Goal: Task Accomplishment & Management: Manage account settings

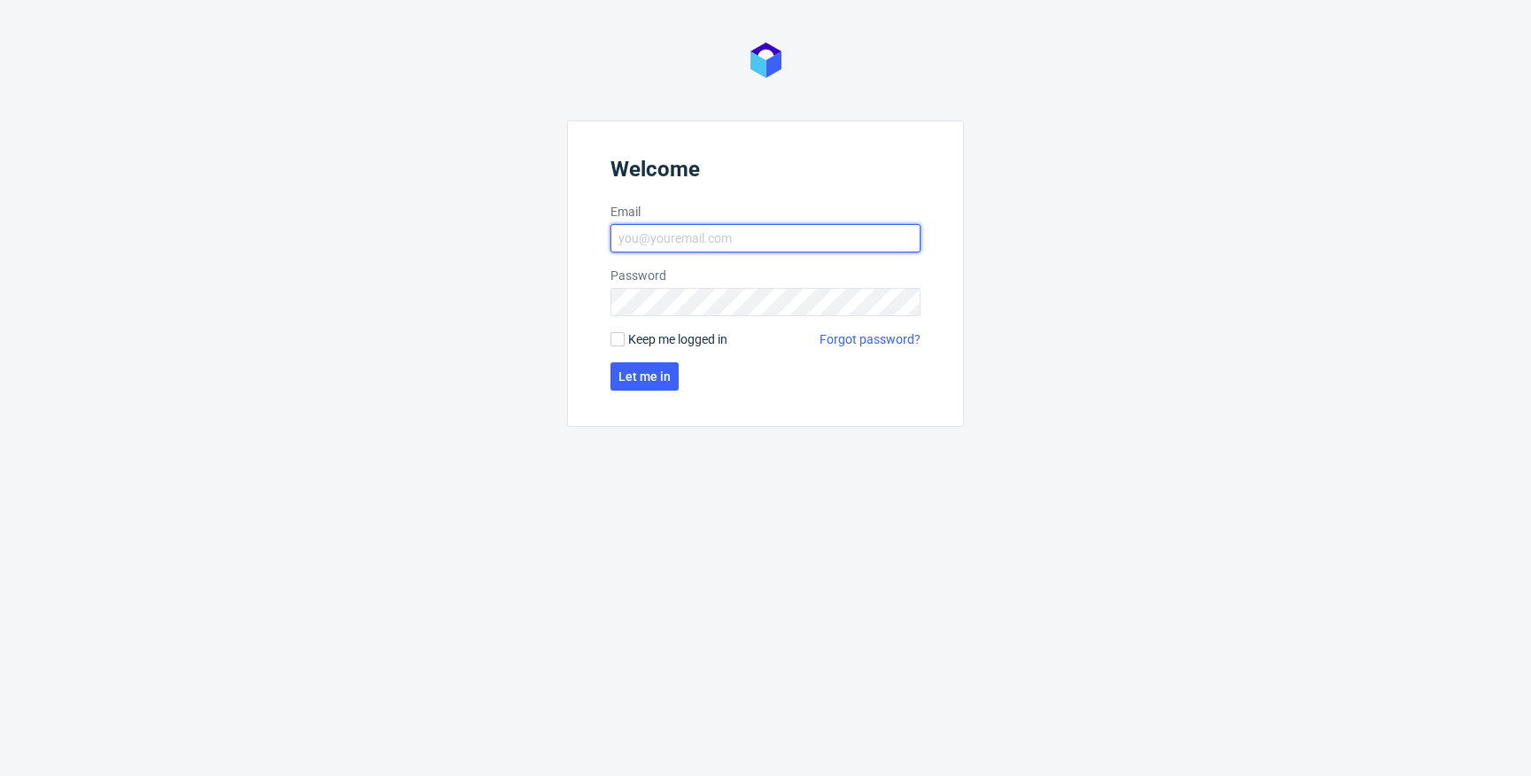
type input "krystian.gaza@packhelp.com"
click at [646, 336] on span "Keep me logged in" at bounding box center [677, 339] width 99 height 18
click at [625, 336] on input "Keep me logged in" at bounding box center [617, 339] width 14 height 14
checkbox input "true"
click at [648, 374] on span "Let me in" at bounding box center [644, 376] width 52 height 12
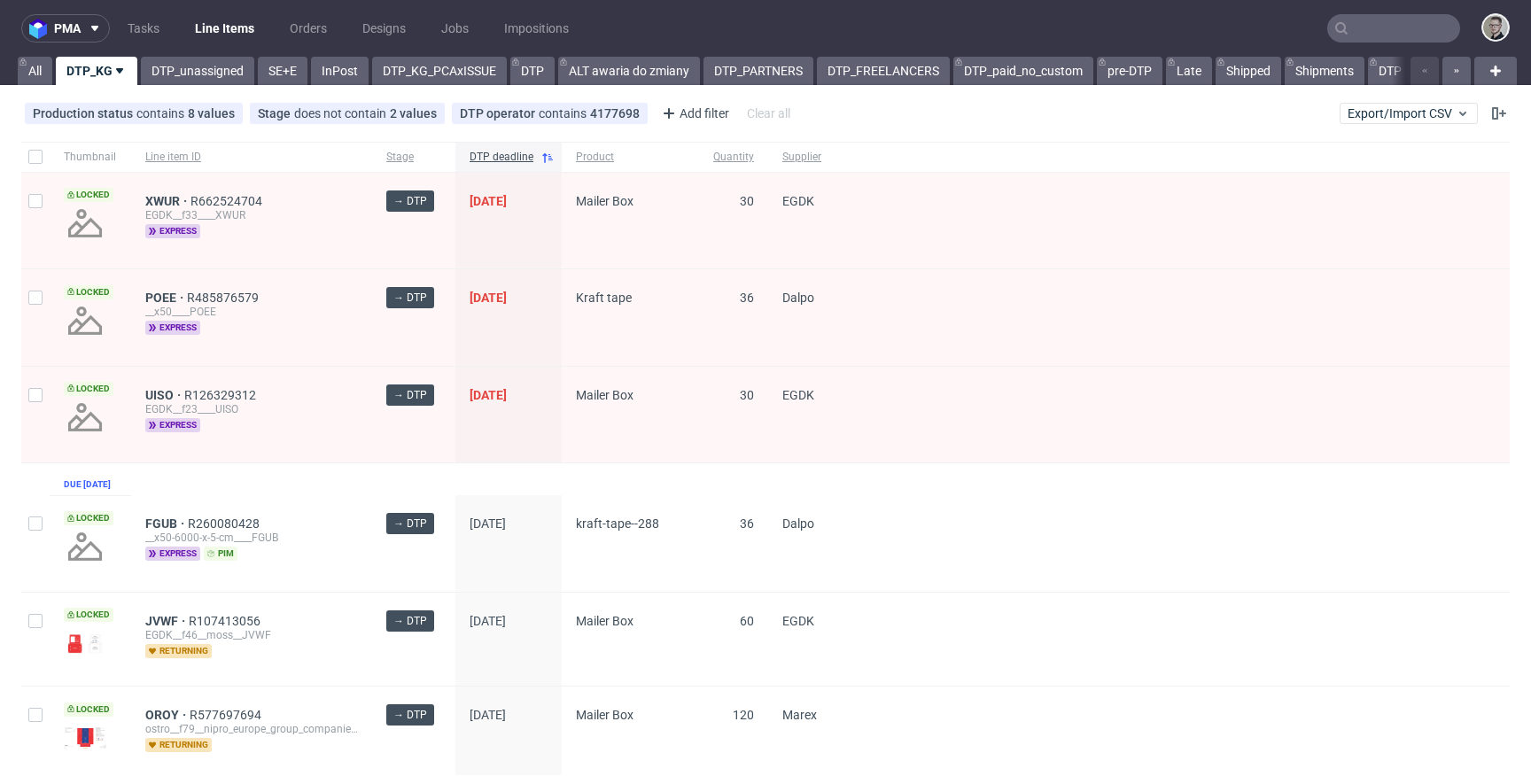
click at [46, 158] on div at bounding box center [35, 157] width 28 height 30
checkbox input "true"
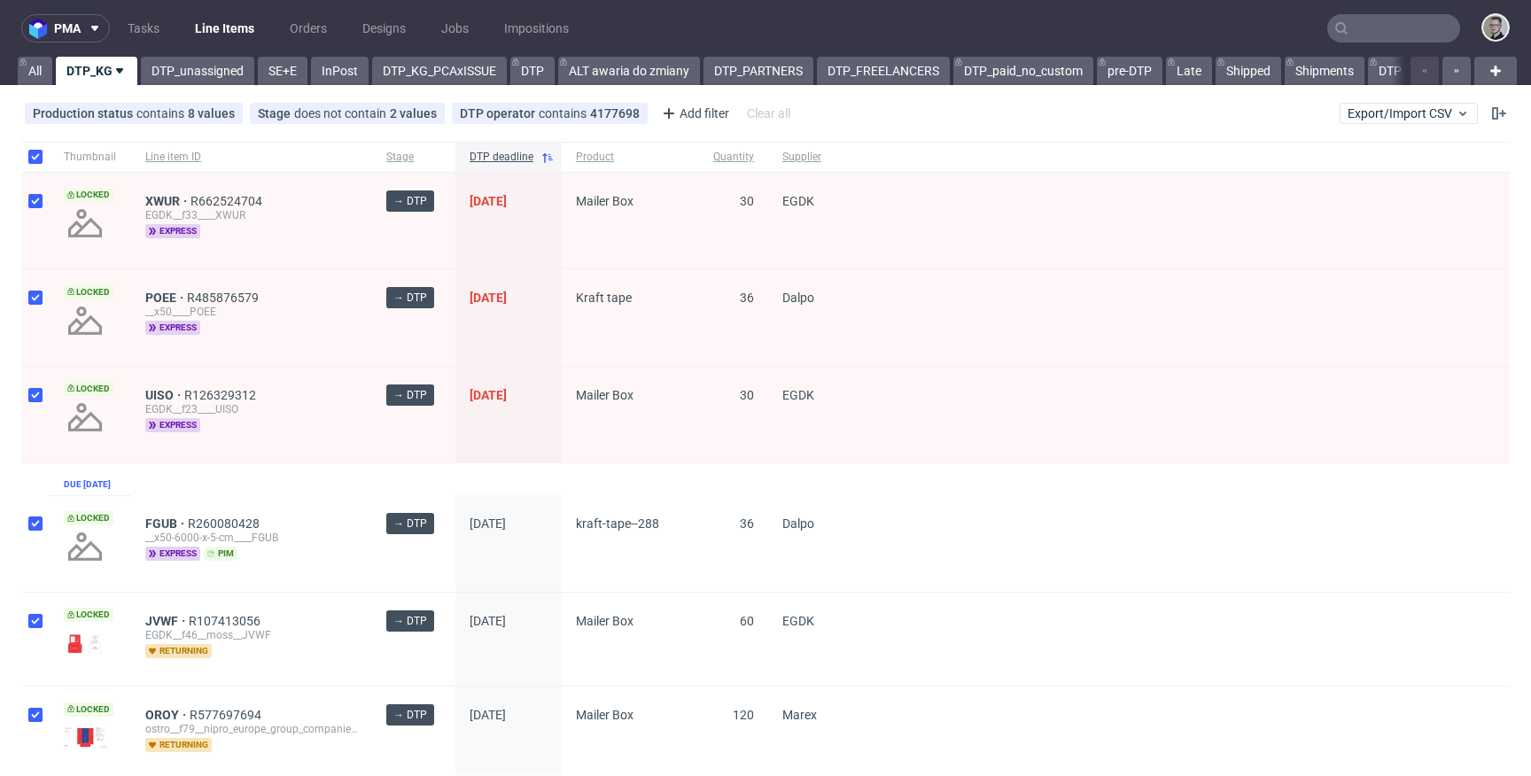
checkbox input "true"
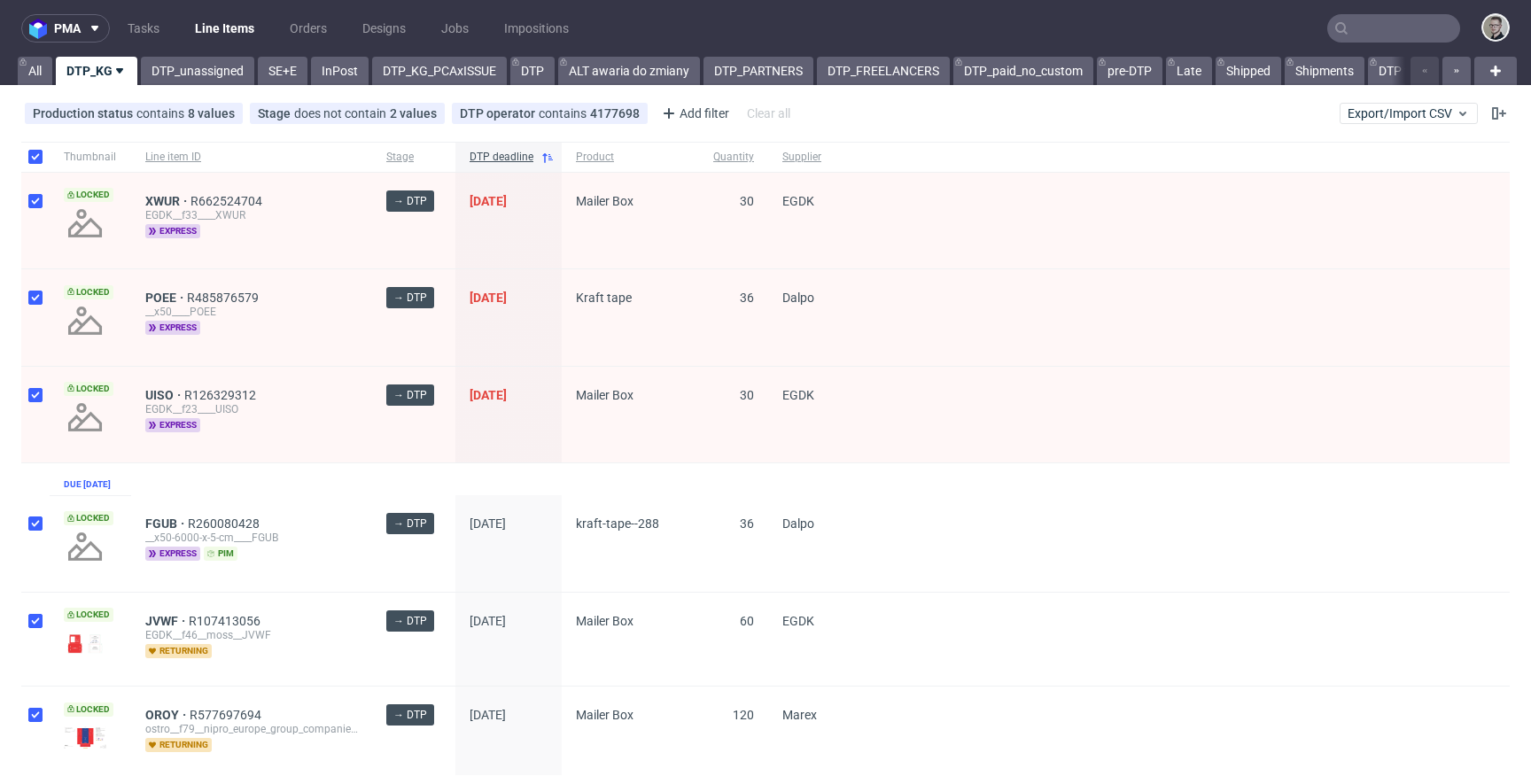
checkbox input "true"
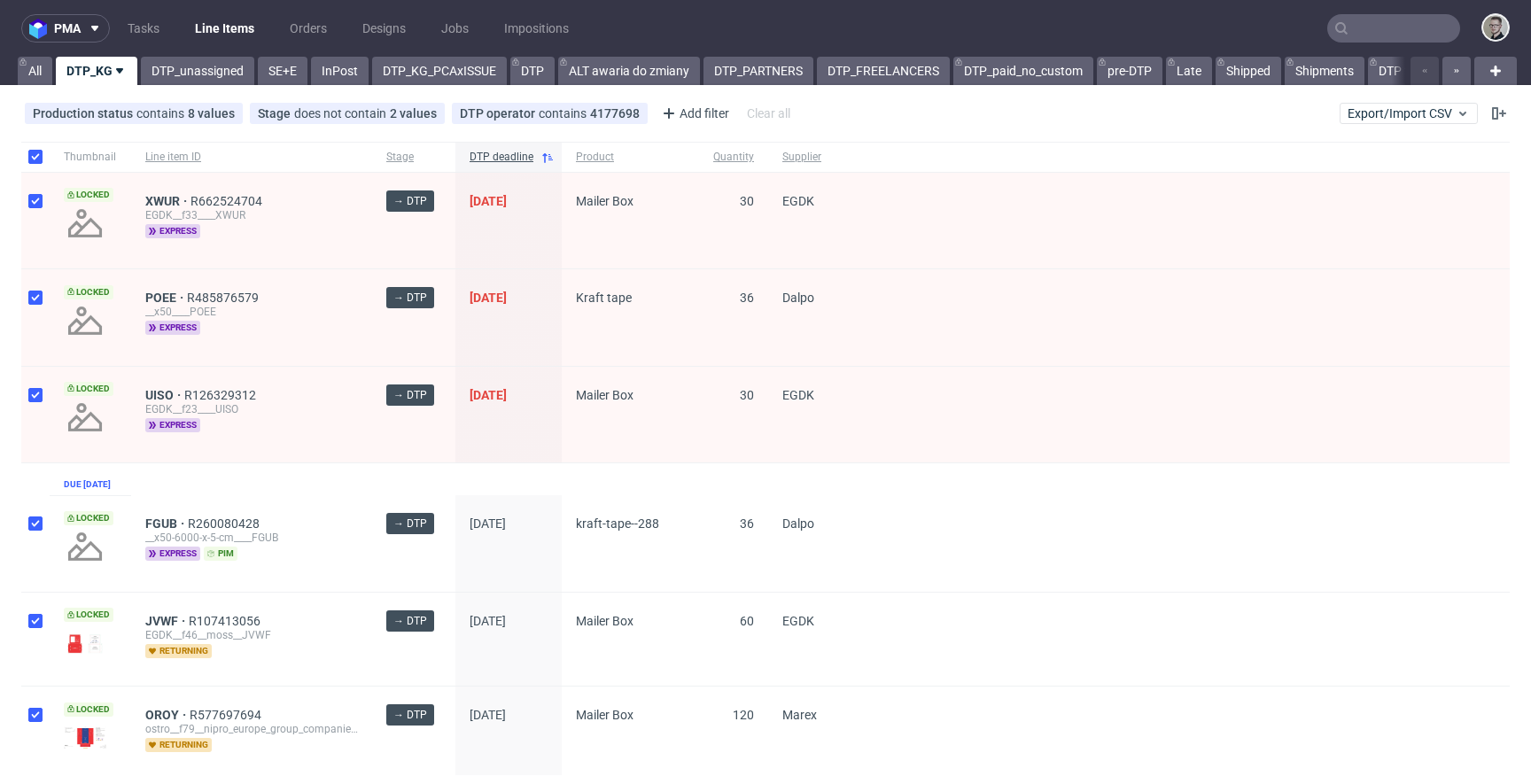
checkbox input "true"
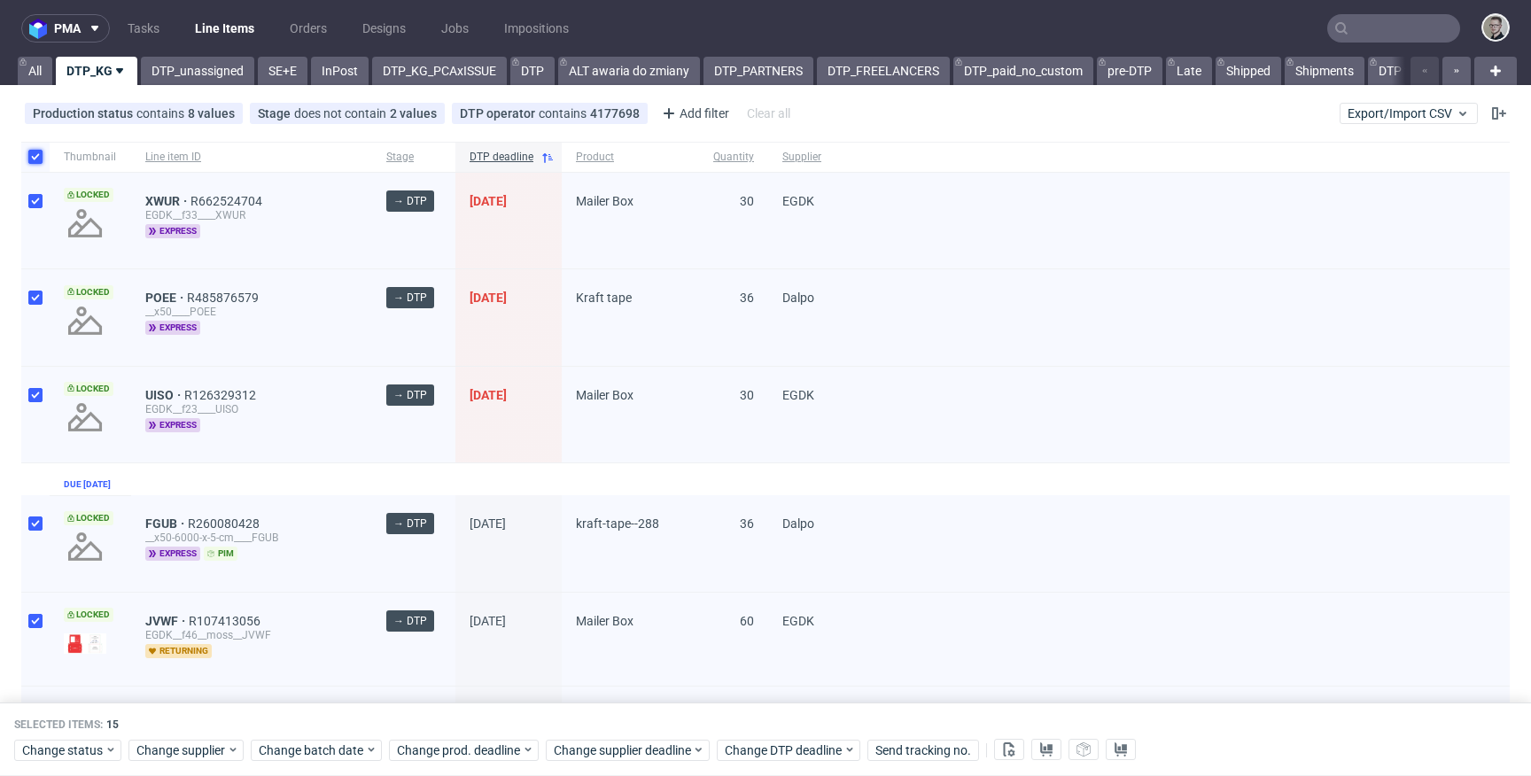
click at [39, 159] on input "checkbox" at bounding box center [35, 157] width 14 height 14
checkbox input "false"
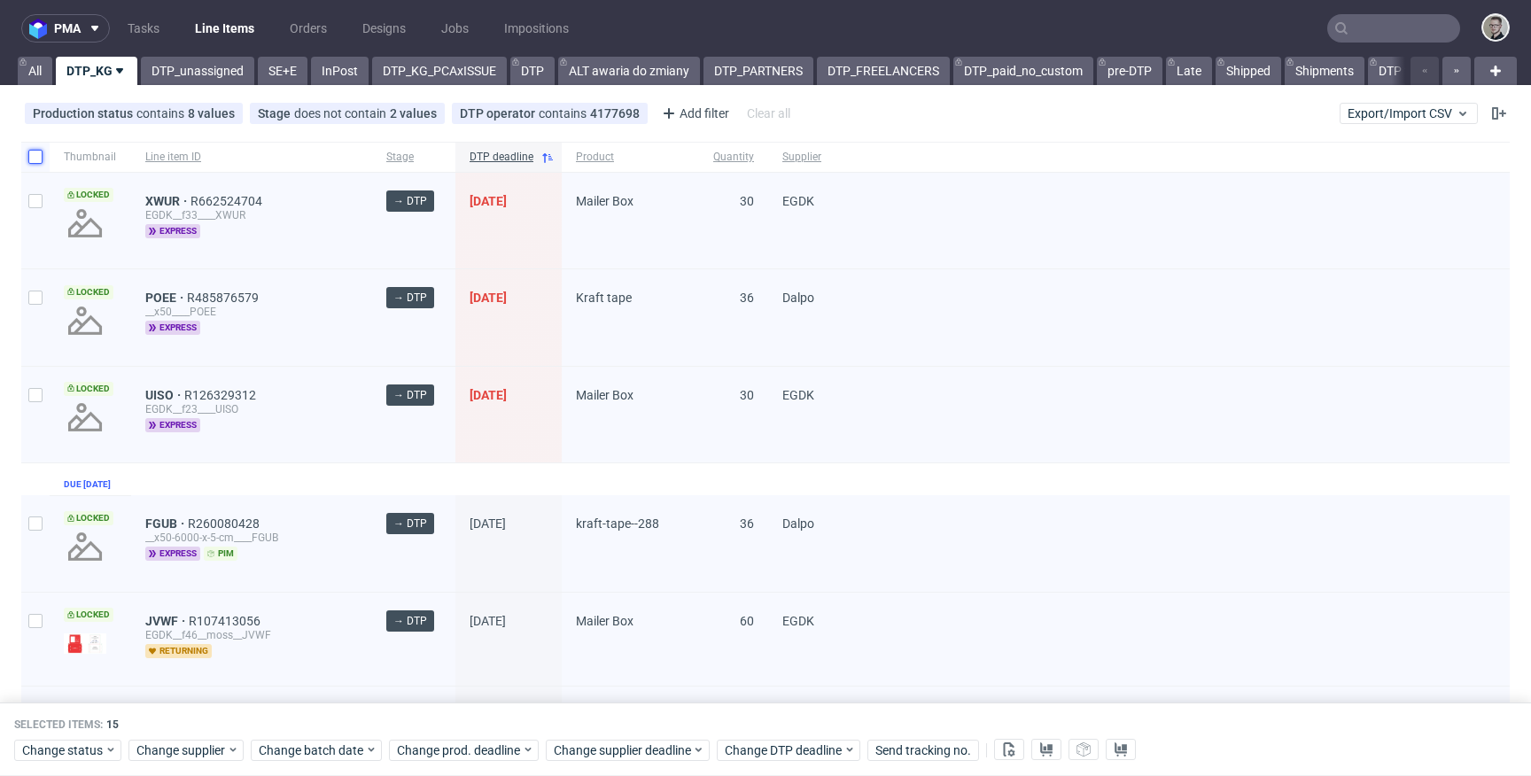
checkbox input "false"
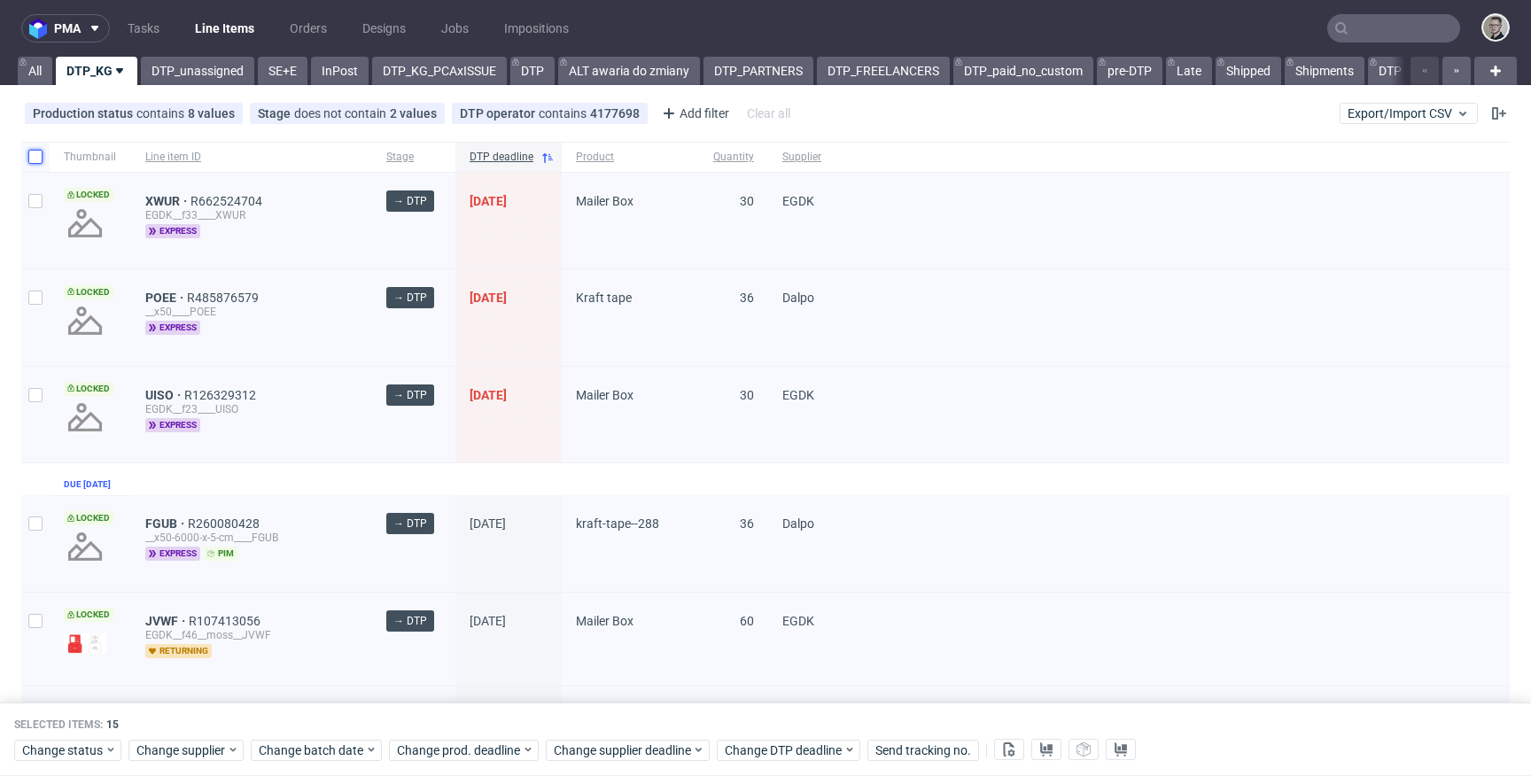
checkbox input "false"
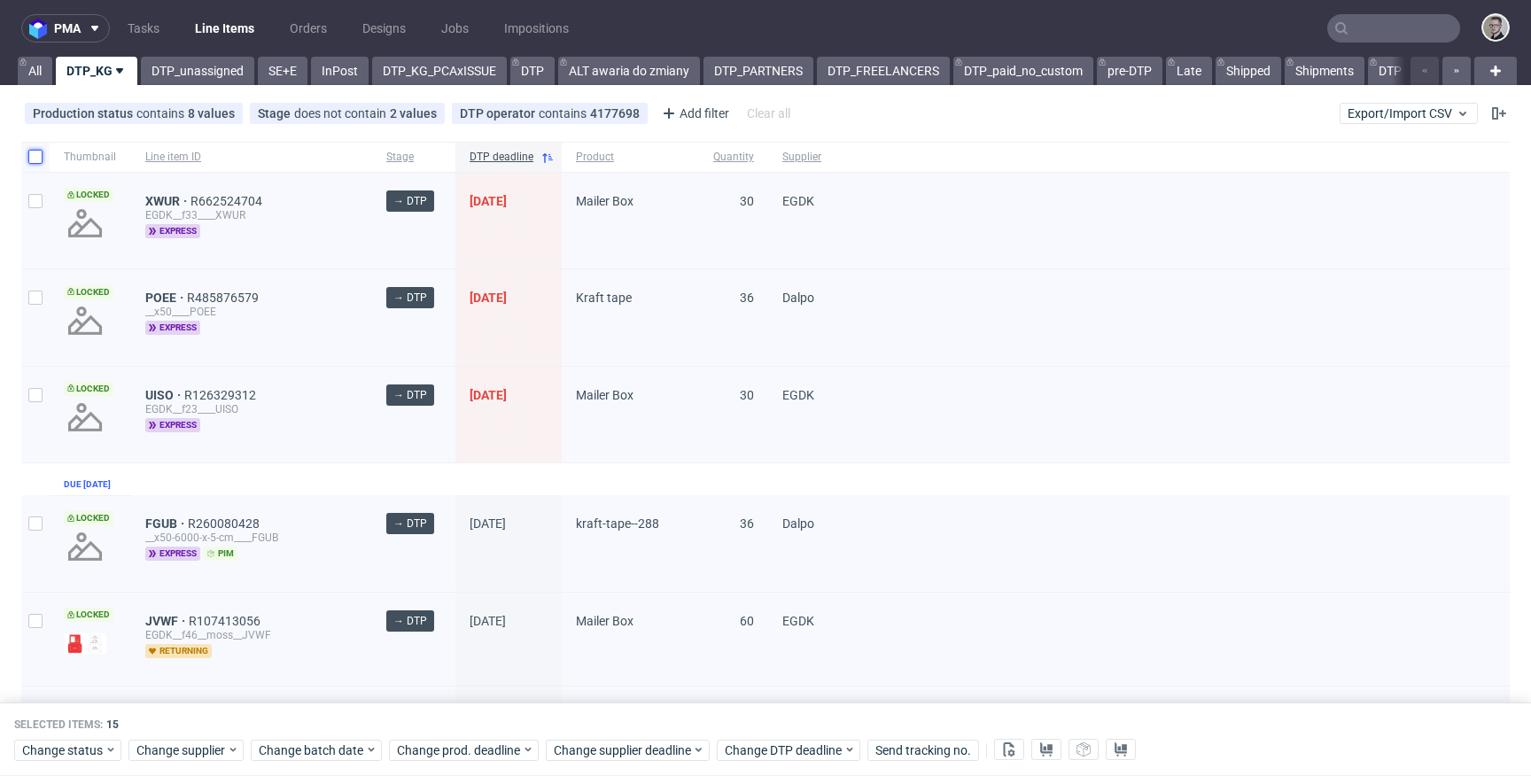
checkbox input "false"
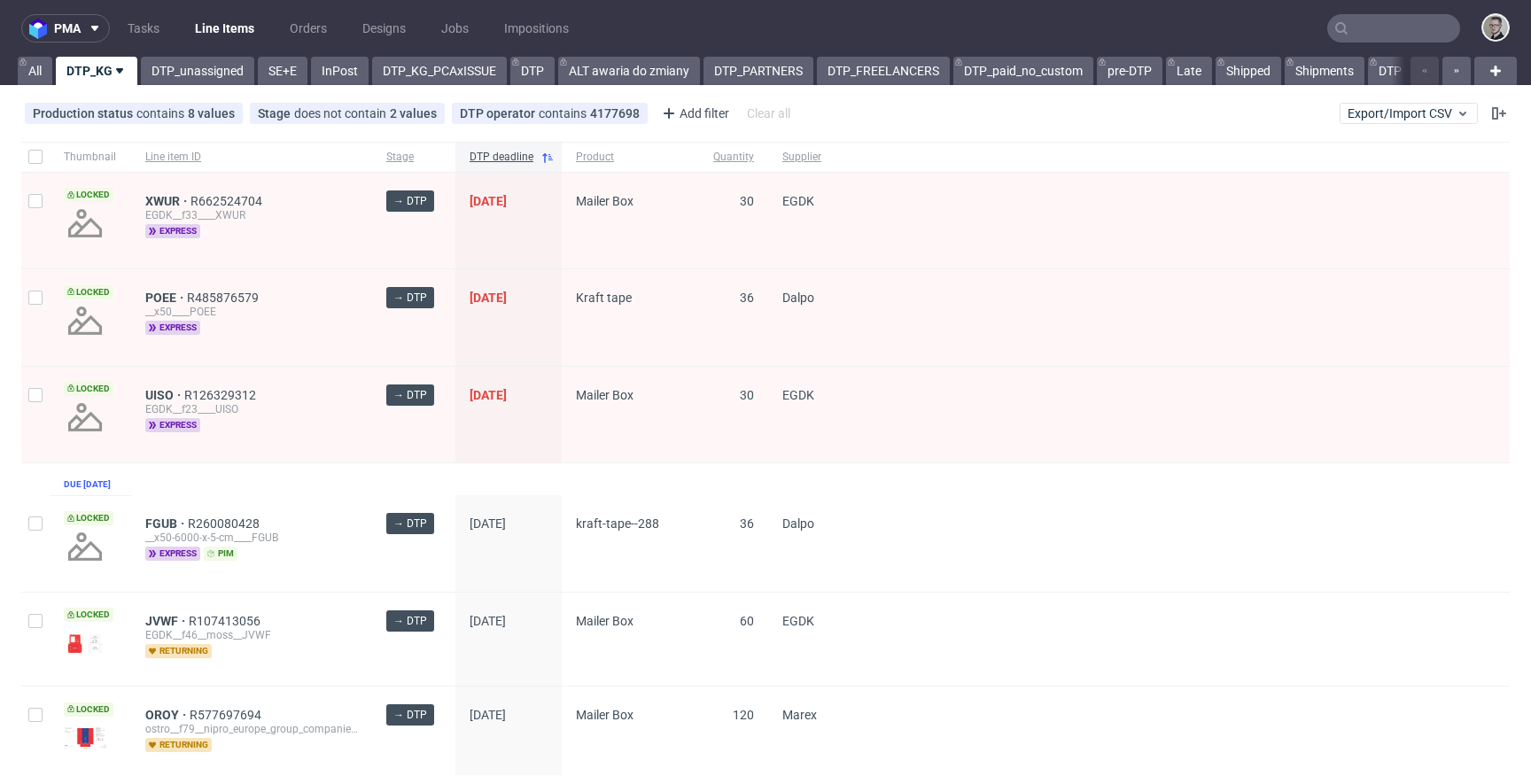
click at [199, 74] on link "DTP_unassigned" at bounding box center [197, 71] width 113 height 28
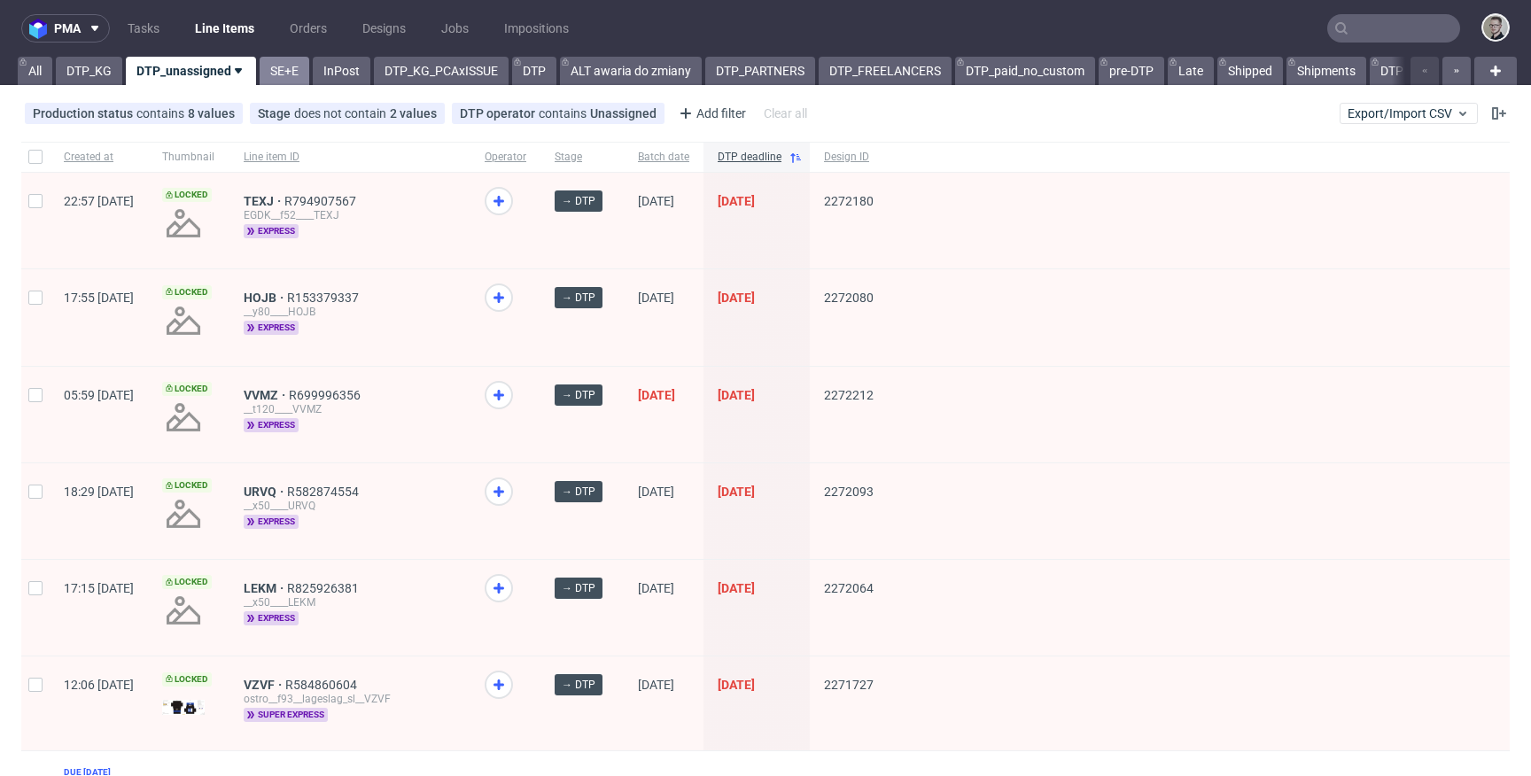
click at [273, 64] on link "SE+E" at bounding box center [285, 71] width 50 height 28
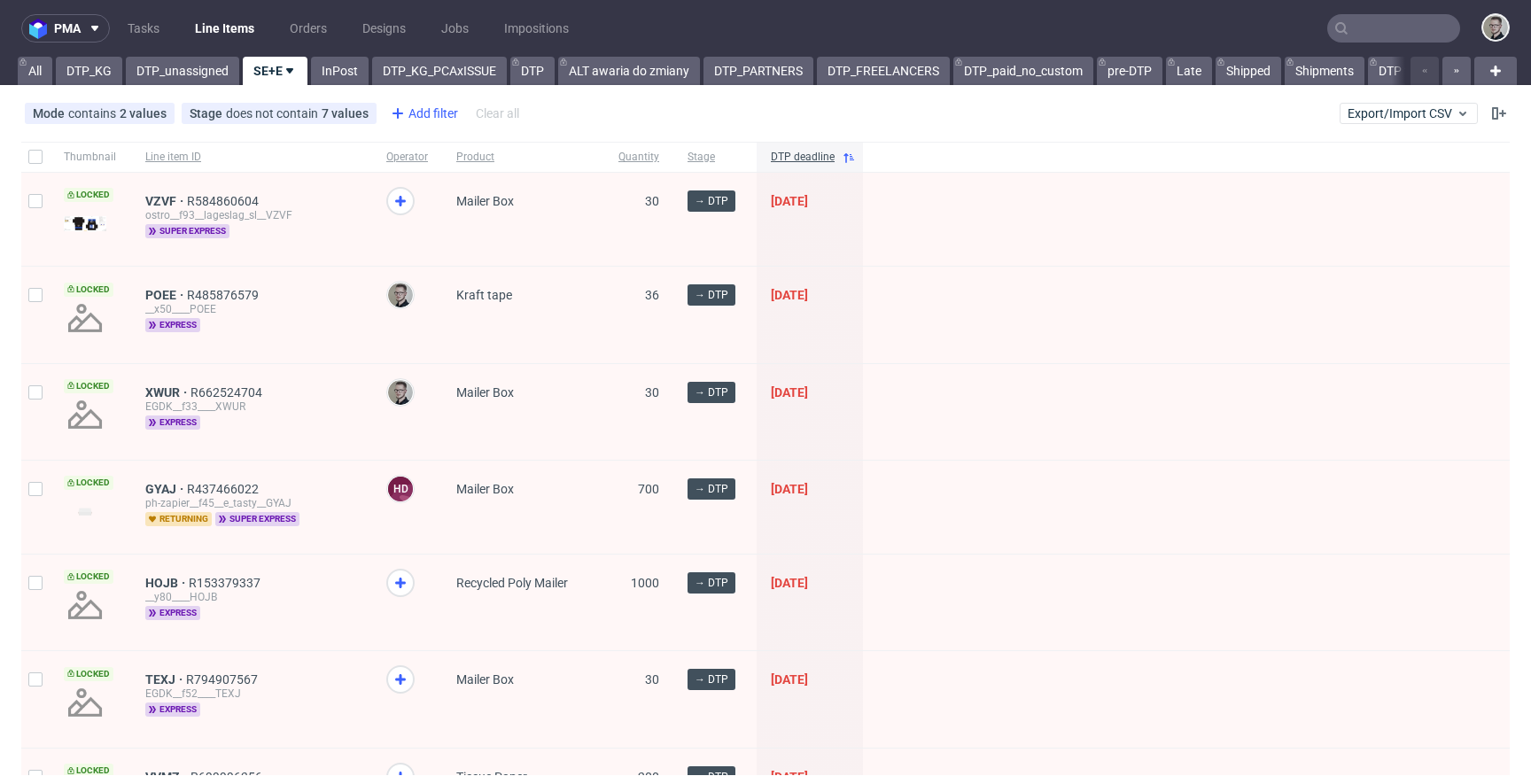
click at [430, 115] on div "Add filter" at bounding box center [423, 113] width 78 height 28
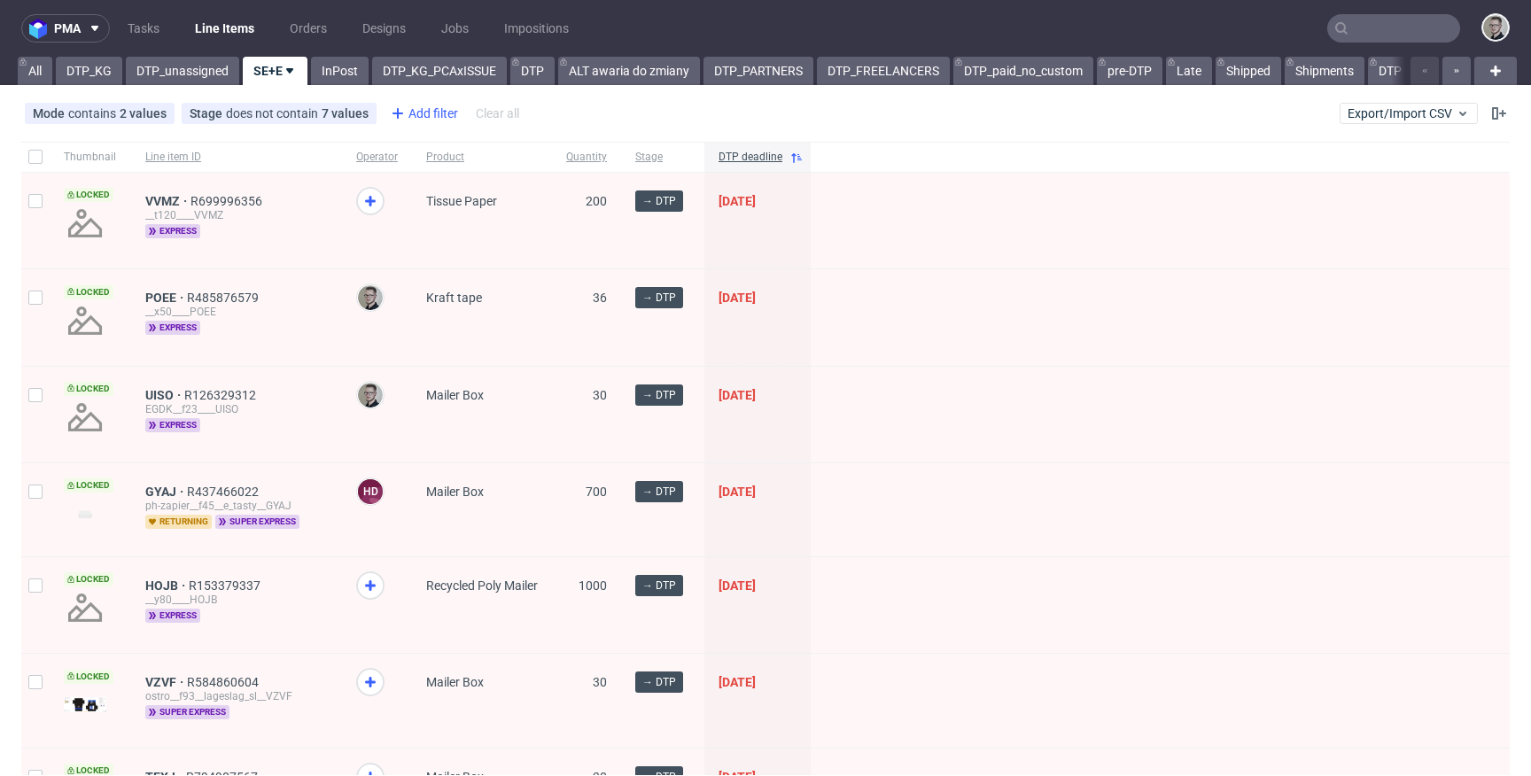
click at [412, 116] on div "Add filter" at bounding box center [423, 113] width 78 height 28
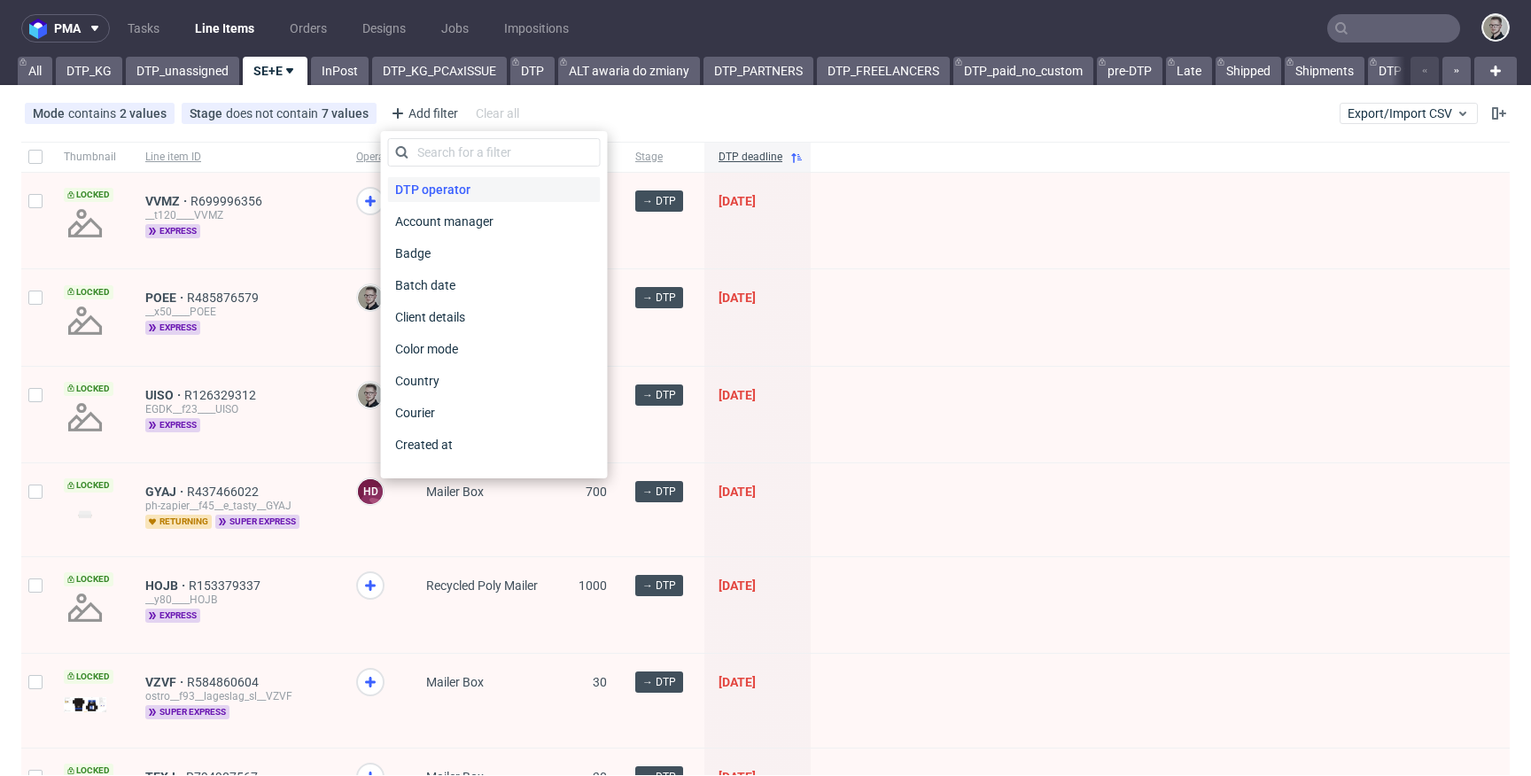
click at [461, 182] on span "DTP operator" at bounding box center [432, 189] width 89 height 25
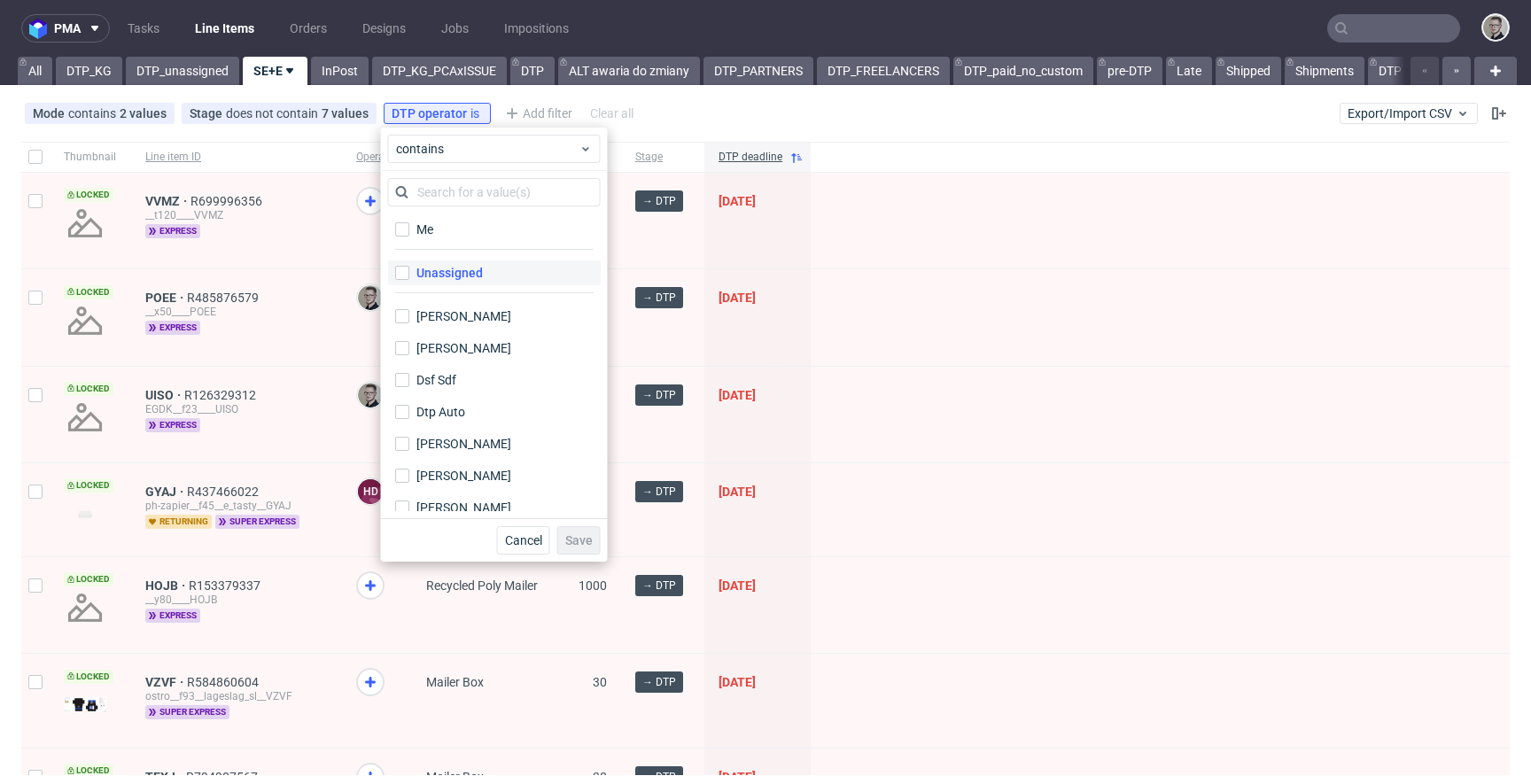
click at [460, 261] on label "Unassigned" at bounding box center [494, 272] width 213 height 25
click at [409, 266] on input "Unassigned" at bounding box center [402, 273] width 14 height 14
checkbox input "true"
click at [591, 531] on button "Save" at bounding box center [578, 540] width 43 height 28
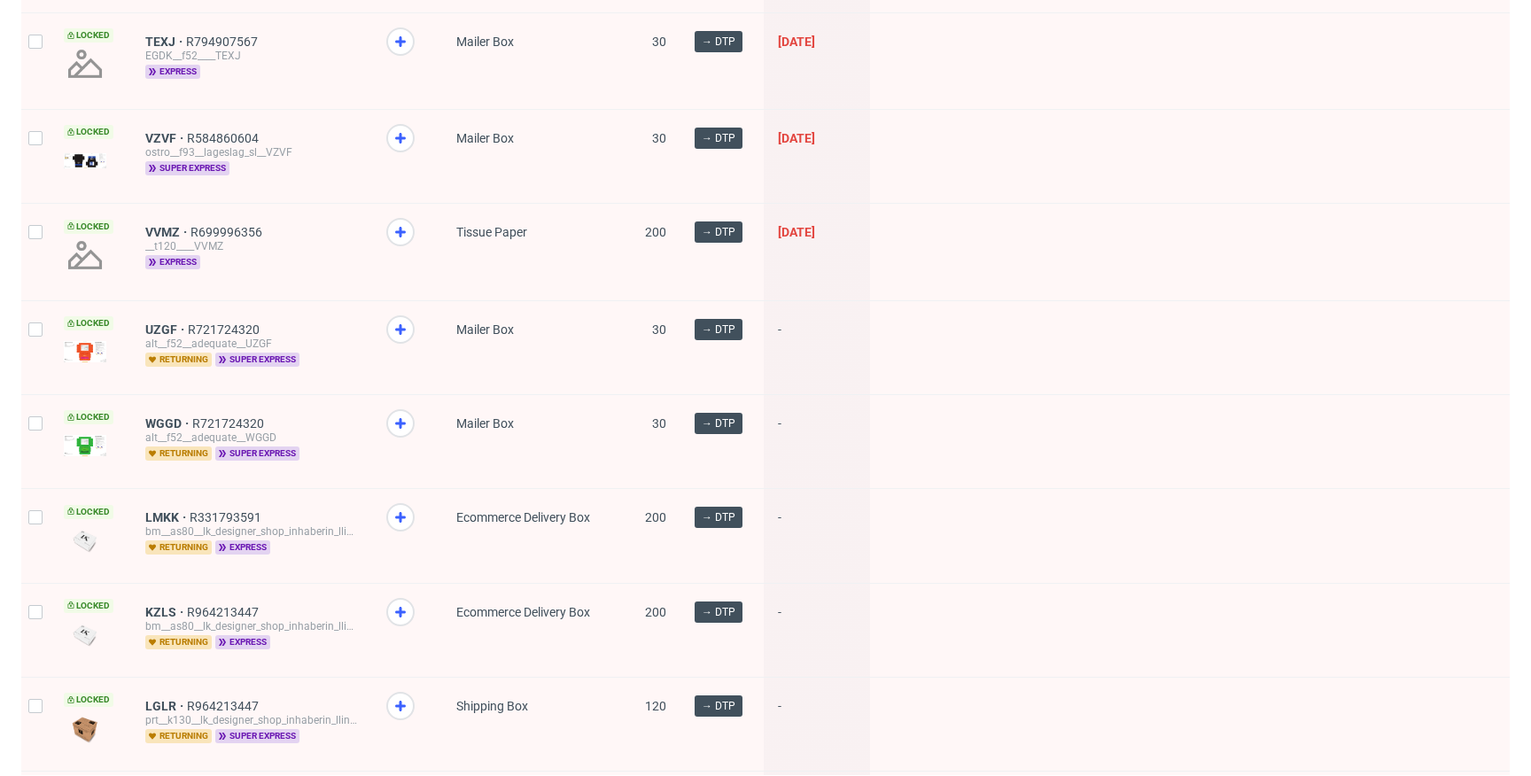
scroll to position [241, 0]
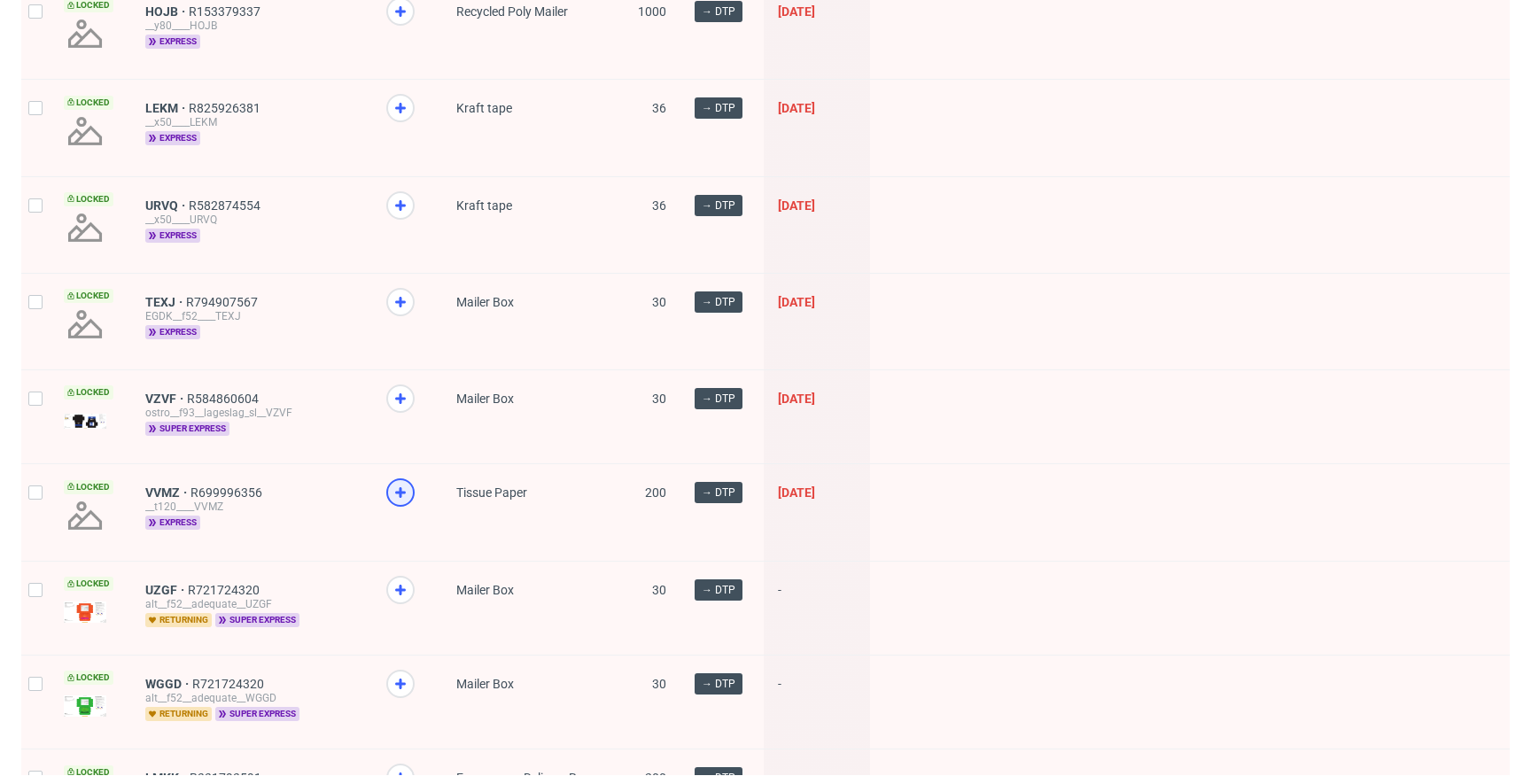
click at [400, 492] on use at bounding box center [400, 492] width 11 height 11
click at [399, 310] on icon at bounding box center [400, 301] width 21 height 21
click at [398, 207] on icon at bounding box center [400, 205] width 21 height 21
click at [394, 111] on icon at bounding box center [400, 107] width 21 height 21
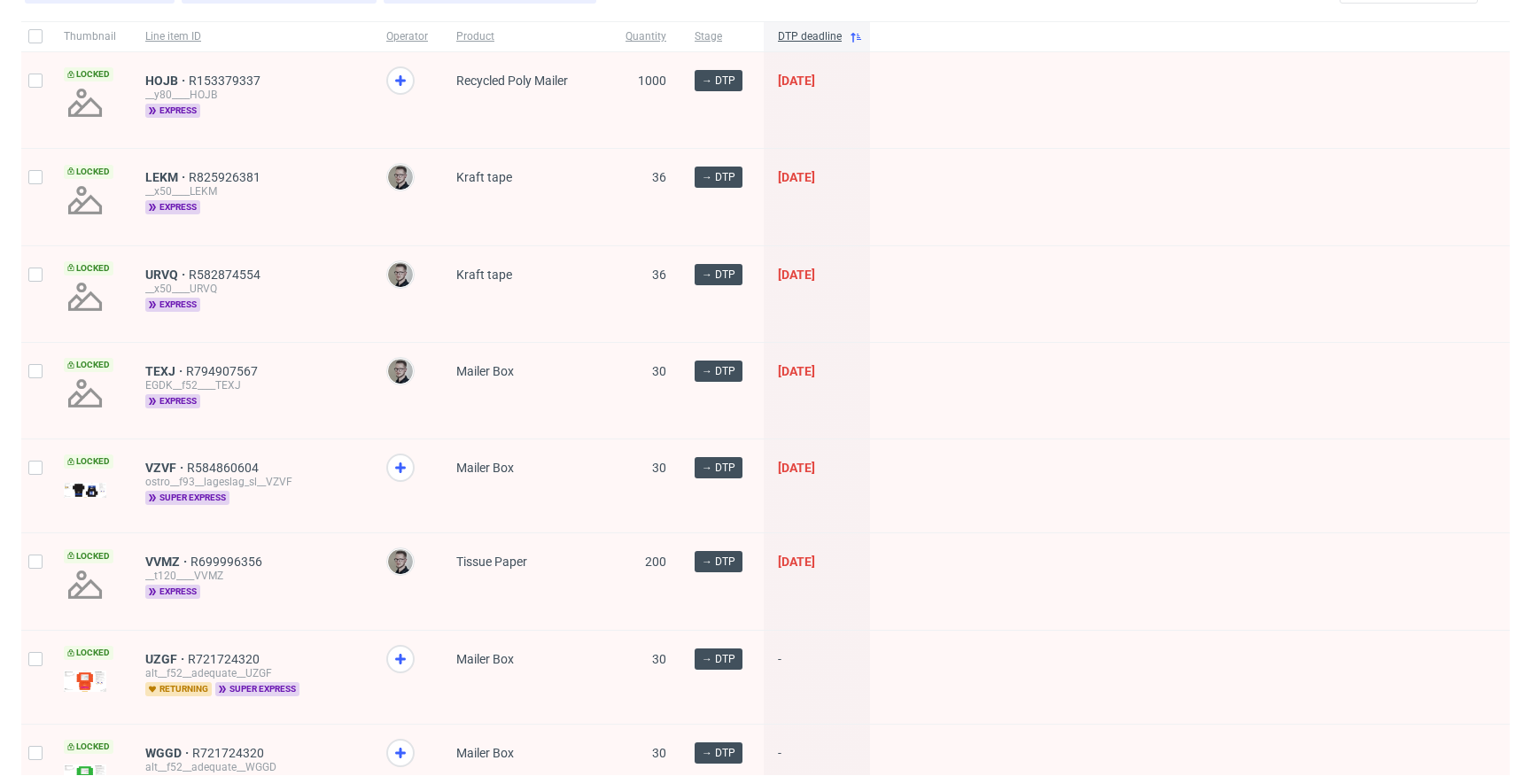
scroll to position [78, 0]
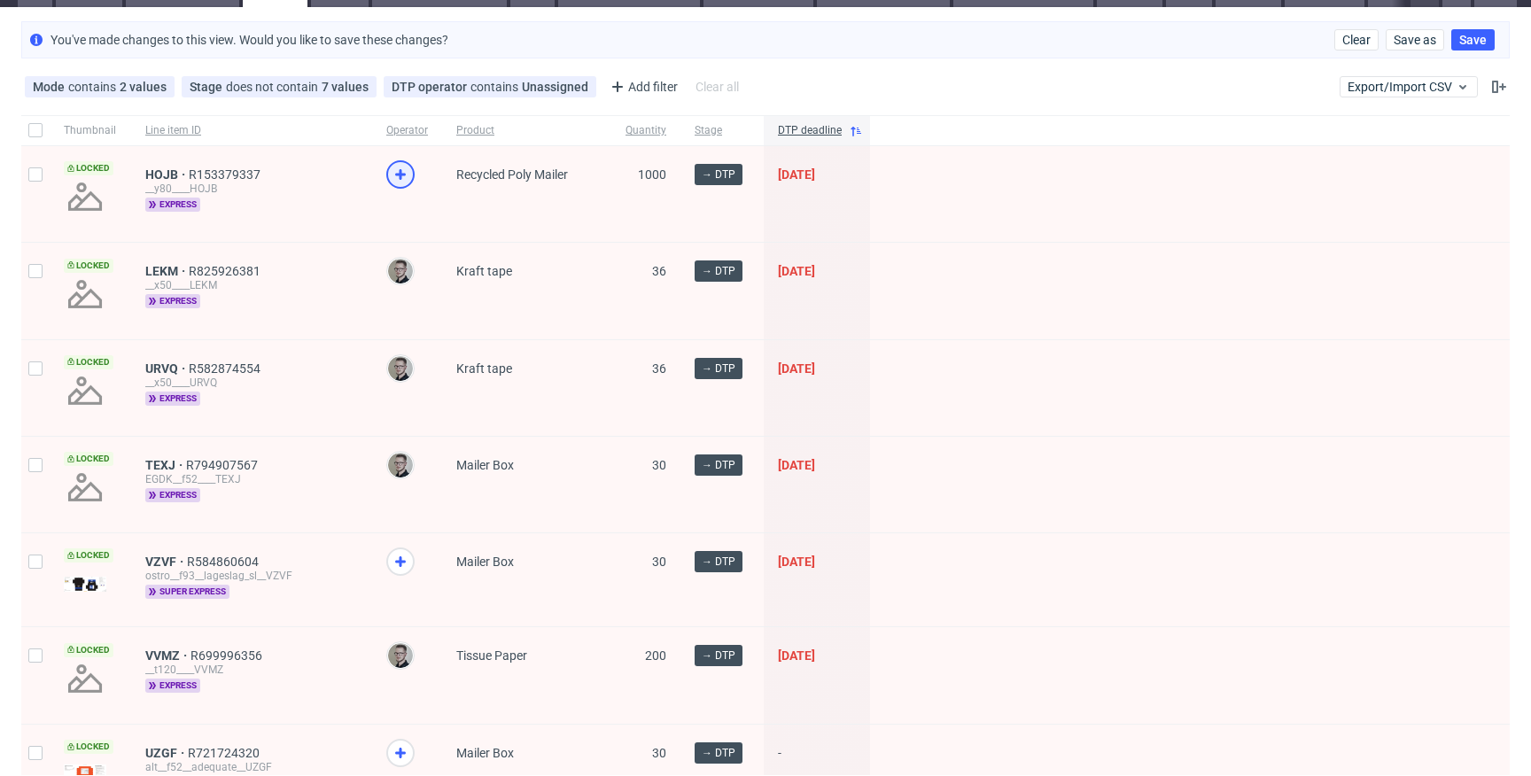
click at [394, 164] on icon at bounding box center [400, 174] width 21 height 21
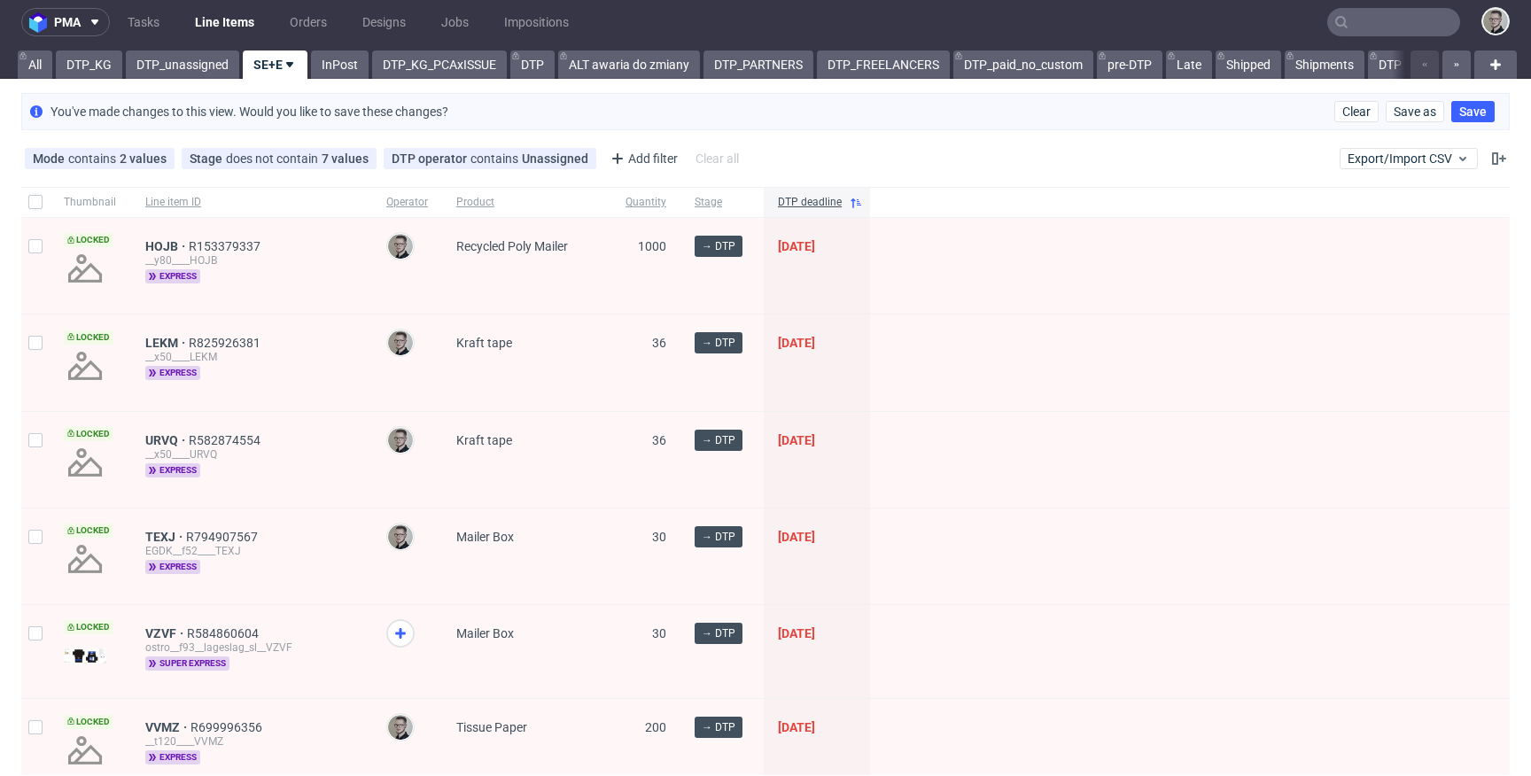
scroll to position [0, 0]
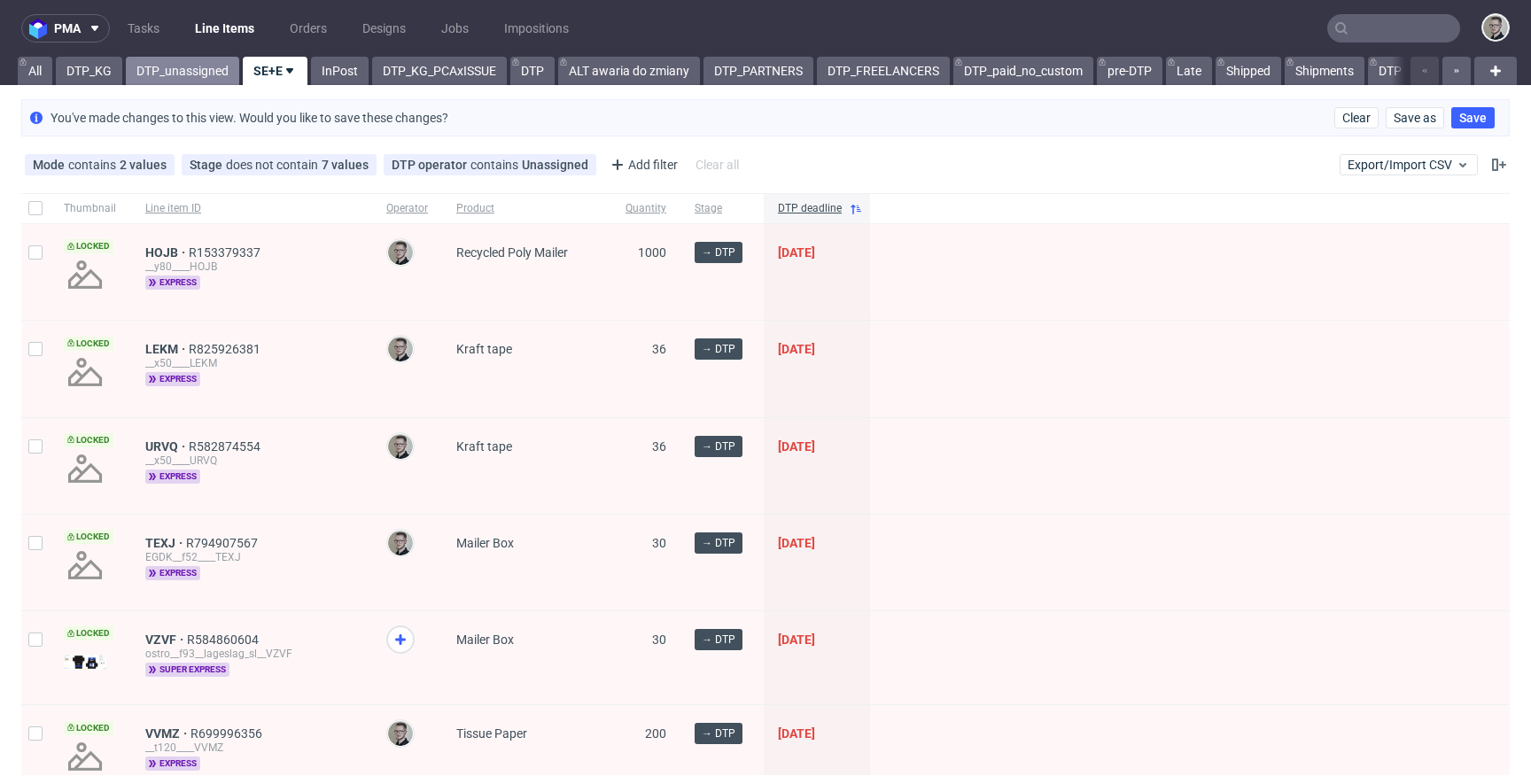
click at [194, 63] on link "DTP_unassigned" at bounding box center [182, 71] width 113 height 28
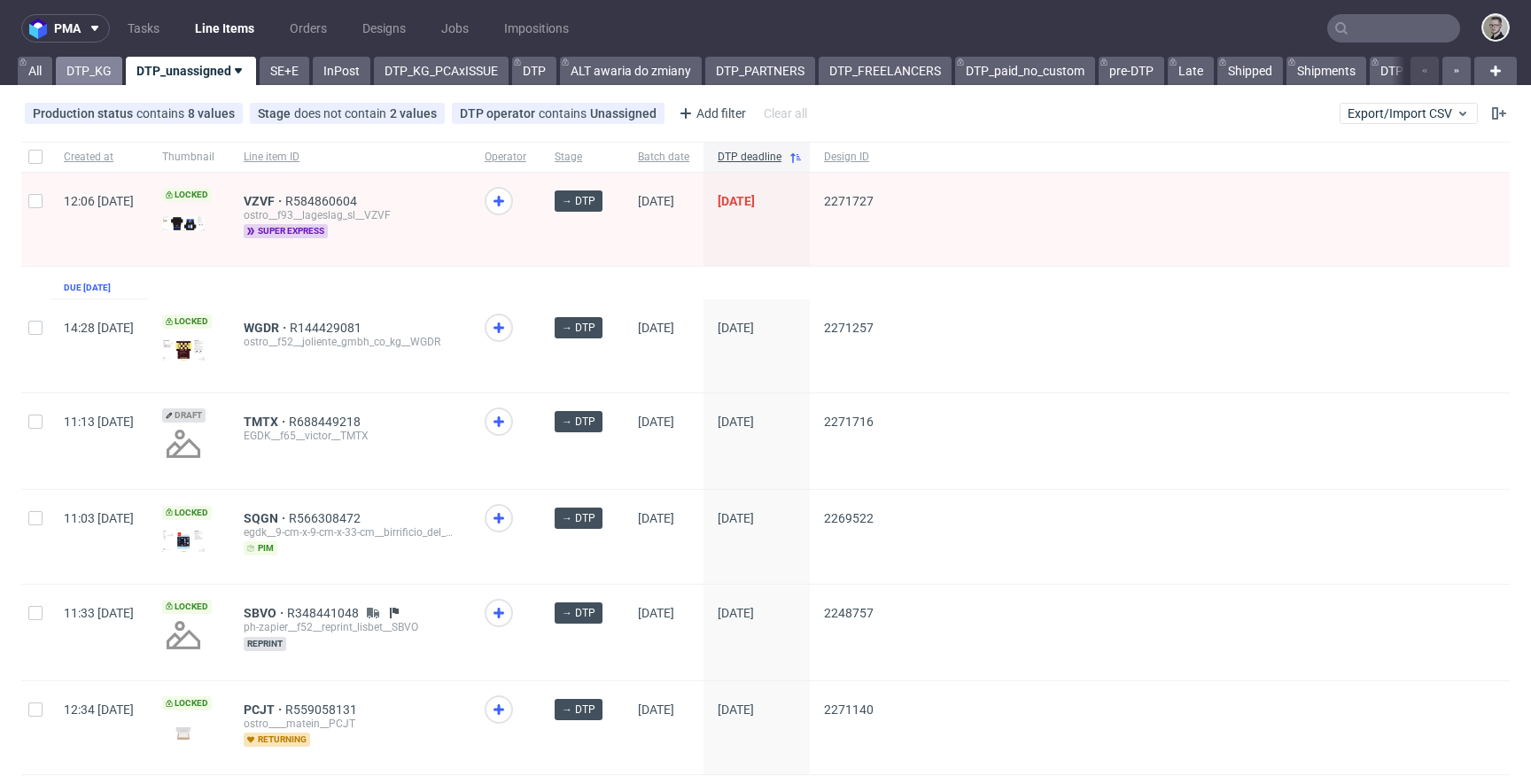
click at [82, 71] on link "DTP_KG" at bounding box center [89, 71] width 66 height 28
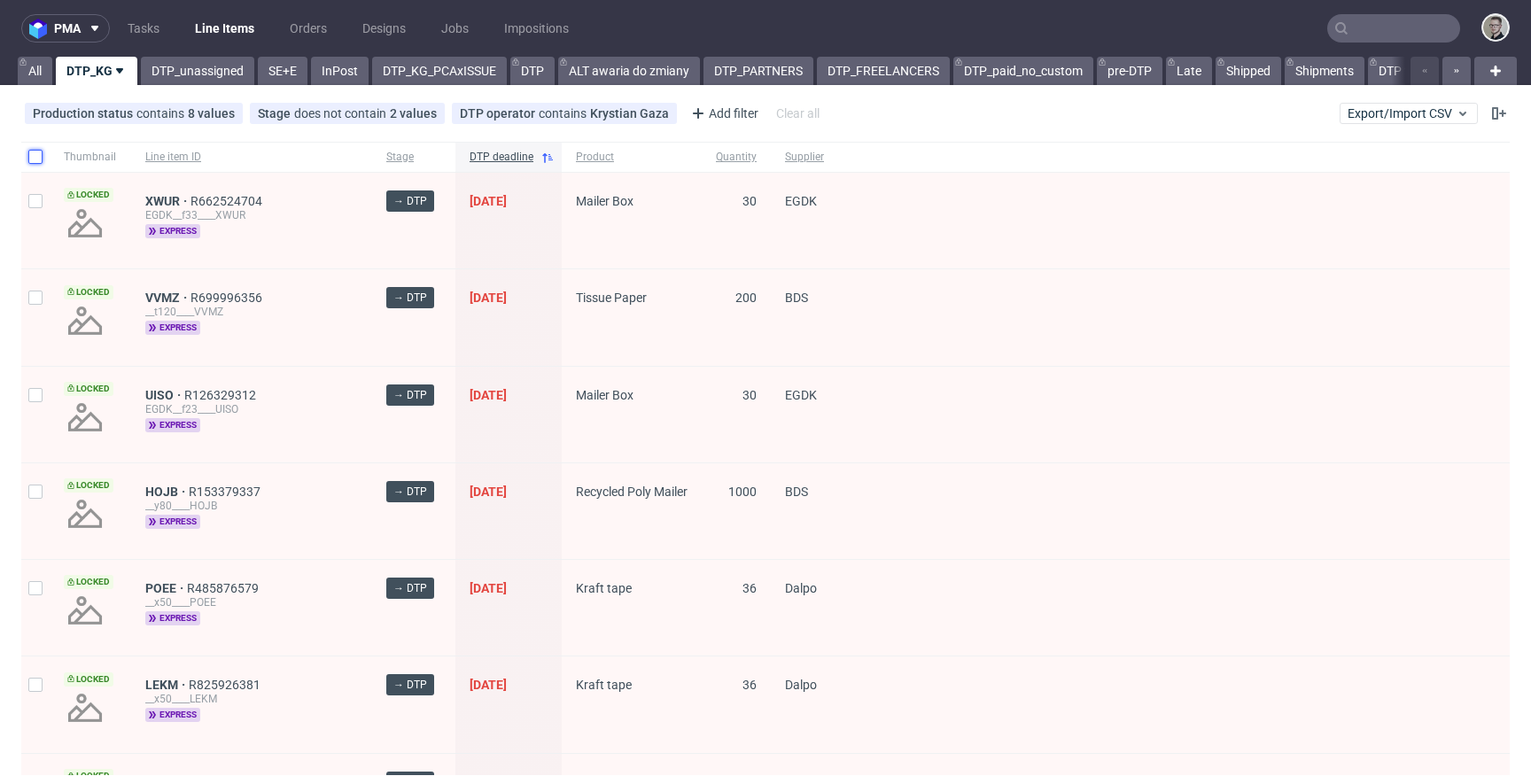
click at [32, 155] on input "checkbox" at bounding box center [35, 157] width 14 height 14
checkbox input "true"
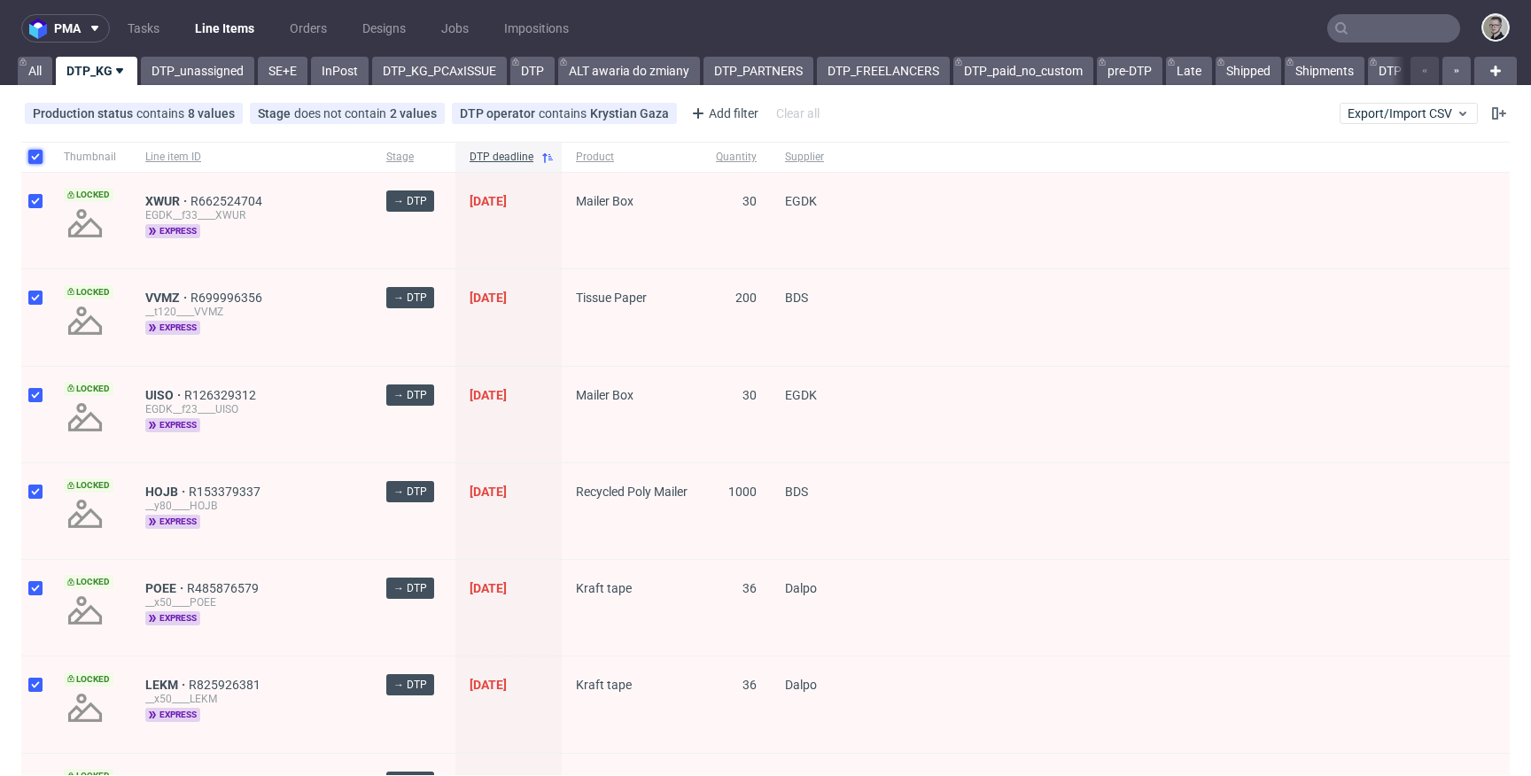
checkbox input "true"
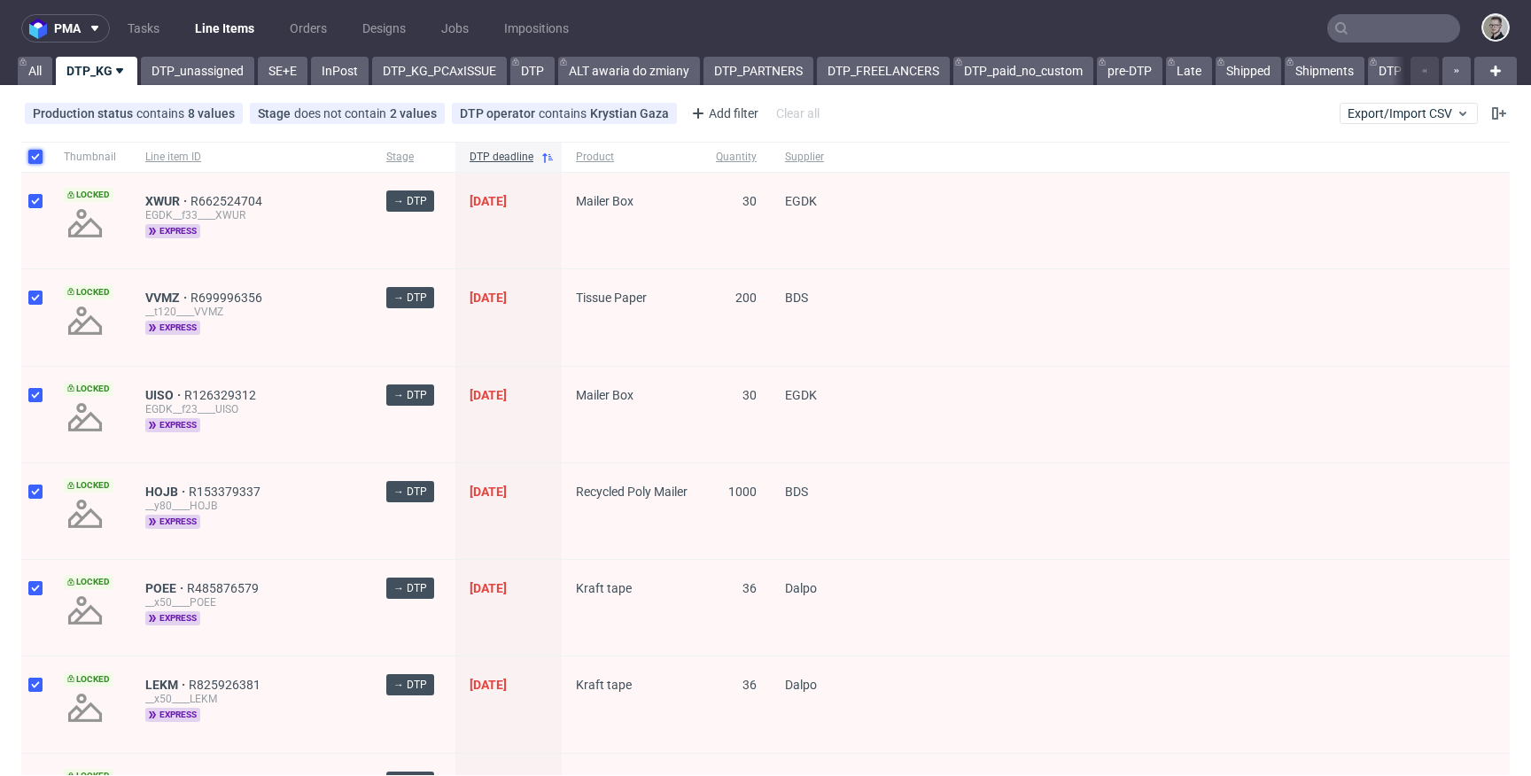
checkbox input "true"
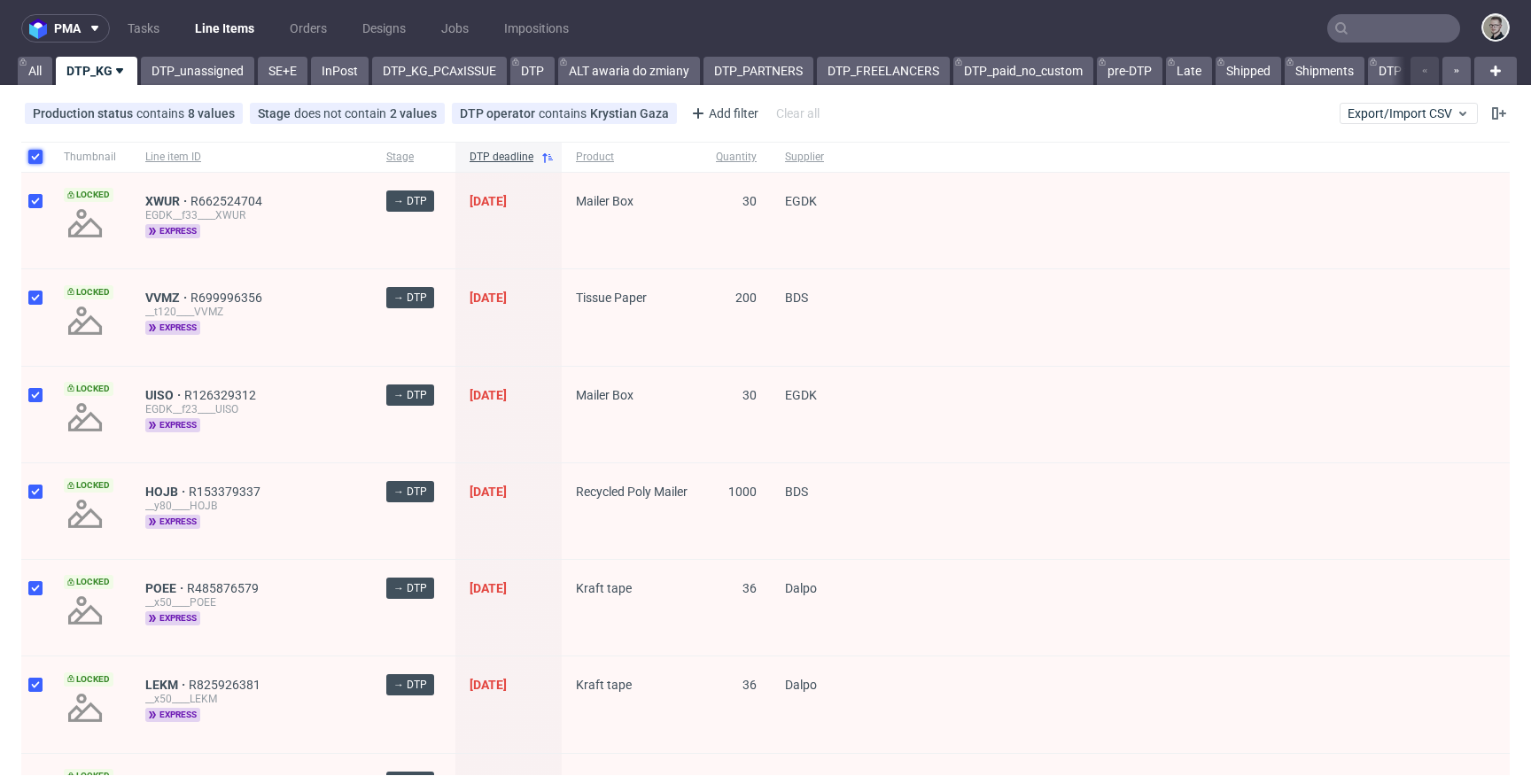
checkbox input "true"
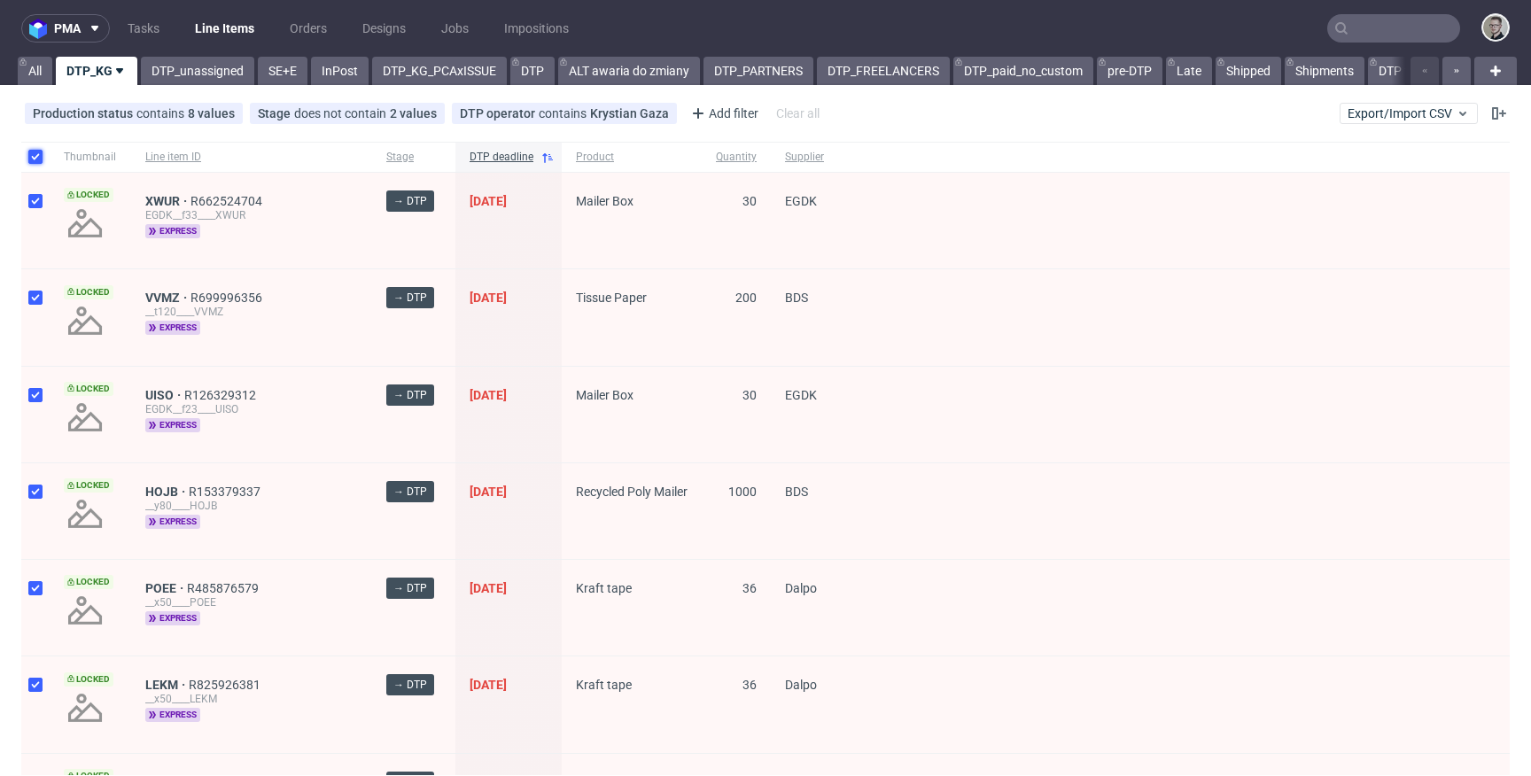
checkbox input "true"
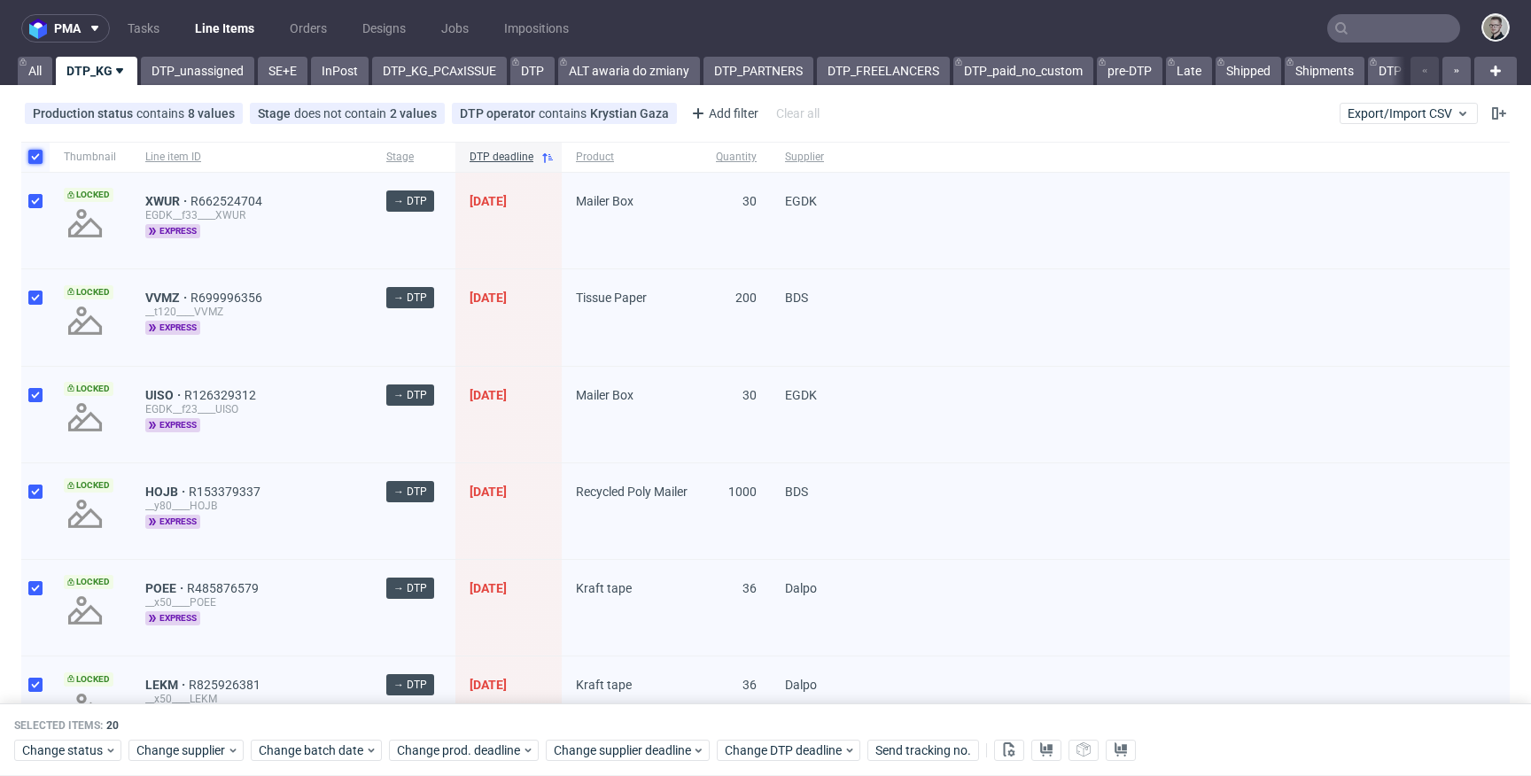
click at [32, 155] on input "checkbox" at bounding box center [35, 157] width 14 height 14
checkbox input "false"
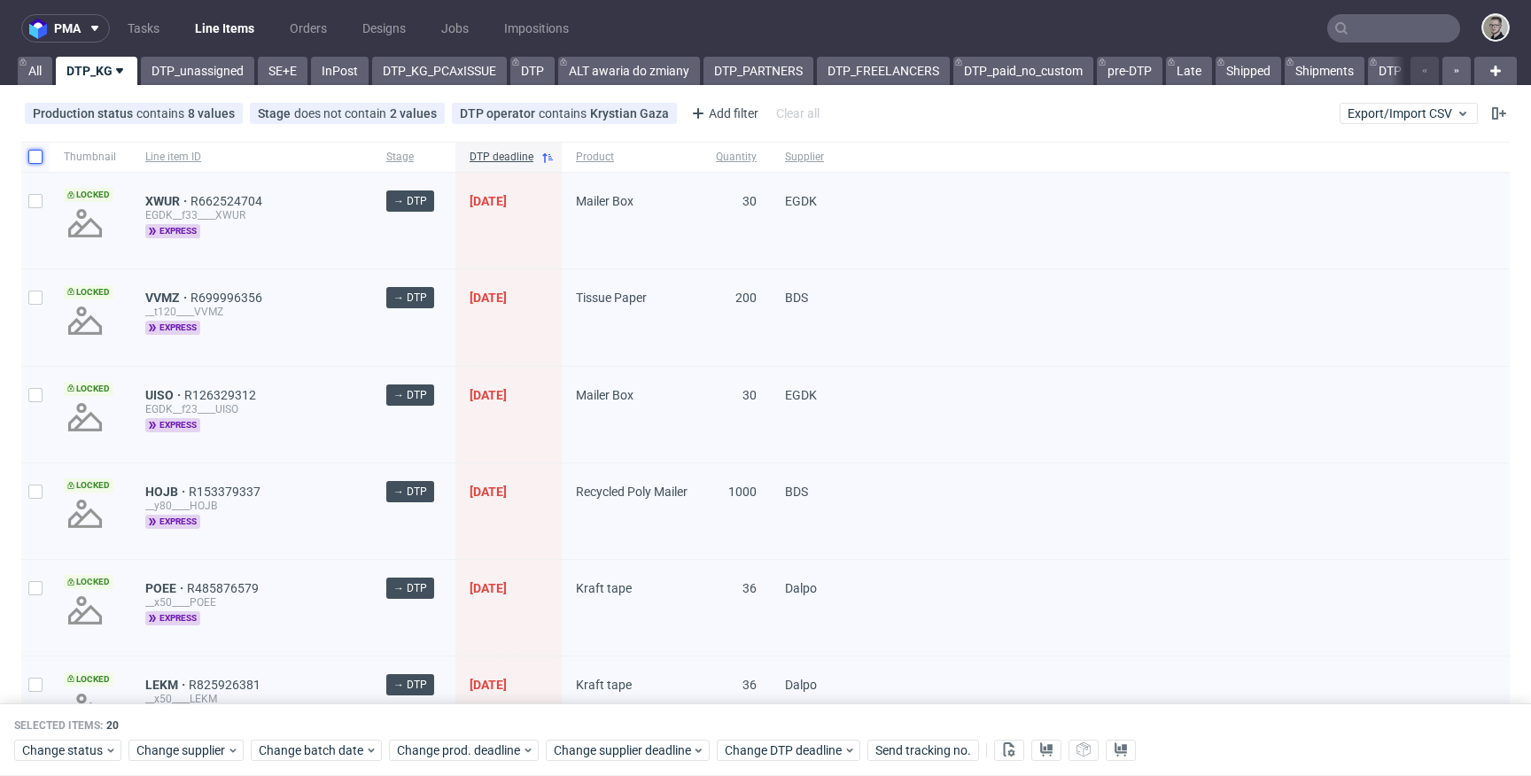
checkbox input "false"
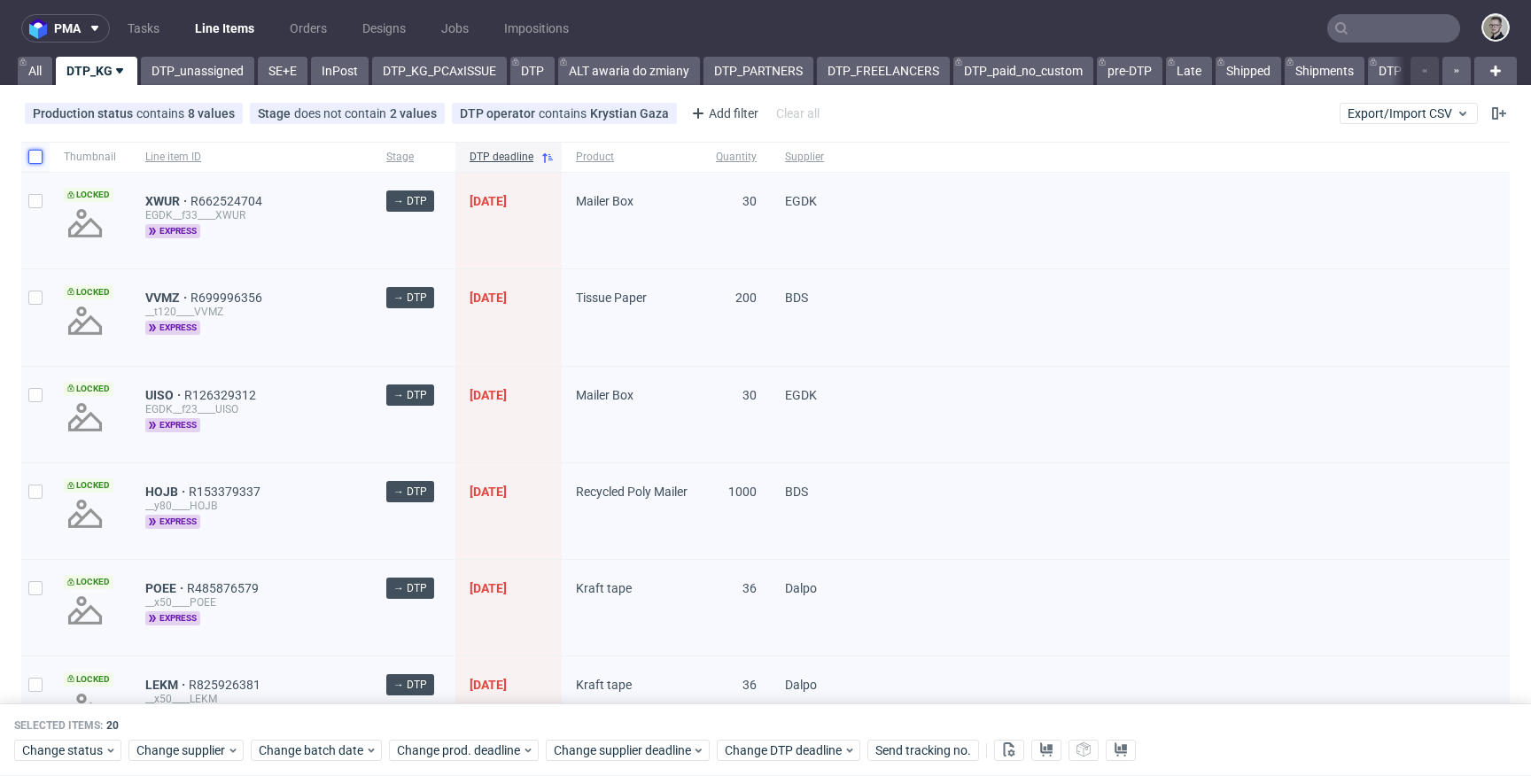
checkbox input "false"
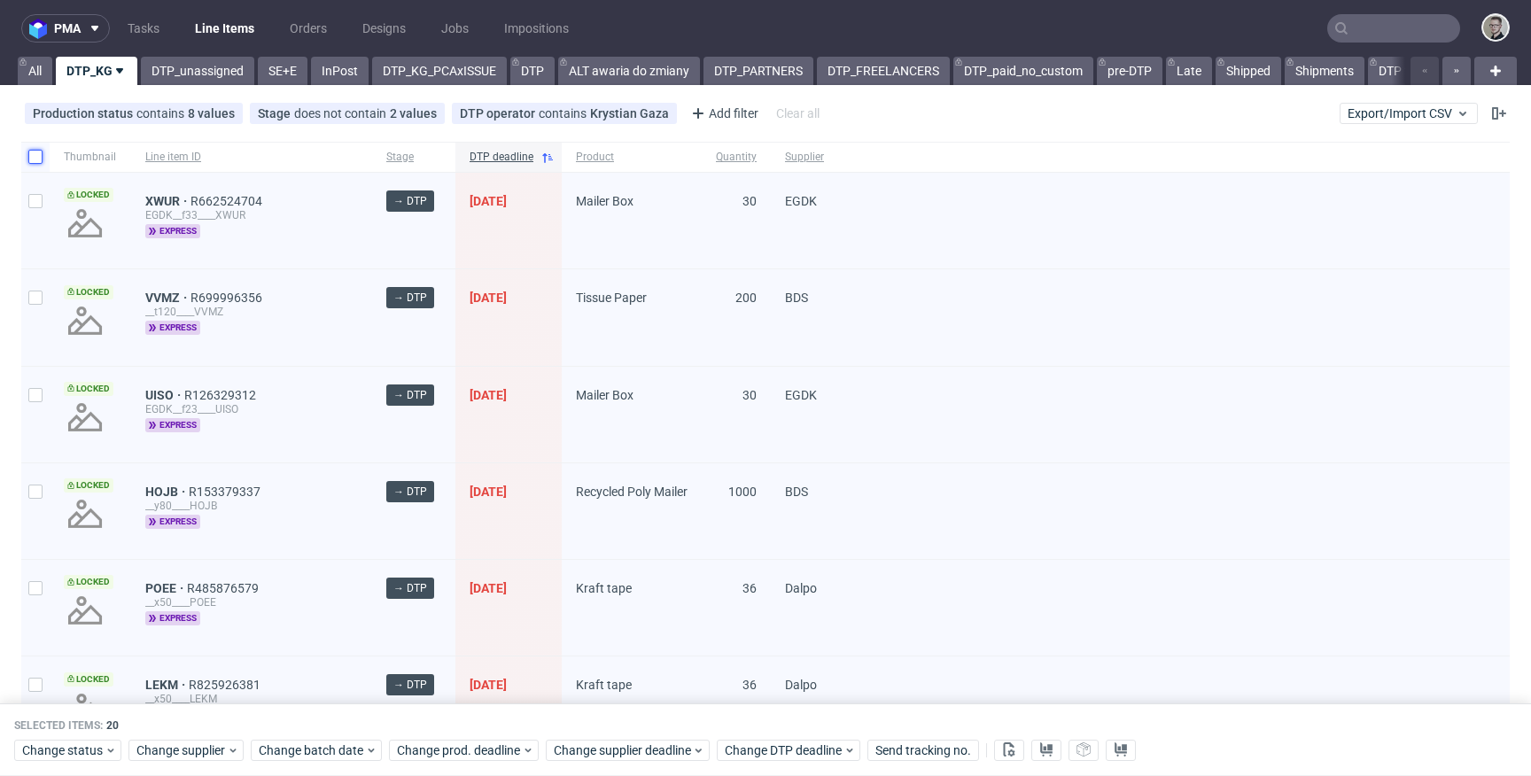
checkbox input "false"
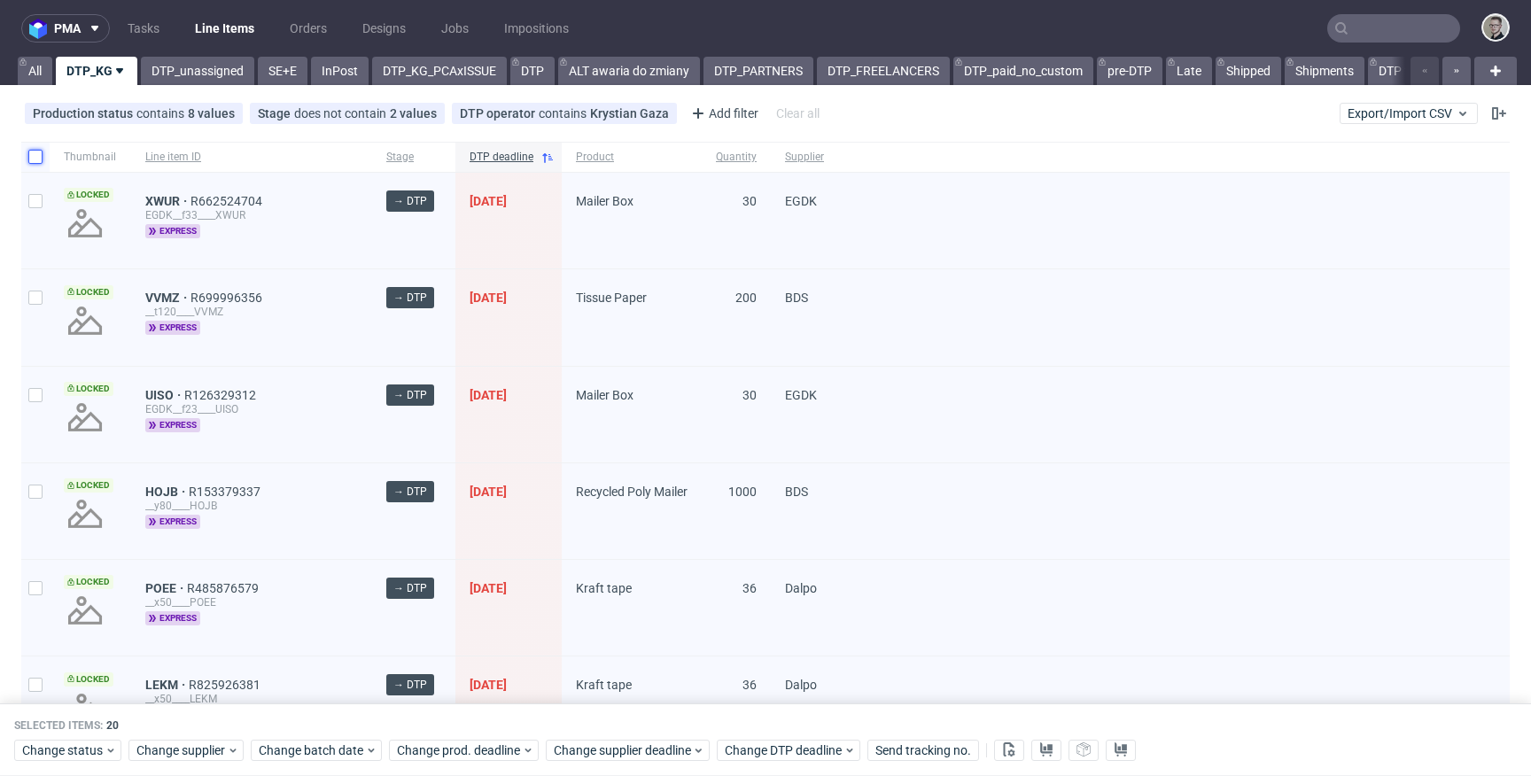
checkbox input "false"
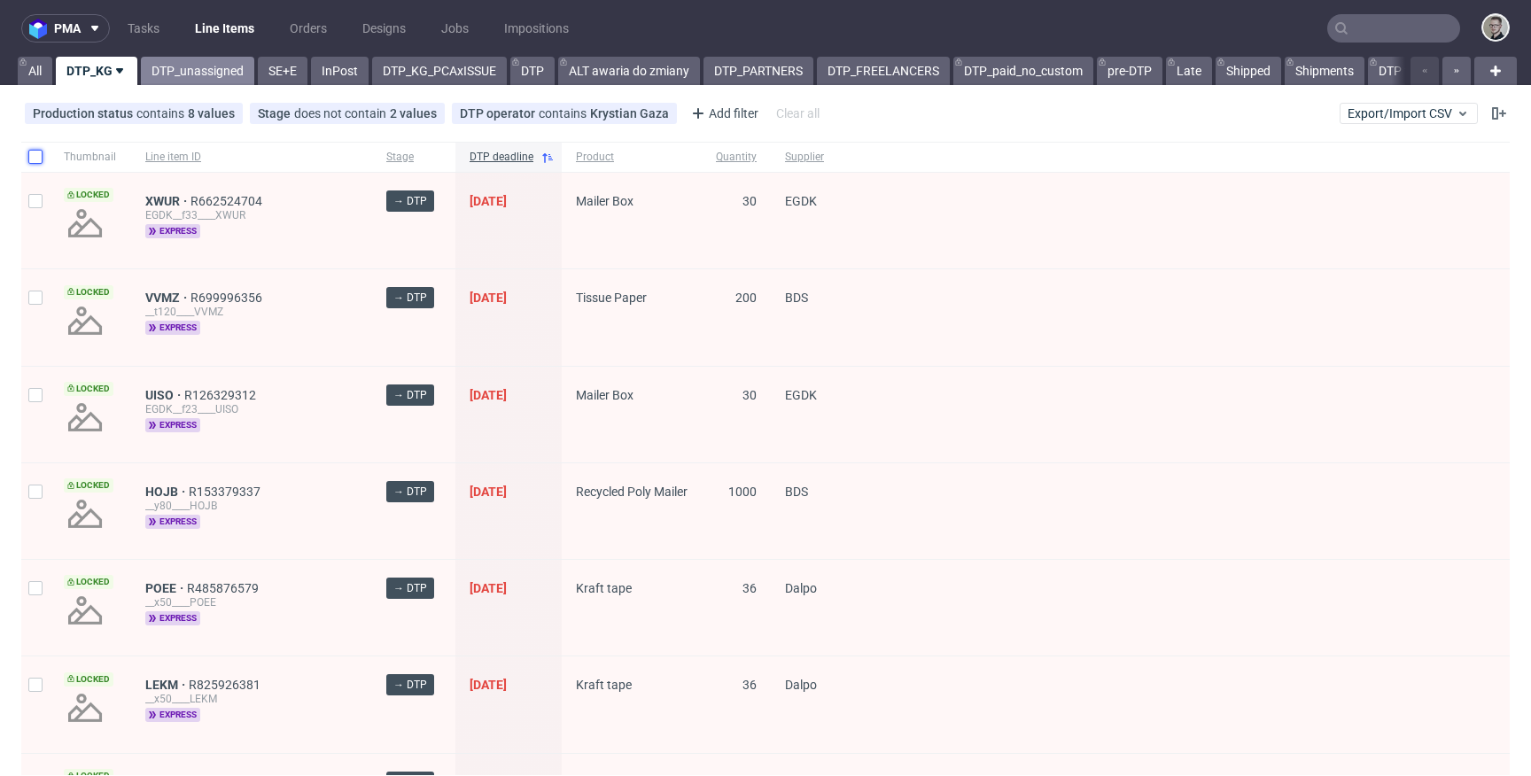
click at [226, 71] on link "DTP_unassigned" at bounding box center [197, 71] width 113 height 28
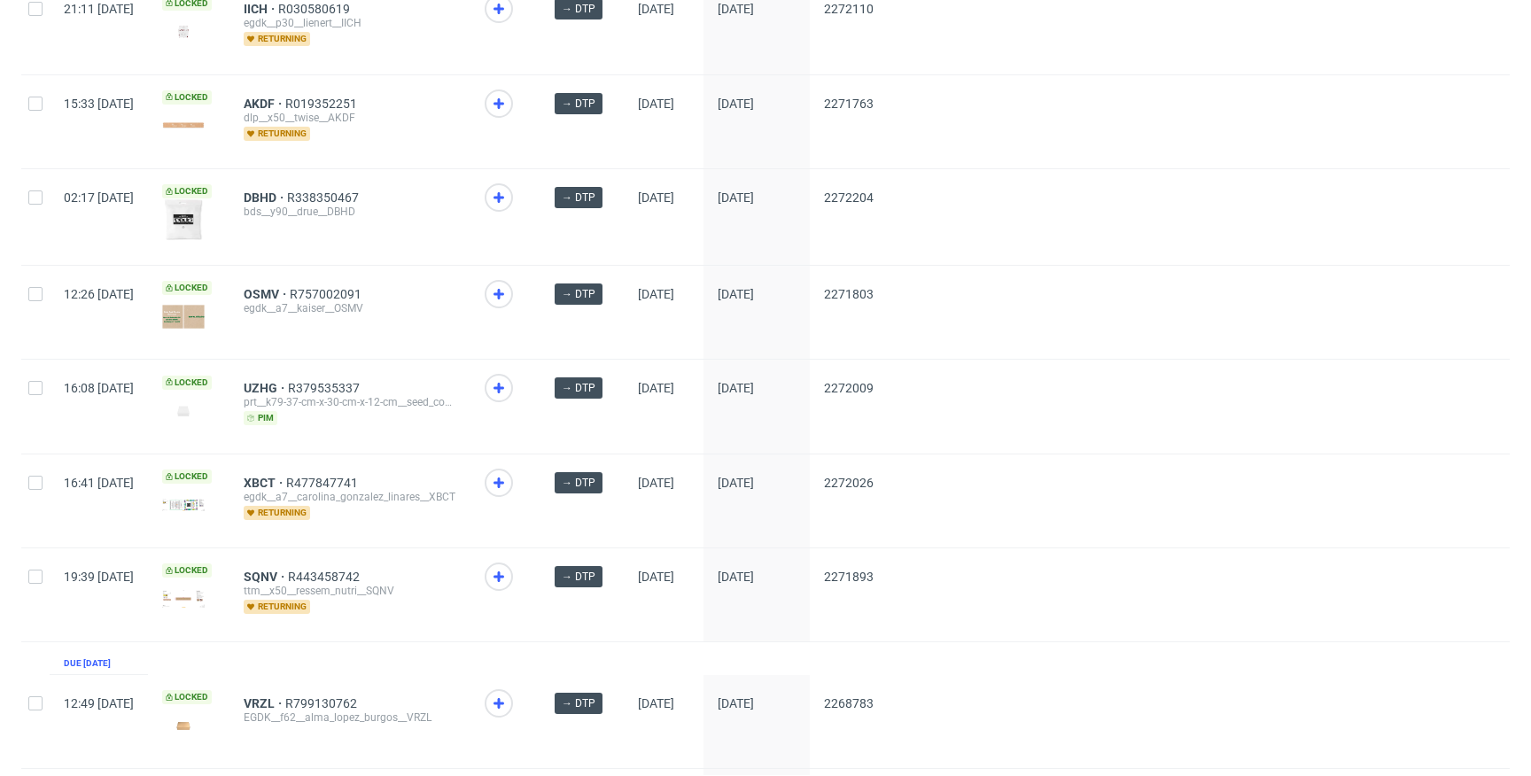
scroll to position [2372, 0]
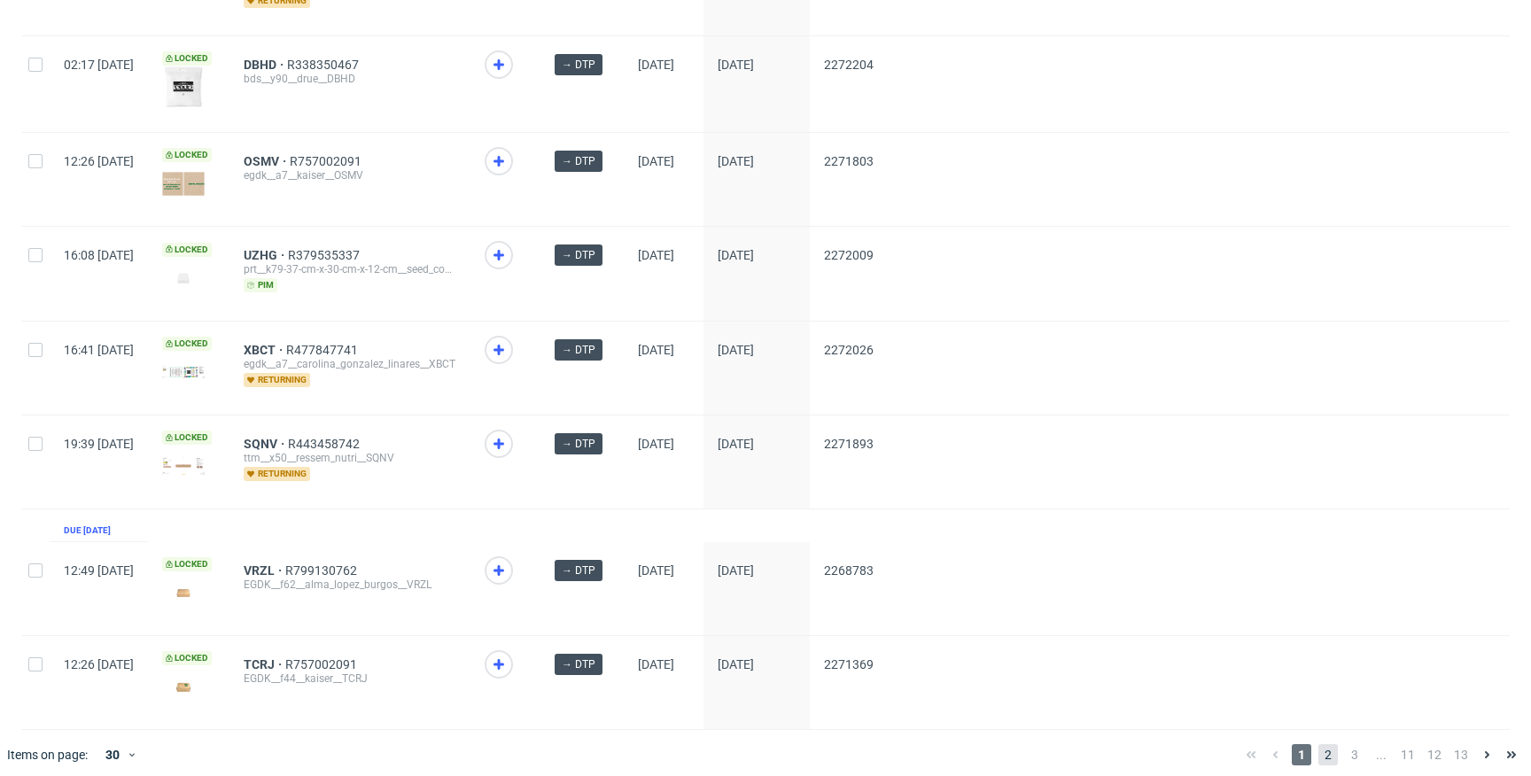
click at [1318, 744] on span "2" at bounding box center [1327, 754] width 19 height 21
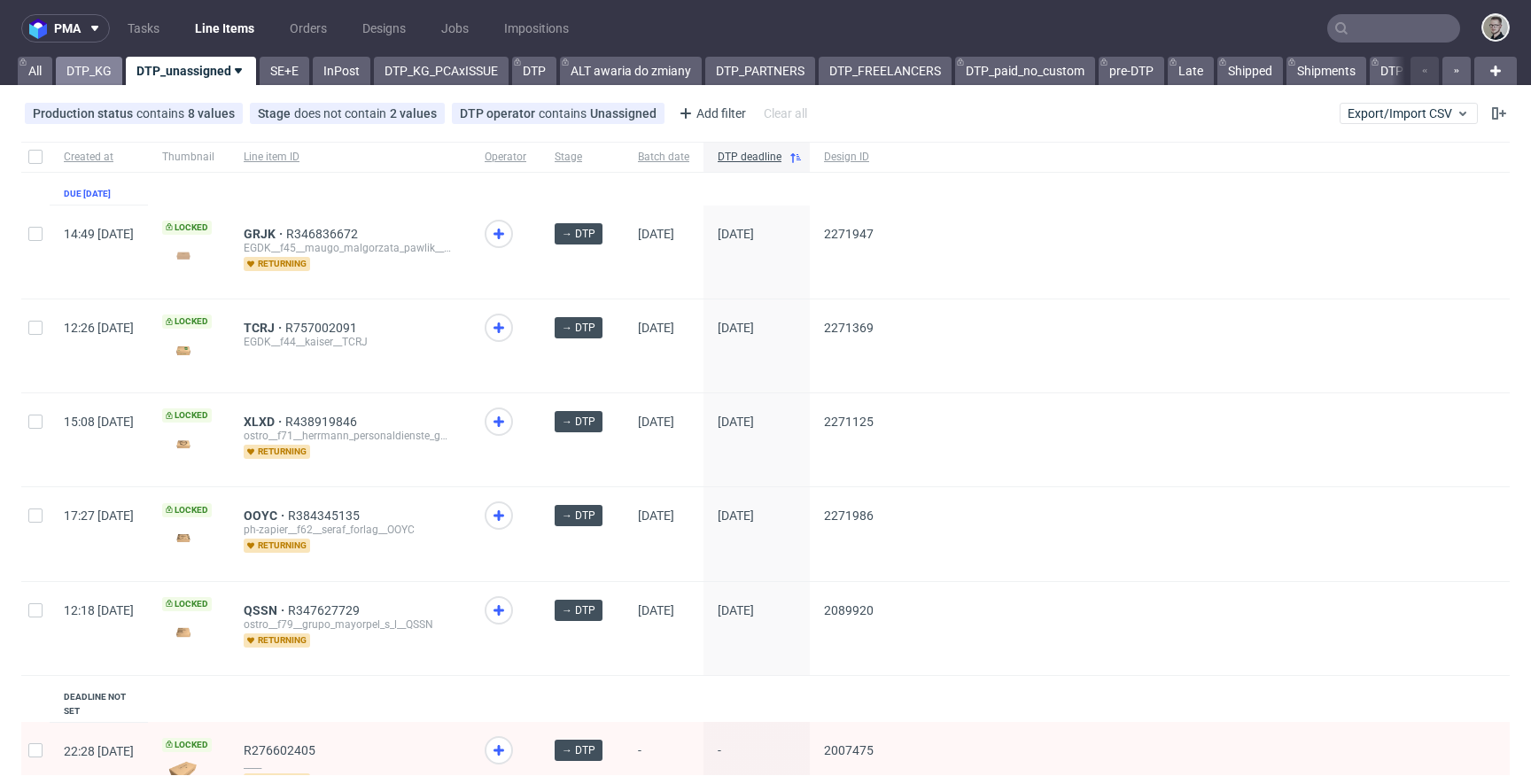
click at [109, 73] on link "DTP_KG" at bounding box center [89, 71] width 66 height 28
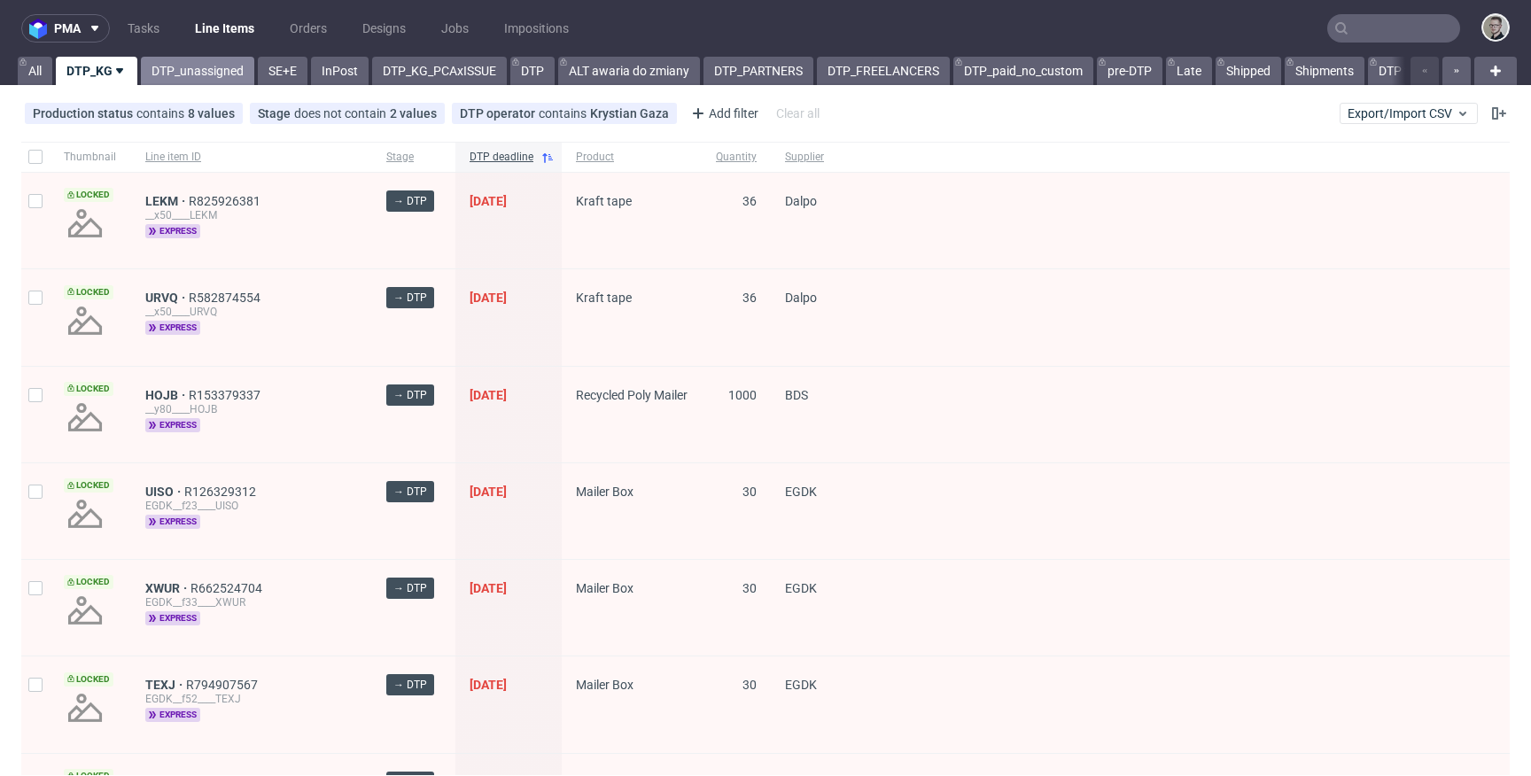
click at [202, 81] on link "DTP_unassigned" at bounding box center [197, 71] width 113 height 28
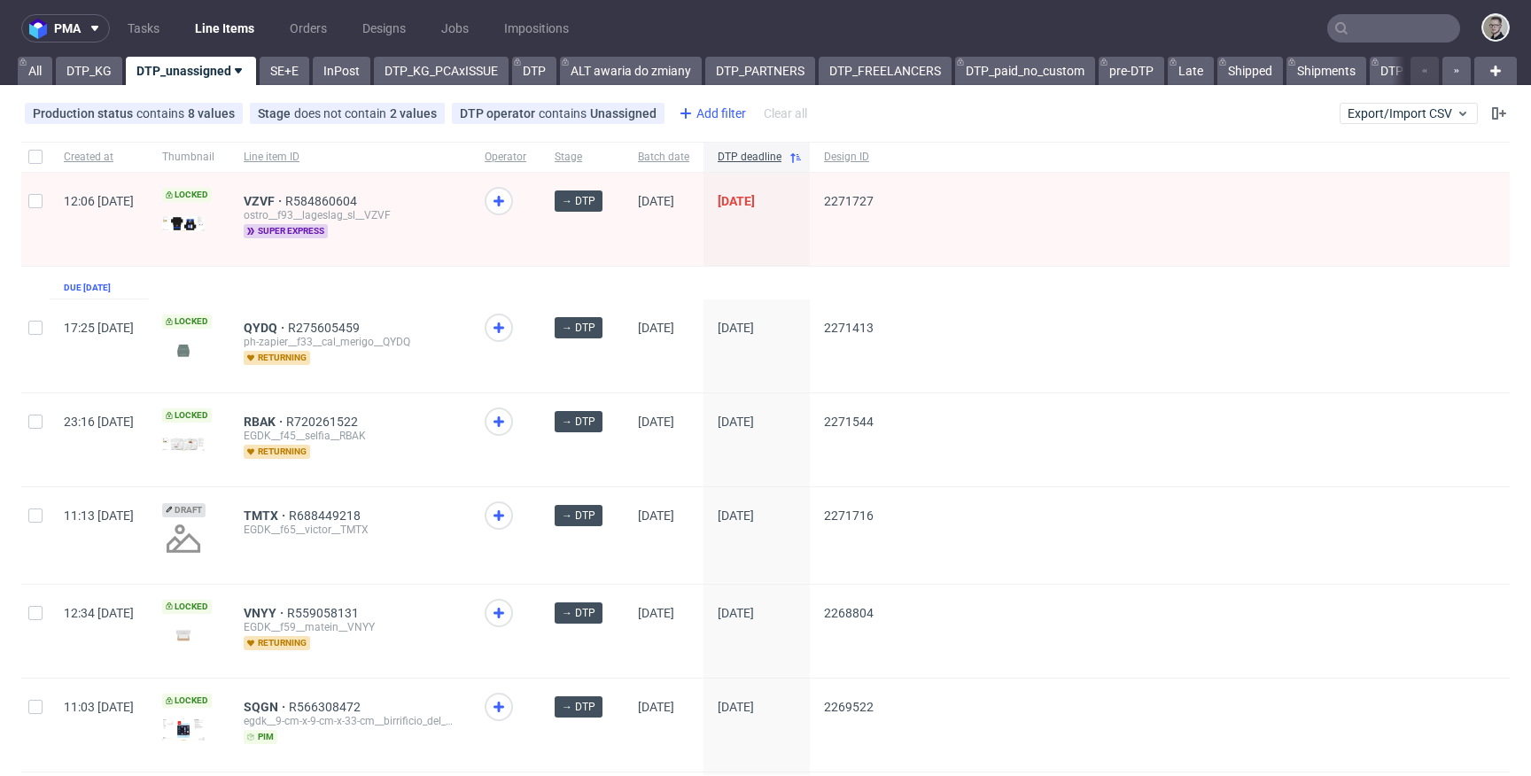
click at [696, 118] on div "Add filter" at bounding box center [710, 113] width 78 height 28
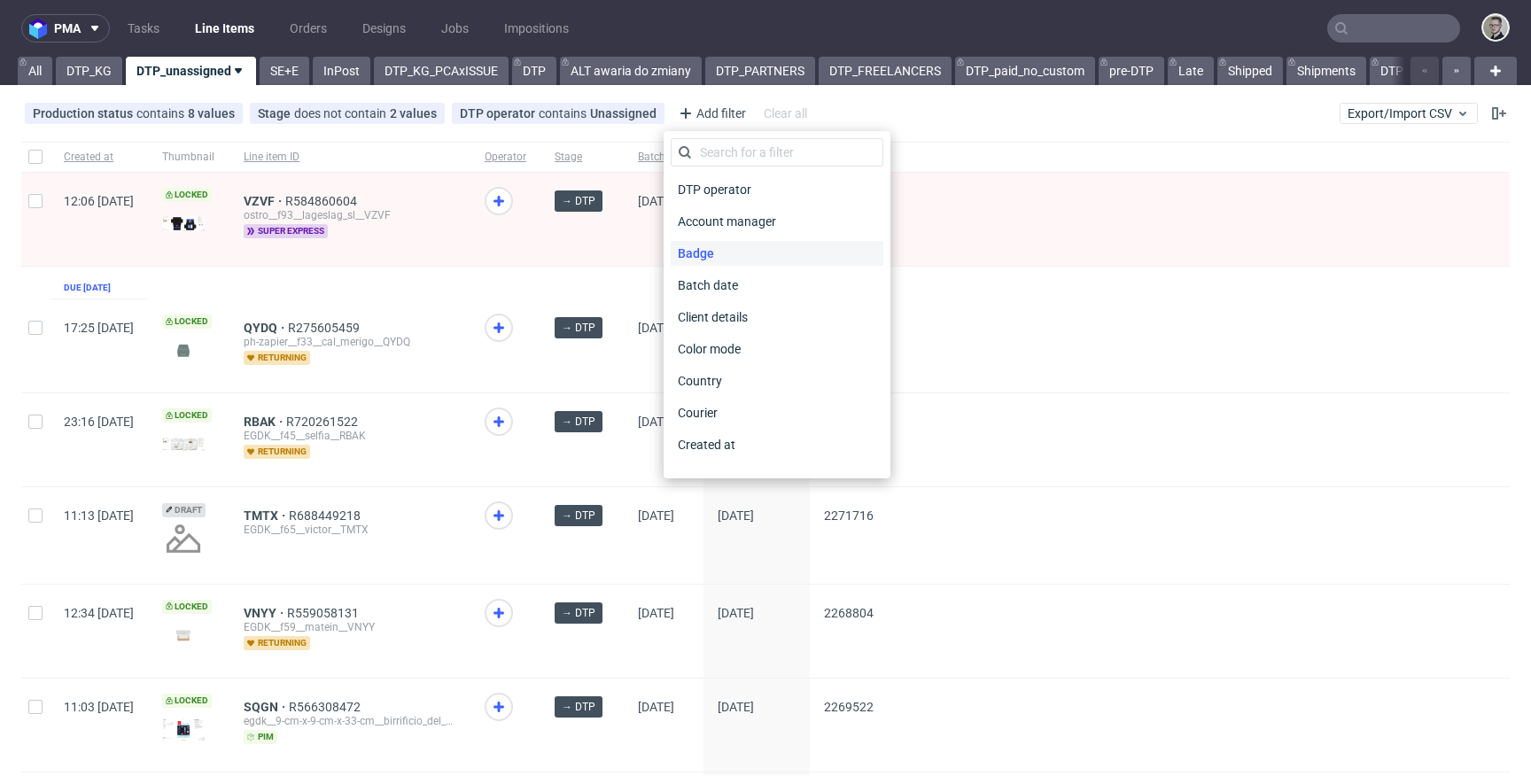
click at [715, 249] on span "Badge" at bounding box center [696, 253] width 50 height 25
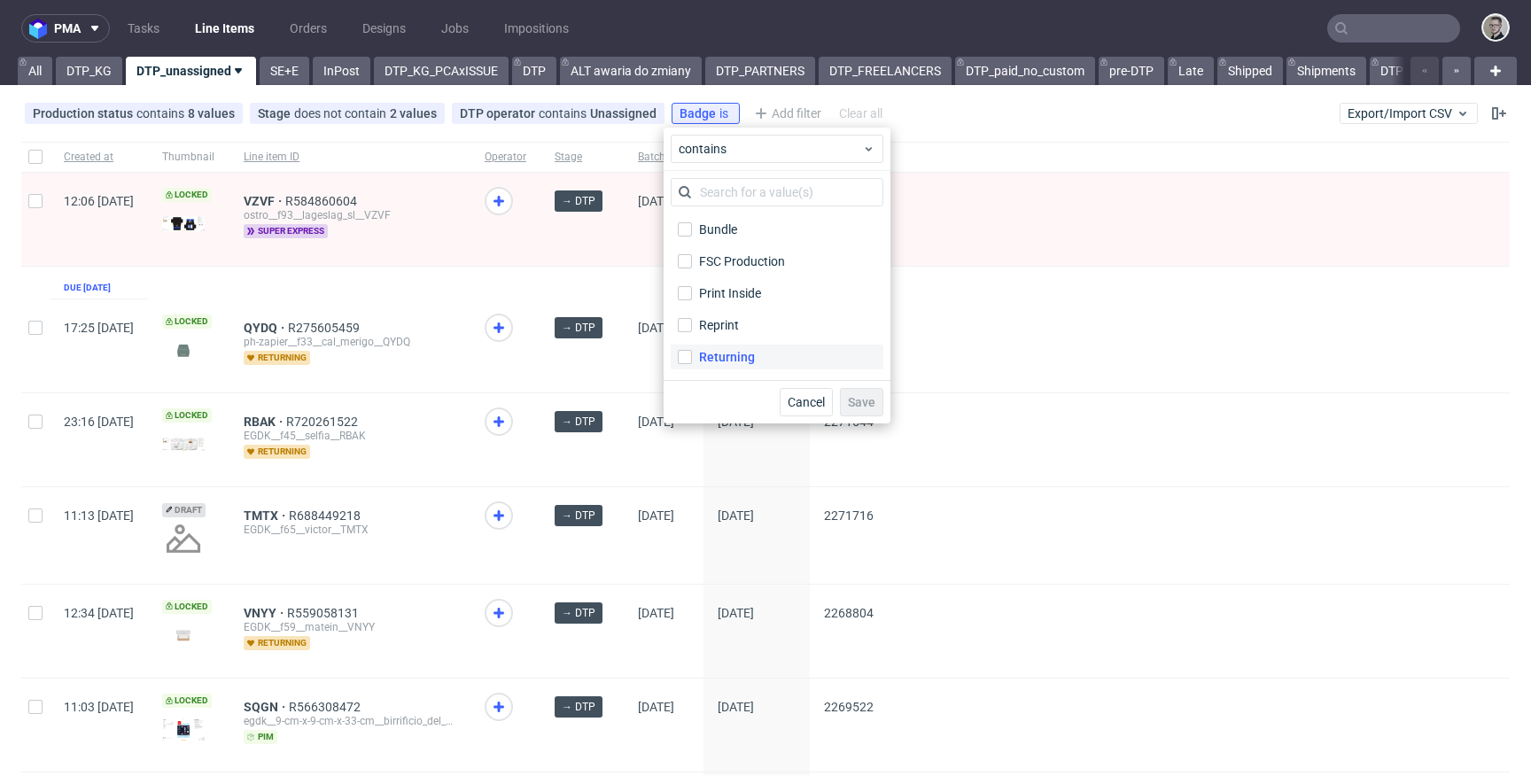
click at [758, 349] on label "Returning" at bounding box center [777, 357] width 213 height 25
click at [692, 350] on input "Returning" at bounding box center [685, 357] width 14 height 14
checkbox input "true"
click at [872, 400] on span "Save" at bounding box center [861, 402] width 27 height 12
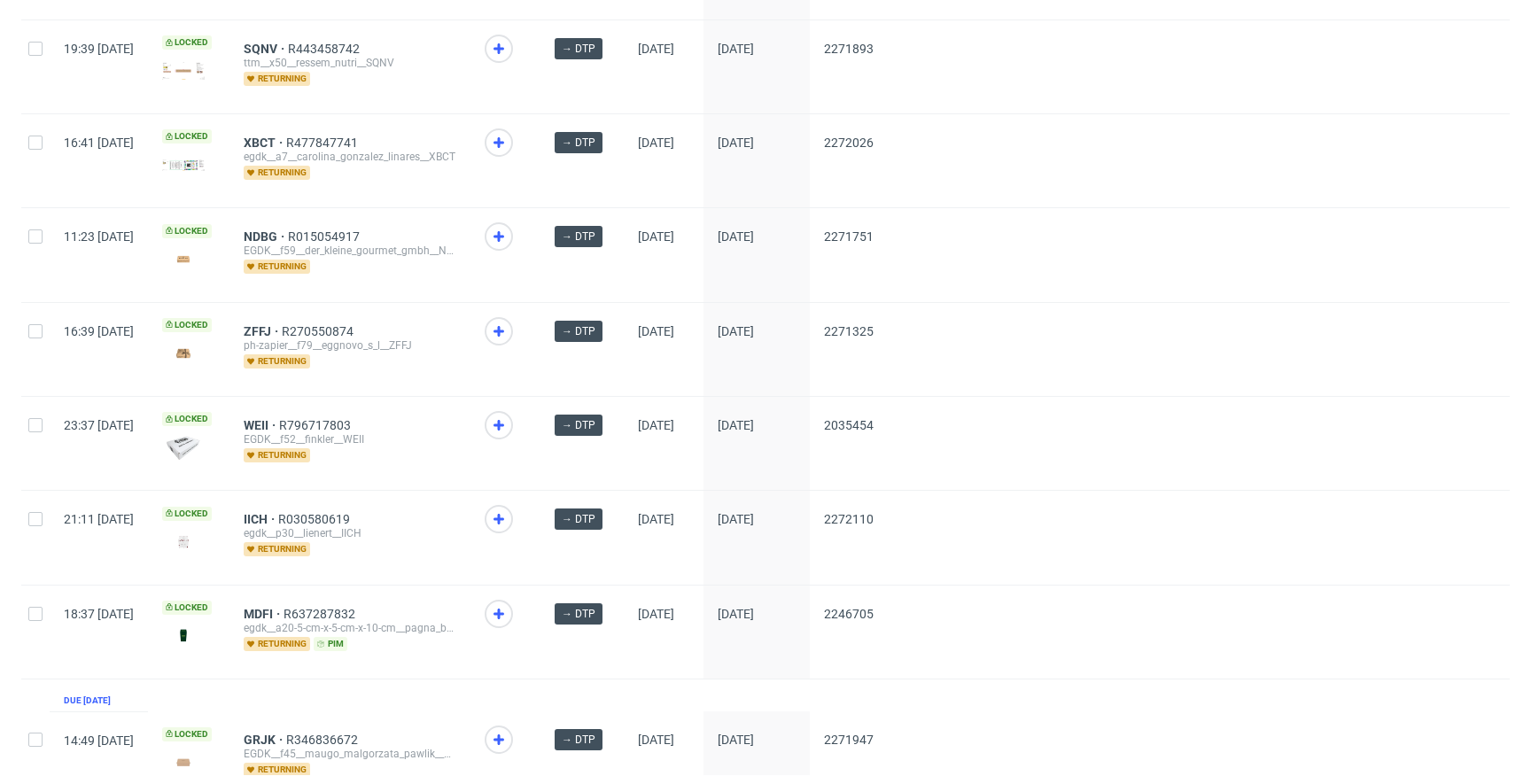
scroll to position [757, 0]
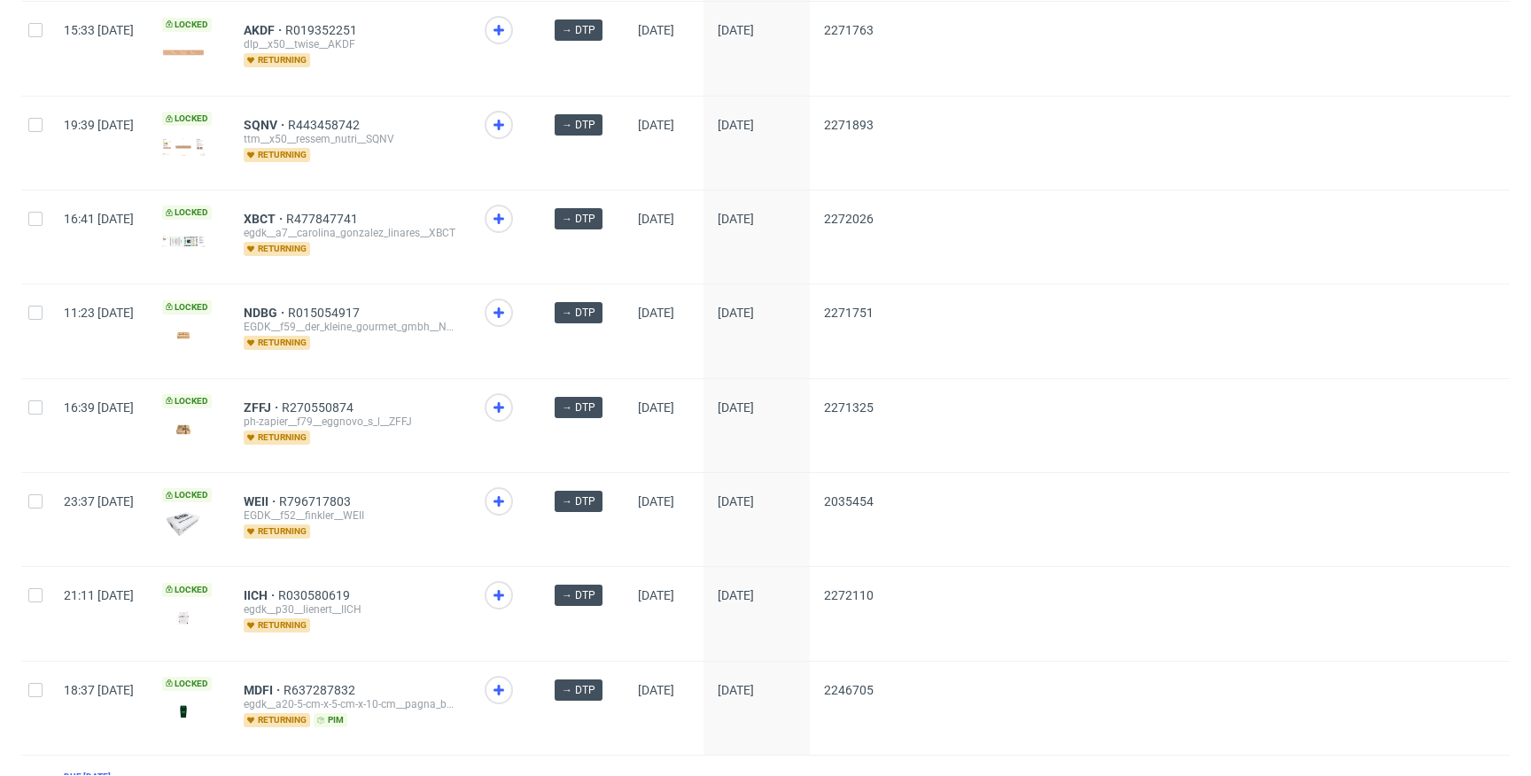
drag, startPoint x: 314, startPoint y: 218, endPoint x: 307, endPoint y: 190, distance: 28.6
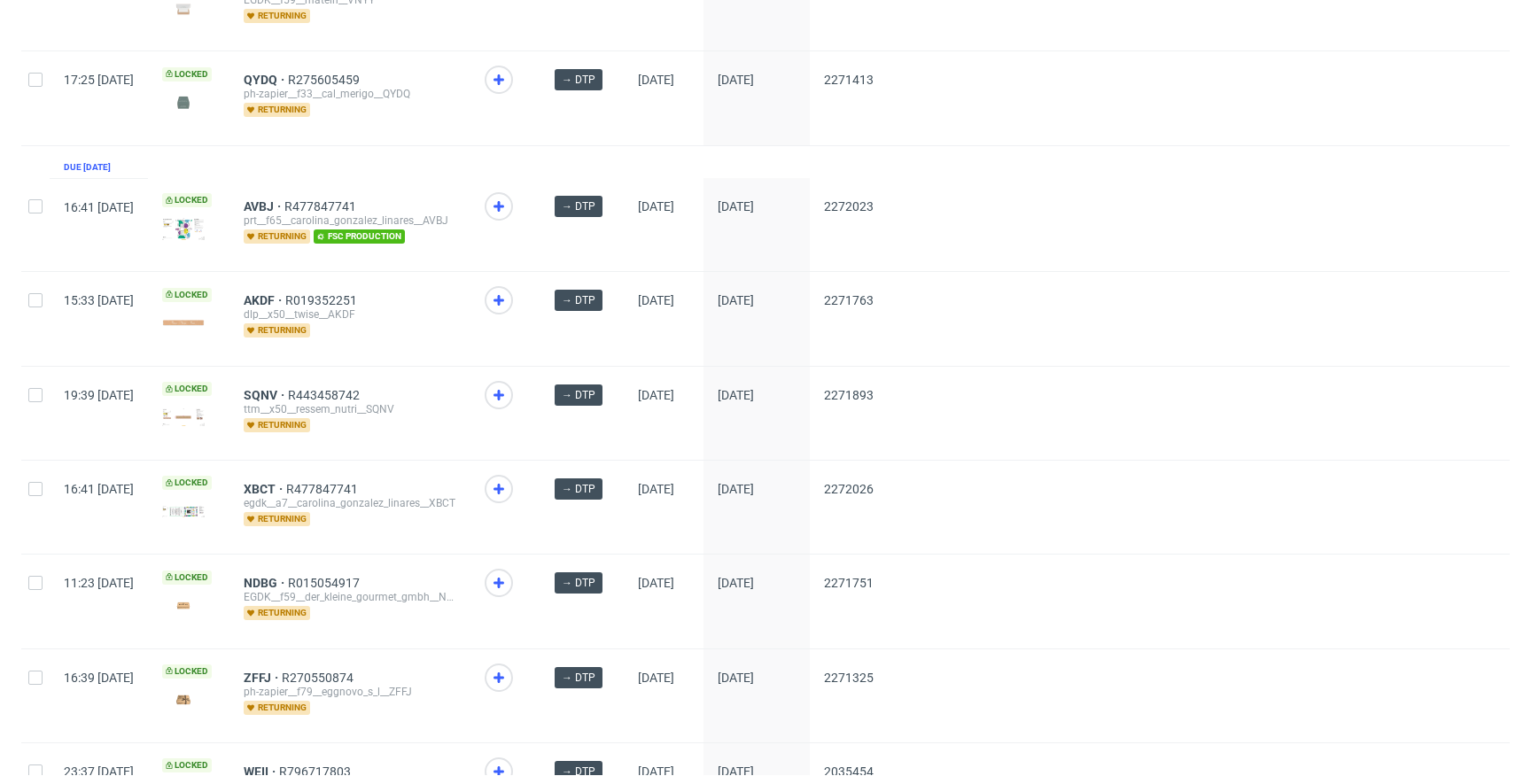
scroll to position [418, 0]
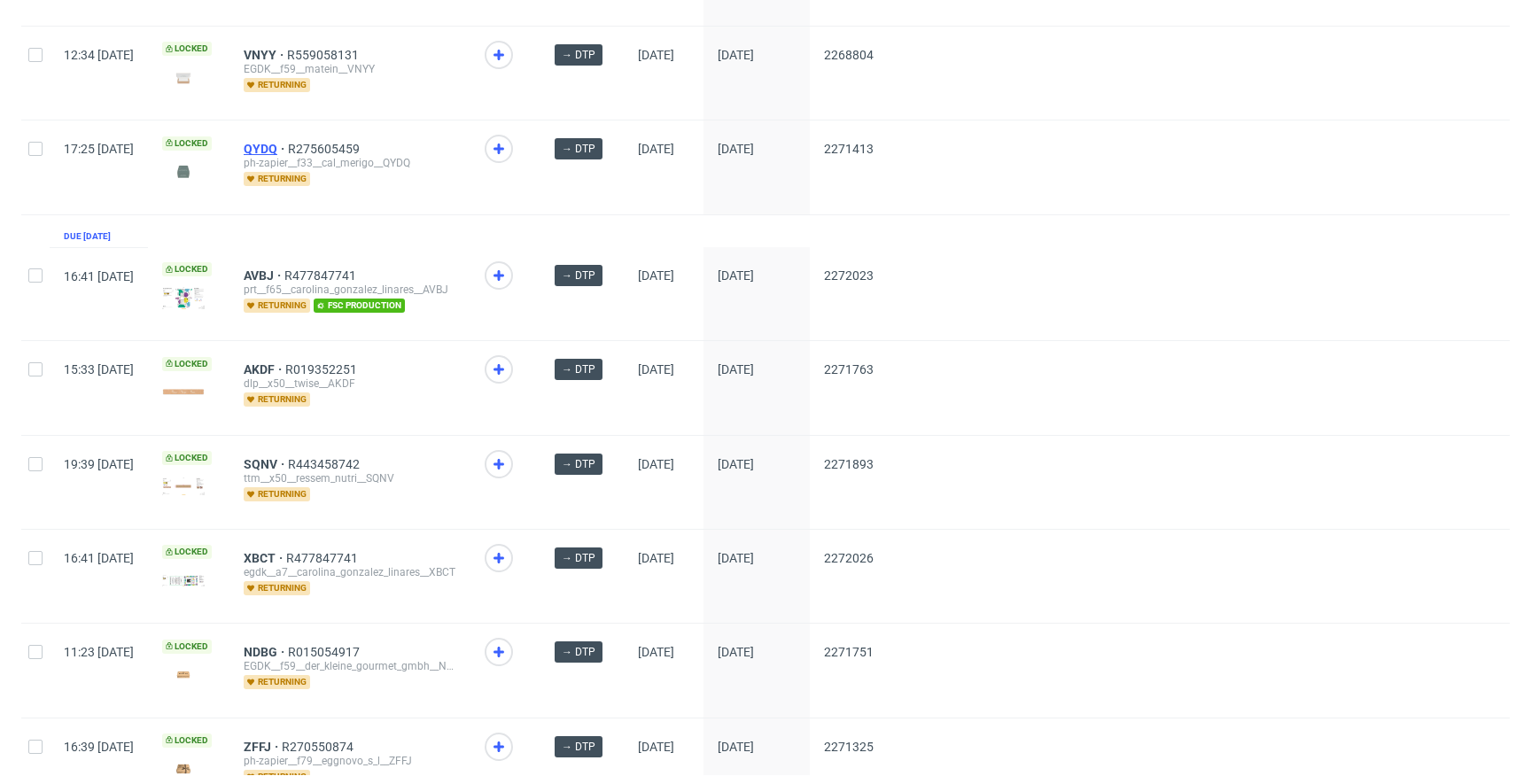
drag, startPoint x: 316, startPoint y: 146, endPoint x: 305, endPoint y: 65, distance: 82.3
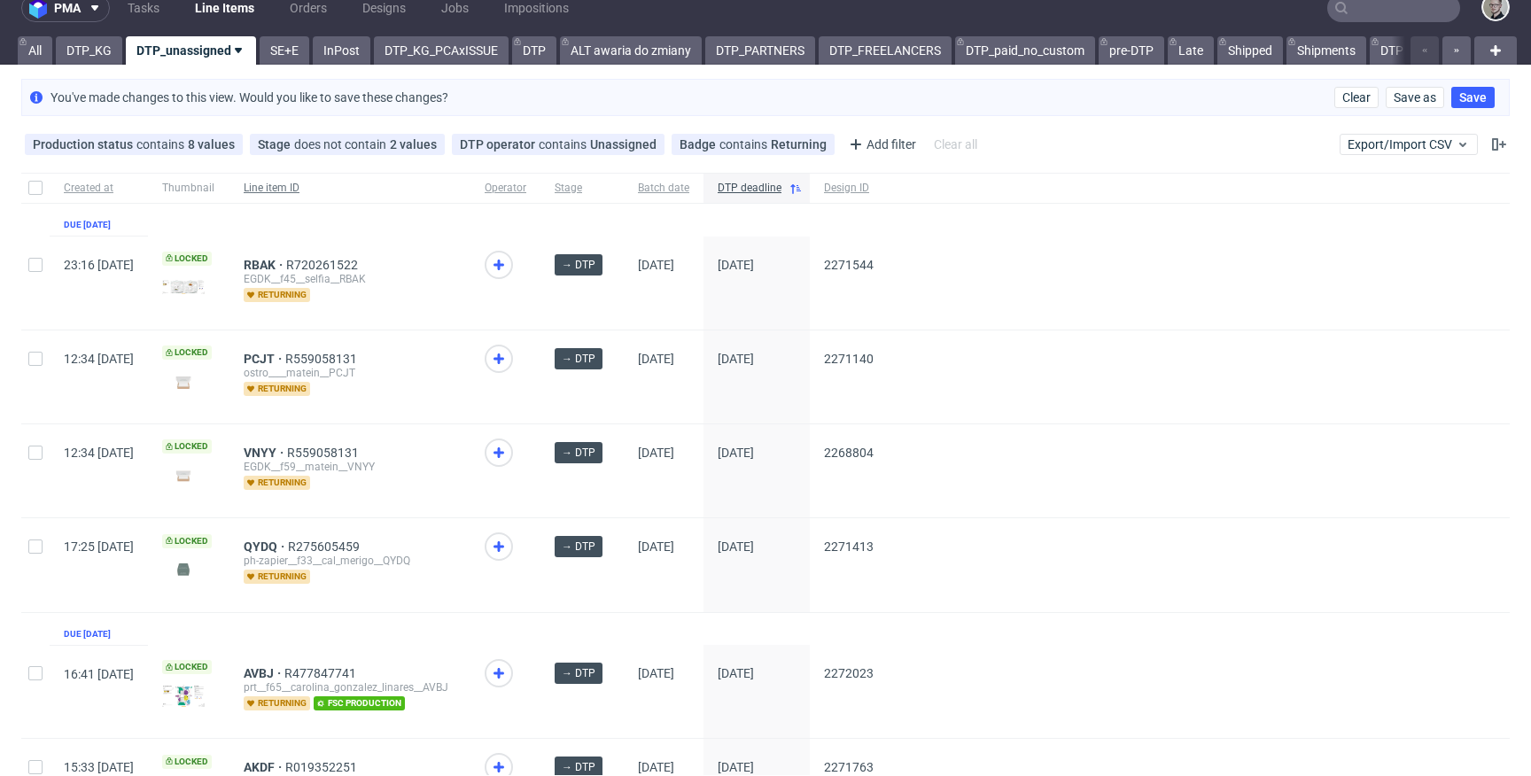
scroll to position [0, 0]
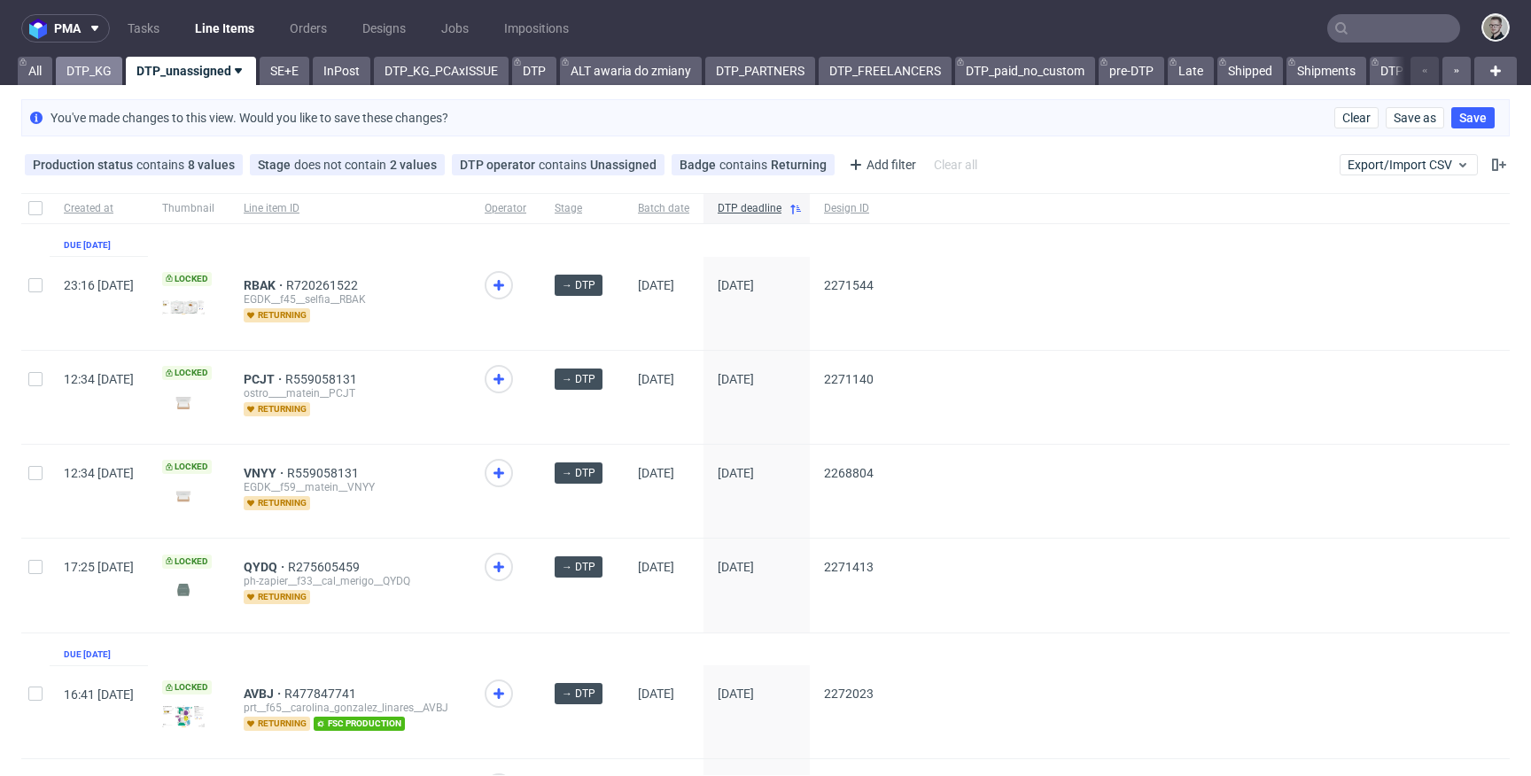
click at [96, 67] on link "DTP_KG" at bounding box center [89, 71] width 66 height 28
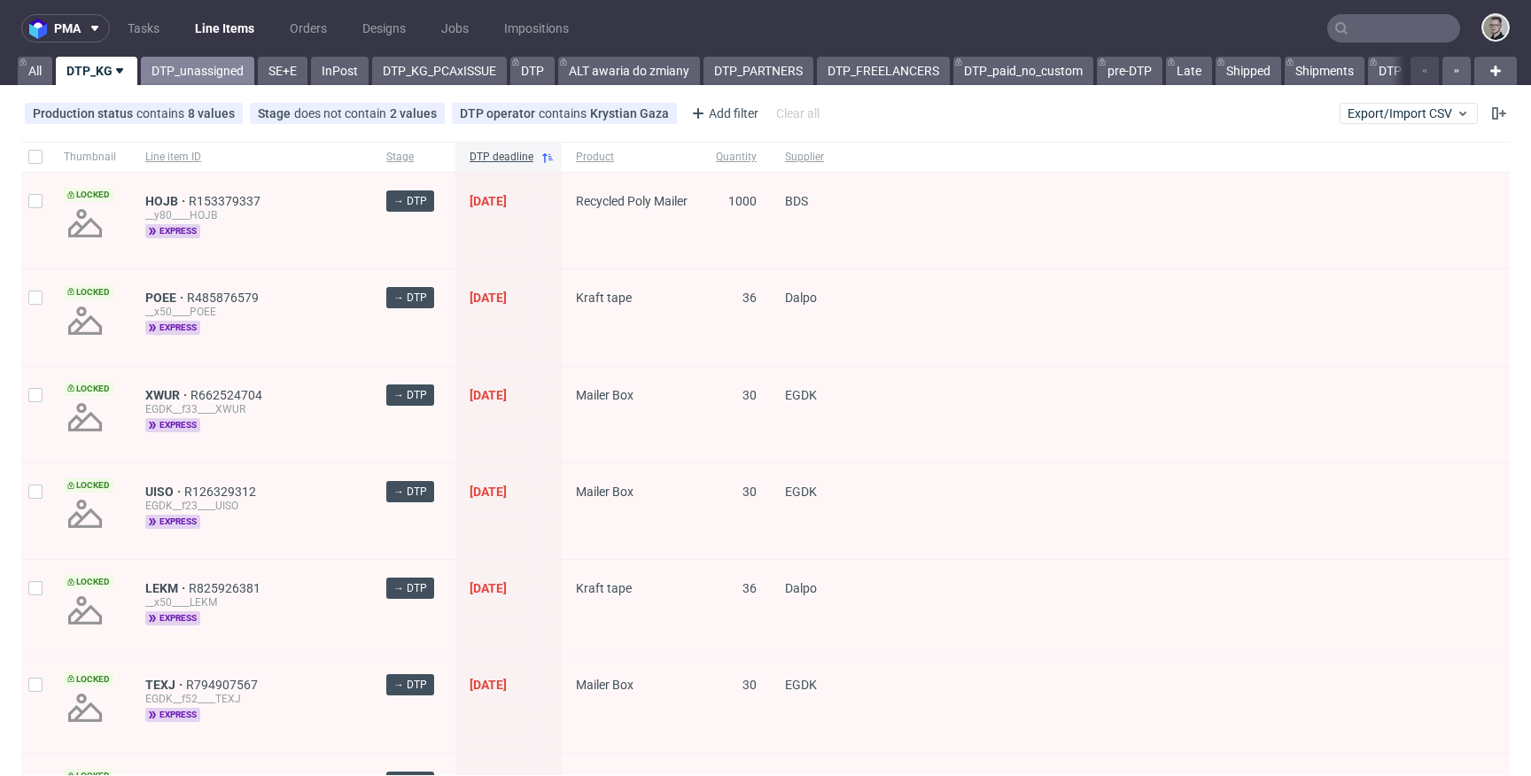
click at [241, 80] on link "DTP_unassigned" at bounding box center [197, 71] width 113 height 28
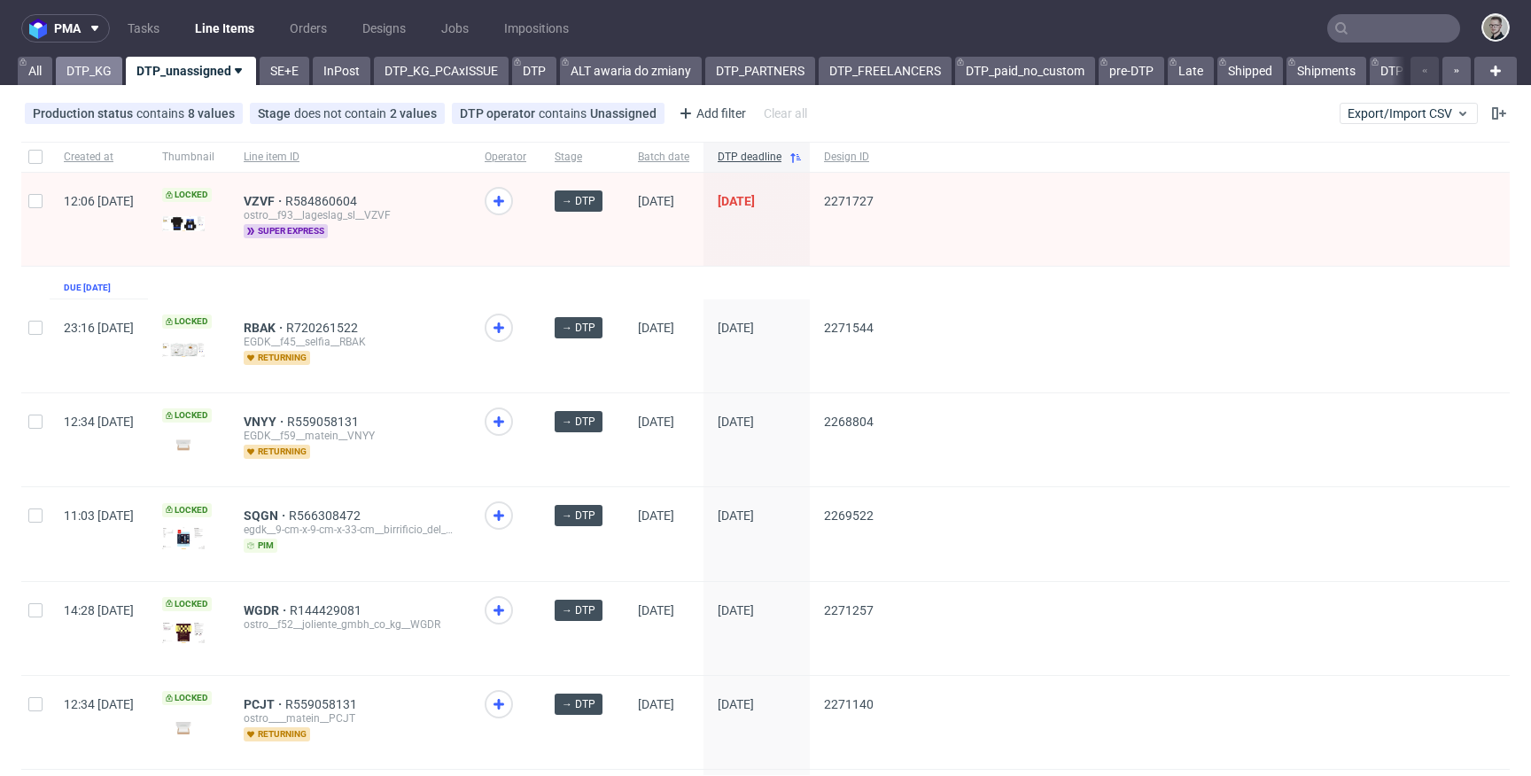
click at [81, 68] on link "DTP_KG" at bounding box center [89, 71] width 66 height 28
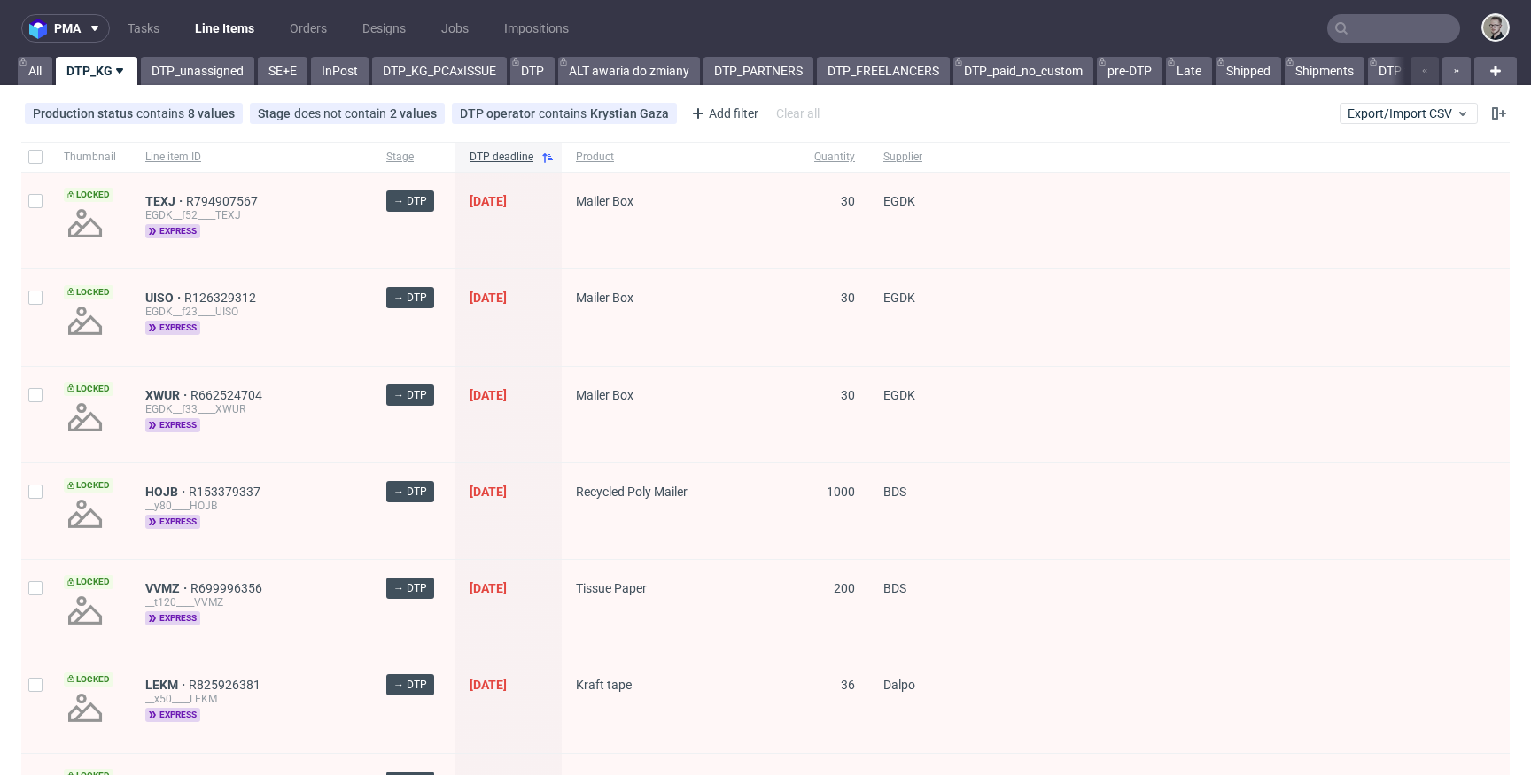
click at [26, 157] on div at bounding box center [35, 157] width 28 height 30
checkbox input "true"
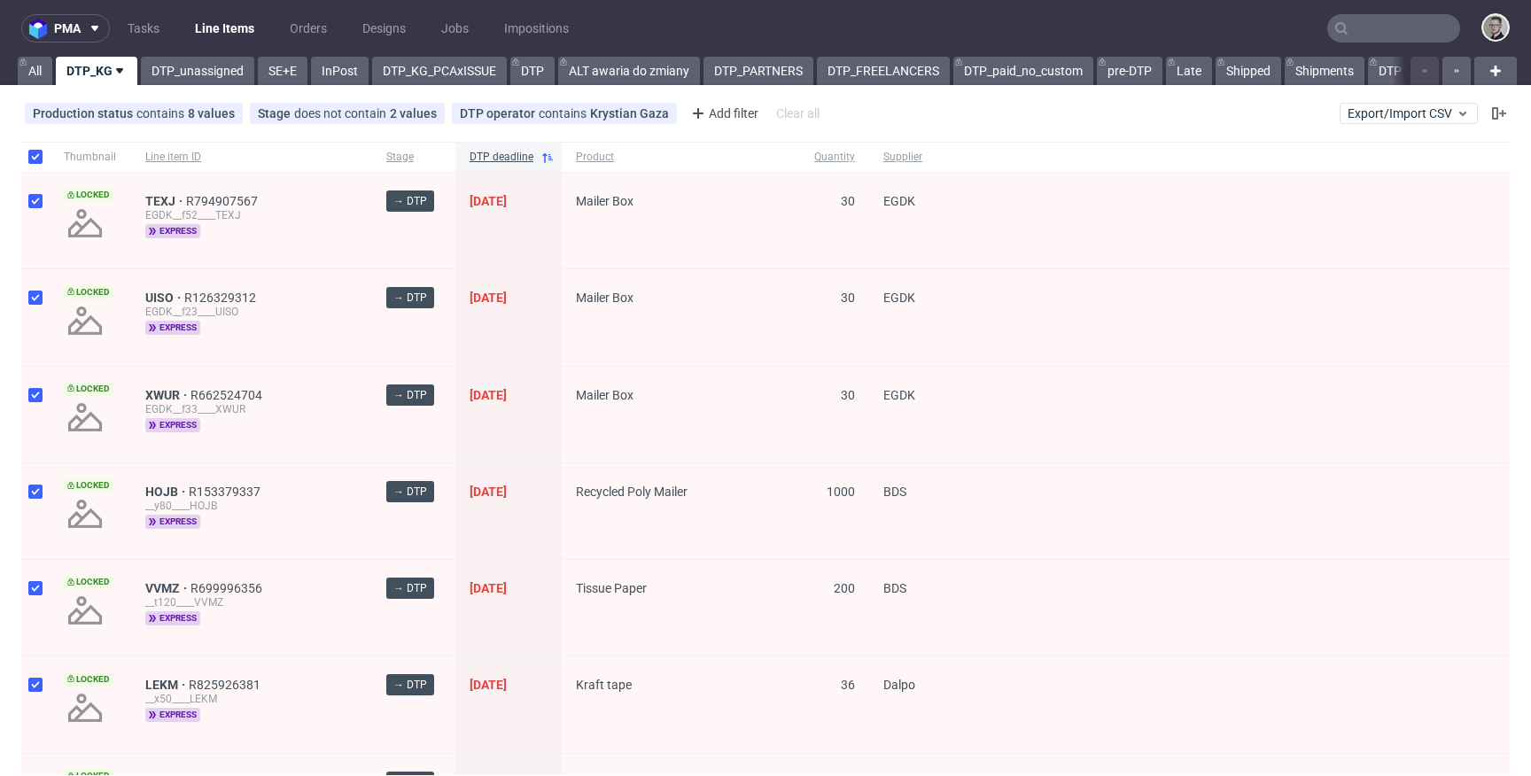
checkbox input "true"
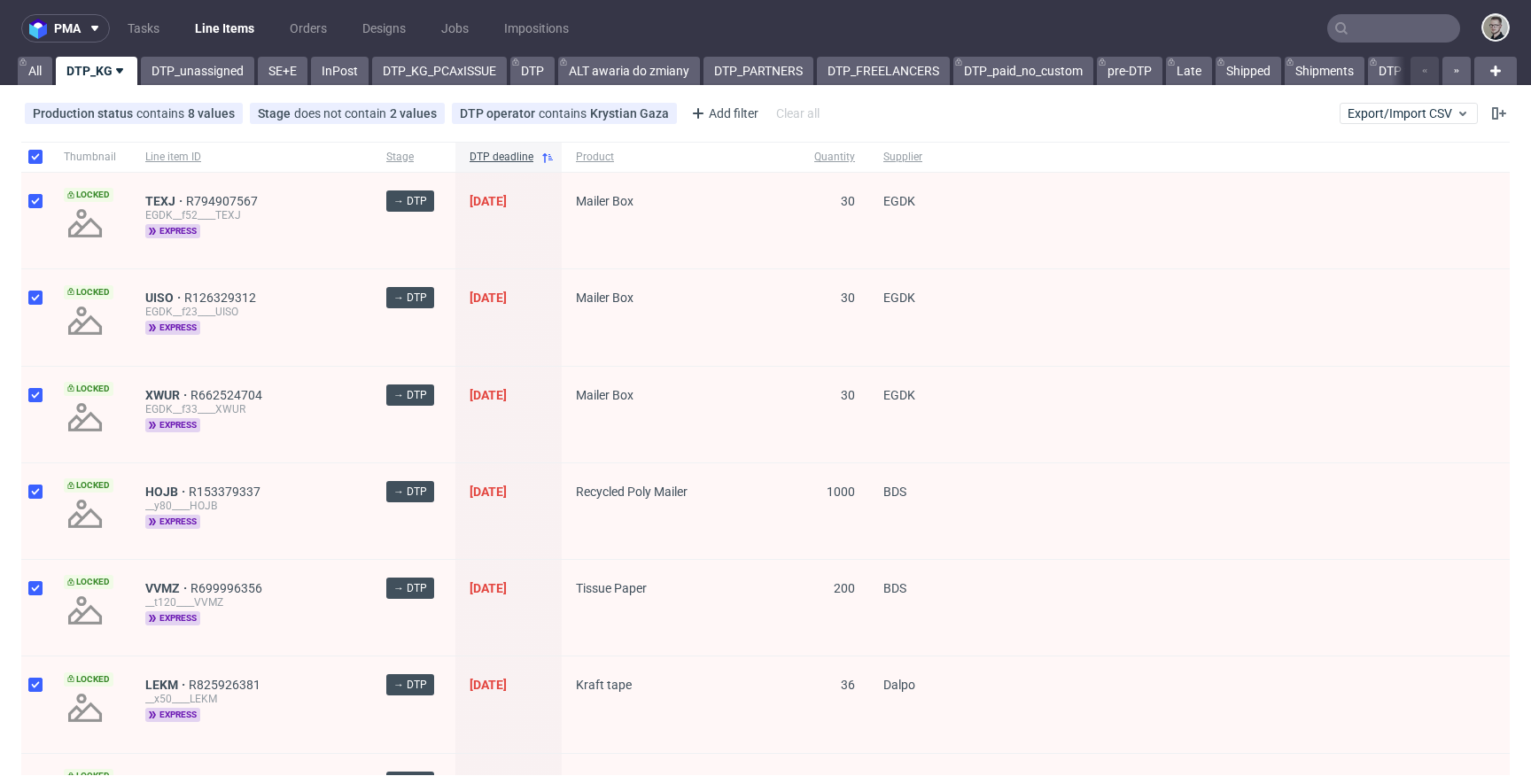
checkbox input "true"
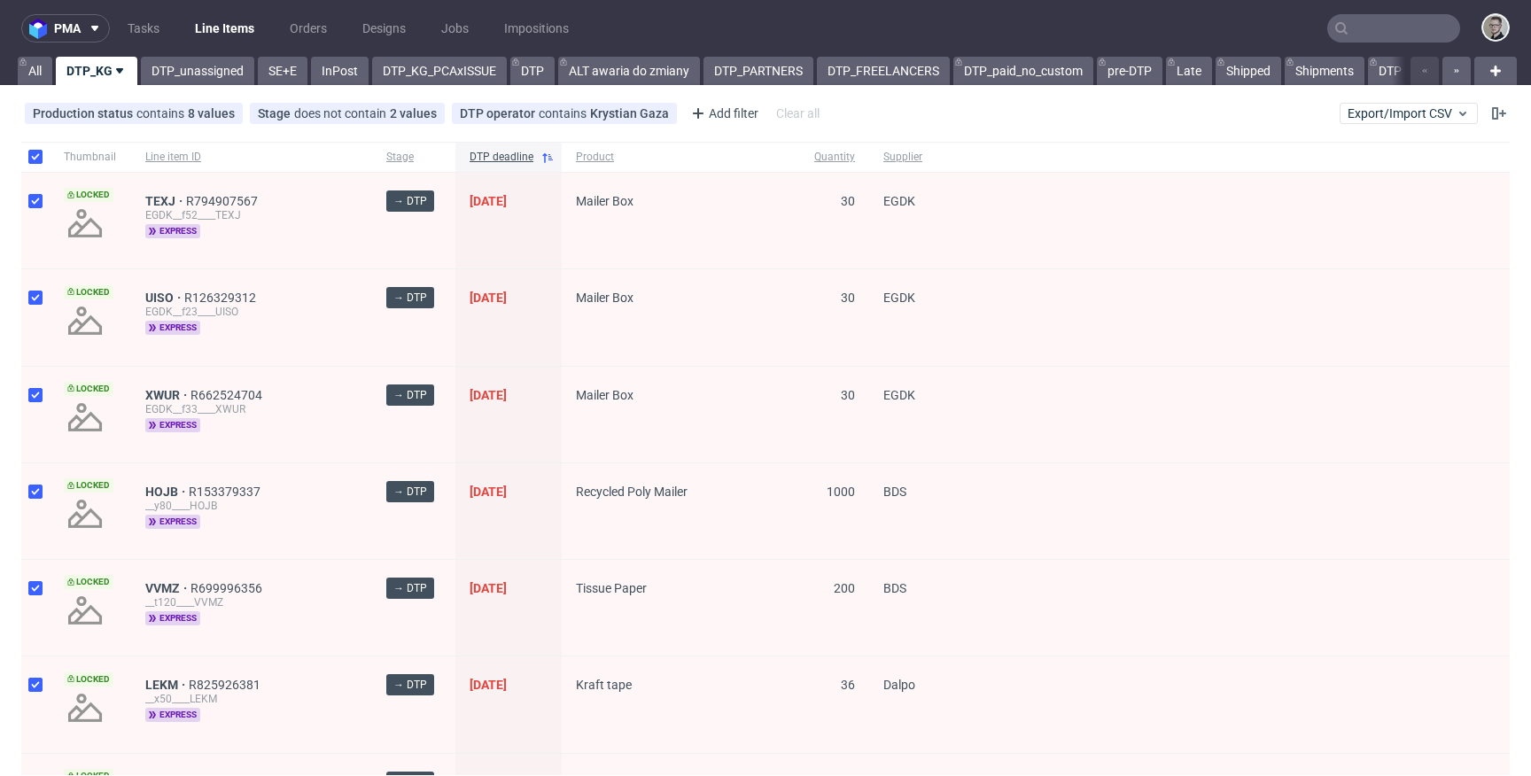
checkbox input "true"
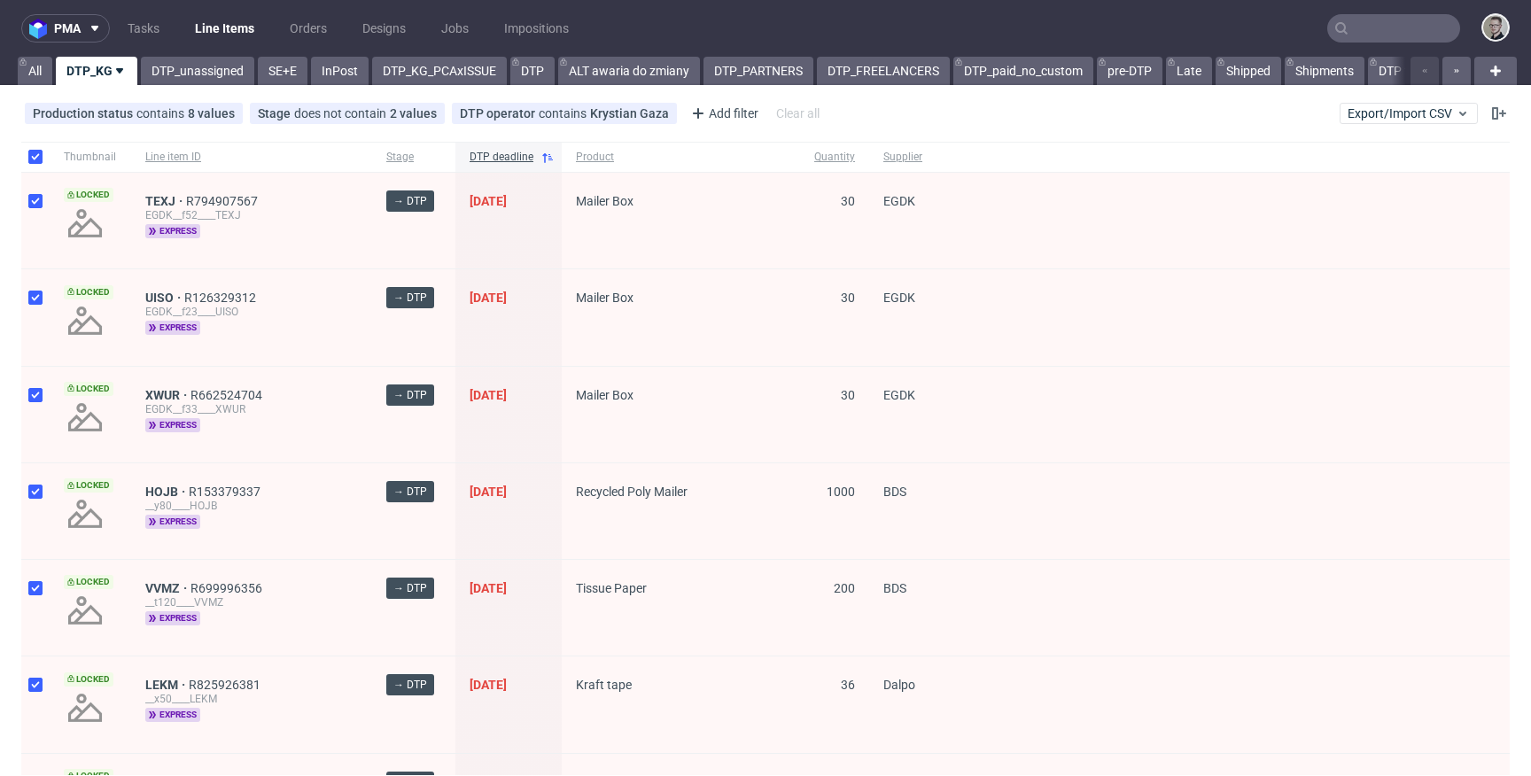
checkbox input "true"
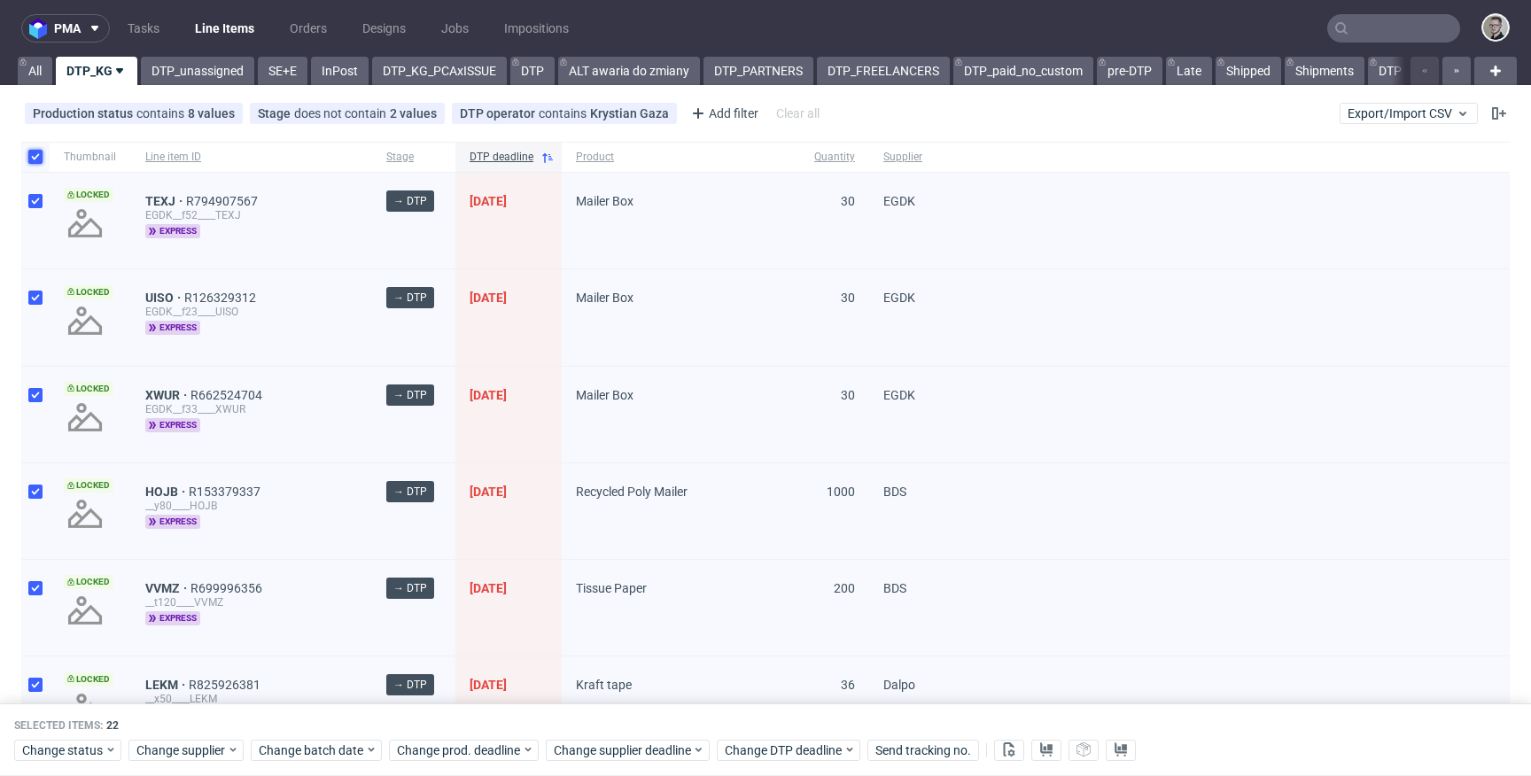
click at [31, 159] on input "checkbox" at bounding box center [35, 157] width 14 height 14
checkbox input "false"
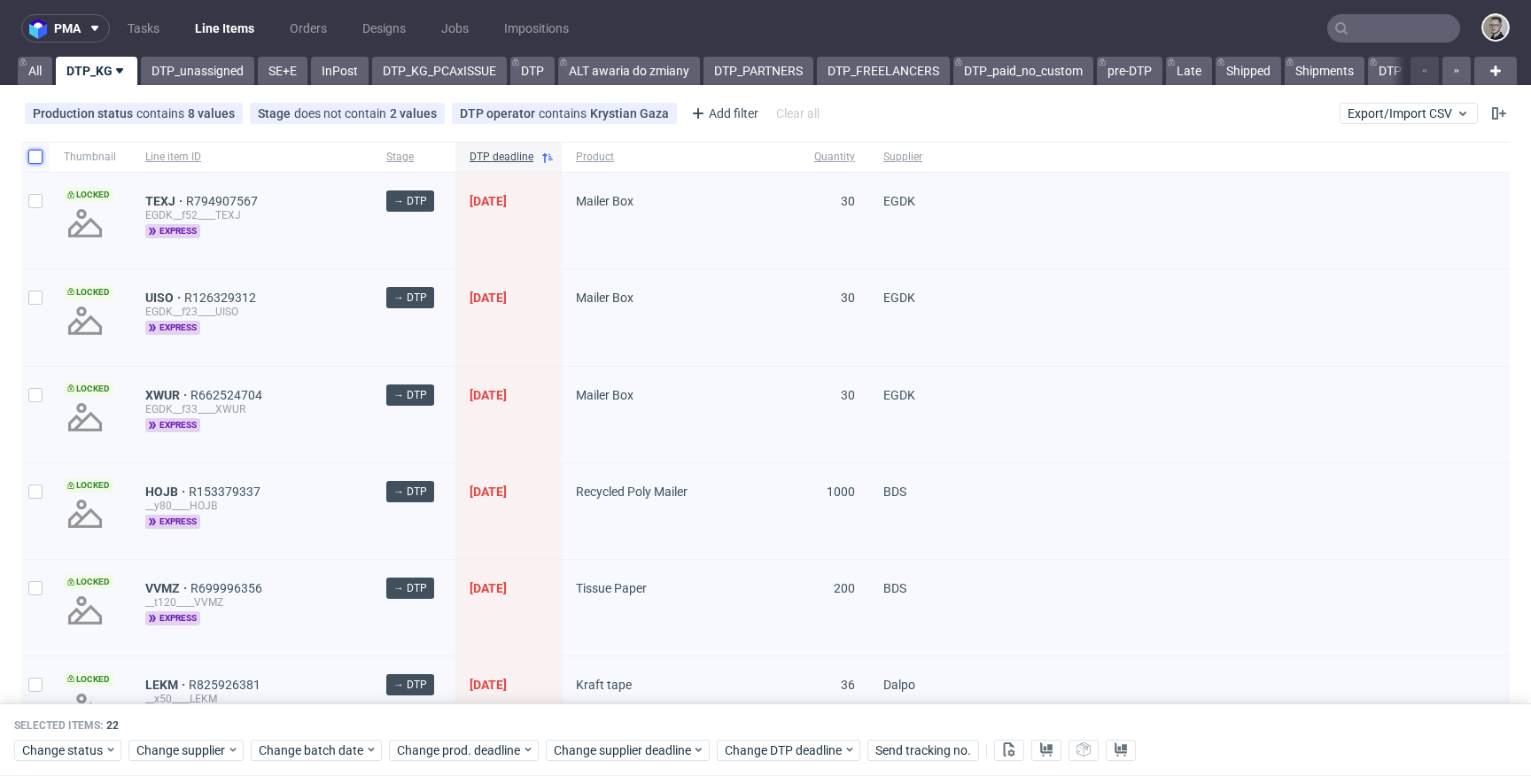
checkbox input "false"
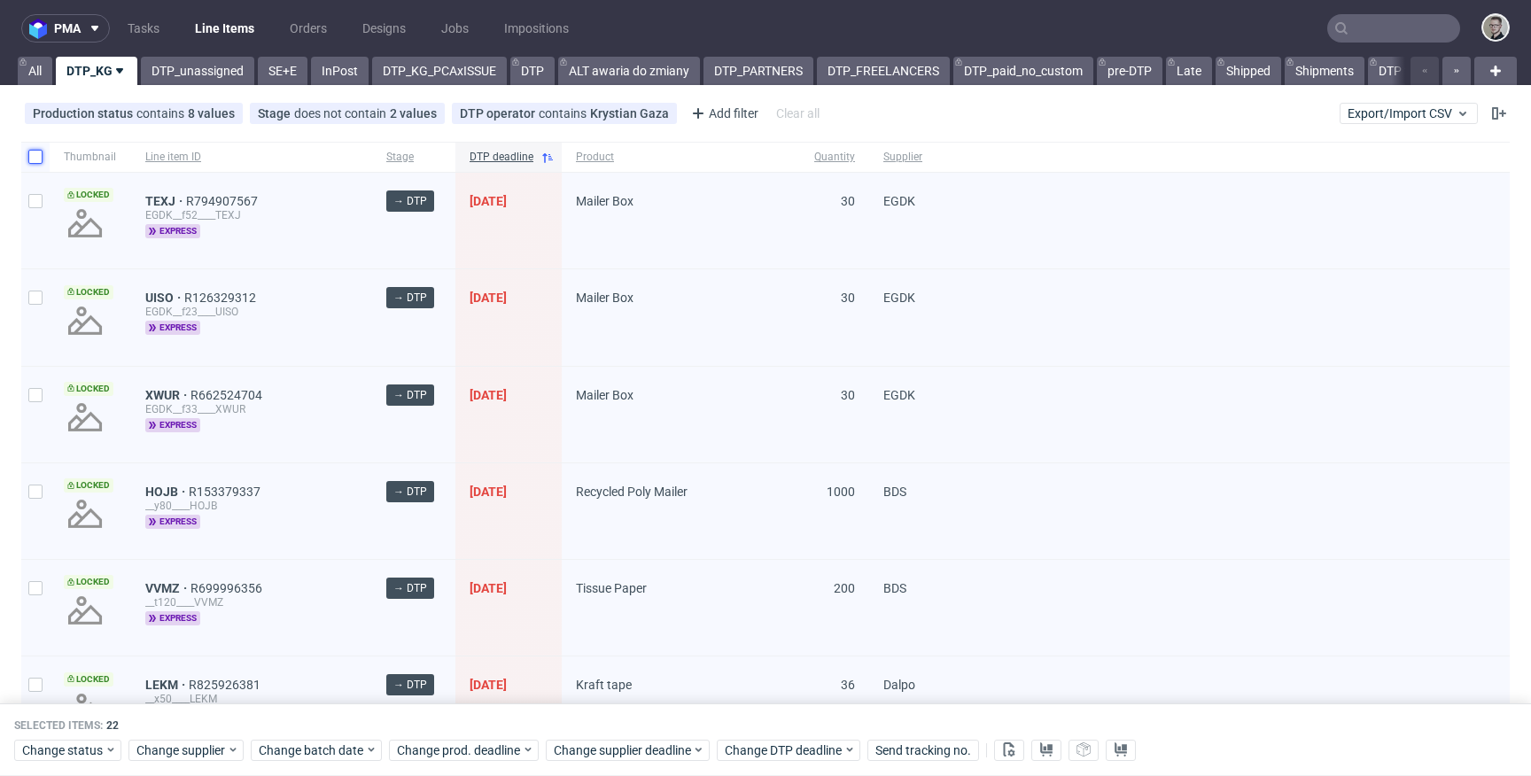
checkbox input "false"
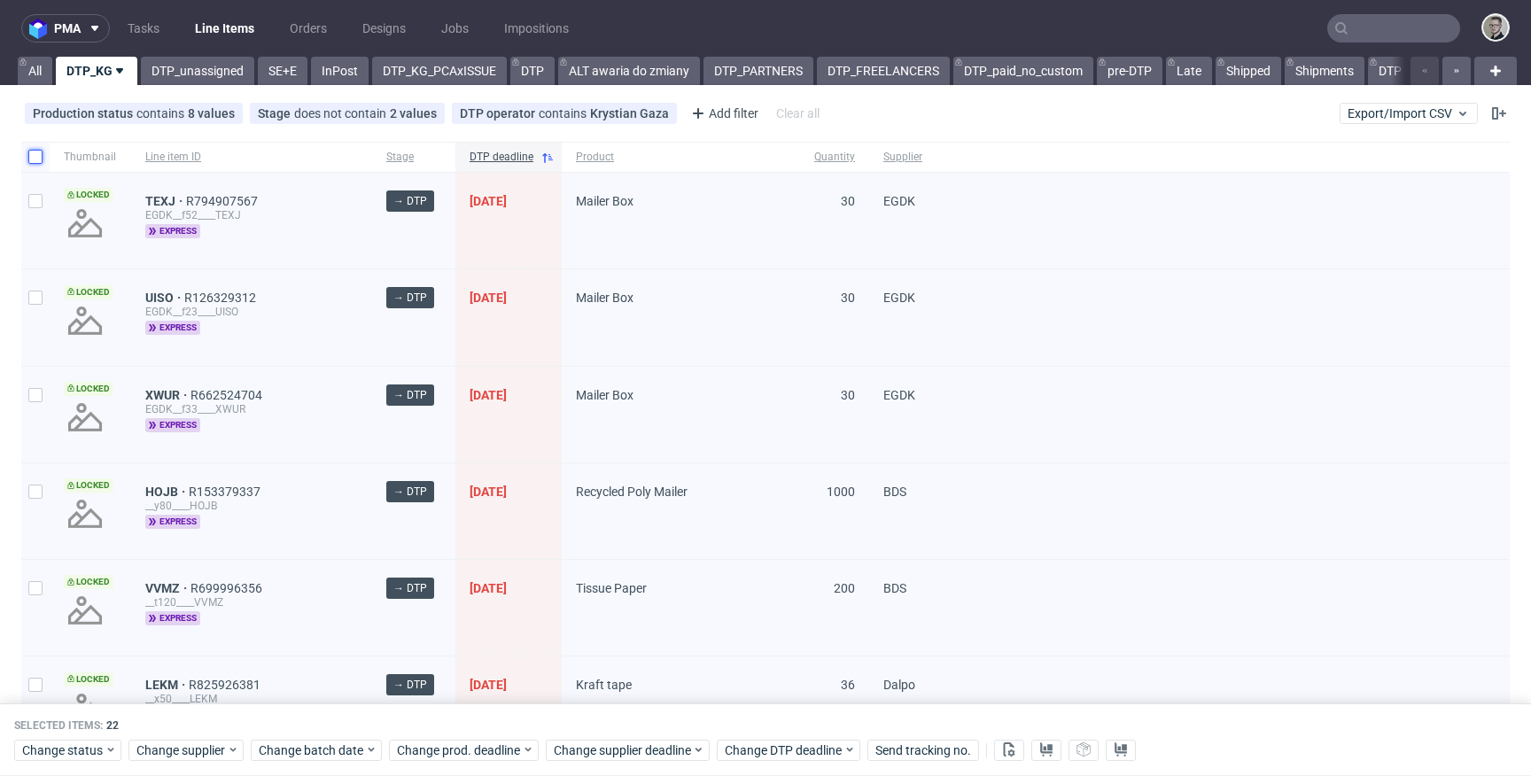
checkbox input "false"
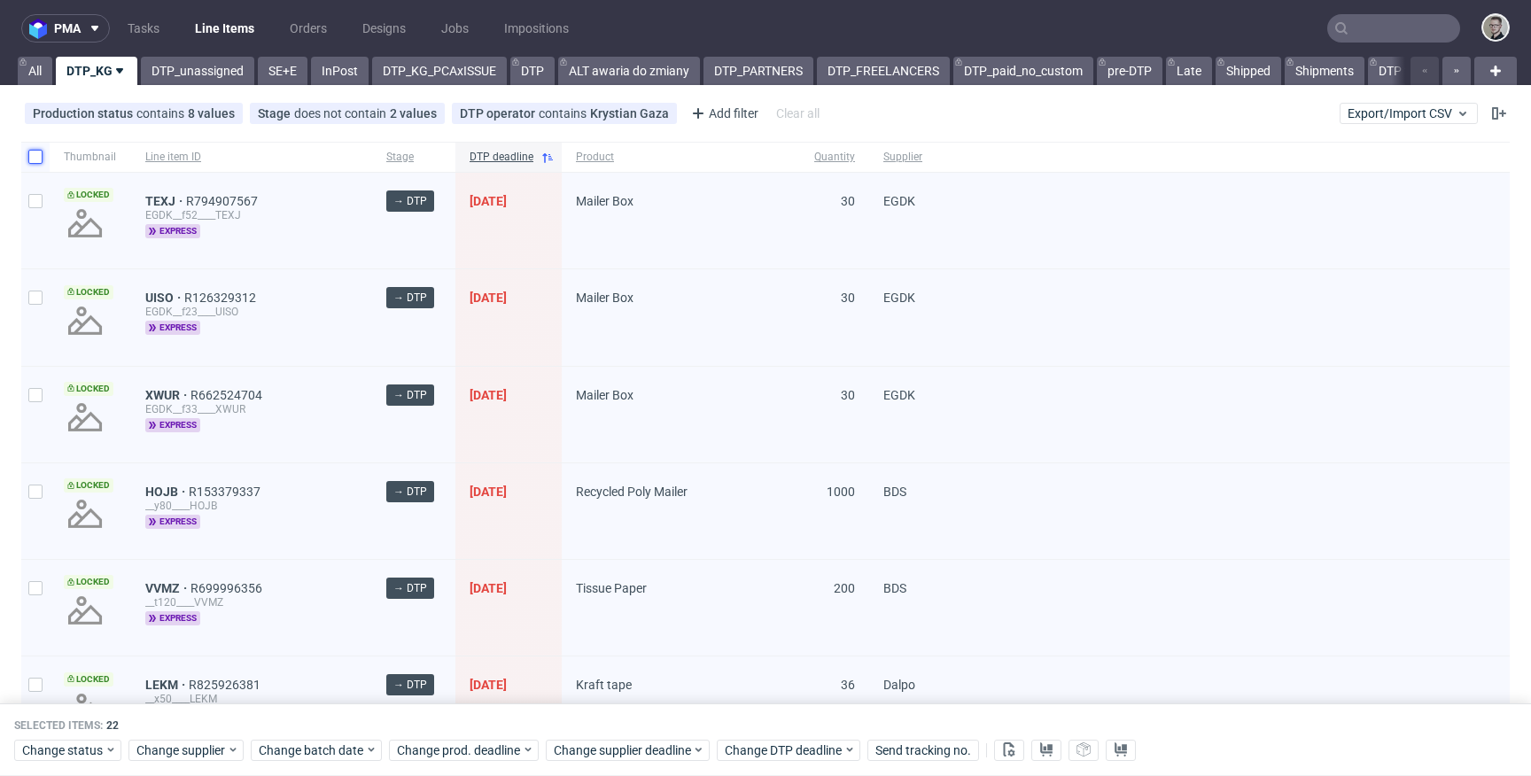
checkbox input "false"
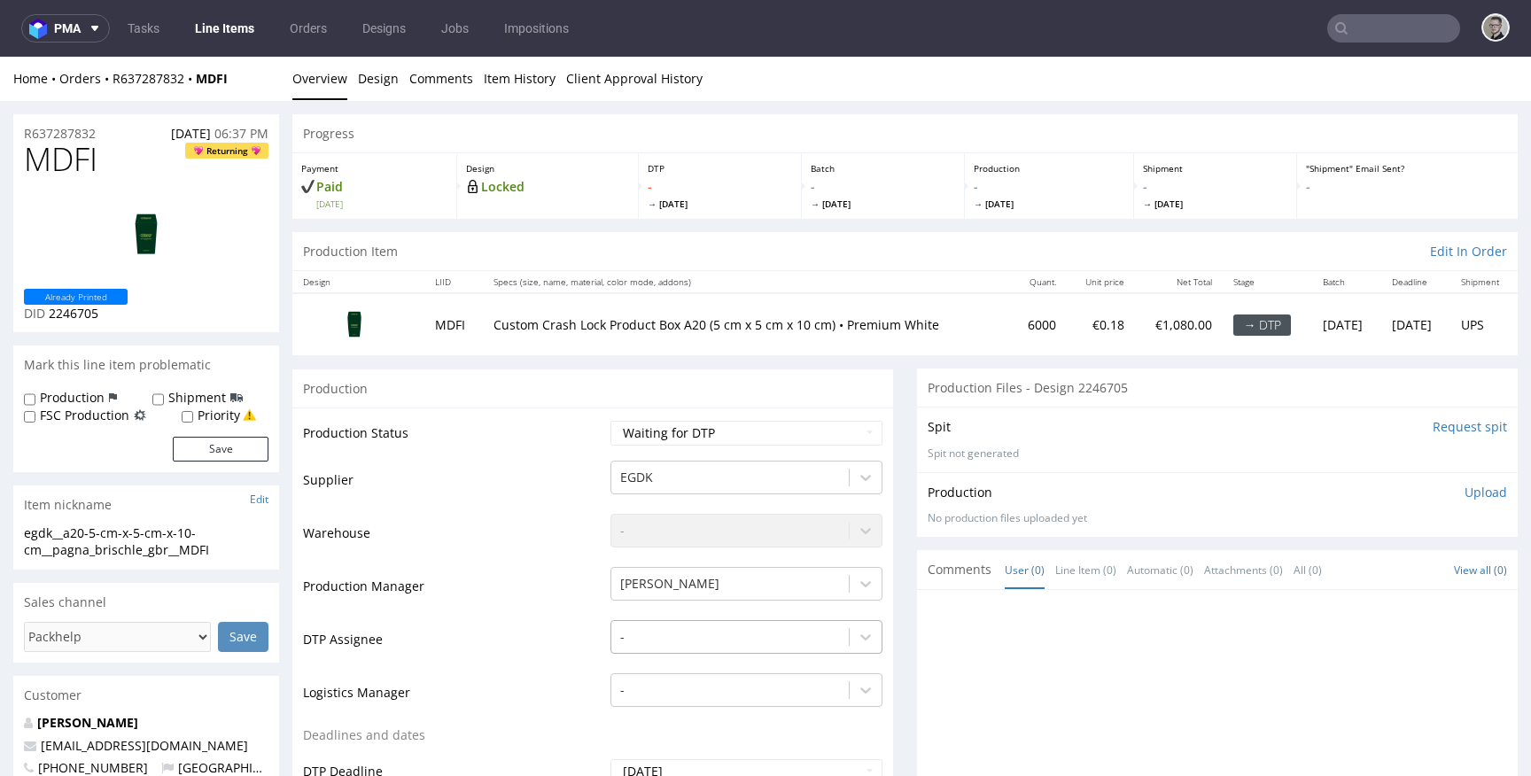
click at [650, 625] on div "-" at bounding box center [746, 632] width 272 height 25
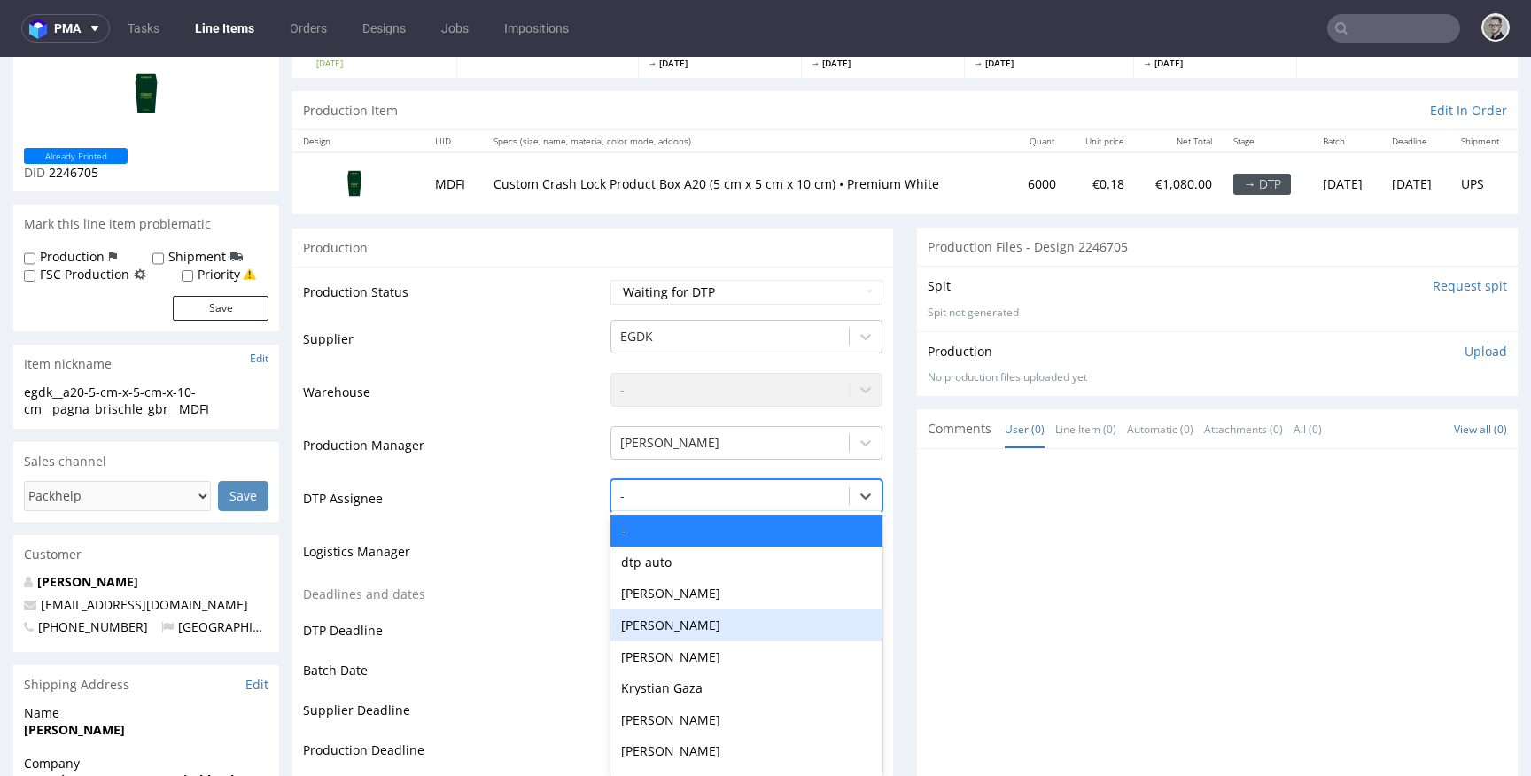
scroll to position [149, 0]
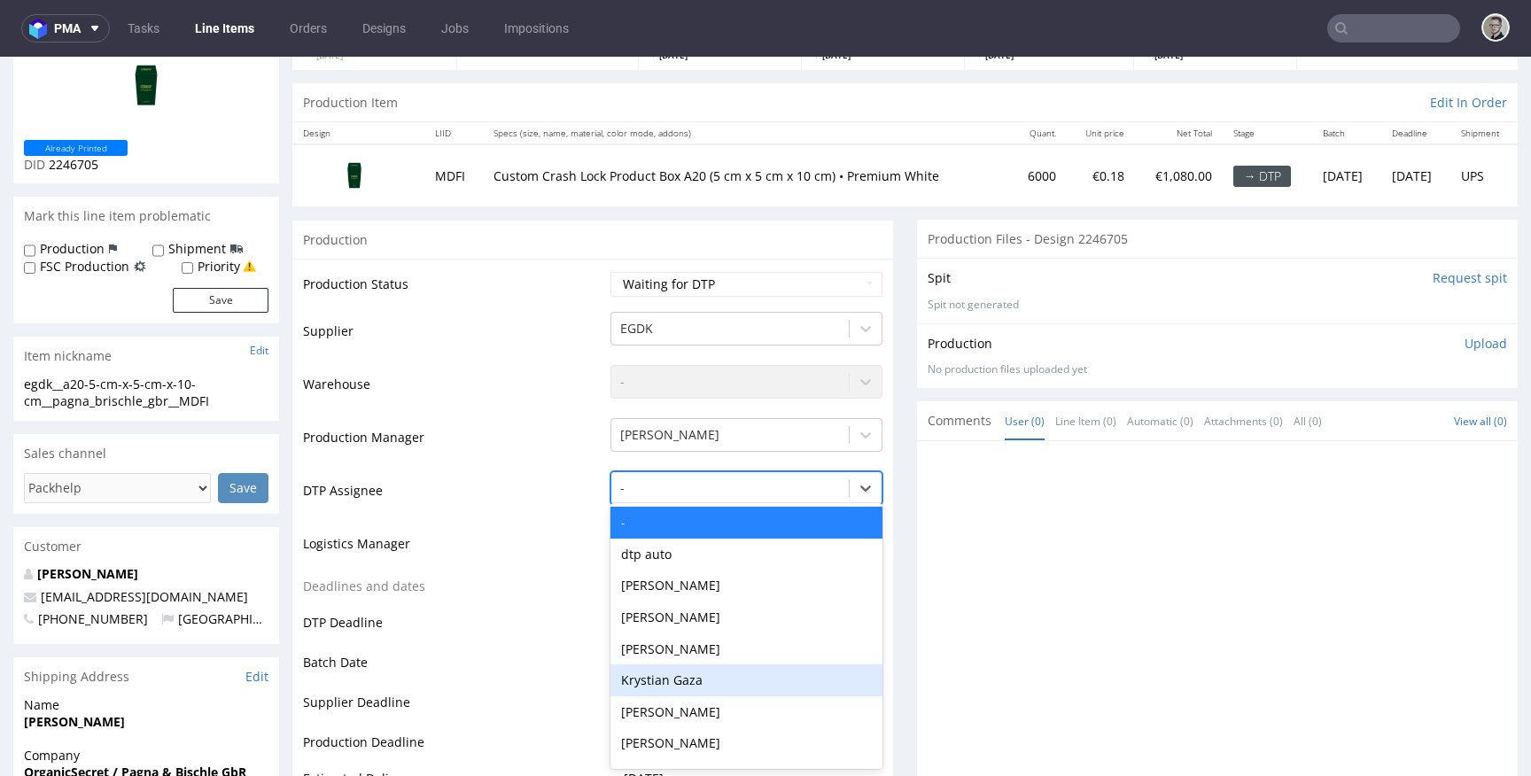
click at [676, 683] on div "Krystian Gaza" at bounding box center [746, 680] width 272 height 32
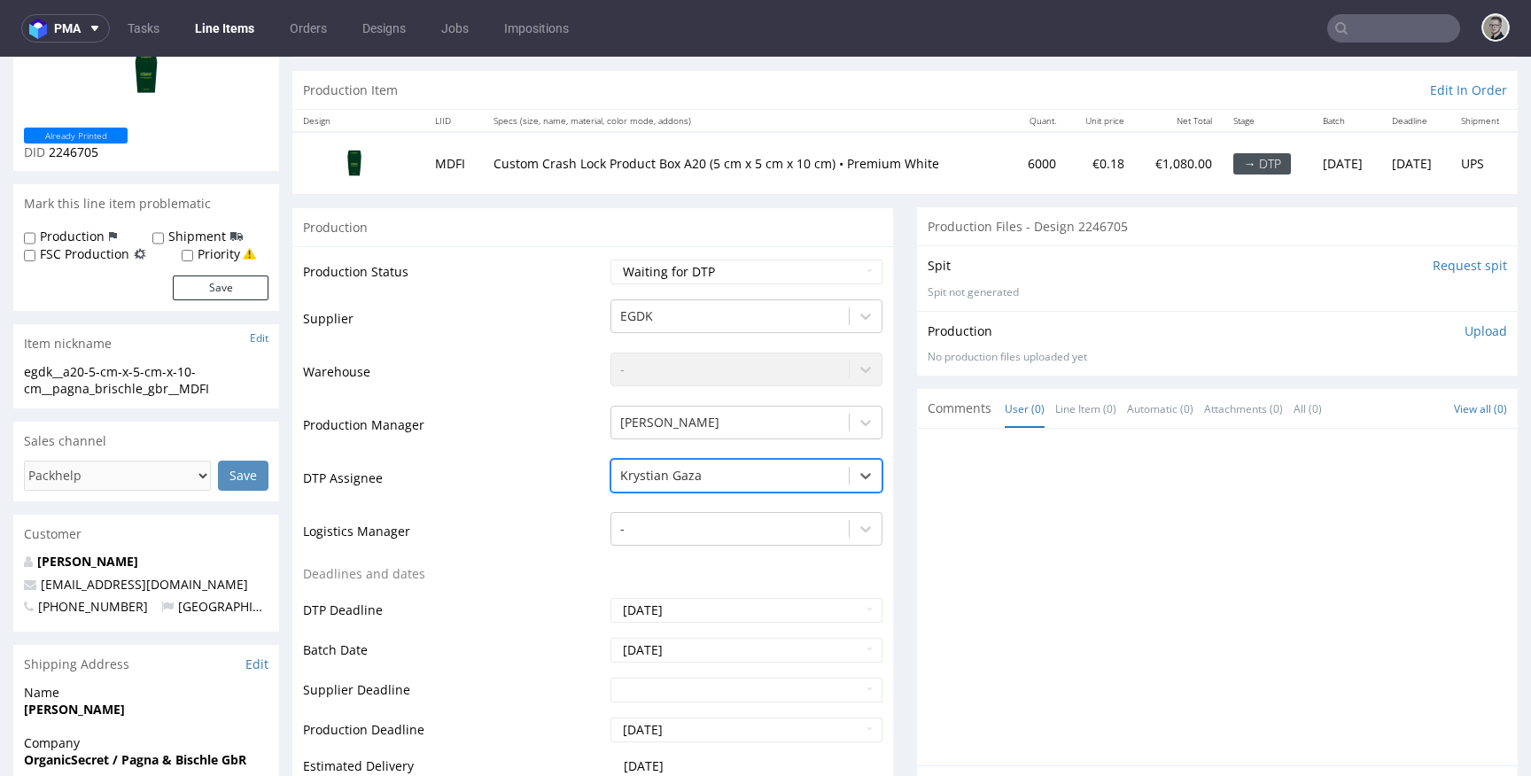
scroll to position [708, 0]
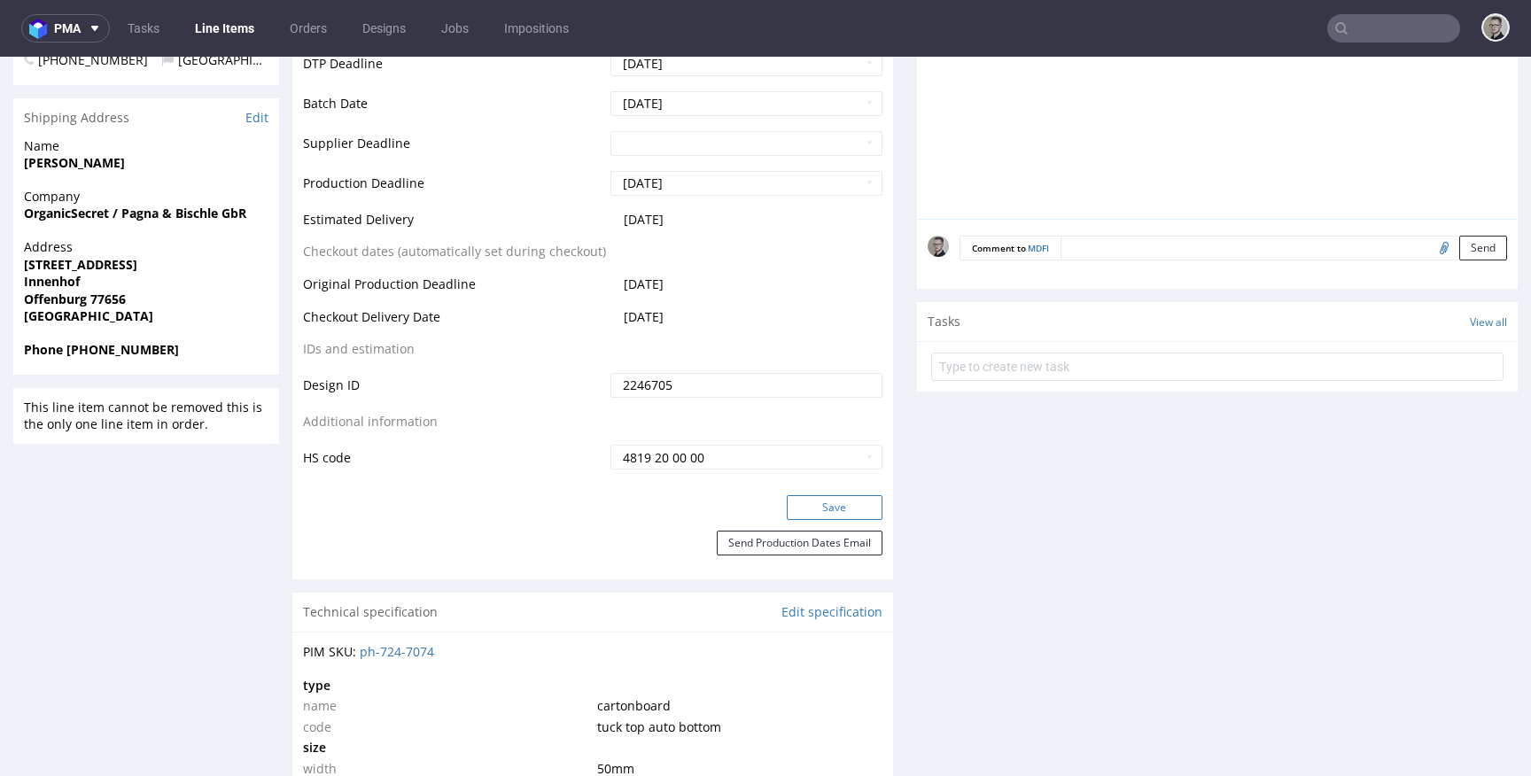
click at [812, 501] on button "Save" at bounding box center [835, 507] width 96 height 25
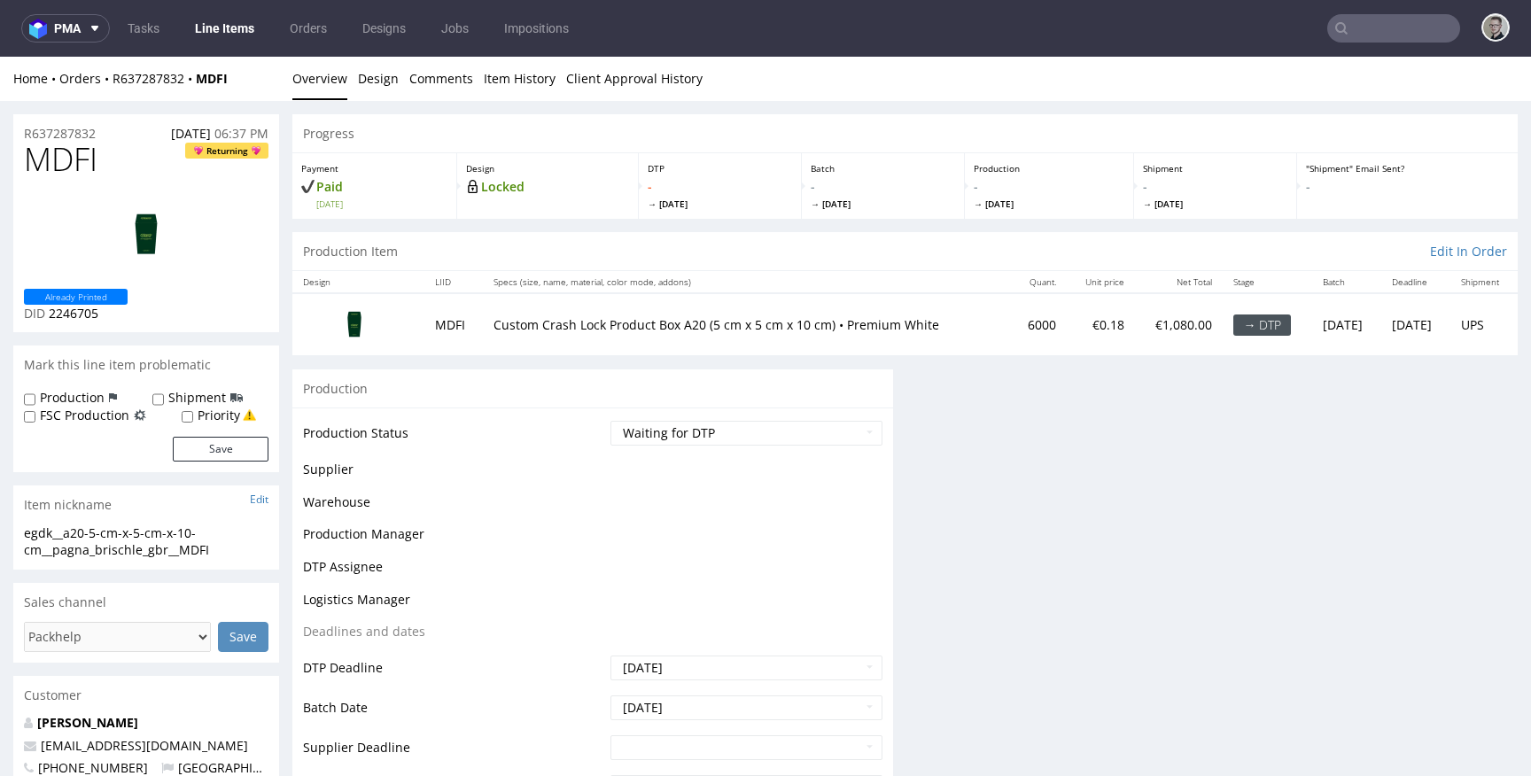
scroll to position [558, 0]
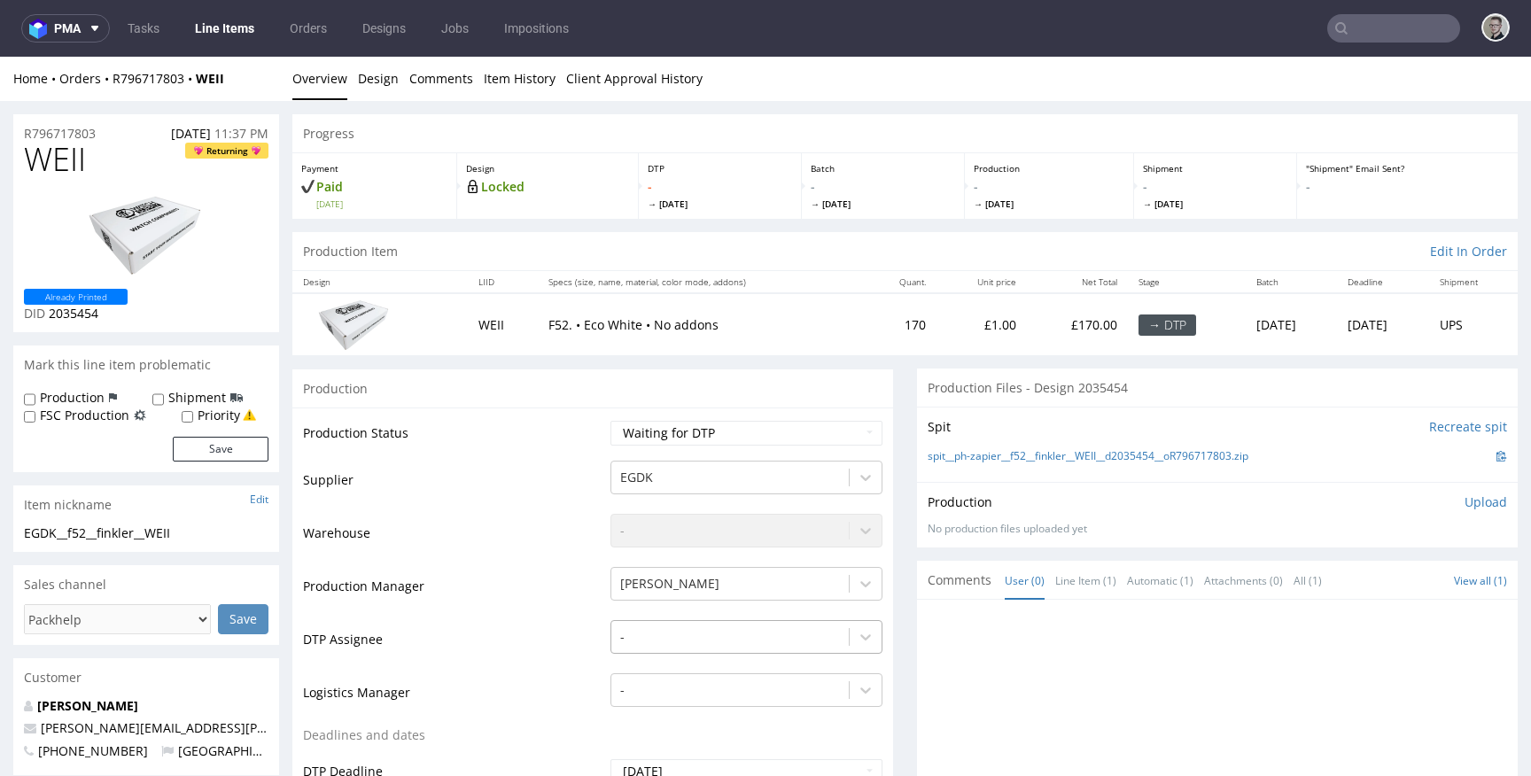
click at [708, 640] on div "-" at bounding box center [746, 632] width 272 height 25
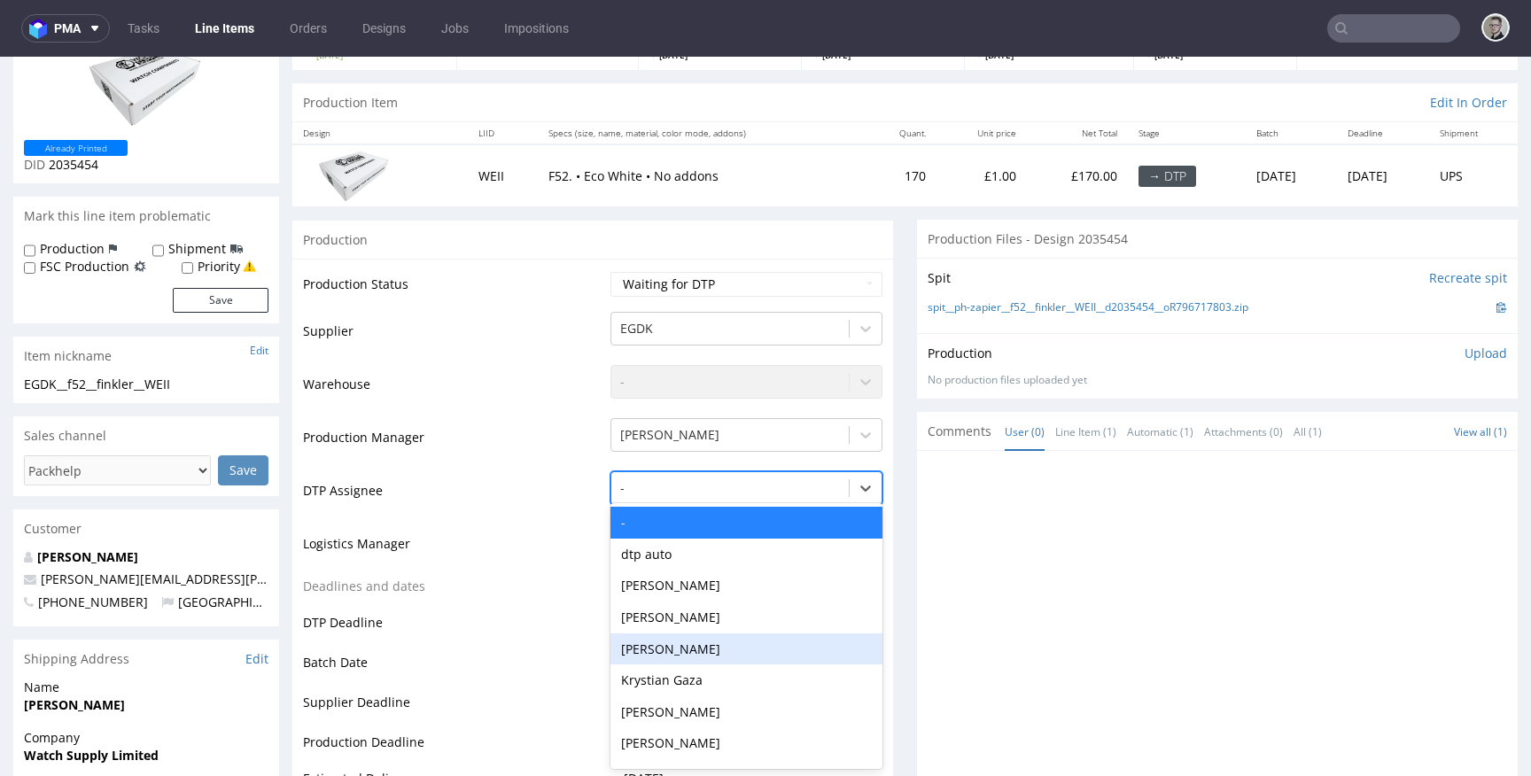
click at [699, 672] on div "Krystian Gaza" at bounding box center [746, 680] width 272 height 32
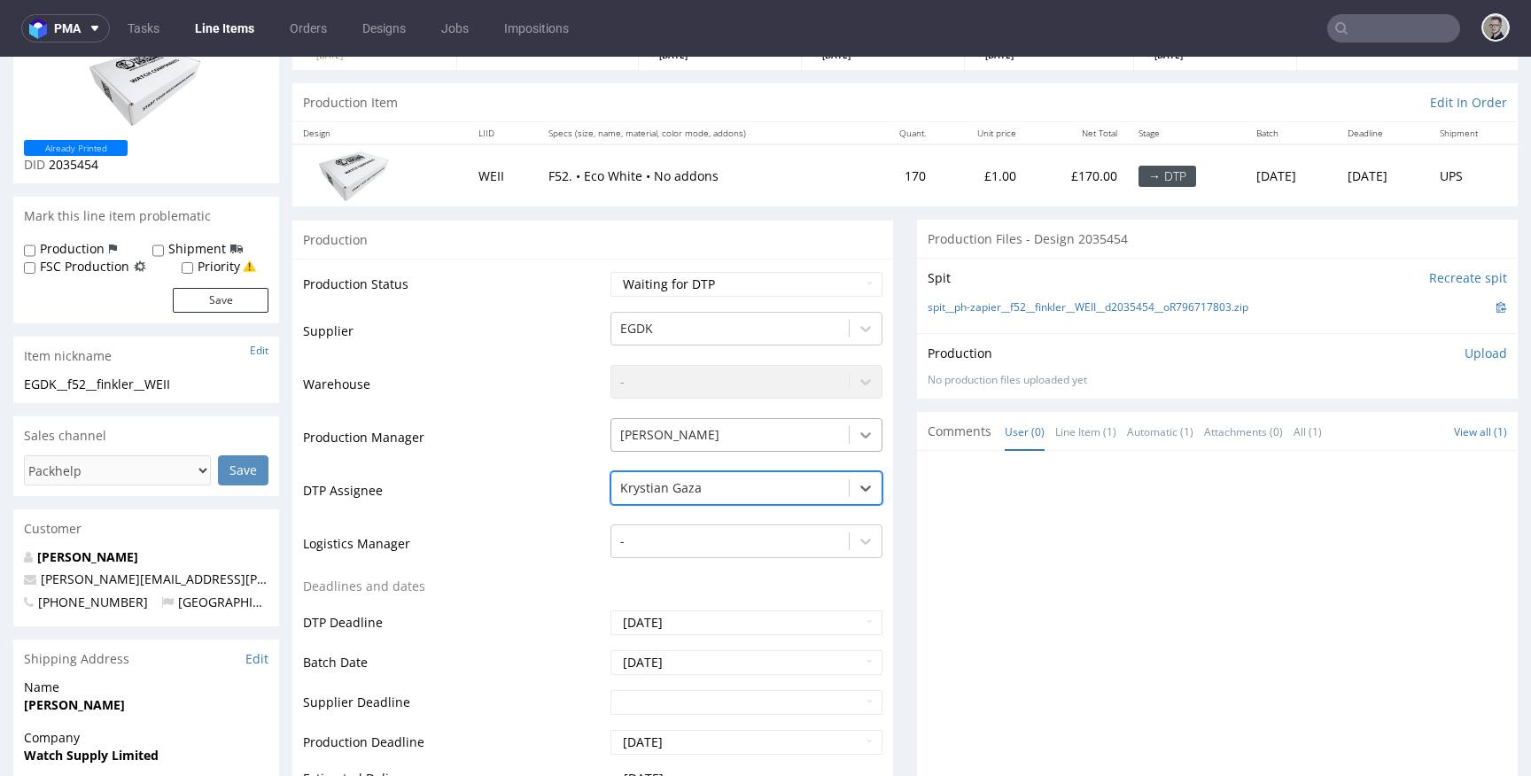
scroll to position [502, 0]
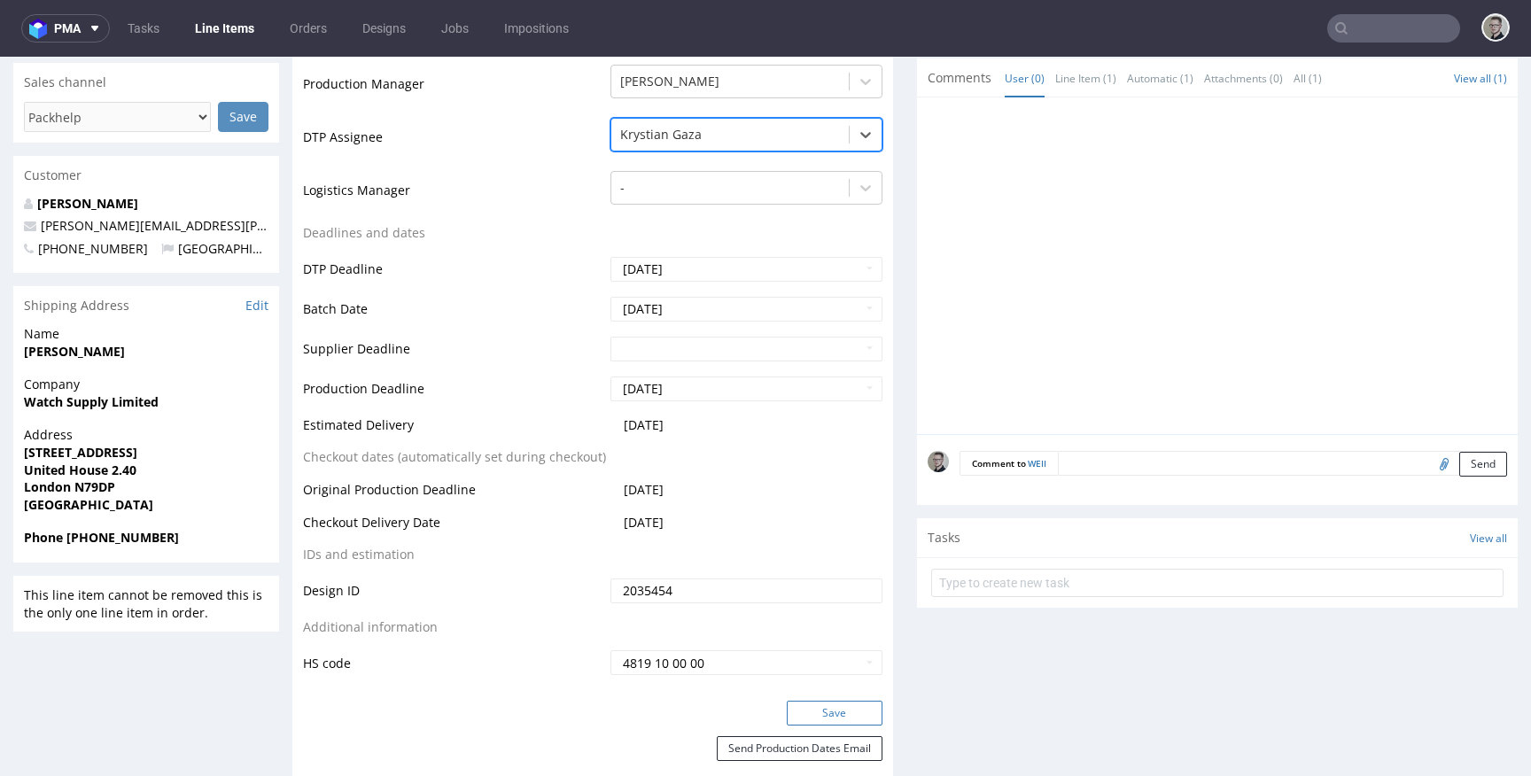
click at [832, 713] on button "Save" at bounding box center [835, 713] width 96 height 25
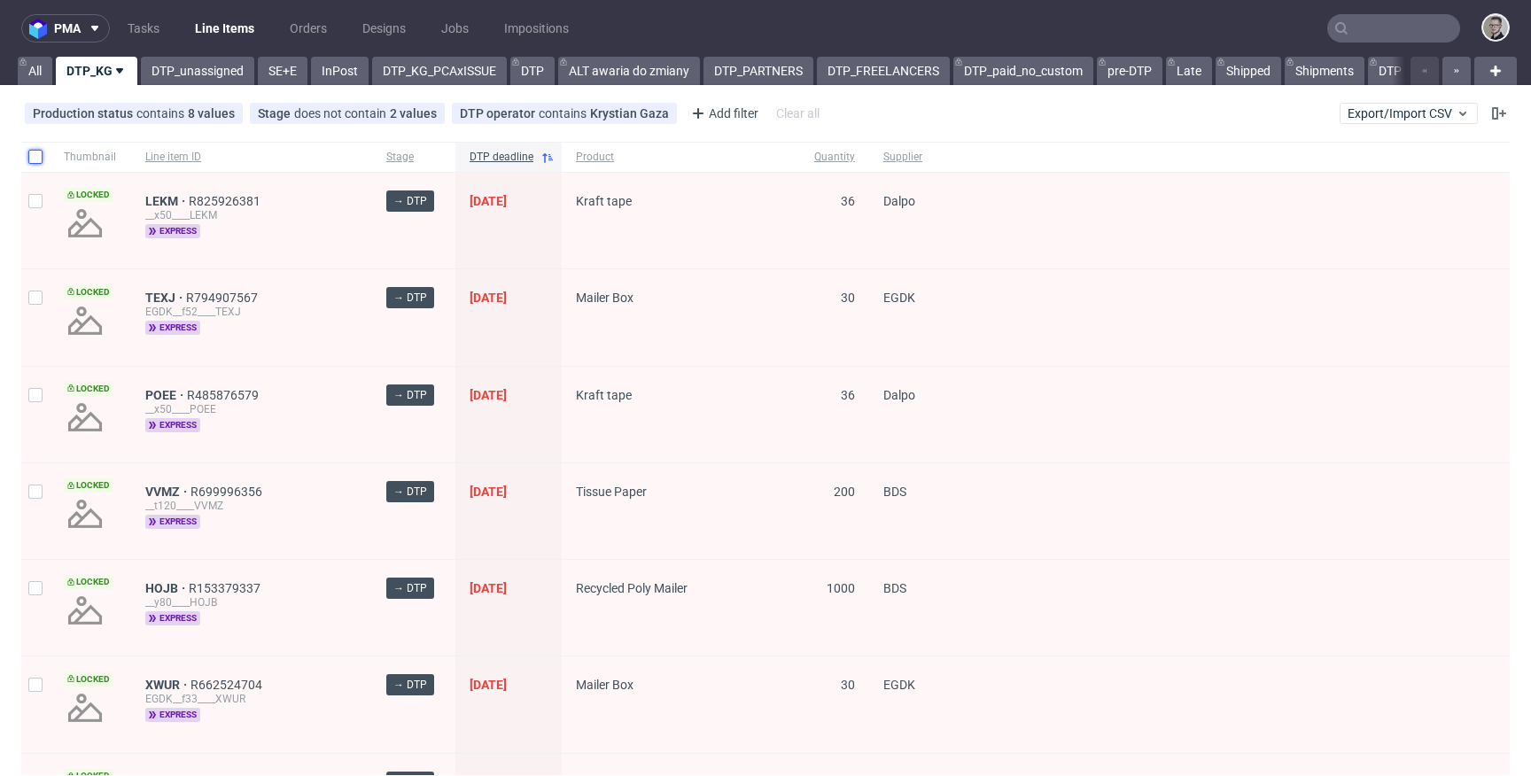
click at [37, 159] on input "checkbox" at bounding box center [35, 157] width 14 height 14
checkbox input "true"
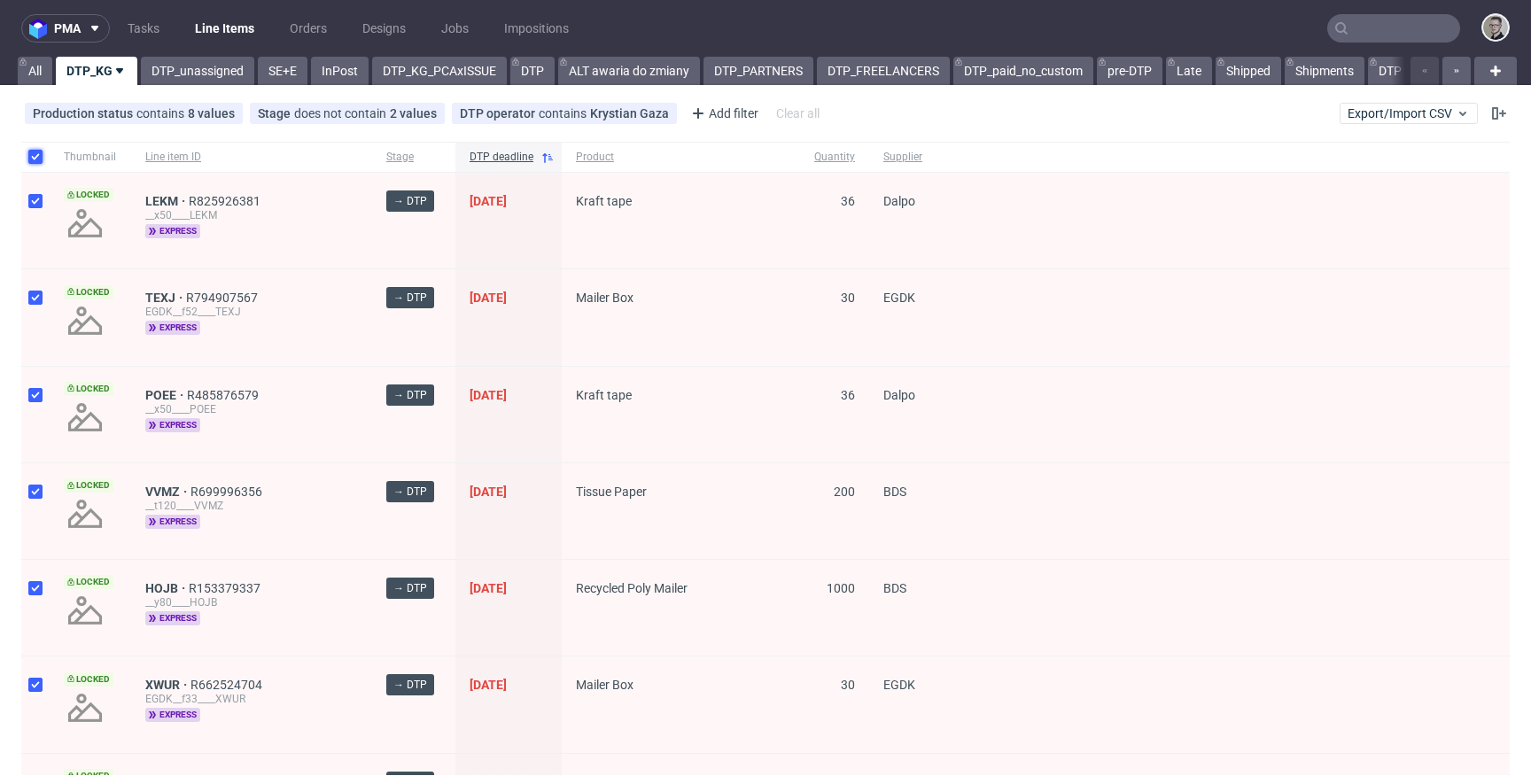
checkbox input "true"
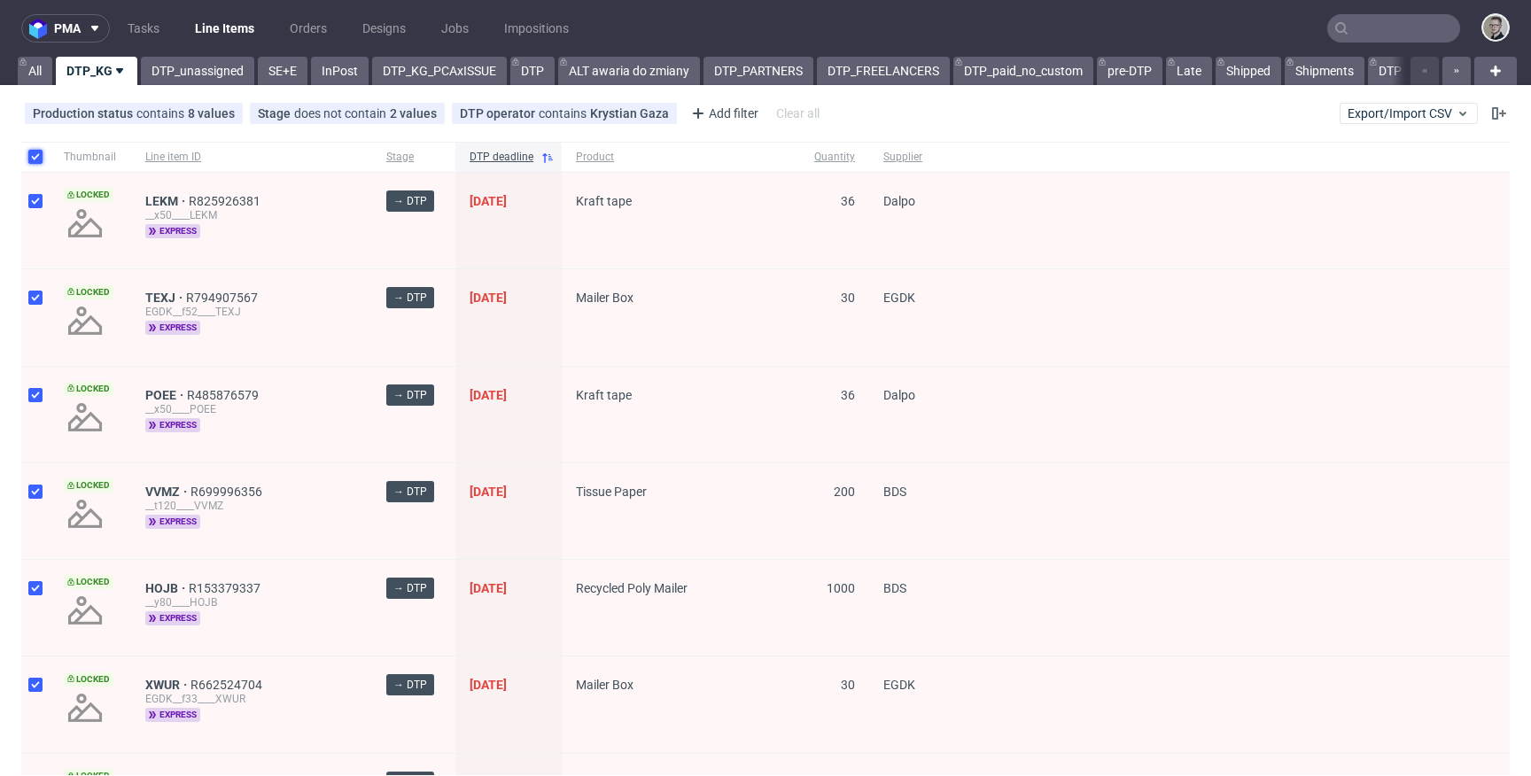
checkbox input "true"
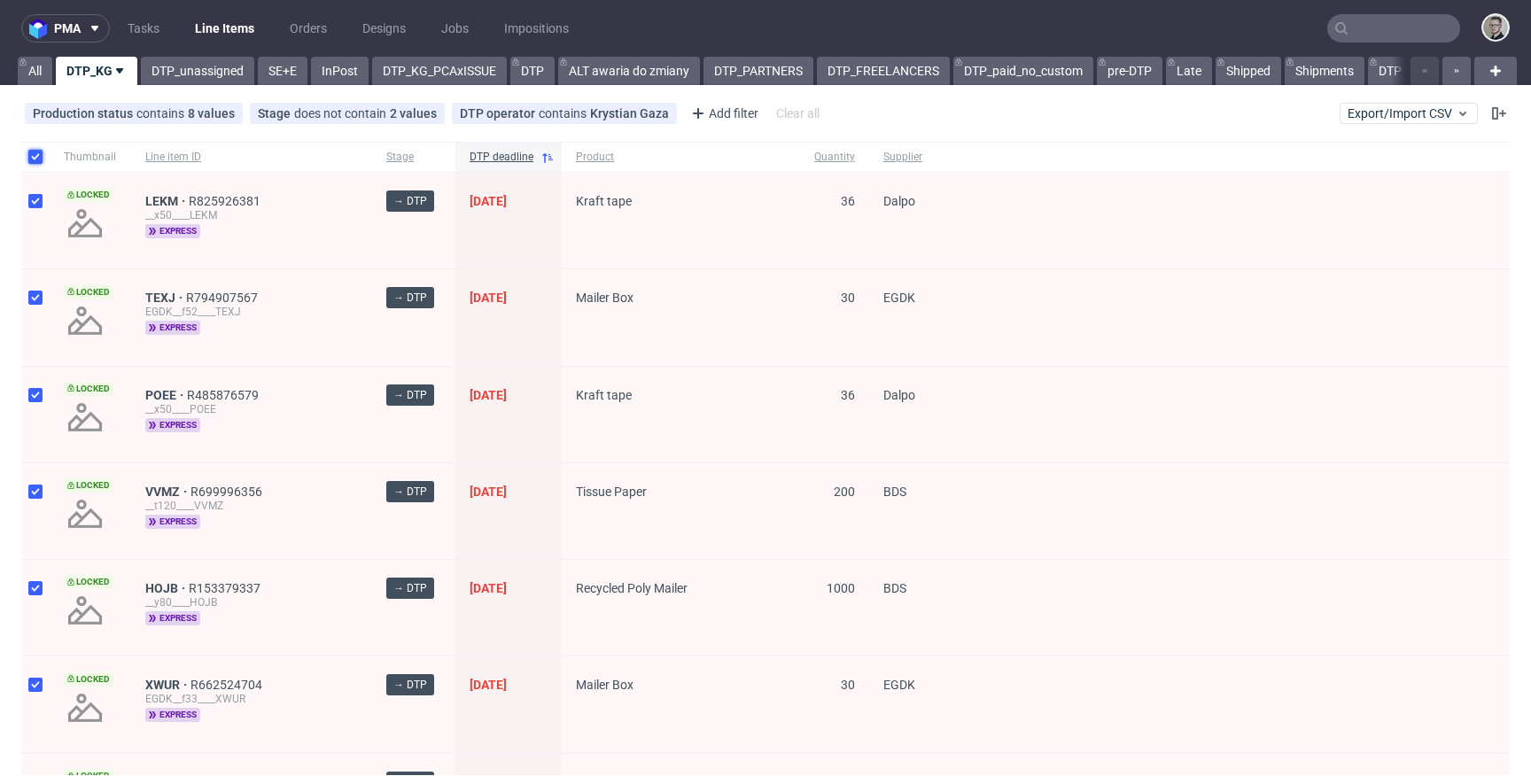
checkbox input "true"
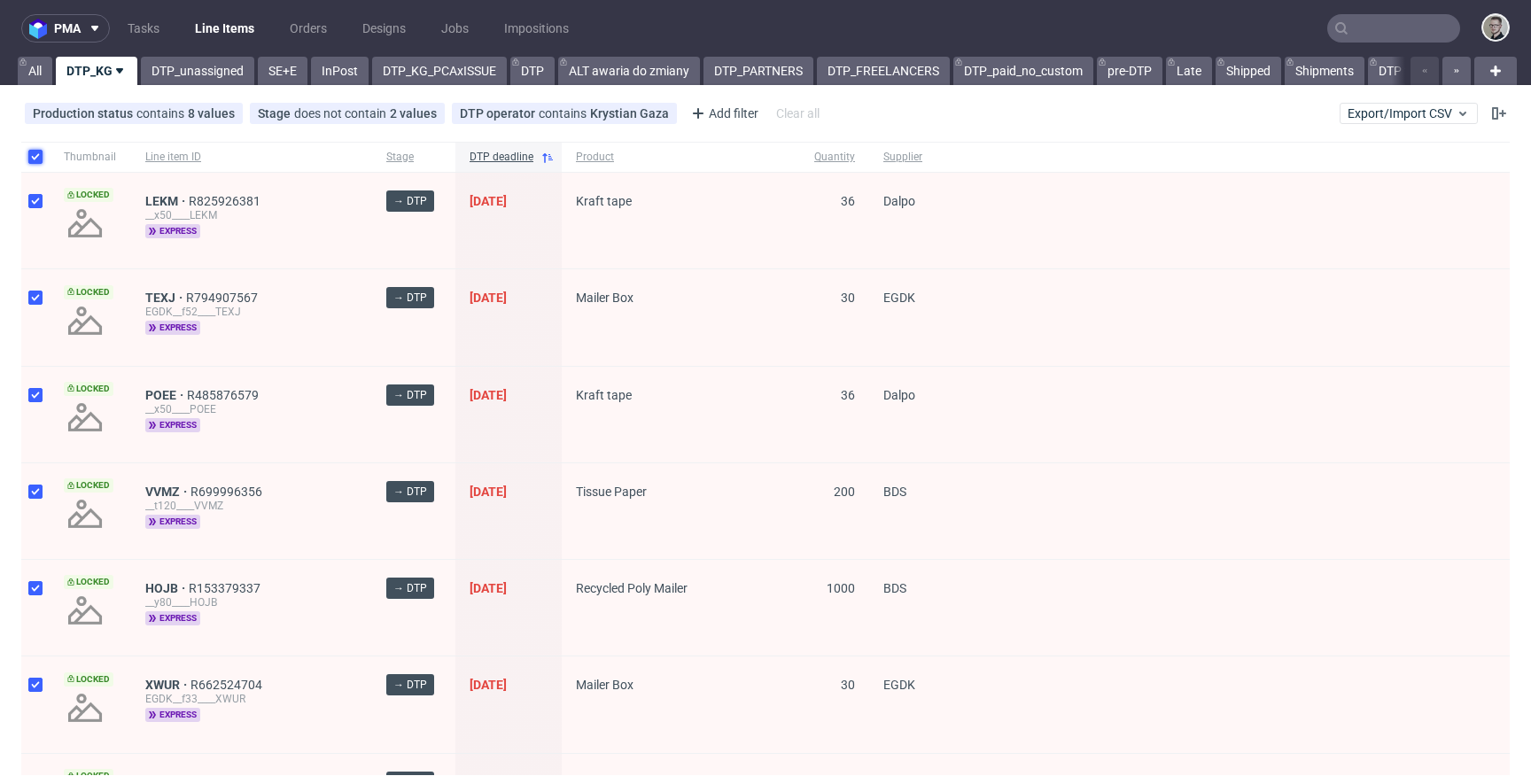
checkbox input "true"
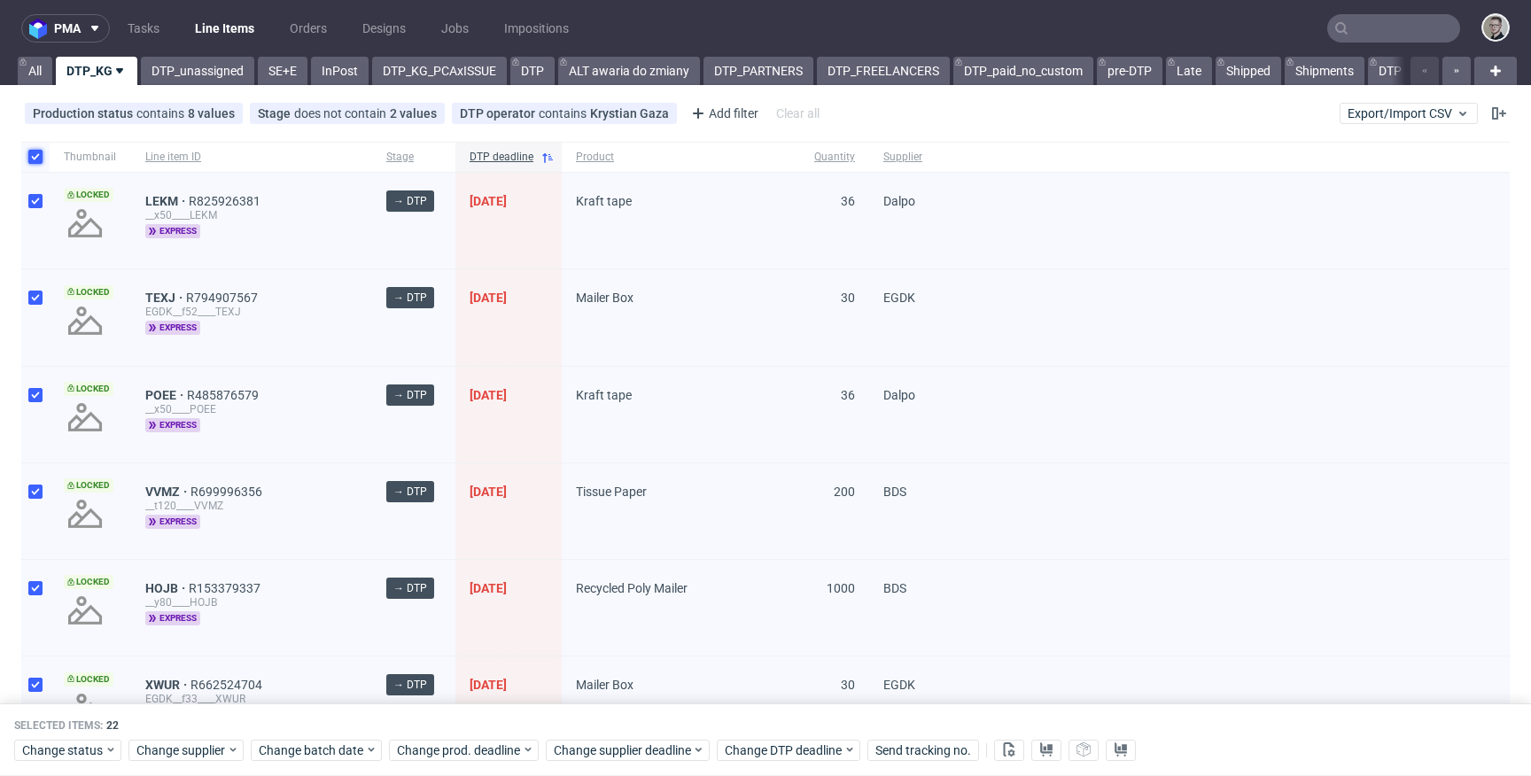
click at [35, 154] on input "checkbox" at bounding box center [35, 157] width 14 height 14
checkbox input "false"
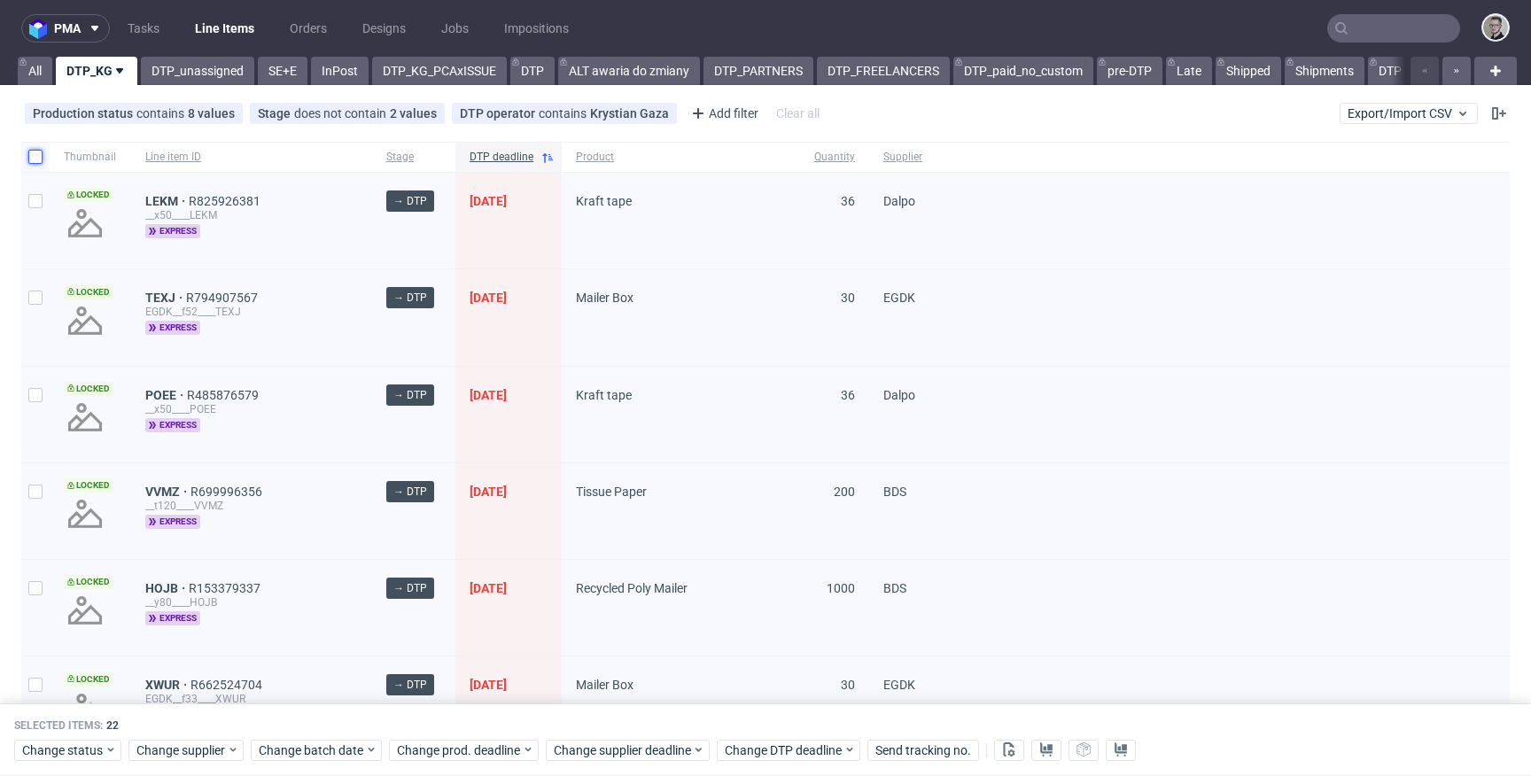
checkbox input "false"
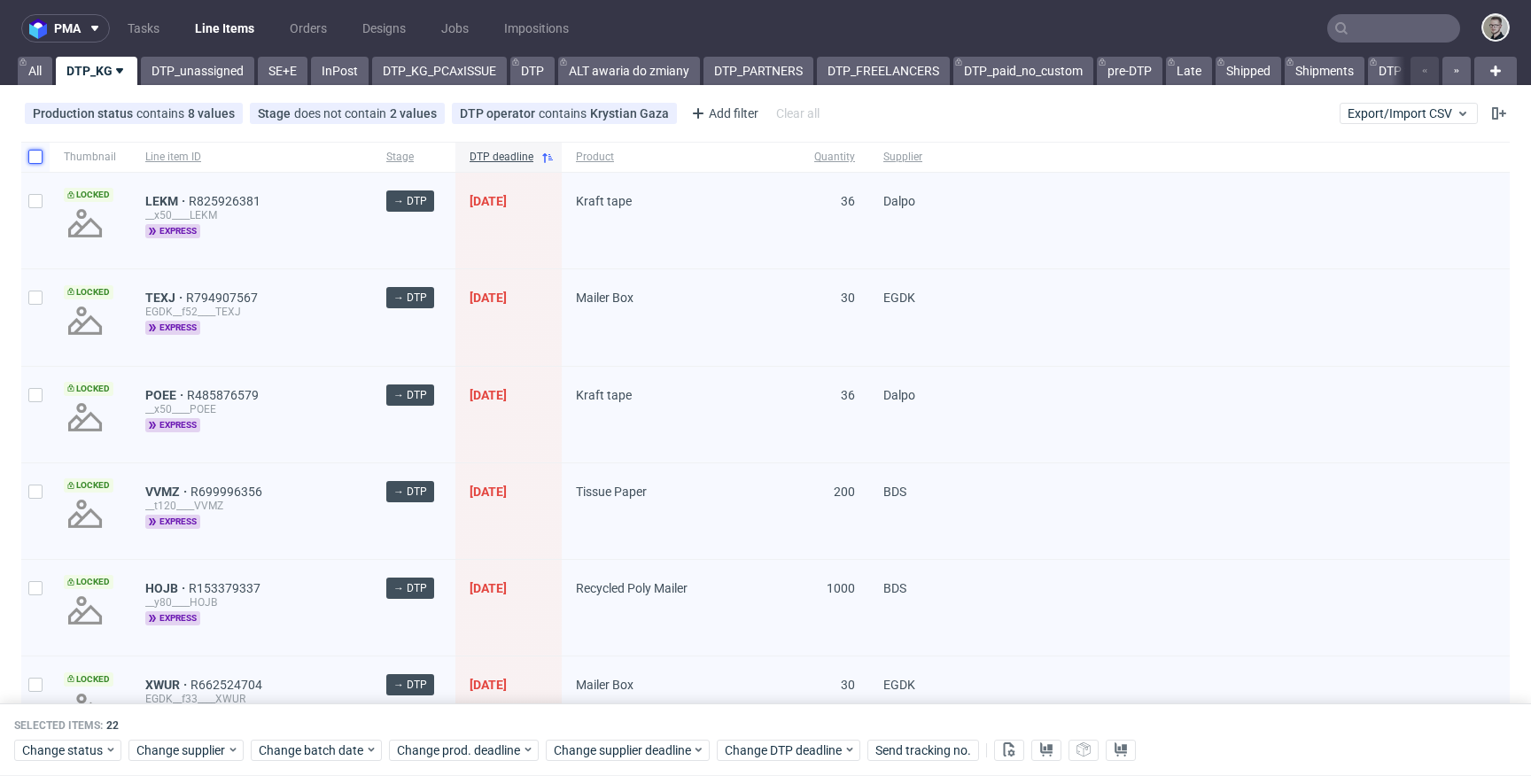
checkbox input "false"
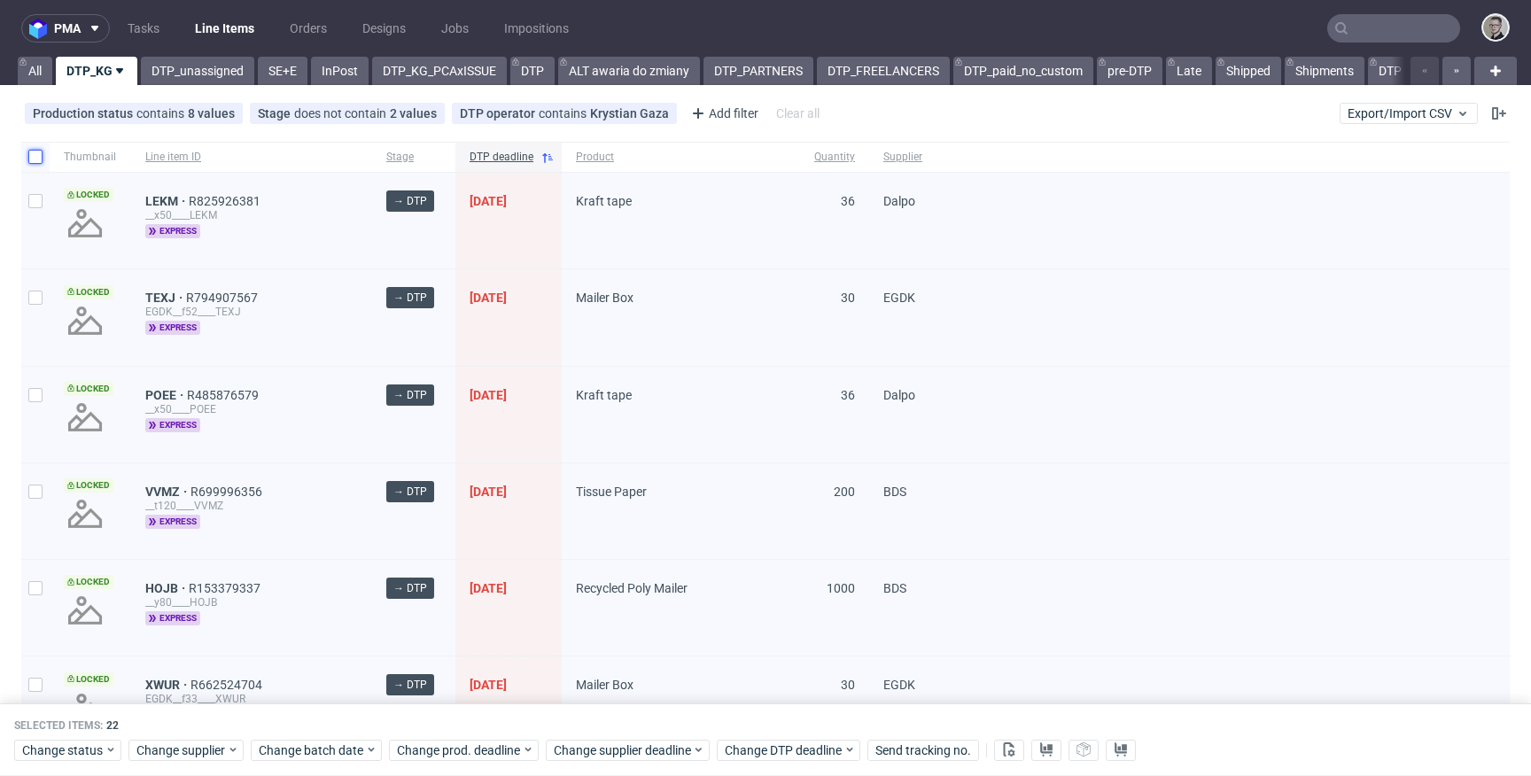
checkbox input "false"
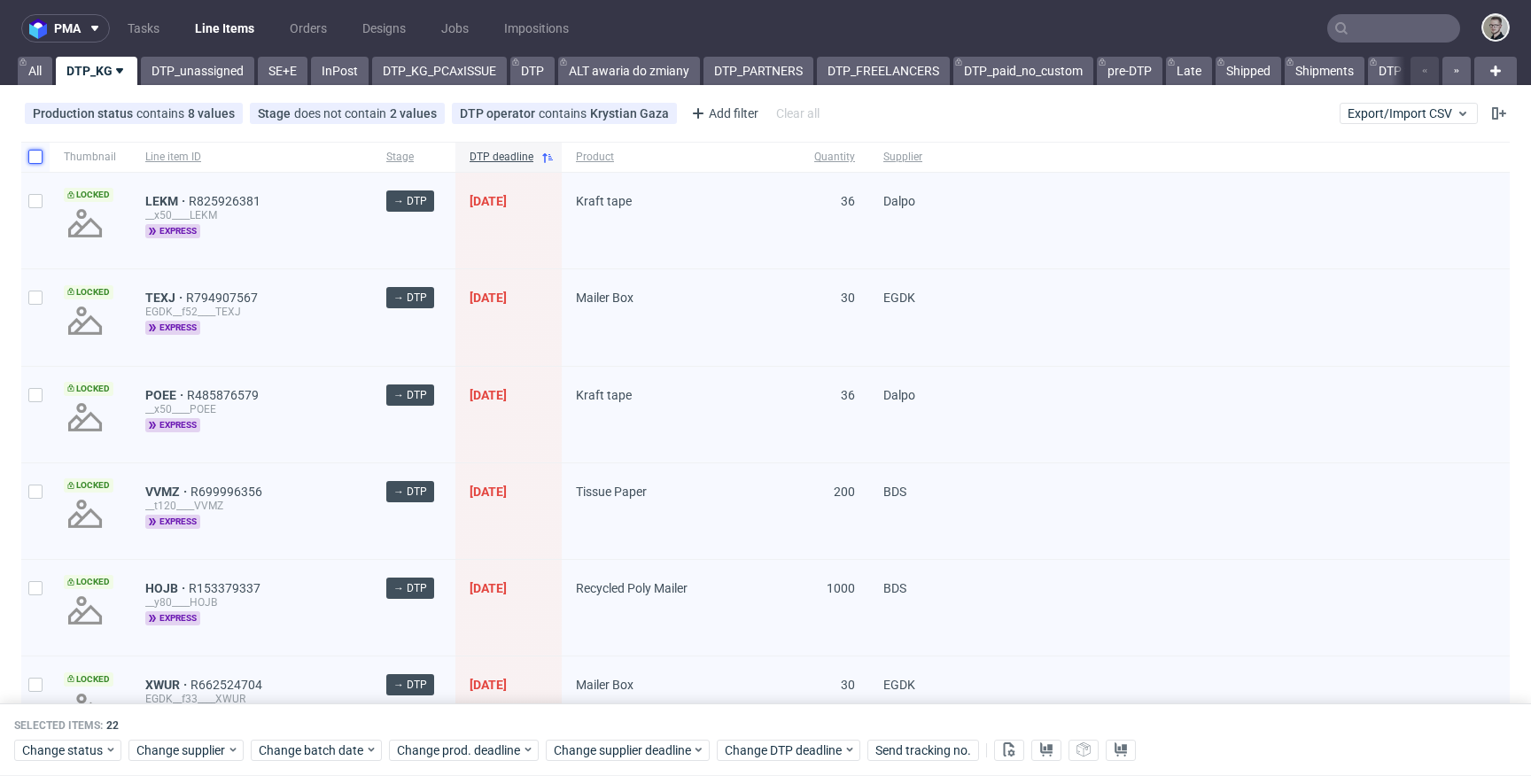
checkbox input "false"
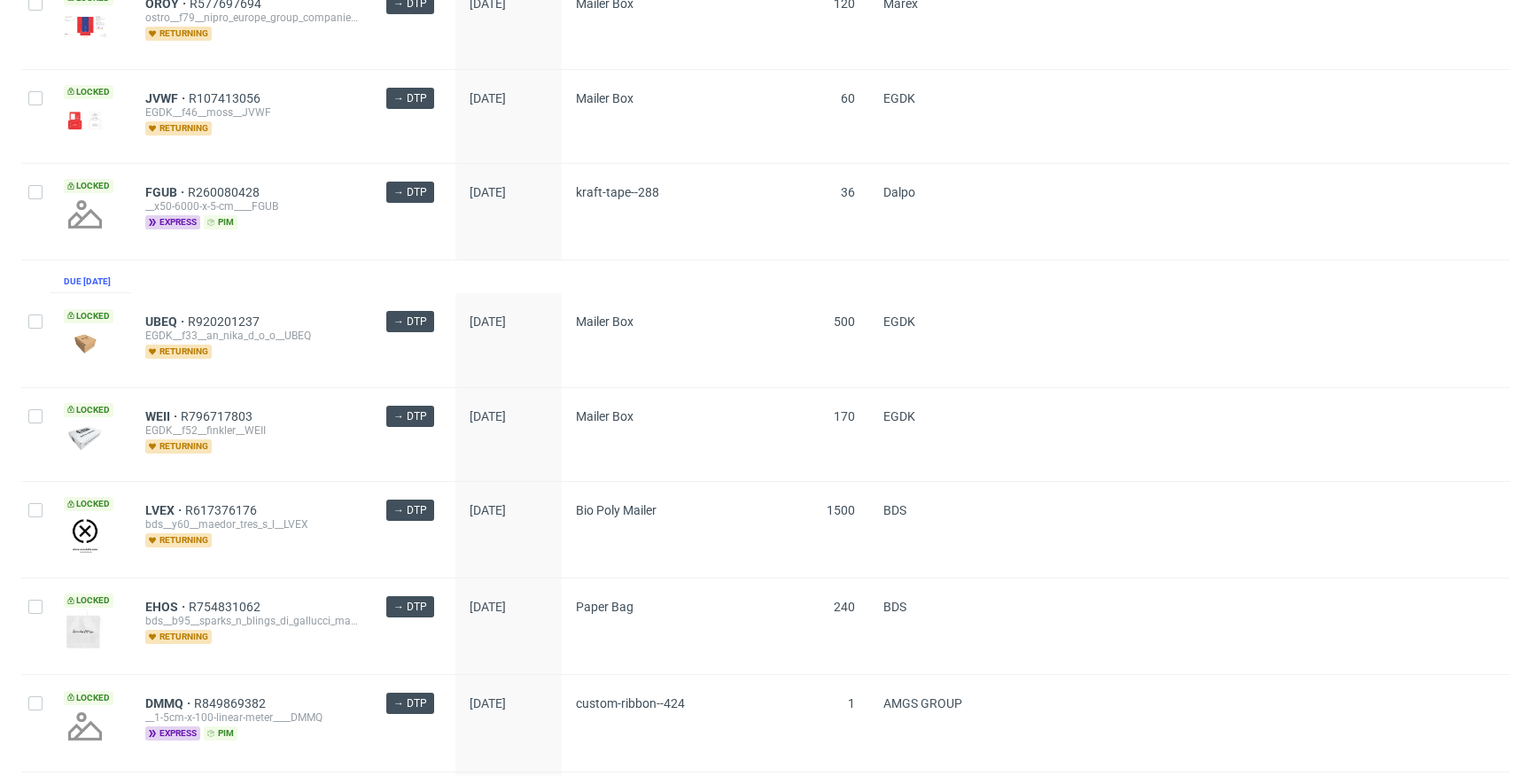
scroll to position [1694, 0]
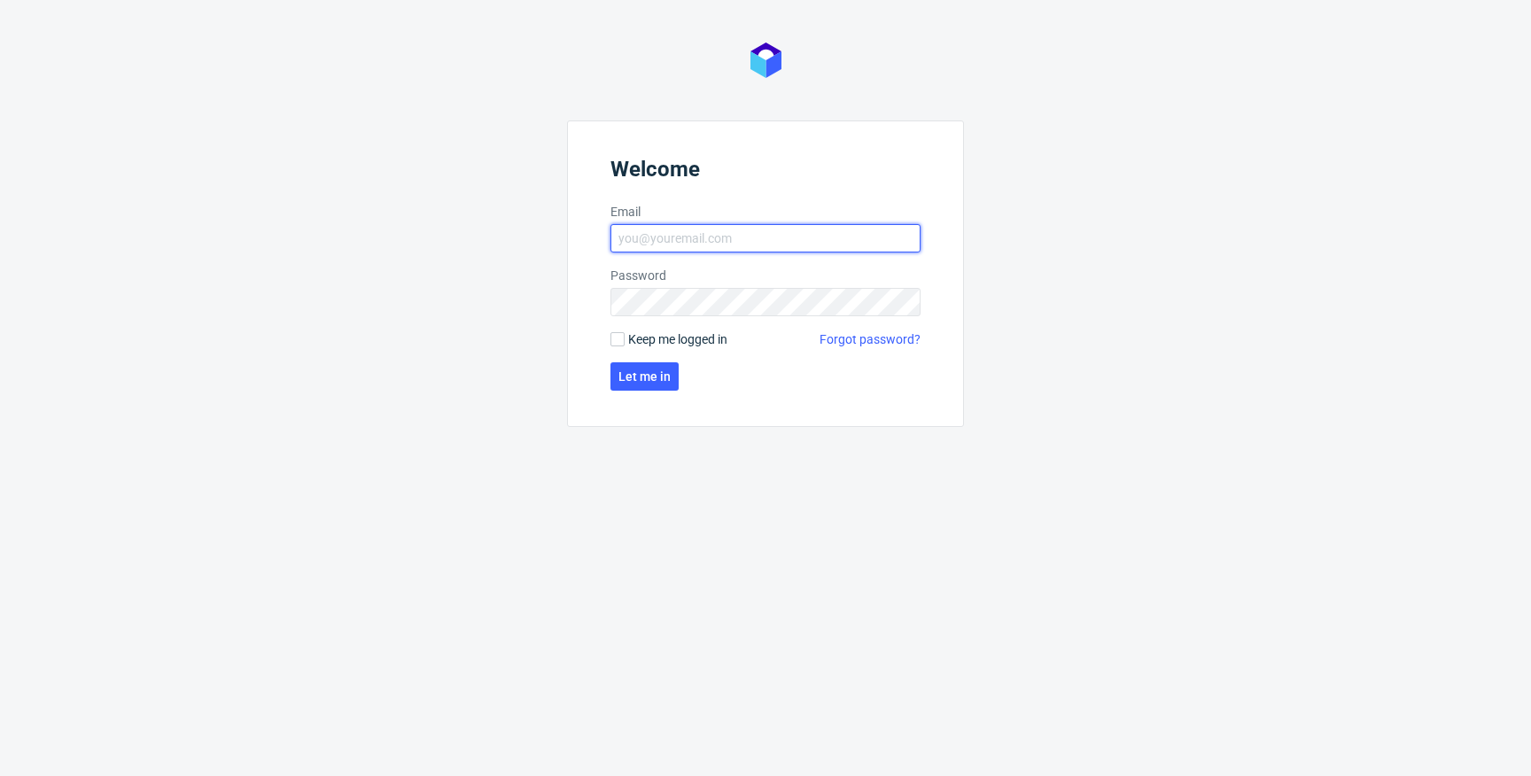
type input "[EMAIL_ADDRESS][DOMAIN_NAME]"
click at [665, 336] on span "Keep me logged in" at bounding box center [677, 339] width 99 height 18
click at [625, 336] on input "Keep me logged in" at bounding box center [617, 339] width 14 height 14
checkbox input "true"
click at [643, 371] on span "Let me in" at bounding box center [644, 376] width 52 height 12
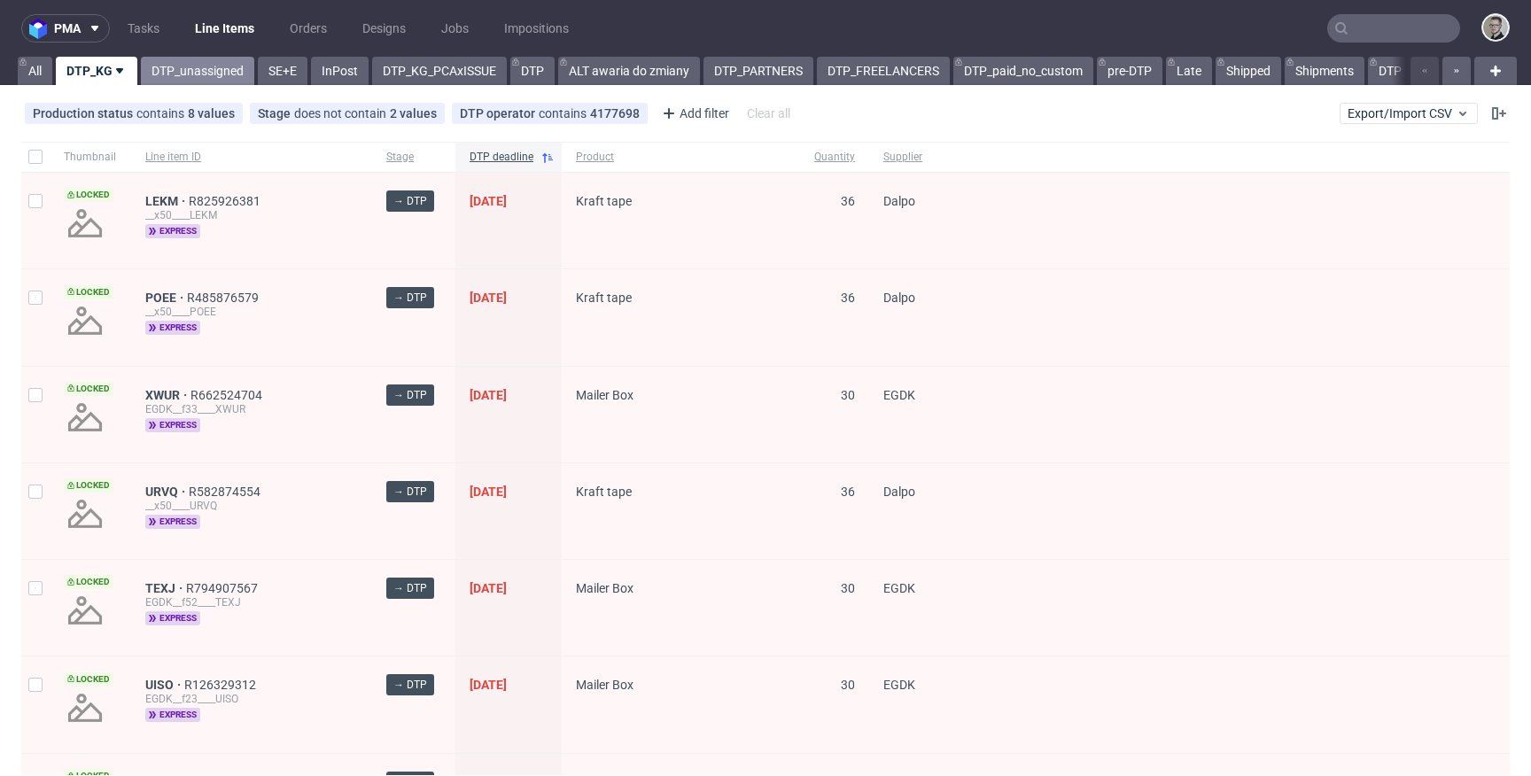
click at [163, 65] on link "DTP_unassigned" at bounding box center [197, 71] width 113 height 28
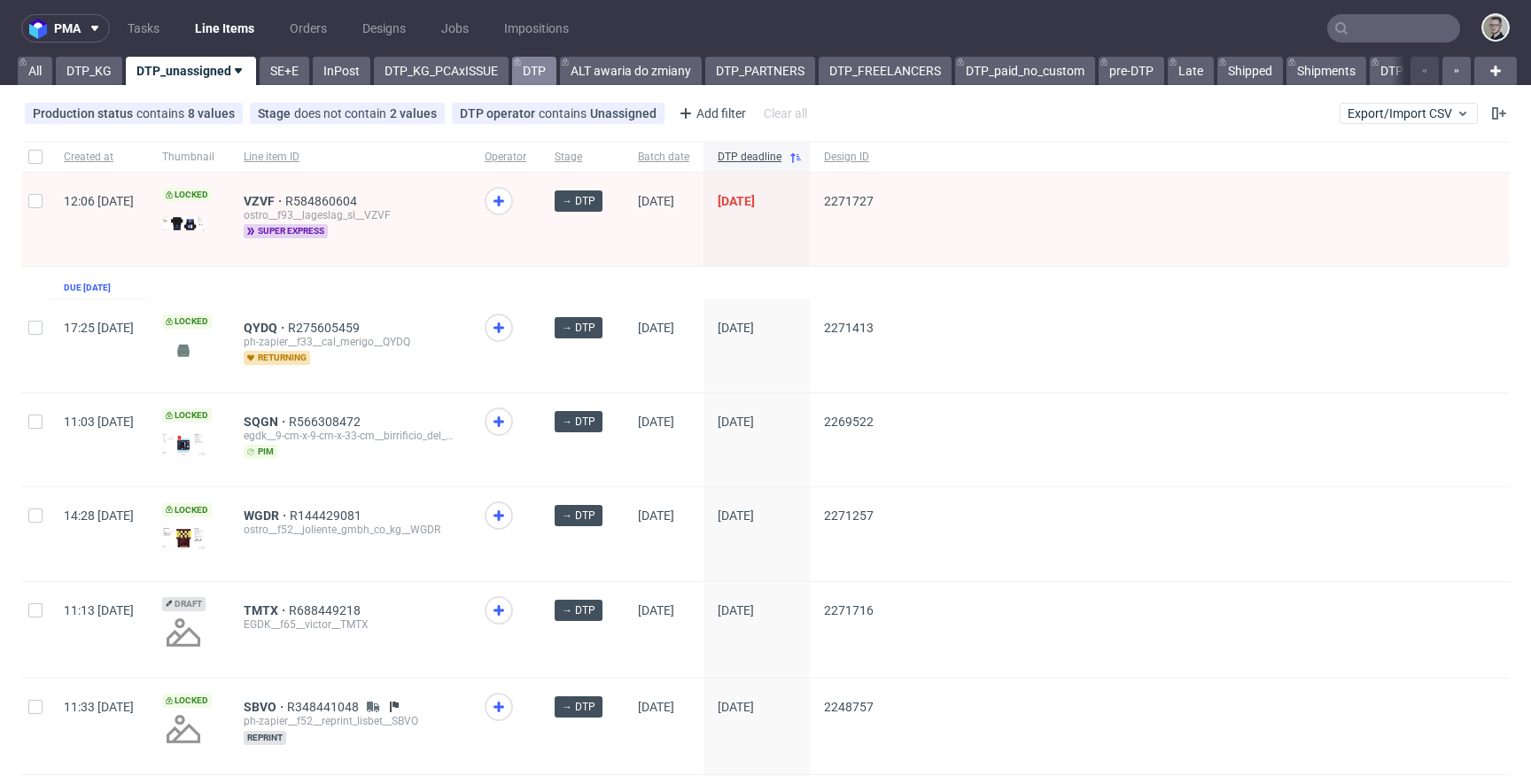
click at [551, 74] on link "DTP" at bounding box center [534, 71] width 44 height 28
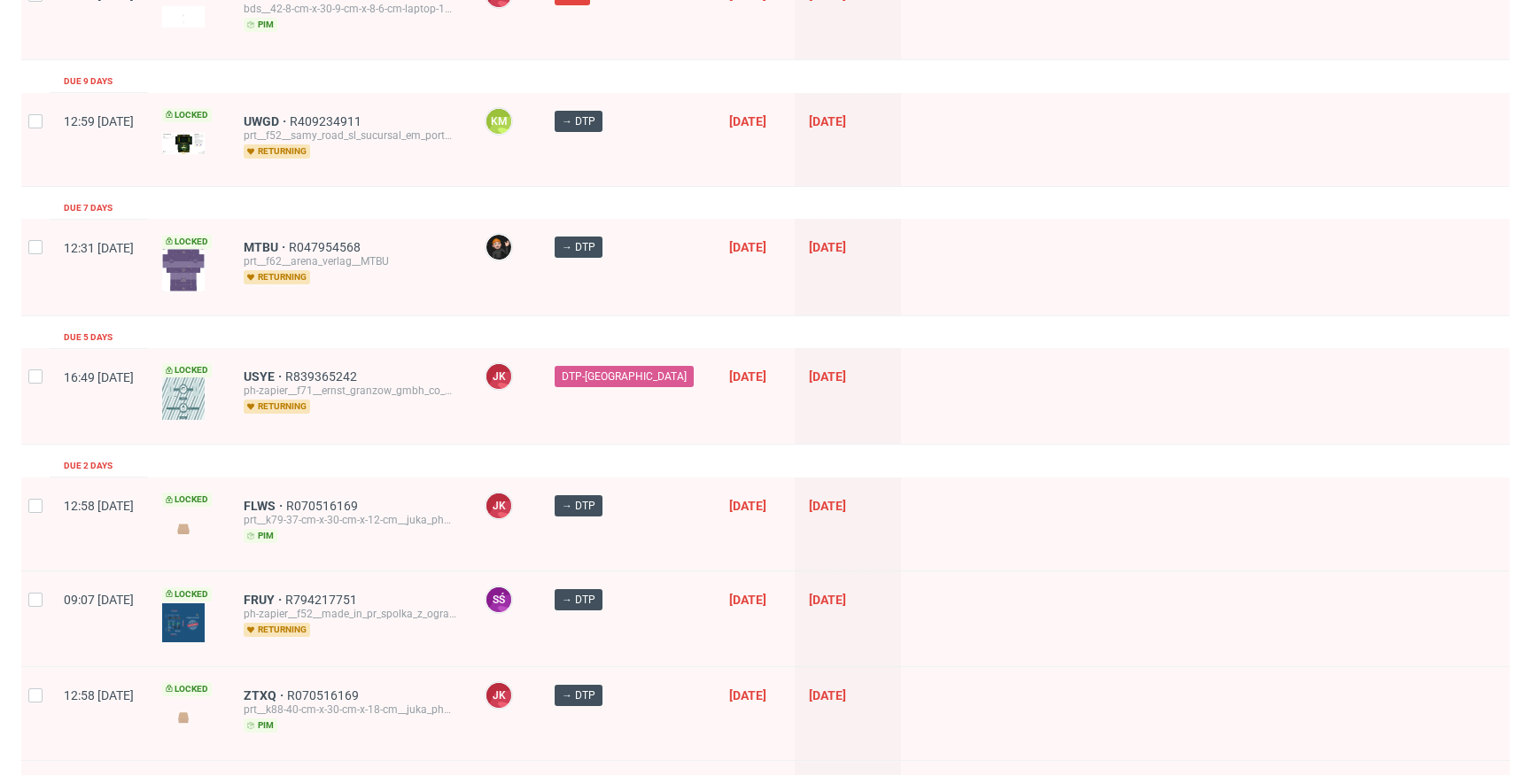
scroll to position [594, 0]
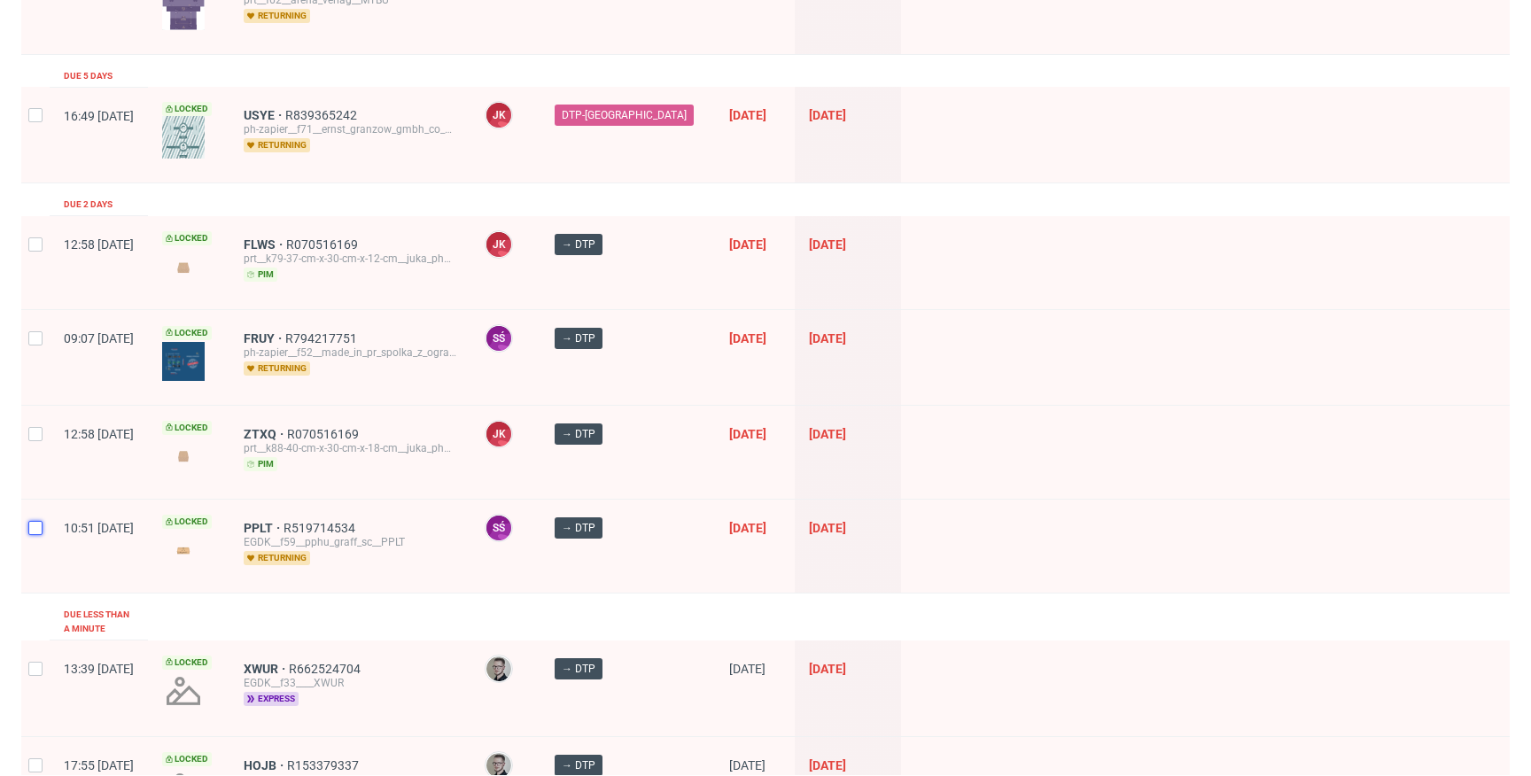
click at [39, 526] on input "checkbox" at bounding box center [35, 528] width 14 height 14
checkbox input "true"
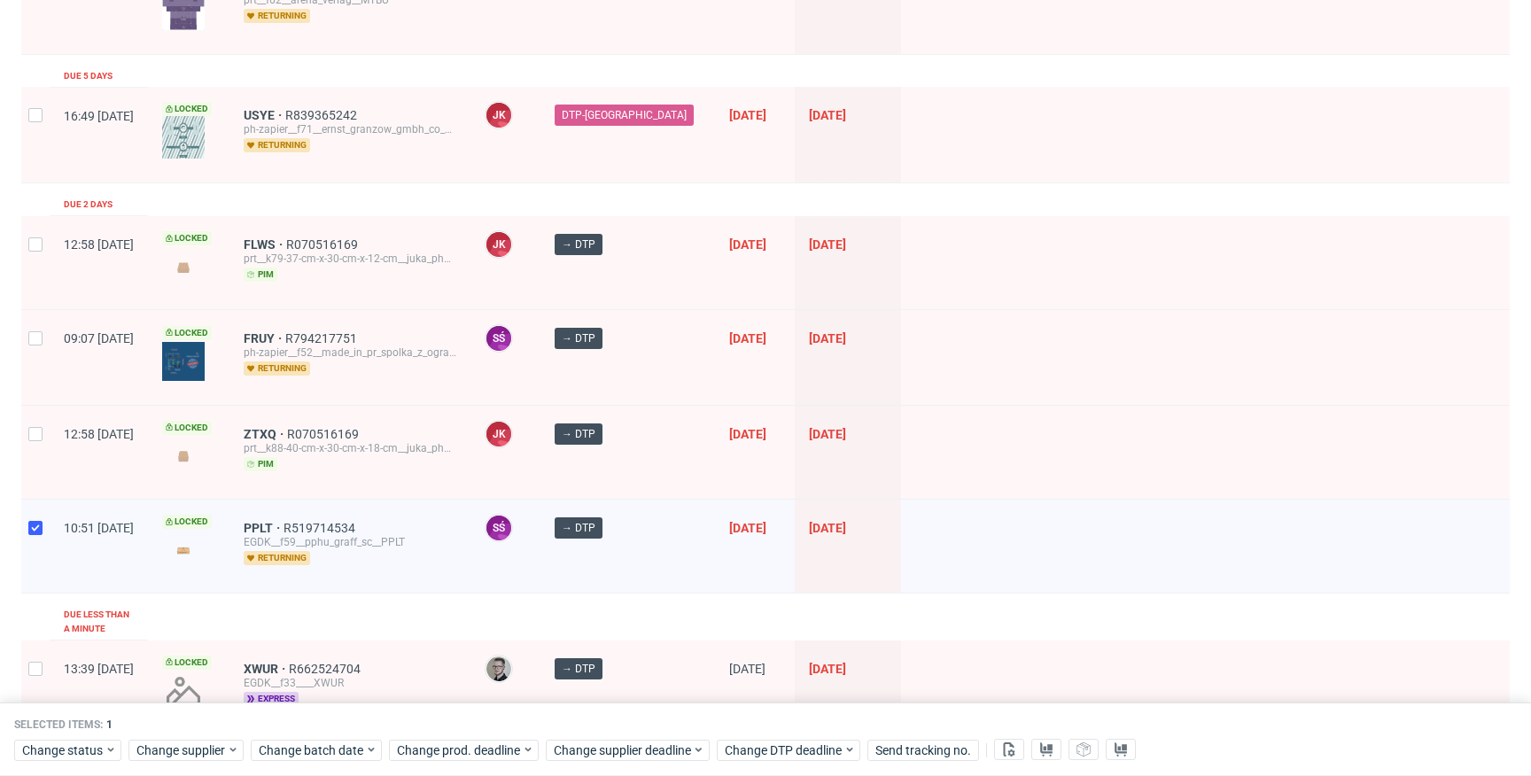
click at [35, 455] on div at bounding box center [35, 452] width 28 height 93
checkbox input "true"
click at [43, 370] on div at bounding box center [35, 357] width 28 height 94
checkbox input "true"
click at [44, 269] on div at bounding box center [35, 262] width 28 height 93
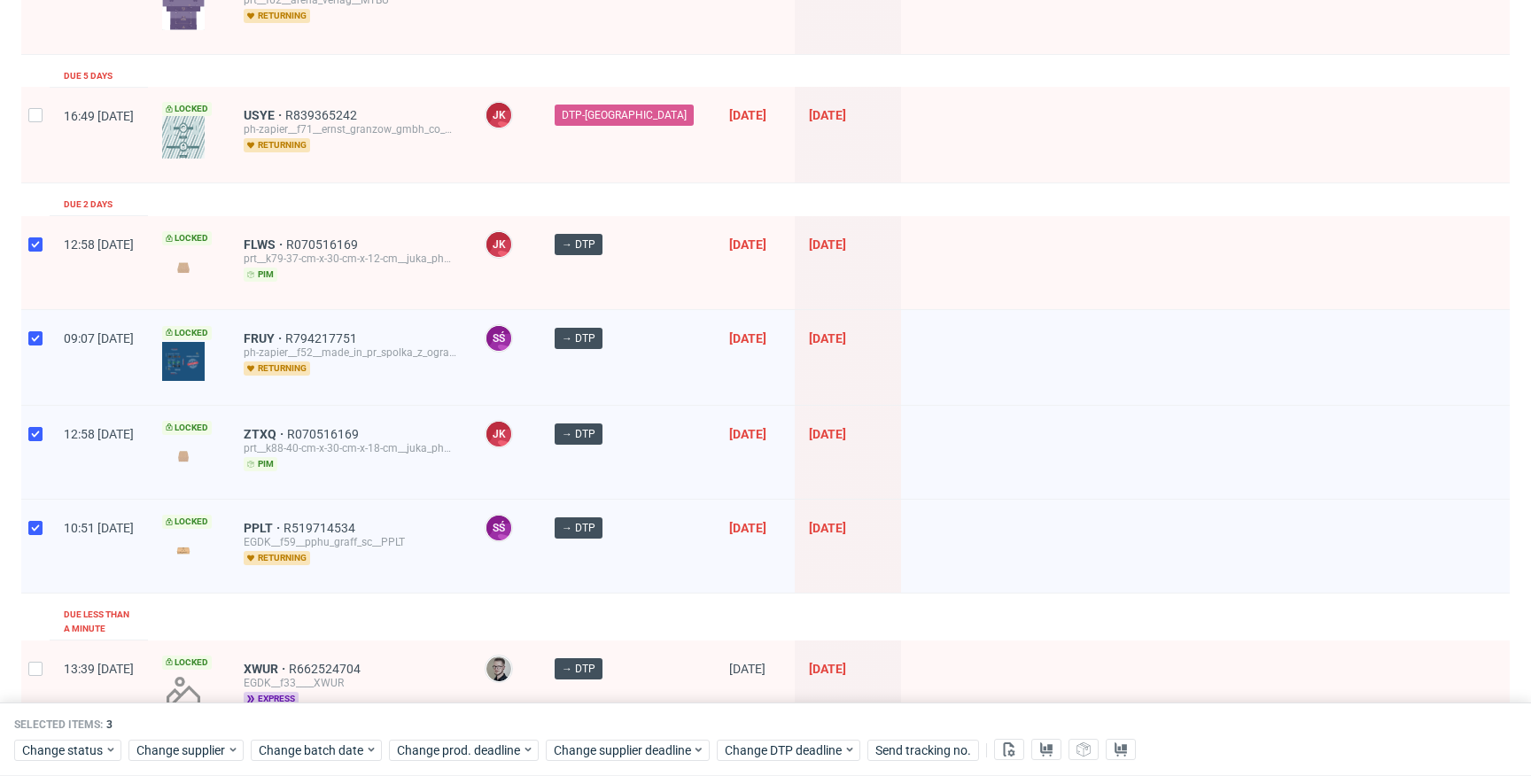
checkbox input "true"
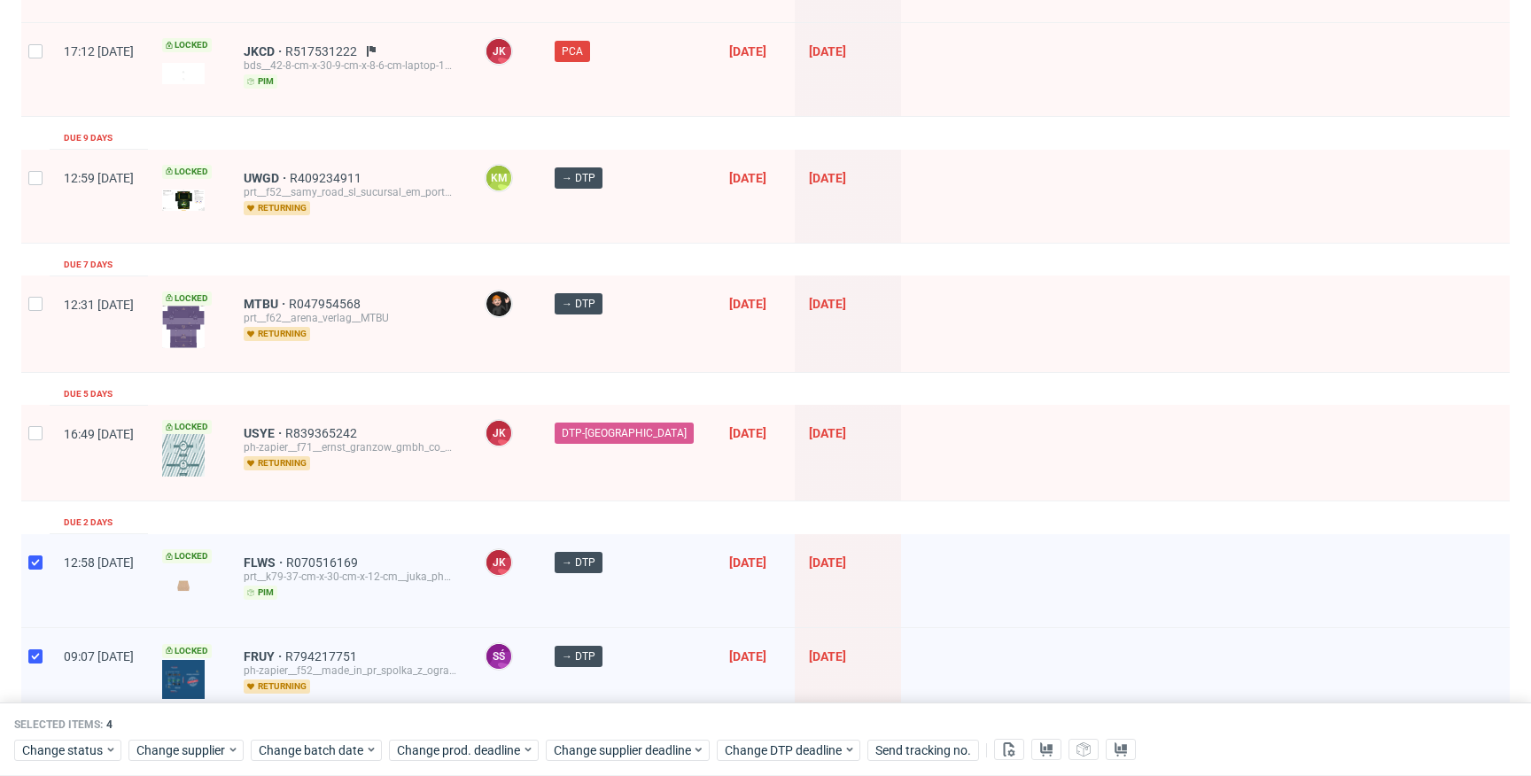
scroll to position [259, 0]
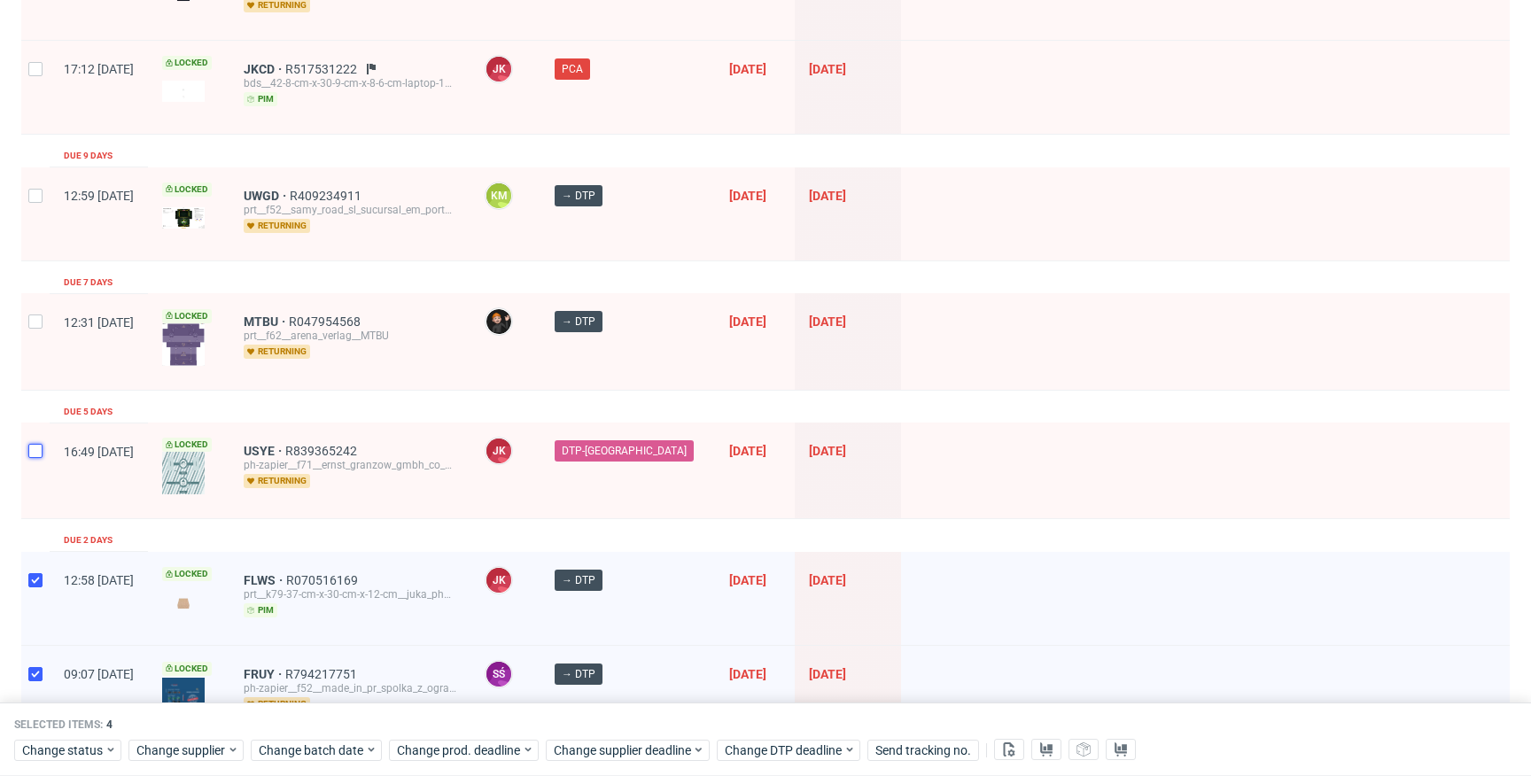
click at [35, 444] on input "checkbox" at bounding box center [35, 451] width 14 height 14
checkbox input "true"
click at [35, 353] on div at bounding box center [35, 341] width 28 height 96
checkbox input "true"
click at [31, 194] on input "checkbox" at bounding box center [35, 196] width 14 height 14
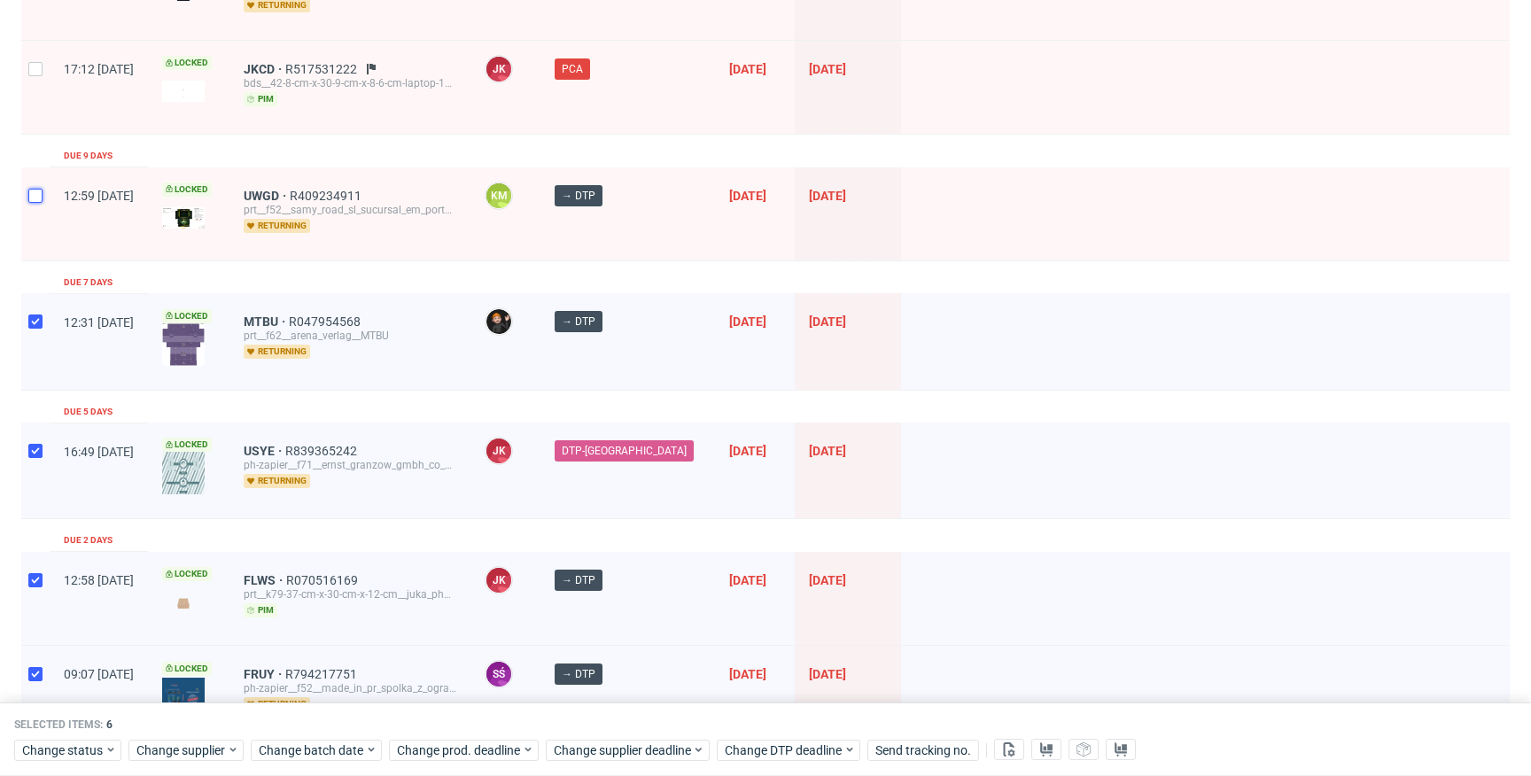
checkbox input "true"
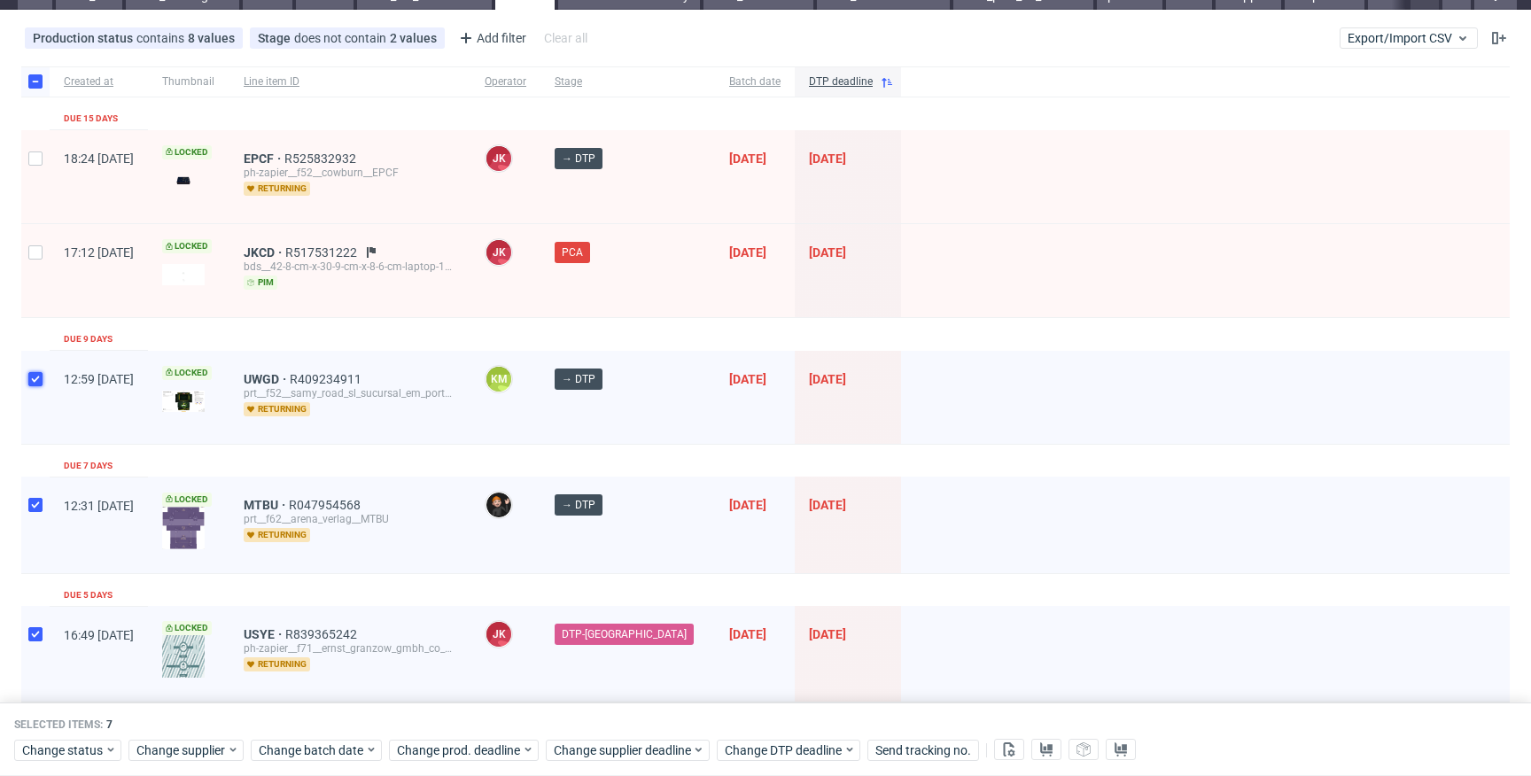
scroll to position [0, 0]
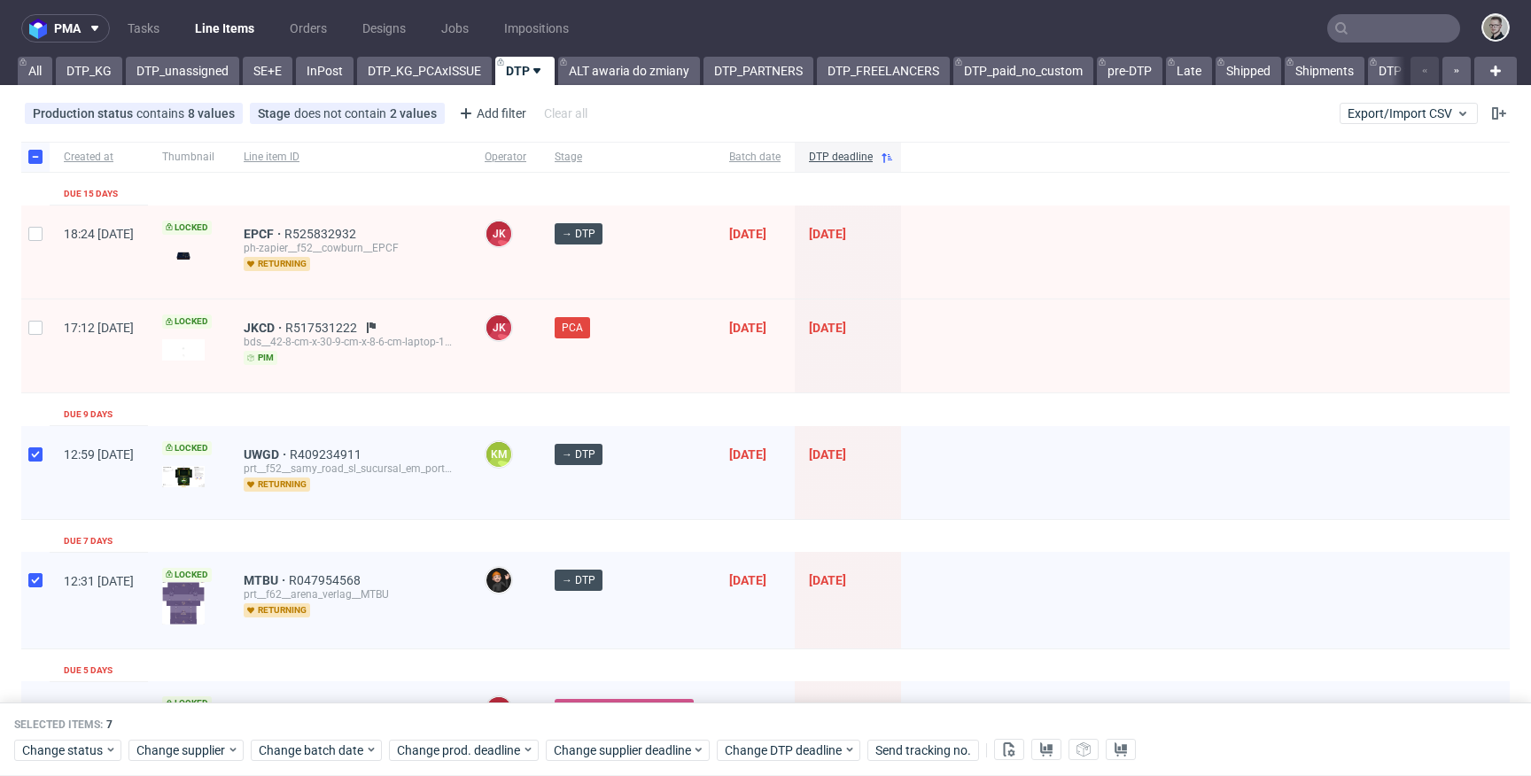
click at [58, 325] on div "17:12 Wed 17.09.2025" at bounding box center [99, 345] width 98 height 93
click at [51, 314] on div "17:12 Wed 17.09.2025" at bounding box center [99, 345] width 98 height 93
click at [43, 311] on div at bounding box center [35, 345] width 28 height 93
checkbox input "true"
click at [39, 280] on div at bounding box center [35, 252] width 28 height 93
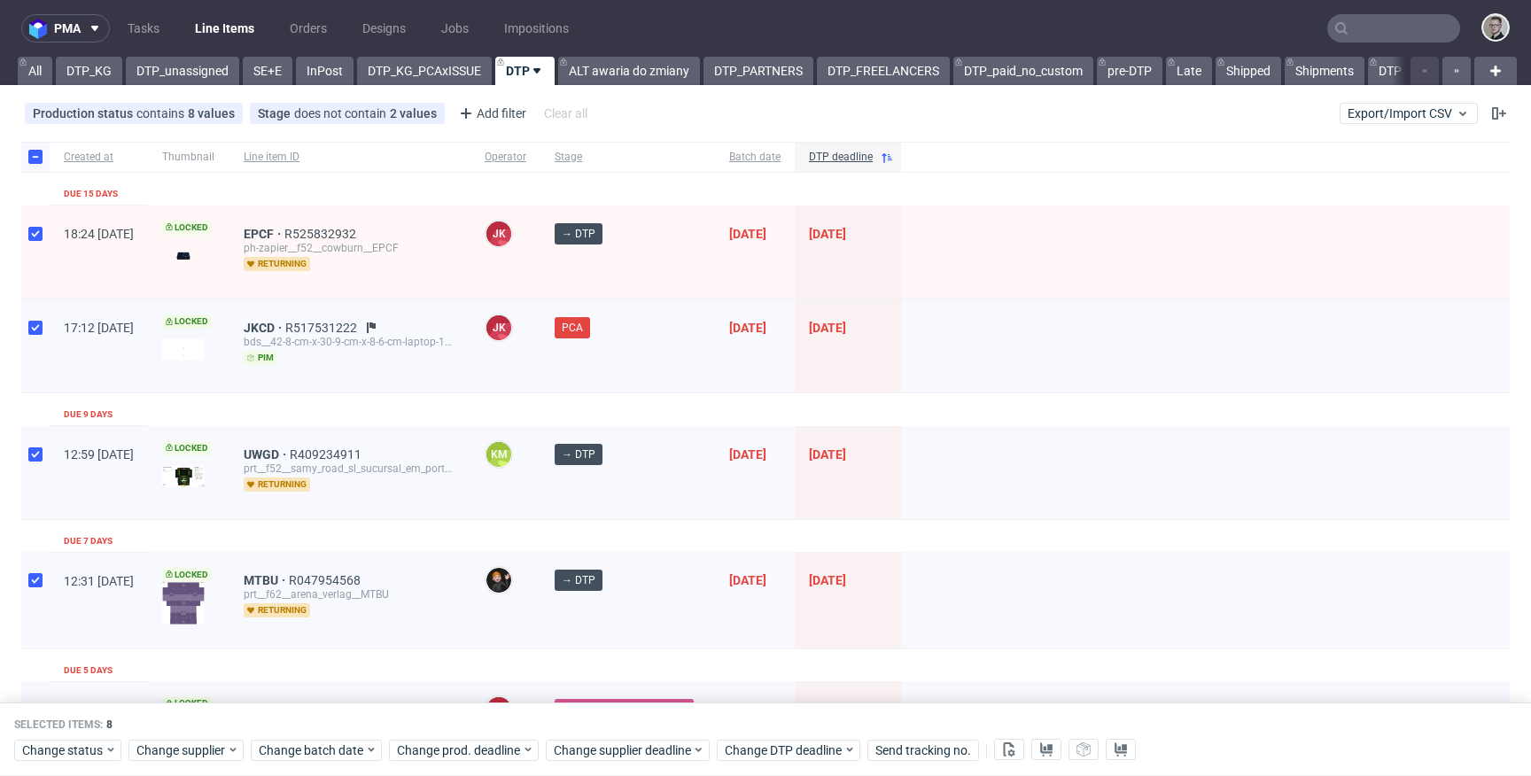
checkbox input "true"
click at [151, 58] on link "DTP_unassigned" at bounding box center [182, 71] width 113 height 28
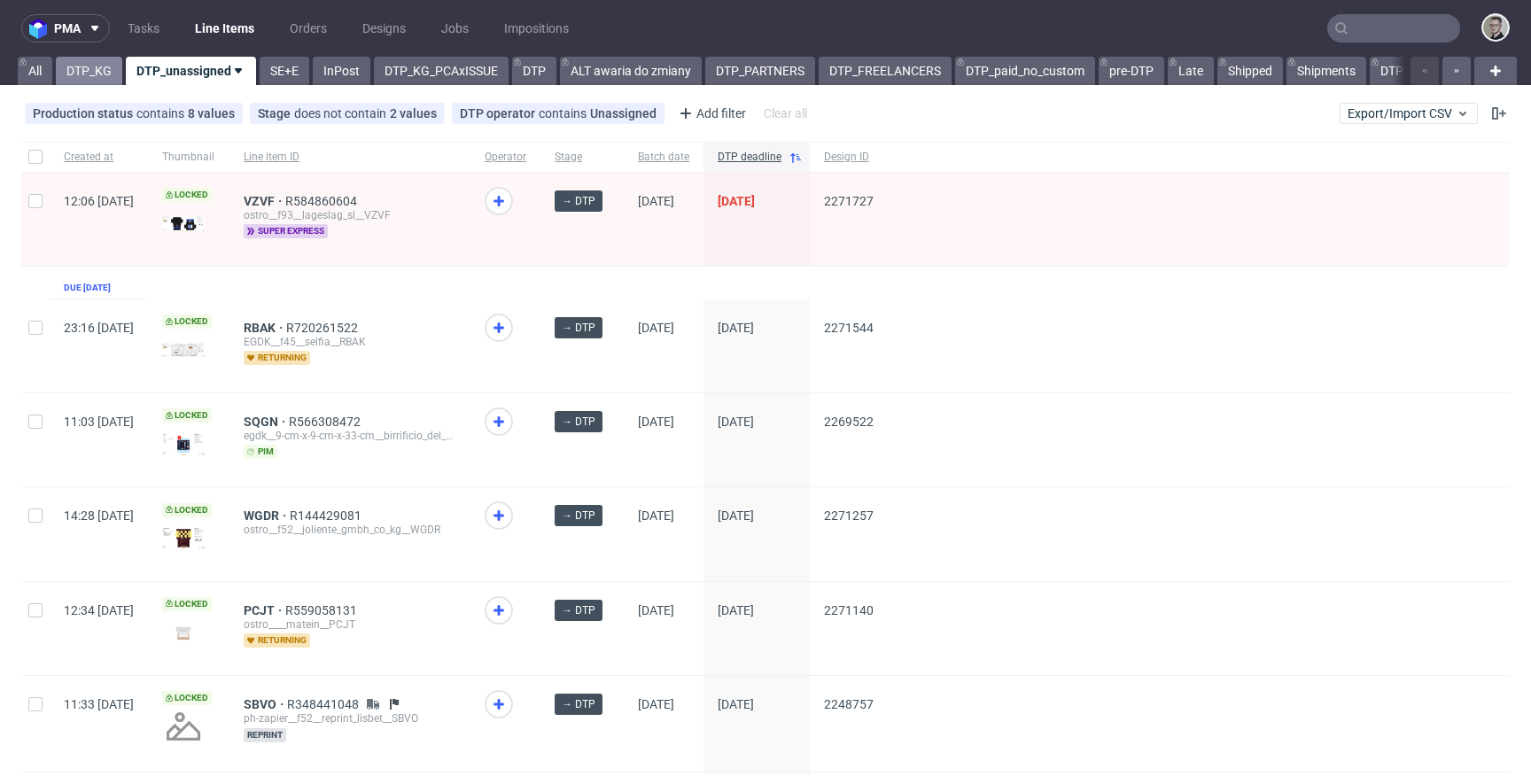
click at [89, 79] on link "DTP_KG" at bounding box center [89, 71] width 66 height 28
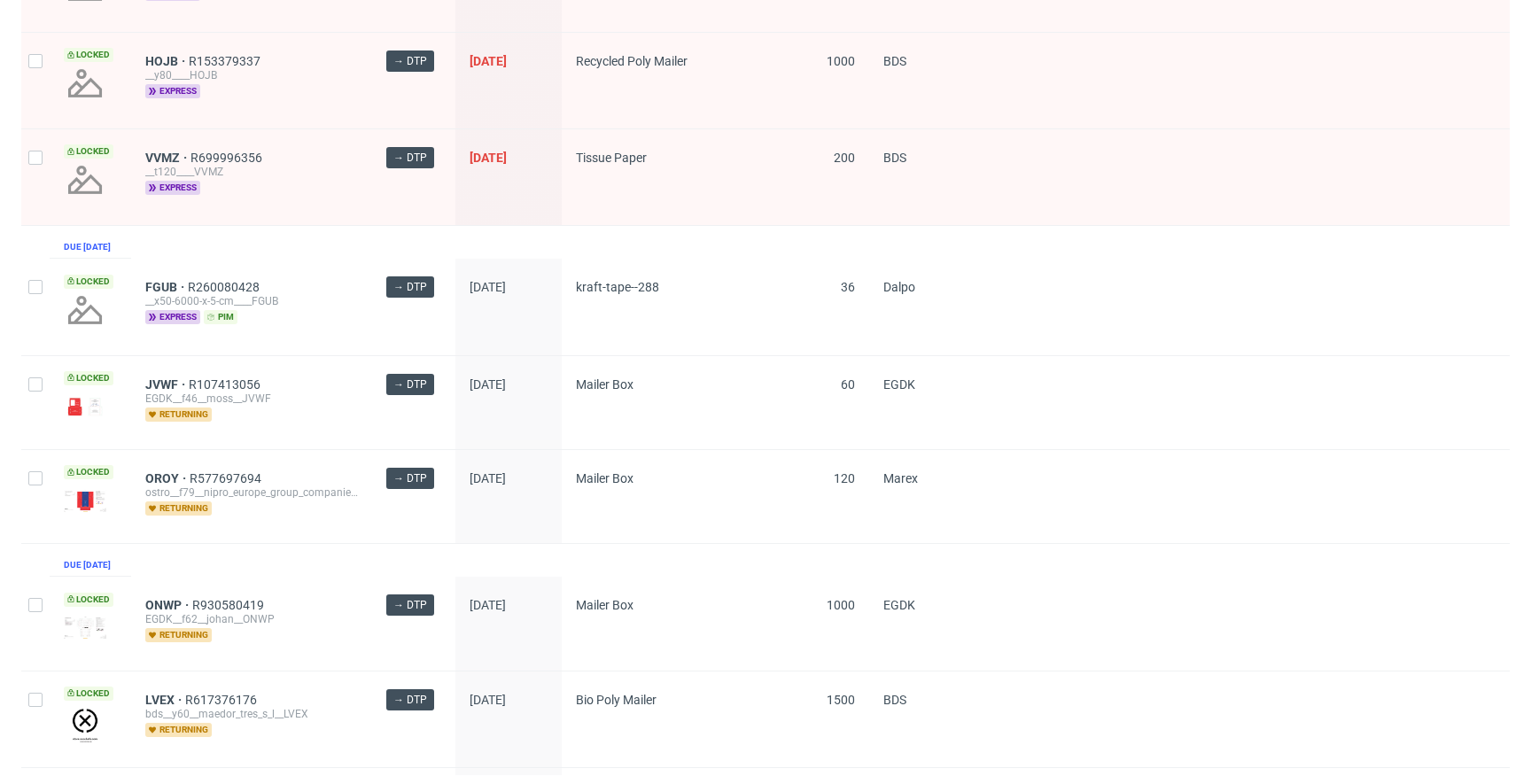
scroll to position [1694, 0]
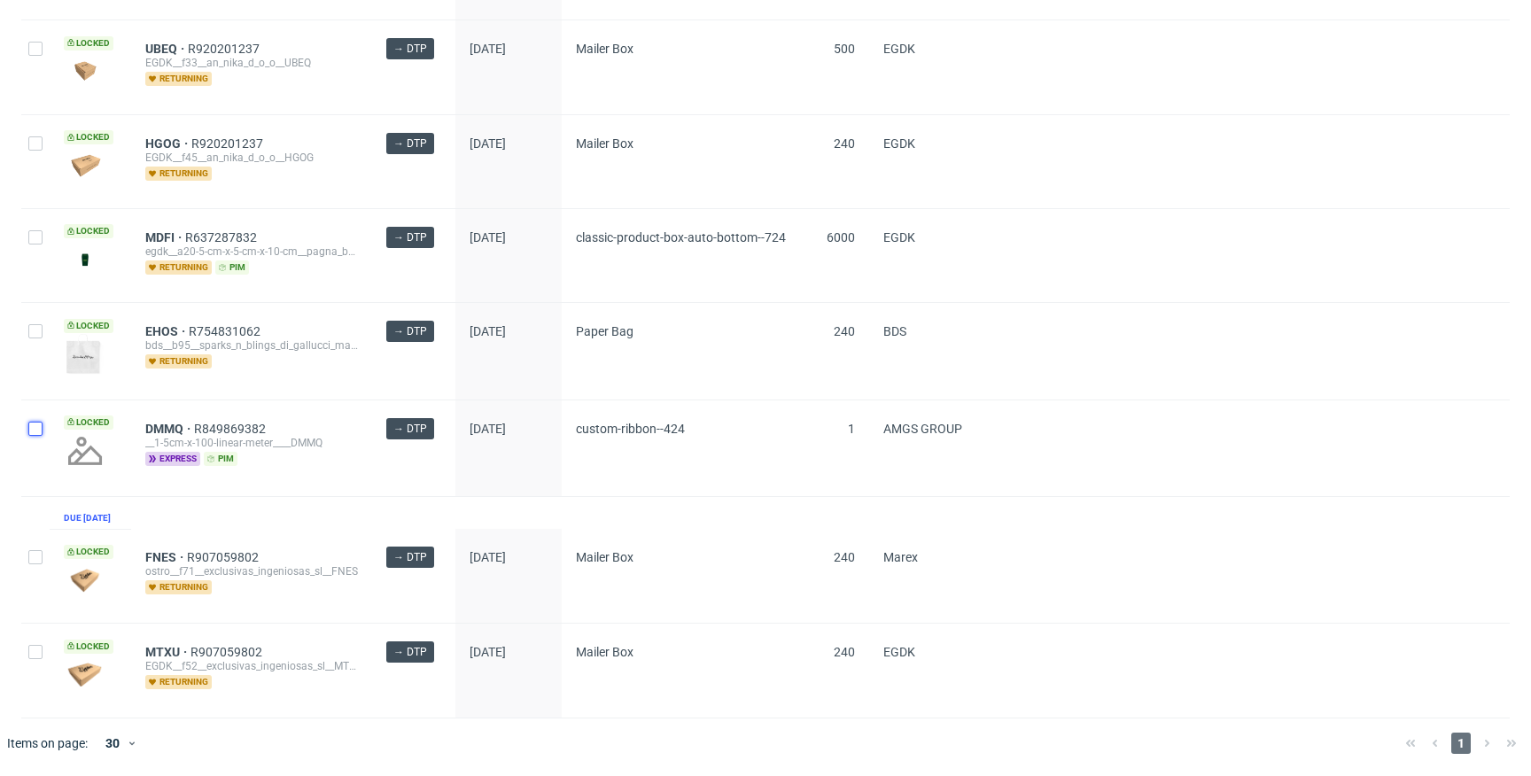
click at [34, 422] on input "checkbox" at bounding box center [35, 429] width 14 height 14
checkbox input "true"
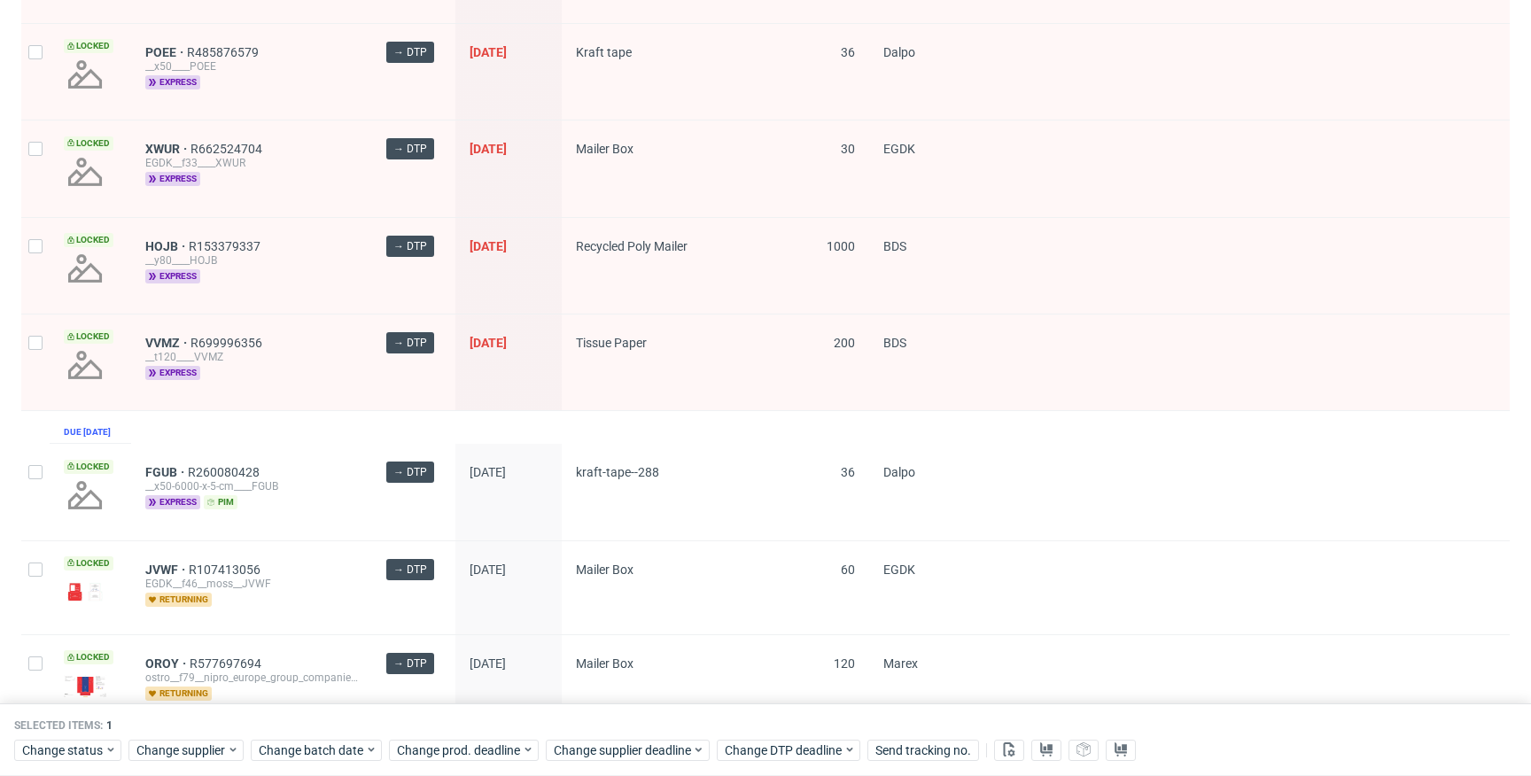
scroll to position [488, 0]
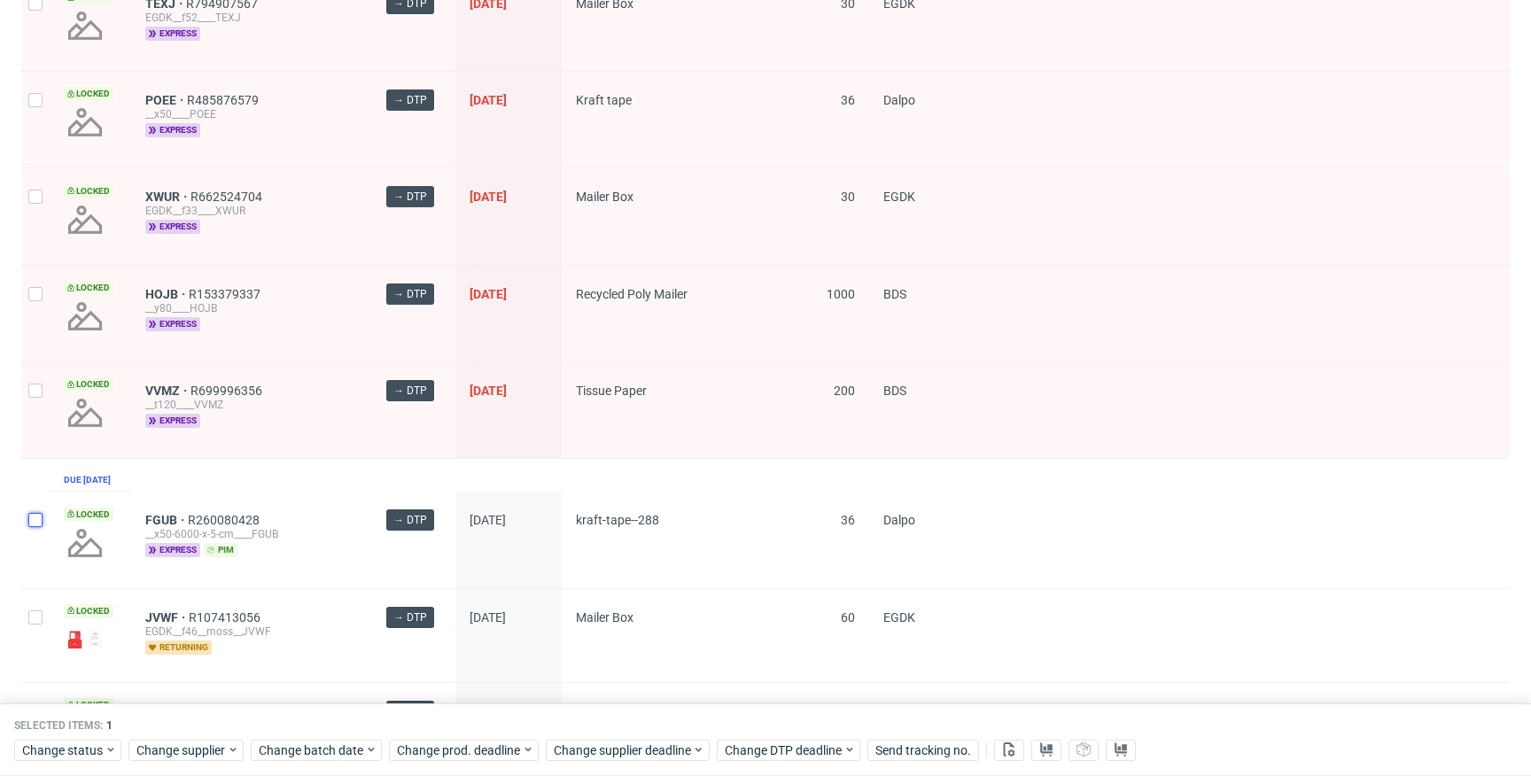
click at [35, 527] on input "checkbox" at bounding box center [35, 520] width 14 height 14
checkbox input "true"
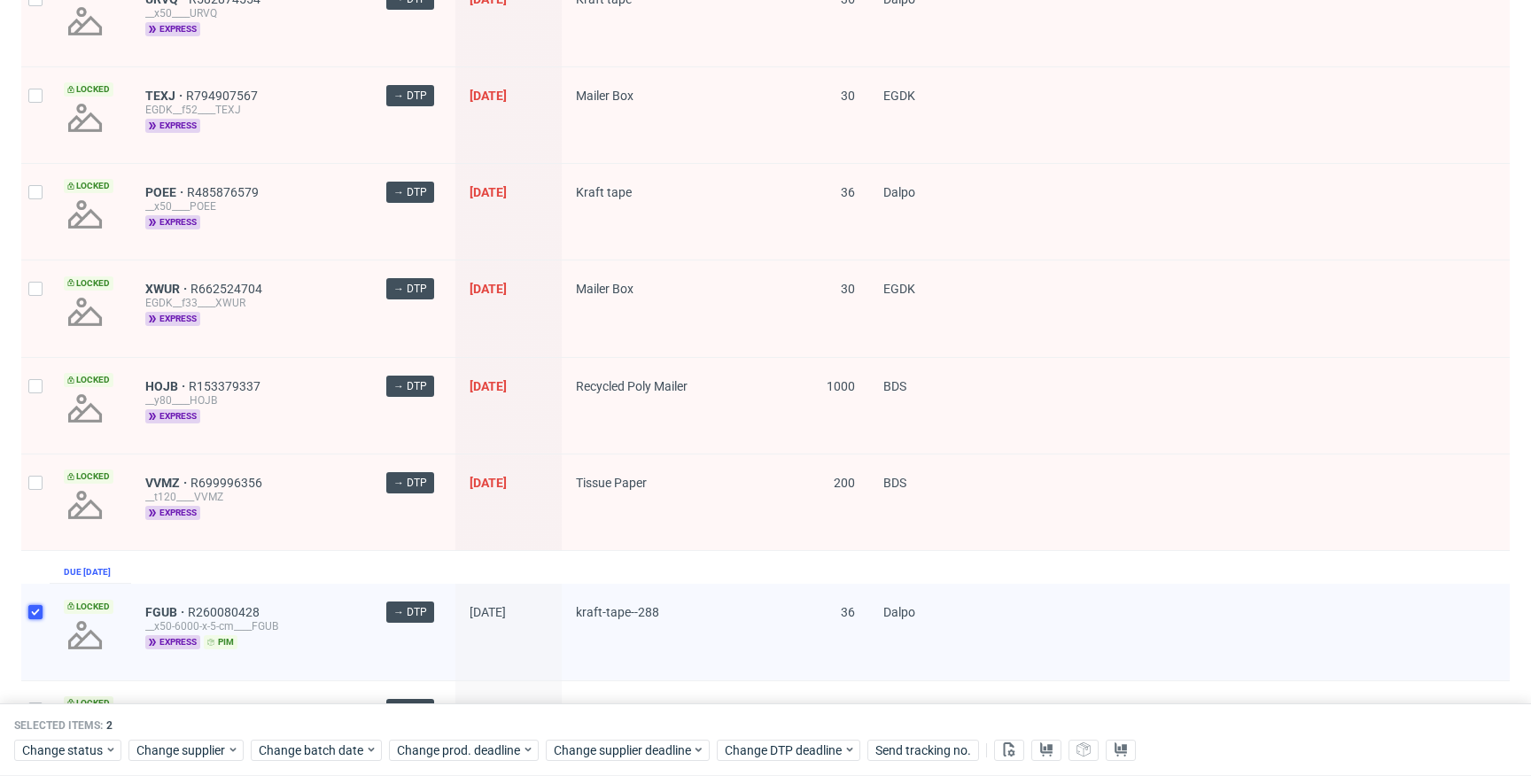
scroll to position [363, 0]
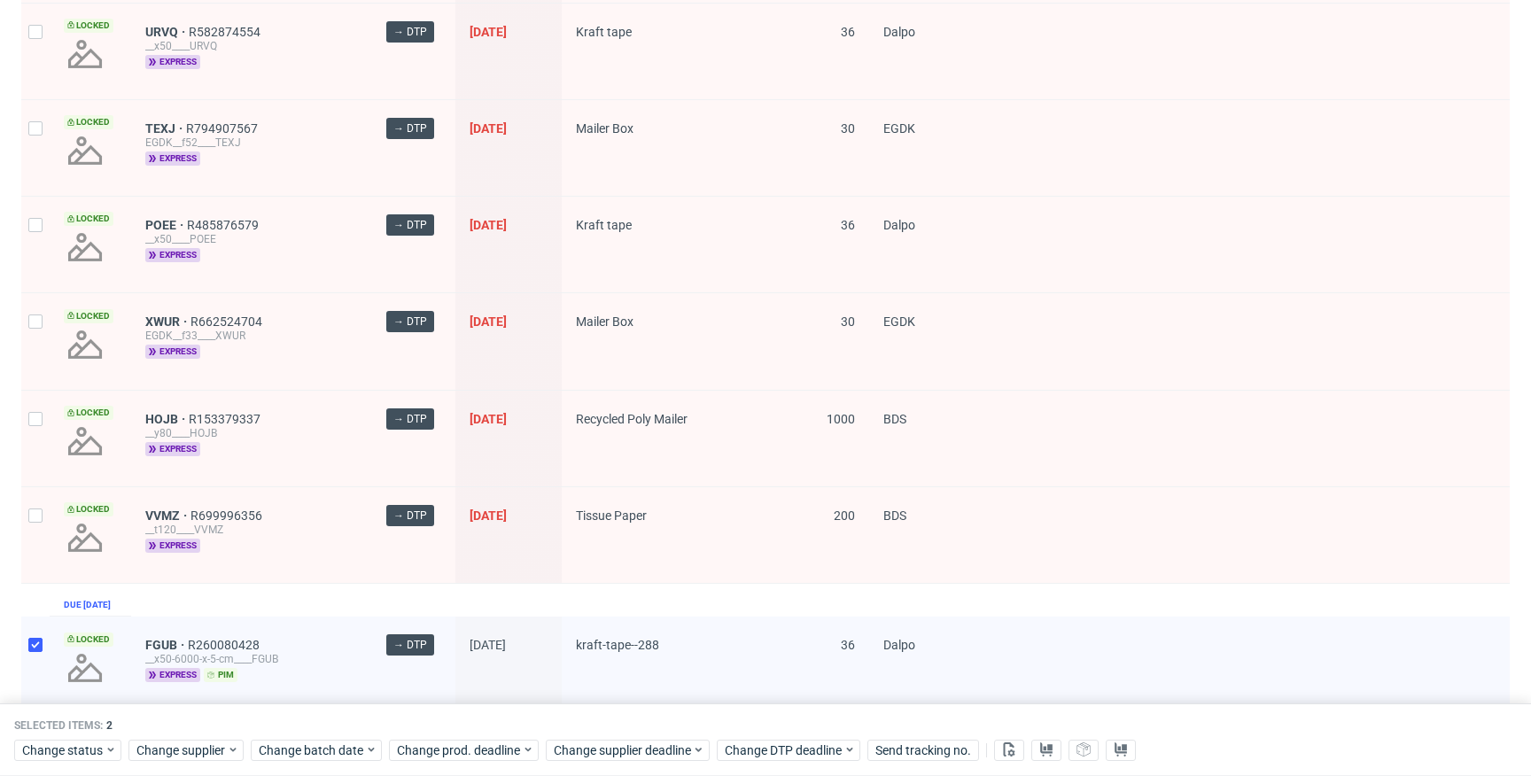
click at [43, 516] on div at bounding box center [35, 535] width 28 height 96
checkbox input "true"
click at [36, 445] on div at bounding box center [35, 439] width 28 height 96
checkbox input "true"
click at [32, 340] on div at bounding box center [35, 341] width 28 height 96
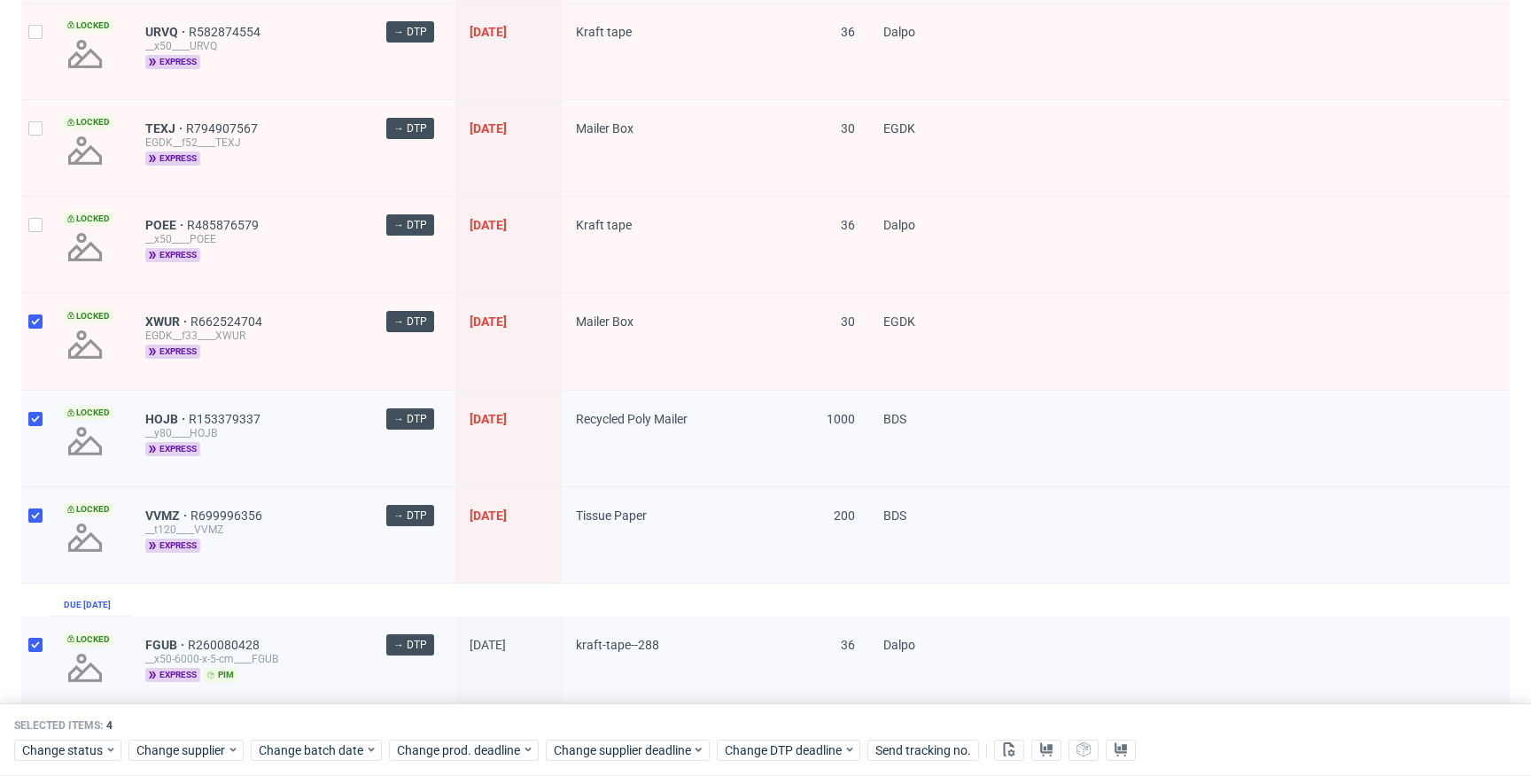
checkbox input "true"
click at [35, 229] on input "checkbox" at bounding box center [35, 225] width 14 height 14
checkbox input "true"
drag, startPoint x: 38, startPoint y: 151, endPoint x: 43, endPoint y: 111, distance: 40.1
click at [38, 151] on div at bounding box center [35, 148] width 28 height 96
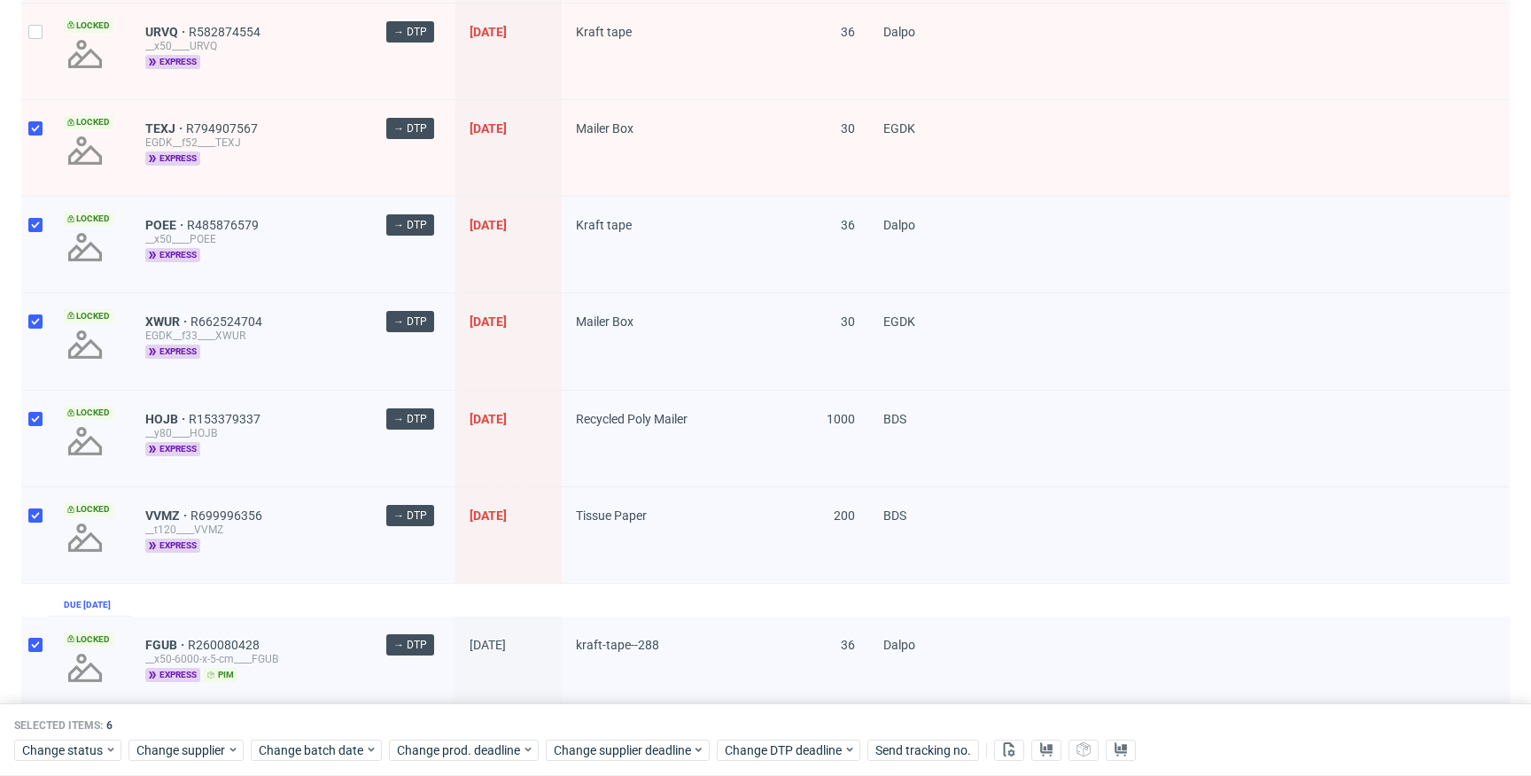
checkbox input "true"
click at [42, 62] on div at bounding box center [35, 52] width 28 height 96
checkbox input "true"
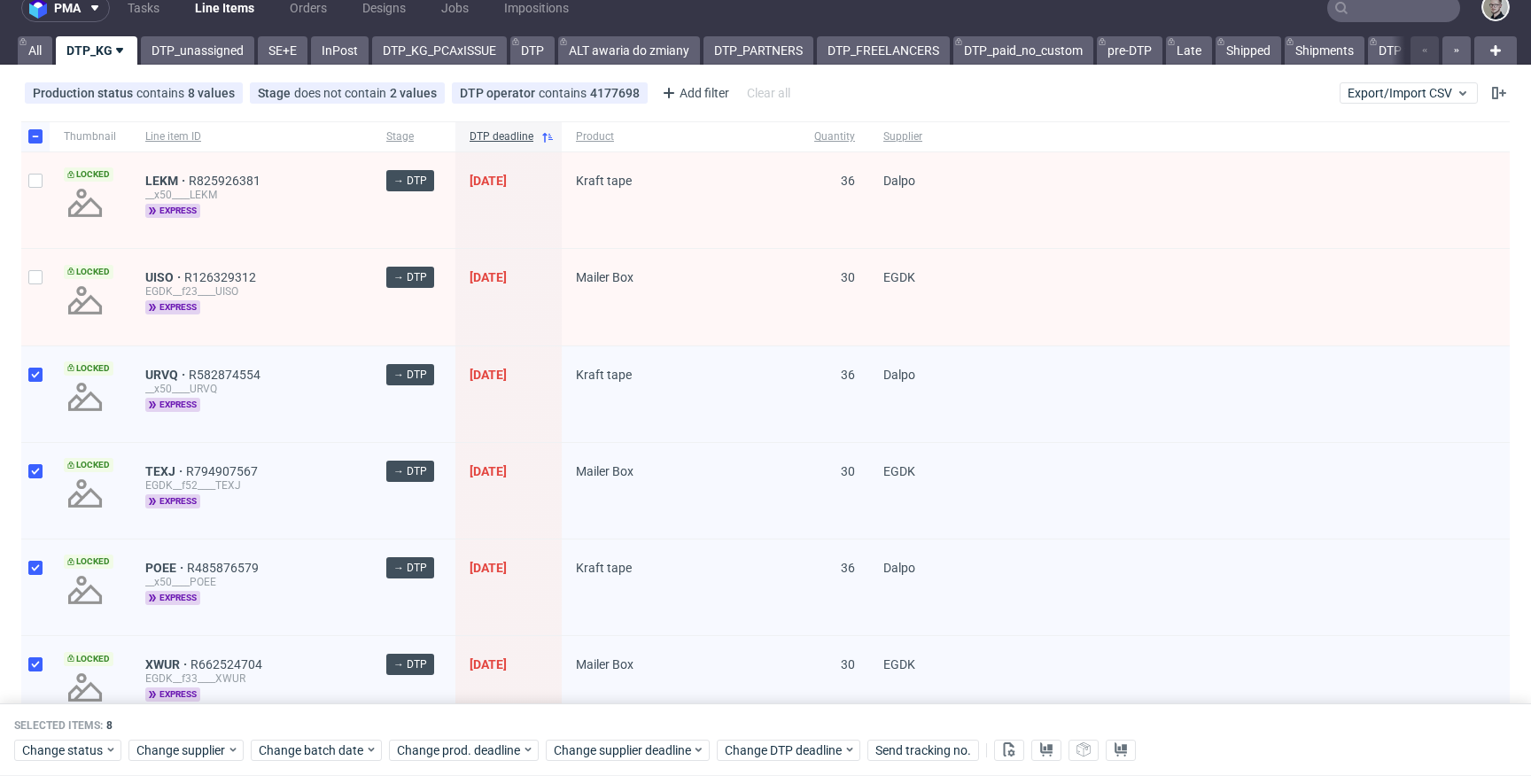
scroll to position [0, 0]
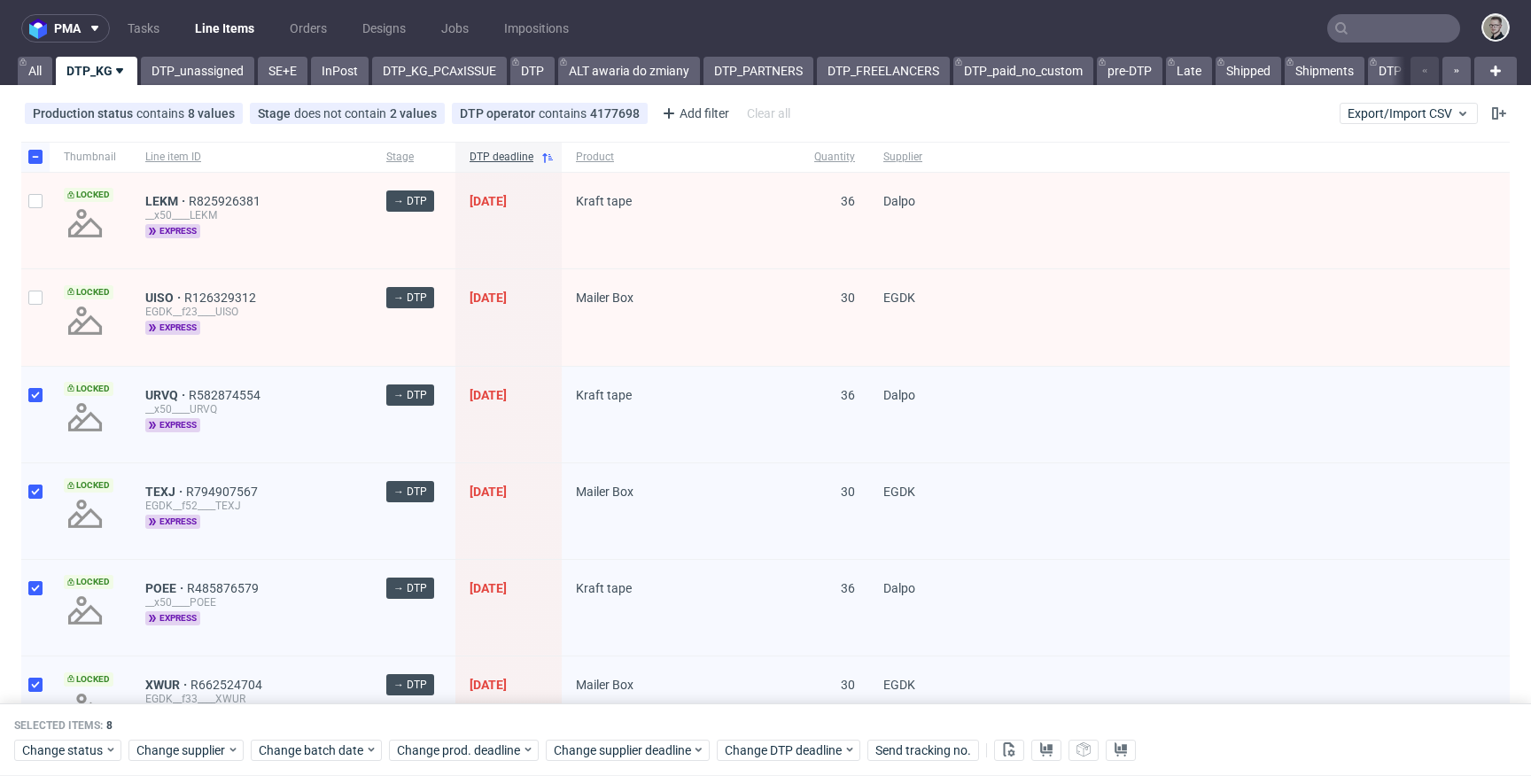
click at [48, 304] on div at bounding box center [35, 317] width 28 height 96
checkbox input "true"
click at [40, 207] on input "checkbox" at bounding box center [35, 201] width 14 height 14
checkbox input "true"
click at [80, 747] on span "Change status" at bounding box center [63, 750] width 82 height 18
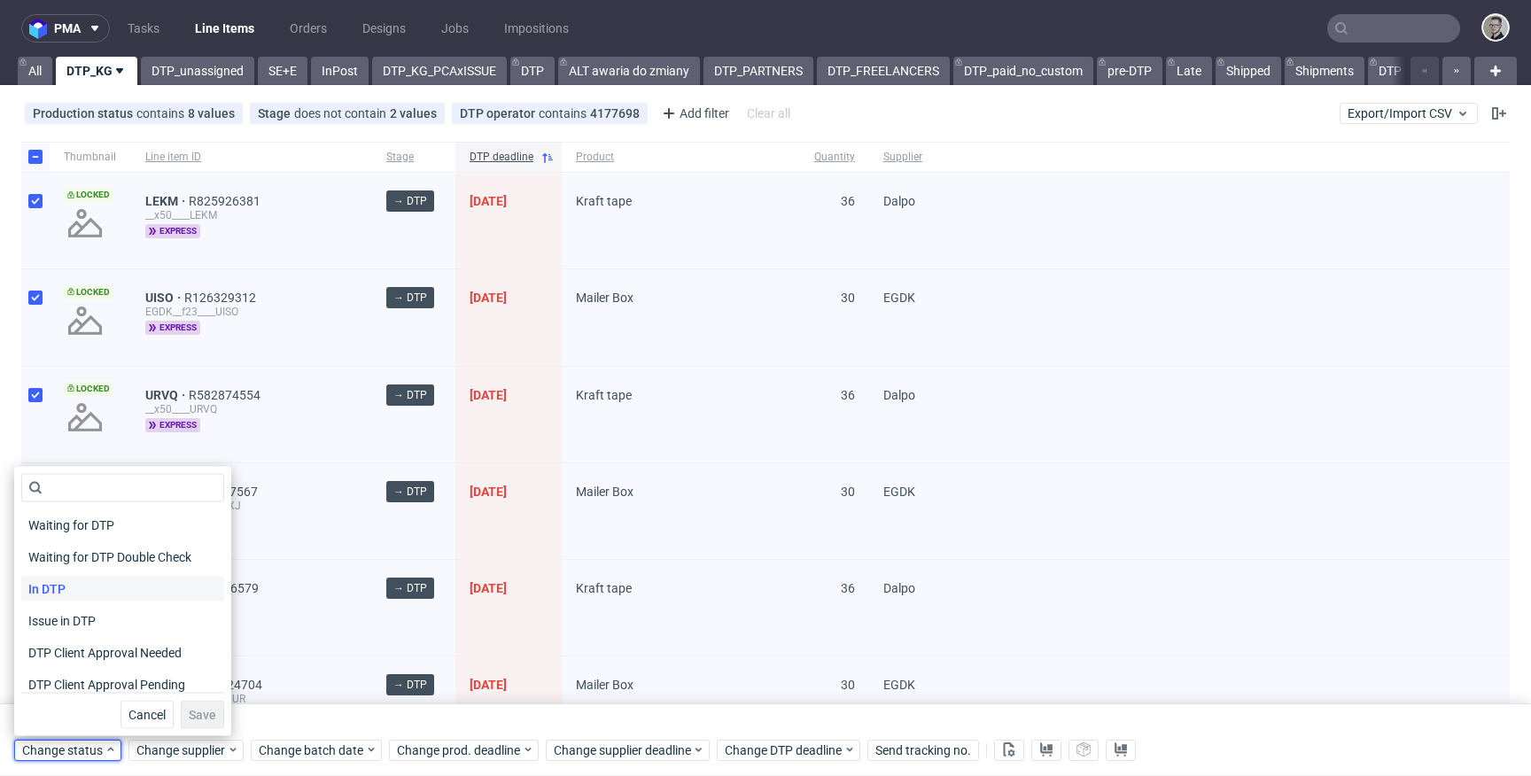
click at [138, 586] on div "In DTP" at bounding box center [122, 589] width 203 height 25
click at [189, 718] on span "Save" at bounding box center [202, 715] width 27 height 12
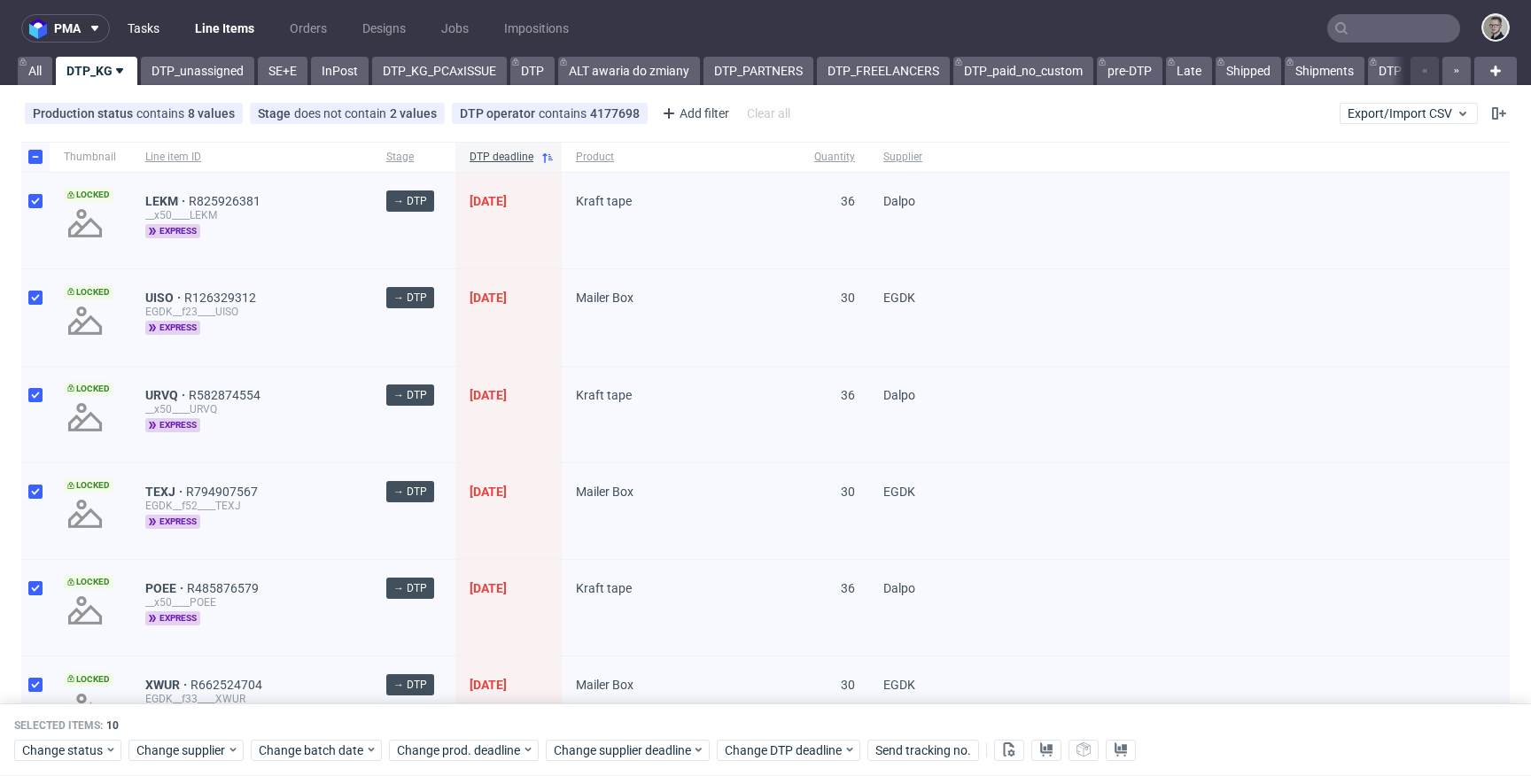
click at [144, 35] on link "Tasks" at bounding box center [143, 28] width 53 height 28
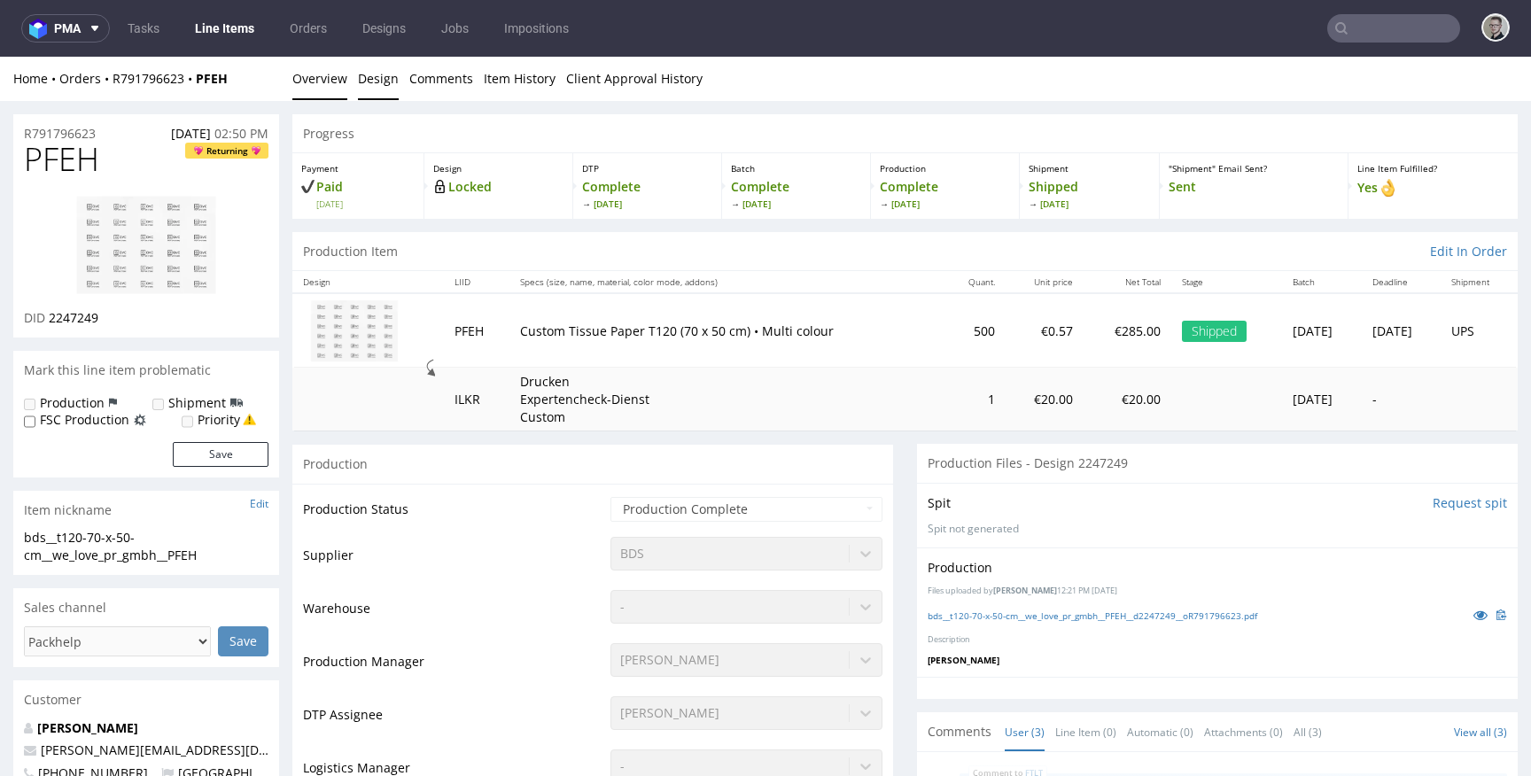
click at [369, 82] on link "Design" at bounding box center [378, 78] width 41 height 43
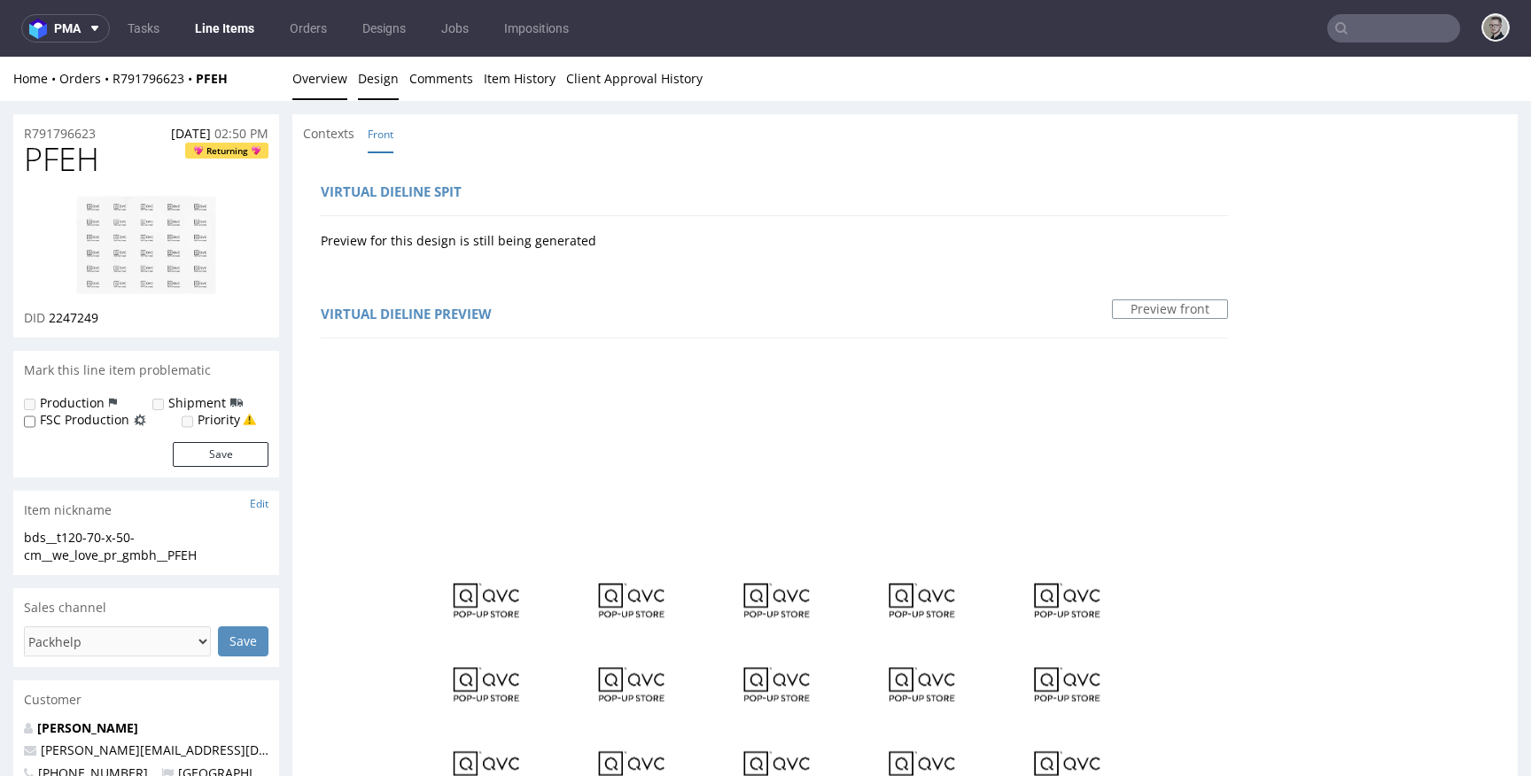
click at [339, 81] on link "Overview" at bounding box center [319, 78] width 55 height 43
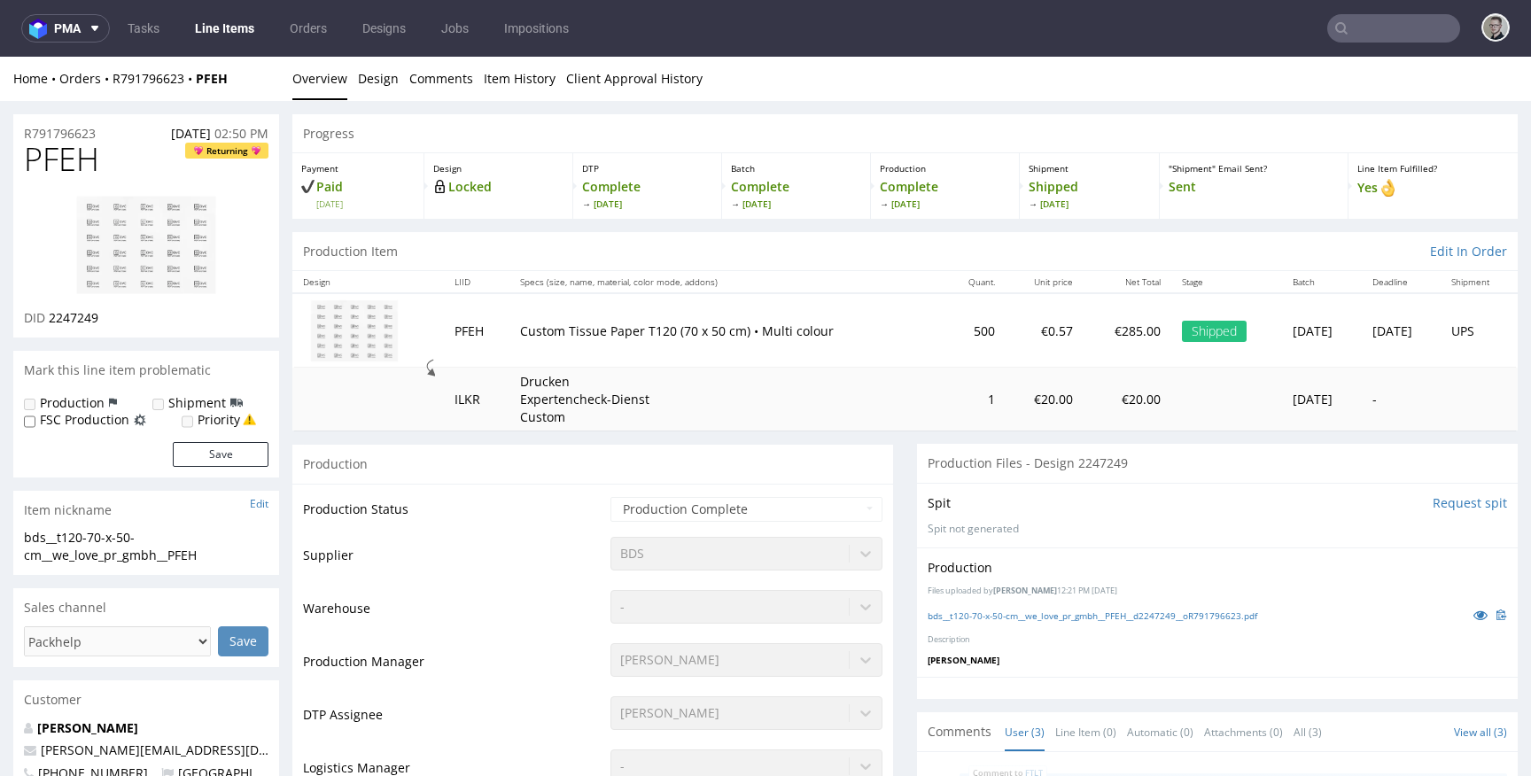
click at [152, 228] on img at bounding box center [146, 245] width 142 height 101
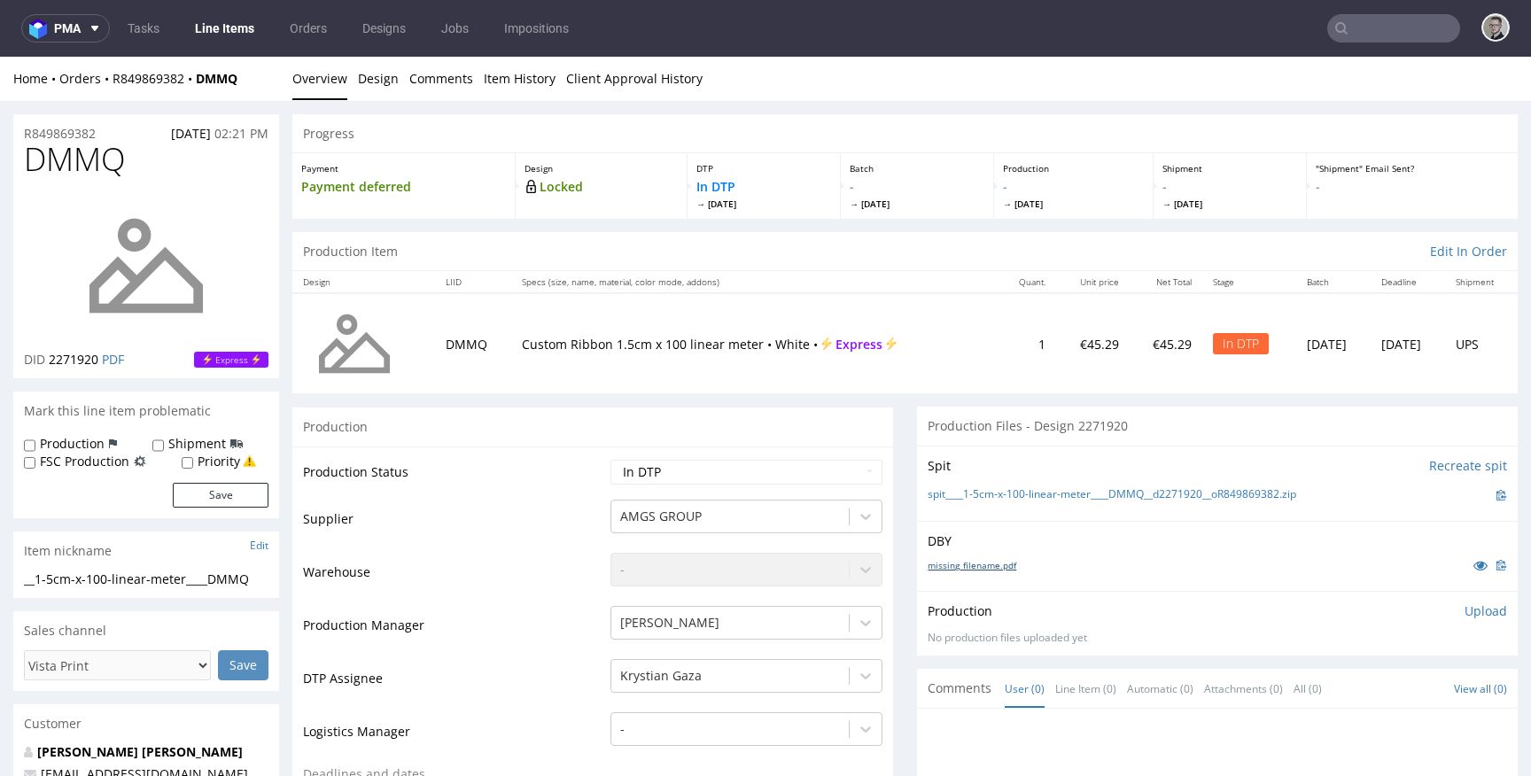
click at [980, 564] on link "missing_filename.pdf" at bounding box center [972, 565] width 89 height 12
click at [1060, 489] on link "spit____1-5cm-x-100-linear-meter____DMMQ__d2271920__oR849869382.zip" at bounding box center [1112, 494] width 369 height 15
click at [384, 78] on link "Design" at bounding box center [378, 78] width 41 height 43
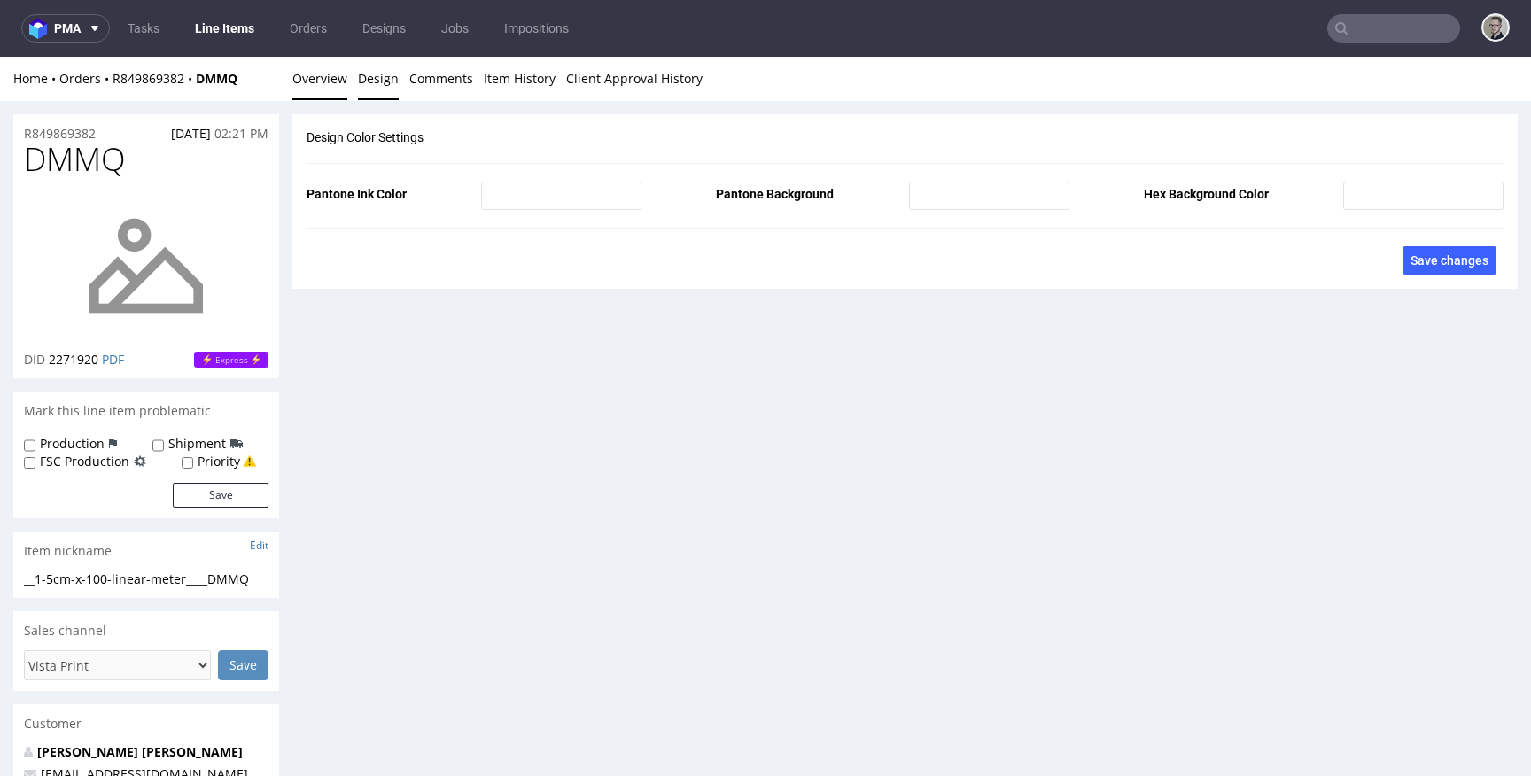
click at [330, 84] on link "Overview" at bounding box center [319, 78] width 55 height 43
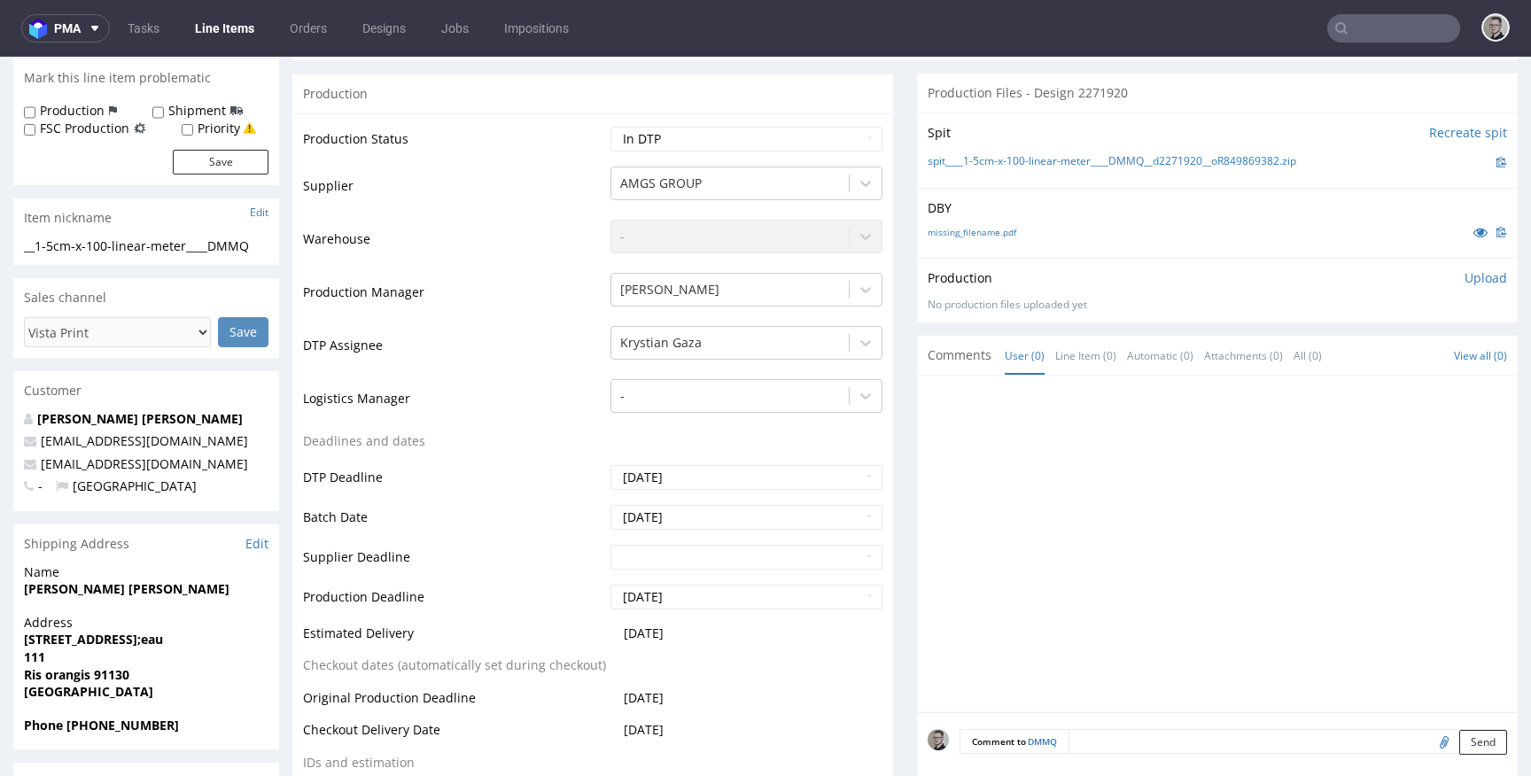
scroll to position [678, 0]
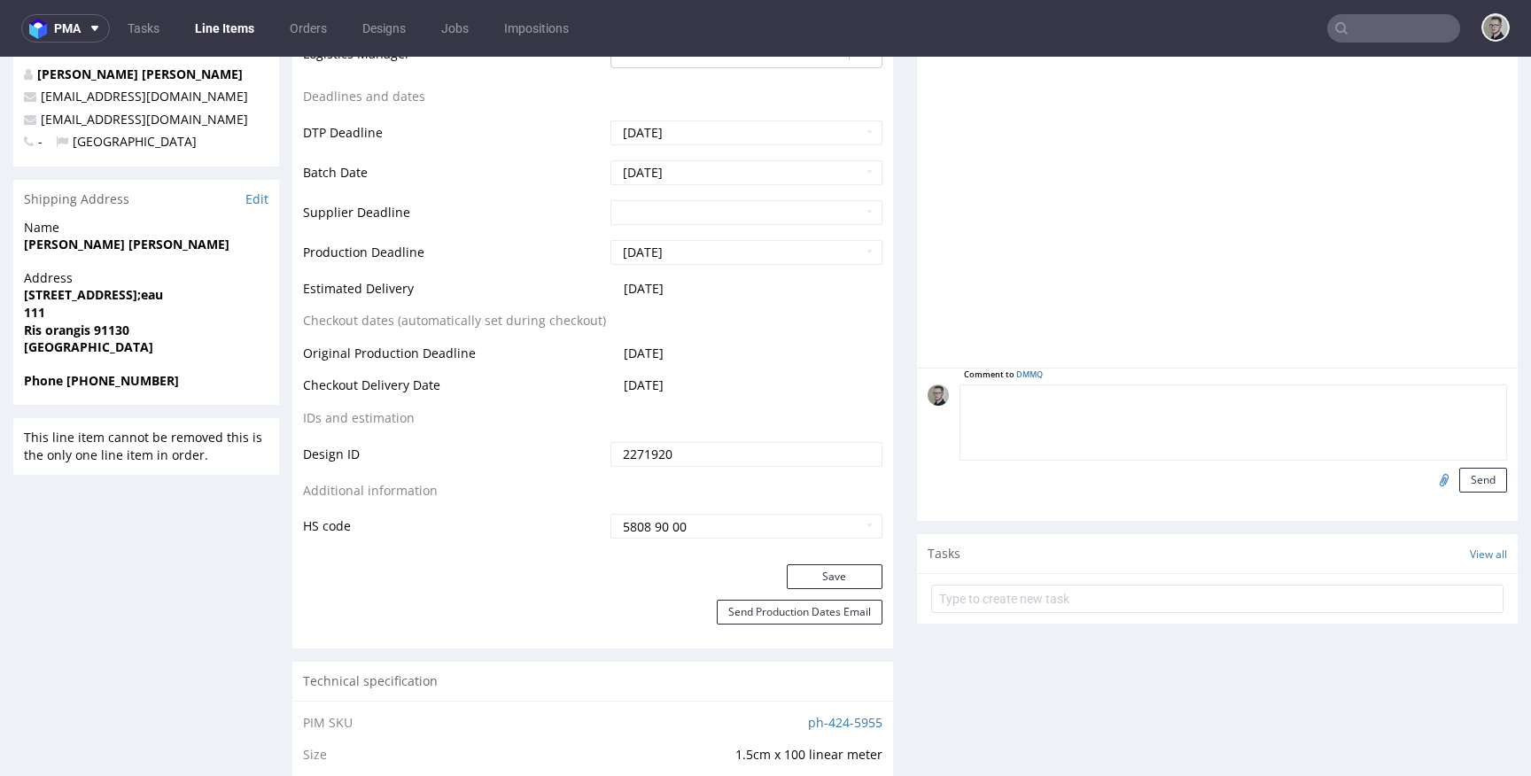
click at [1277, 391] on textarea at bounding box center [1232, 422] width 547 height 76
paste textarea "ISSUE: Texts in the design are smaller than minimal 2mm height and some white l…"
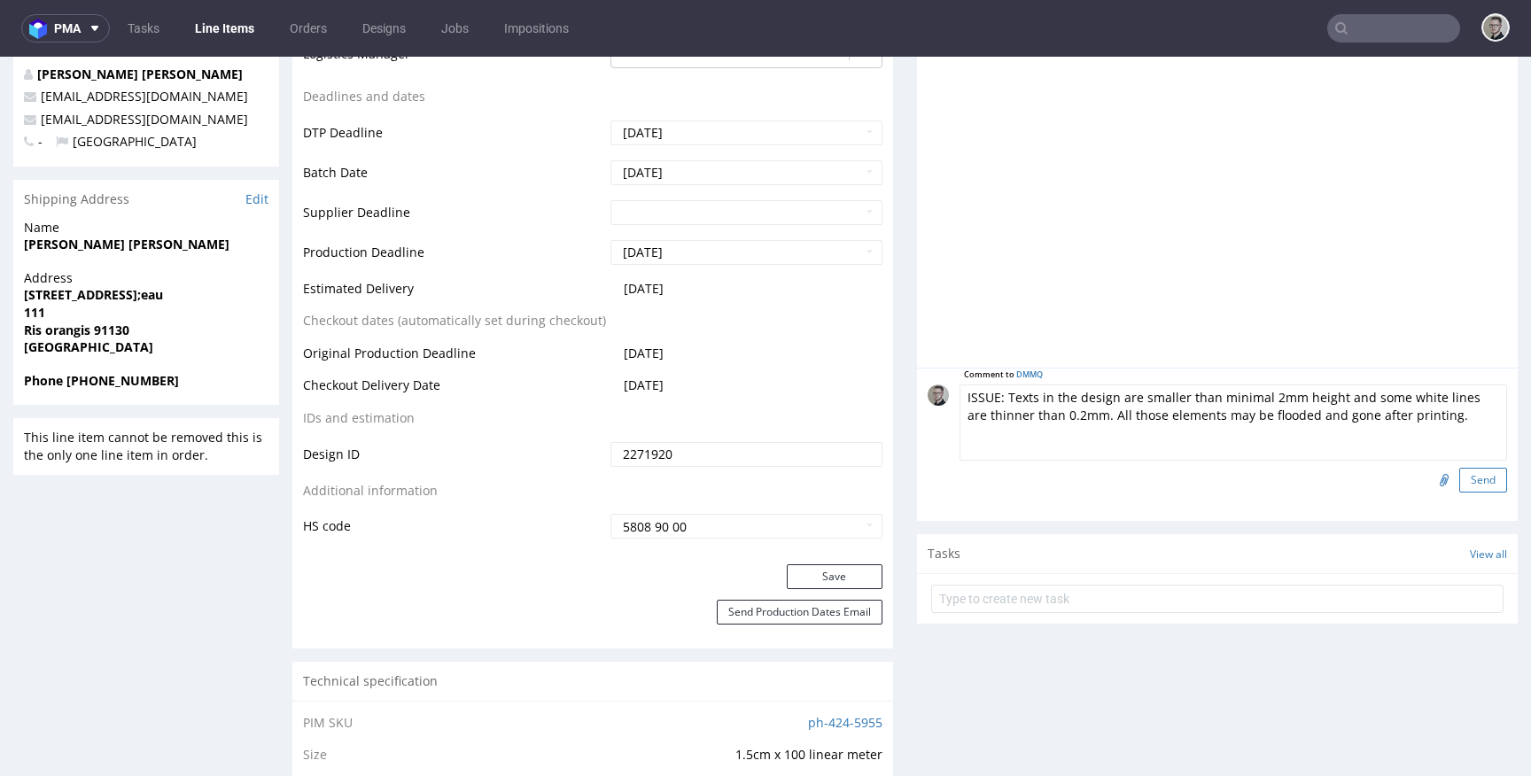
scroll to position [68, 0]
type textarea "ISSUE: Texts in the design are smaller than minimal 2mm height and some white l…"
click at [1459, 476] on button "Send" at bounding box center [1483, 480] width 48 height 25
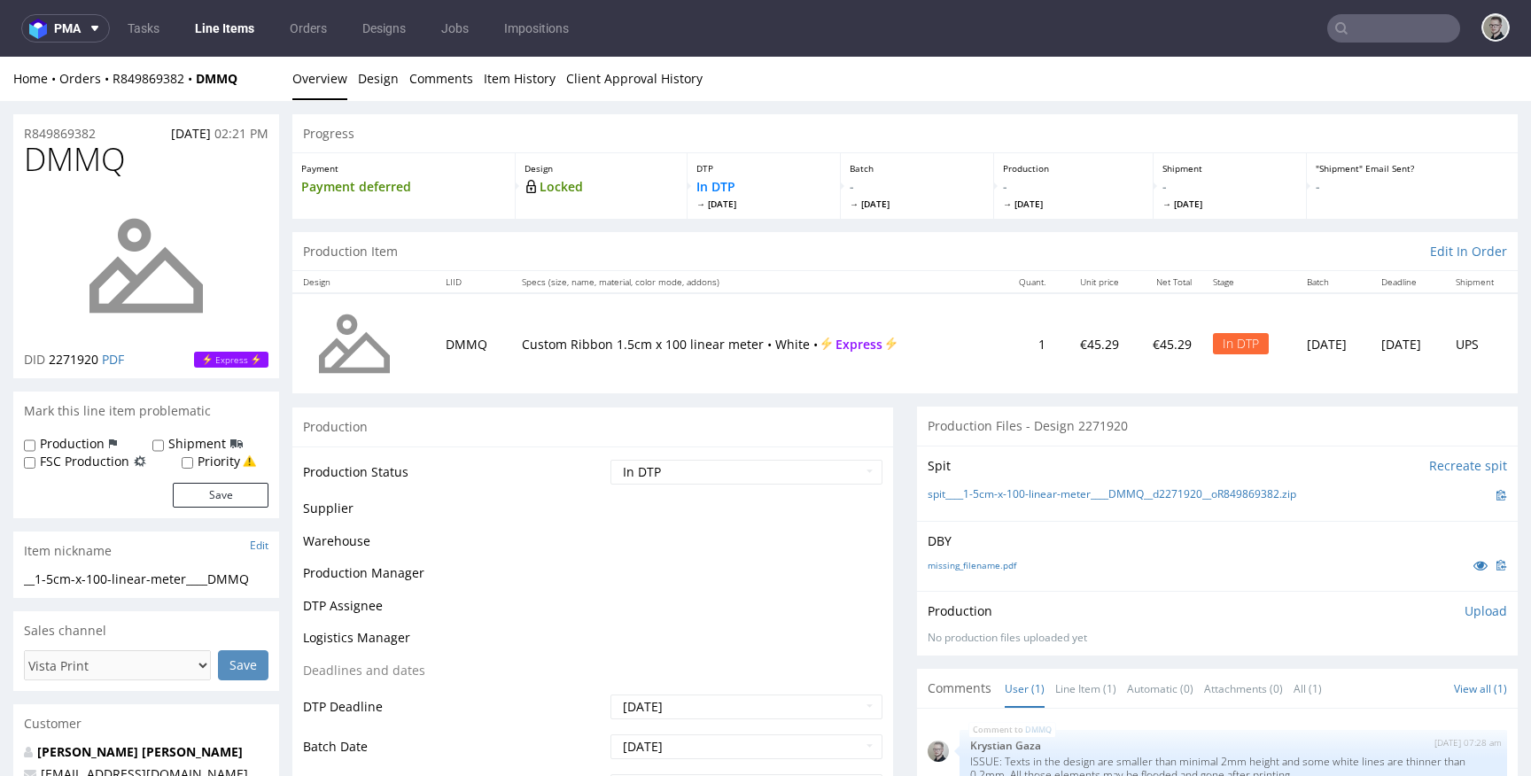
scroll to position [0, 0]
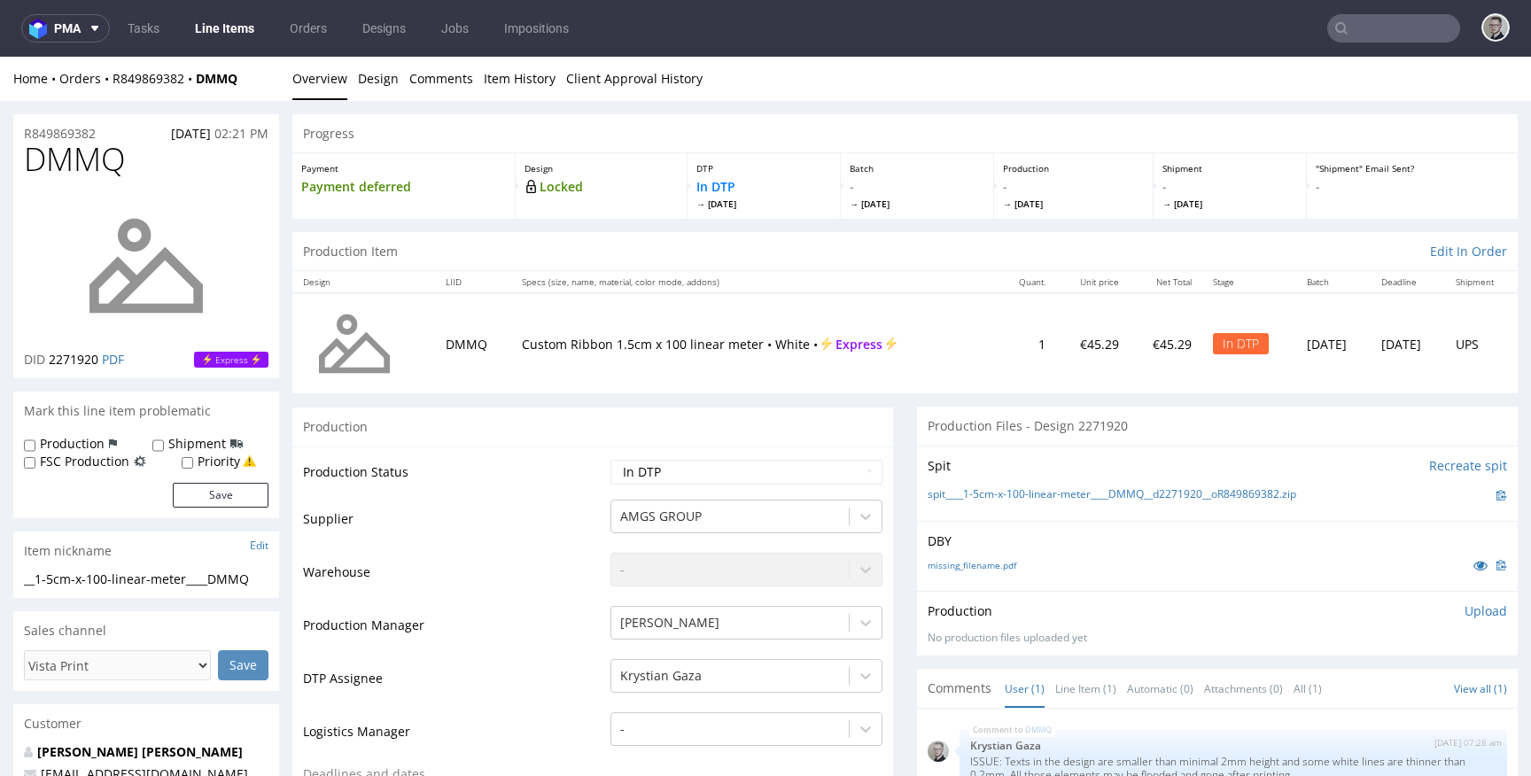
click at [1464, 602] on p "Upload" at bounding box center [1485, 611] width 43 height 18
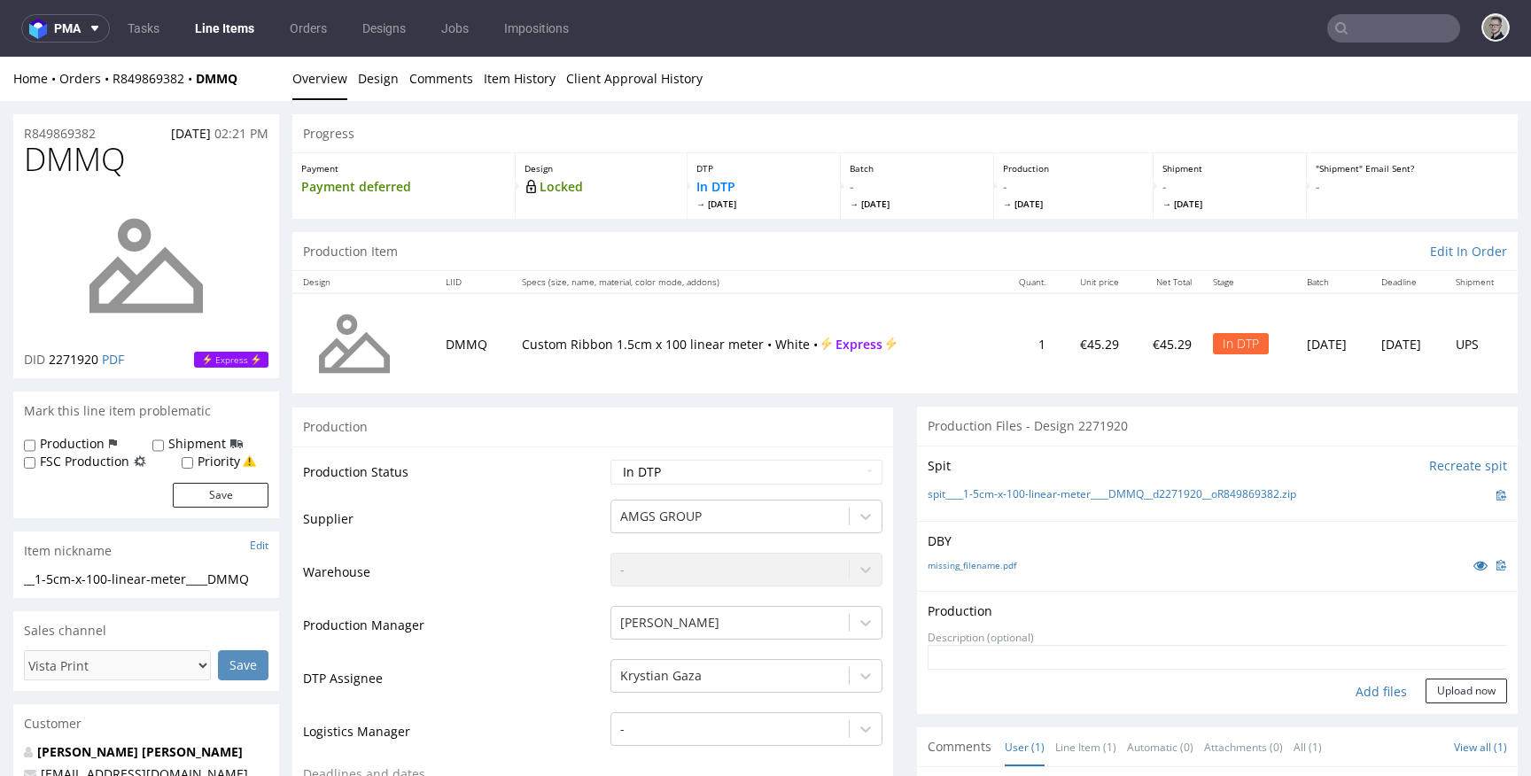
click at [1362, 694] on div "Add files" at bounding box center [1381, 692] width 89 height 27
type input "C:\fakepath\__1-5cm-x-100-linear-meter____DMMQ__d2271920__oR849869382__latest__…"
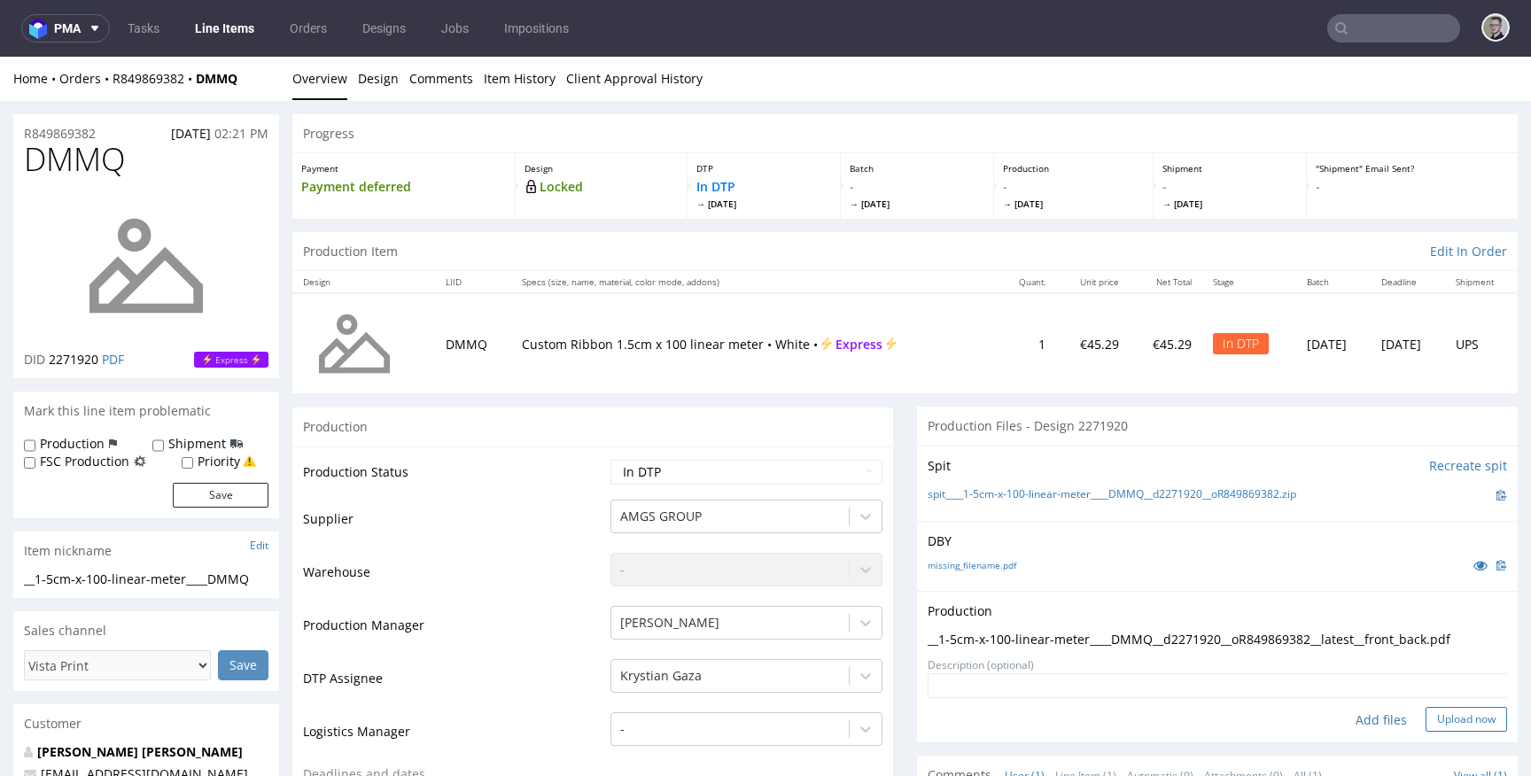
click at [1458, 717] on button "Upload now" at bounding box center [1465, 719] width 81 height 25
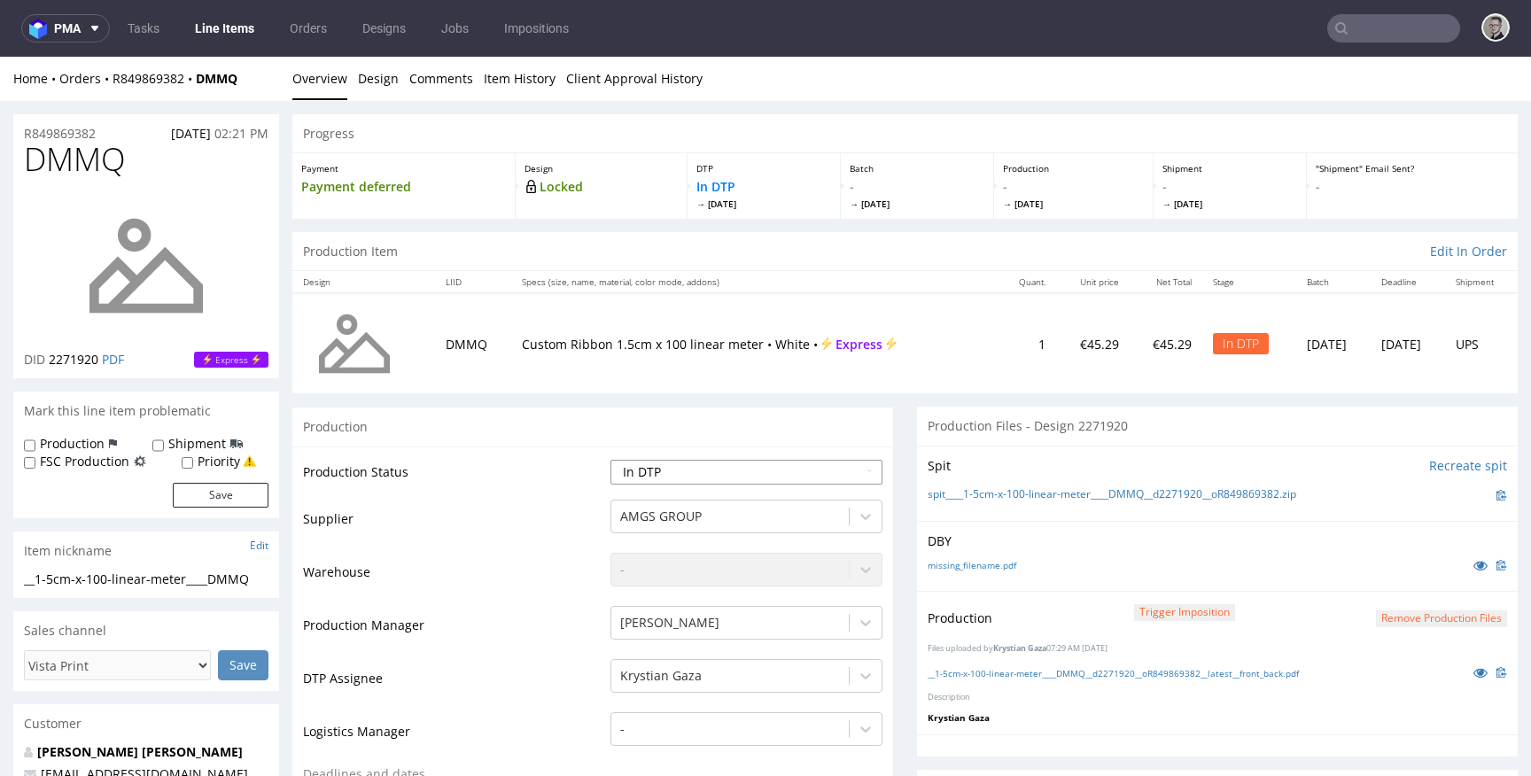
click at [679, 479] on select "Waiting for Artwork Waiting for Diecut Waiting for Mockup Waiting for DTP Waiti…" at bounding box center [746, 472] width 272 height 25
select select "dtp_production_ready"
click at [610, 460] on select "Waiting for Artwork Waiting for Diecut Waiting for Mockup Waiting for DTP Waiti…" at bounding box center [746, 472] width 272 height 25
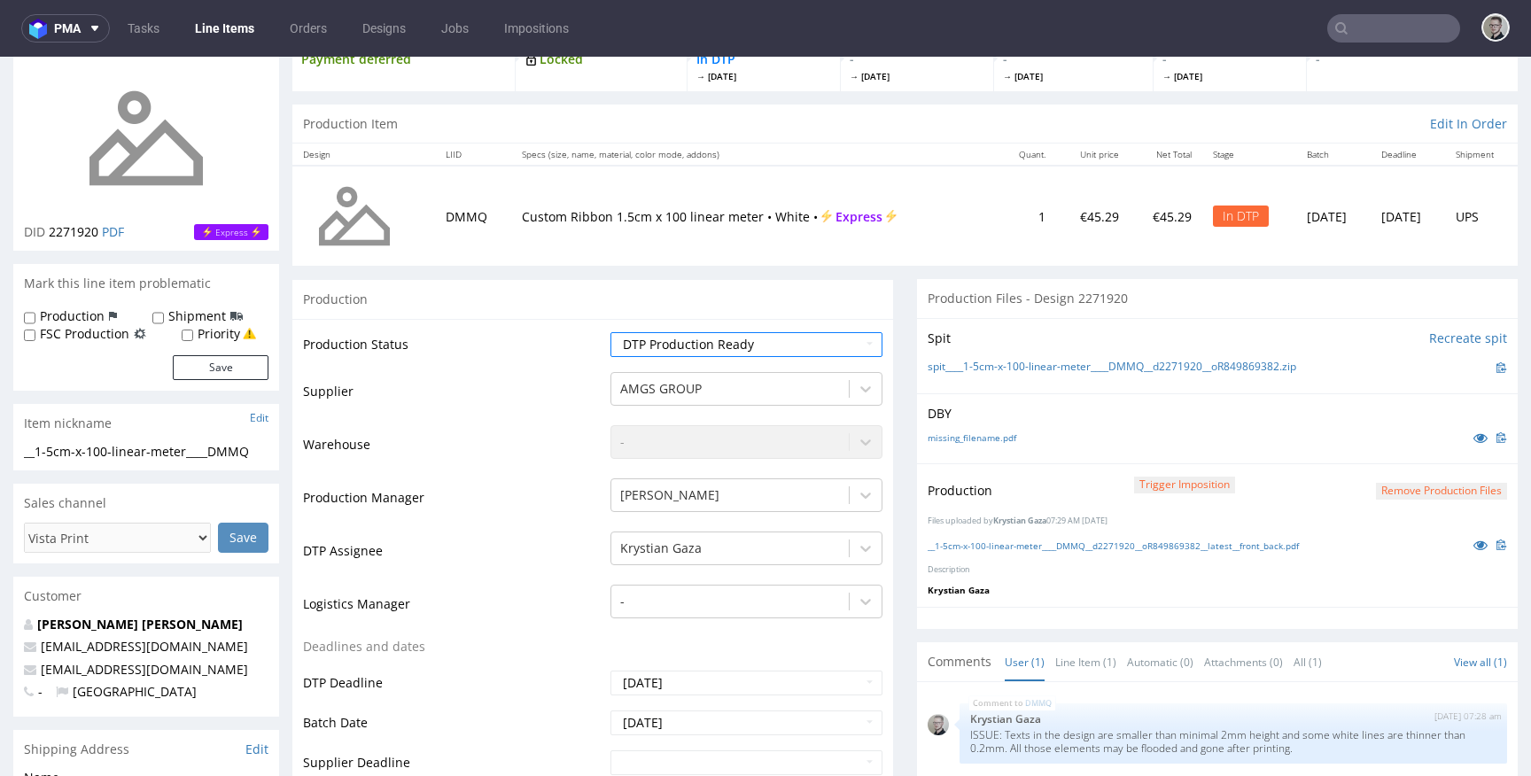
scroll to position [780, 0]
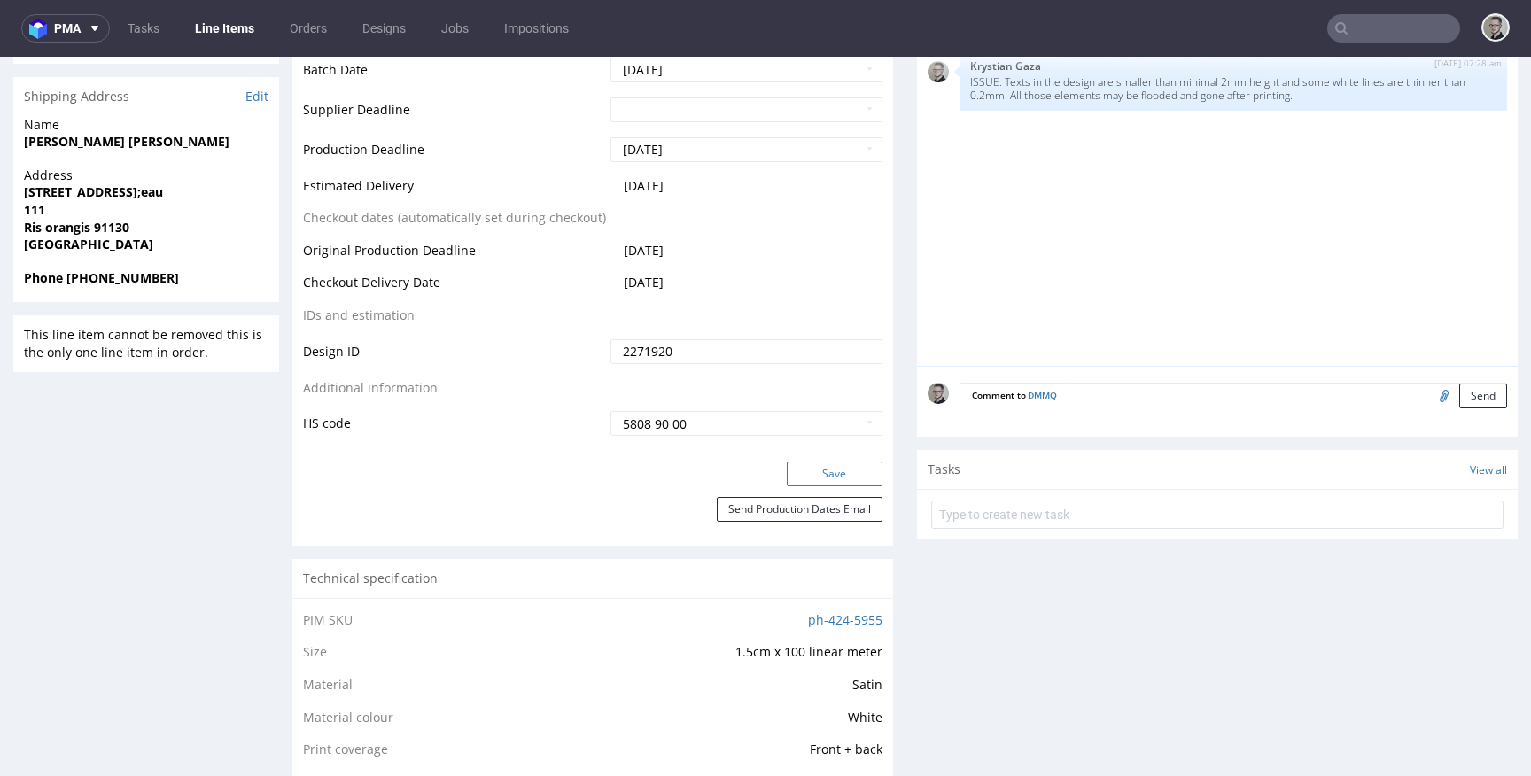
click at [812, 477] on button "Save" at bounding box center [835, 474] width 96 height 25
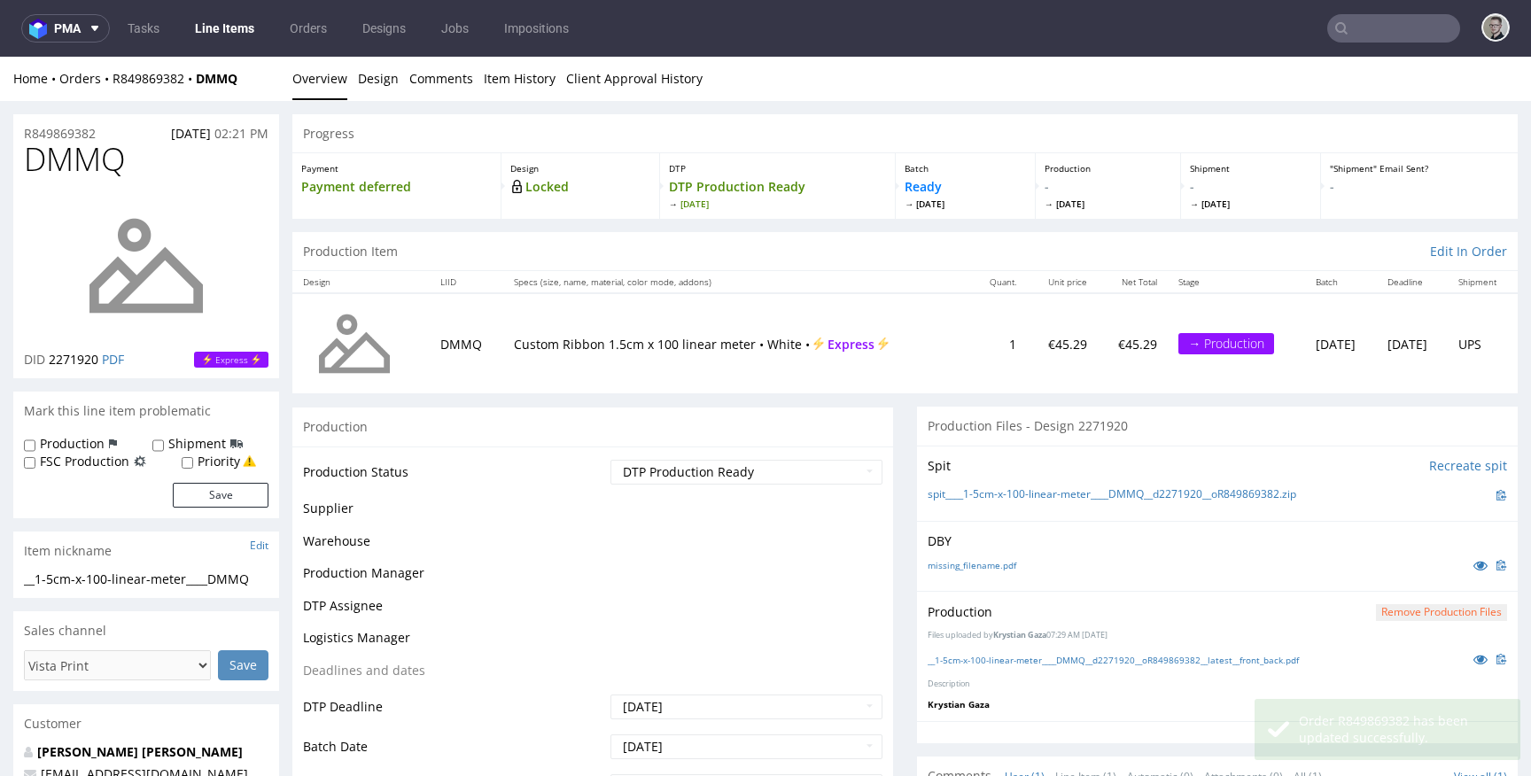
scroll to position [0, 0]
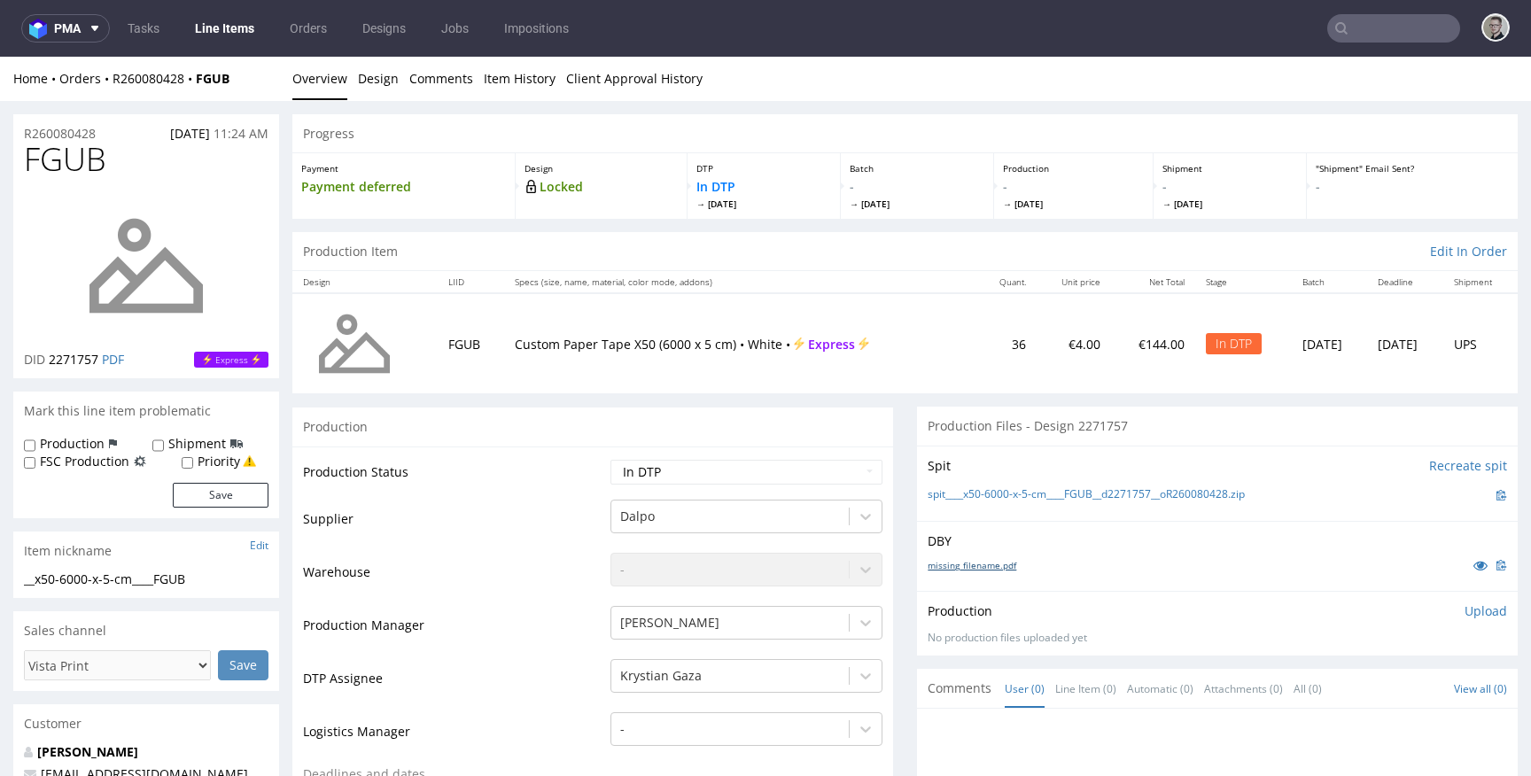
click at [970, 559] on link "missing_filename.pdf" at bounding box center [972, 565] width 89 height 12
click at [1129, 490] on link "spit____x50-6000-x-5-cm____FGUB__d2271757__oR260080428.zip" at bounding box center [1086, 494] width 317 height 15
click at [367, 83] on link "Design" at bounding box center [378, 78] width 41 height 43
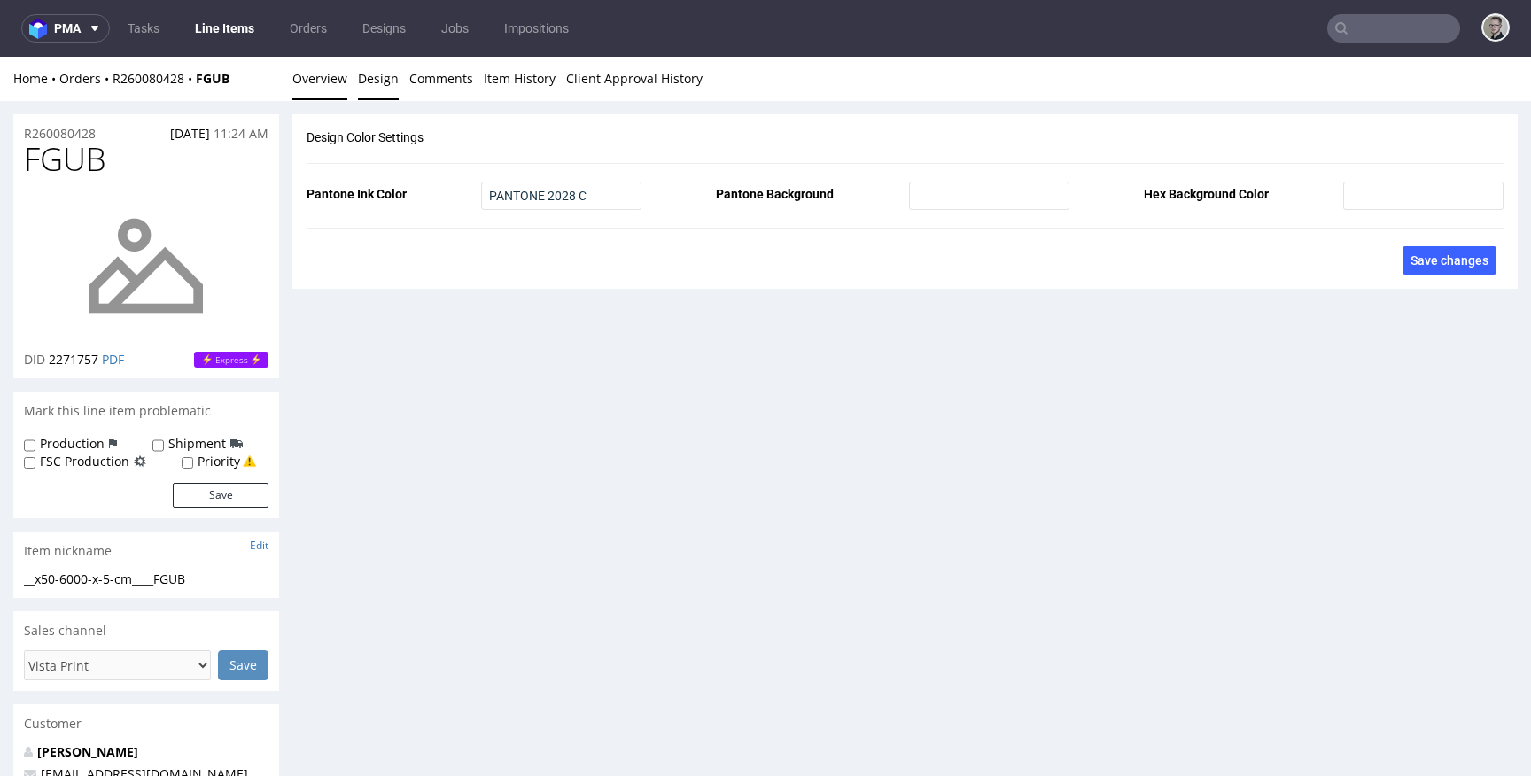
click at [310, 80] on link "Overview" at bounding box center [319, 78] width 55 height 43
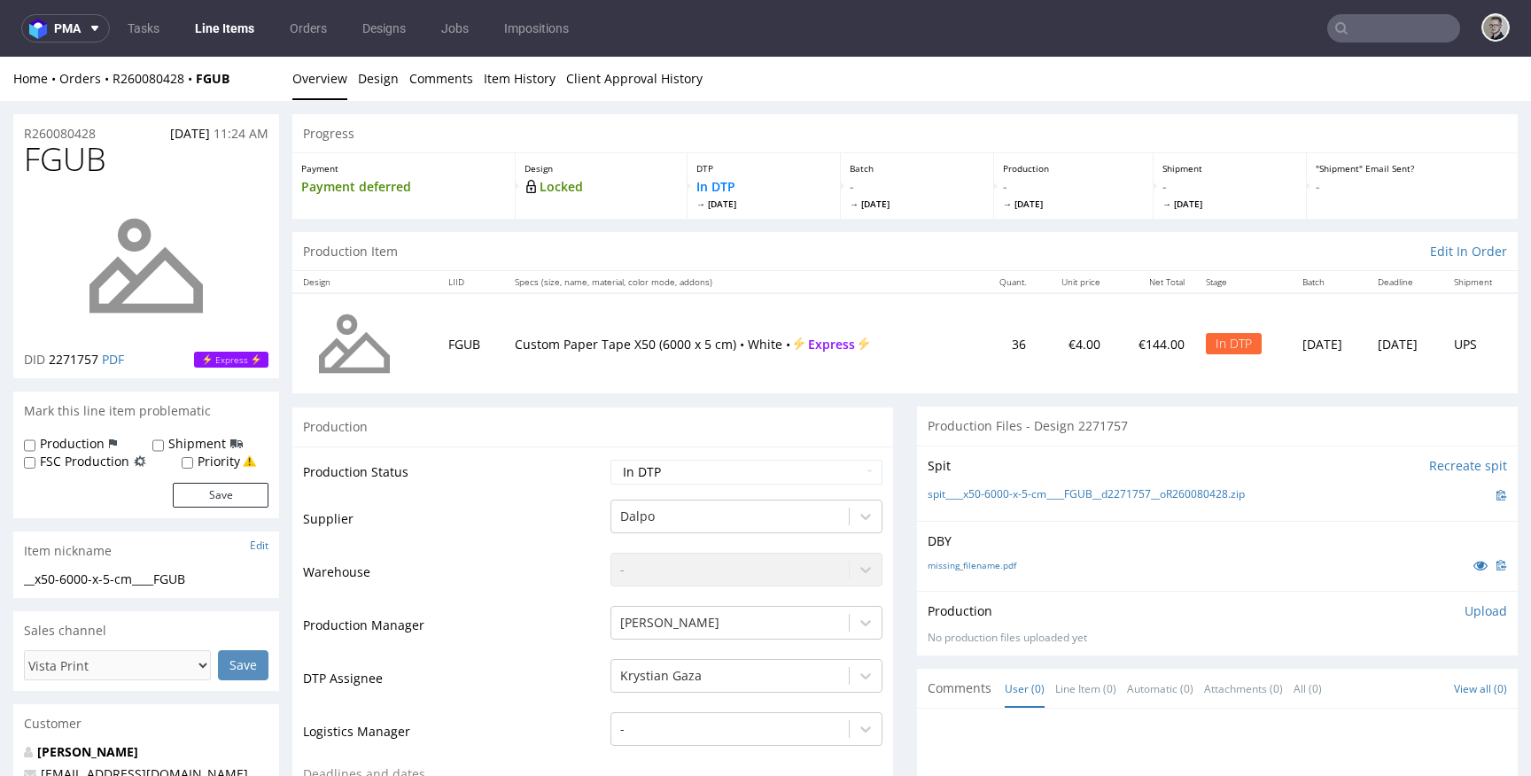
click at [1466, 613] on p "Upload" at bounding box center [1485, 611] width 43 height 18
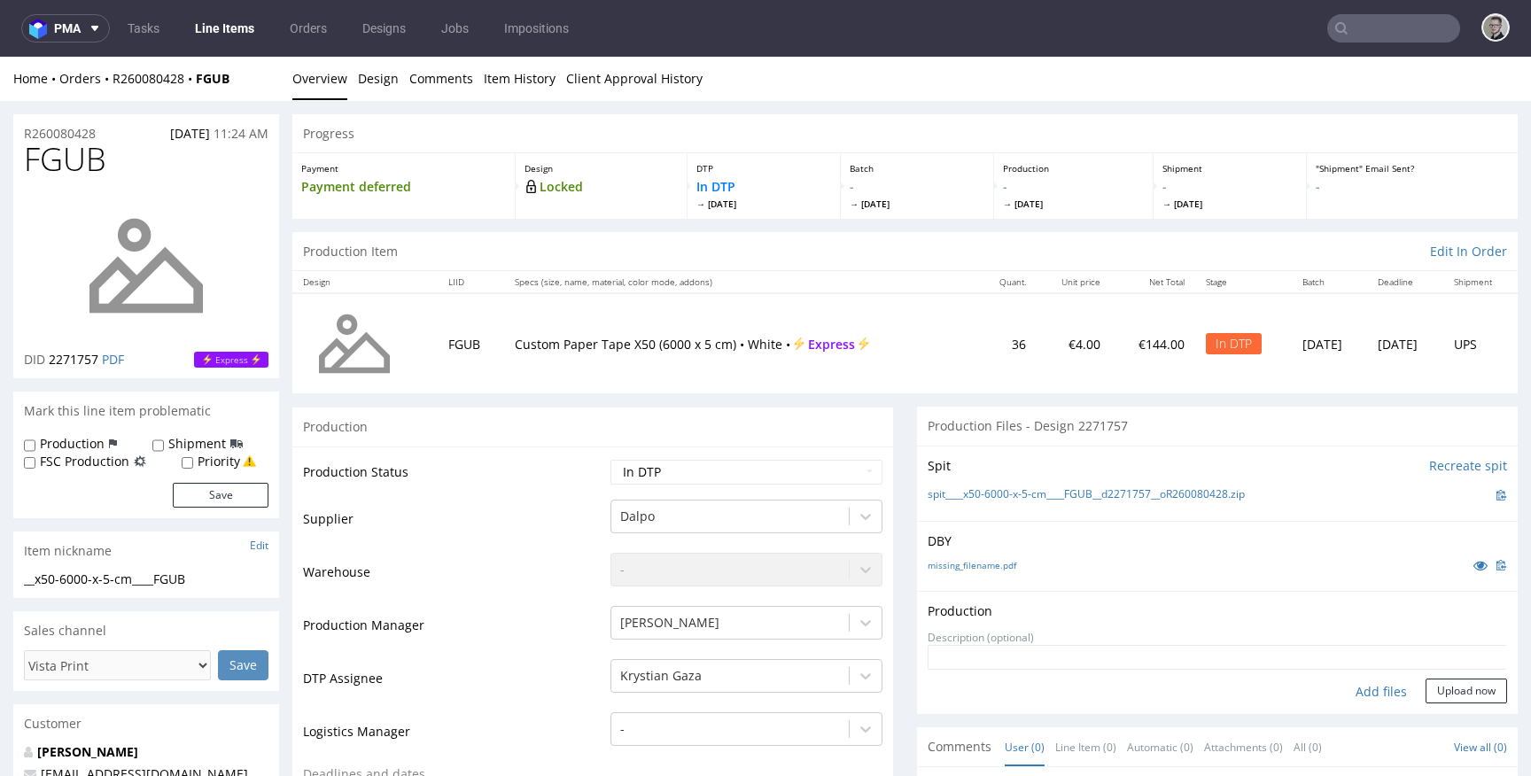
click at [1367, 694] on div "Add files" at bounding box center [1381, 692] width 89 height 27
type input "C:\fakepath\__x50-6000-x-5-cm____FGUB__d2271757__oR260080428__latest__front.pdf"
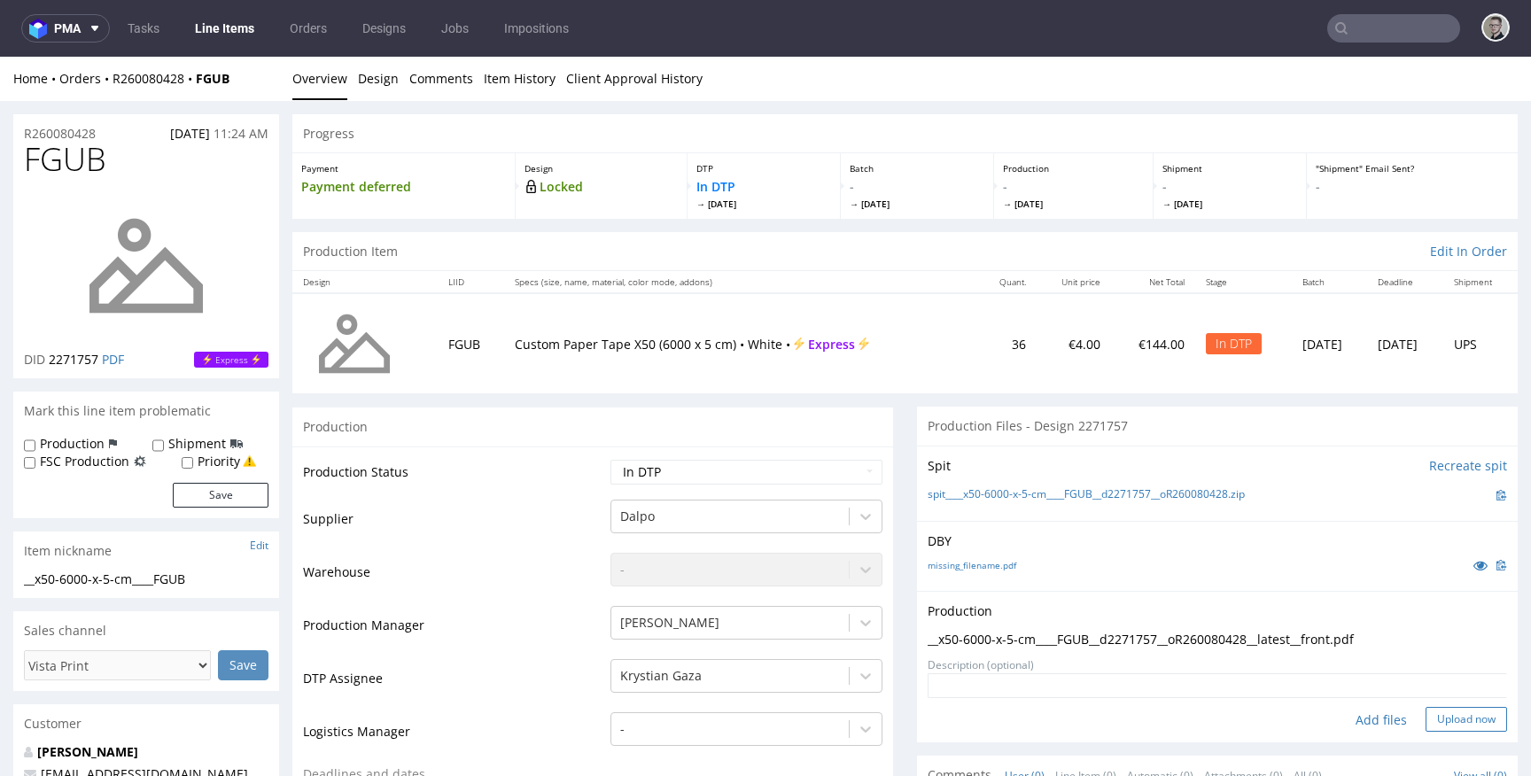
click at [1432, 719] on button "Upload now" at bounding box center [1465, 719] width 81 height 25
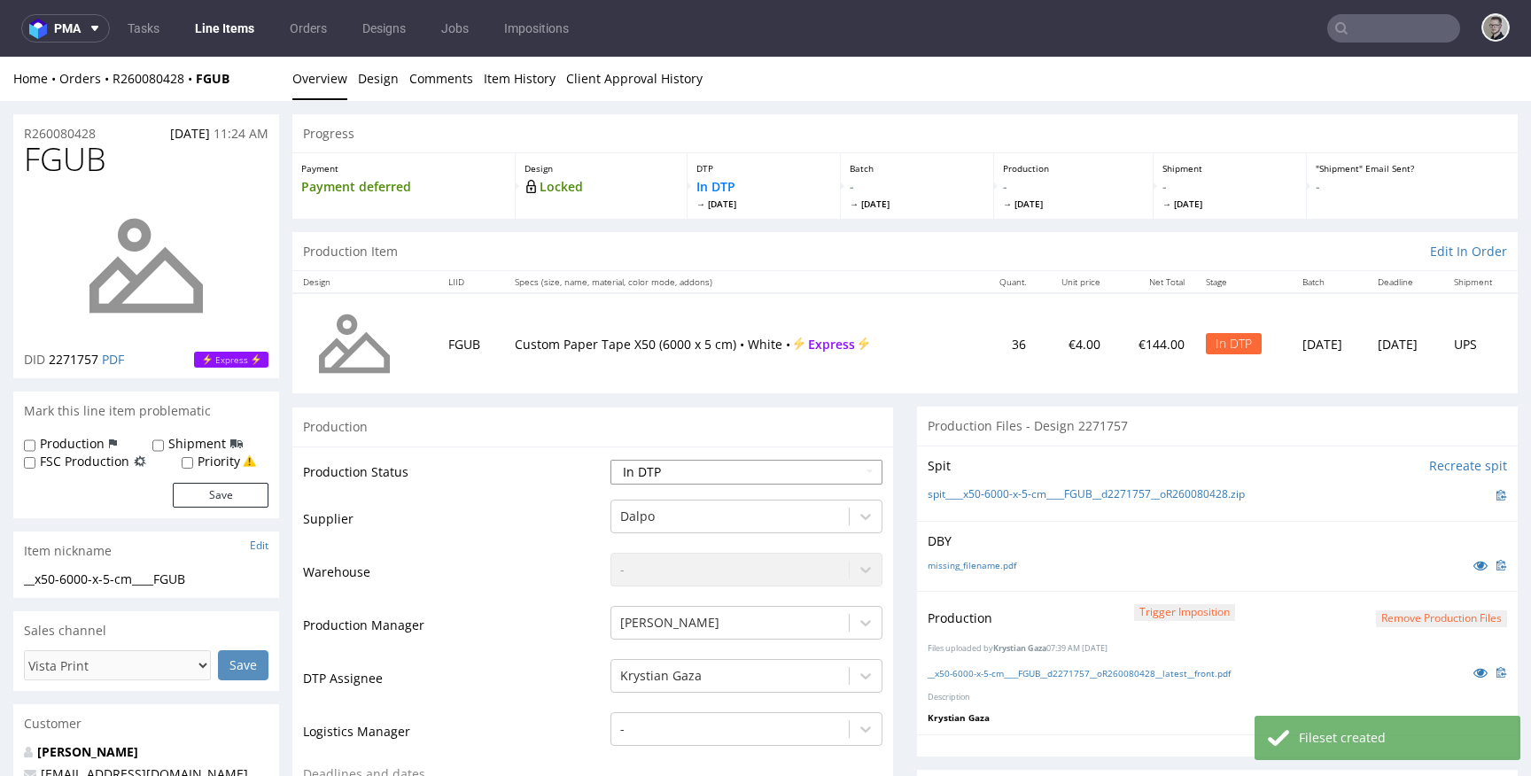
click at [696, 473] on select "Waiting for Artwork Waiting for Diecut Waiting for Mockup Waiting for DTP Waiti…" at bounding box center [746, 472] width 272 height 25
select select "dtp_production_ready"
click at [610, 460] on select "Waiting for Artwork Waiting for Diecut Waiting for Mockup Waiting for DTP Waiti…" at bounding box center [746, 472] width 272 height 25
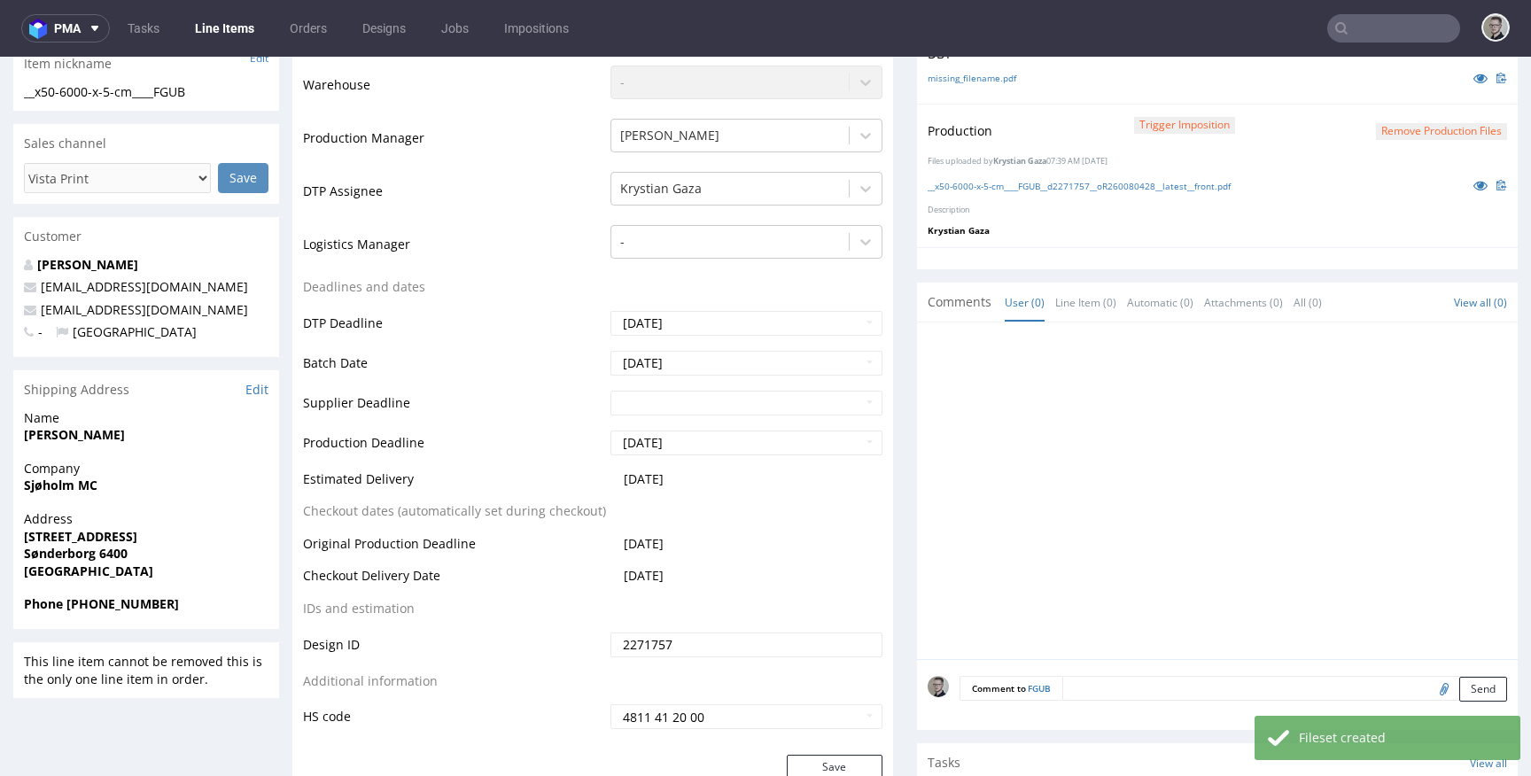
scroll to position [595, 0]
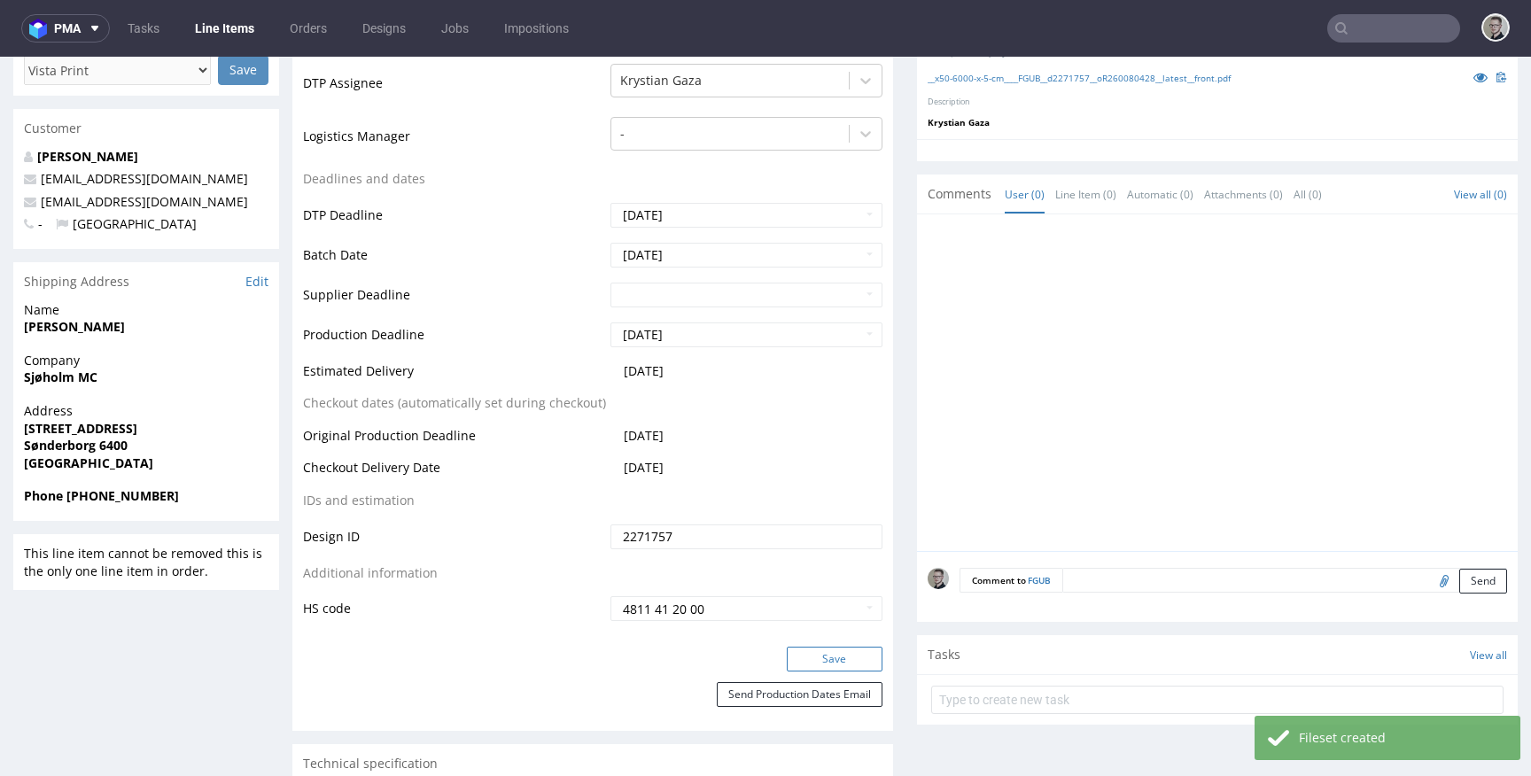
click at [837, 663] on button "Save" at bounding box center [835, 659] width 96 height 25
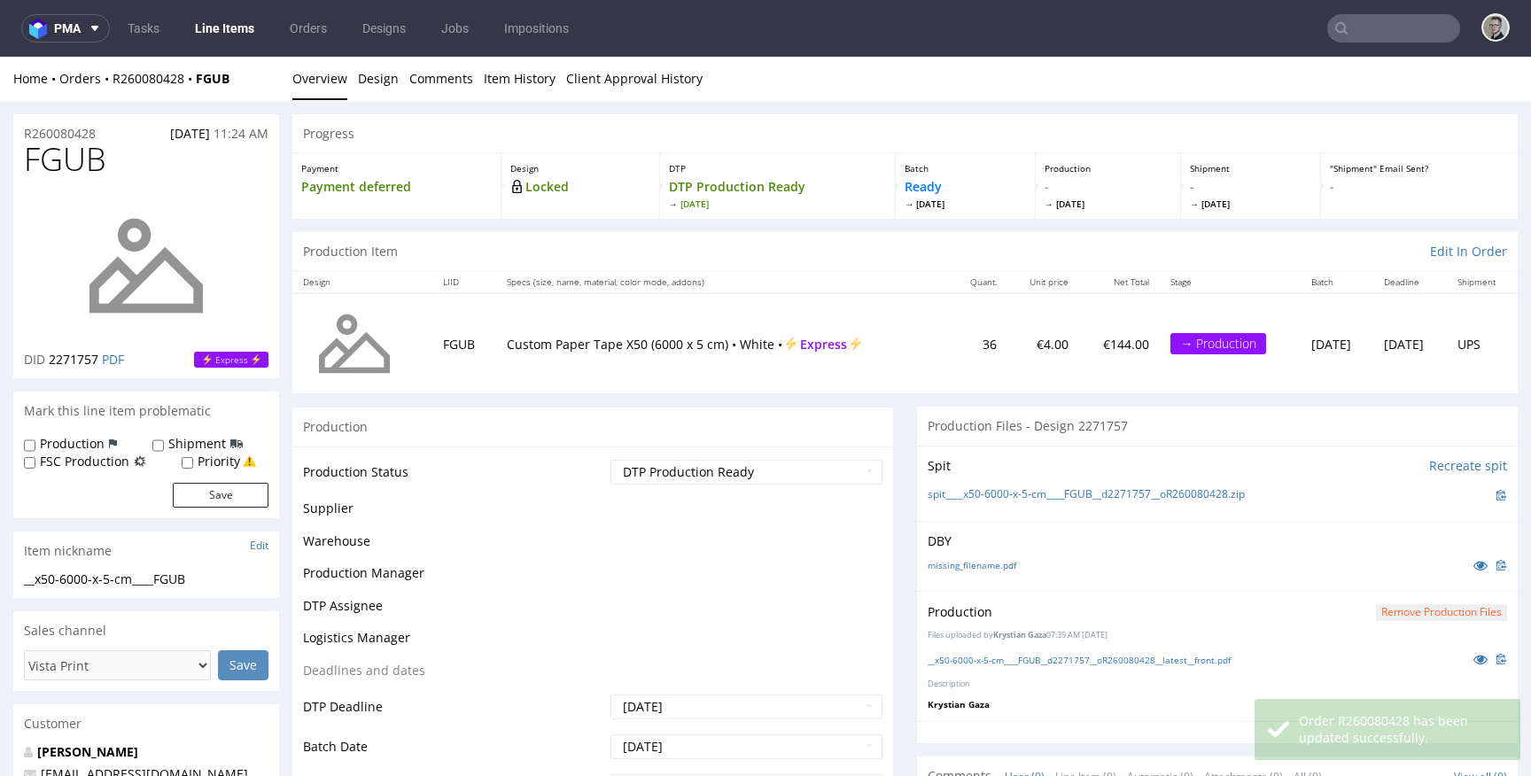
scroll to position [0, 0]
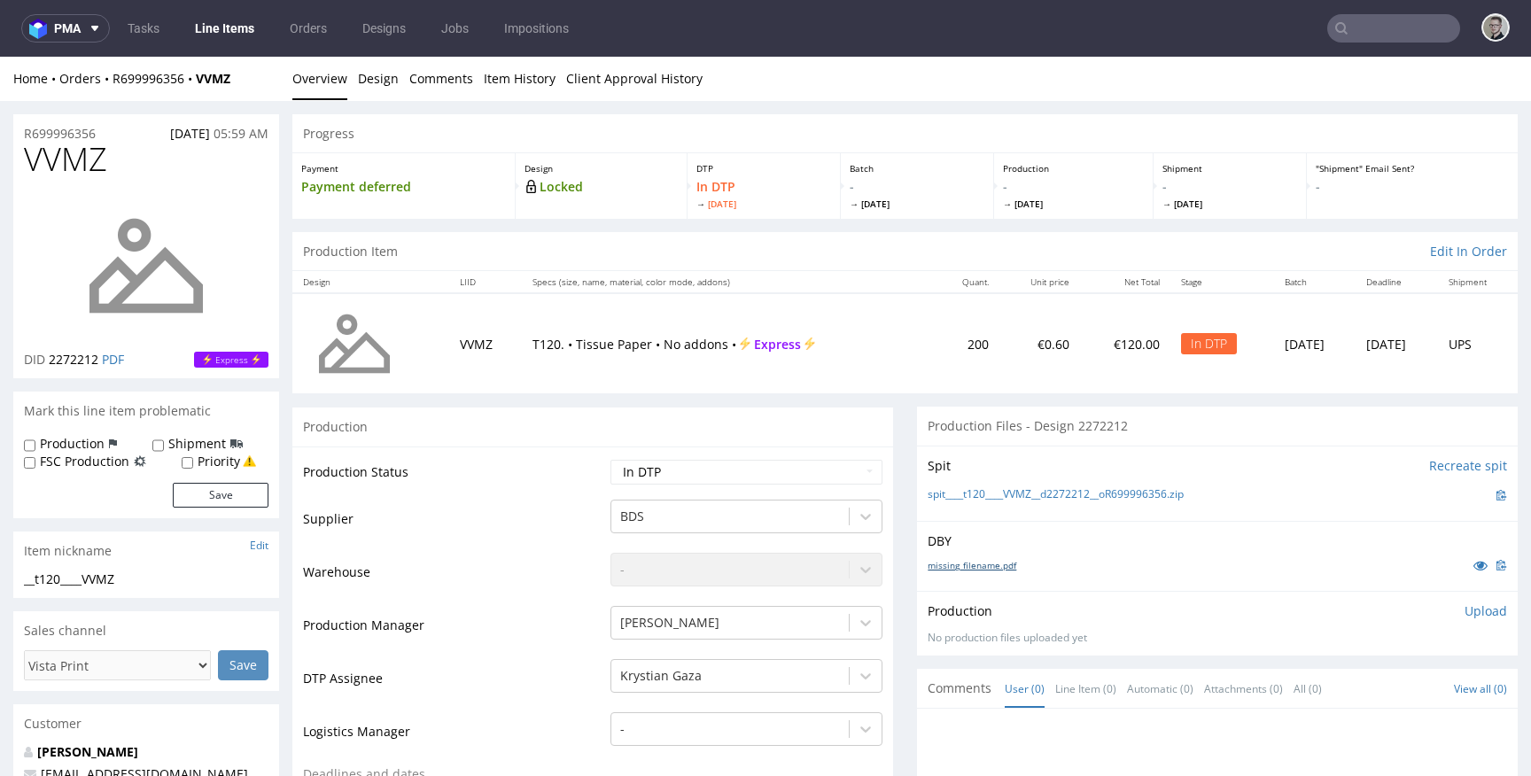
click at [935, 559] on link "missing_filename.pdf" at bounding box center [972, 565] width 89 height 12
click at [1026, 492] on link "spit____t120____VVMZ__d2272212__oR699996356.zip" at bounding box center [1056, 494] width 256 height 15
click at [371, 80] on link "Design" at bounding box center [378, 78] width 41 height 43
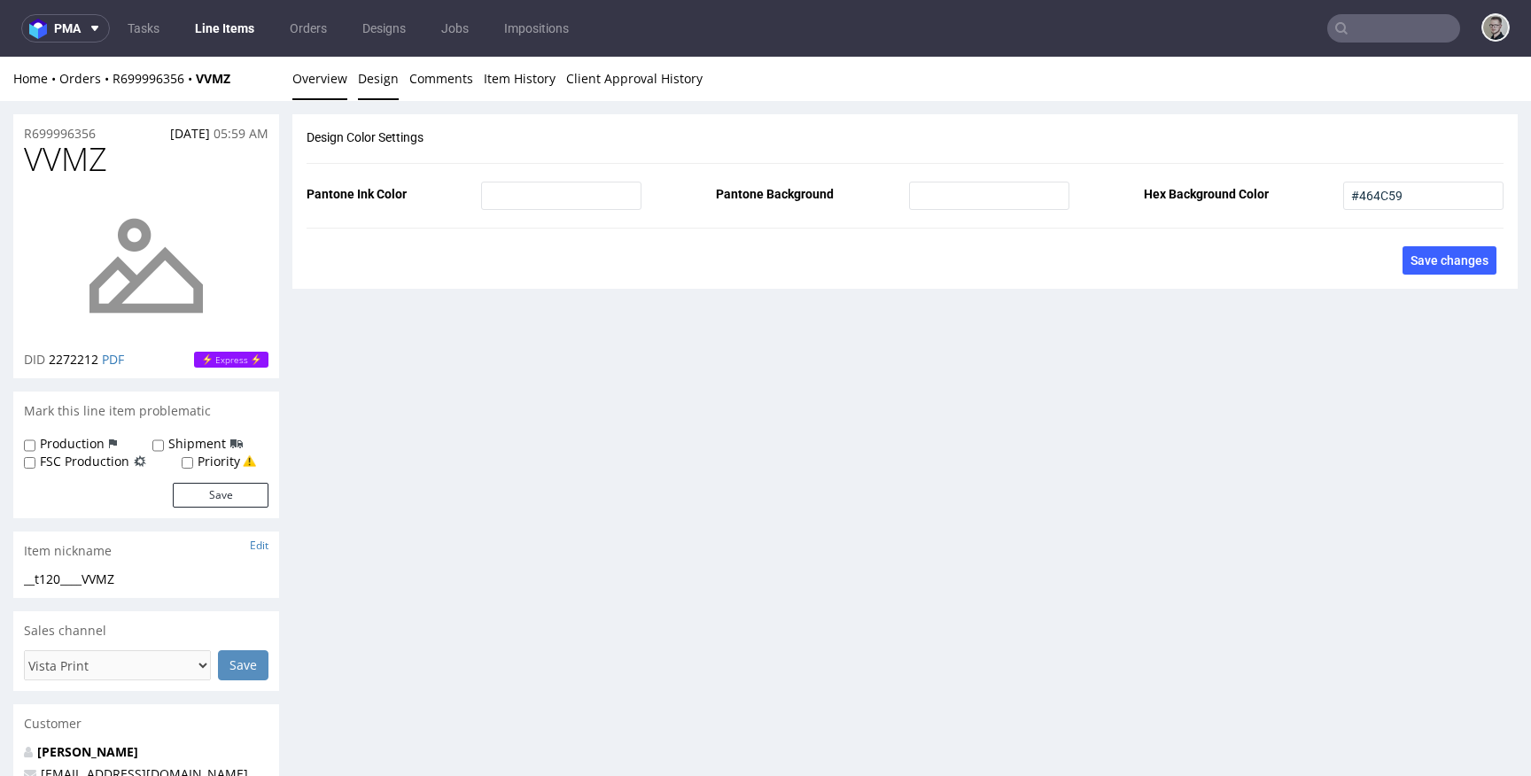
click at [335, 82] on link "Overview" at bounding box center [319, 78] width 55 height 43
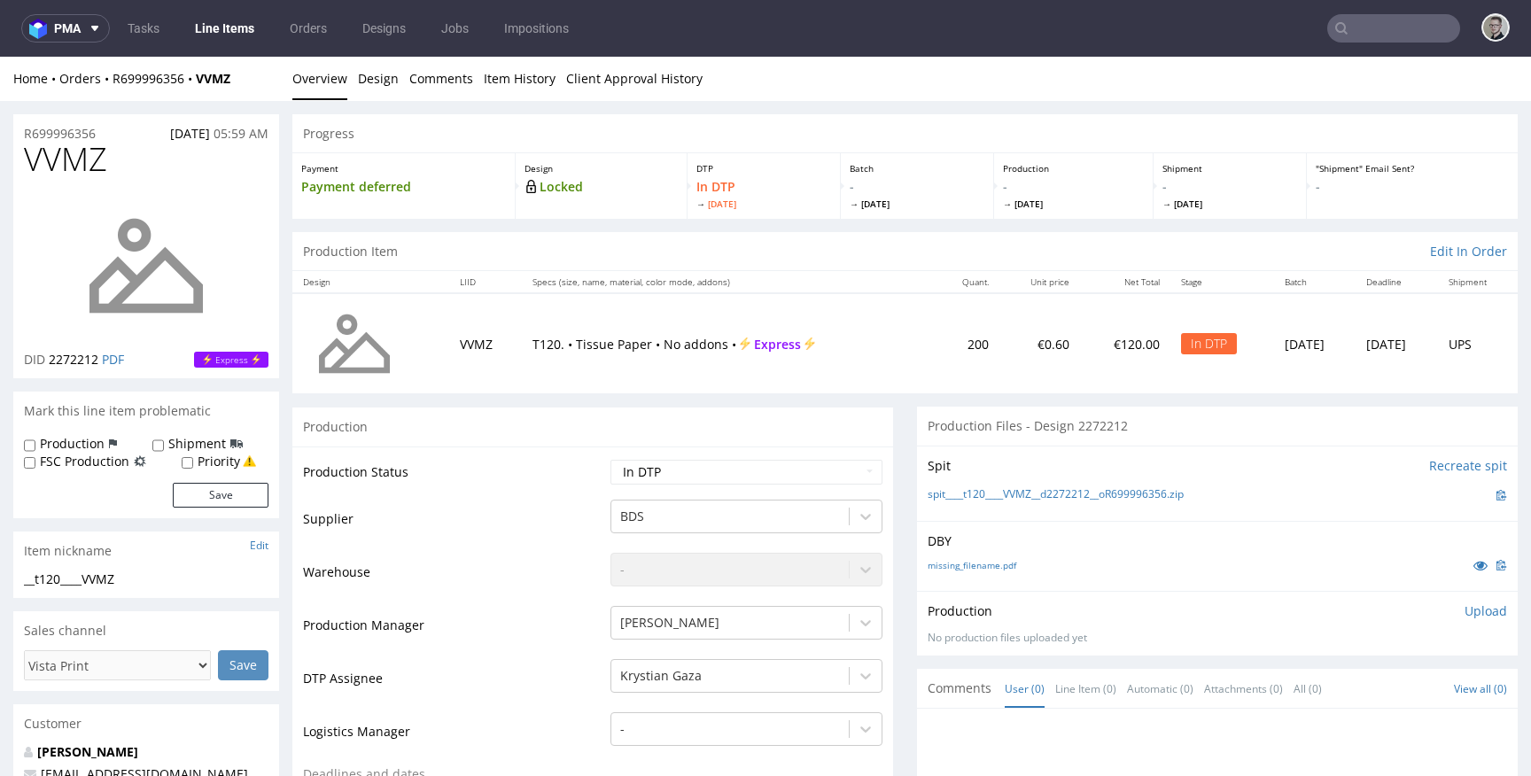
click at [70, 444] on label "Production" at bounding box center [72, 444] width 65 height 18
drag, startPoint x: 87, startPoint y: 446, endPoint x: 105, endPoint y: 453, distance: 19.6
click at [87, 446] on label "Production" at bounding box center [72, 444] width 65 height 18
click at [35, 446] on input "Production" at bounding box center [30, 446] width 12 height 14
checkbox input "true"
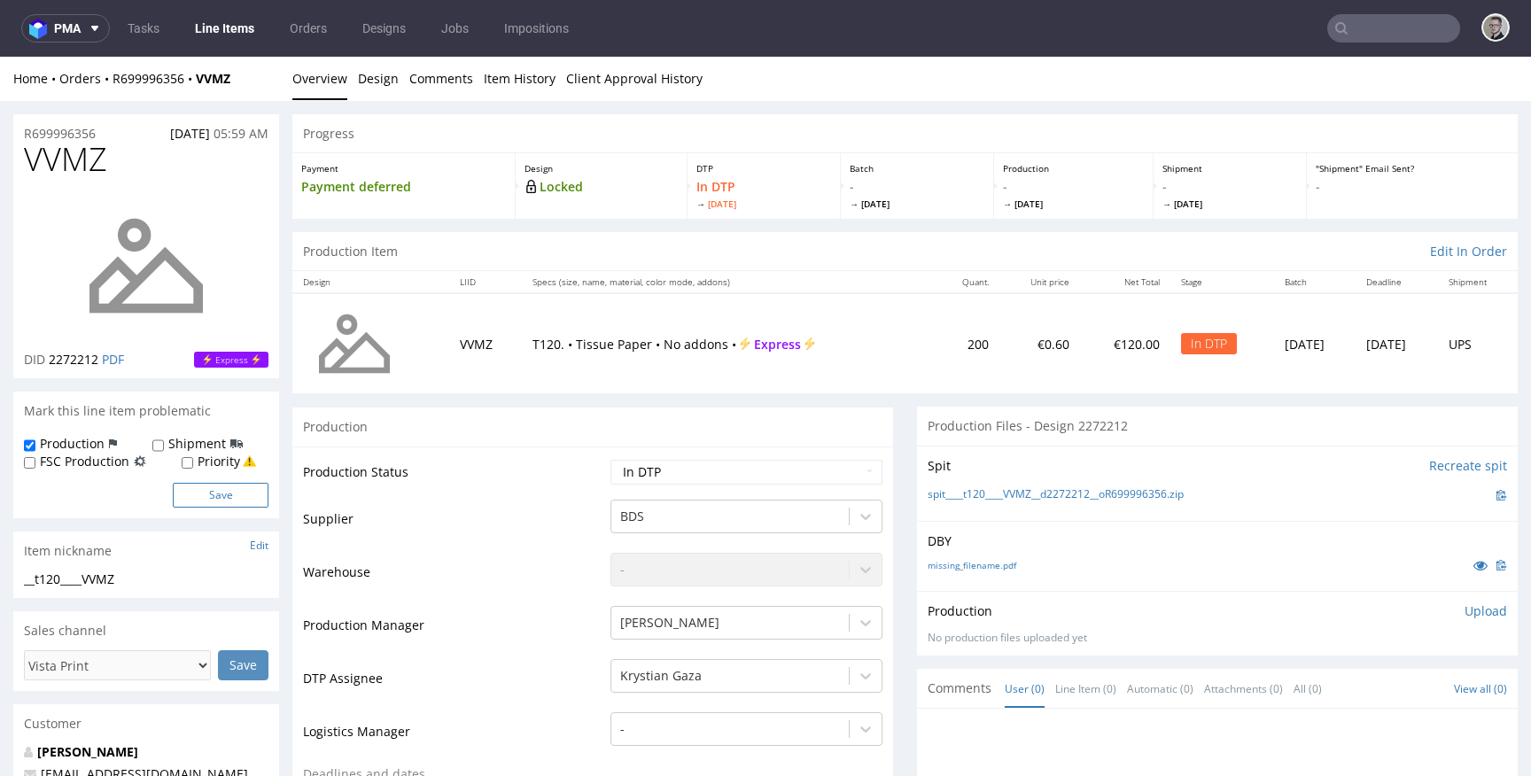
click at [191, 493] on button "Save" at bounding box center [221, 495] width 96 height 25
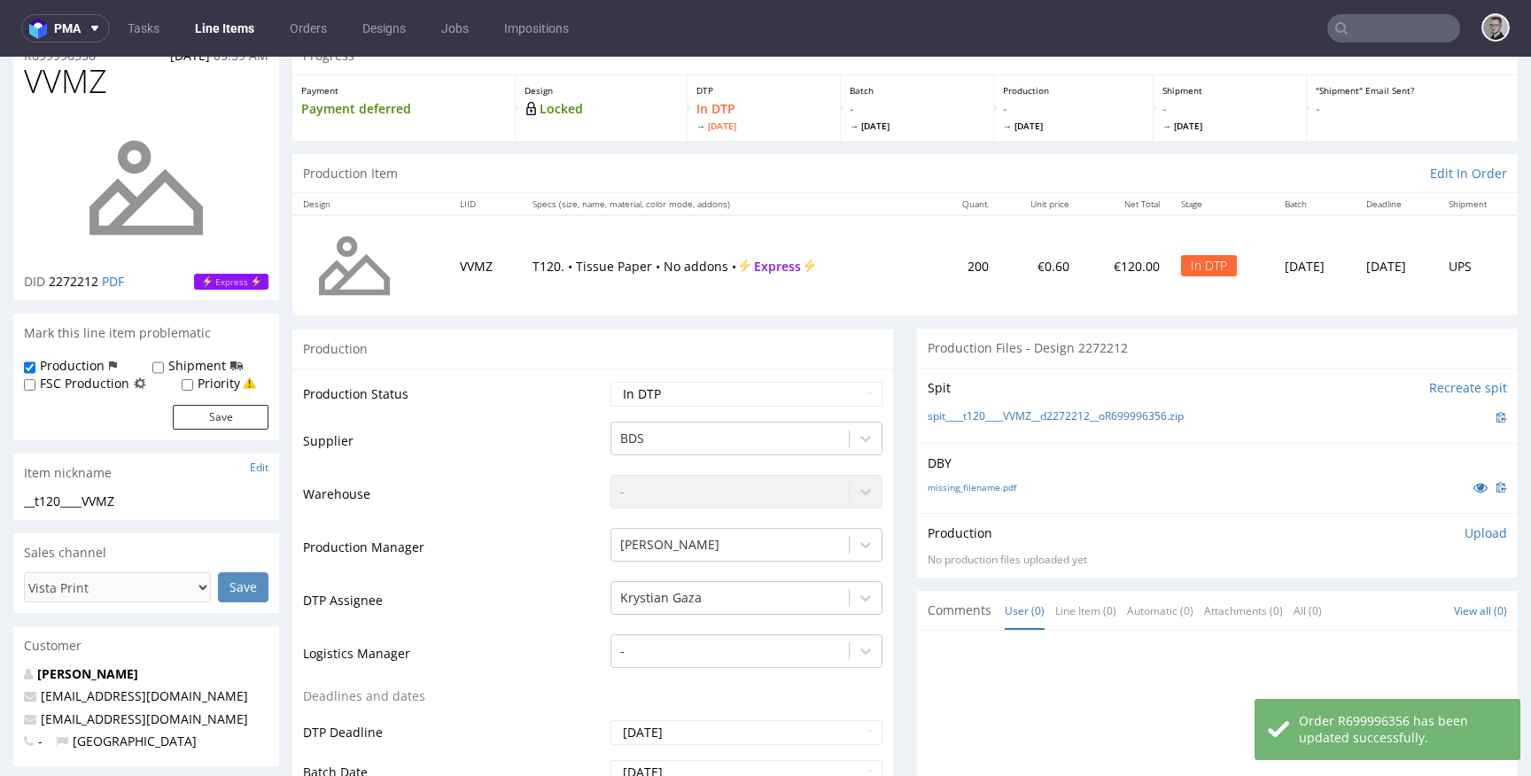
scroll to position [487, 0]
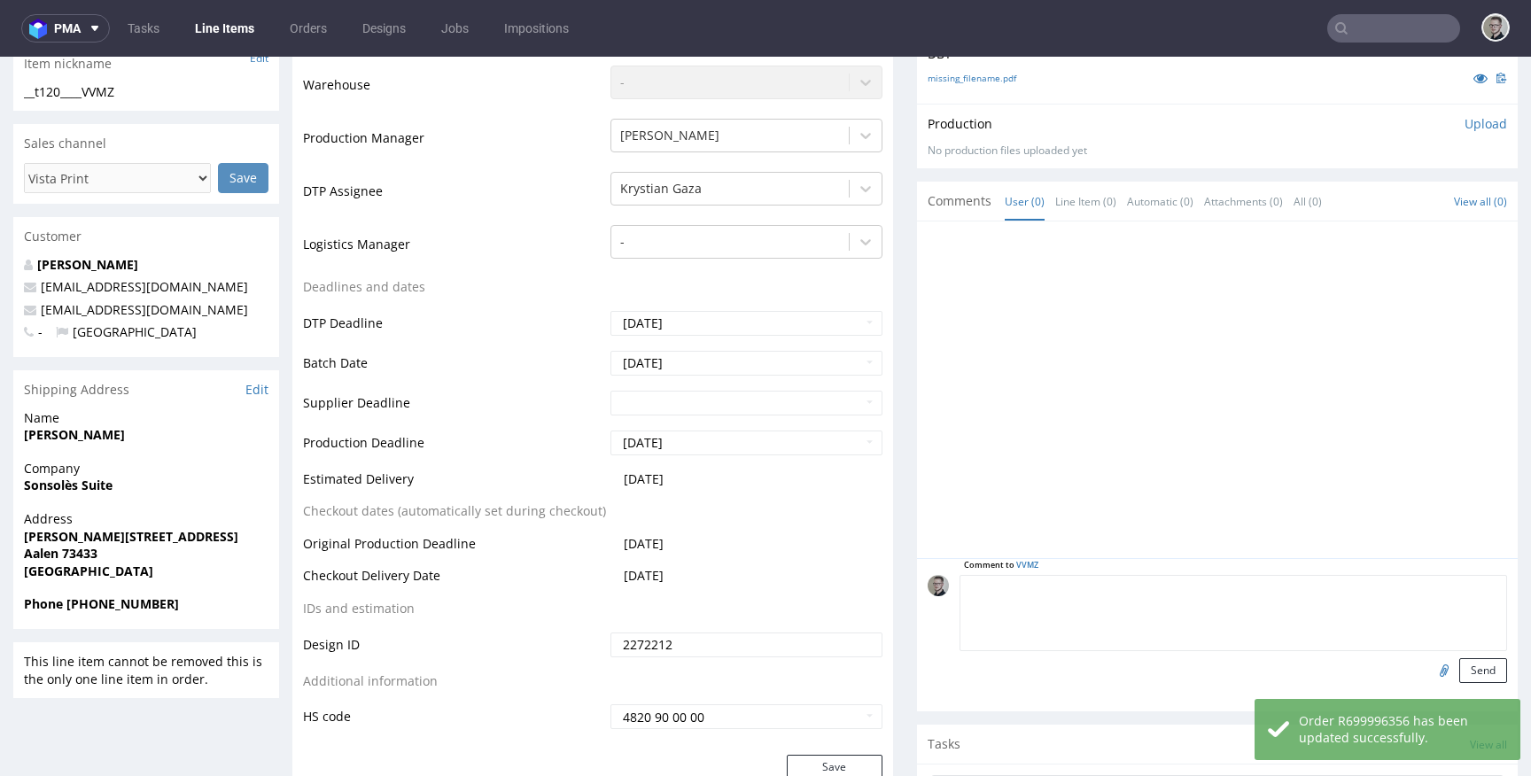
click at [1115, 588] on textarea at bounding box center [1232, 613] width 547 height 76
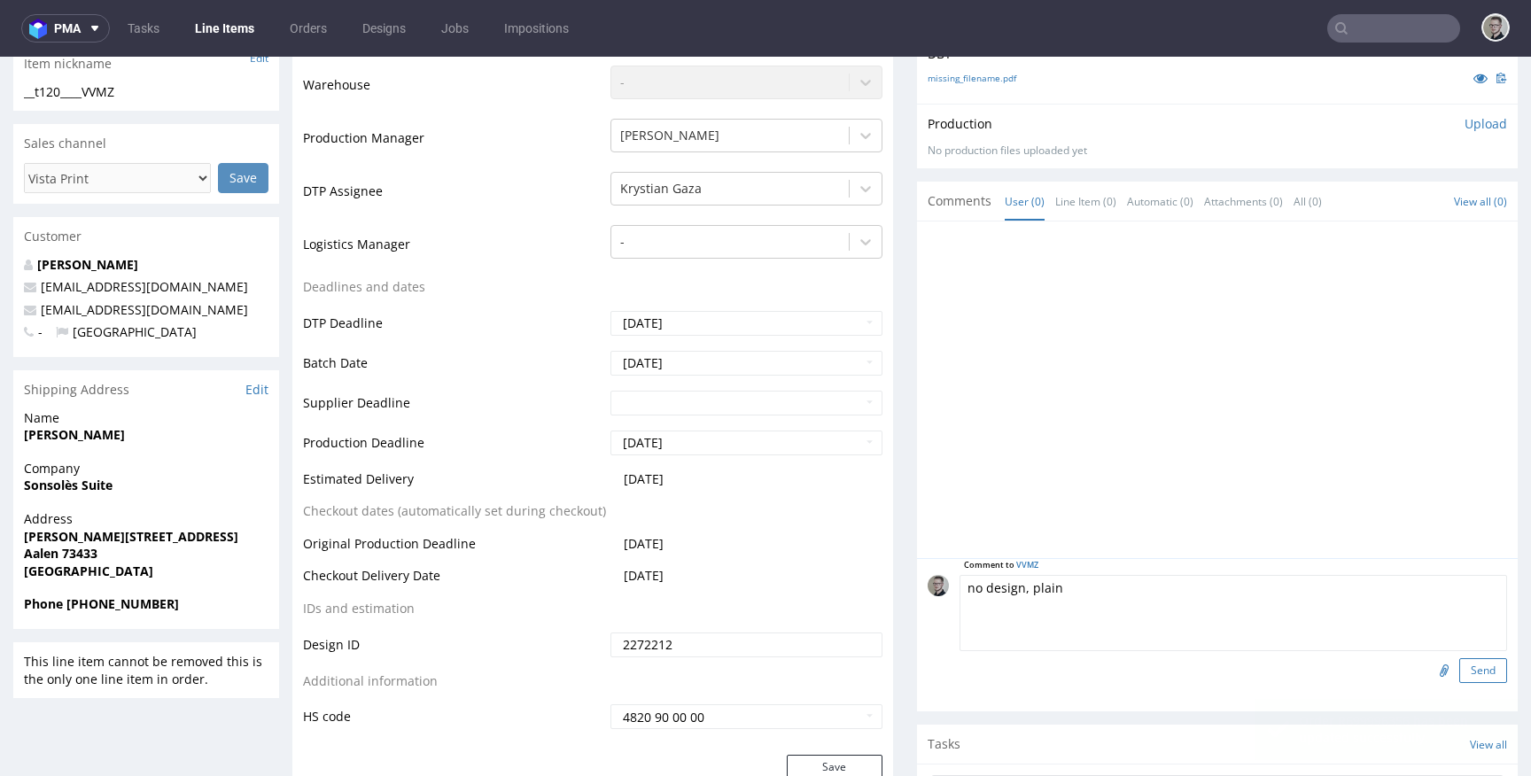
type textarea "no design, plain"
click at [1468, 664] on button "Send" at bounding box center [1483, 670] width 48 height 25
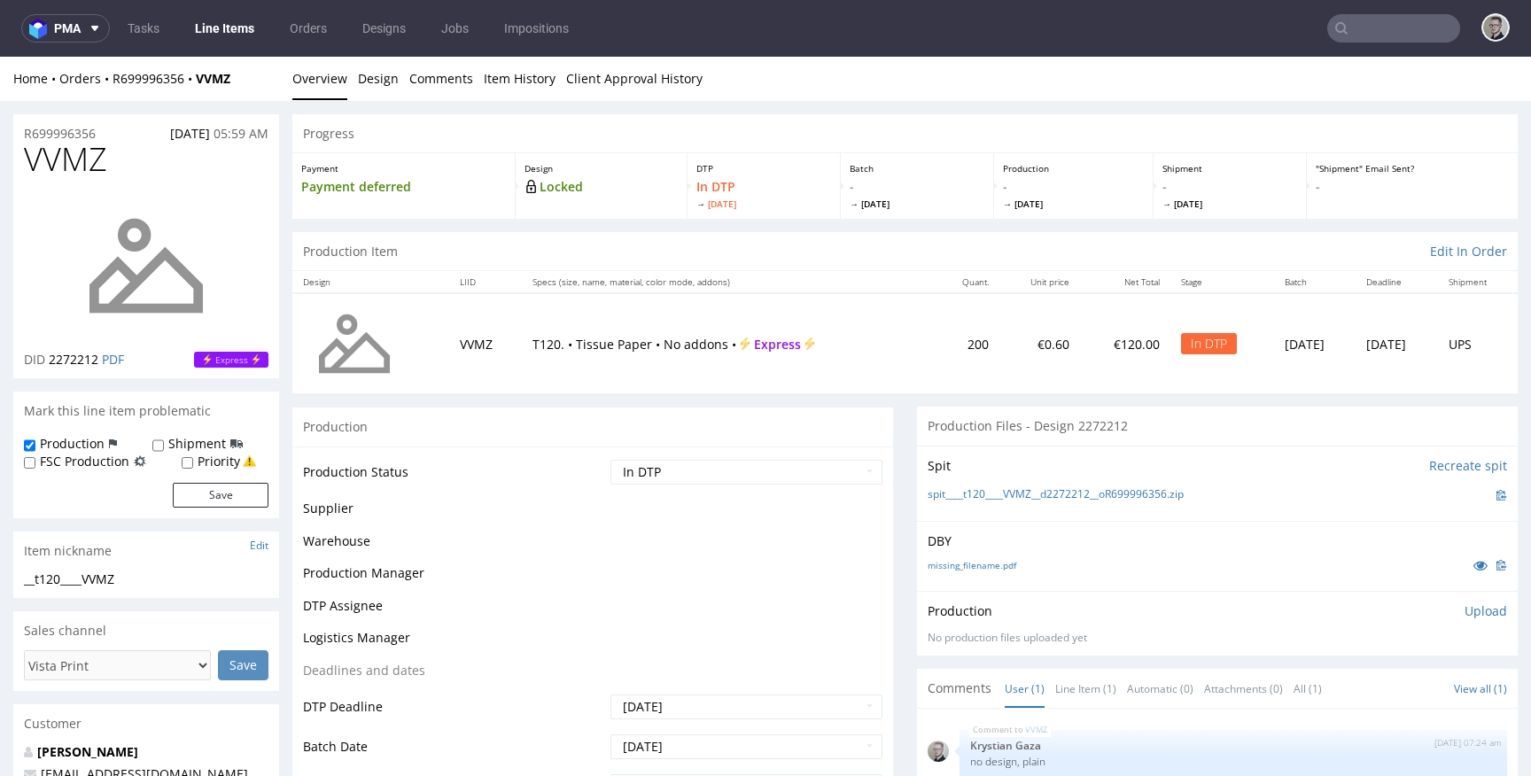
scroll to position [0, 0]
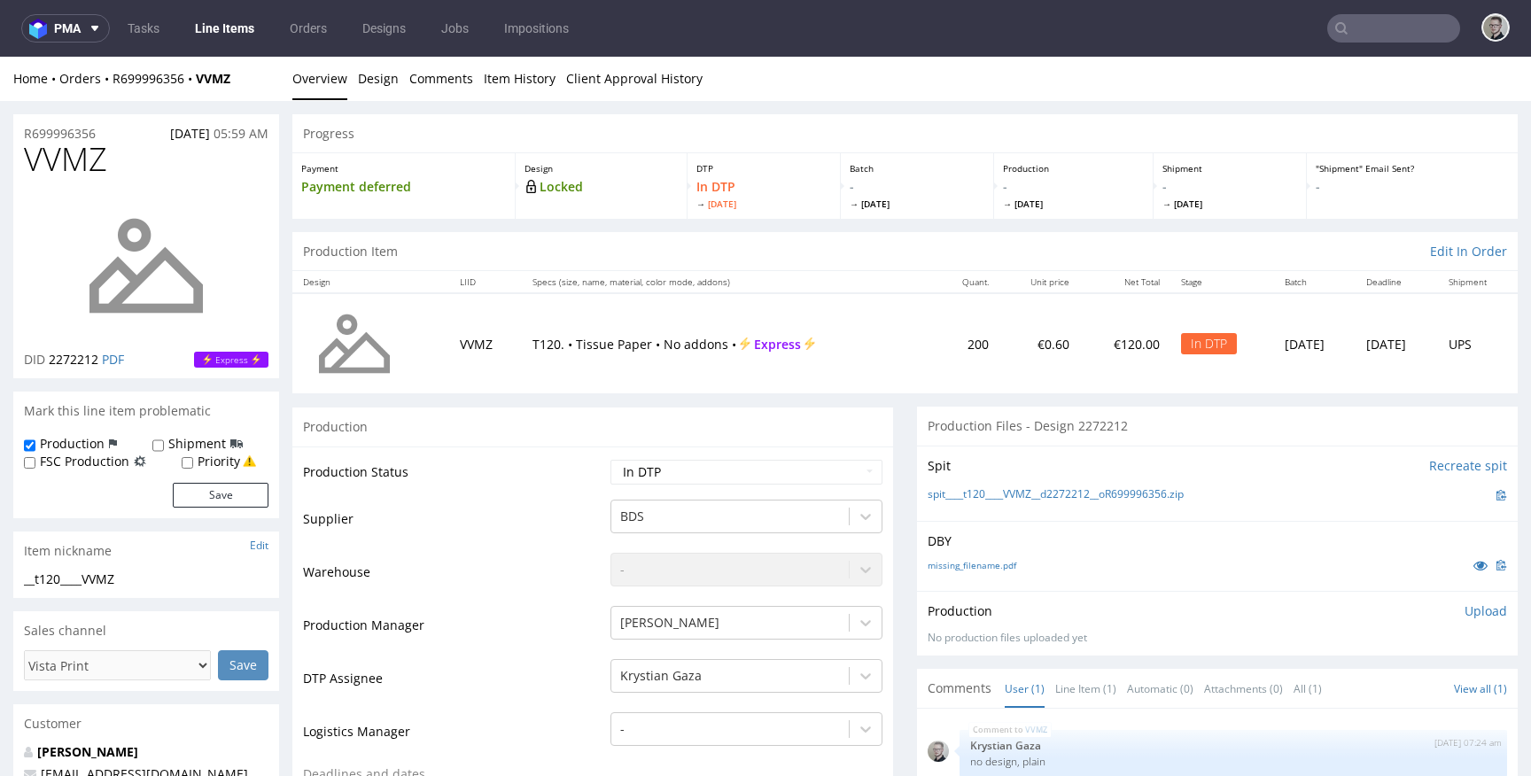
click at [1464, 612] on p "Upload" at bounding box center [1485, 611] width 43 height 18
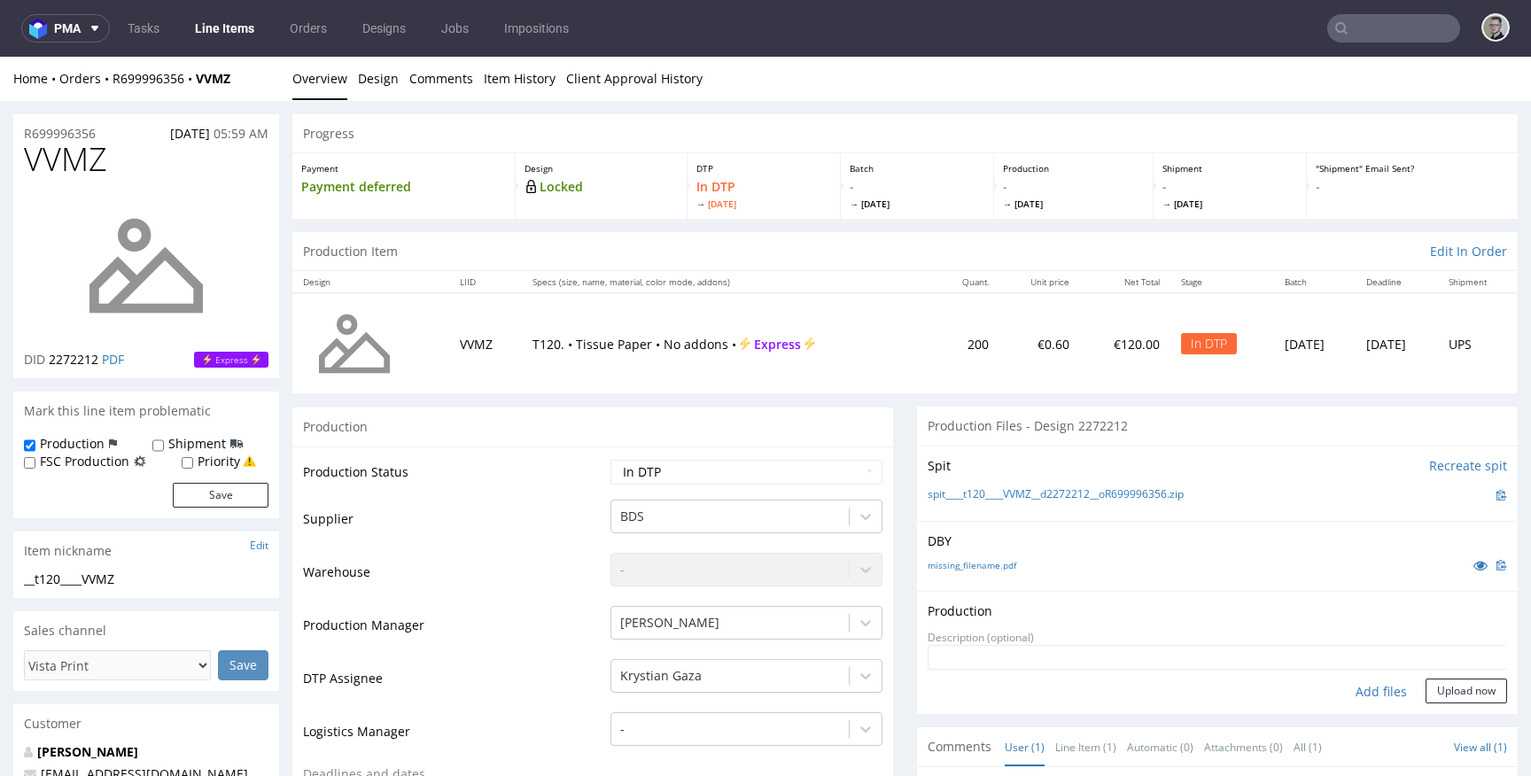
click at [1351, 698] on div "Add files" at bounding box center [1381, 692] width 89 height 27
type input "C:\fakepath\__t120____VVMZ__d2272212__oR699996356__latest__front.pdf"
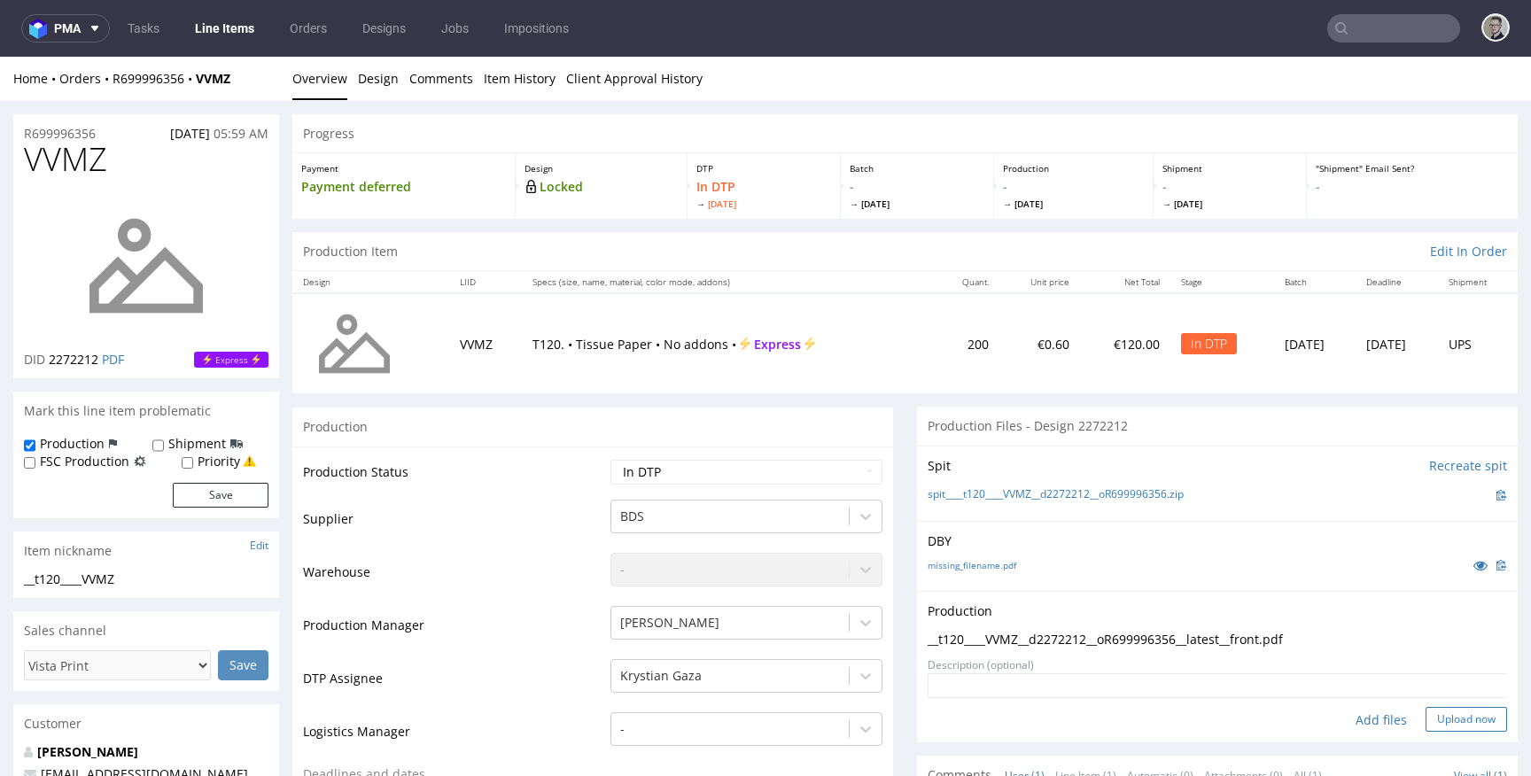
click at [1425, 718] on button "Upload now" at bounding box center [1465, 719] width 81 height 25
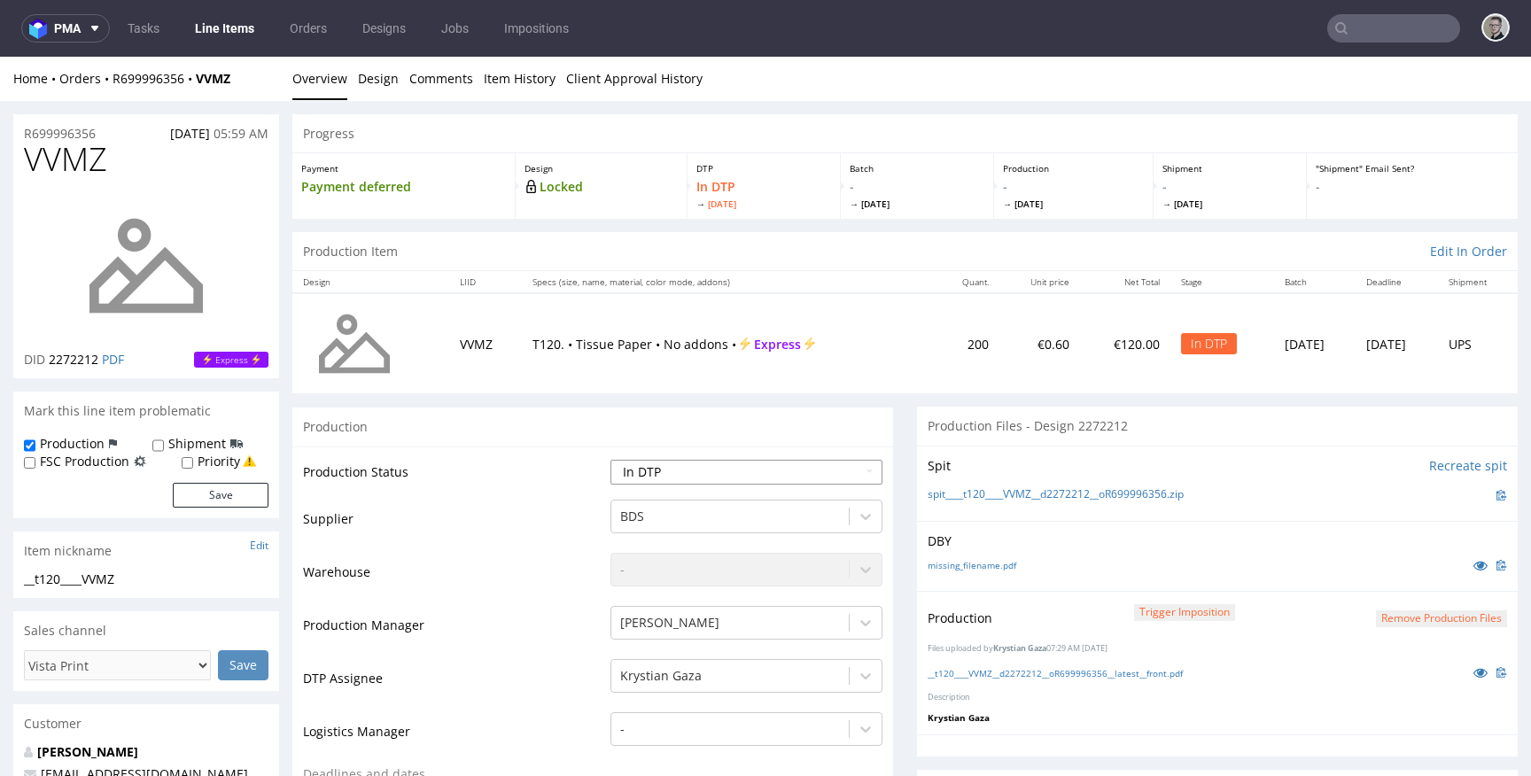
click at [668, 479] on select "Waiting for Artwork Waiting for Diecut Waiting for Mockup Waiting for DTP Waiti…" at bounding box center [746, 472] width 272 height 25
select select "dtp_production_ready"
click at [610, 460] on select "Waiting for Artwork Waiting for Diecut Waiting for Mockup Waiting for DTP Waiti…" at bounding box center [746, 472] width 272 height 25
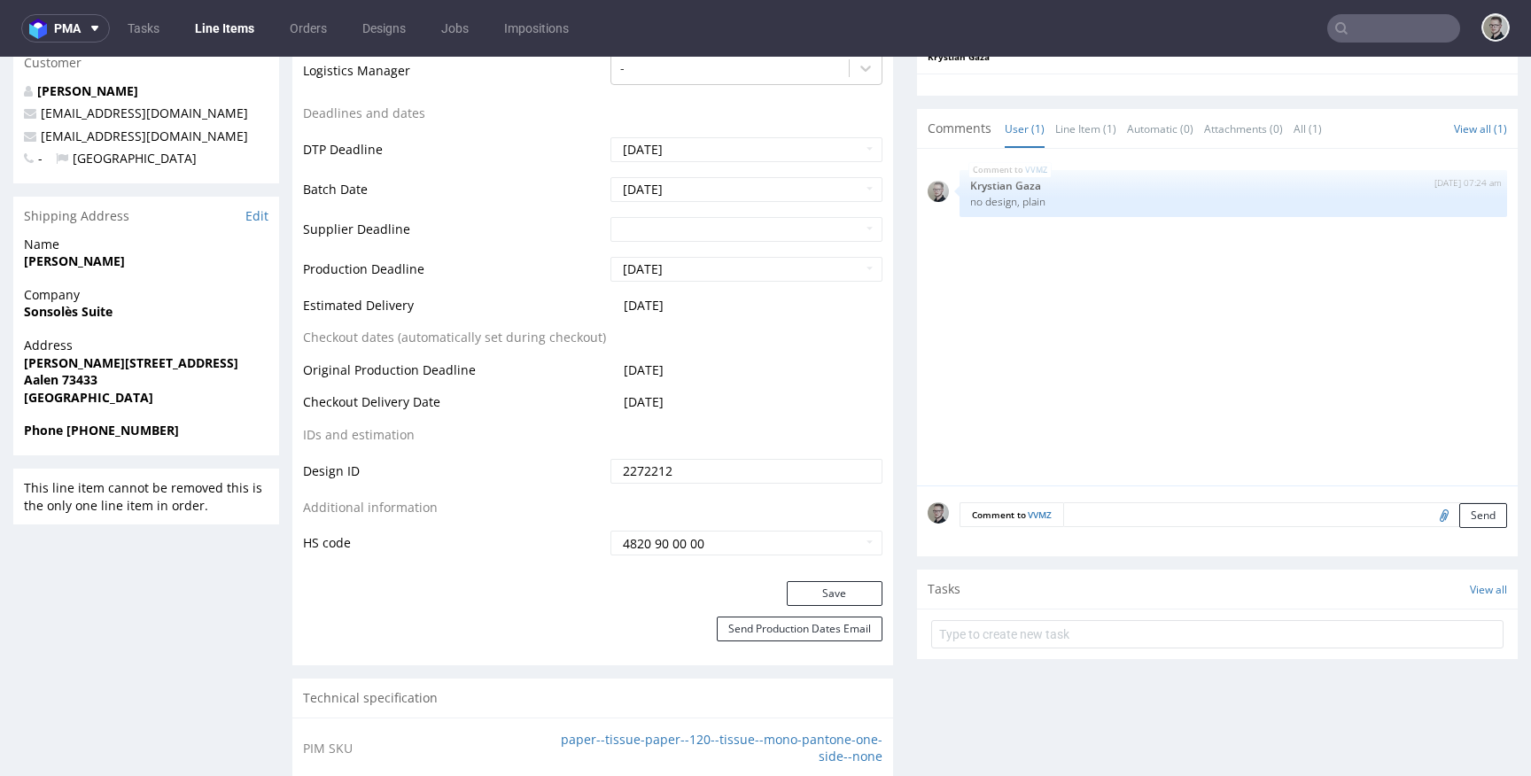
scroll to position [663, 0]
click at [827, 577] on div "Production Status Waiting for Artwork Waiting for Diecut Waiting for Mockup Wai…" at bounding box center [592, 182] width 601 height 796
click at [821, 598] on button "Save" at bounding box center [835, 591] width 96 height 25
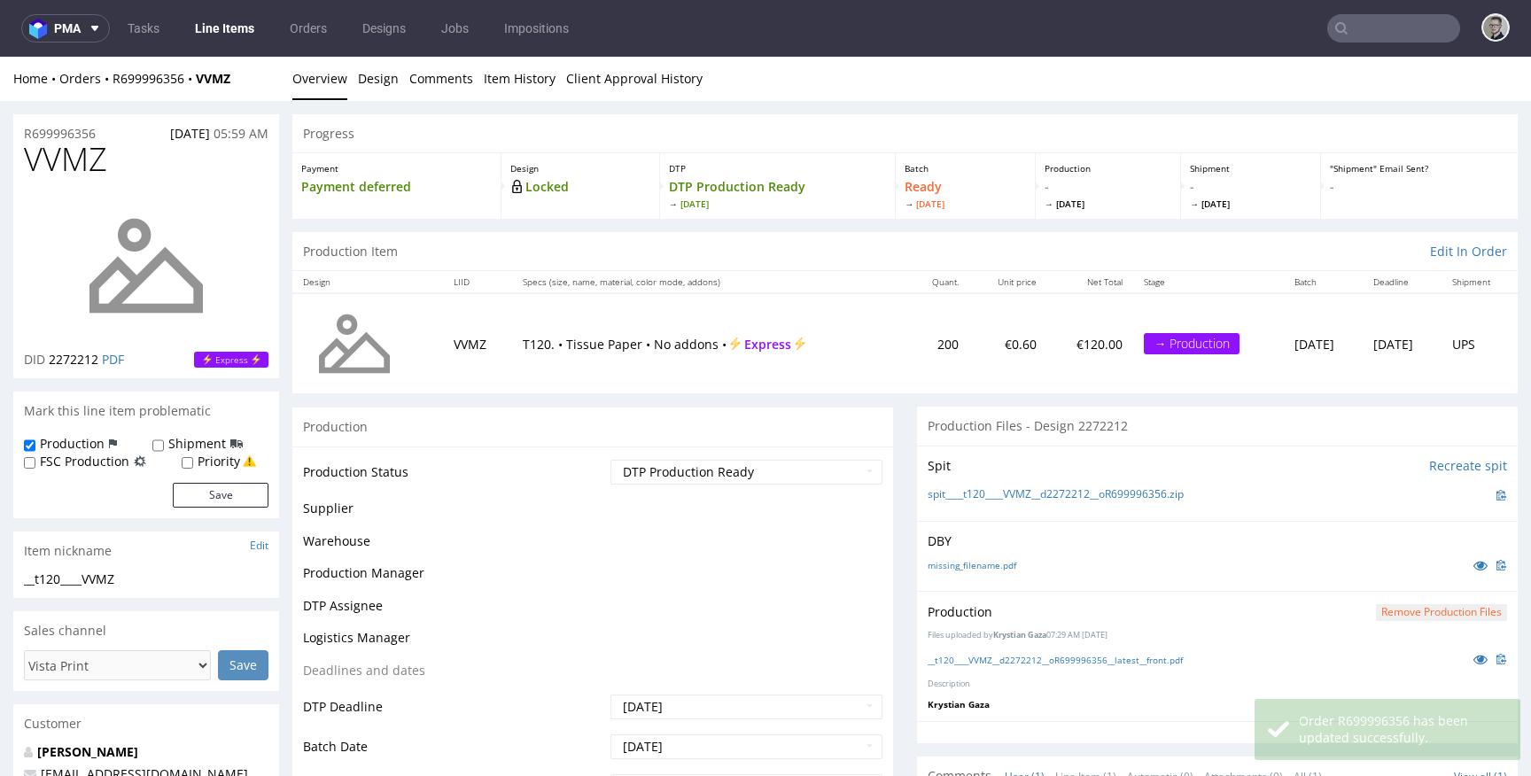
scroll to position [0, 0]
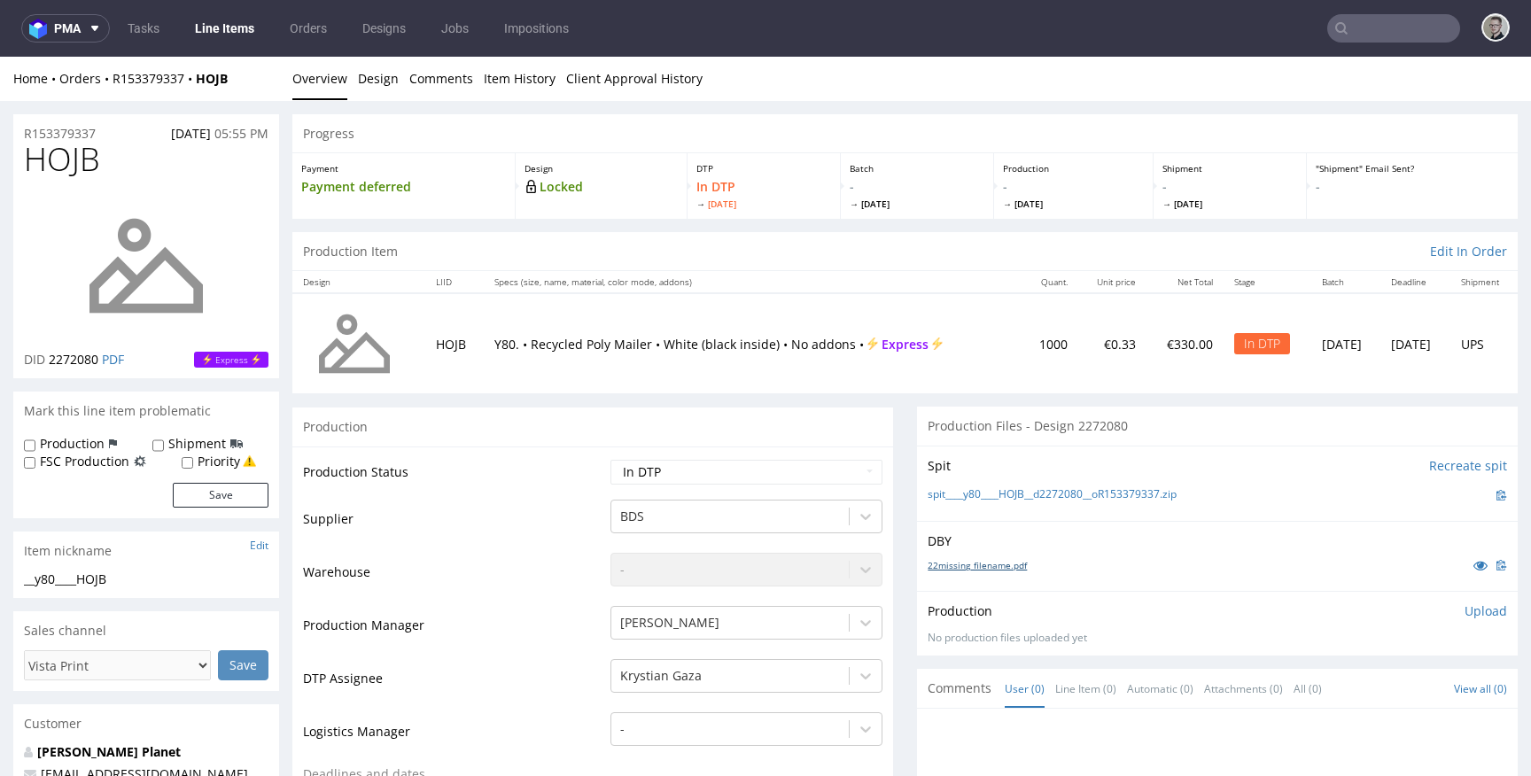
click at [997, 568] on link "22missing_filename.pdf" at bounding box center [977, 565] width 99 height 12
click at [1024, 507] on div "Spit Recreate spit spit____y80____HOJB__d2272080__oR153379337.zip" at bounding box center [1217, 483] width 601 height 75
click at [1025, 501] on link "spit____y80____HOJB__d2272080__oR153379337.zip" at bounding box center [1052, 494] width 249 height 15
click at [379, 84] on link "Design" at bounding box center [378, 78] width 41 height 43
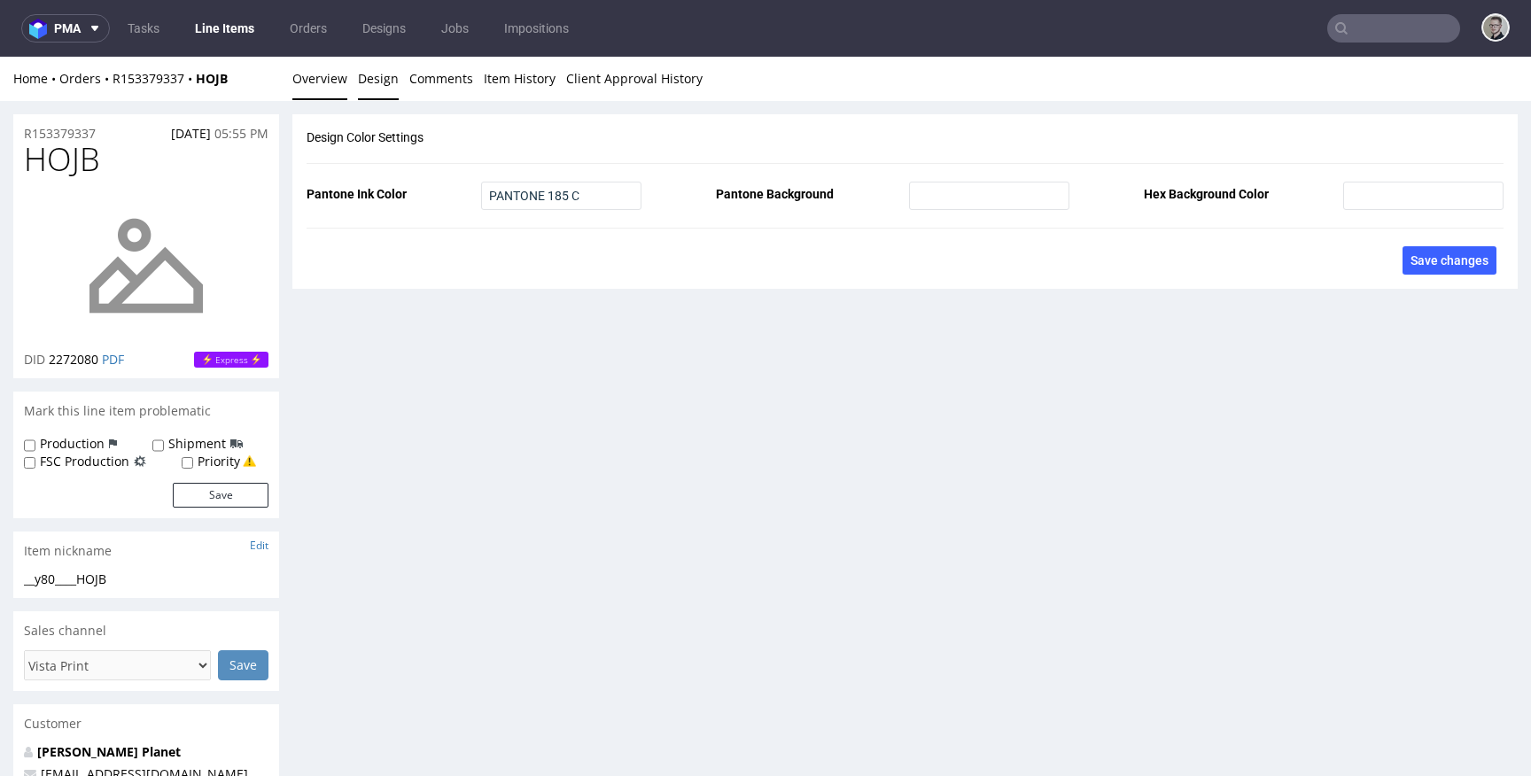
click at [316, 74] on link "Overview" at bounding box center [319, 78] width 55 height 43
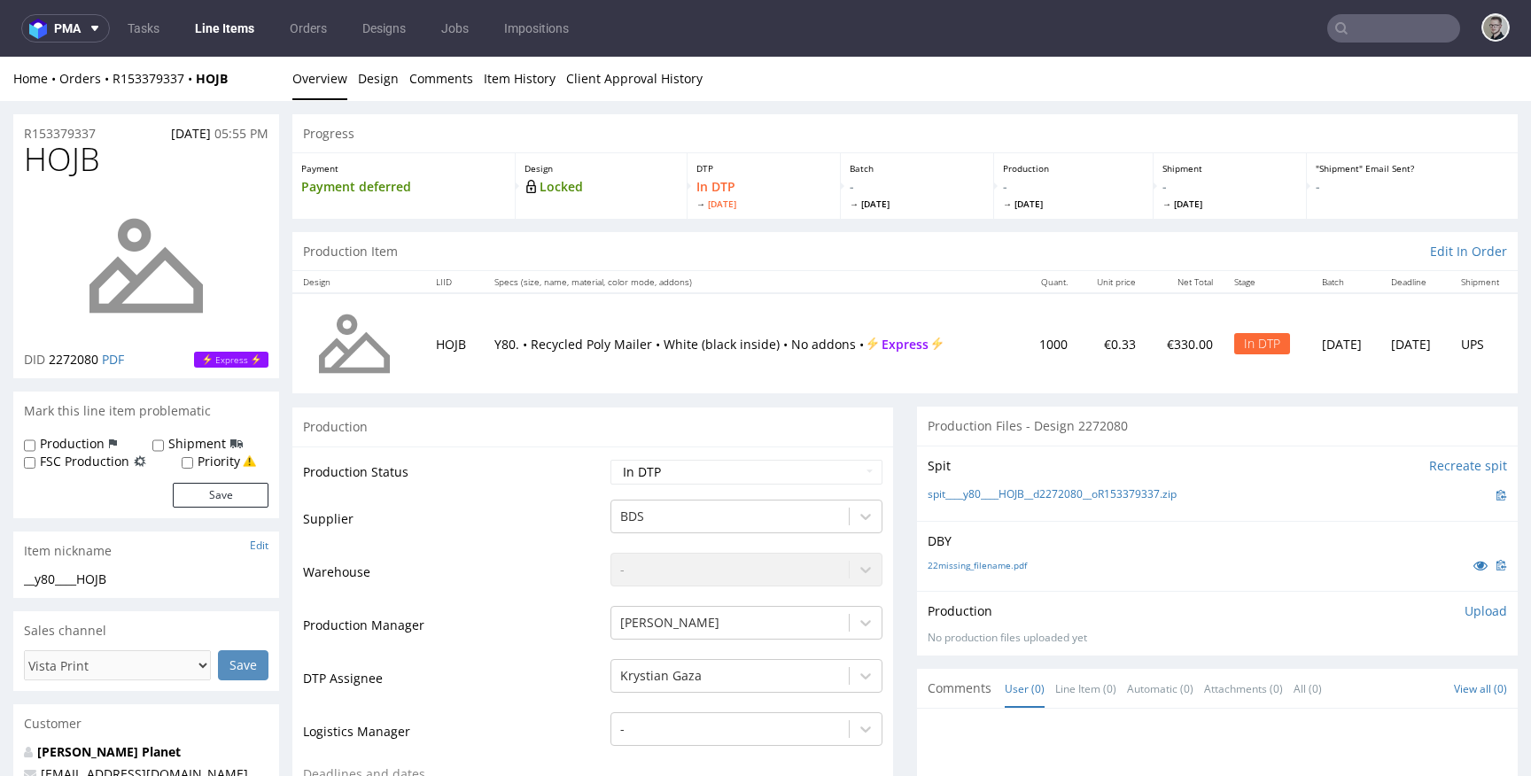
click at [1474, 595] on div "Production Upload No production files uploaded yet Description (optional) Add f…" at bounding box center [1217, 623] width 601 height 65
click at [1473, 613] on p "Upload" at bounding box center [1485, 611] width 43 height 18
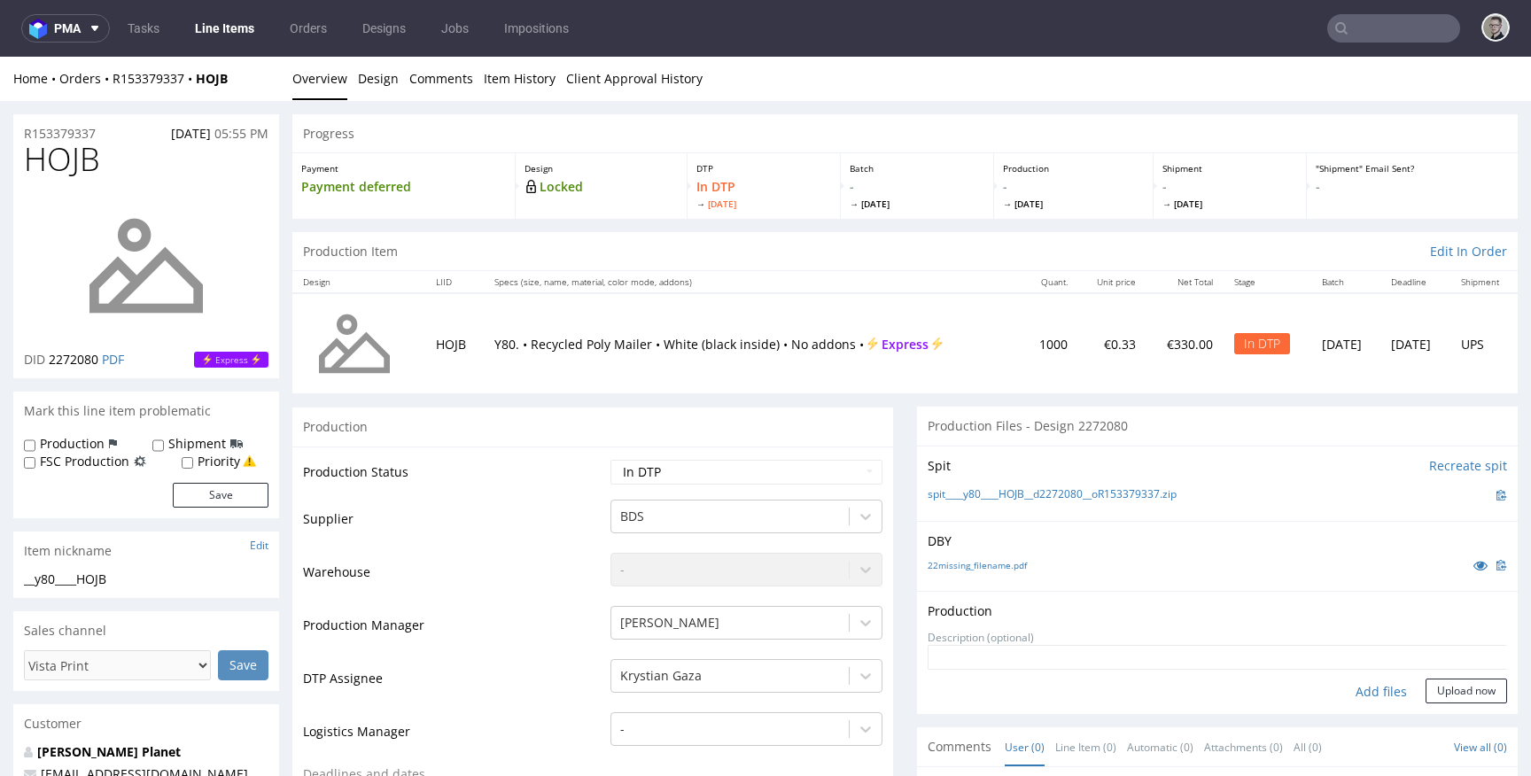
click at [1345, 689] on div "Add files" at bounding box center [1381, 692] width 89 height 27
type input "C:\fakepath\__y80____HOJB__d2272080__oR153379337__latest__front.pdf"
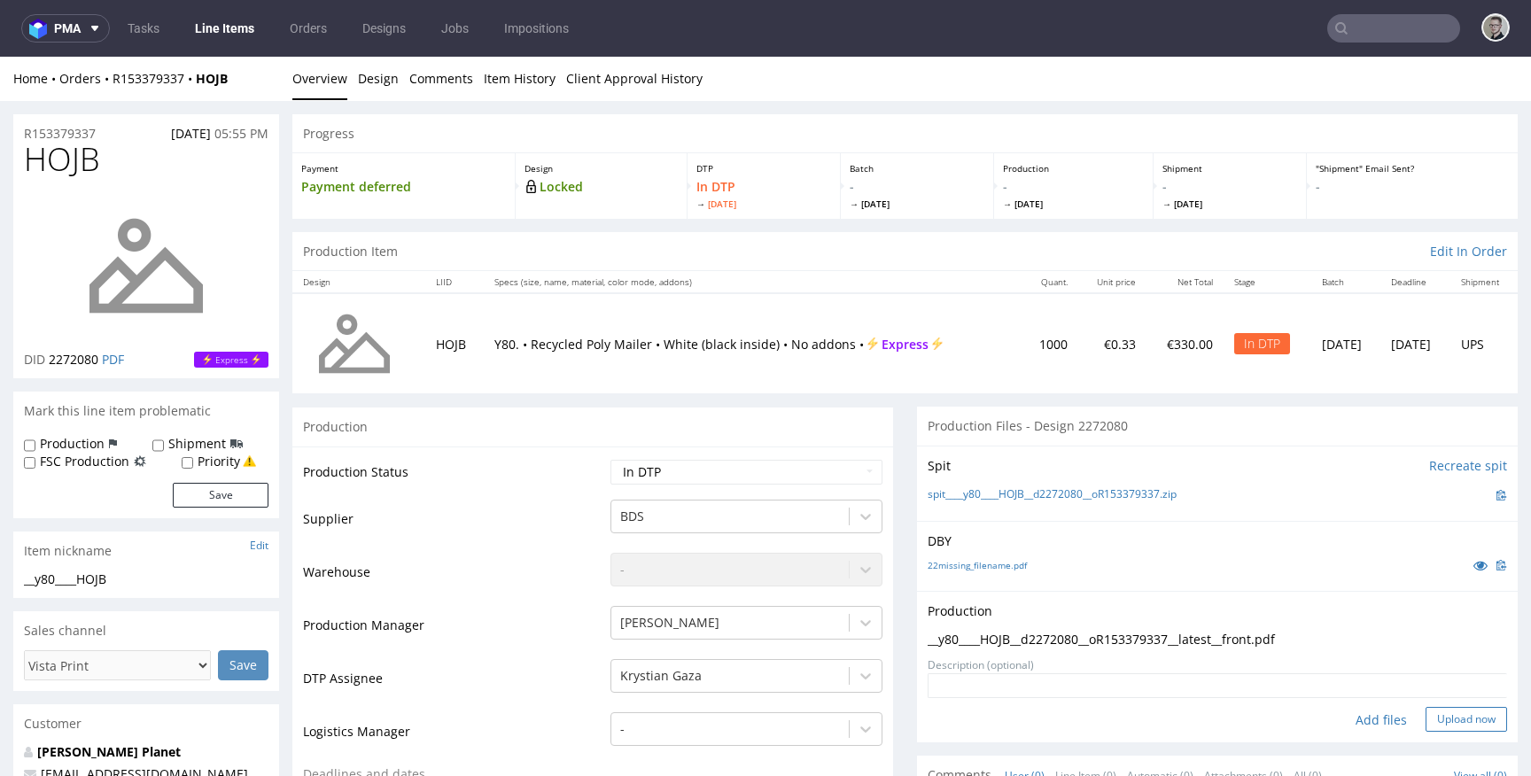
click at [1444, 712] on button "Upload now" at bounding box center [1465, 719] width 81 height 25
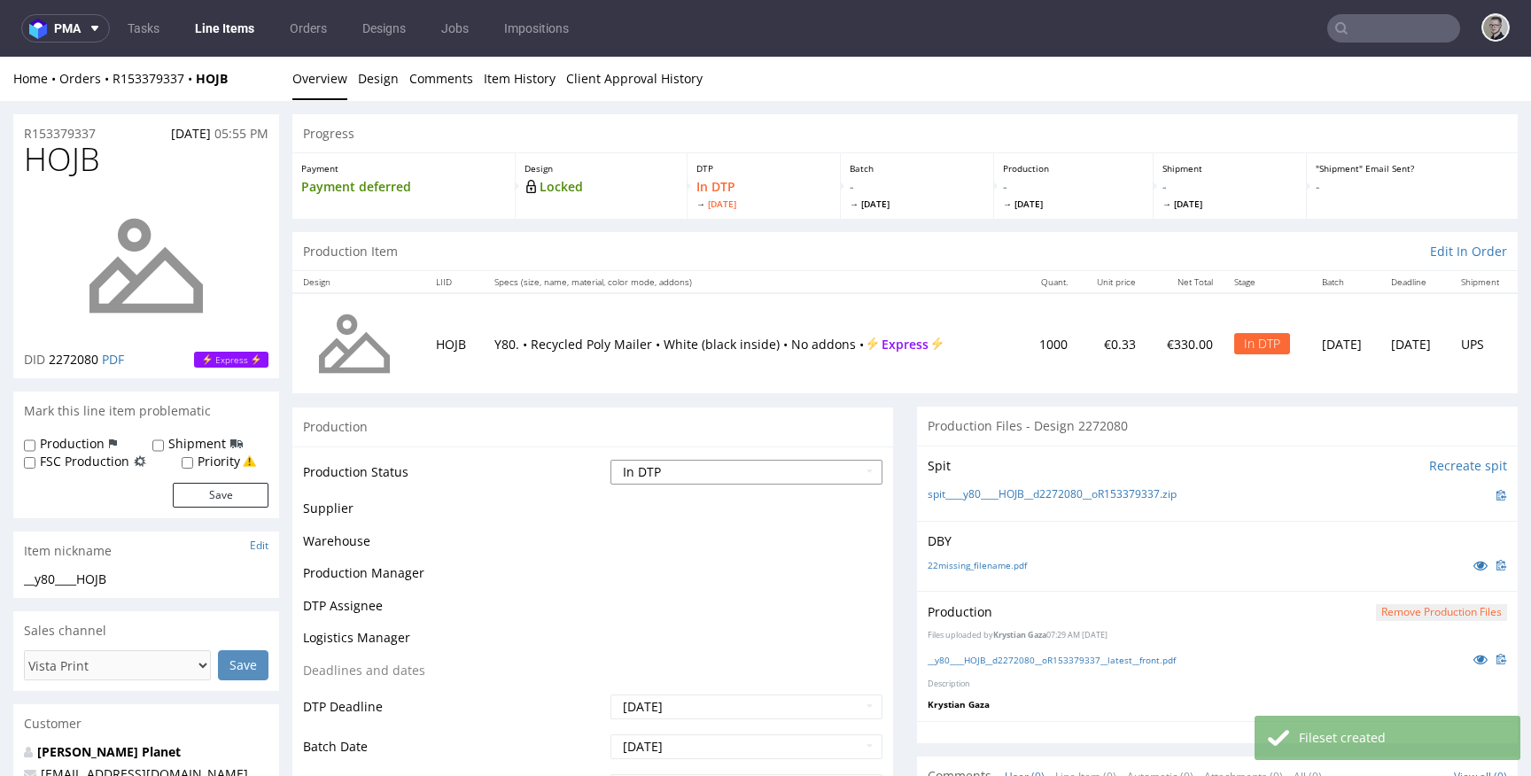
click at [694, 470] on select "Waiting for Artwork Waiting for Diecut Waiting for Mockup Waiting for DTP Waiti…" at bounding box center [746, 472] width 272 height 25
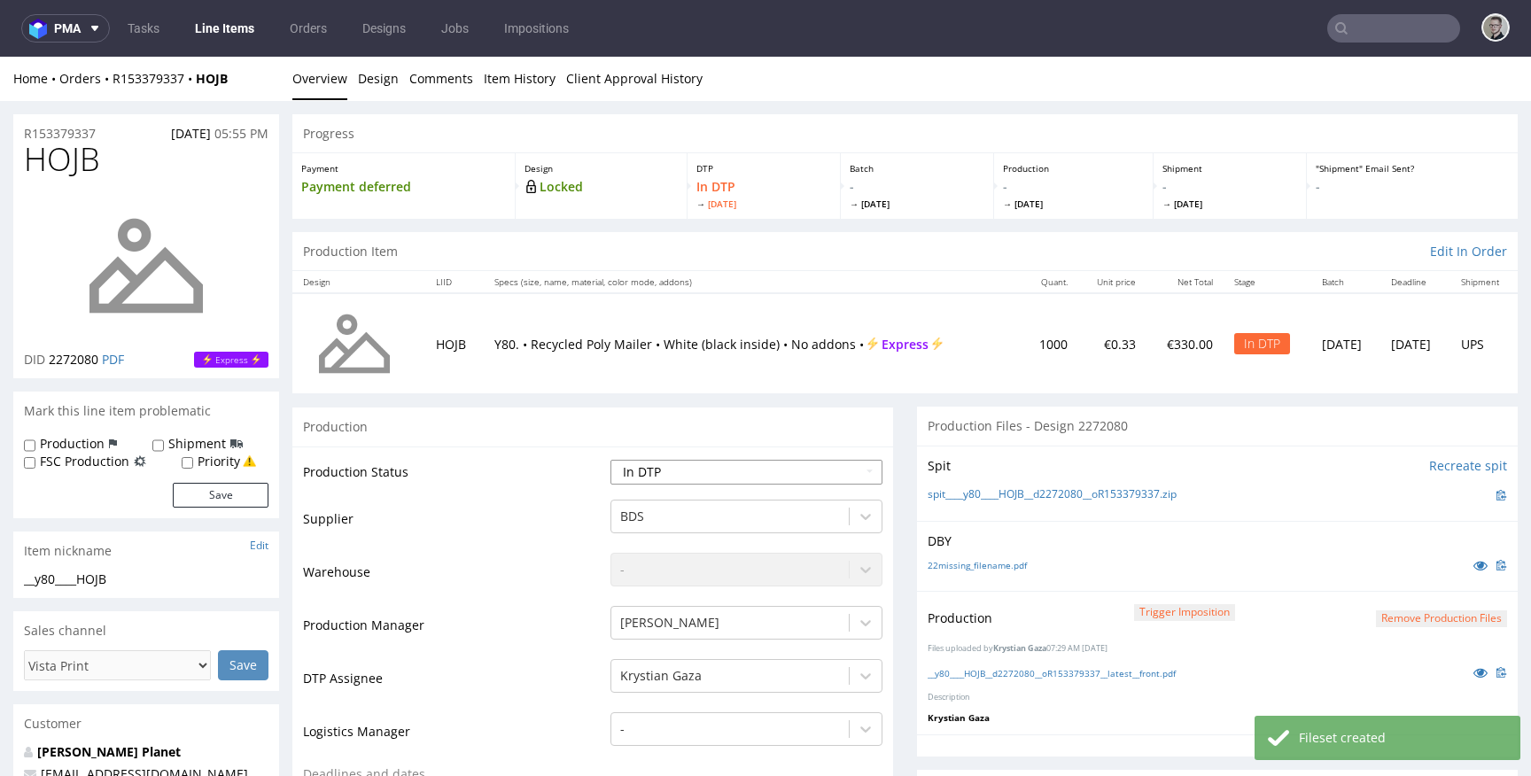
select select "dtp_production_ready"
click at [610, 460] on select "Waiting for Artwork Waiting for Diecut Waiting for Mockup Waiting for DTP Waiti…" at bounding box center [746, 472] width 272 height 25
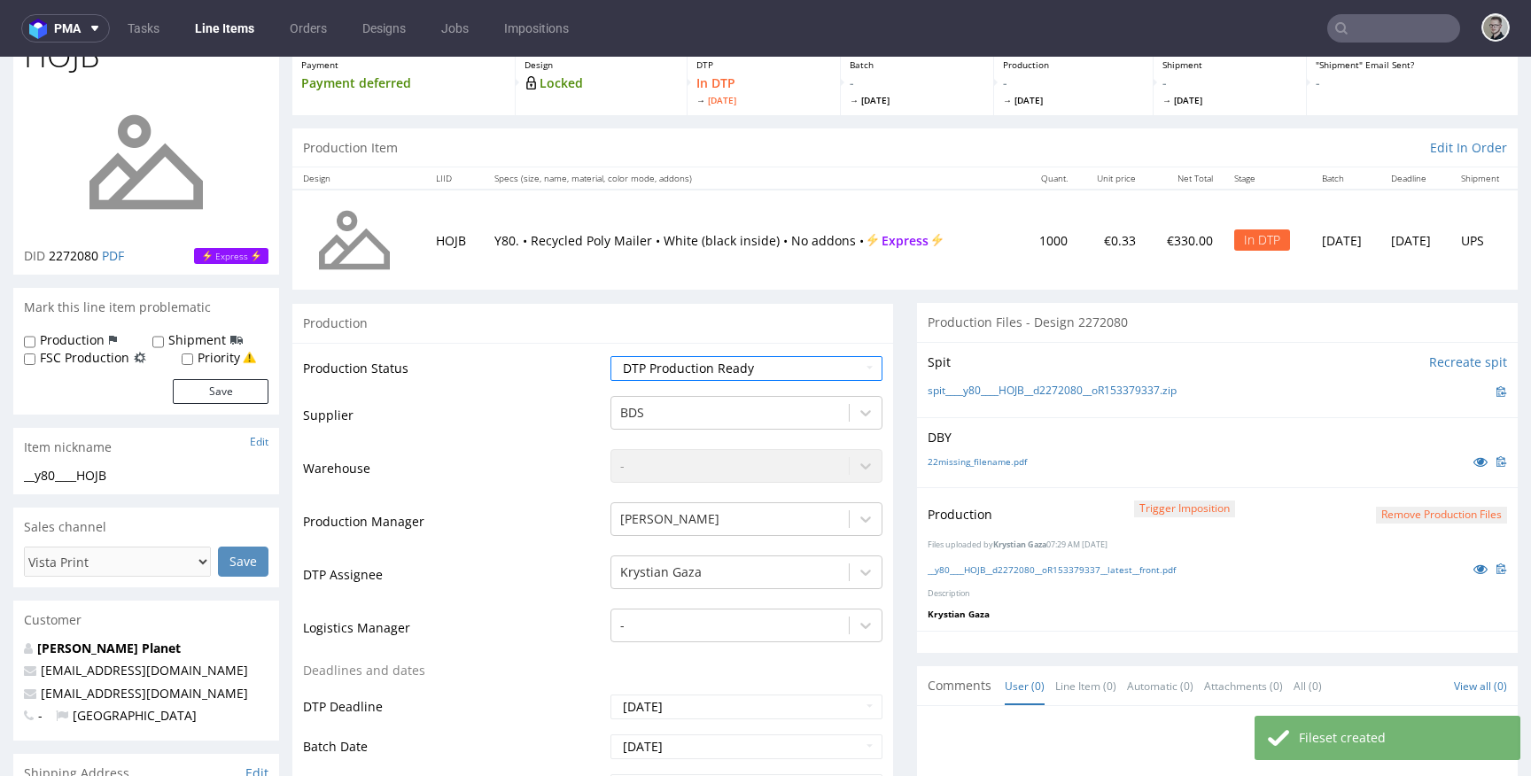
scroll to position [524, 0]
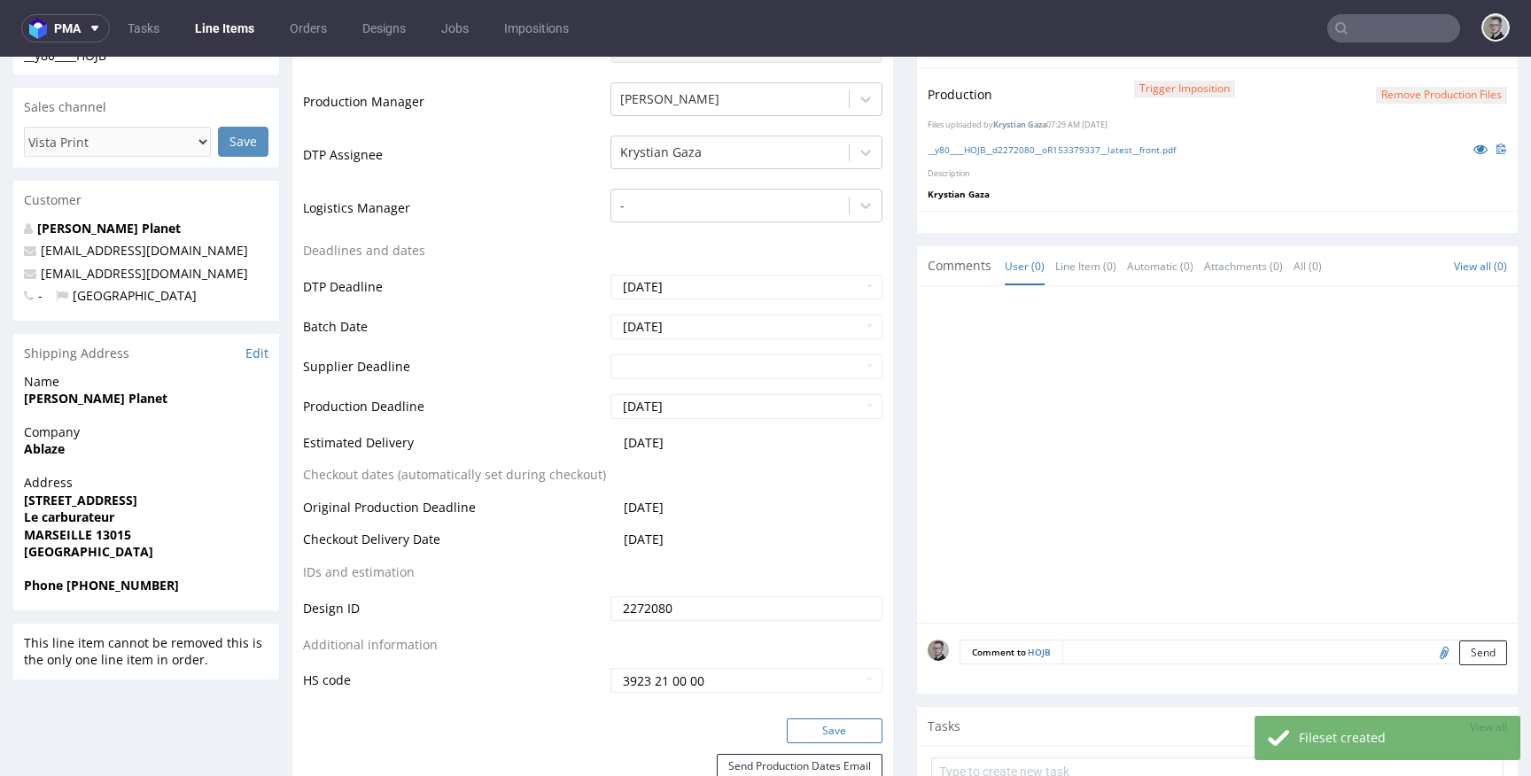
click at [820, 718] on button "Save" at bounding box center [835, 730] width 96 height 25
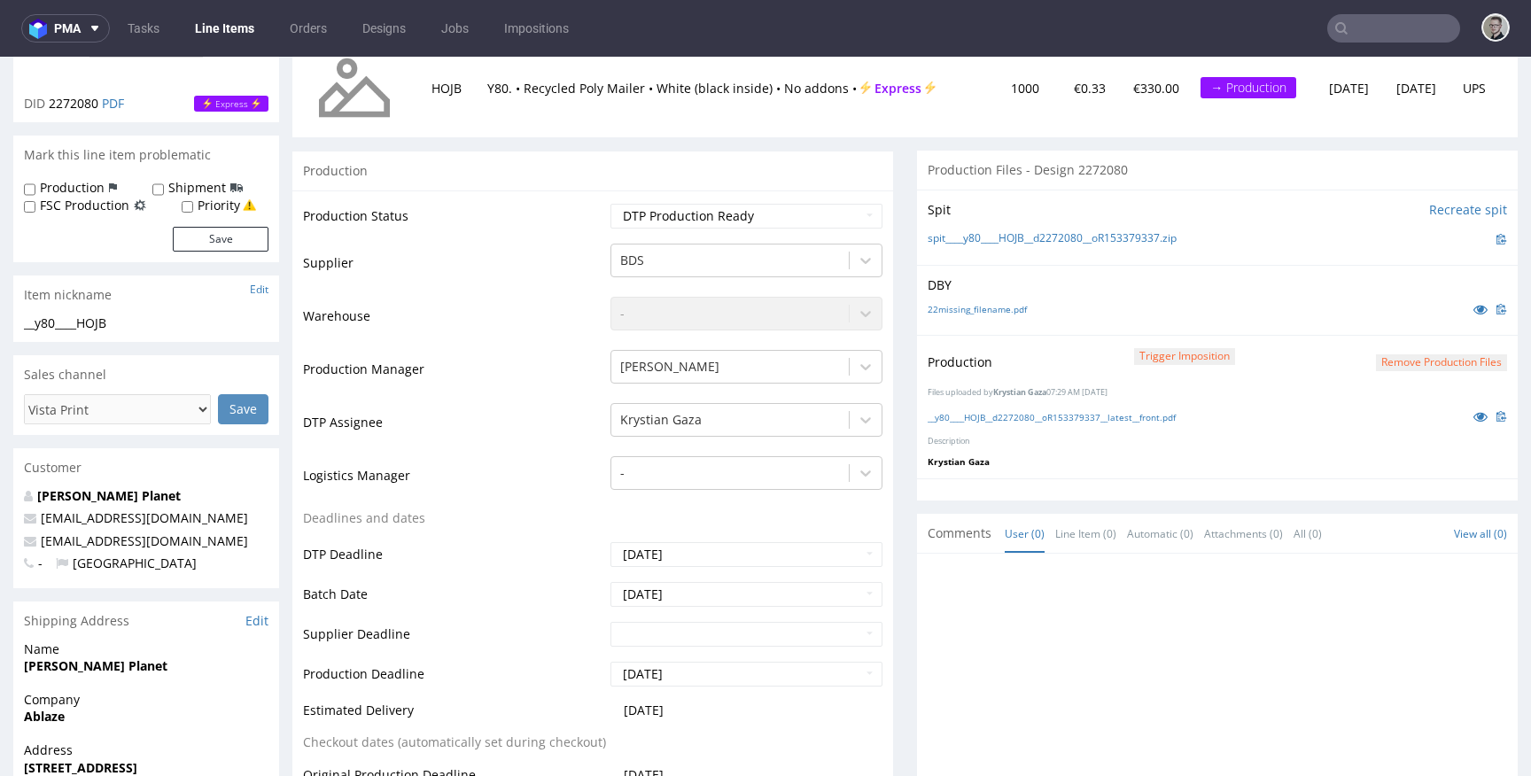
scroll to position [0, 0]
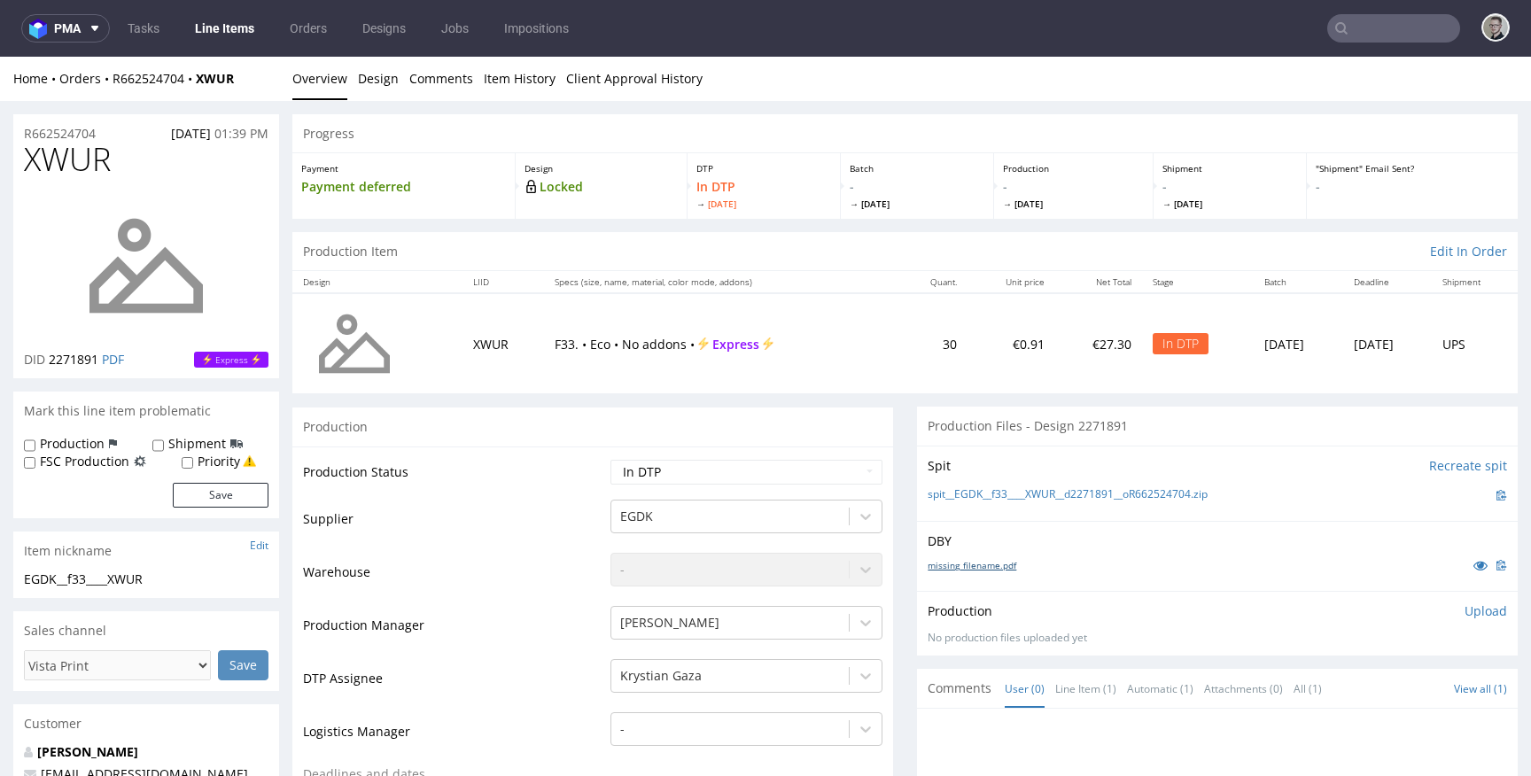
click at [990, 564] on link "missing_filename.pdf" at bounding box center [972, 565] width 89 height 12
click at [1076, 490] on link "spit__EGDK__f33____XWUR__d2271891__oR662524704.zip" at bounding box center [1068, 494] width 280 height 15
click at [1438, 612] on div "Production Upload" at bounding box center [1217, 611] width 579 height 18
click at [1464, 615] on p "Upload" at bounding box center [1485, 611] width 43 height 18
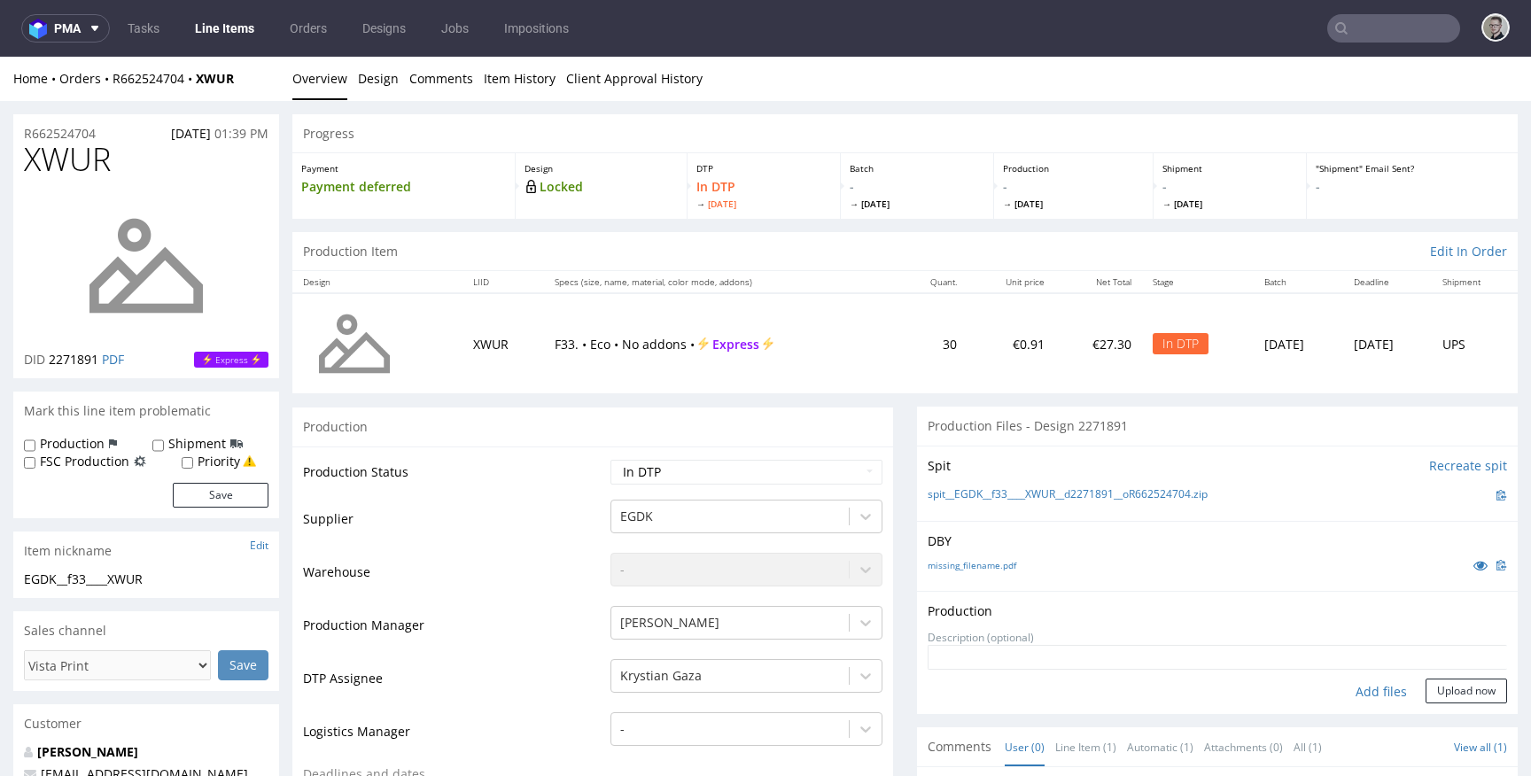
click at [1365, 698] on div "Add files" at bounding box center [1381, 692] width 89 height 27
type input "C:\fakepath\EGDK__f33____XWUR__d2271891__oR662524704__latest__inside.pdf"
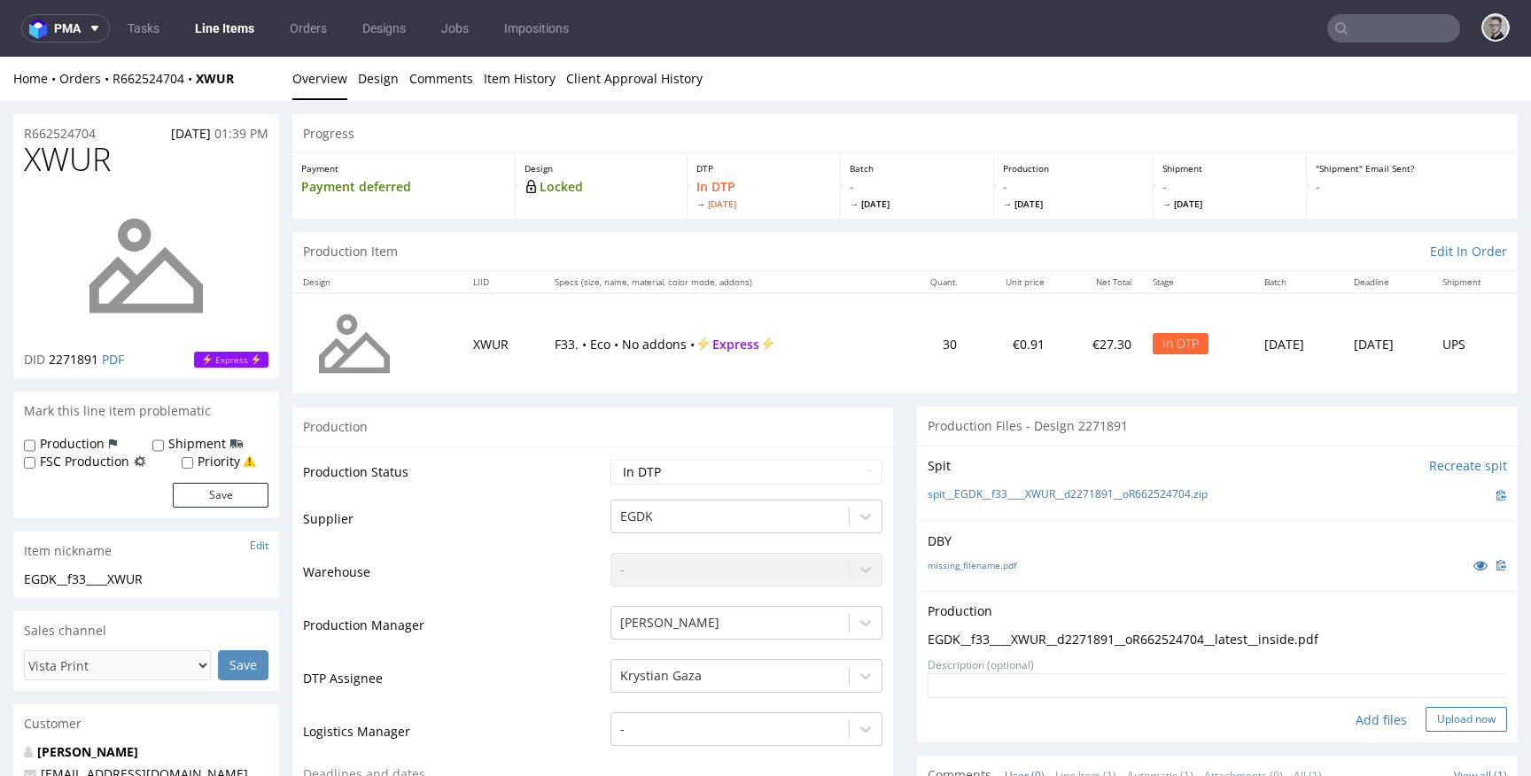
click at [1456, 718] on button "Upload now" at bounding box center [1465, 719] width 81 height 25
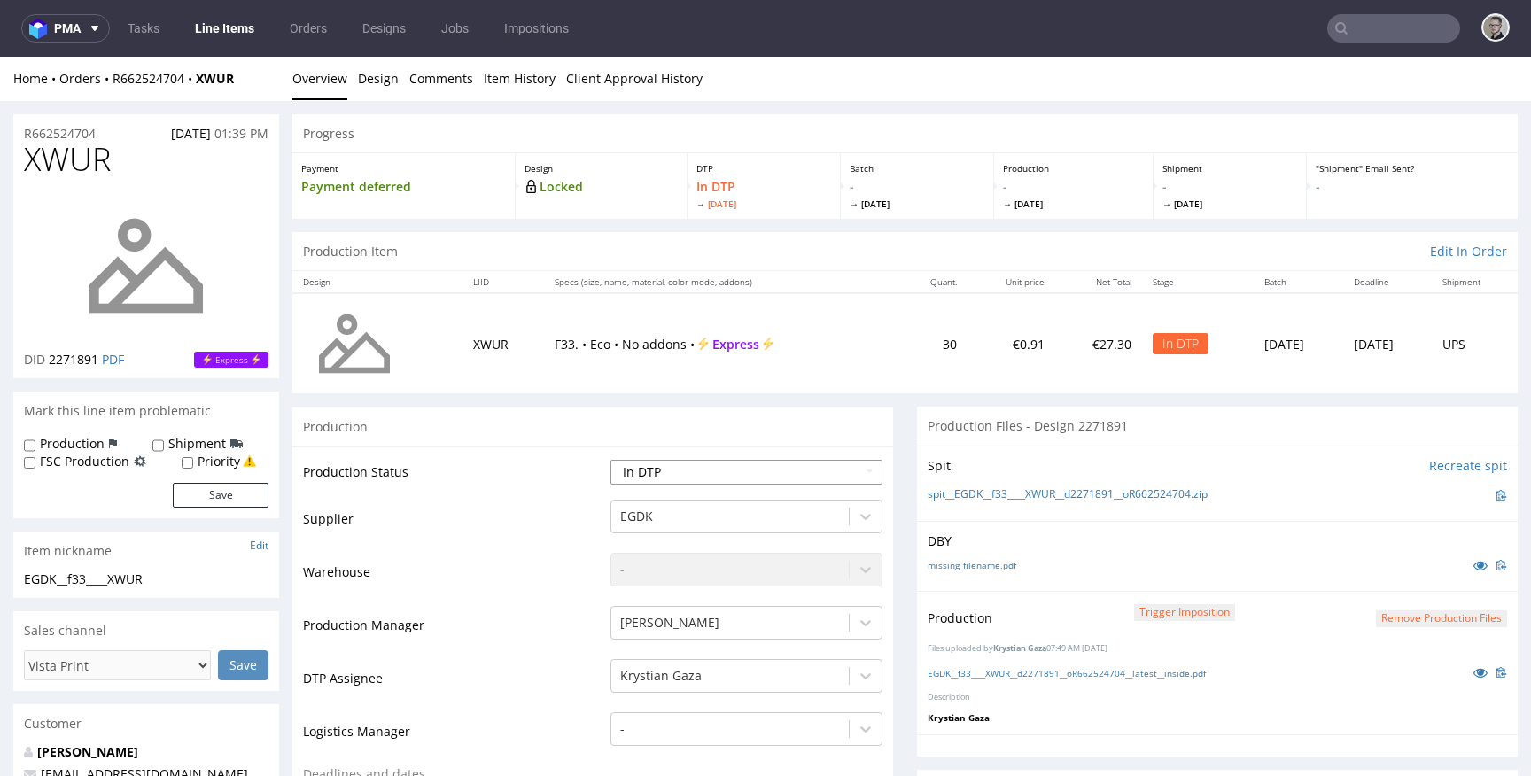
click at [742, 475] on select "Waiting for Artwork Waiting for Diecut Waiting for Mockup Waiting for DTP Waiti…" at bounding box center [746, 472] width 272 height 25
select select "dtp_production_ready"
click at [610, 460] on select "Waiting for Artwork Waiting for Diecut Waiting for Mockup Waiting for DTP Waiti…" at bounding box center [746, 472] width 272 height 25
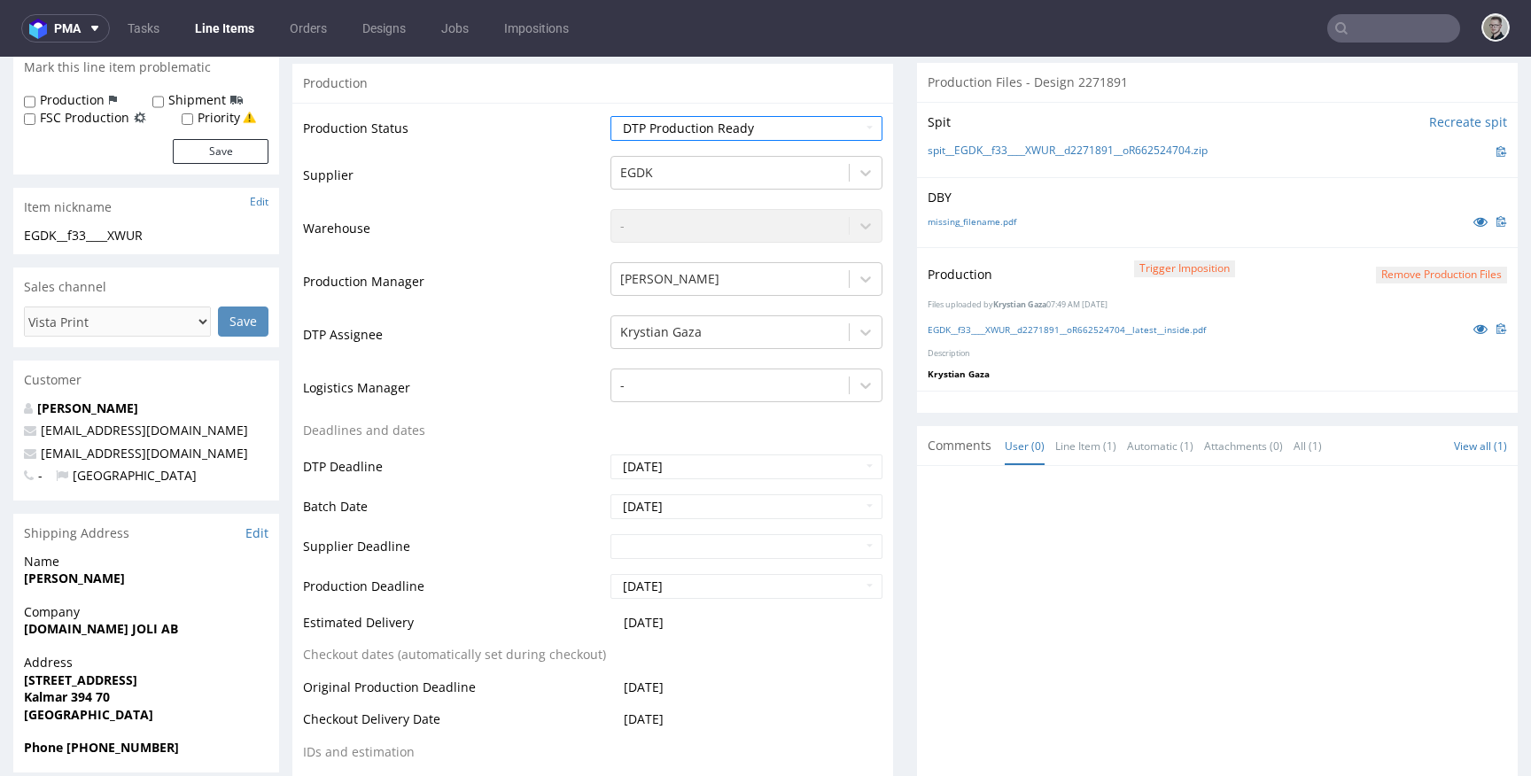
scroll to position [642, 0]
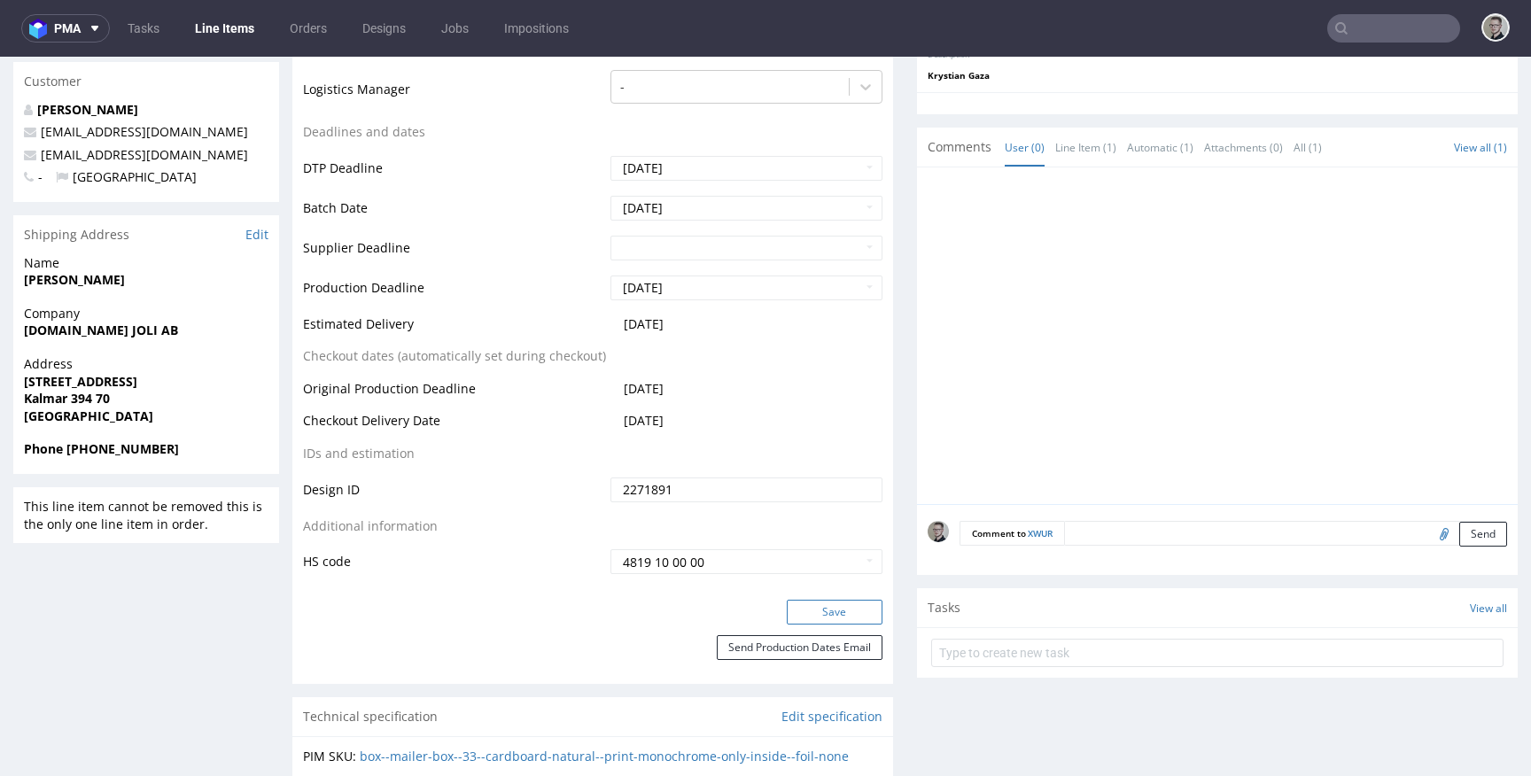
click at [842, 601] on button "Save" at bounding box center [835, 612] width 96 height 25
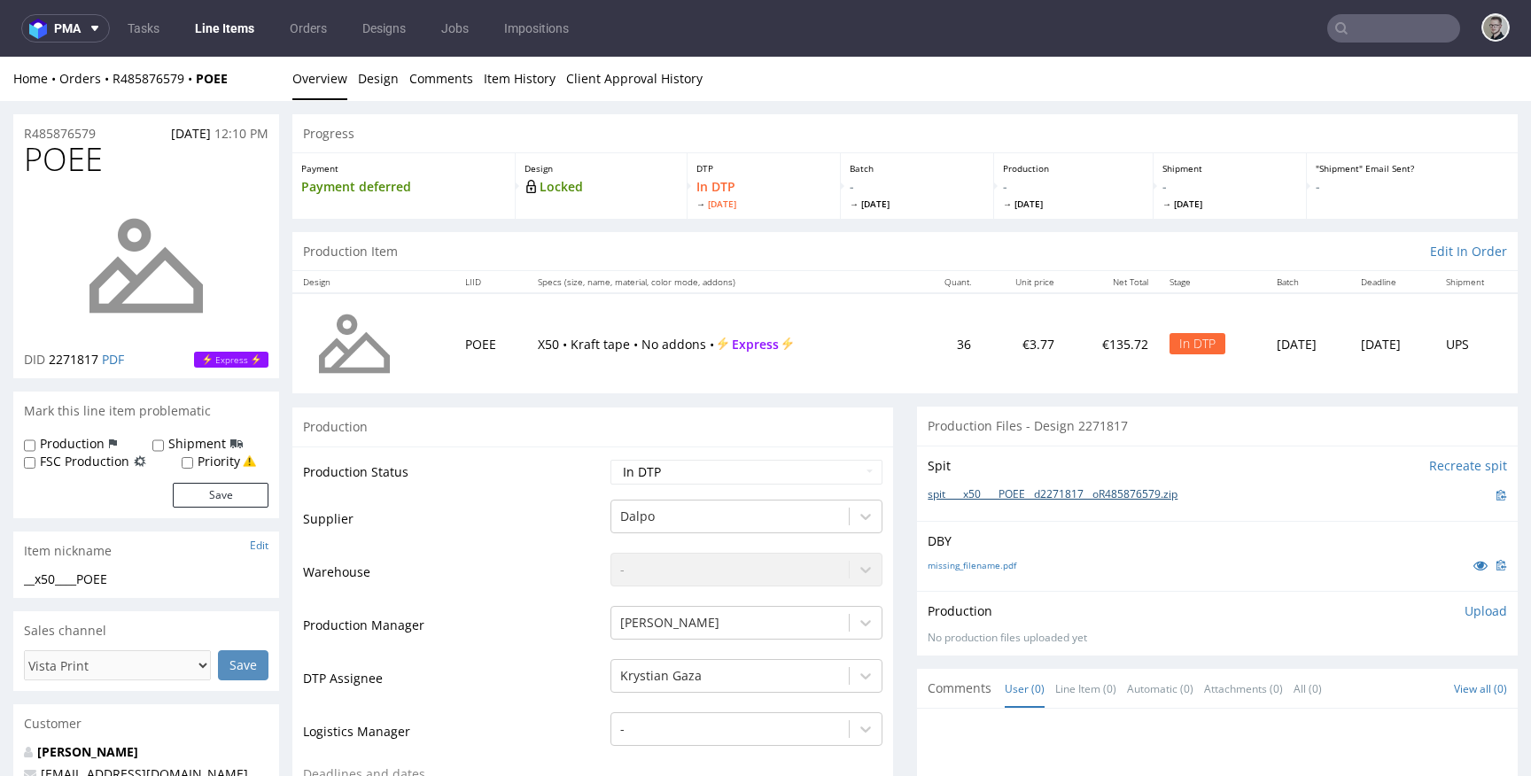
click at [1020, 493] on link "spit____x50____POEE__d2271817__oR485876579.zip" at bounding box center [1053, 494] width 250 height 15
click at [978, 559] on link "missing_filename.pdf" at bounding box center [972, 565] width 89 height 12
click at [1470, 616] on p "Upload" at bounding box center [1485, 611] width 43 height 18
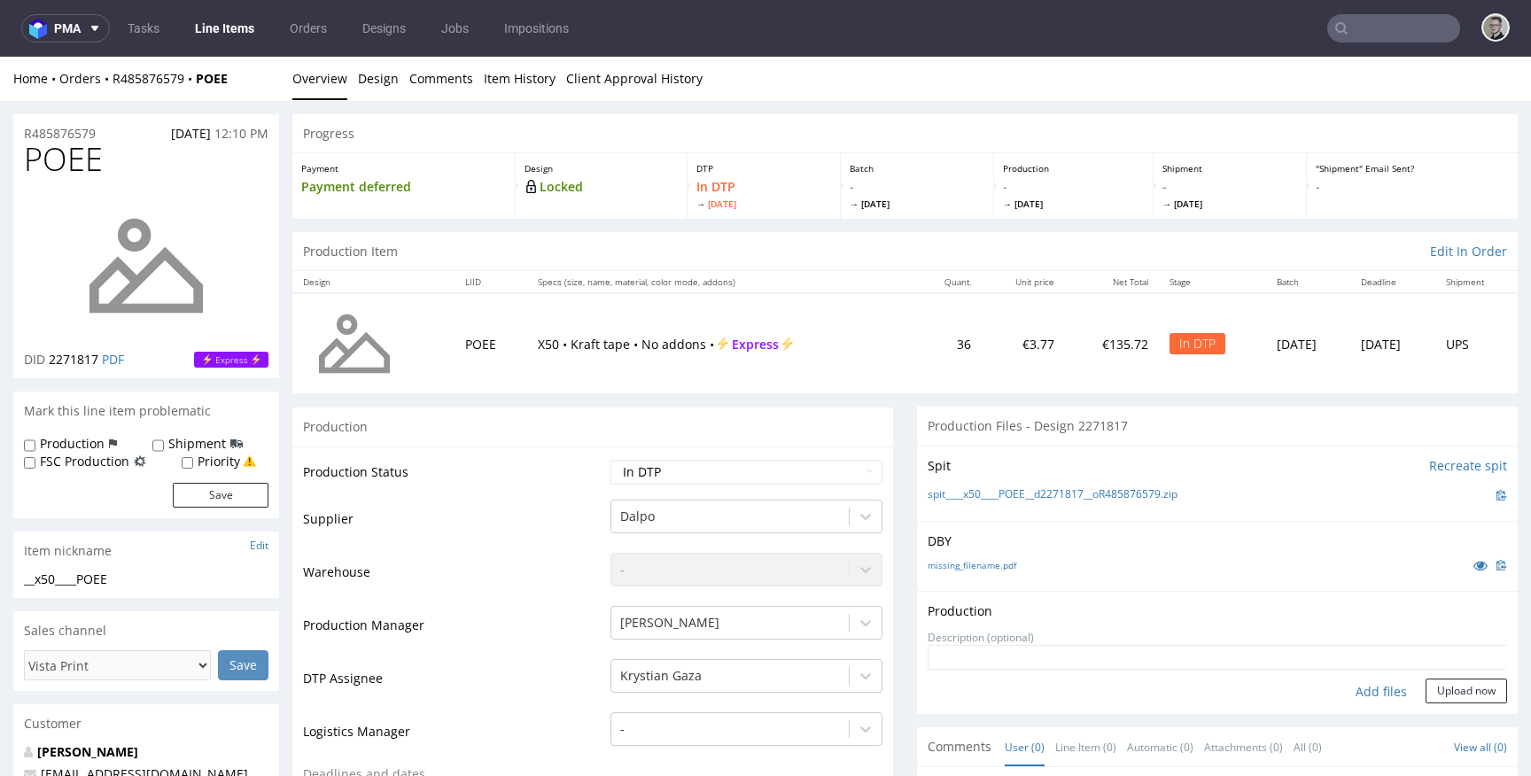
click at [1366, 693] on div "Add files" at bounding box center [1381, 692] width 89 height 27
type input "C:\fakepath\__x50____POEE__d2271817__oR485876579__latest__front.pdf"
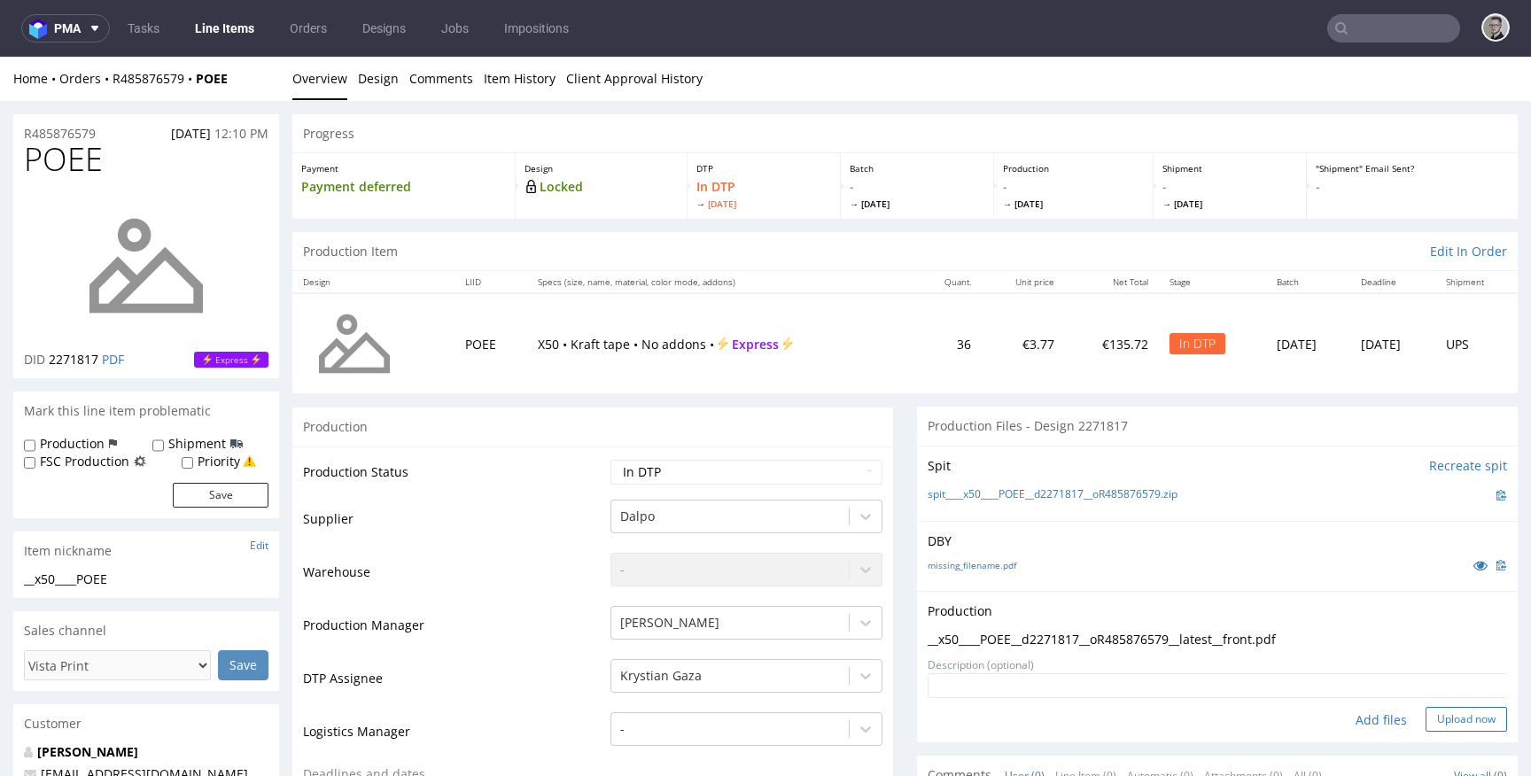
click at [1436, 708] on button "Upload now" at bounding box center [1465, 719] width 81 height 25
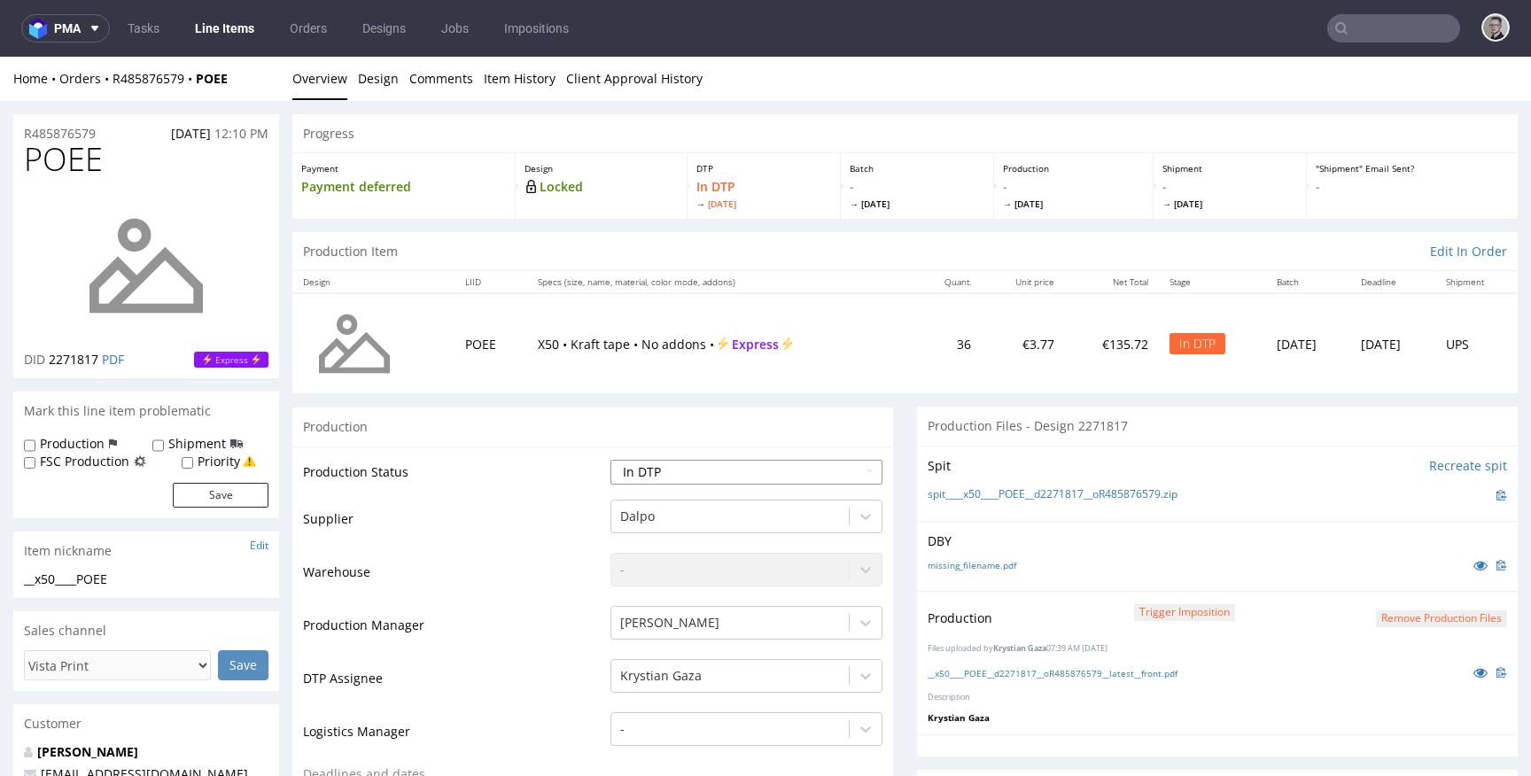
click at [684, 477] on select "Waiting for Artwork Waiting for Diecut Waiting for Mockup Waiting for DTP Waiti…" at bounding box center [746, 472] width 272 height 25
select select "dtp_production_ready"
click at [610, 460] on select "Waiting for Artwork Waiting for Diecut Waiting for Mockup Waiting for DTP Waiti…" at bounding box center [746, 472] width 272 height 25
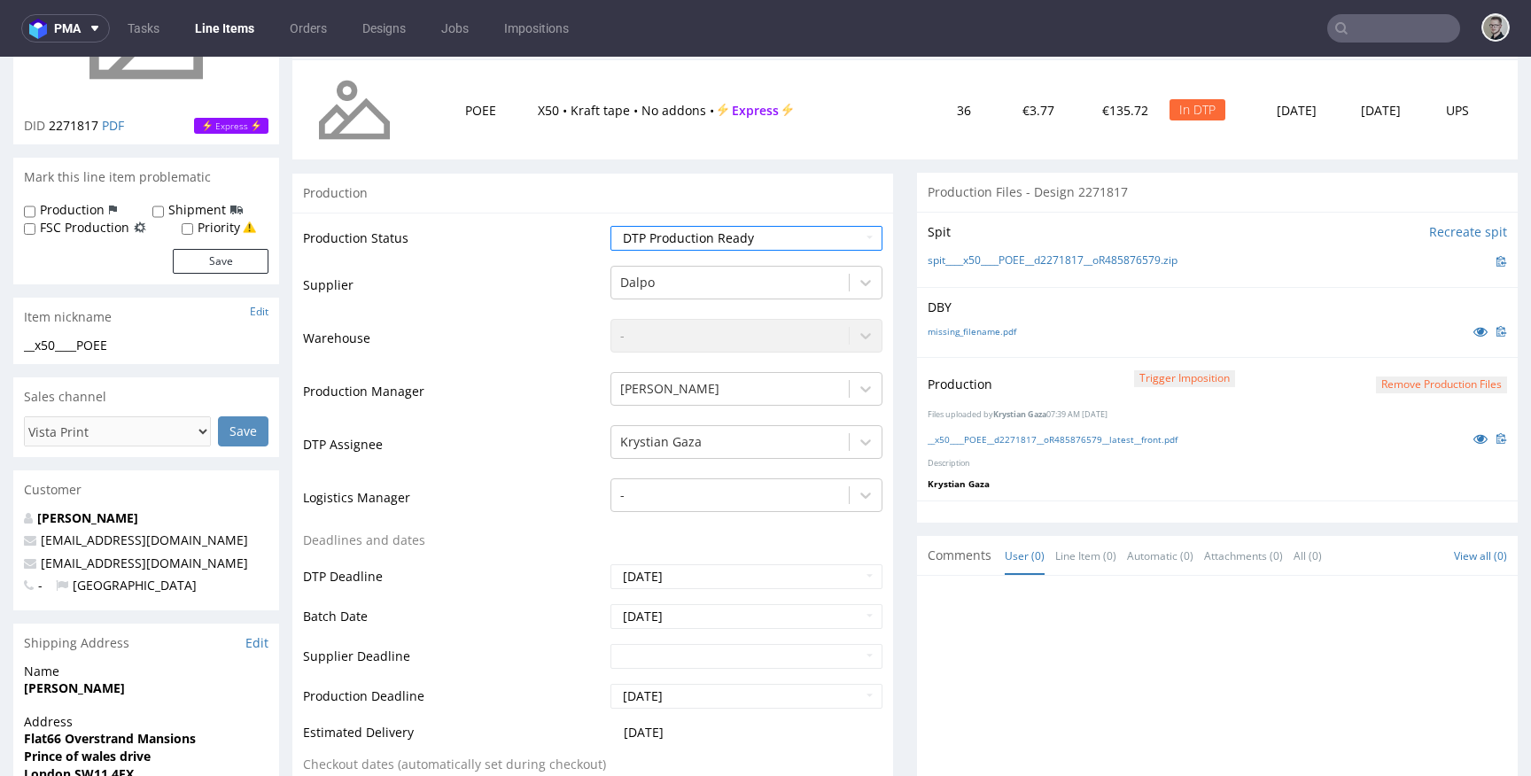
scroll to position [841, 0]
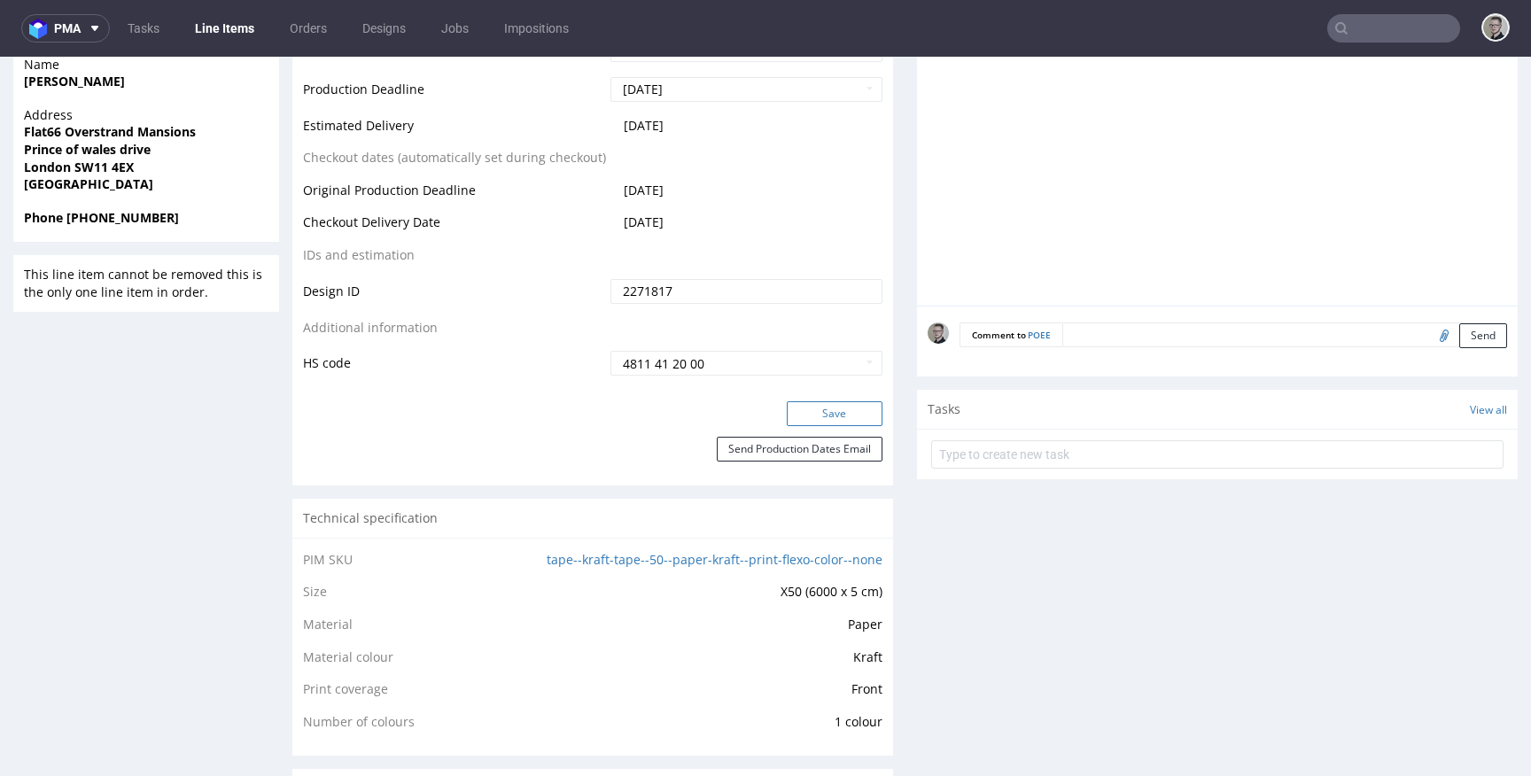
click at [821, 406] on button "Save" at bounding box center [835, 413] width 96 height 25
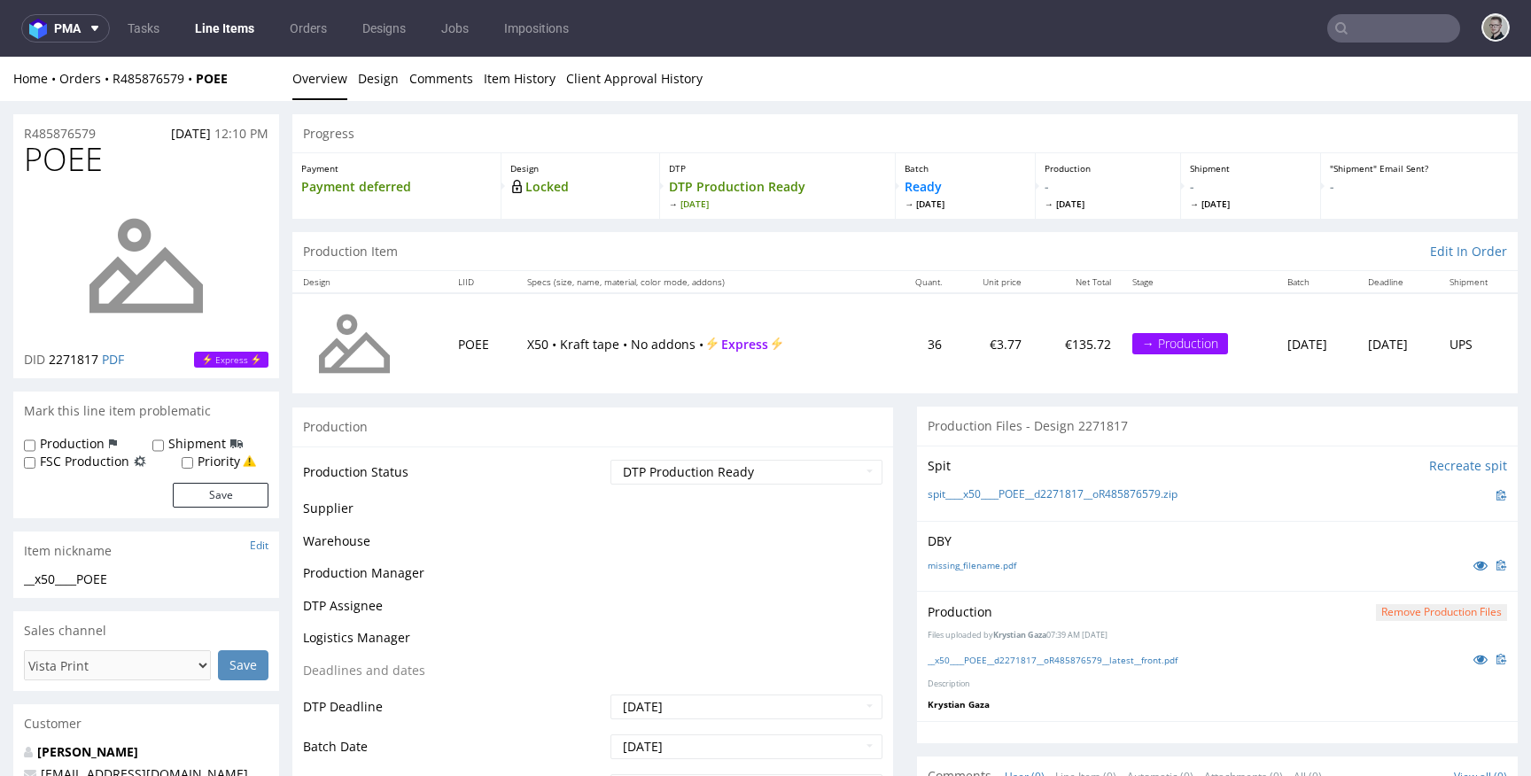
scroll to position [0, 0]
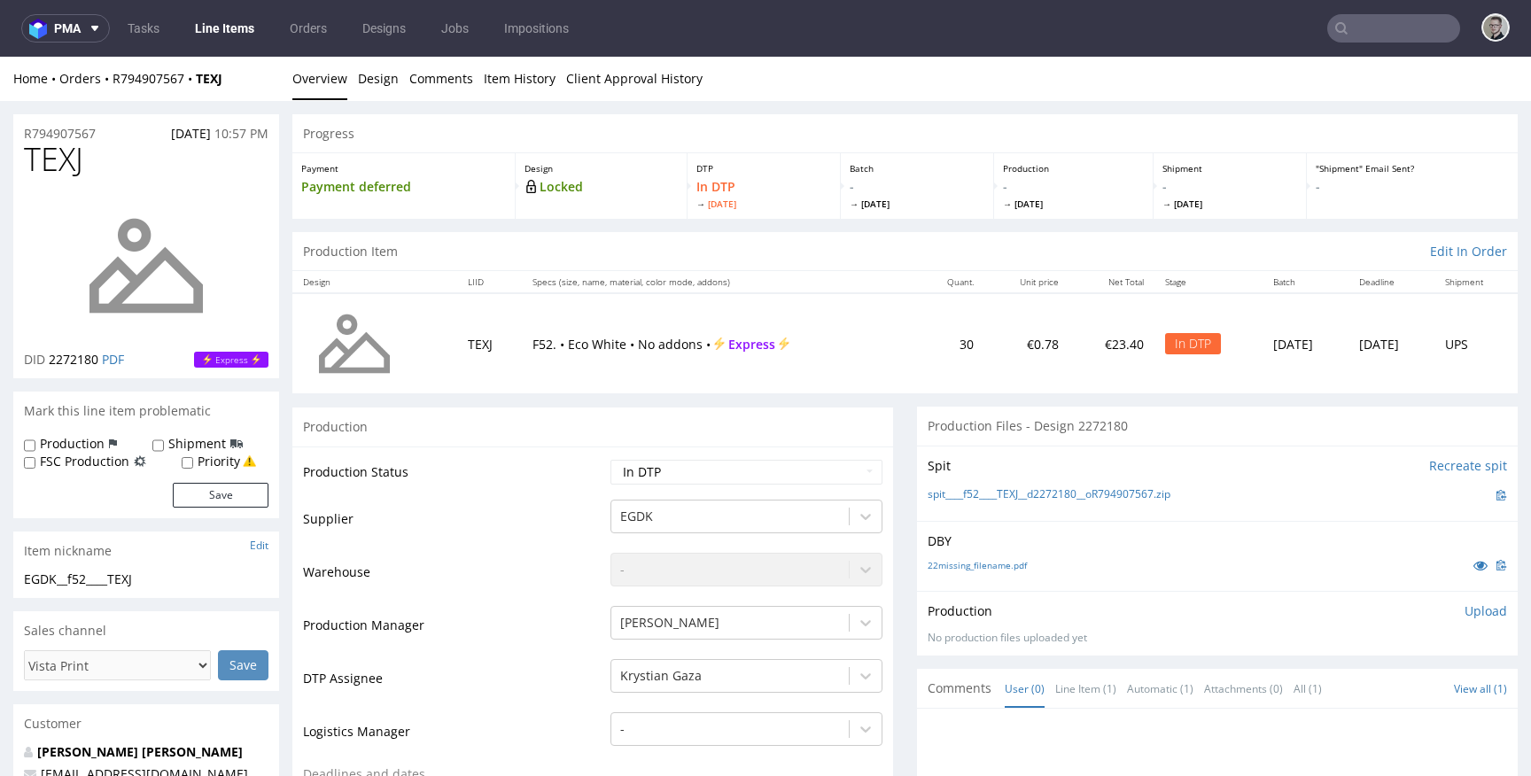
click at [944, 557] on div "22missing_filename.pdf" at bounding box center [1217, 564] width 579 height 19
click at [950, 570] on div "22missing_filename.pdf" at bounding box center [1217, 564] width 579 height 19
click at [959, 560] on link "22missing_filename.pdf" at bounding box center [977, 565] width 99 height 12
click at [1014, 487] on link "spit____f52____TEXJ__d2272180__oR794907567.zip" at bounding box center [1049, 494] width 243 height 15
click at [1464, 609] on p "Upload" at bounding box center [1485, 611] width 43 height 18
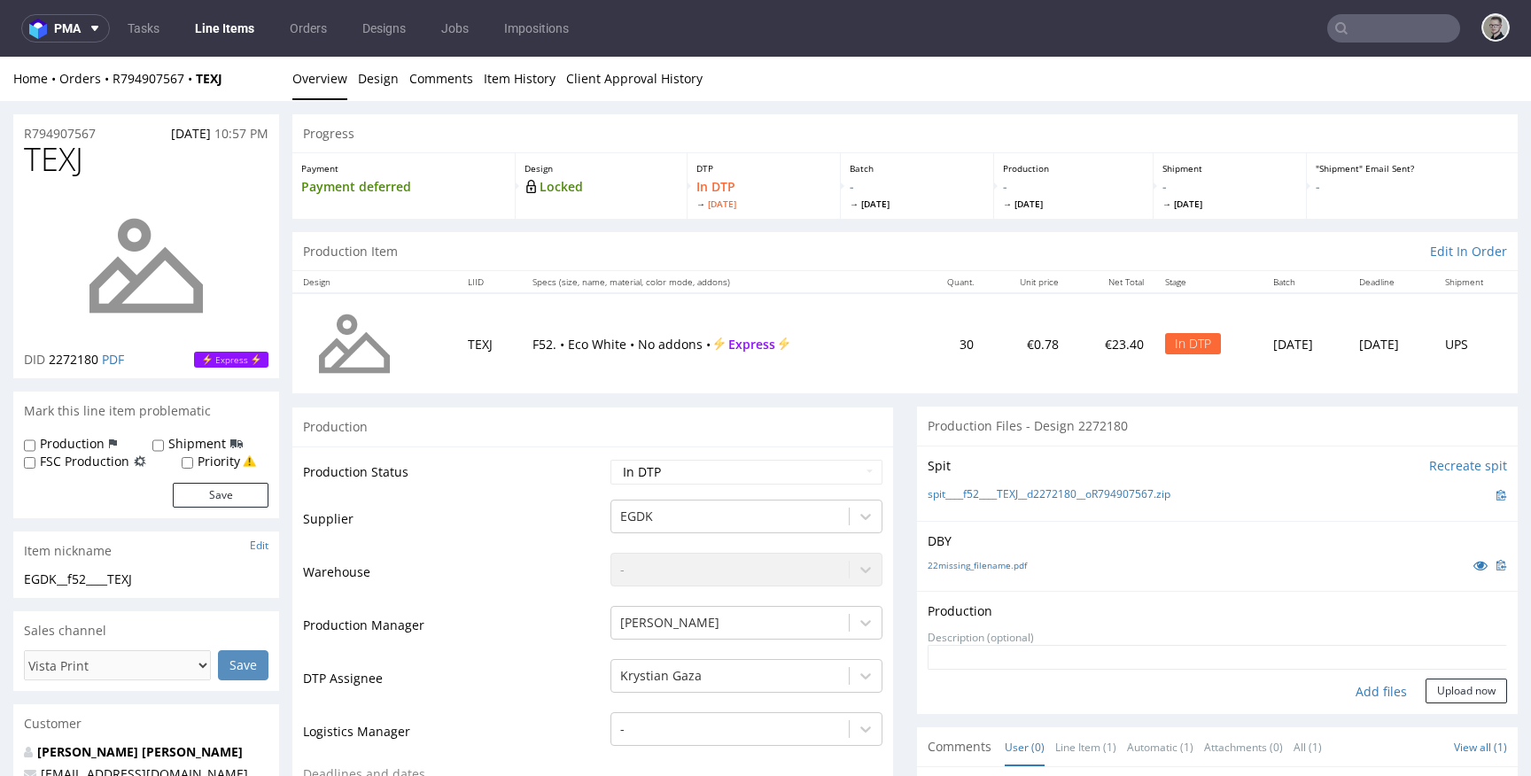
click at [1360, 694] on div "Add files" at bounding box center [1381, 692] width 89 height 27
type input "C:\fakepath\__f52____TEXJ__d2272180__oR794907567__latest__outside.pdf"
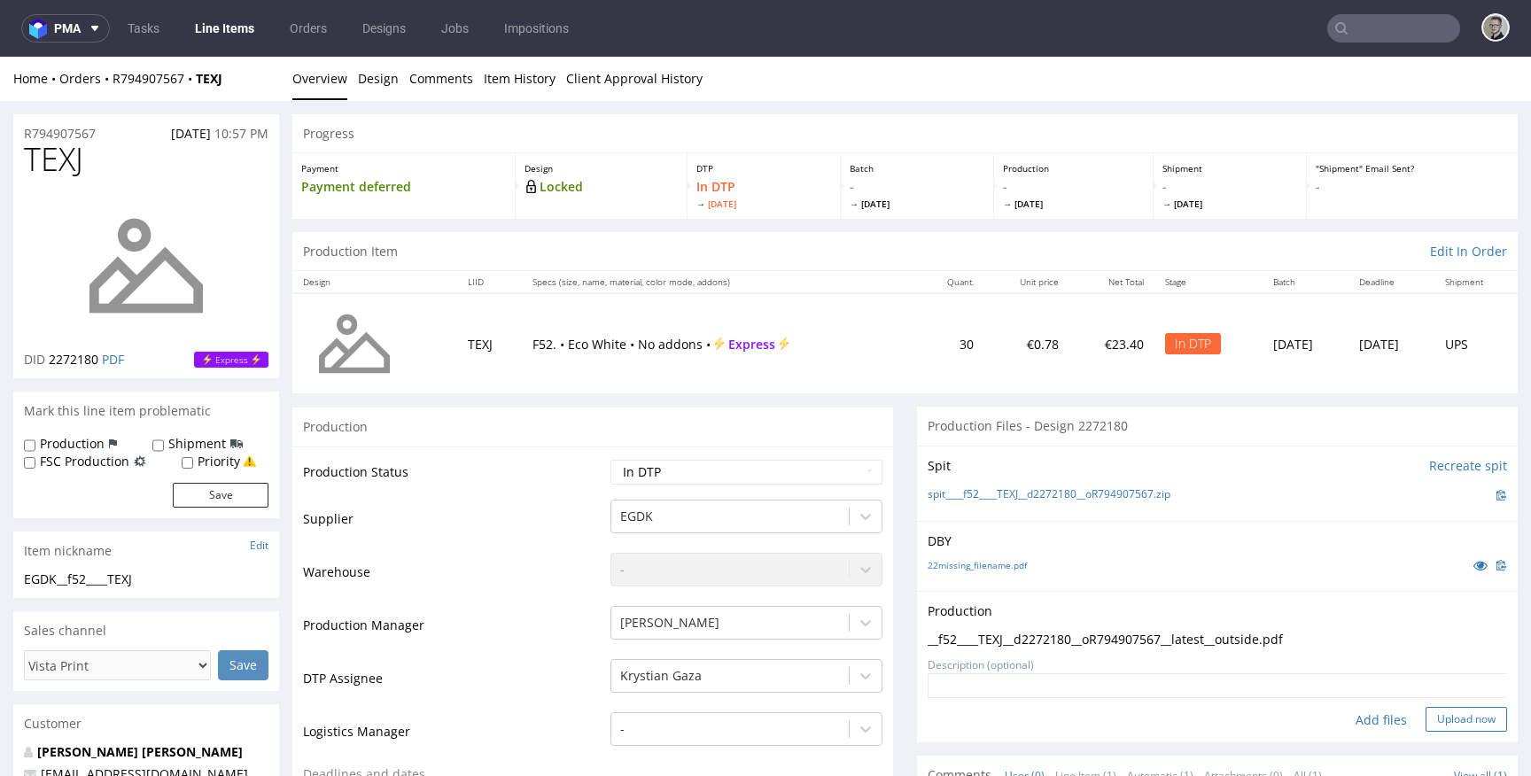
click at [1439, 715] on button "Upload now" at bounding box center [1465, 719] width 81 height 25
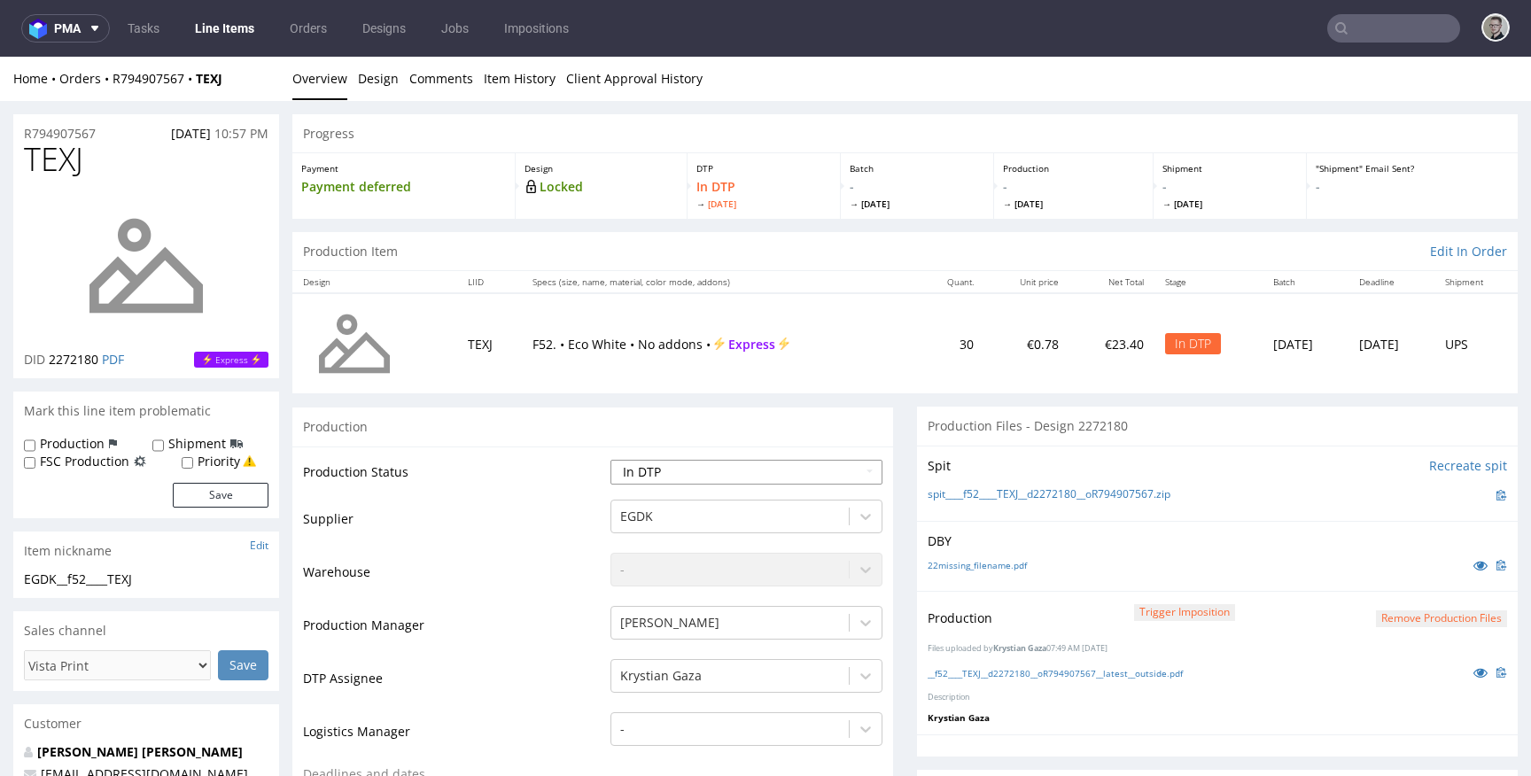
click at [719, 472] on select "Waiting for Artwork Waiting for Diecut Waiting for Mockup Waiting for DTP Waiti…" at bounding box center [746, 472] width 272 height 25
select select "dtp_production_ready"
click at [610, 460] on select "Waiting for Artwork Waiting for Diecut Waiting for Mockup Waiting for DTP Waiti…" at bounding box center [746, 472] width 272 height 25
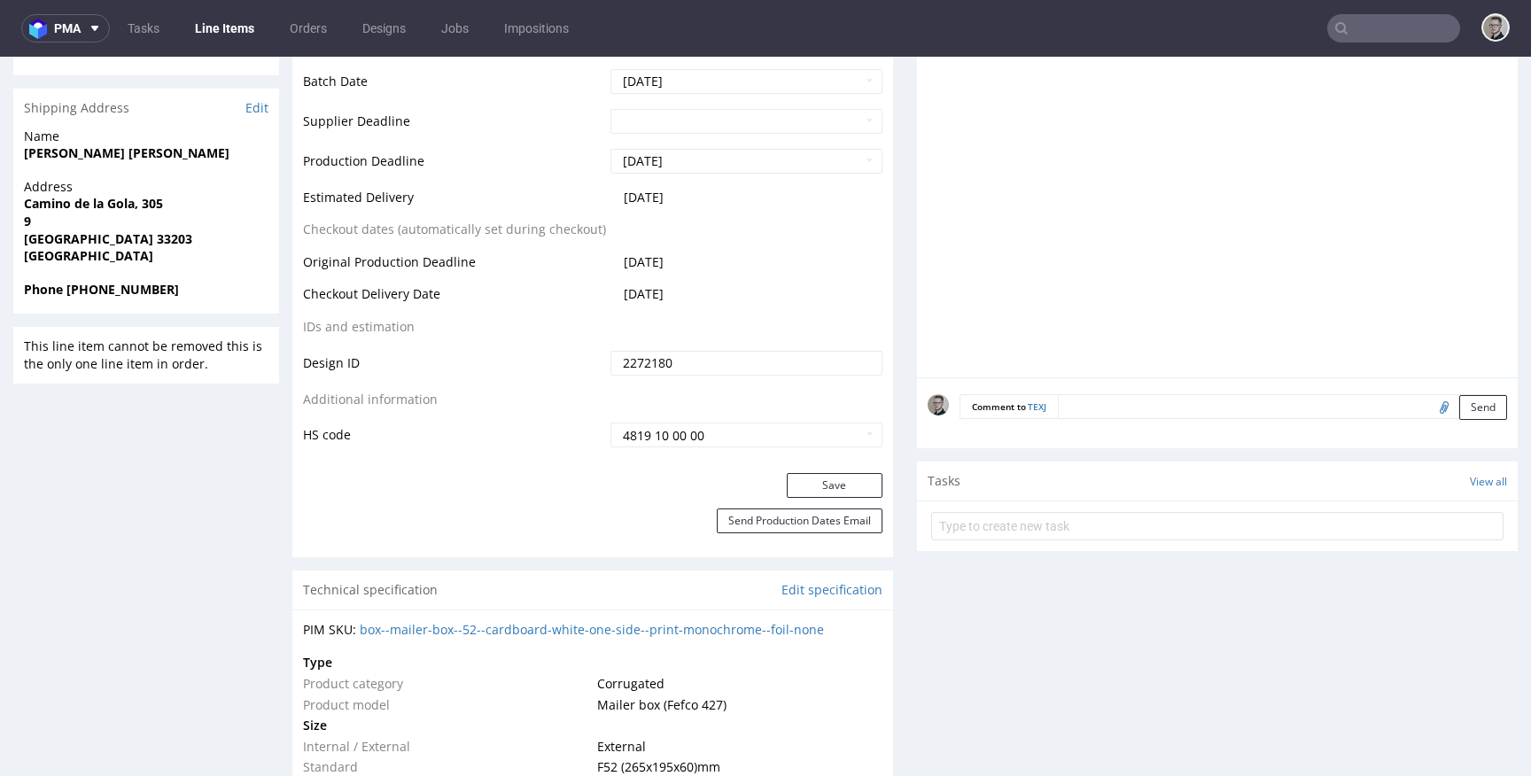
scroll to position [780, 0]
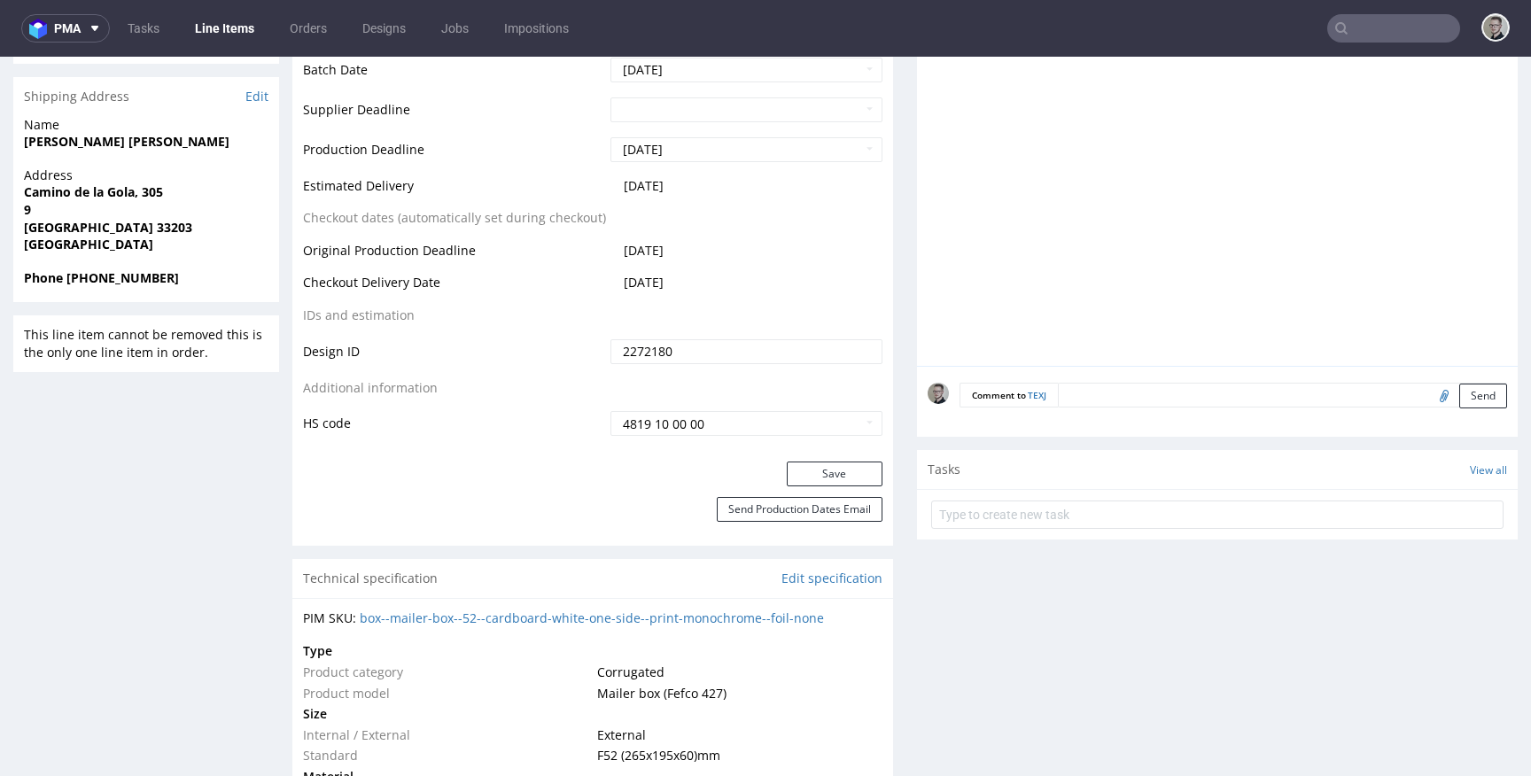
click at [832, 454] on div "Production Status Waiting for Artwork Waiting for Diecut Waiting for Mockup Wai…" at bounding box center [592, 64] width 601 height 796
click at [835, 465] on button "Save" at bounding box center [835, 474] width 96 height 25
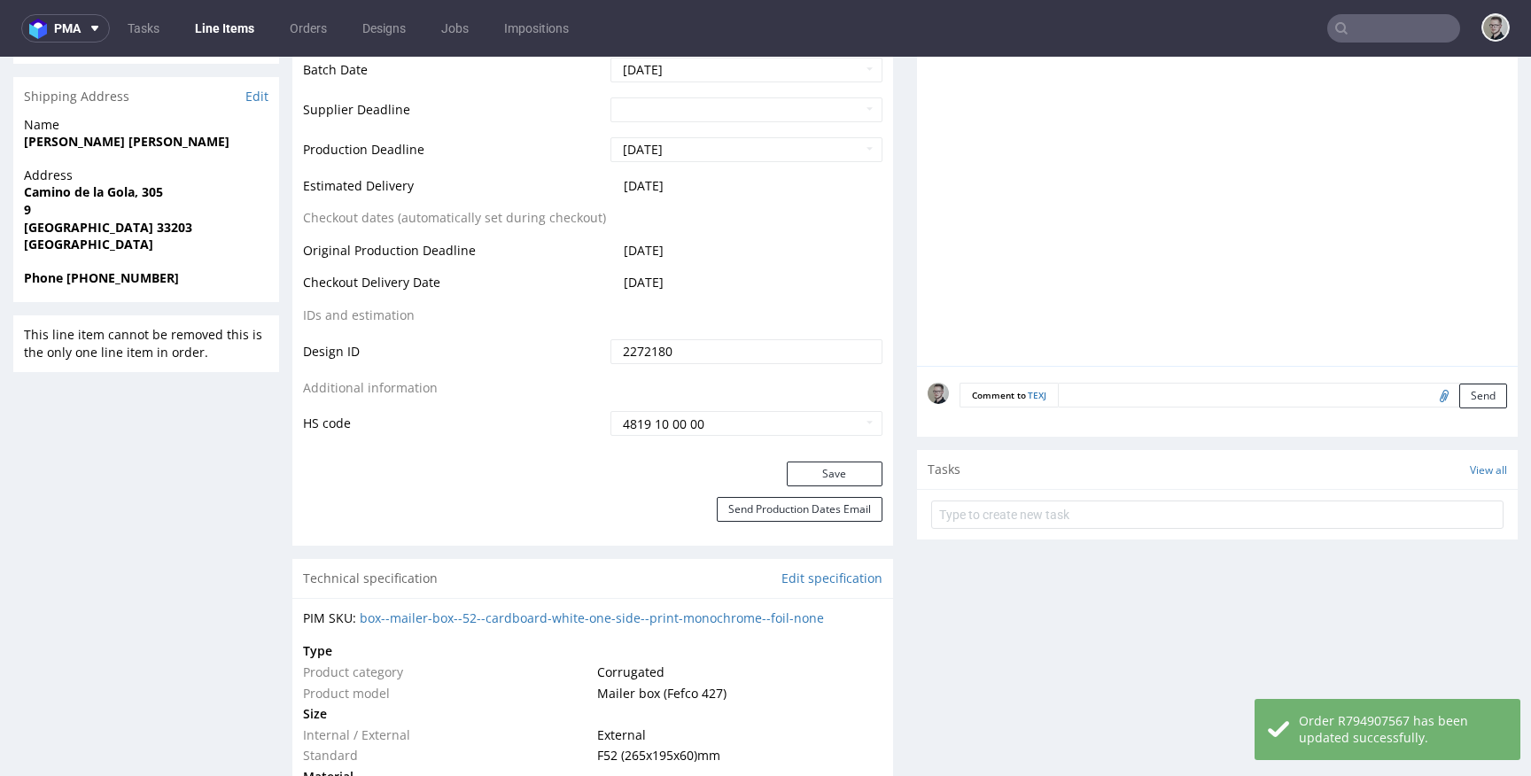
scroll to position [0, 0]
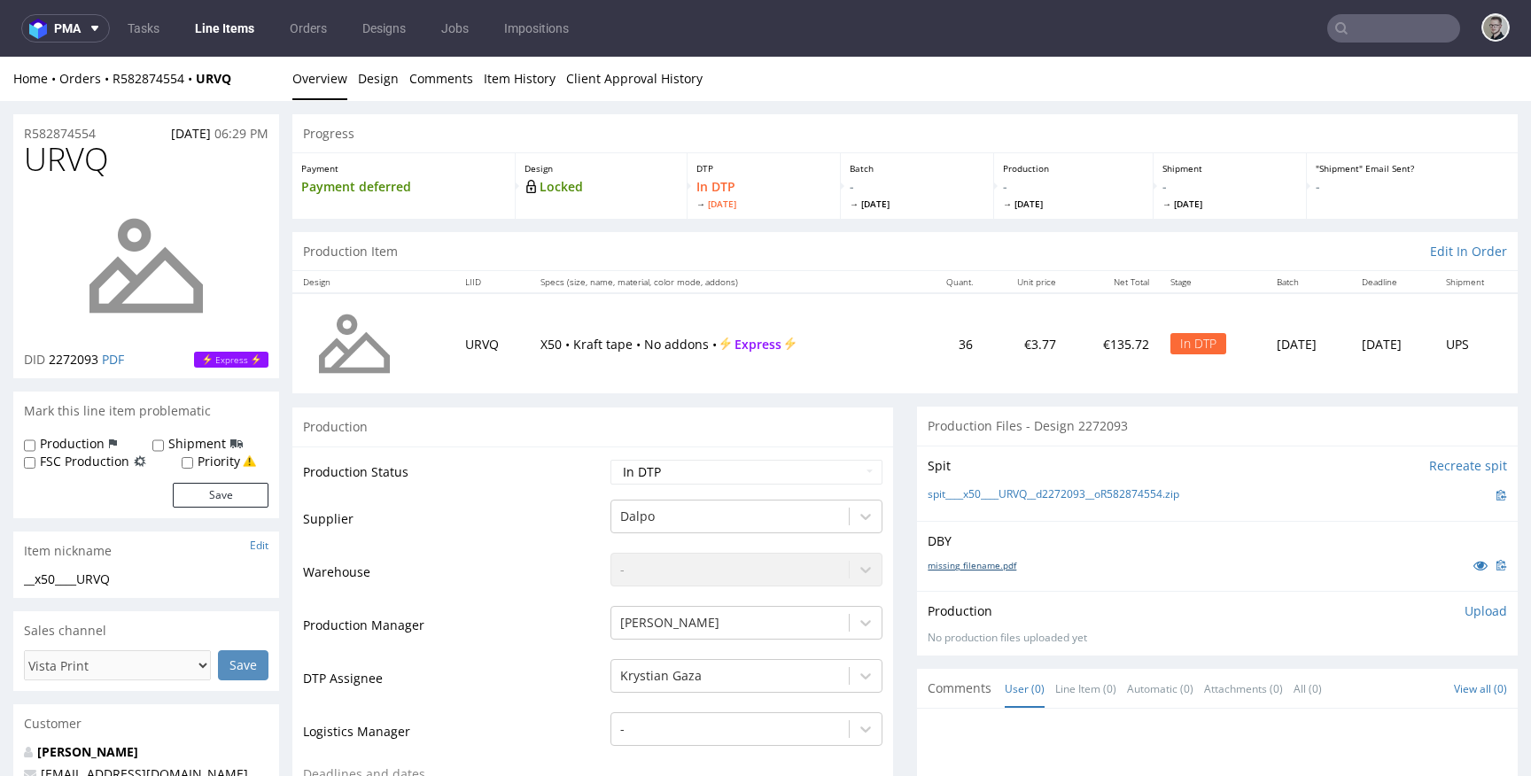
click at [977, 563] on link "missing_filename.pdf" at bounding box center [972, 565] width 89 height 12
click at [1028, 491] on link "spit____x50____URVQ__d2272093__oR582874554.zip" at bounding box center [1054, 494] width 252 height 15
click at [369, 86] on link "Design" at bounding box center [378, 78] width 41 height 43
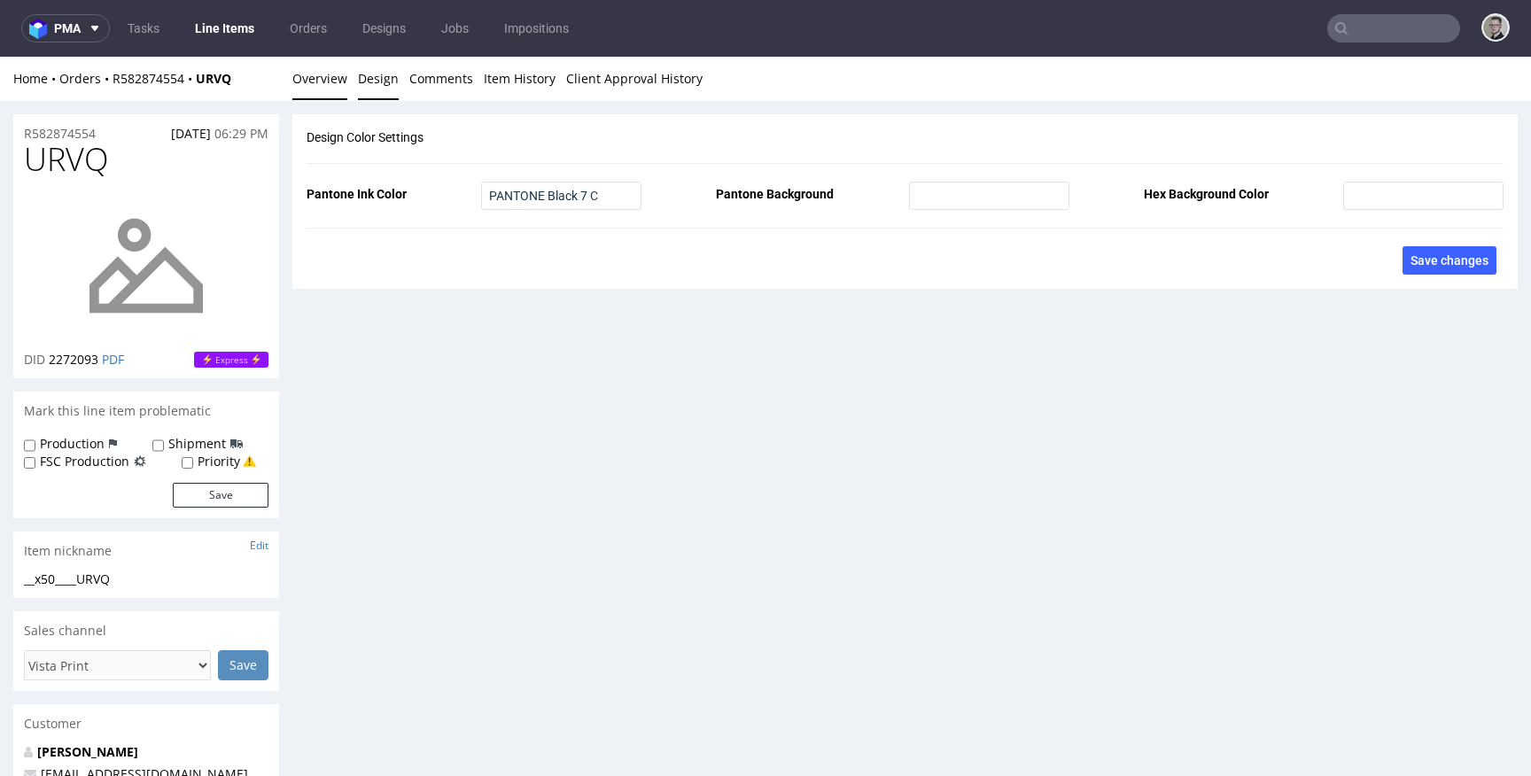
click at [324, 84] on link "Overview" at bounding box center [319, 78] width 55 height 43
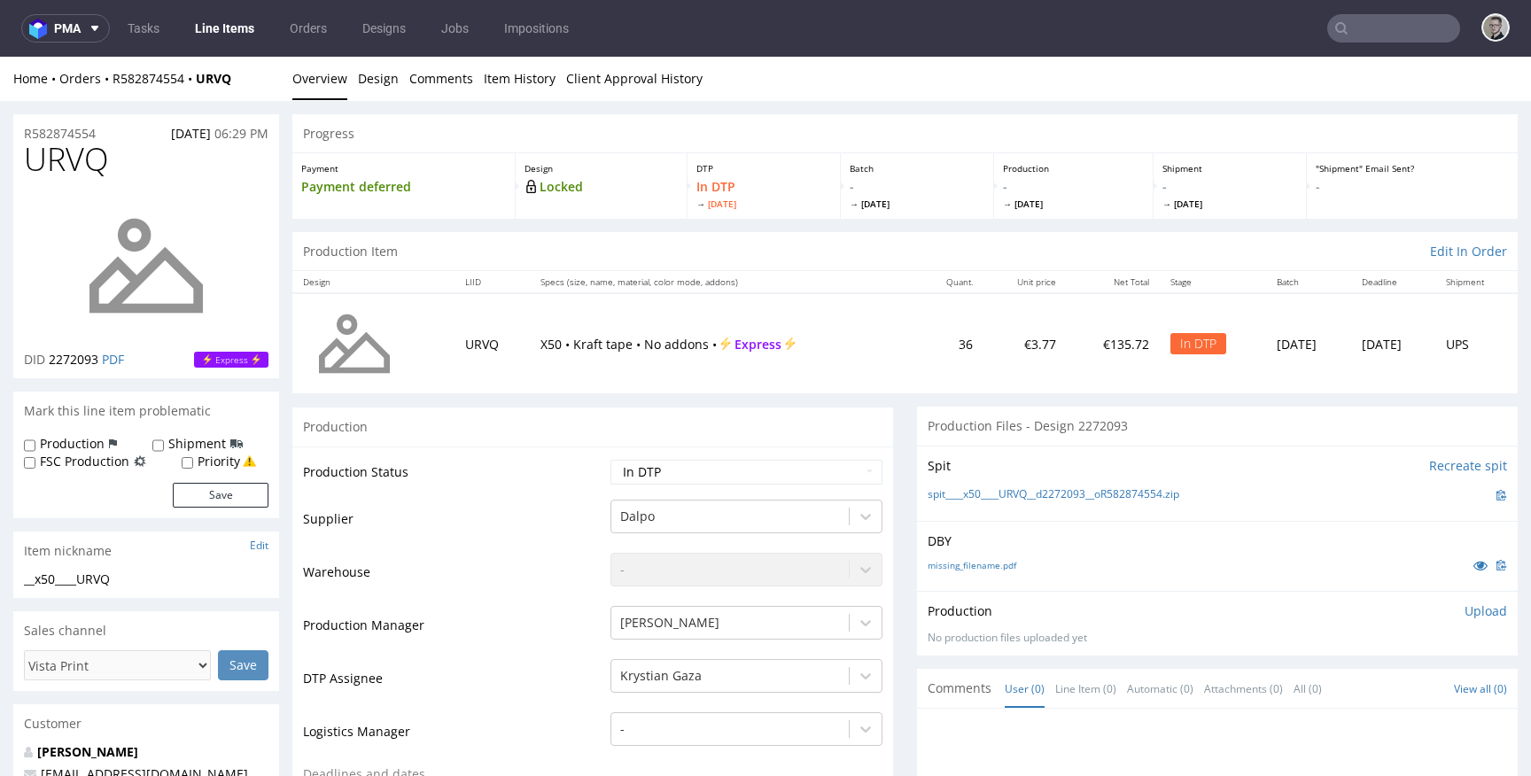
scroll to position [360, 0]
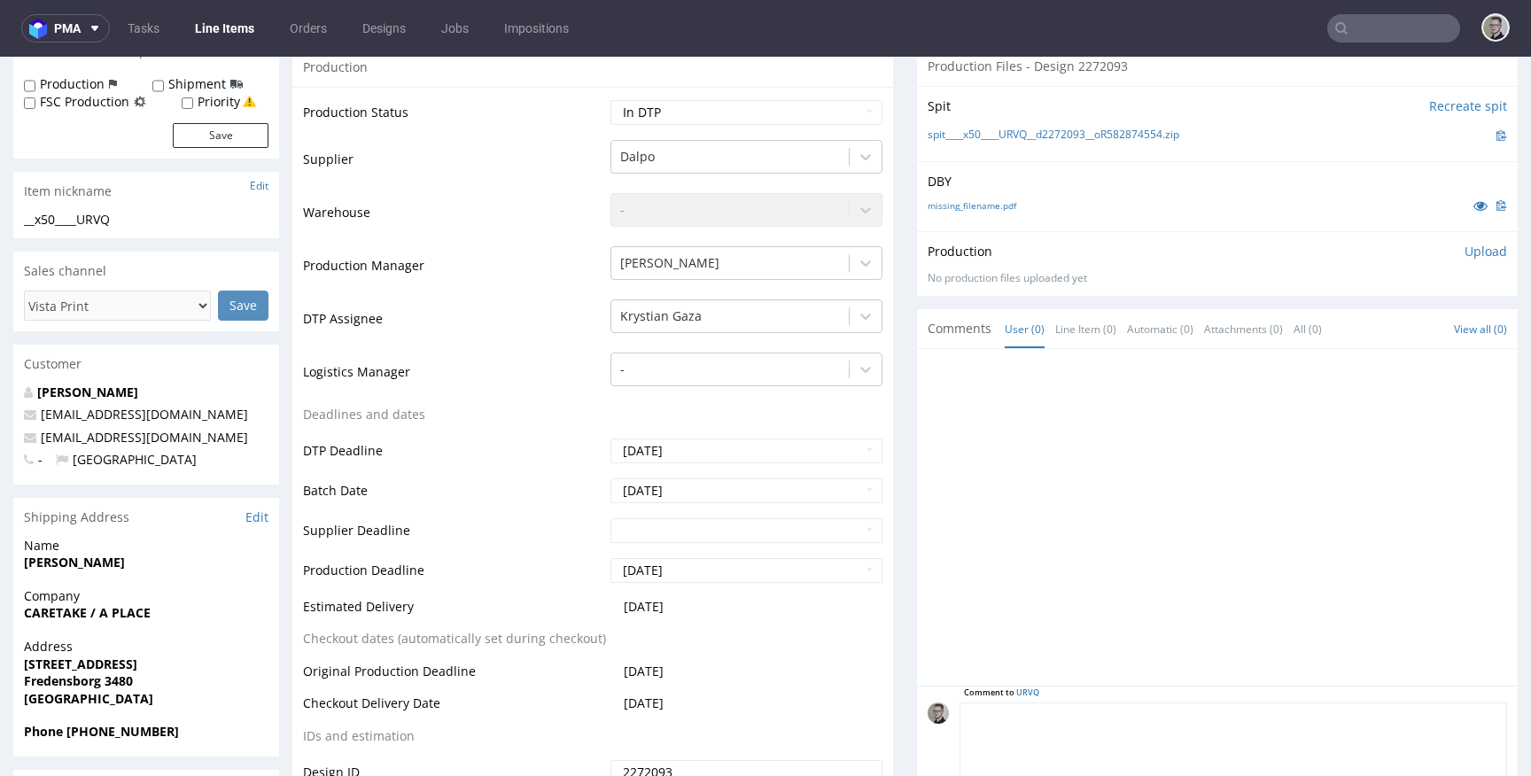
click at [1309, 719] on textarea at bounding box center [1232, 740] width 547 height 76
paste textarea "ISSUE: Texts in the design are smaller than minimal 2mm height and some white l…"
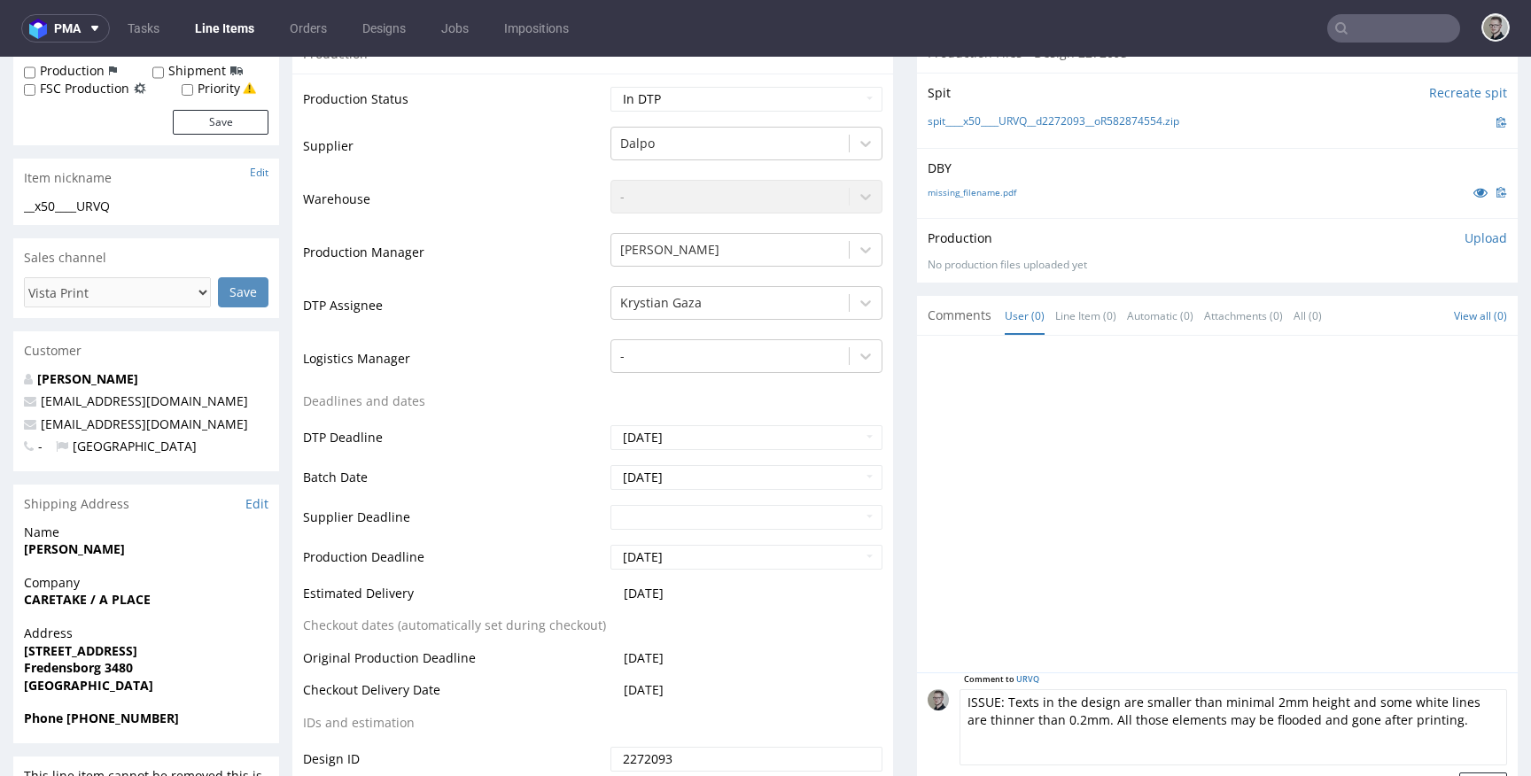
scroll to position [656, 0]
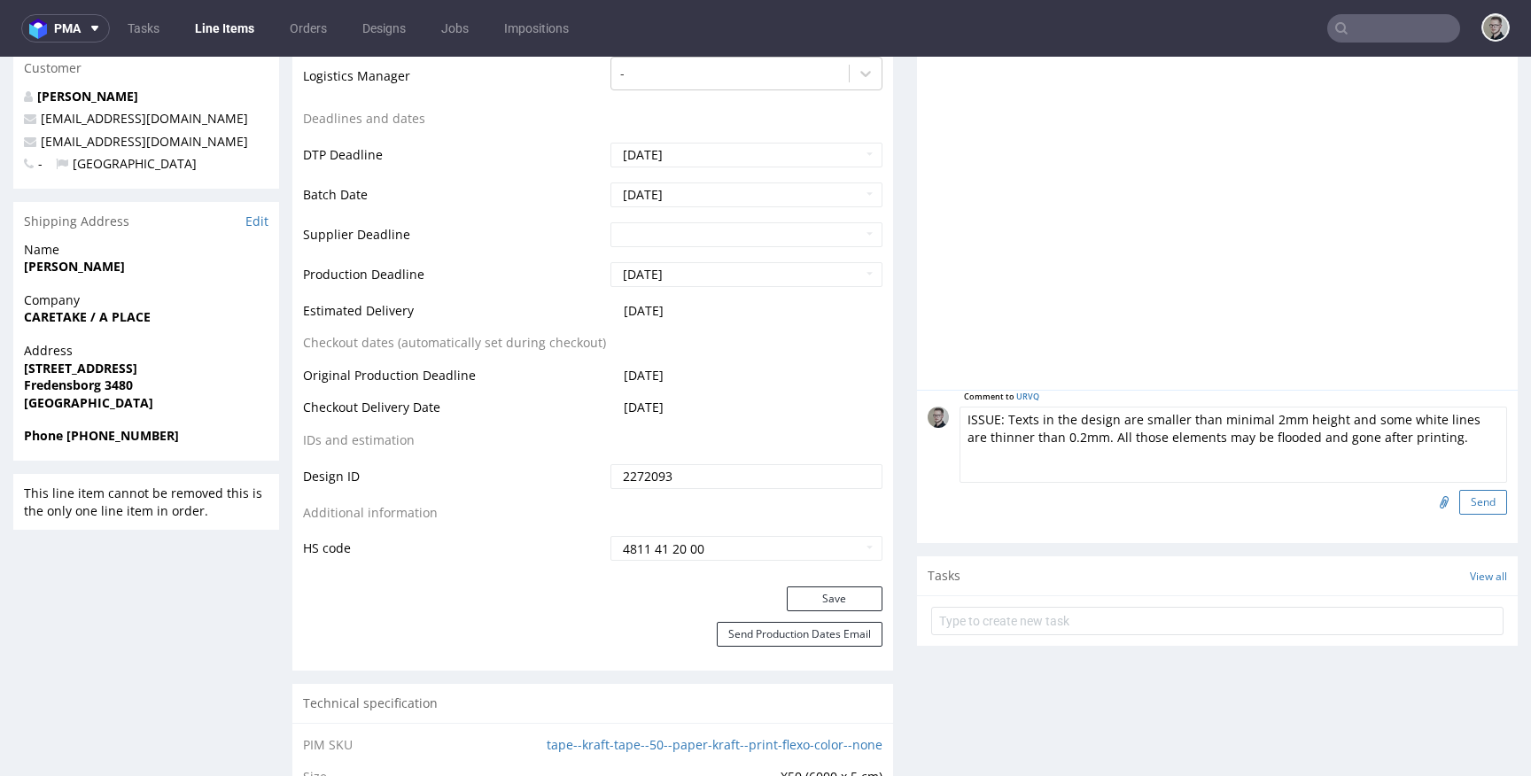
type textarea "ISSUE: Texts in the design are smaller than minimal 2mm height and some white l…"
click at [1459, 494] on button "Send" at bounding box center [1483, 502] width 48 height 25
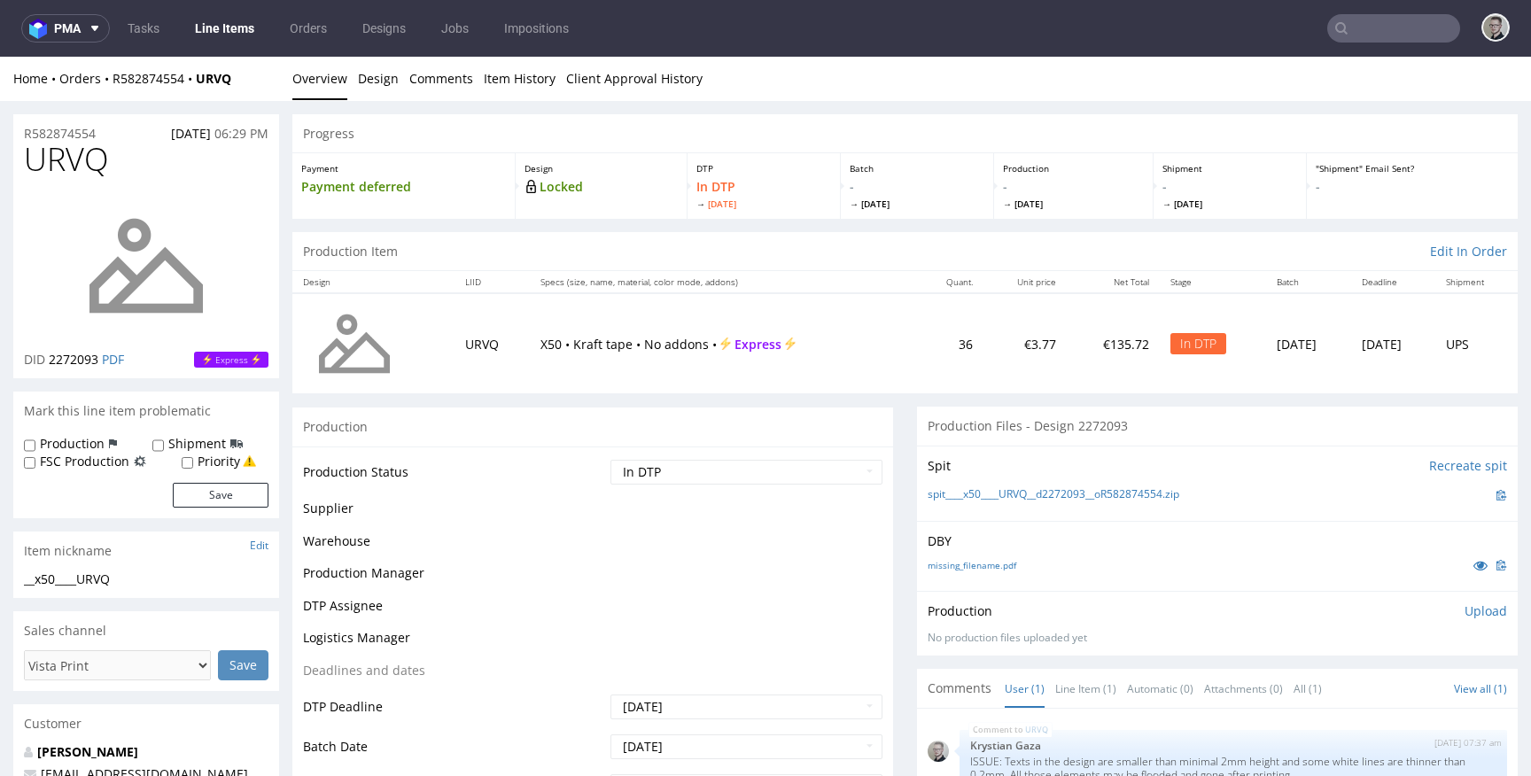
scroll to position [0, 0]
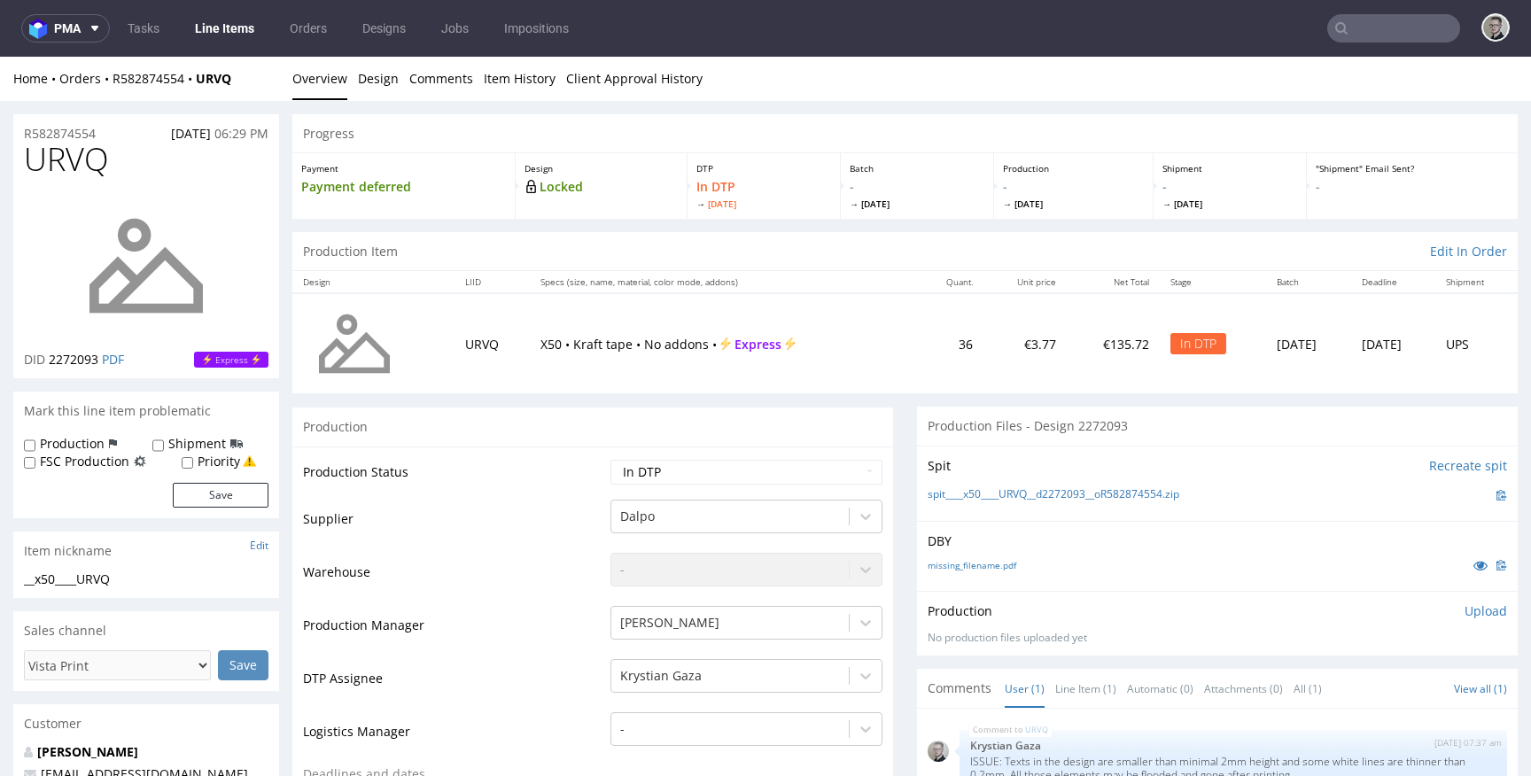
drag, startPoint x: 1447, startPoint y: 609, endPoint x: 1418, endPoint y: 622, distance: 30.9
click at [1464, 609] on p "Upload" at bounding box center [1485, 611] width 43 height 18
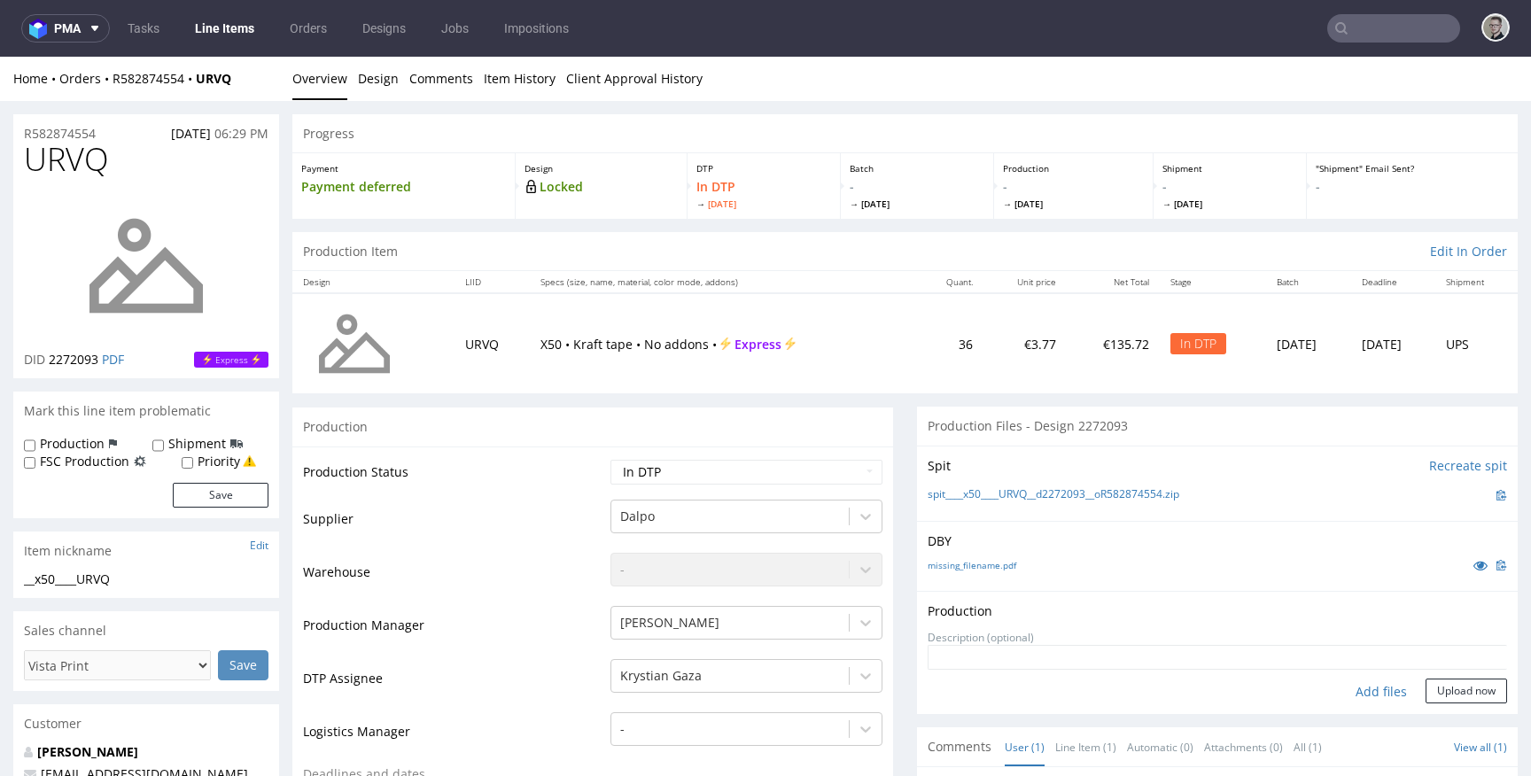
click at [1349, 687] on div "Add files" at bounding box center [1381, 692] width 89 height 27
type input "C:\fakepath\__x50____URVQ__d2272093__oR582874554__latest__front.pdf"
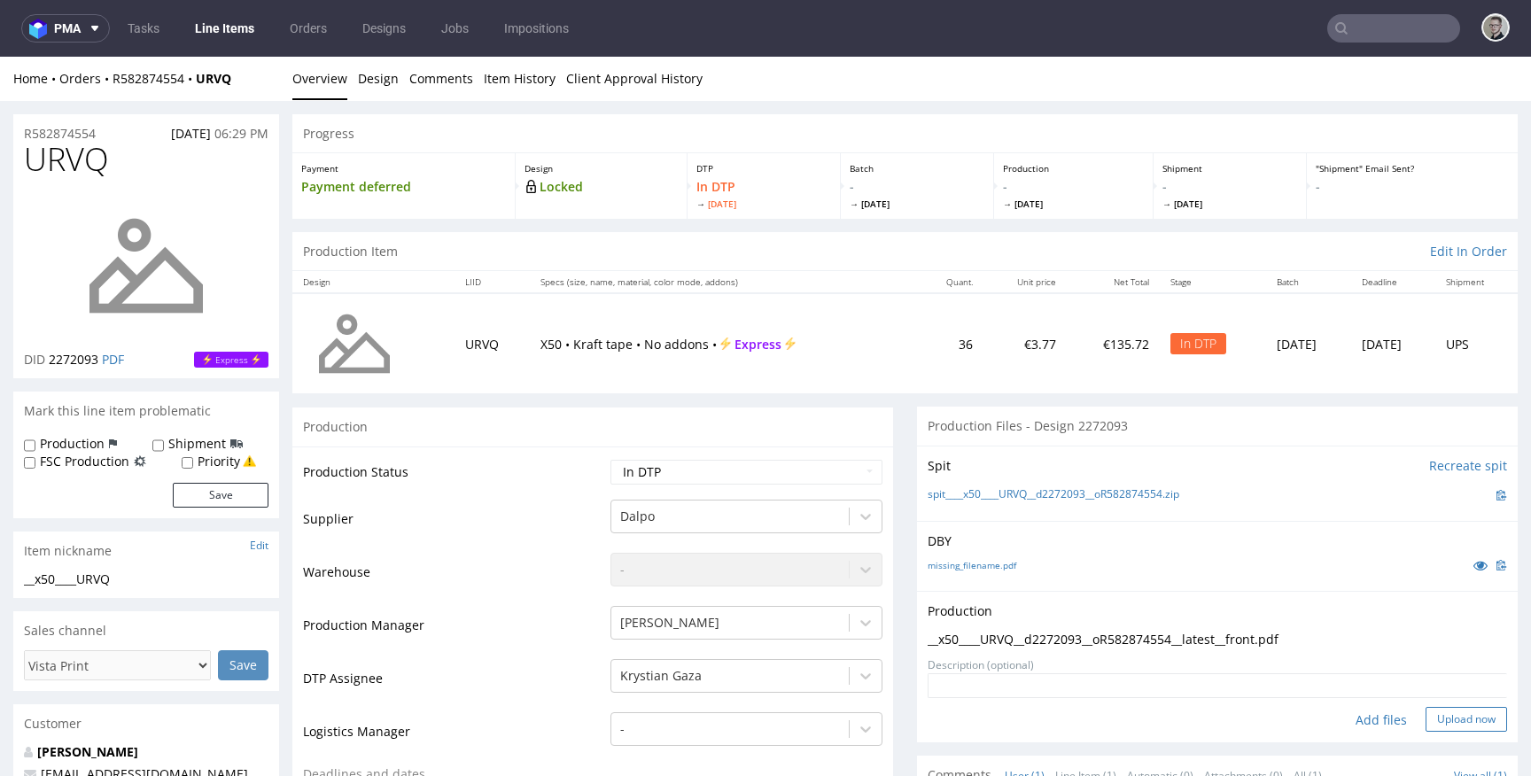
click at [1459, 722] on button "Upload now" at bounding box center [1465, 719] width 81 height 25
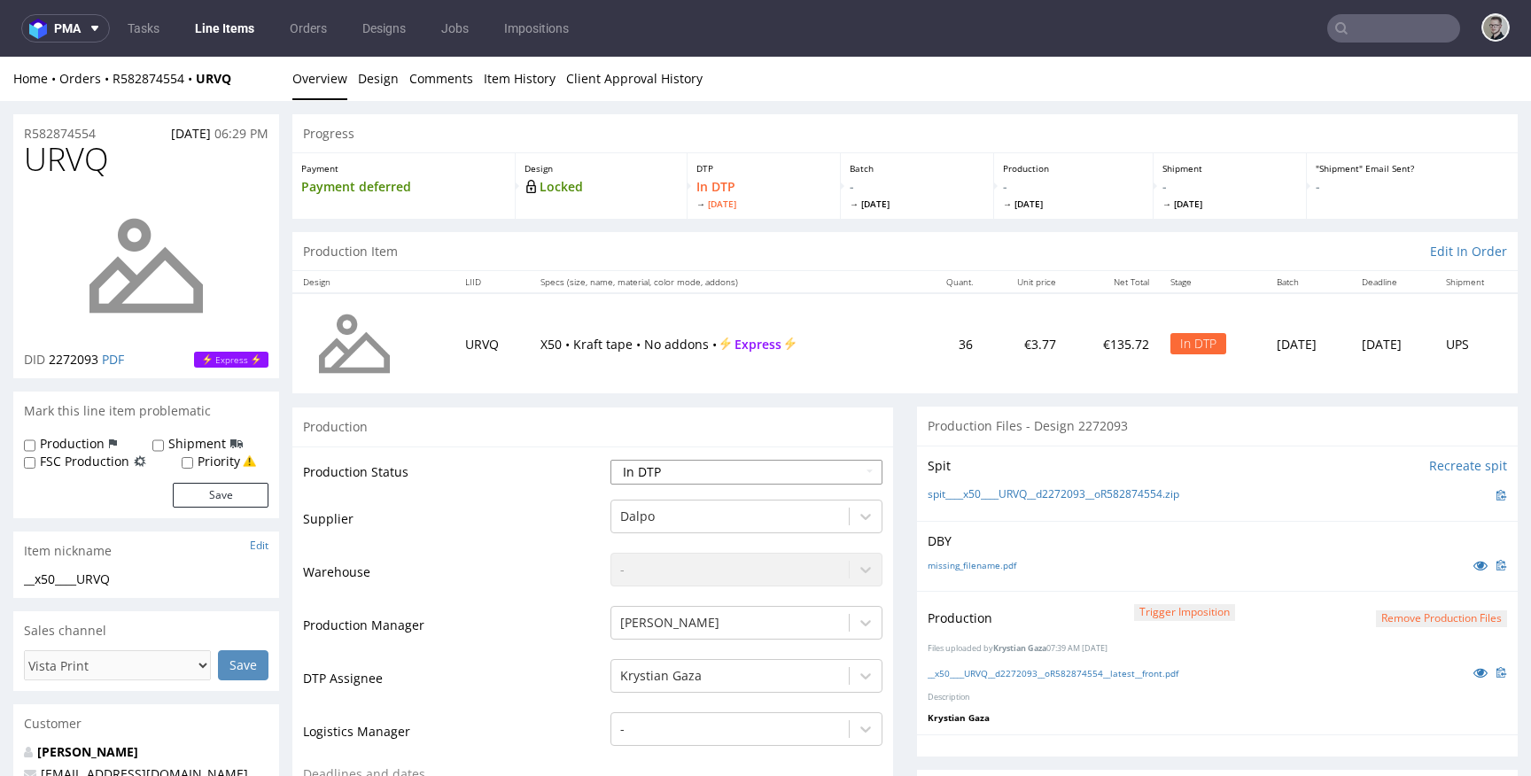
click at [764, 483] on select "Waiting for Artwork Waiting for Diecut Waiting for Mockup Waiting for DTP Waiti…" at bounding box center [746, 472] width 272 height 25
select select "dtp_production_ready"
click at [610, 460] on select "Waiting for Artwork Waiting for Diecut Waiting for Mockup Waiting for DTP Waiti…" at bounding box center [746, 472] width 272 height 25
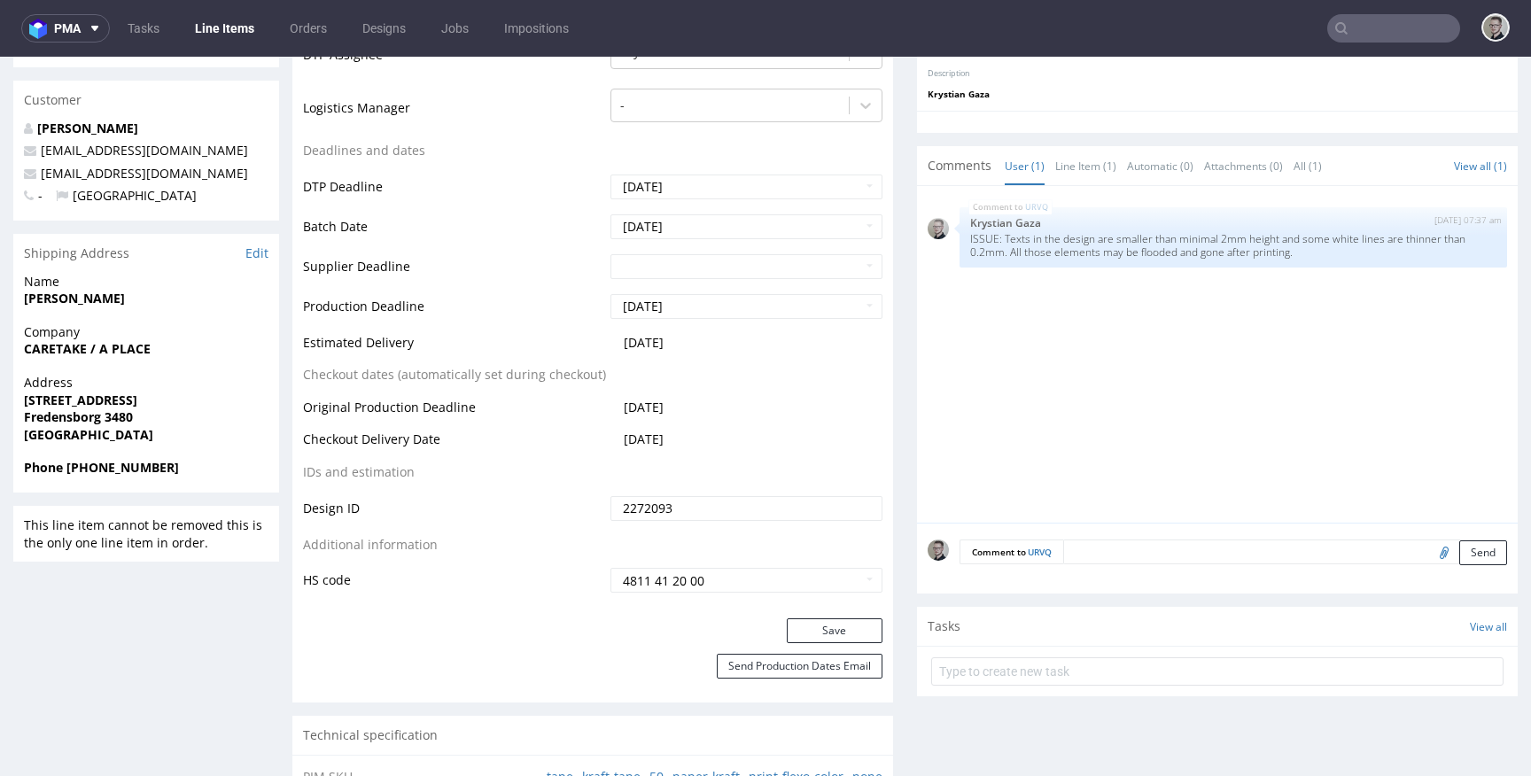
scroll to position [677, 0]
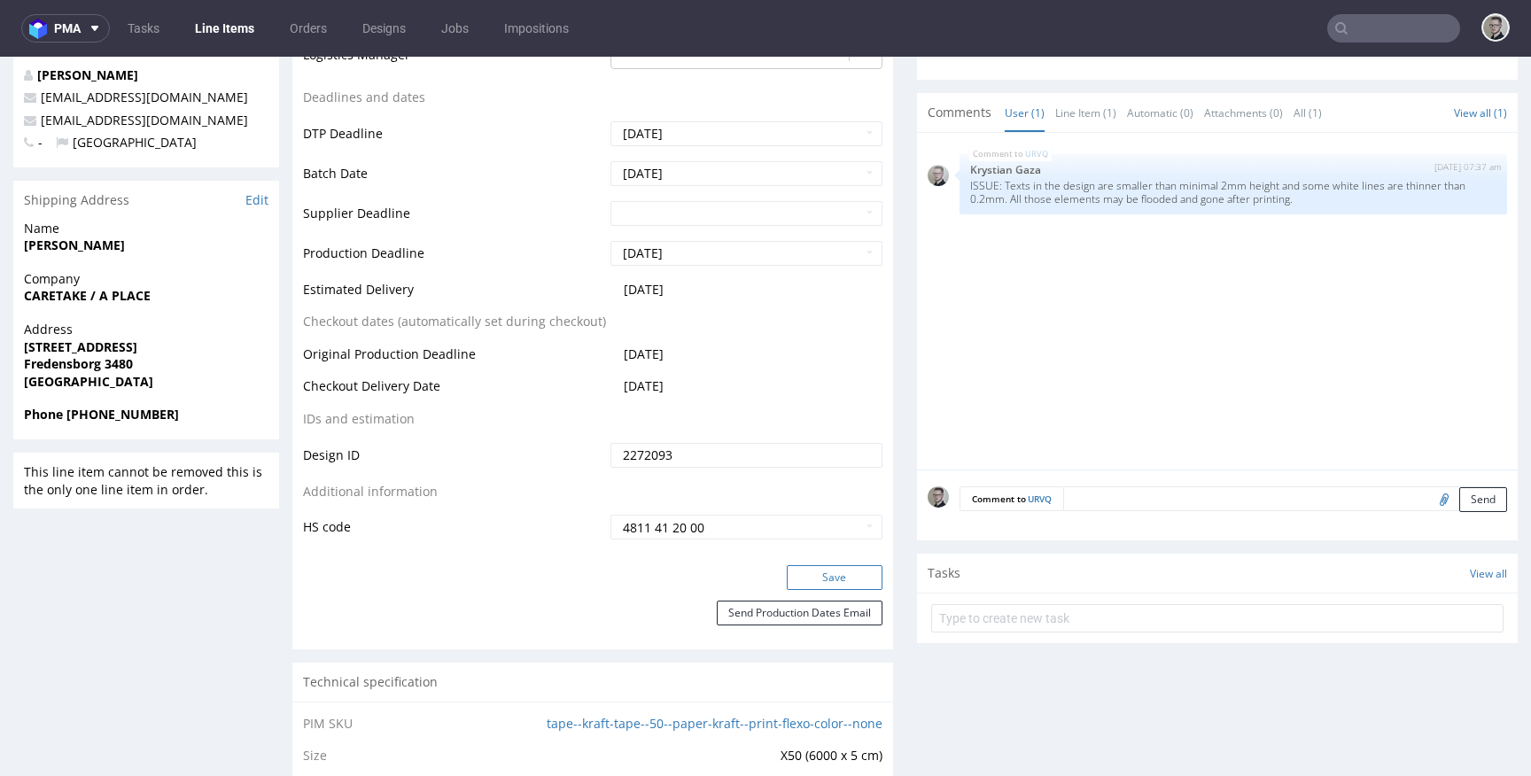
click at [804, 586] on button "Save" at bounding box center [835, 577] width 96 height 25
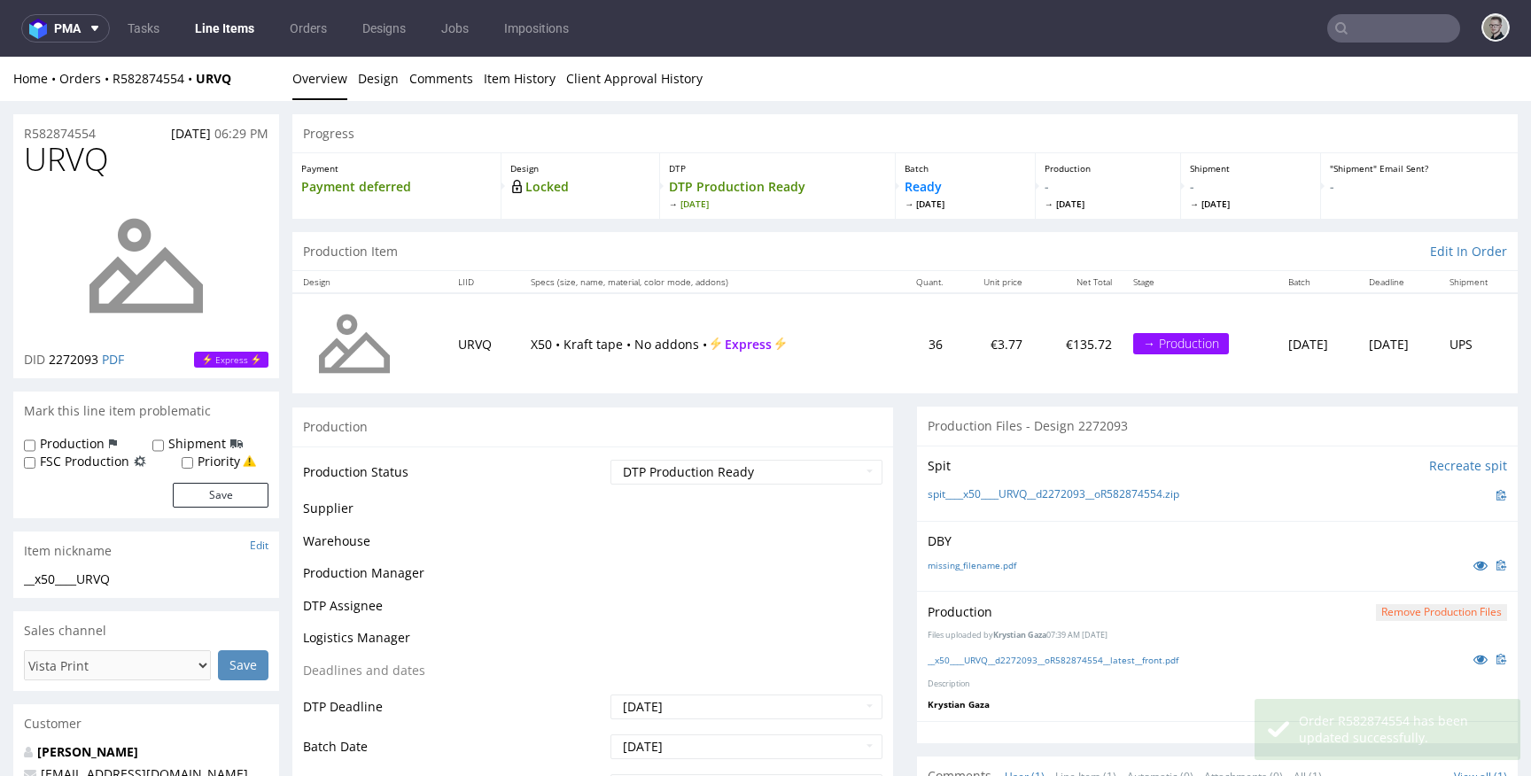
scroll to position [0, 0]
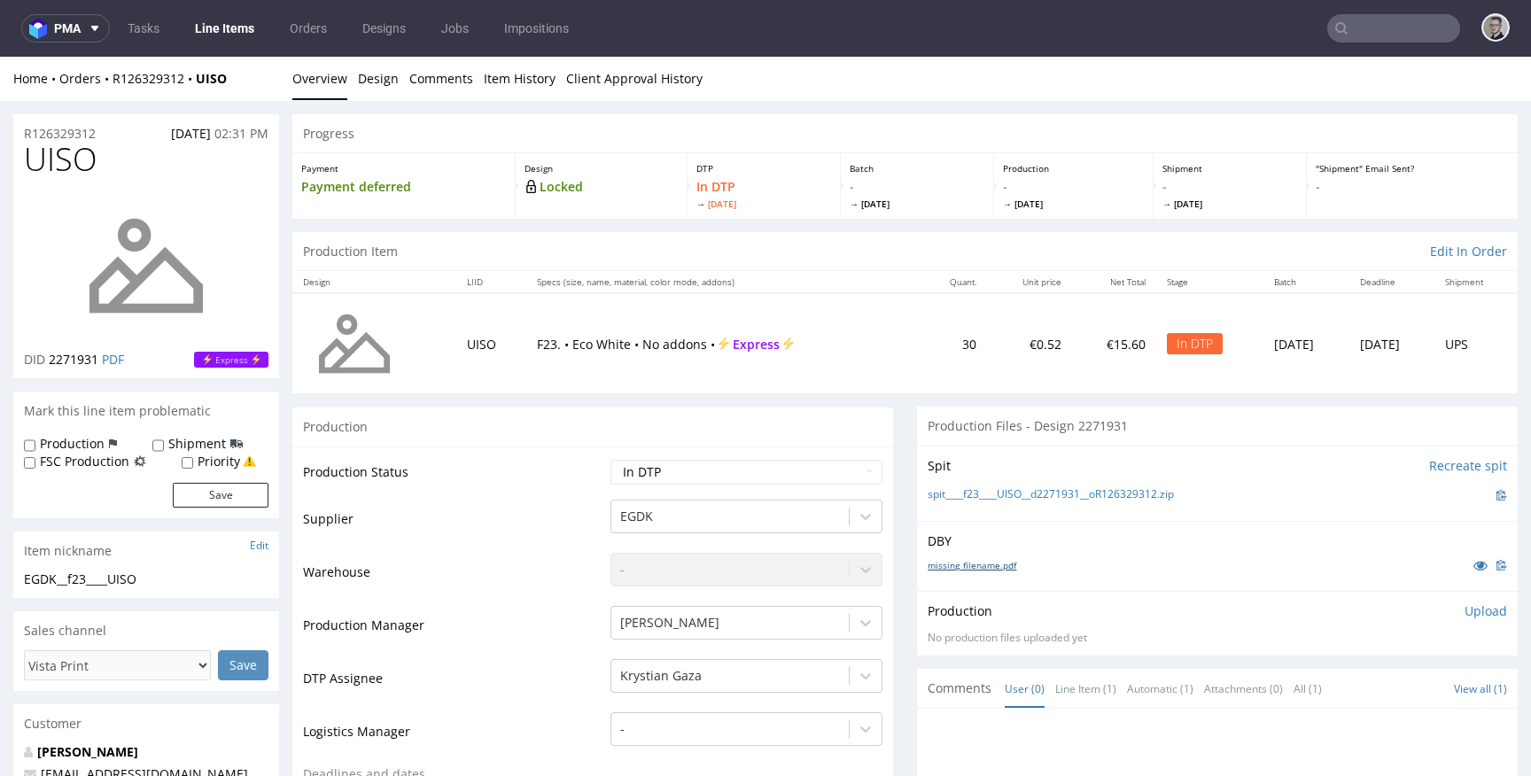
click at [989, 560] on link "missing_filename.pdf" at bounding box center [972, 565] width 89 height 12
click at [1053, 490] on link "spit____f23____UISO__d2271931__oR126329312.zip" at bounding box center [1051, 494] width 246 height 15
click at [1464, 607] on p "Upload" at bounding box center [1485, 611] width 43 height 18
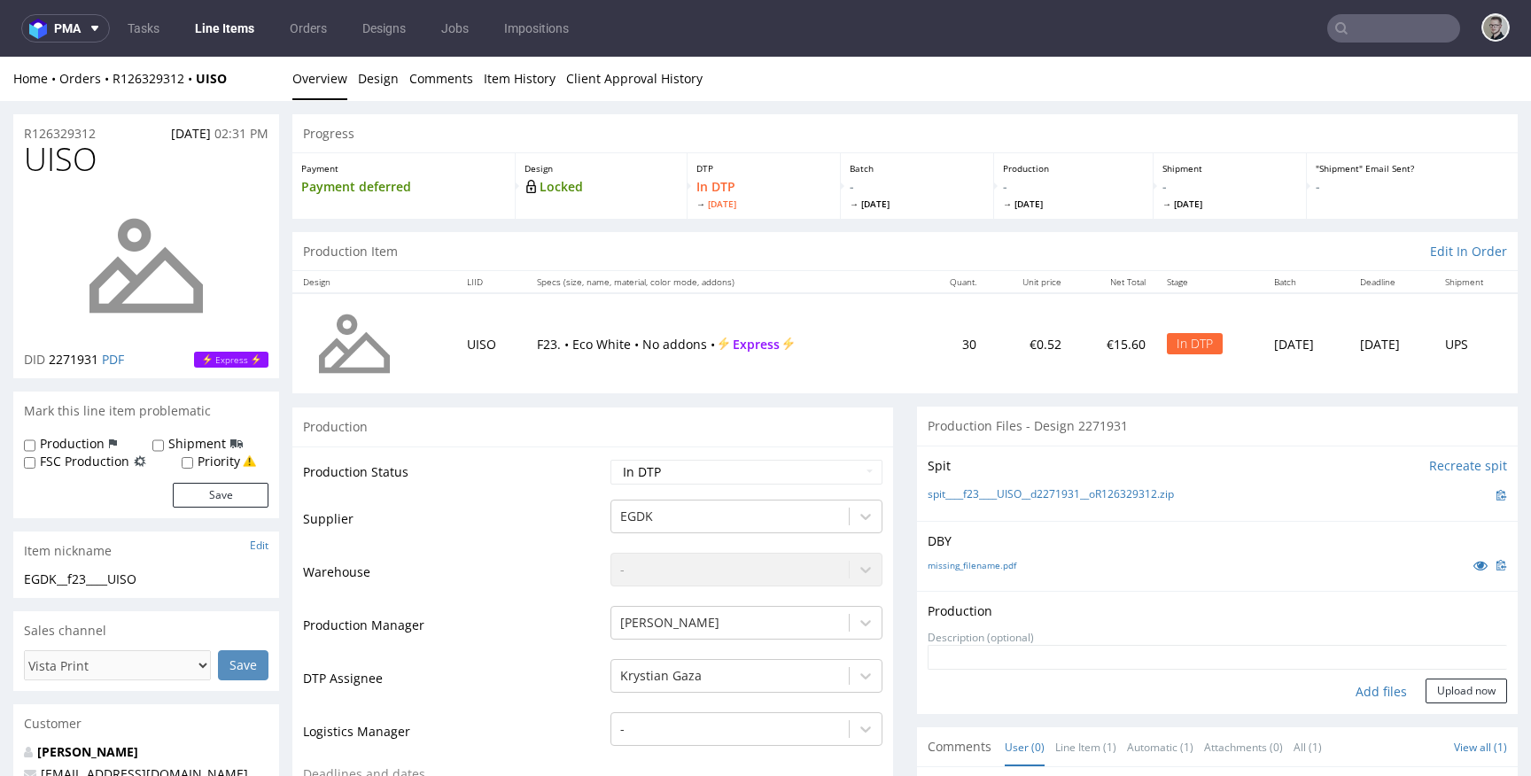
click at [1356, 699] on div "Add files" at bounding box center [1381, 692] width 89 height 27
type input "C:\fakepath\__f23____UISO__d2271931__oR126329312__latest__outside.pdf"
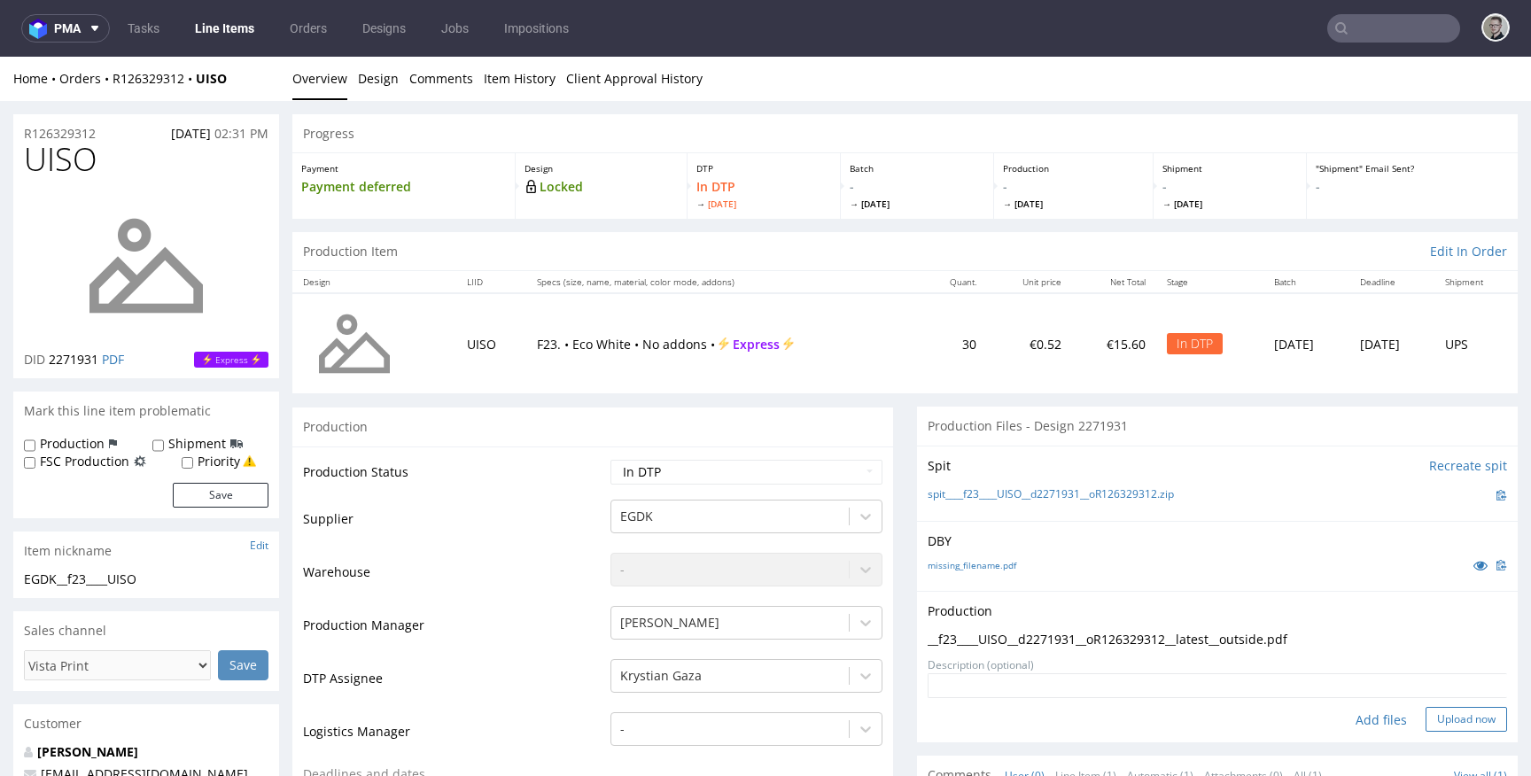
click at [1434, 711] on button "Upload now" at bounding box center [1465, 719] width 81 height 25
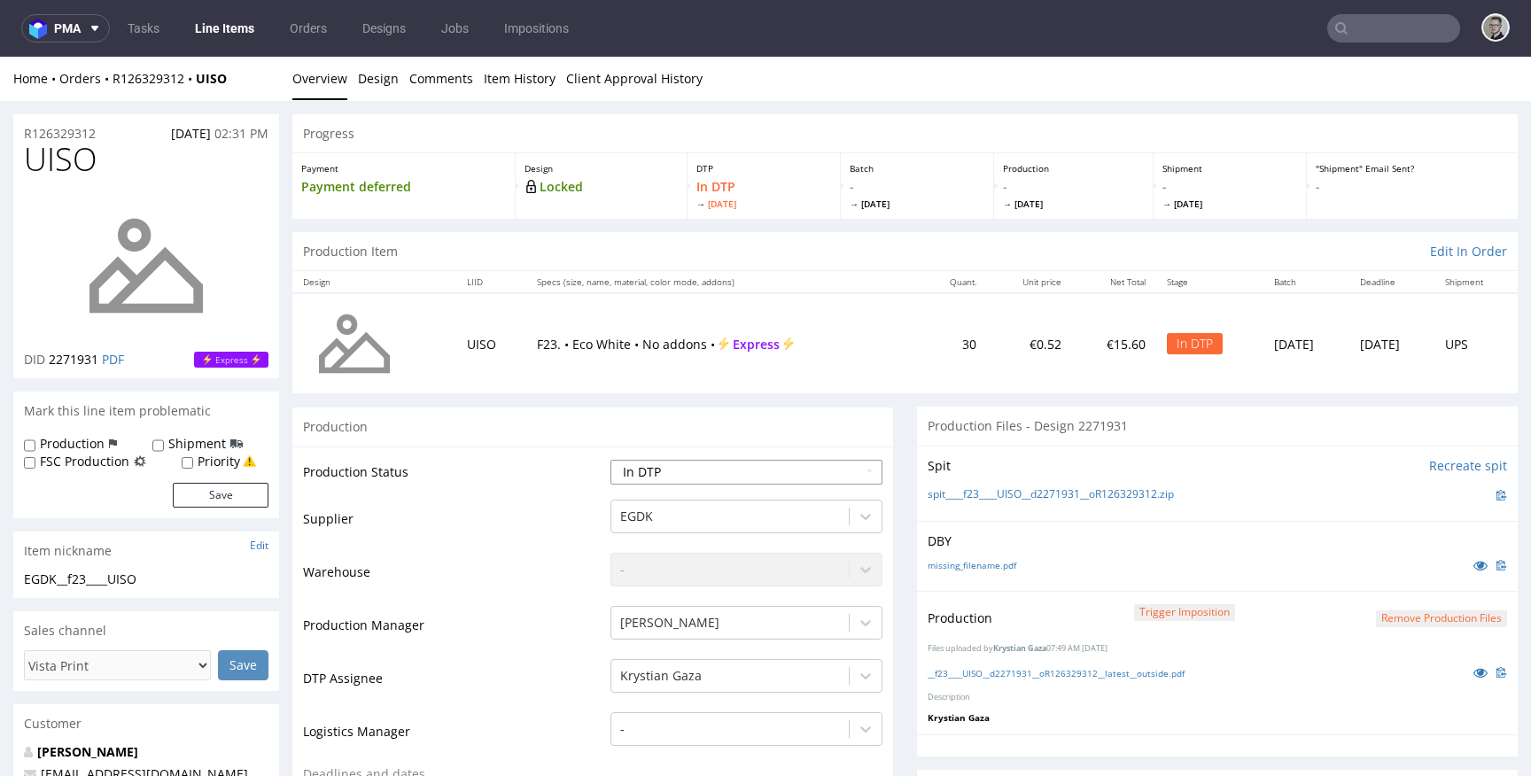
click at [724, 470] on select "Waiting for Artwork Waiting for Diecut Waiting for Mockup Waiting for DTP Waiti…" at bounding box center [746, 472] width 272 height 25
select select "dtp_production_ready"
click at [610, 460] on select "Waiting for Artwork Waiting for Diecut Waiting for Mockup Waiting for DTP Waiti…" at bounding box center [746, 472] width 272 height 25
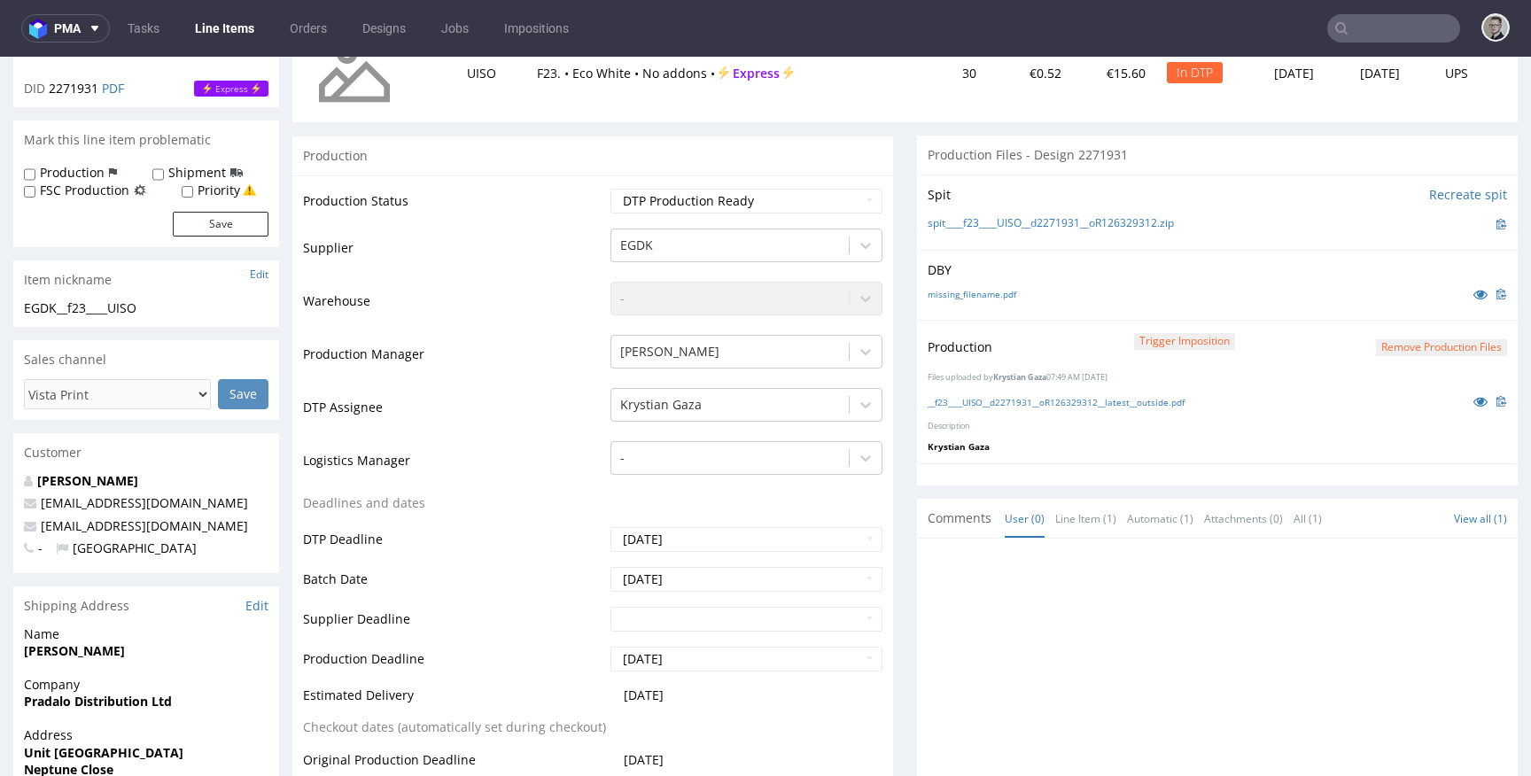
scroll to position [837, 0]
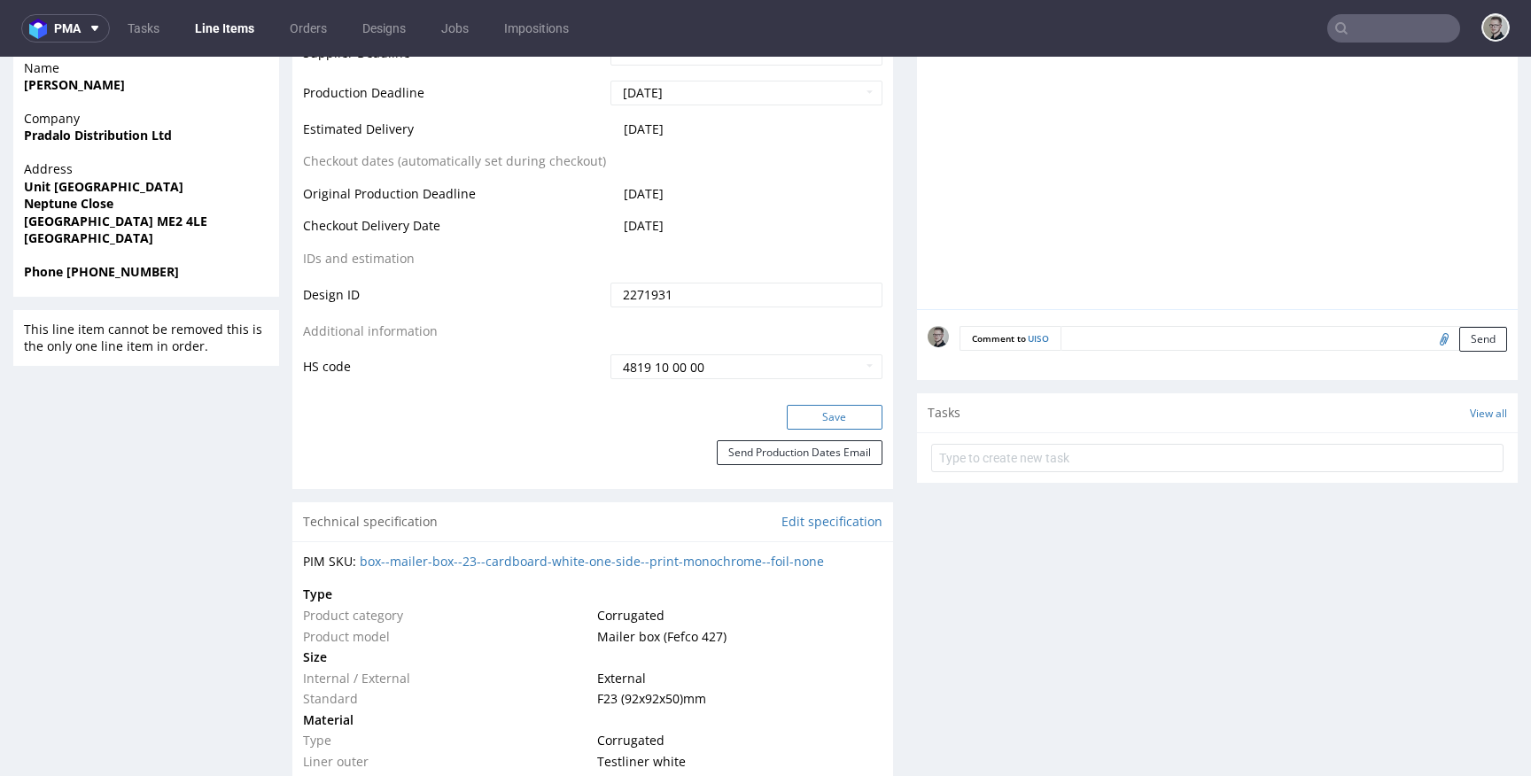
click at [850, 412] on button "Save" at bounding box center [835, 417] width 96 height 25
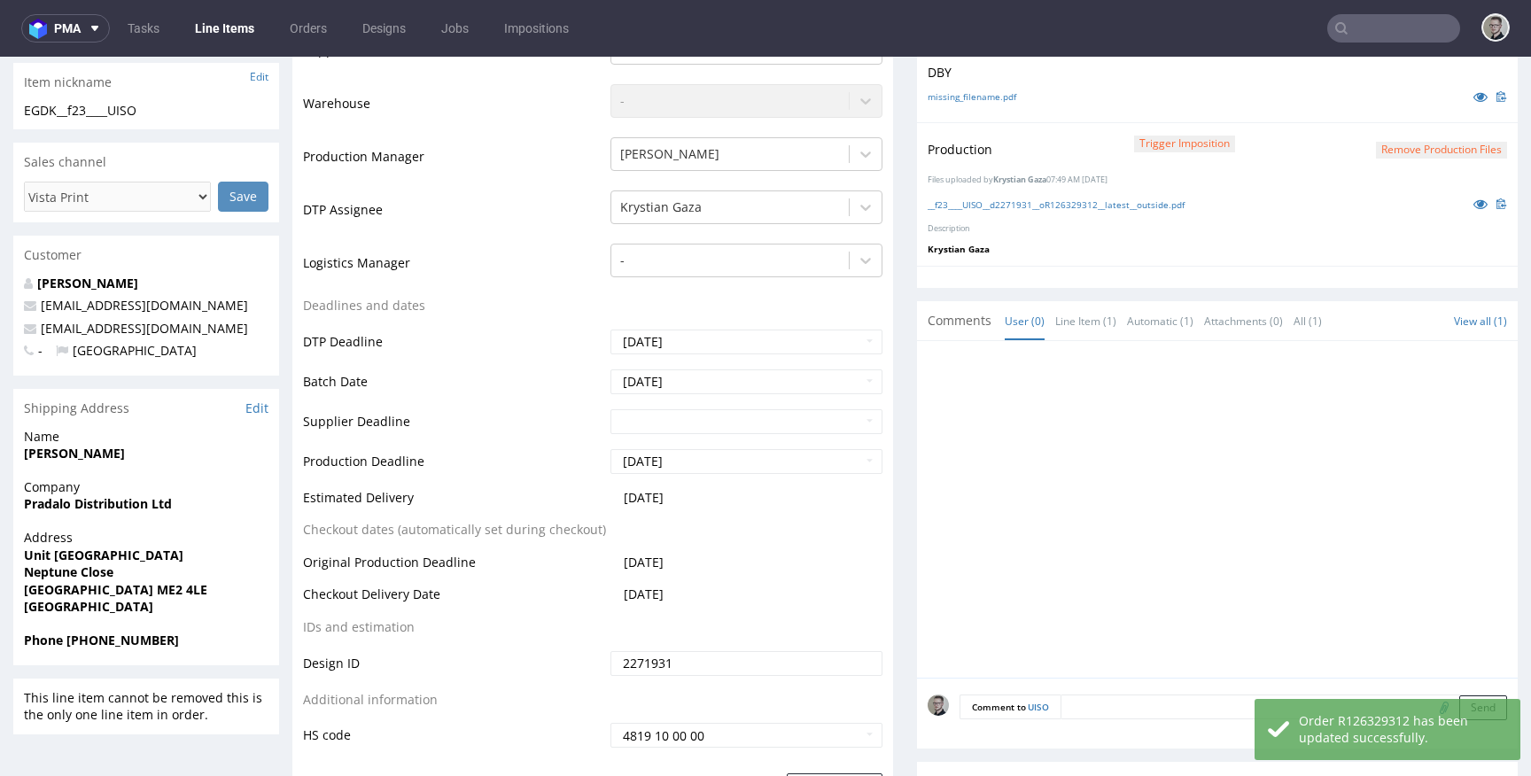
scroll to position [0, 0]
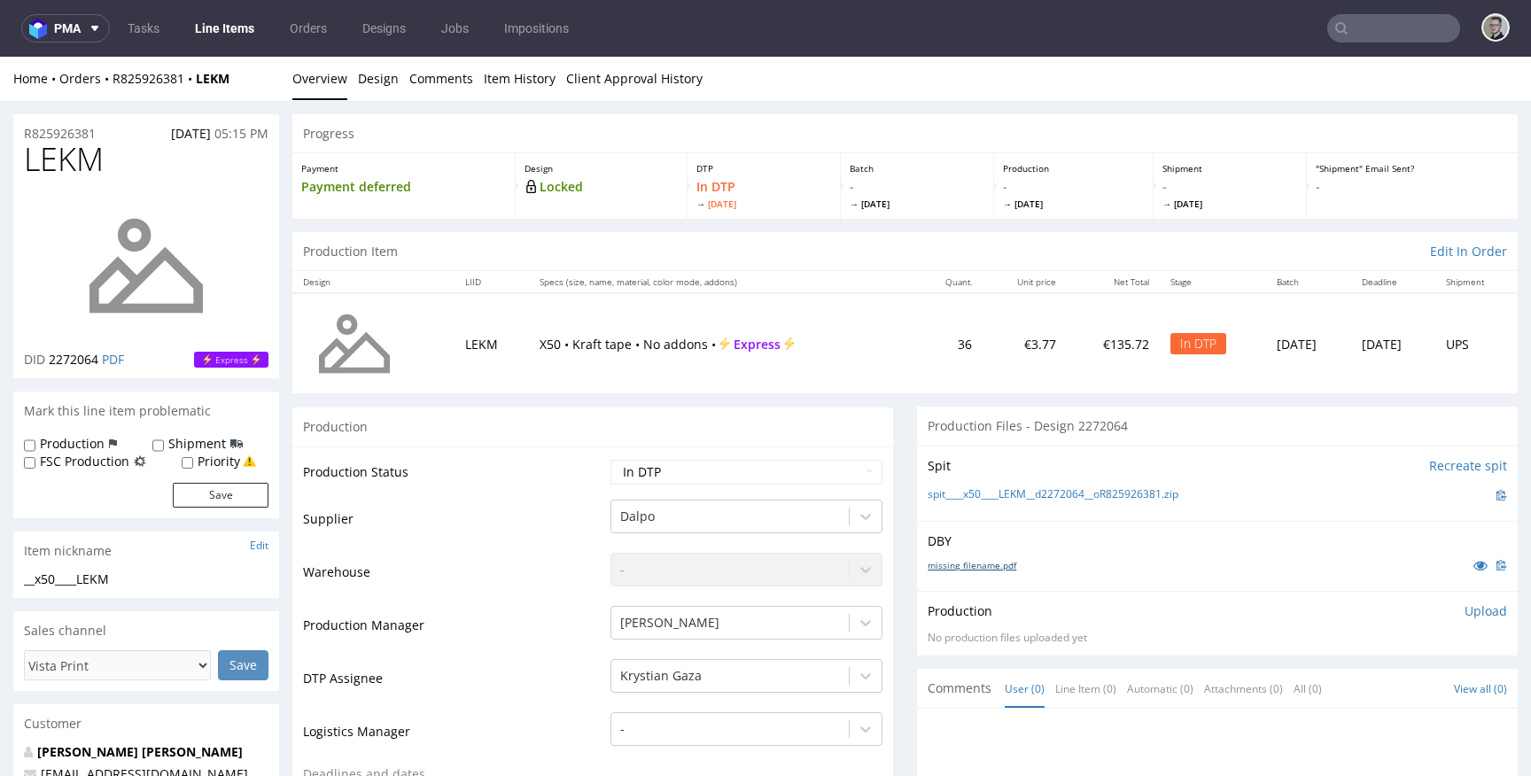
click at [990, 562] on link "missing_filename.pdf" at bounding box center [972, 565] width 89 height 12
click at [1076, 489] on link "spit____x50____LEKM__d2272064__oR825926381.zip" at bounding box center [1053, 494] width 251 height 15
click at [365, 69] on link "Design" at bounding box center [378, 78] width 41 height 43
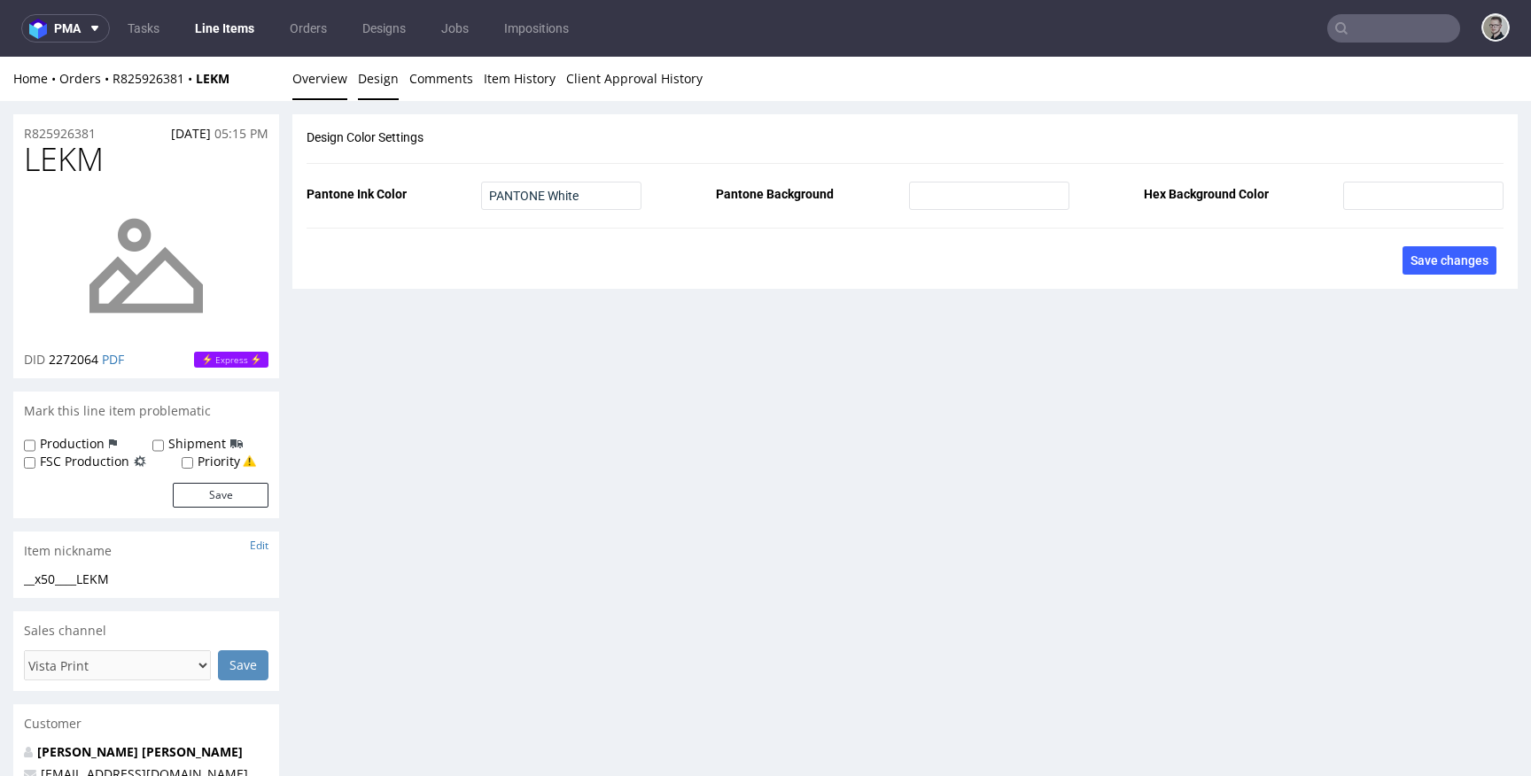
click at [298, 82] on link "Overview" at bounding box center [319, 78] width 55 height 43
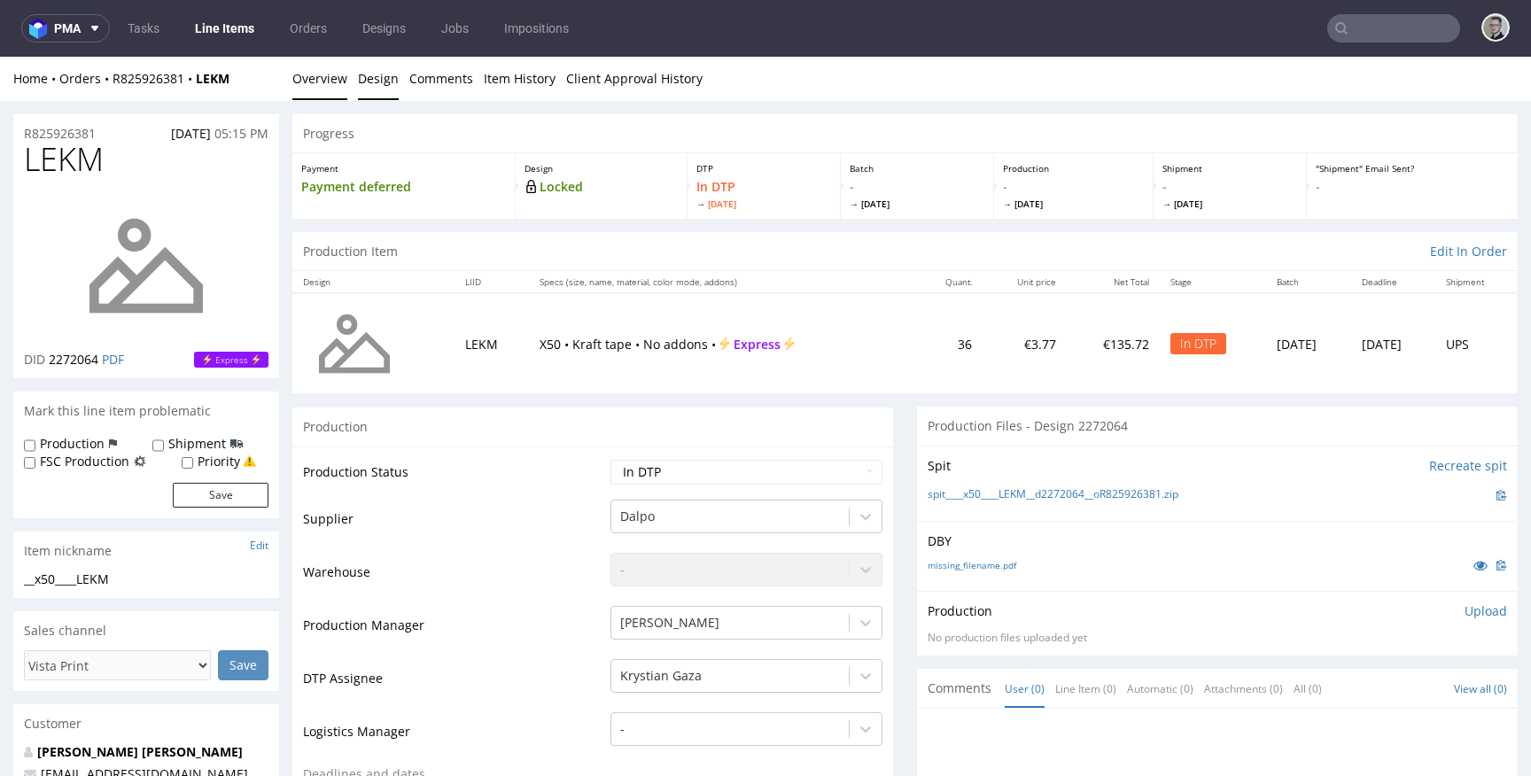
click at [370, 88] on link "Design" at bounding box center [378, 78] width 41 height 43
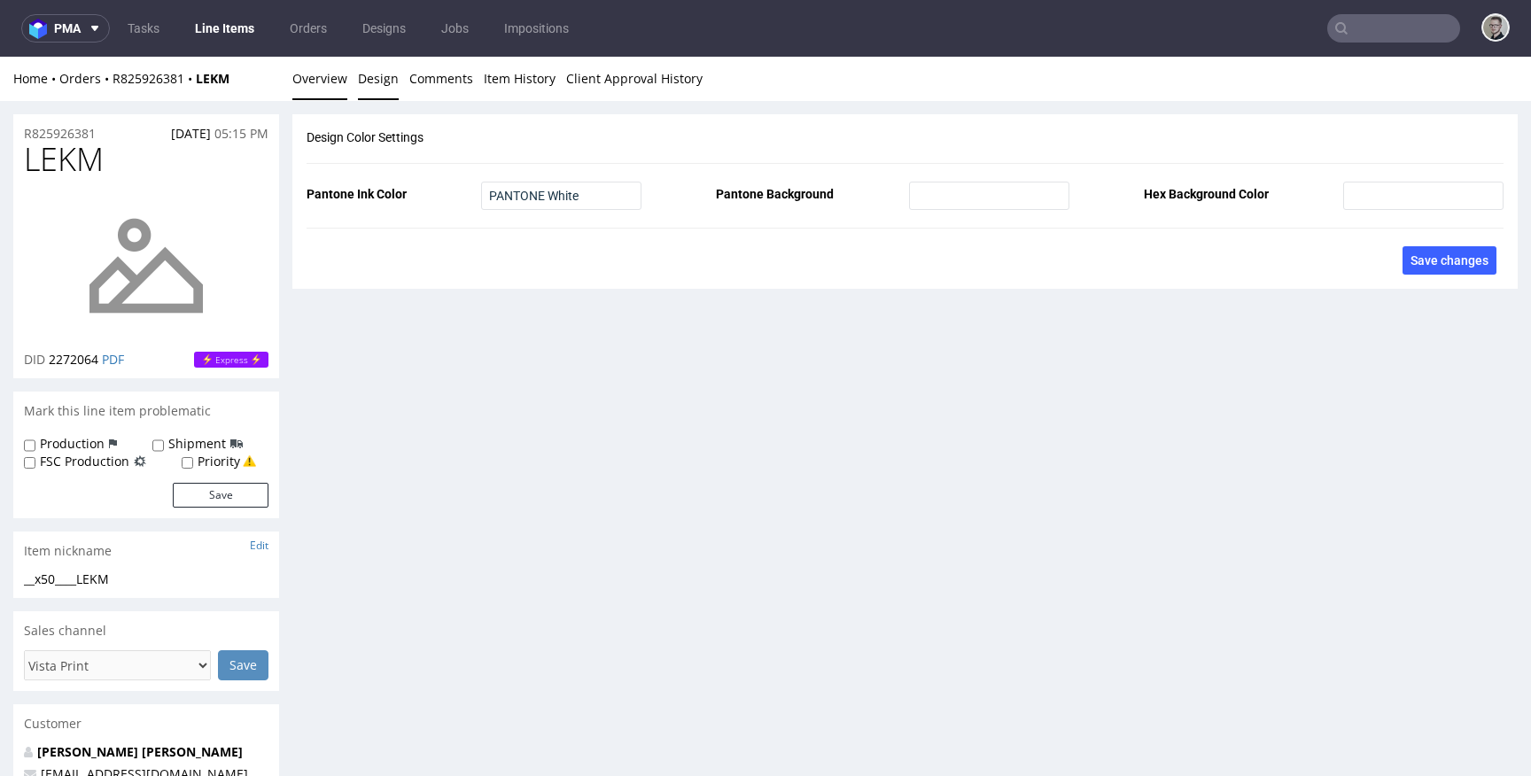
click at [321, 81] on link "Overview" at bounding box center [319, 78] width 55 height 43
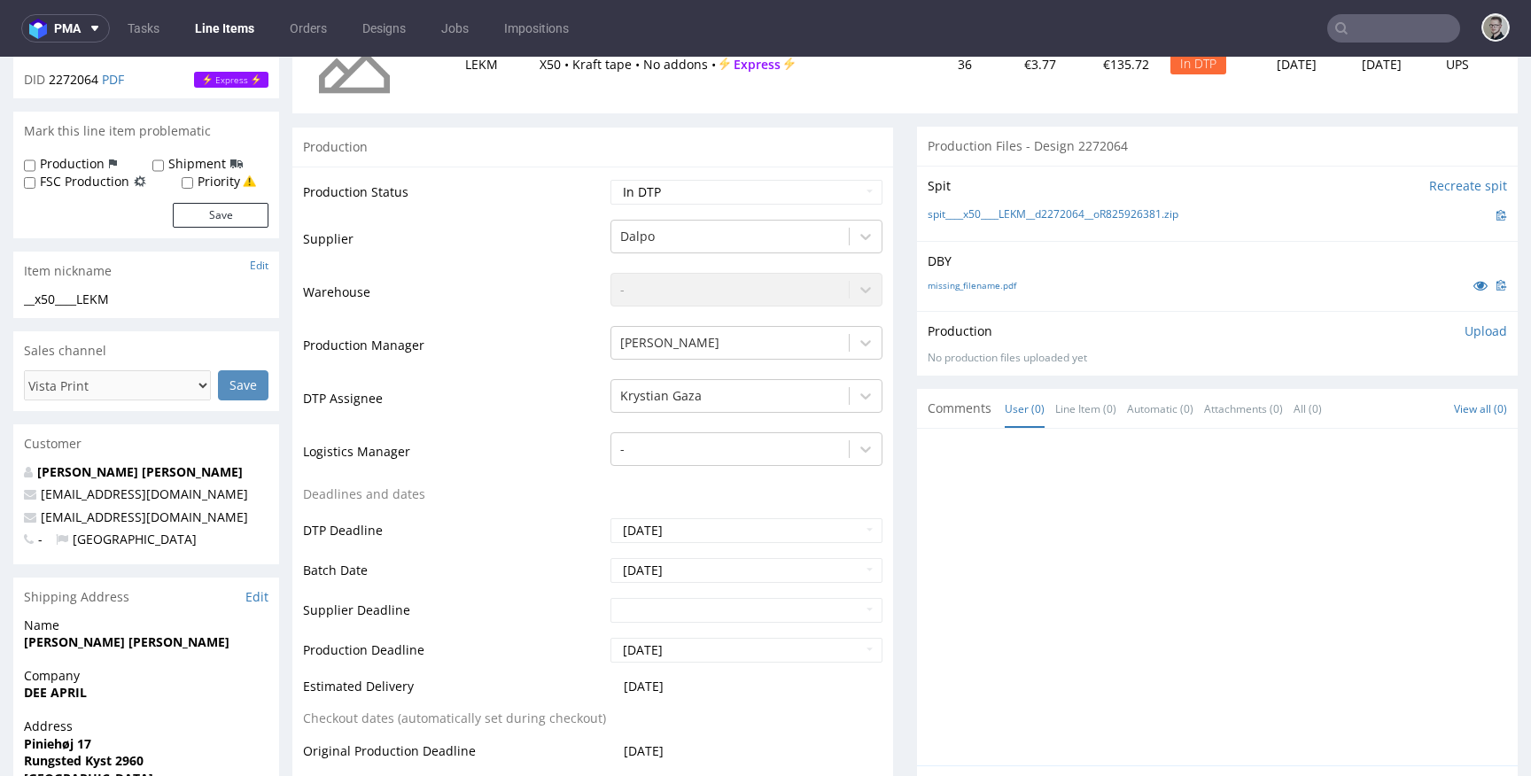
scroll to position [809, 0]
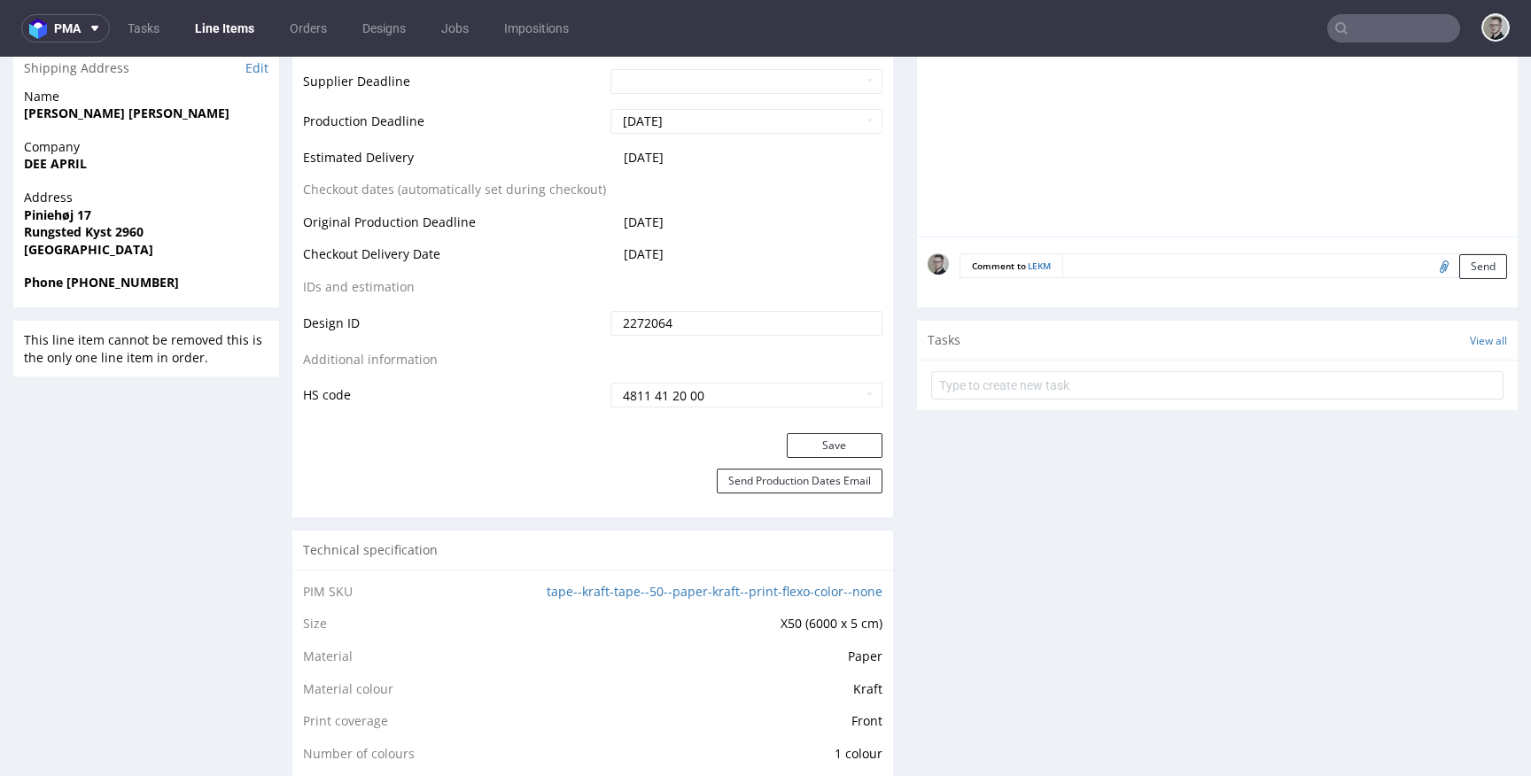
click at [1085, 268] on textarea at bounding box center [1284, 265] width 445 height 25
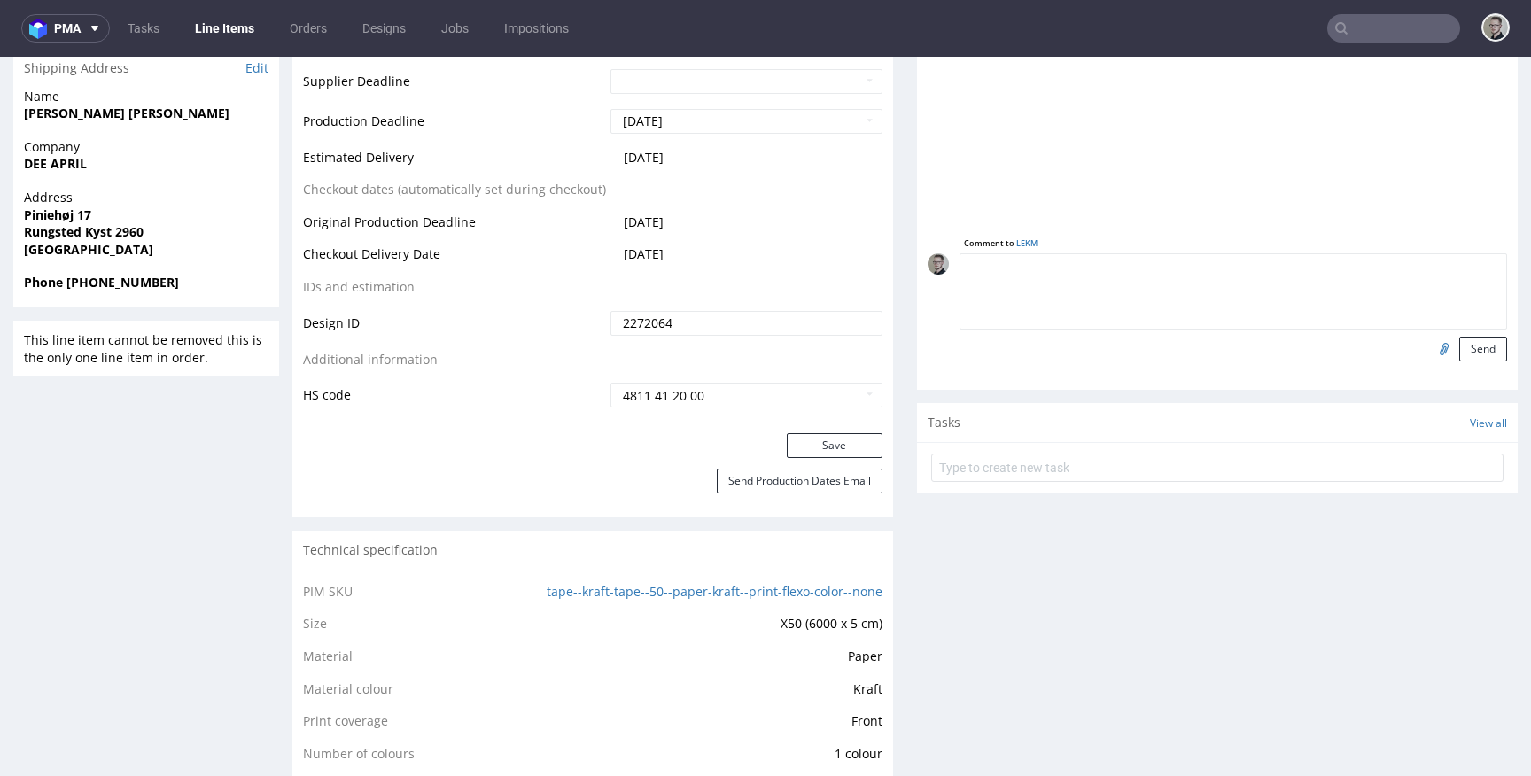
paste textarea "Print Color - Pantone White (set as 100% Magenta named Pantone White for design…"
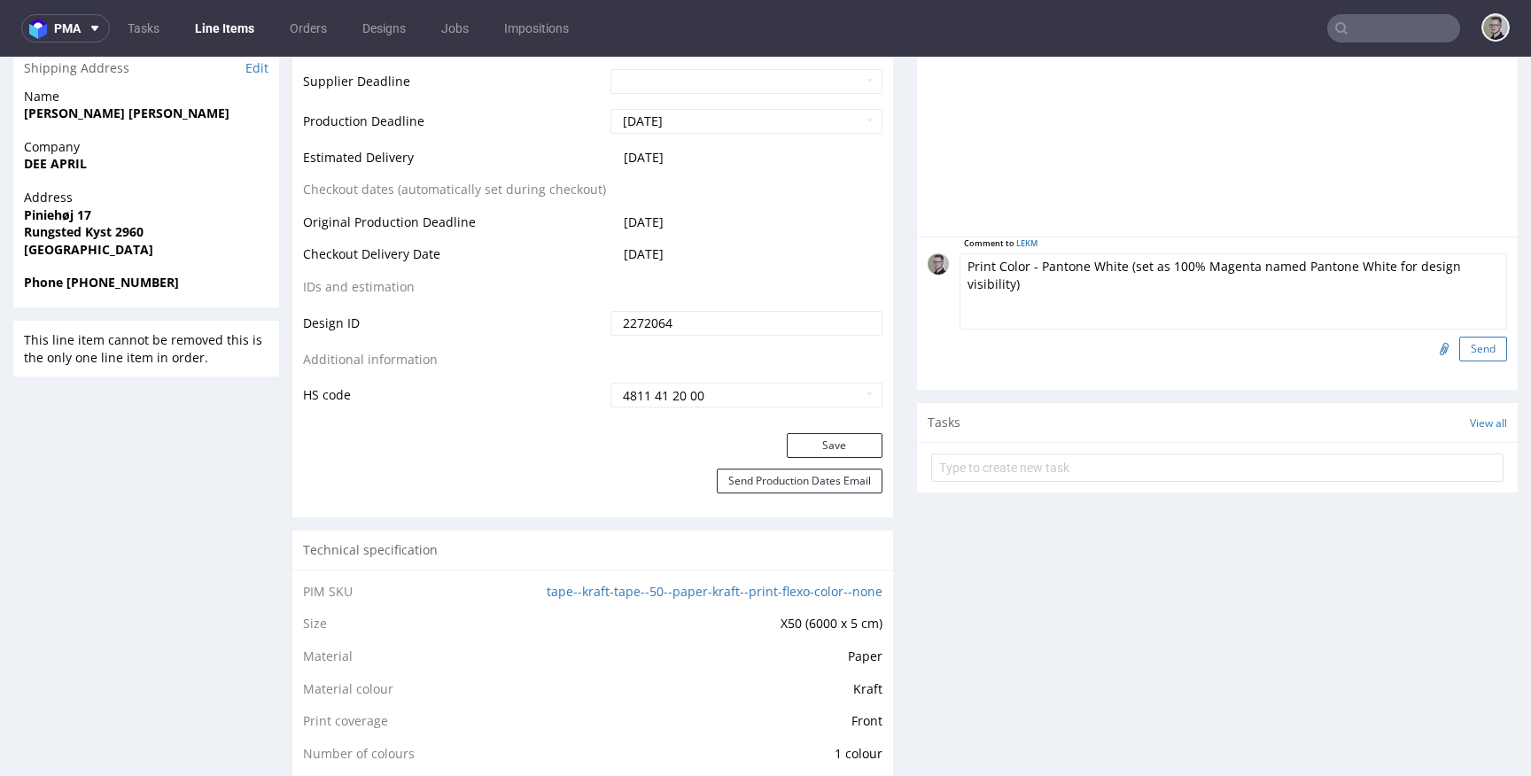
type textarea "Print Color - Pantone White (set as 100% Magenta named Pantone White for design…"
click at [1459, 353] on button "Send" at bounding box center [1483, 349] width 48 height 25
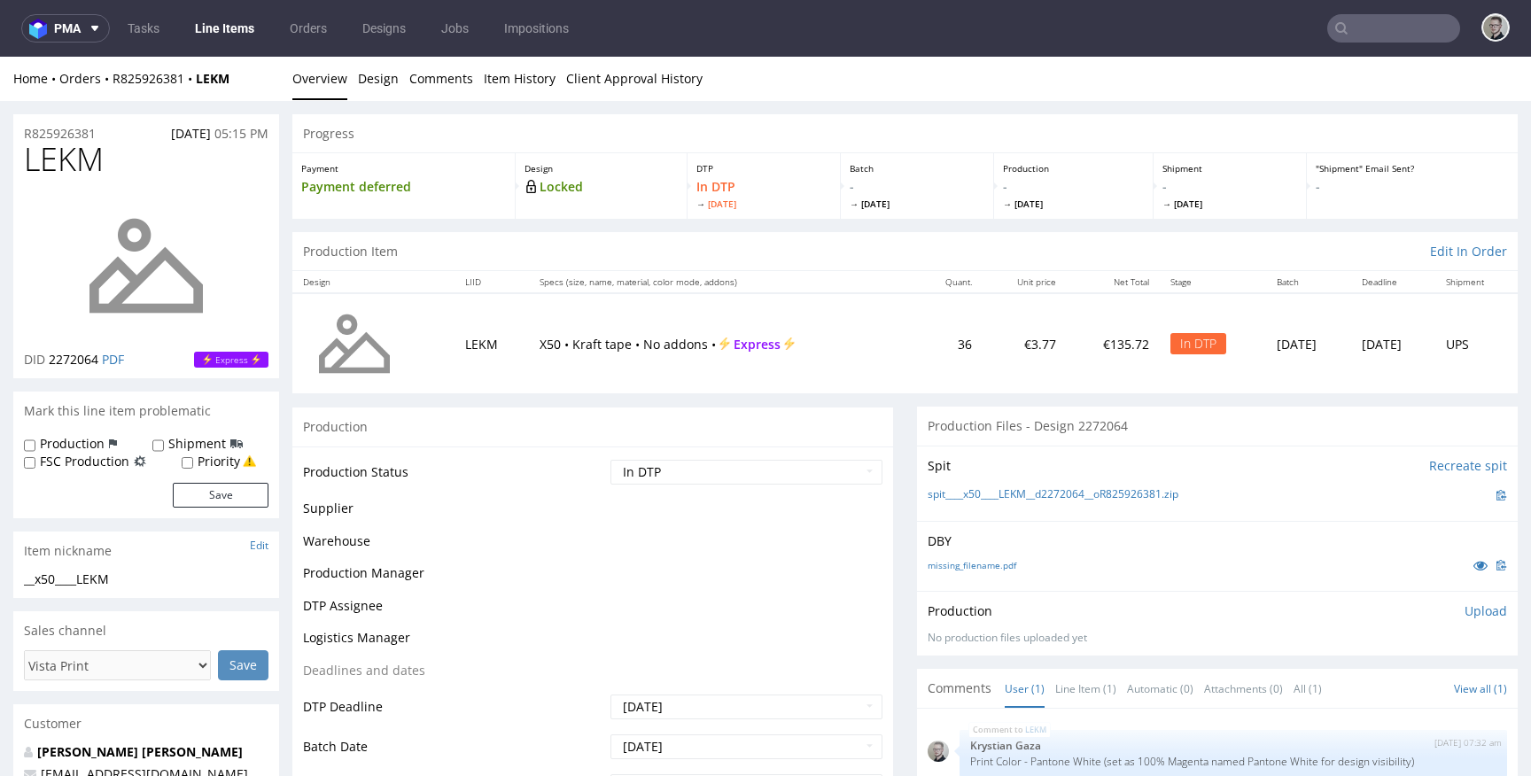
scroll to position [0, 0]
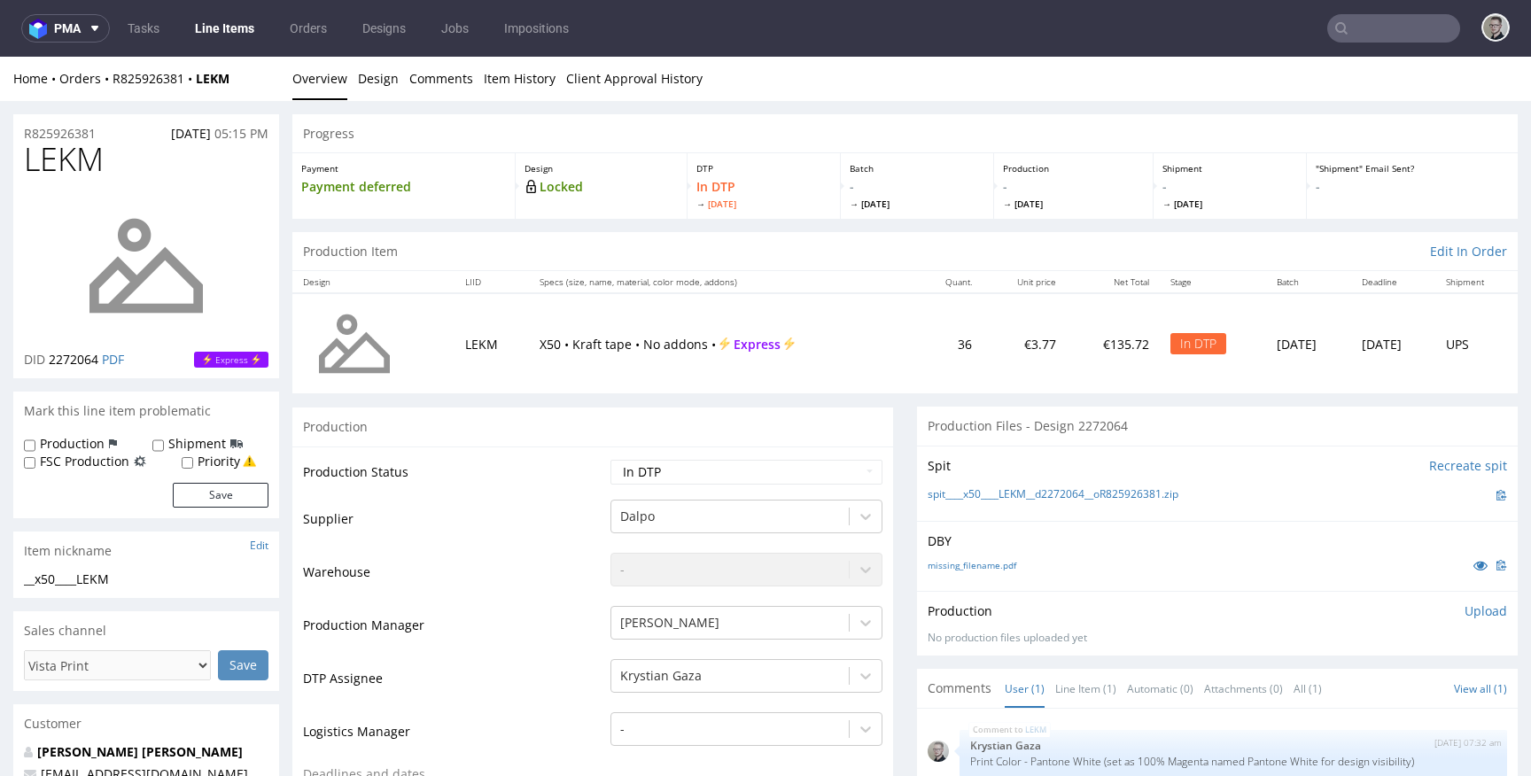
click at [65, 446] on label "Production" at bounding box center [72, 444] width 65 height 18
click at [35, 446] on input "Production" at bounding box center [30, 446] width 12 height 14
checkbox input "true"
click at [179, 487] on button "Save" at bounding box center [221, 495] width 96 height 25
click at [1464, 609] on p "Upload" at bounding box center [1485, 611] width 43 height 18
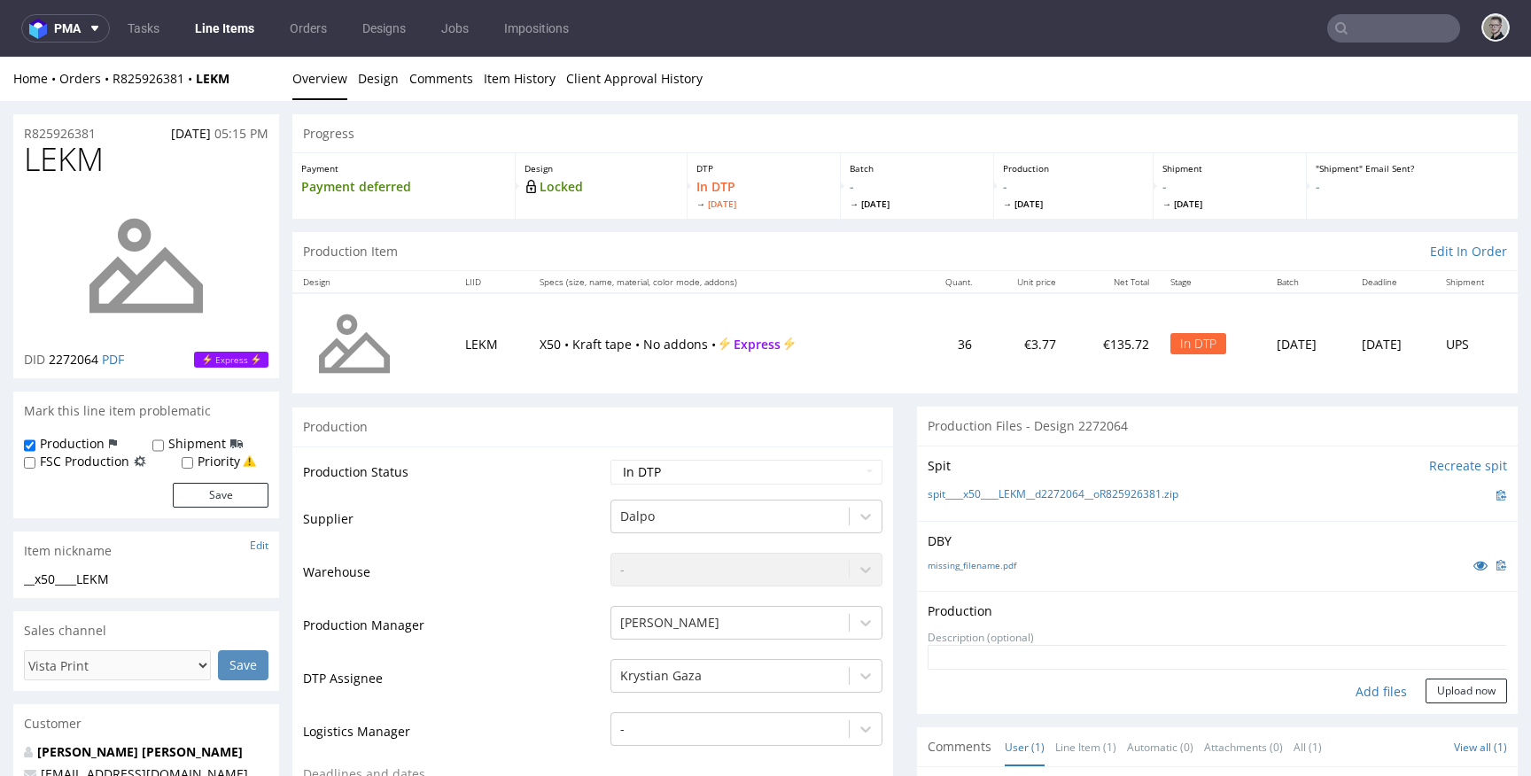
click at [1370, 692] on div "Add files" at bounding box center [1381, 692] width 89 height 27
type input "C:\fakepath\__x50____LEKM__d2272064__oR825926381__latest__front.pdf"
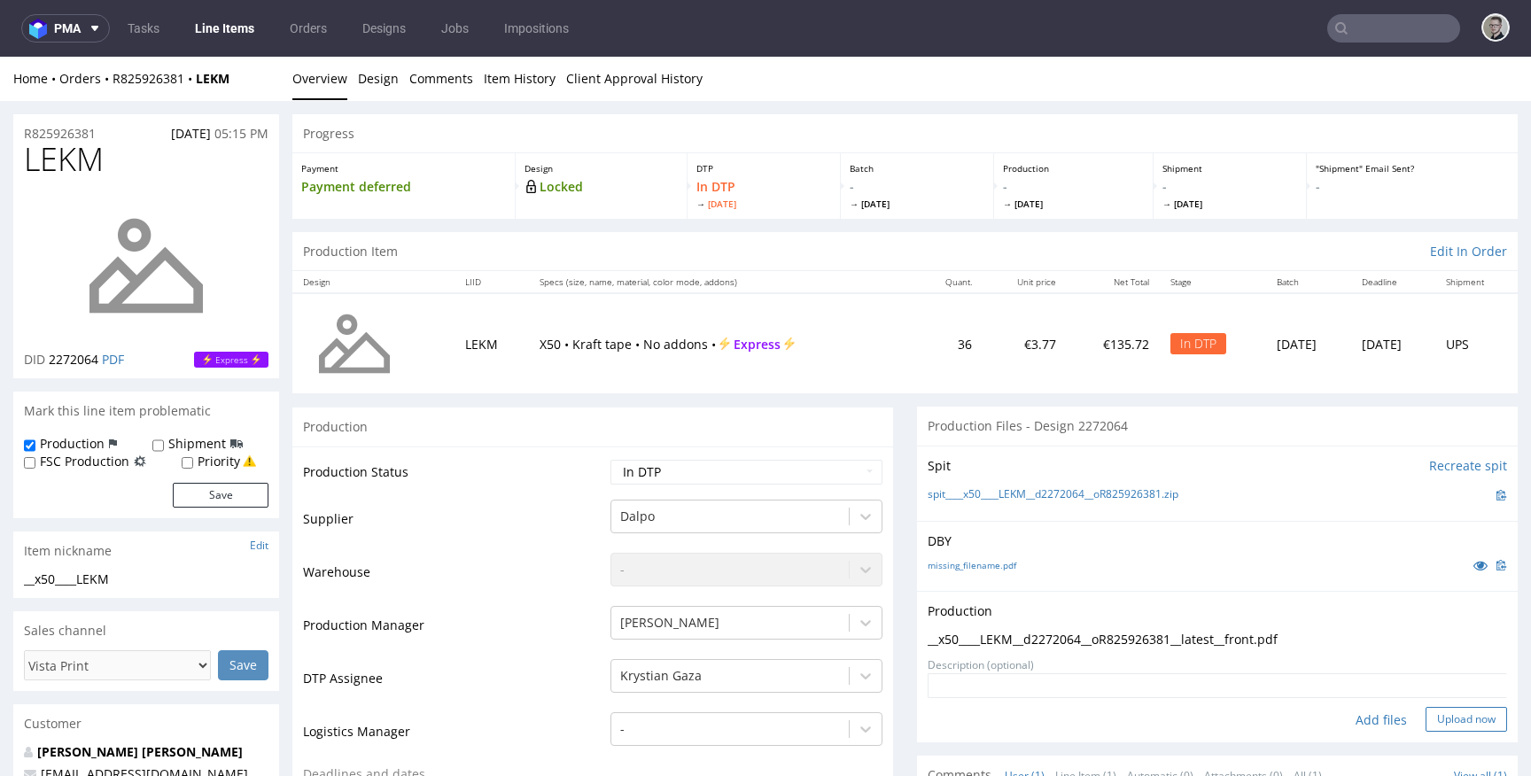
click at [1445, 720] on button "Upload now" at bounding box center [1465, 719] width 81 height 25
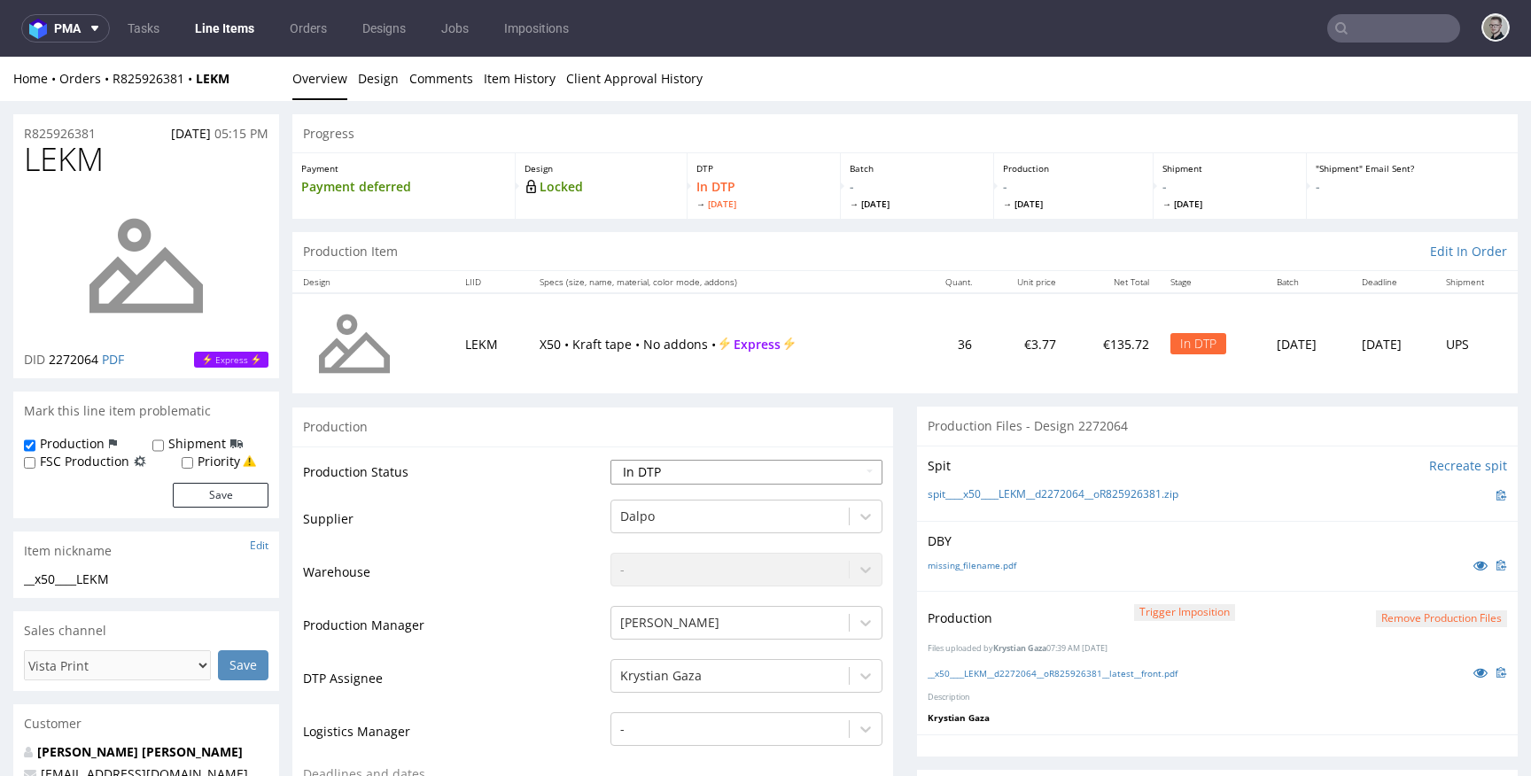
click at [722, 473] on select "Waiting for Artwork Waiting for Diecut Waiting for Mockup Waiting for DTP Waiti…" at bounding box center [746, 472] width 272 height 25
select select "dtp_production_ready"
click at [610, 460] on select "Waiting for Artwork Waiting for Diecut Waiting for Mockup Waiting for DTP Waiti…" at bounding box center [746, 472] width 272 height 25
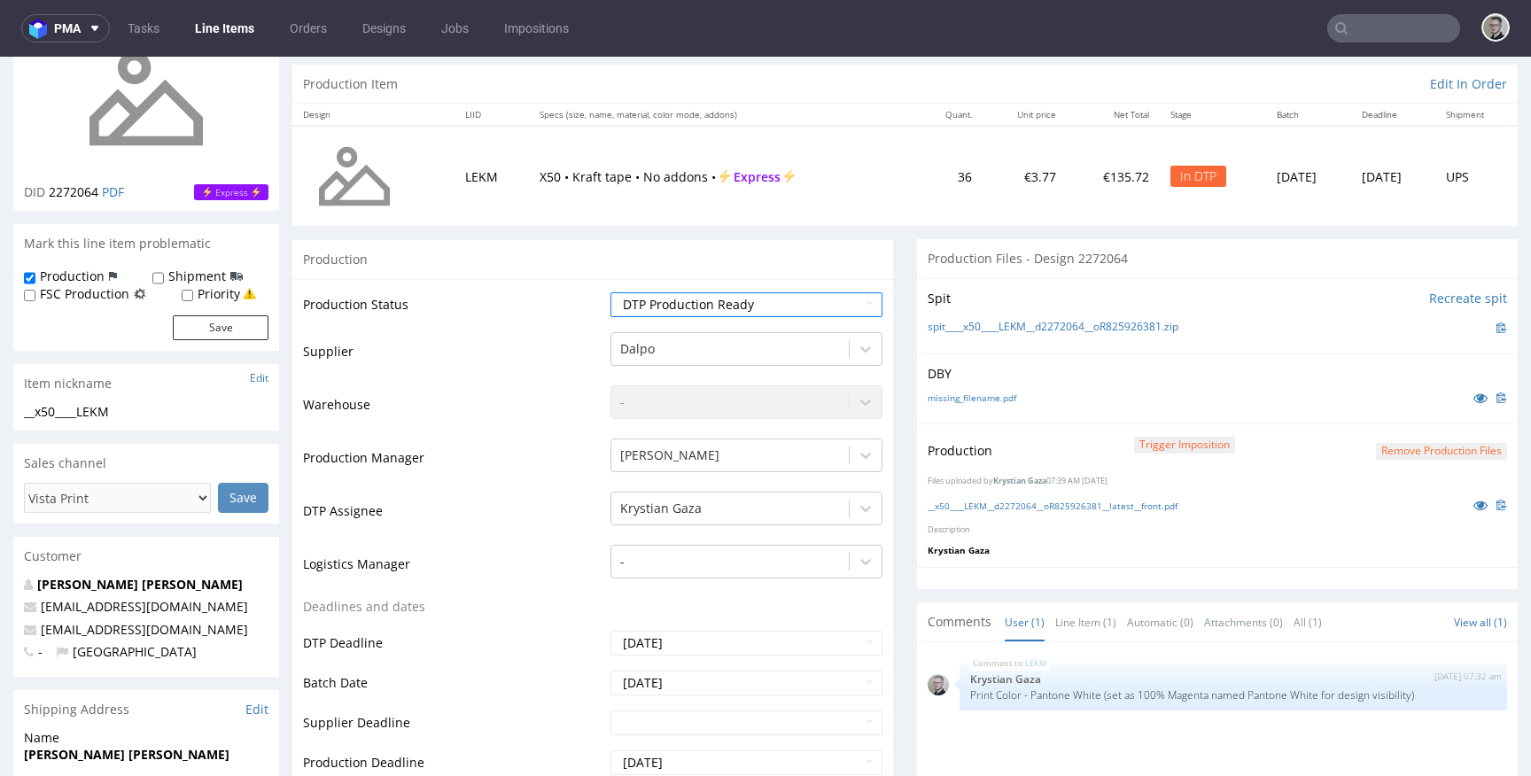
scroll to position [570, 0]
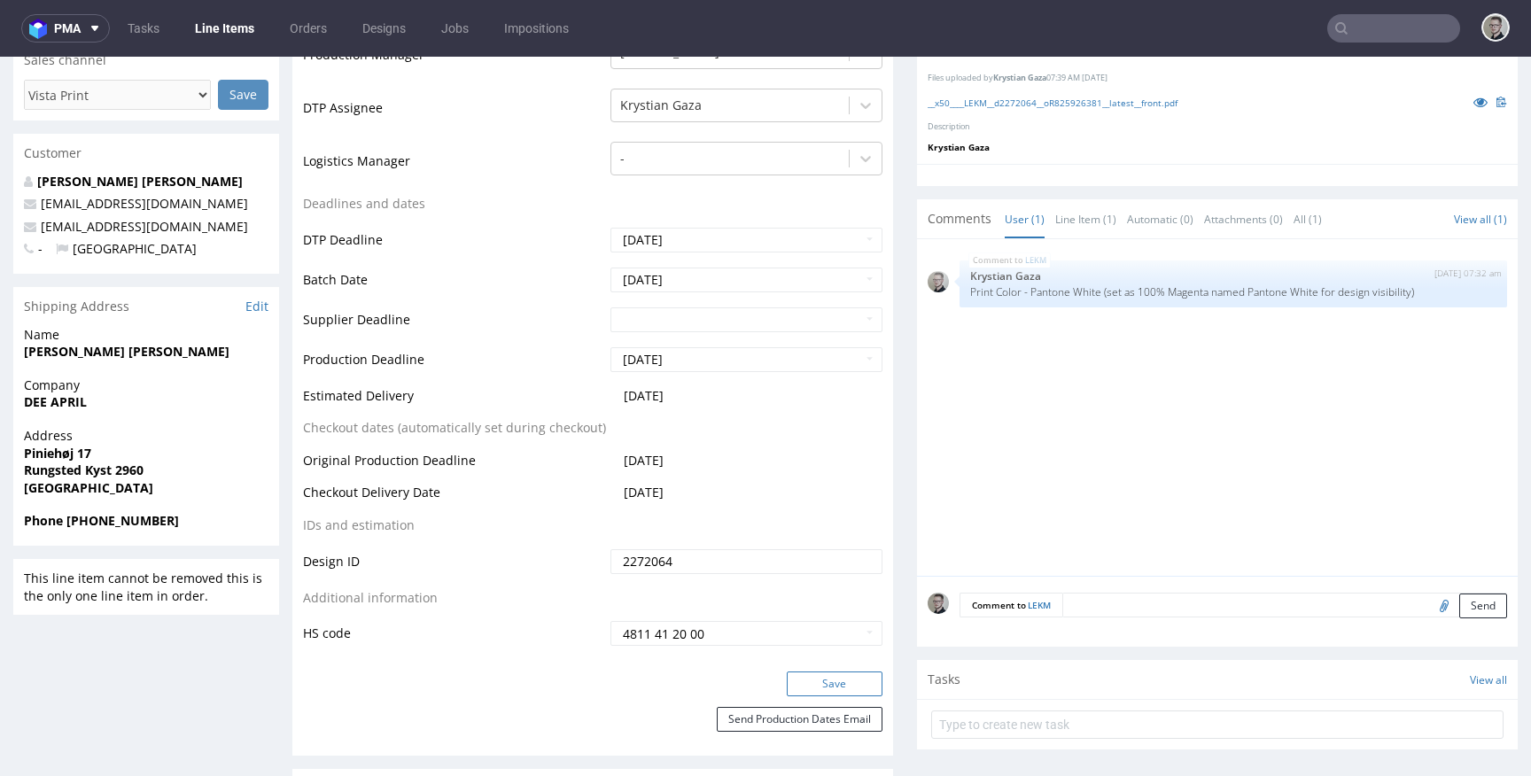
click at [830, 691] on button "Save" at bounding box center [835, 683] width 96 height 25
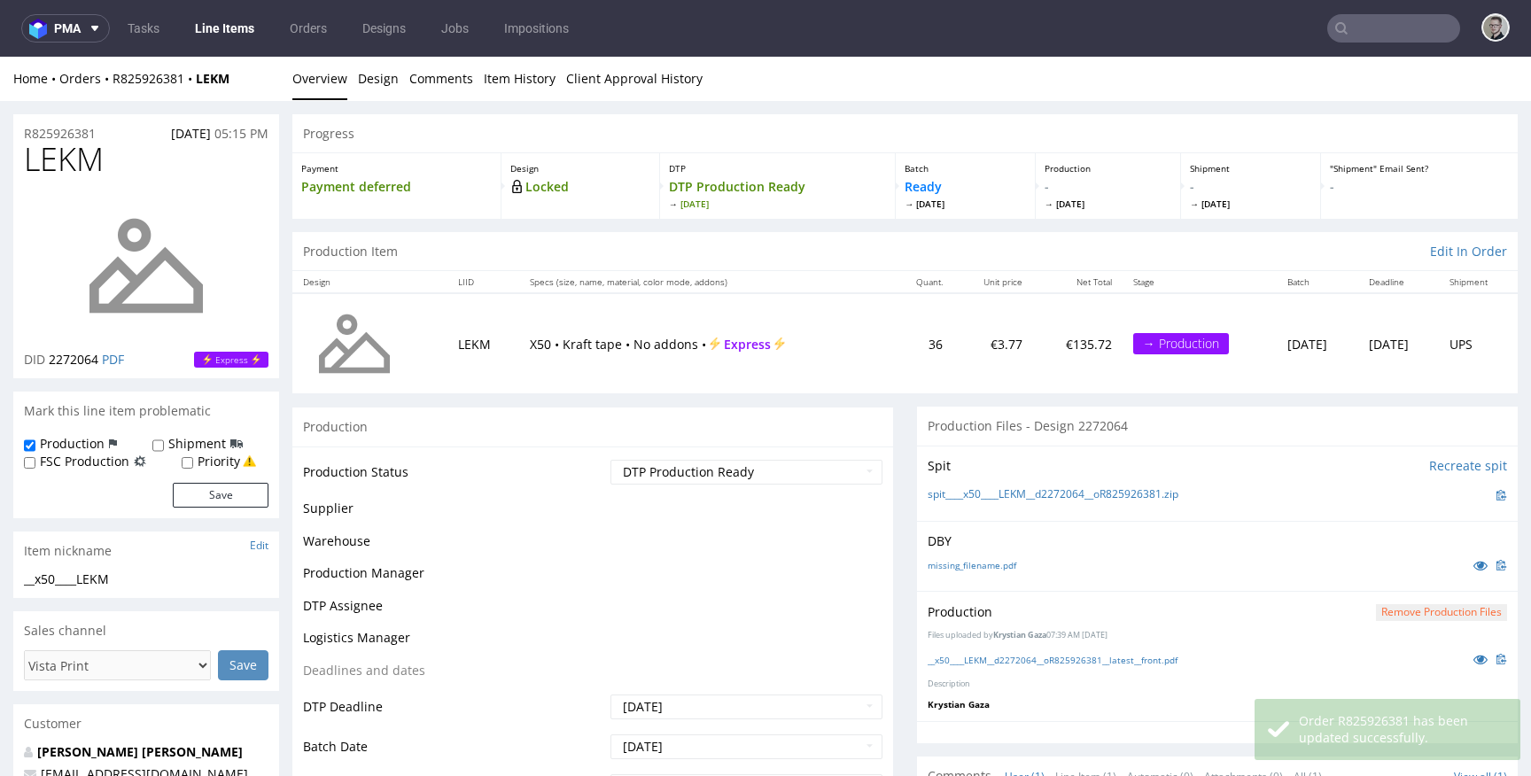
scroll to position [0, 0]
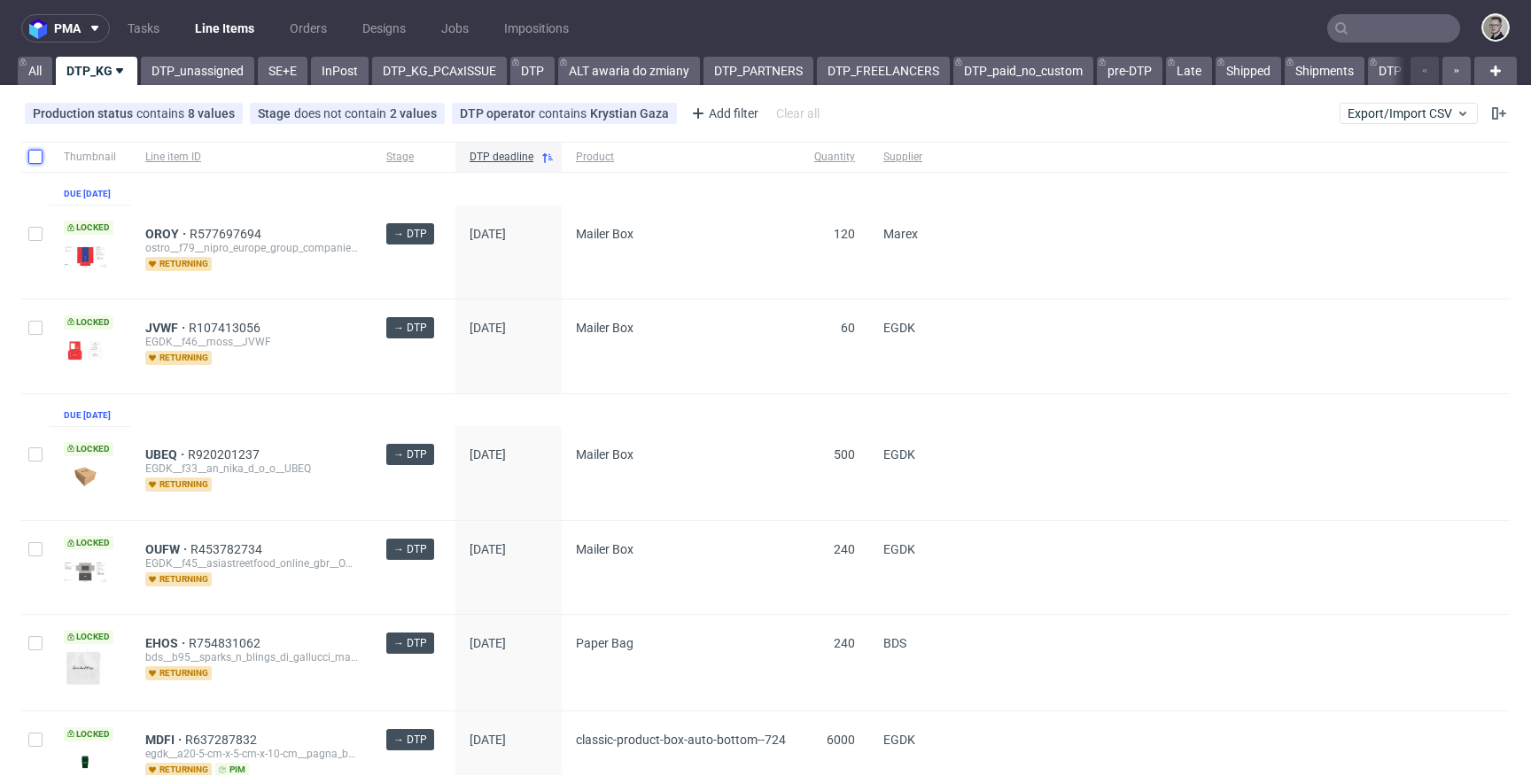
click at [36, 159] on input "checkbox" at bounding box center [35, 157] width 14 height 14
checkbox input "true"
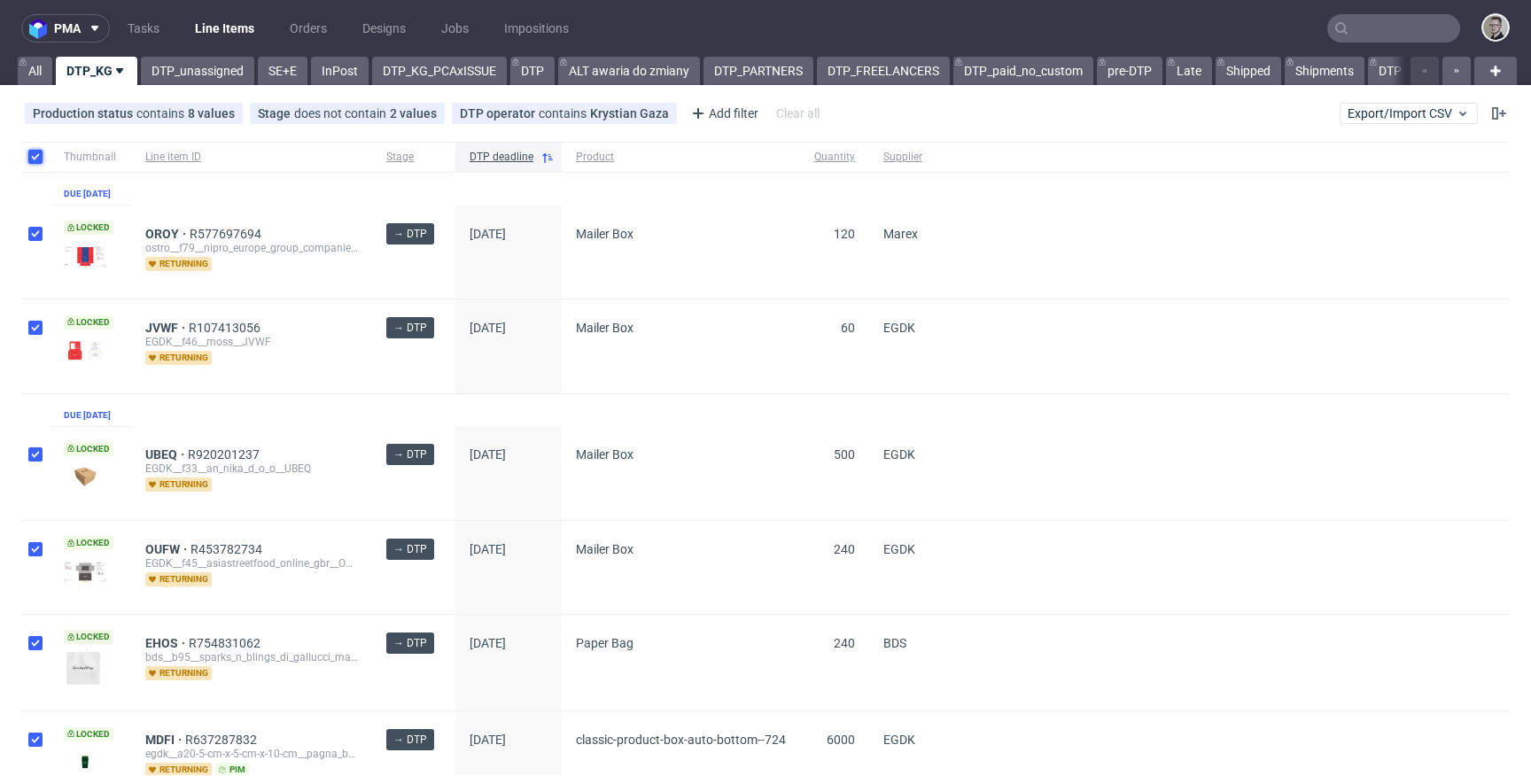
checkbox input "true"
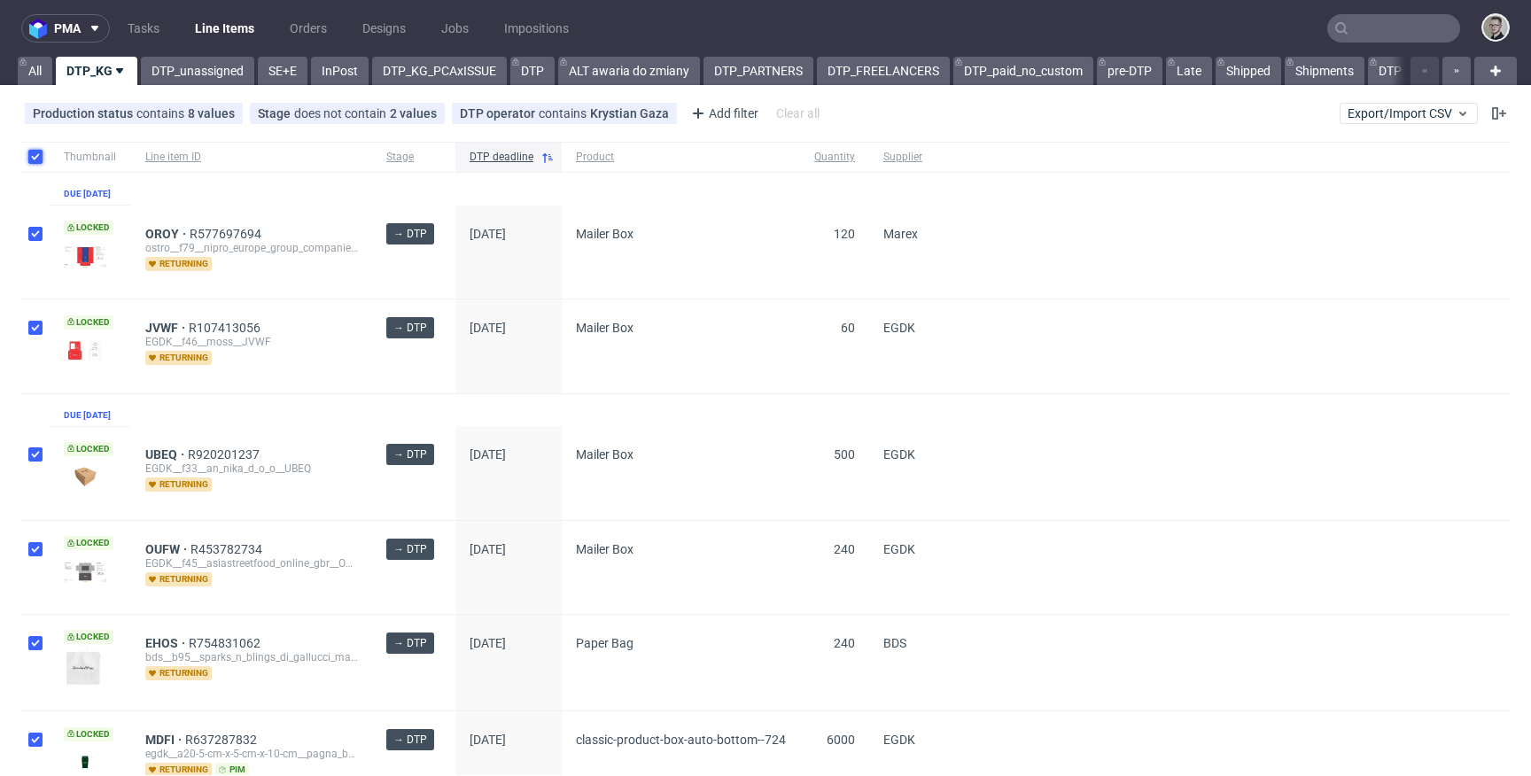
checkbox input "true"
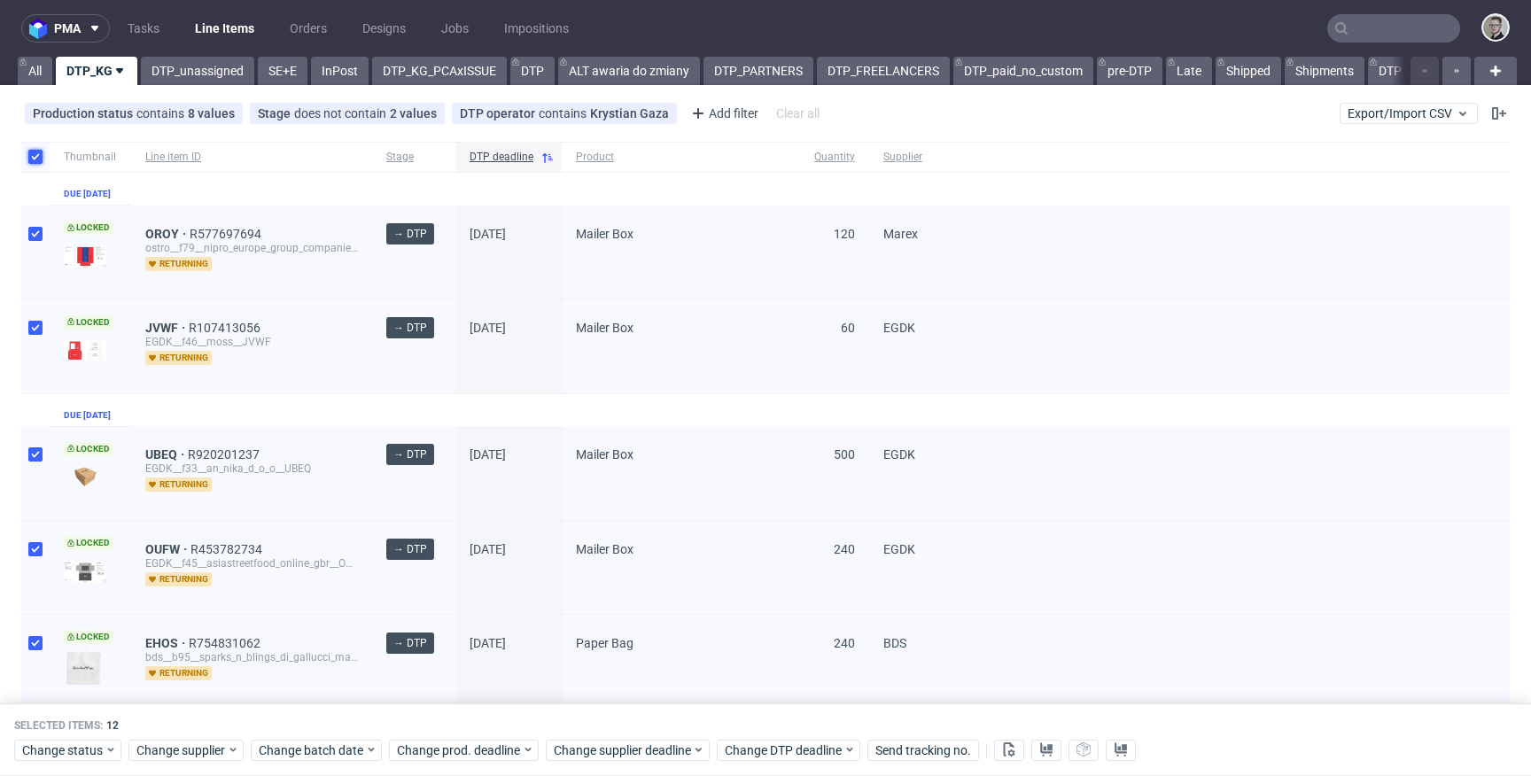
click at [38, 157] on input "checkbox" at bounding box center [35, 157] width 14 height 14
checkbox input "false"
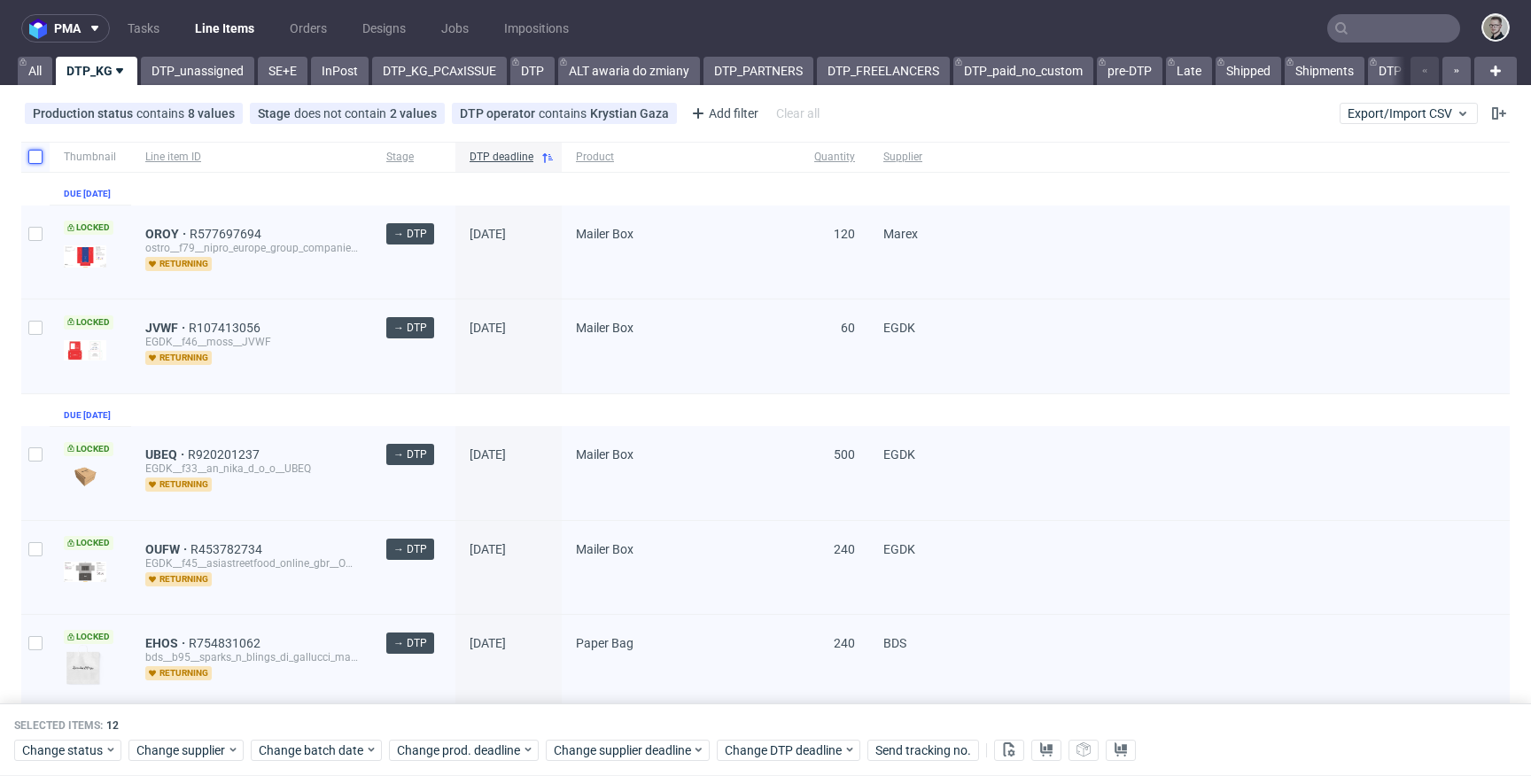
checkbox input "false"
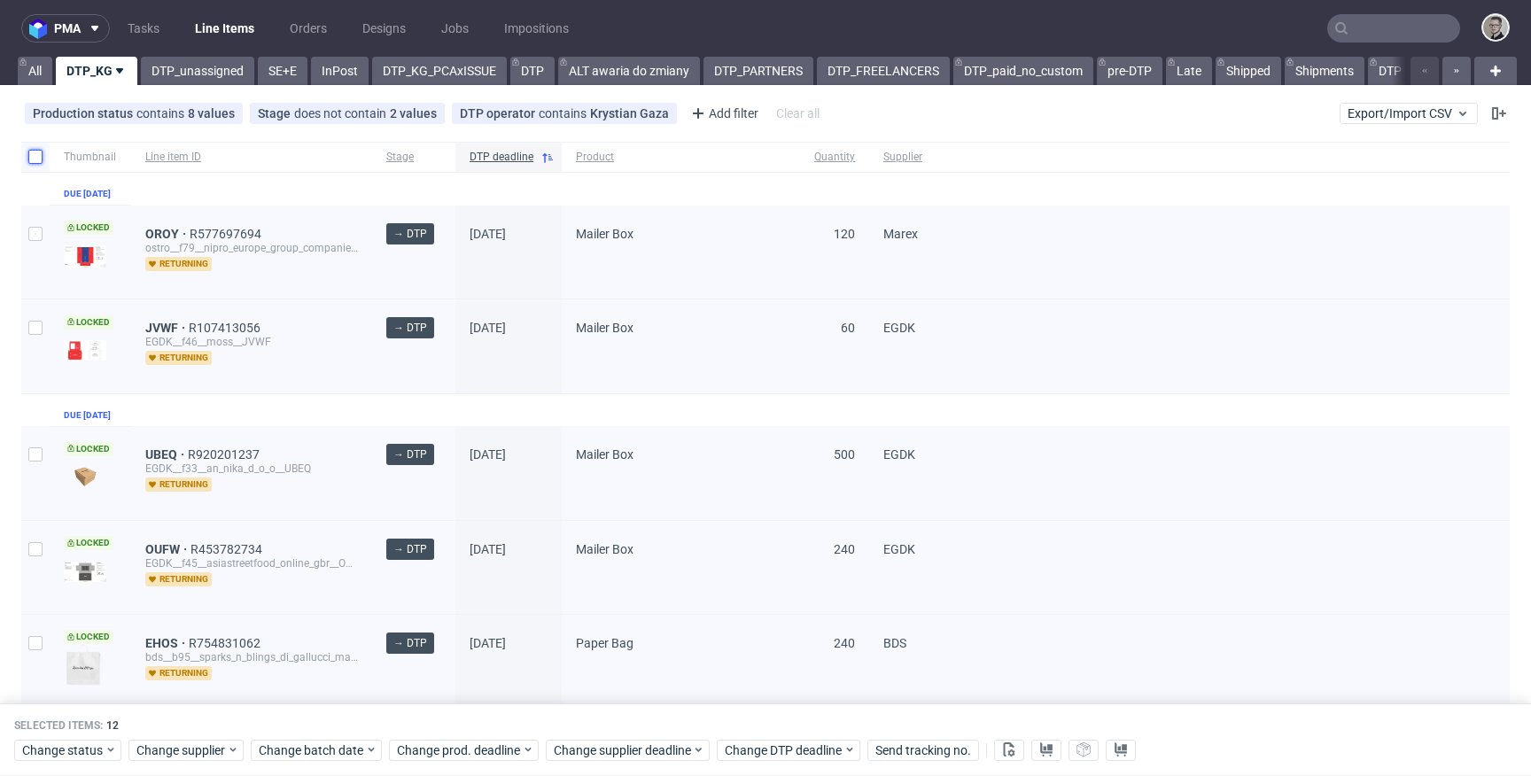
checkbox input "false"
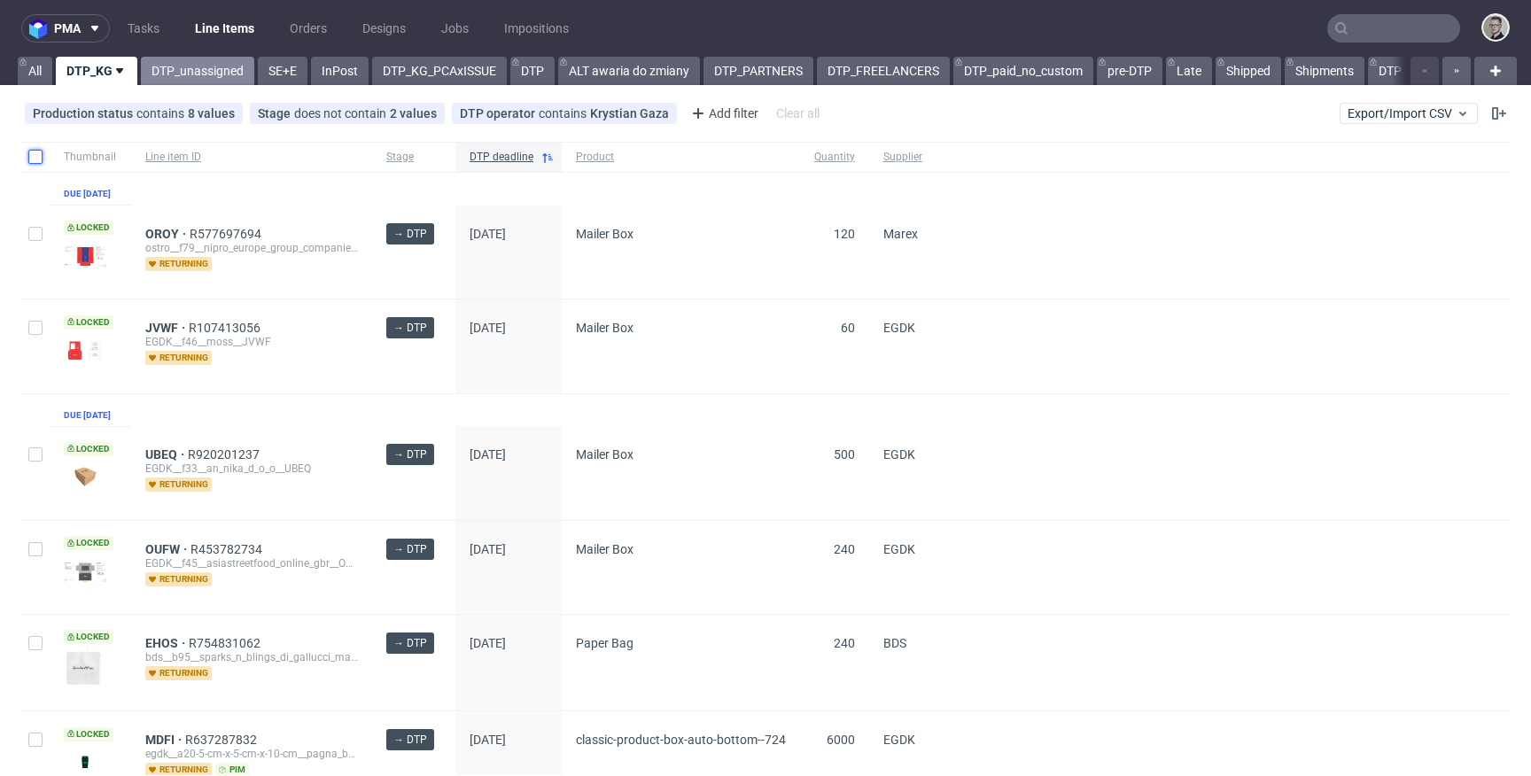
click at [188, 63] on link "DTP_unassigned" at bounding box center [197, 71] width 113 height 28
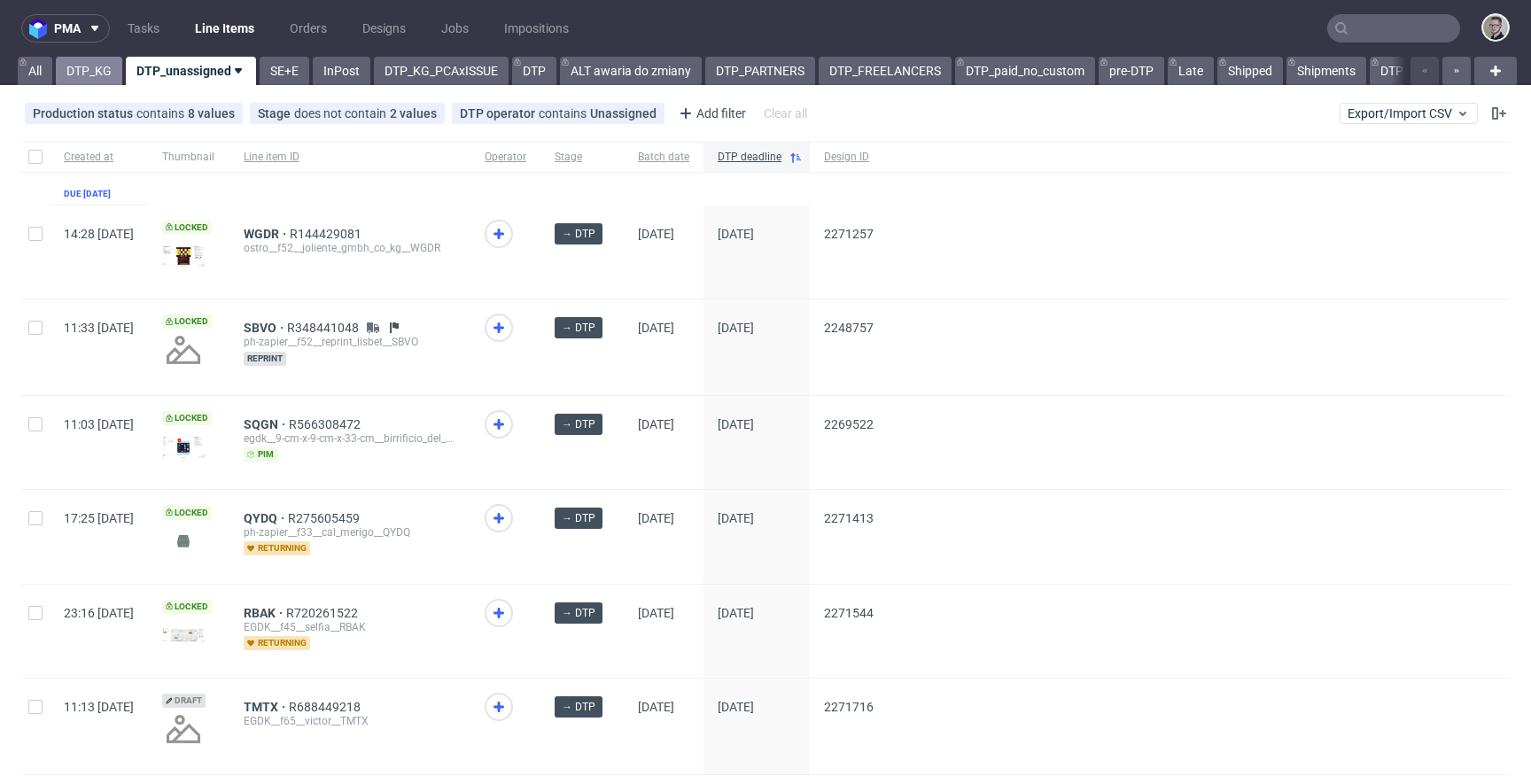
click at [78, 66] on link "DTP_KG" at bounding box center [89, 71] width 66 height 28
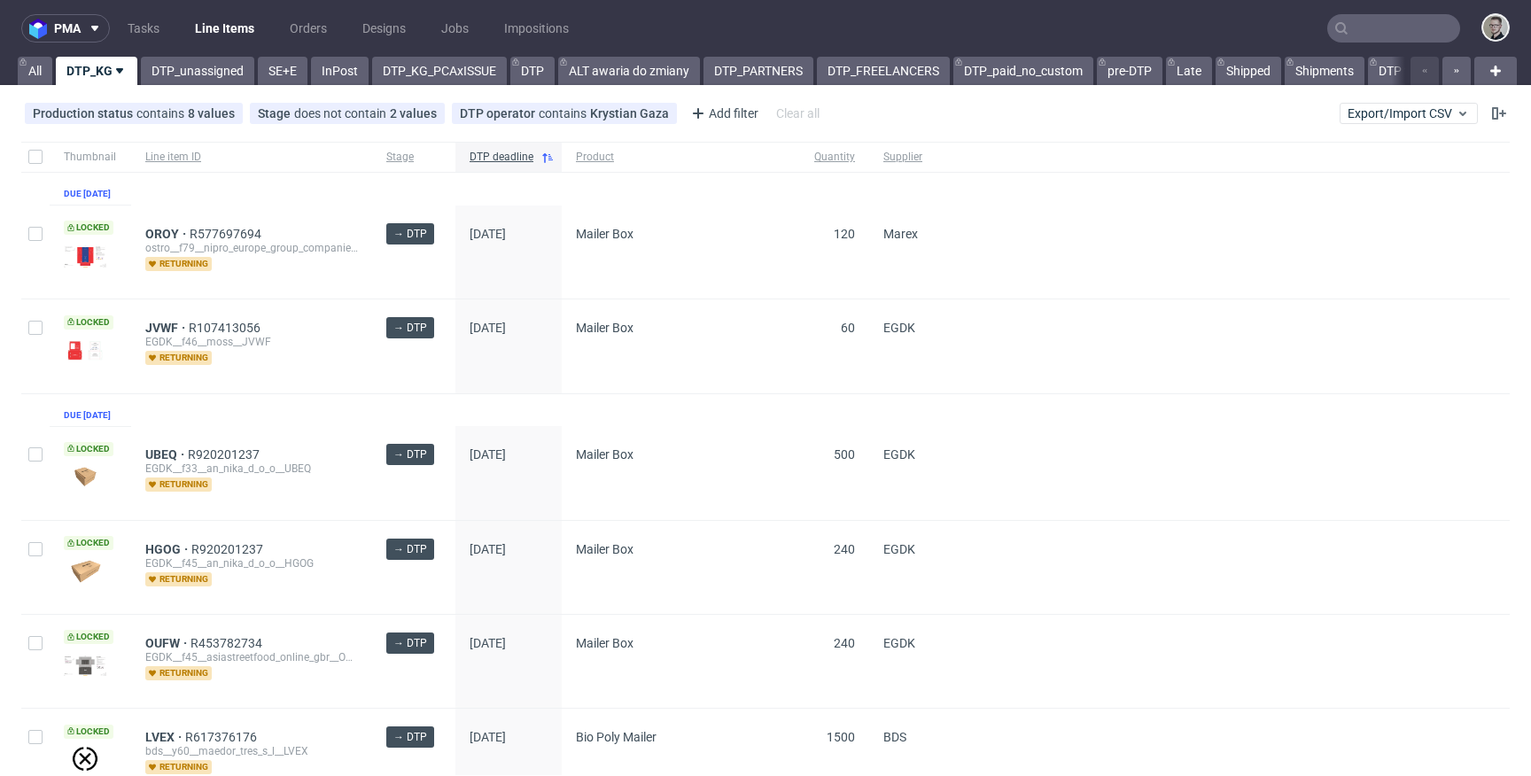
click at [36, 170] on div at bounding box center [35, 157] width 28 height 30
checkbox input "true"
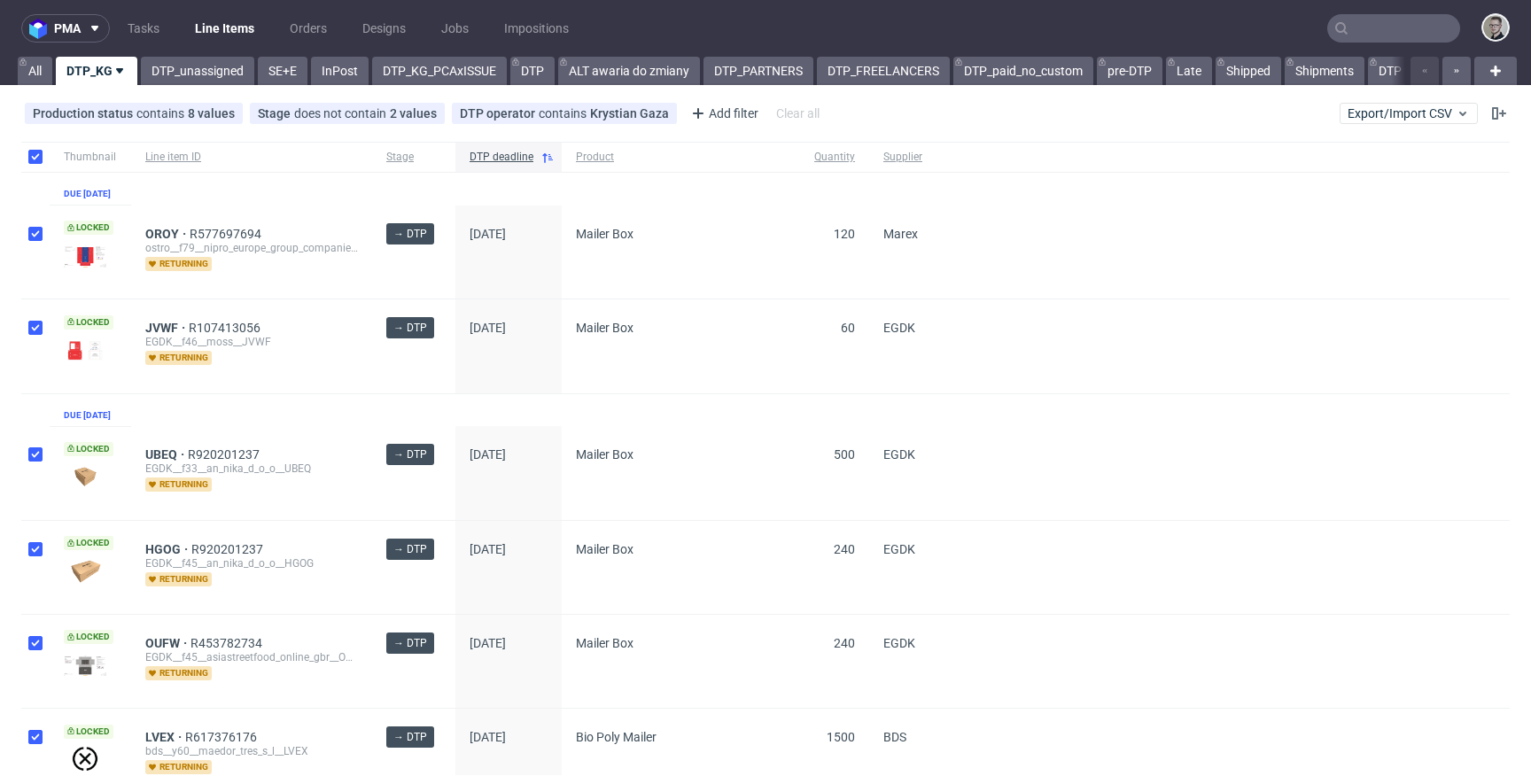
checkbox input "true"
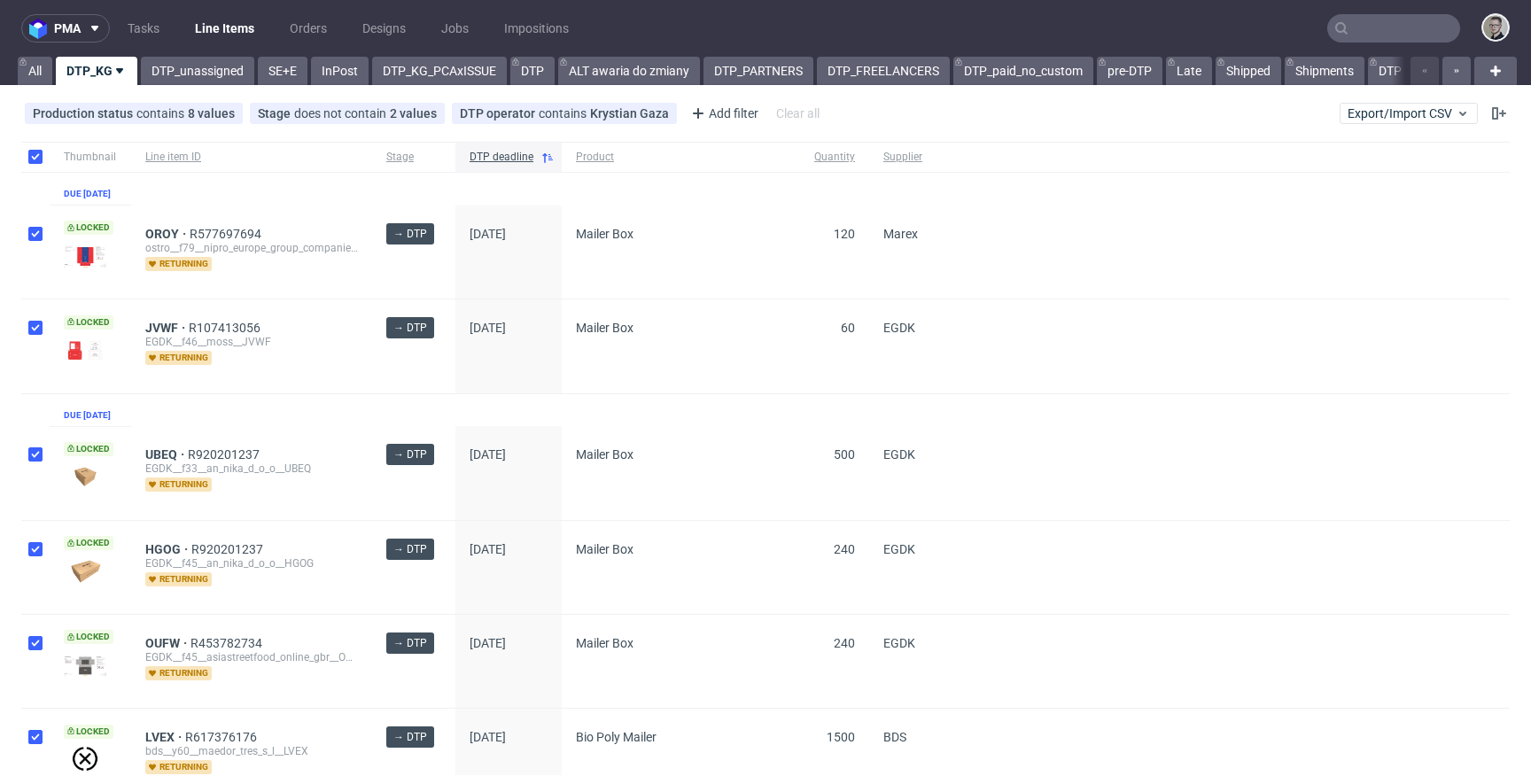
checkbox input "true"
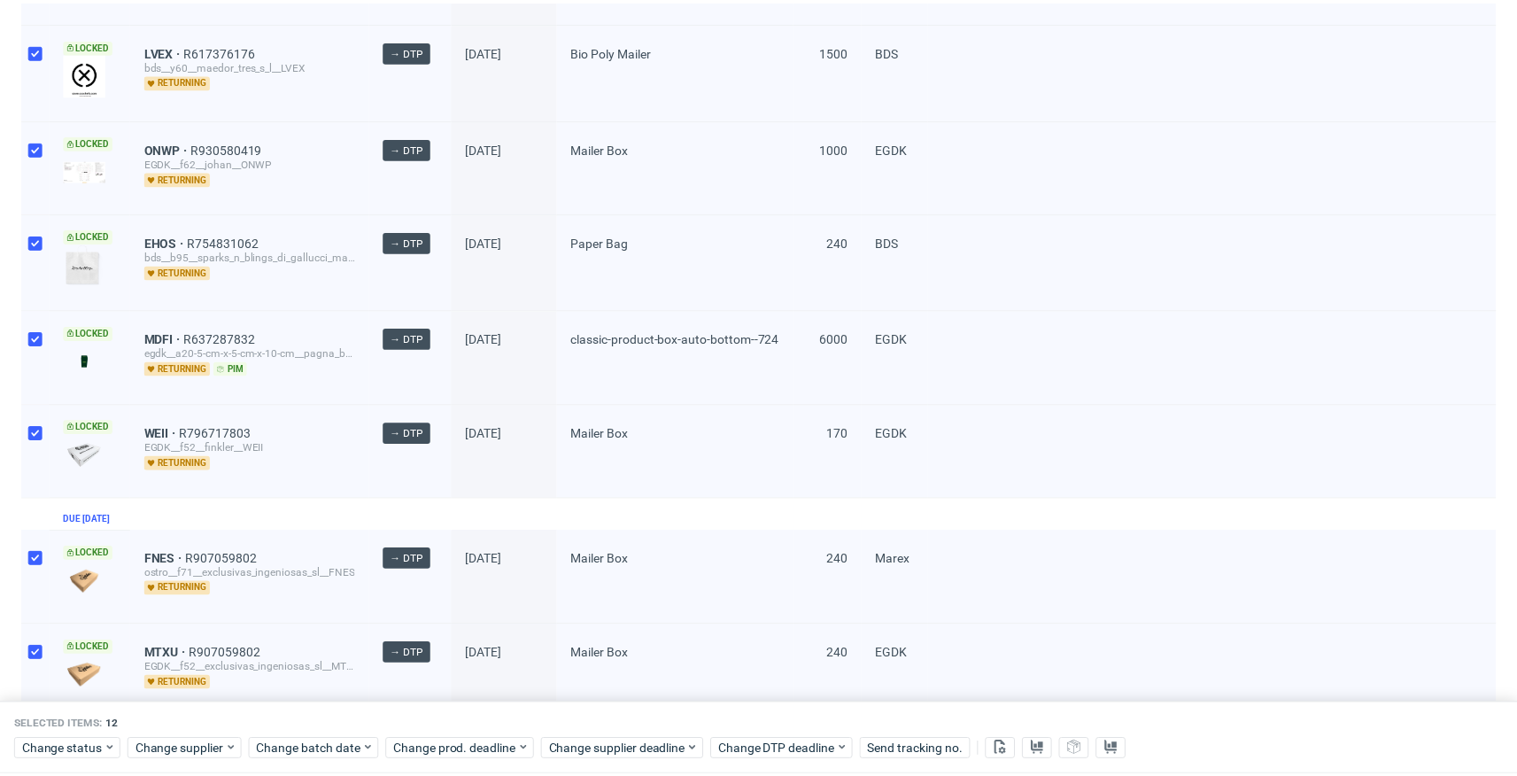
scroll to position [798, 0]
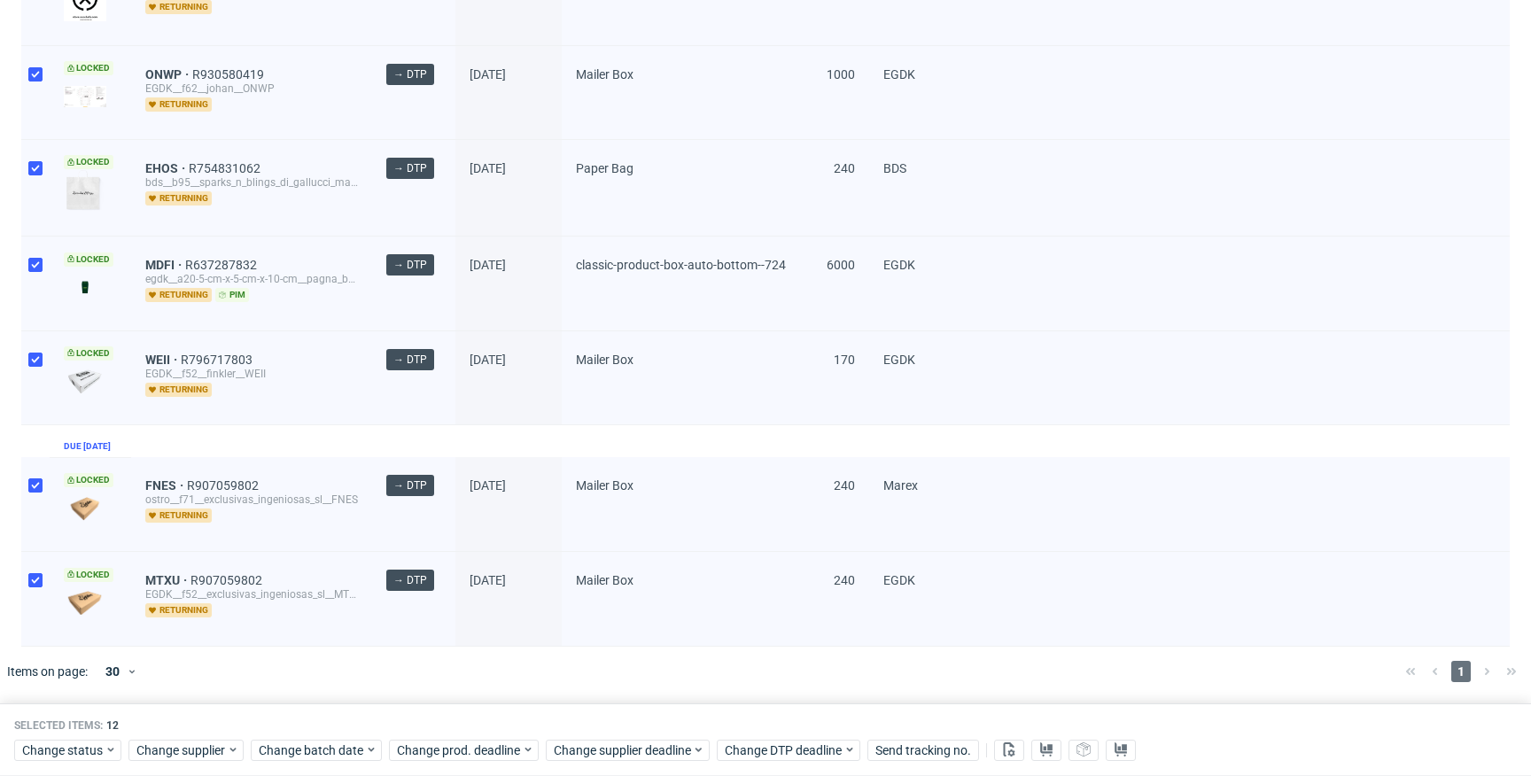
click at [88, 737] on div "Change status Change supplier Change batch date Change prod. deadline Change su…" at bounding box center [765, 749] width 1502 height 26
click at [88, 743] on span "Change status" at bounding box center [63, 750] width 82 height 18
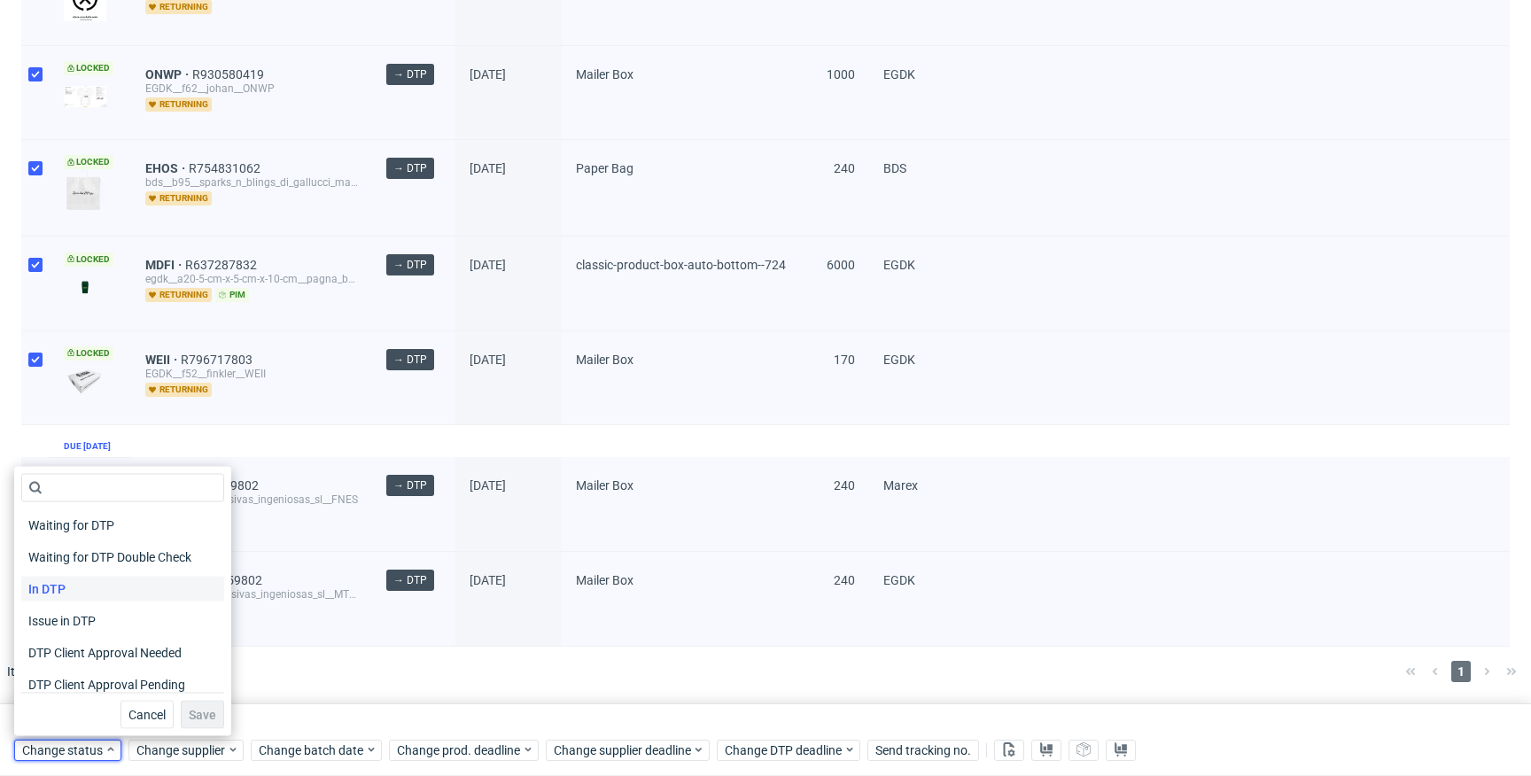
click at [113, 595] on div "In DTP" at bounding box center [122, 589] width 203 height 25
click at [190, 718] on span "Save" at bounding box center [202, 715] width 27 height 12
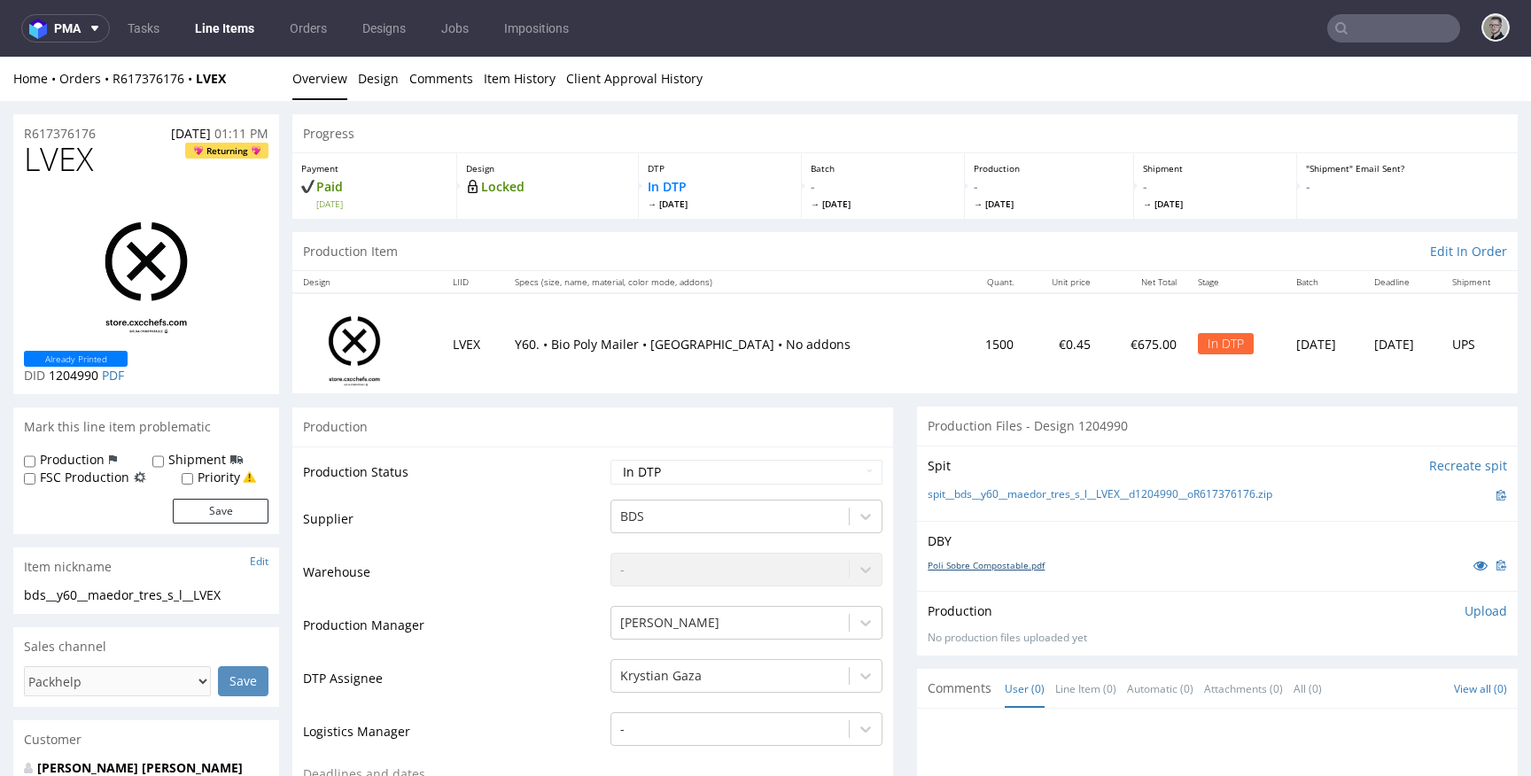
click at [997, 563] on link "Poli Sobre Compostable.pdf" at bounding box center [986, 565] width 117 height 12
click at [386, 91] on link "Design" at bounding box center [378, 78] width 41 height 43
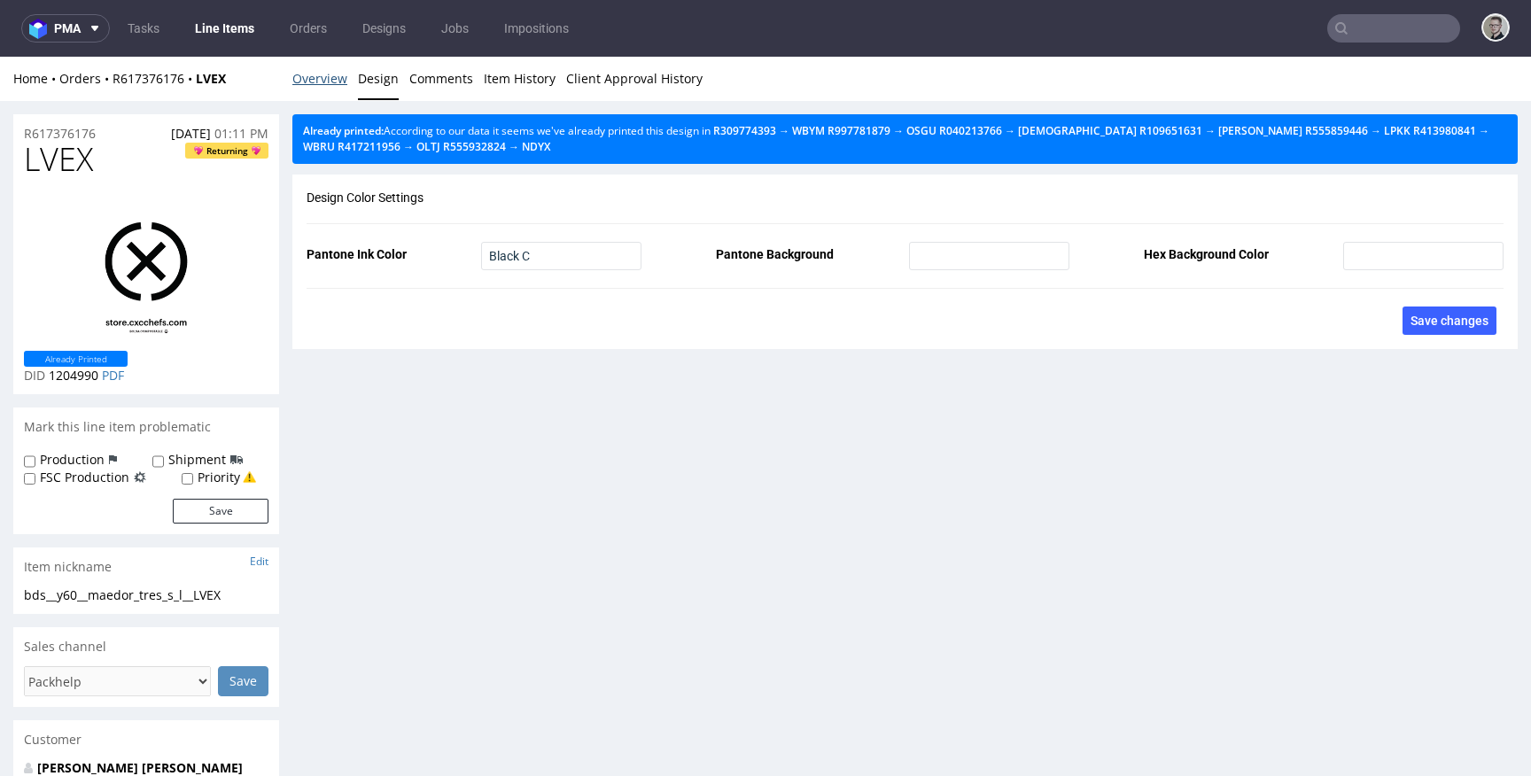
drag, startPoint x: 326, startPoint y: 84, endPoint x: 380, endPoint y: 64, distance: 57.8
click at [326, 84] on link "Overview" at bounding box center [319, 78] width 55 height 43
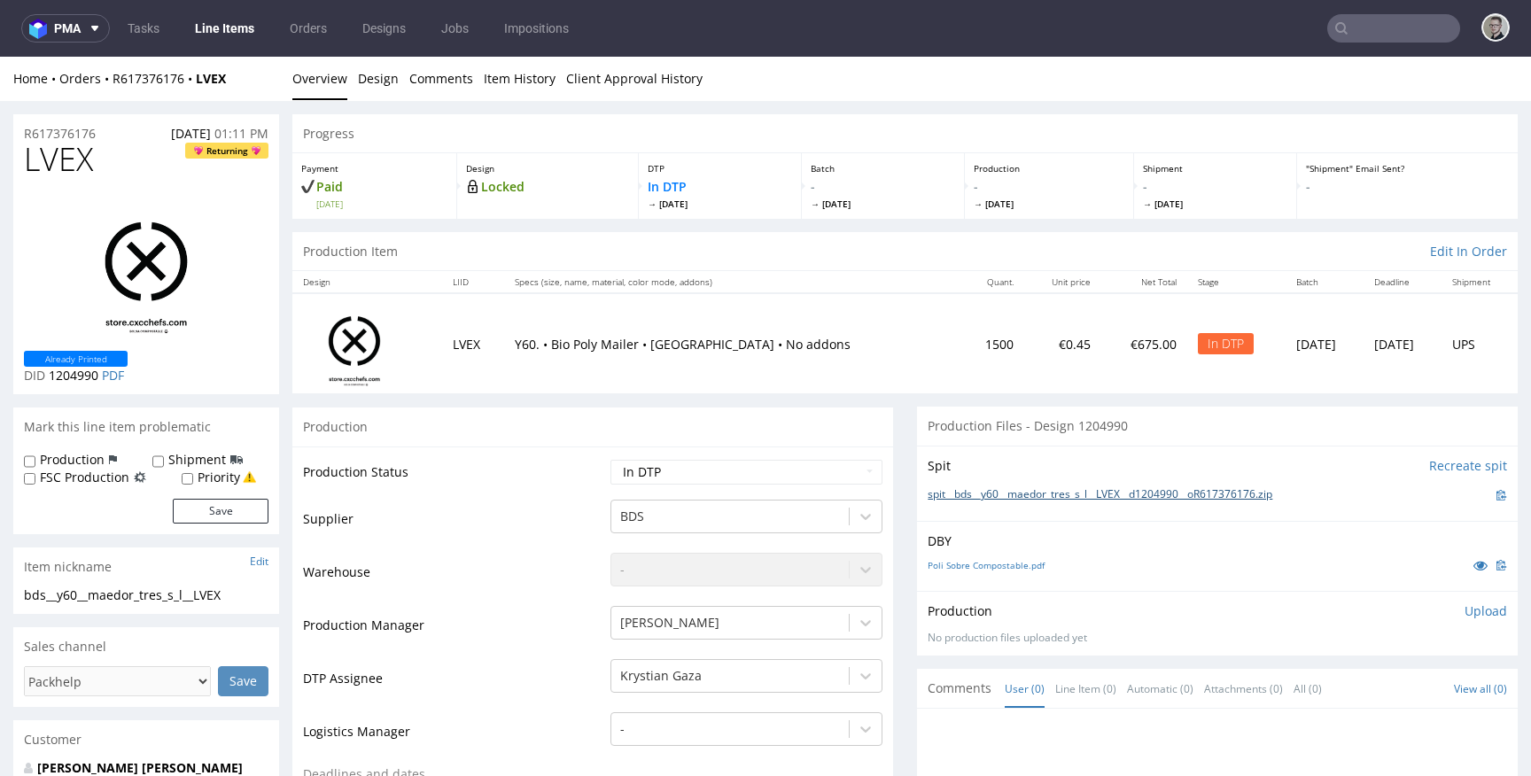
click at [1037, 492] on link "spit__bds__y60__maedor_tres_s_l__LVEX__d1204990__oR617376176.zip" at bounding box center [1100, 494] width 345 height 15
click at [87, 151] on span "LVEX" at bounding box center [58, 159] width 69 height 35
click at [87, 152] on span "LVEX" at bounding box center [58, 159] width 69 height 35
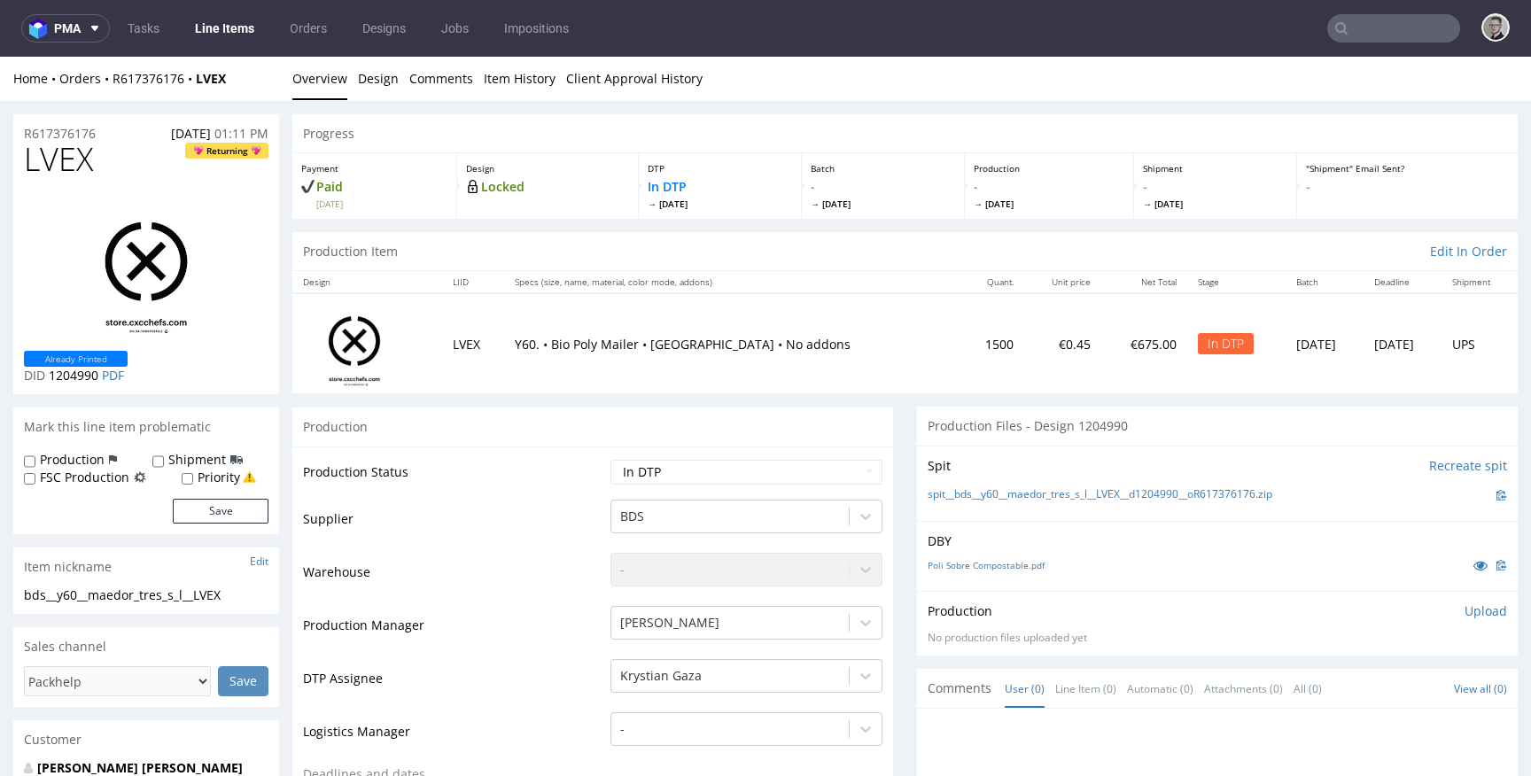
click at [1464, 618] on p "Upload" at bounding box center [1485, 611] width 43 height 18
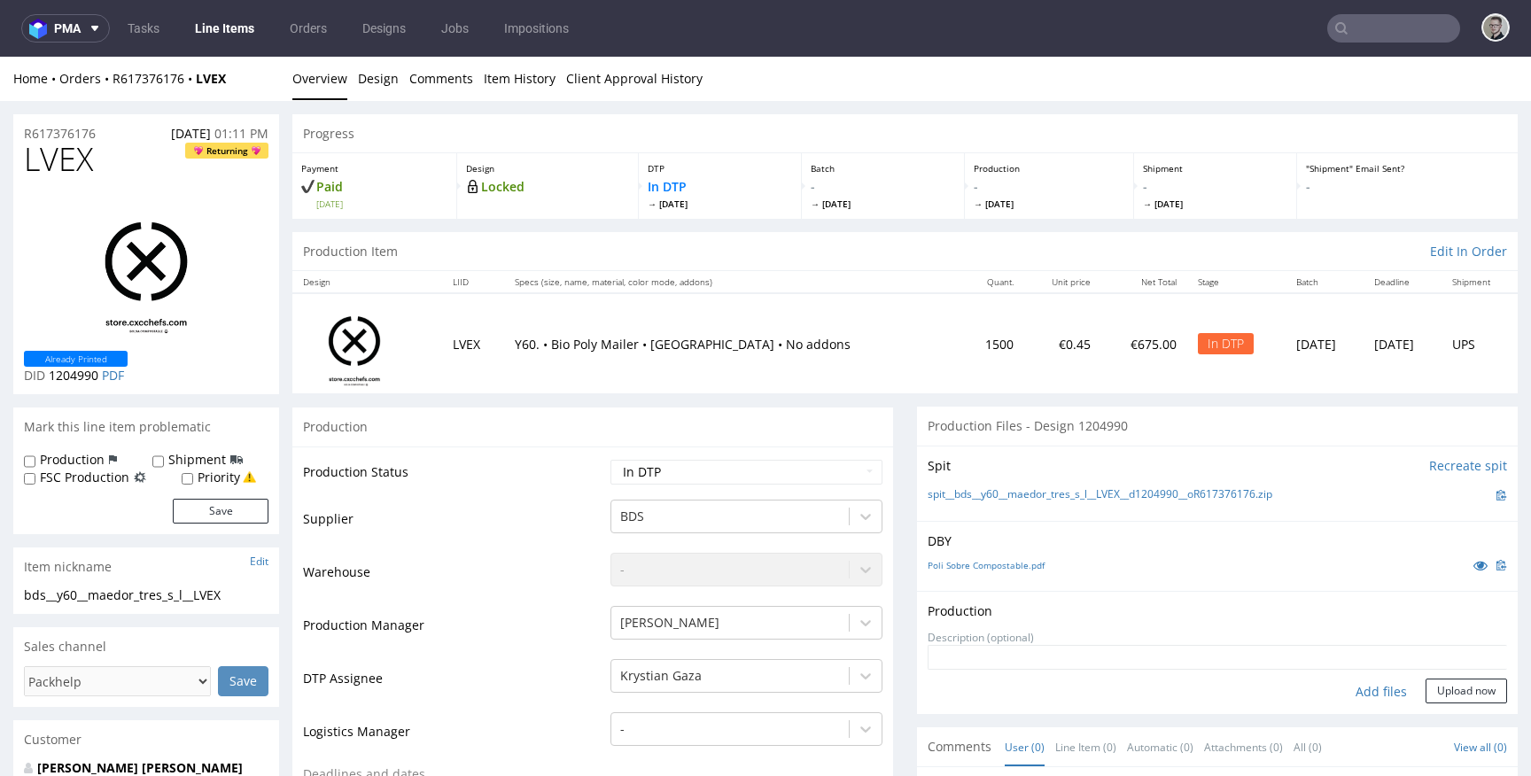
click at [1357, 690] on div "Add files" at bounding box center [1381, 692] width 89 height 27
type input "C:\fakepath\bds__y60__maedor_tres_s_l__LVEX__d1204990__oR617376176__latest__fro…"
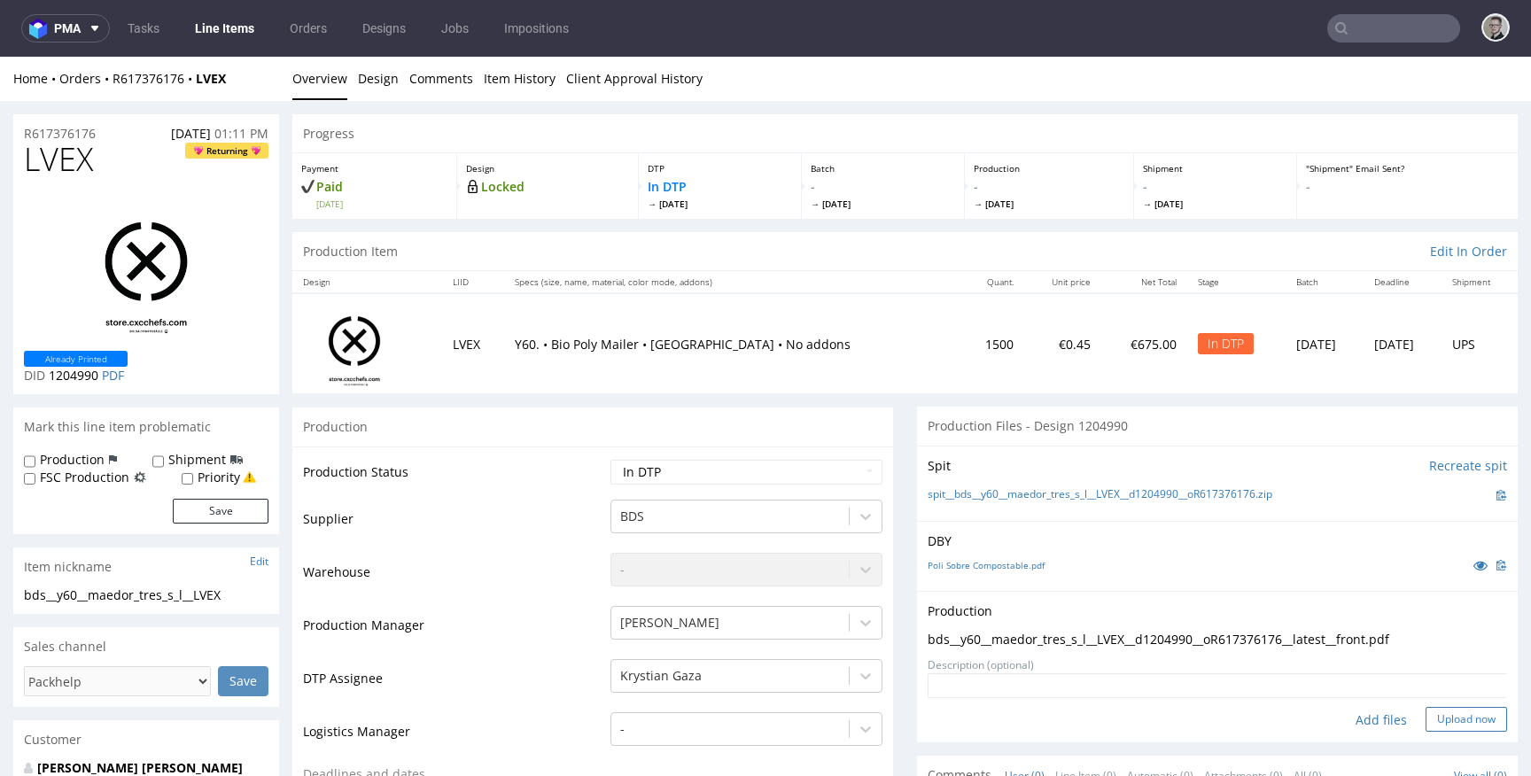
click at [1463, 722] on button "Upload now" at bounding box center [1465, 719] width 81 height 25
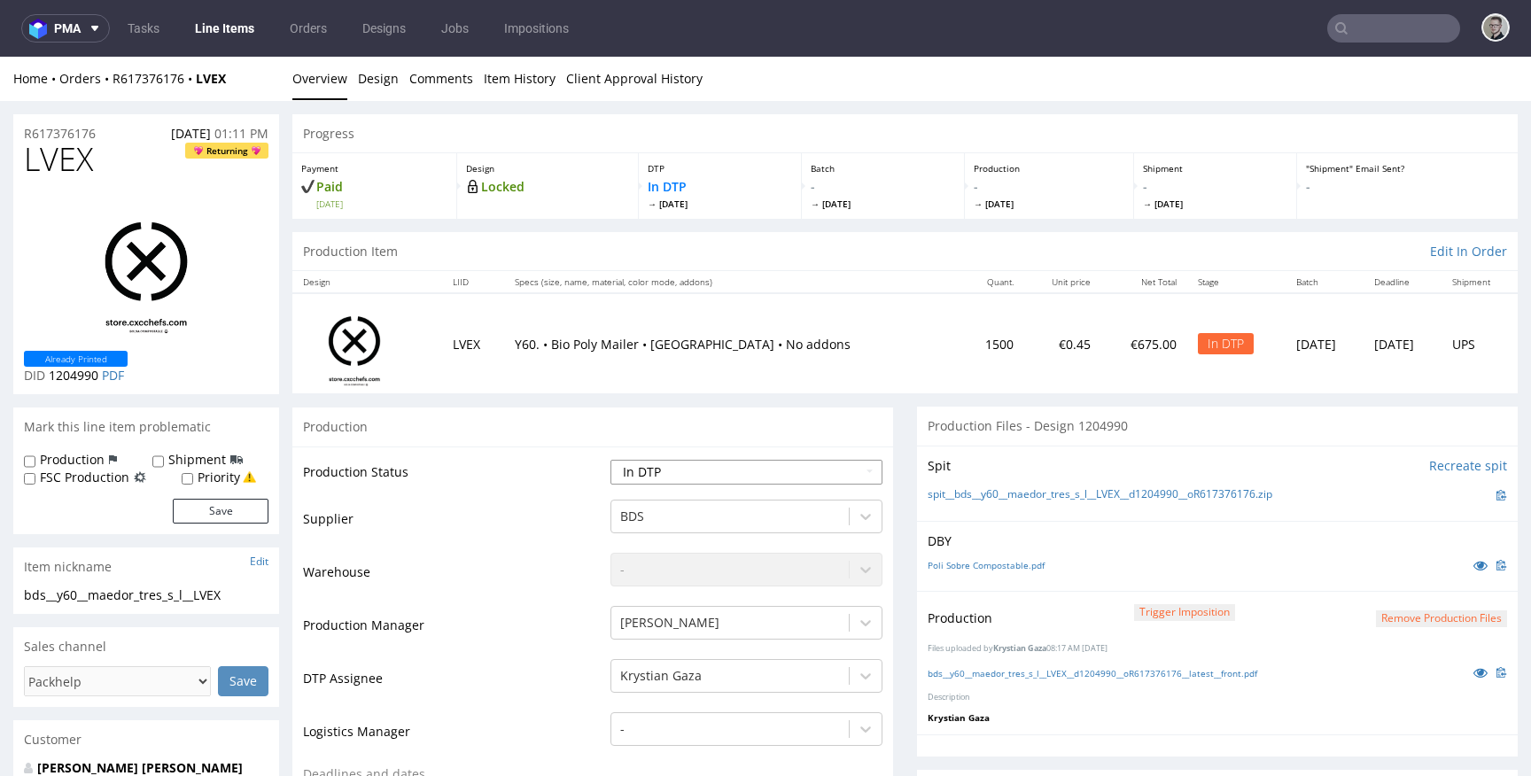
click at [705, 478] on select "Waiting for Artwork Waiting for Diecut Waiting for Mockup Waiting for DTP Waiti…" at bounding box center [746, 472] width 272 height 25
select select "dtp_production_ready"
click at [610, 460] on select "Waiting for Artwork Waiting for Diecut Waiting for Mockup Waiting for DTP Waiti…" at bounding box center [746, 472] width 272 height 25
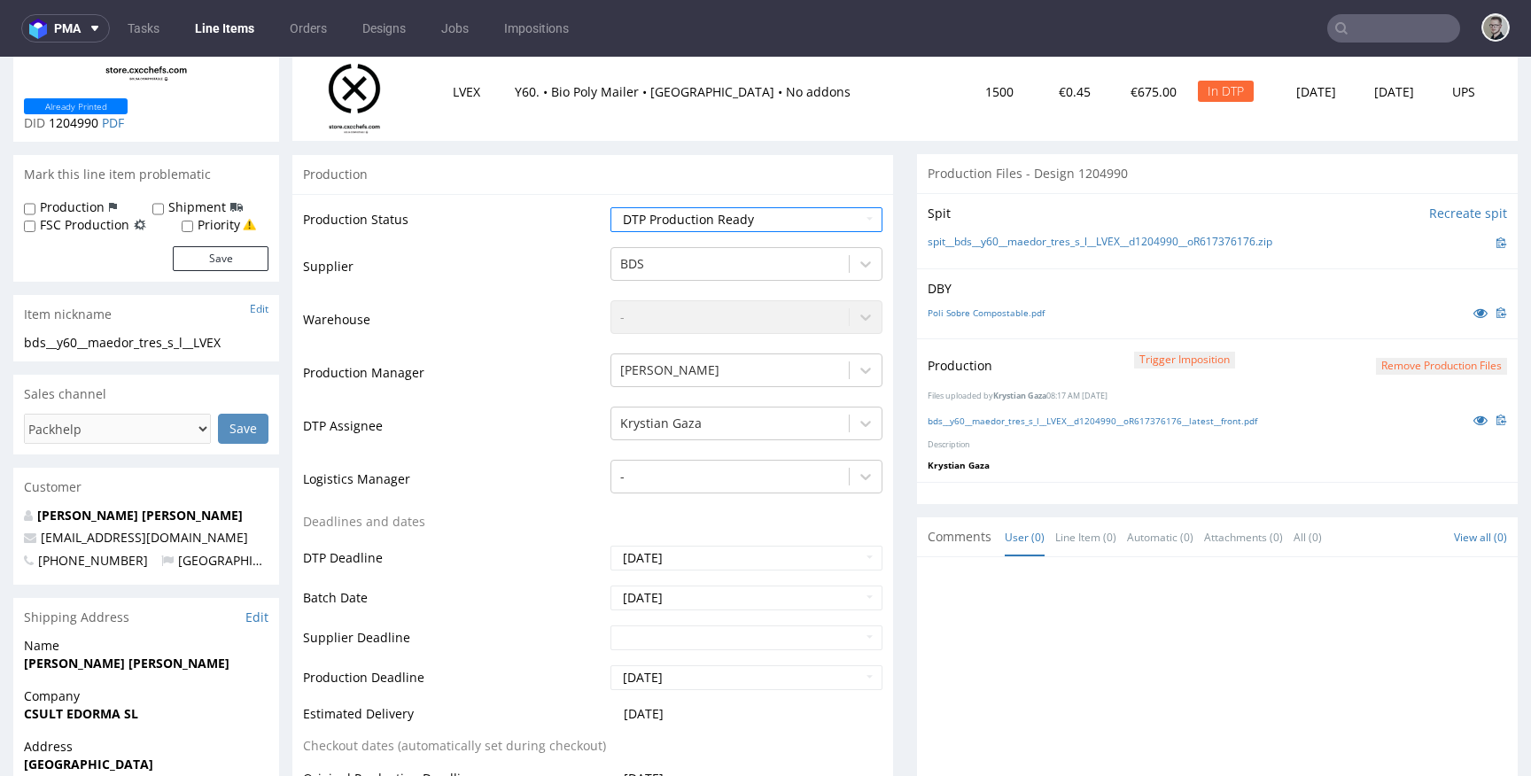
scroll to position [794, 0]
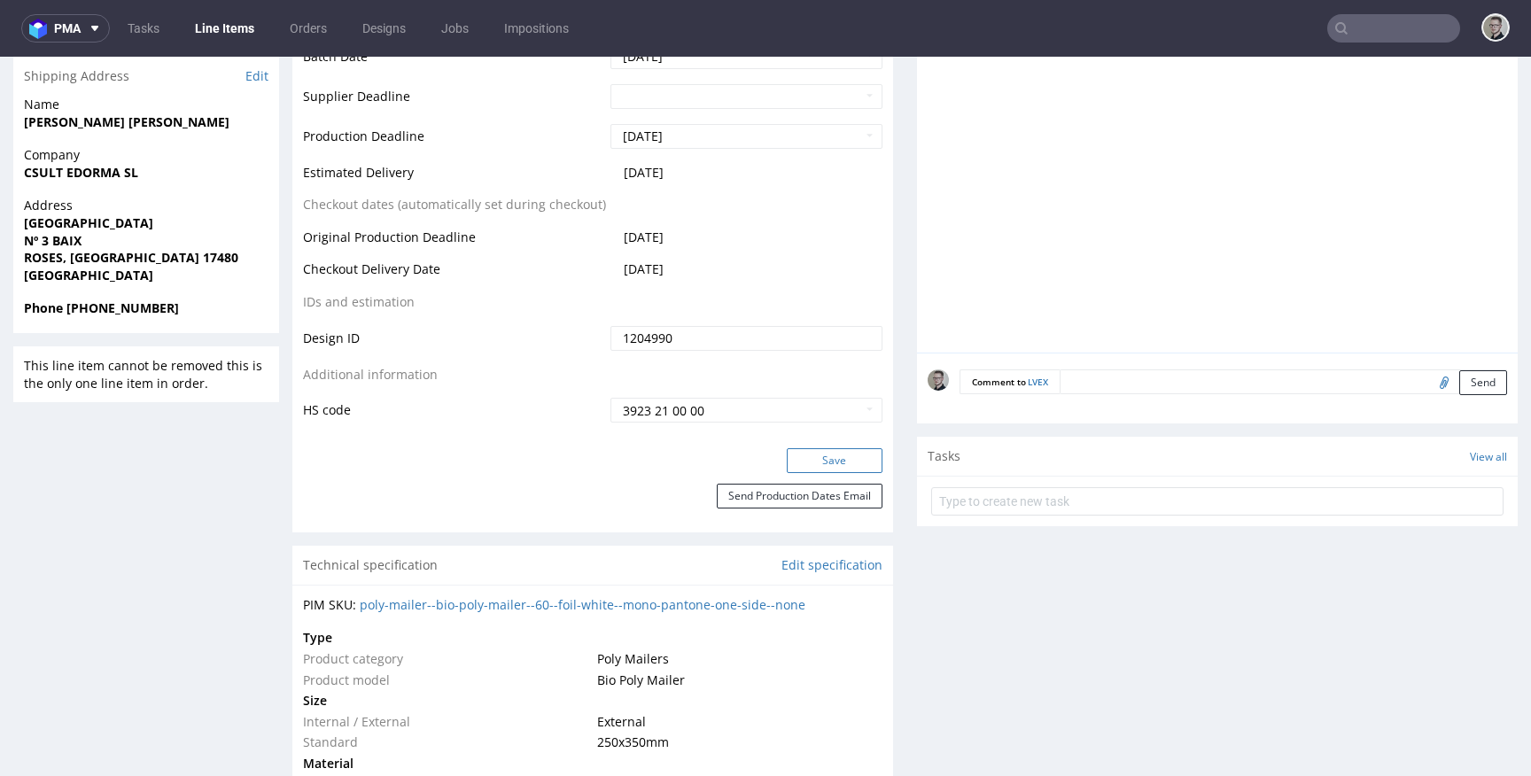
click at [851, 457] on button "Save" at bounding box center [835, 460] width 96 height 25
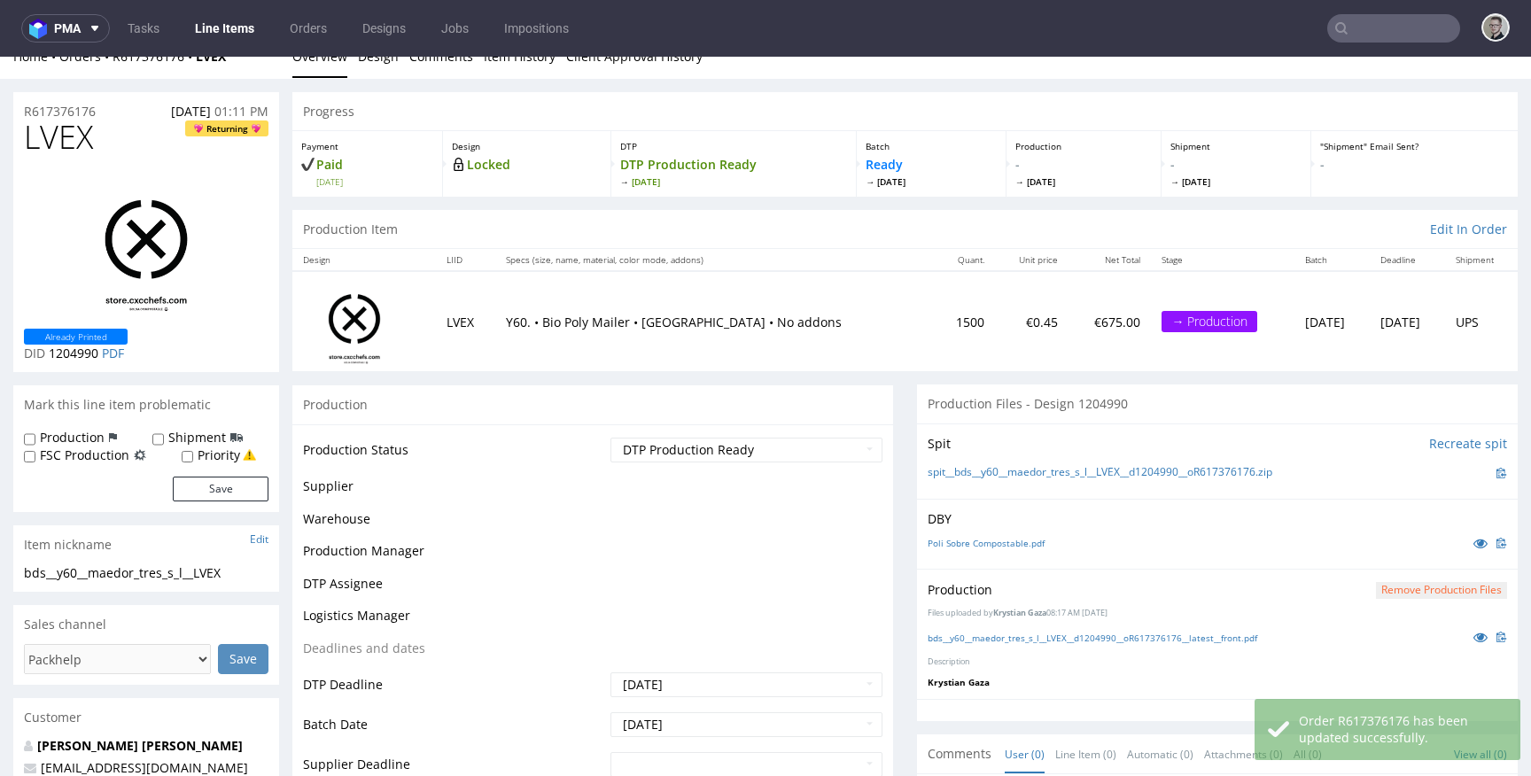
scroll to position [22, 0]
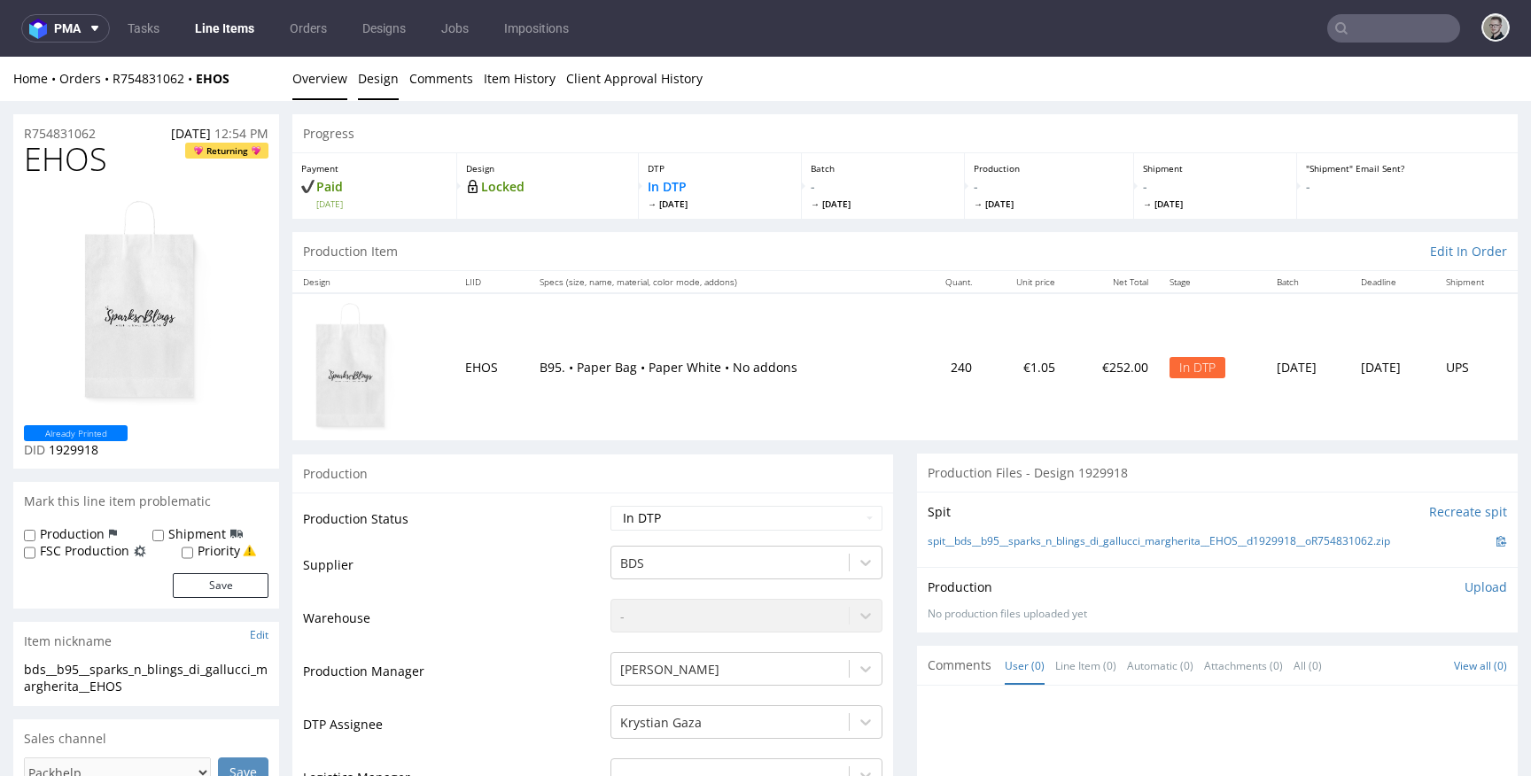
click at [378, 72] on link "Design" at bounding box center [378, 78] width 41 height 43
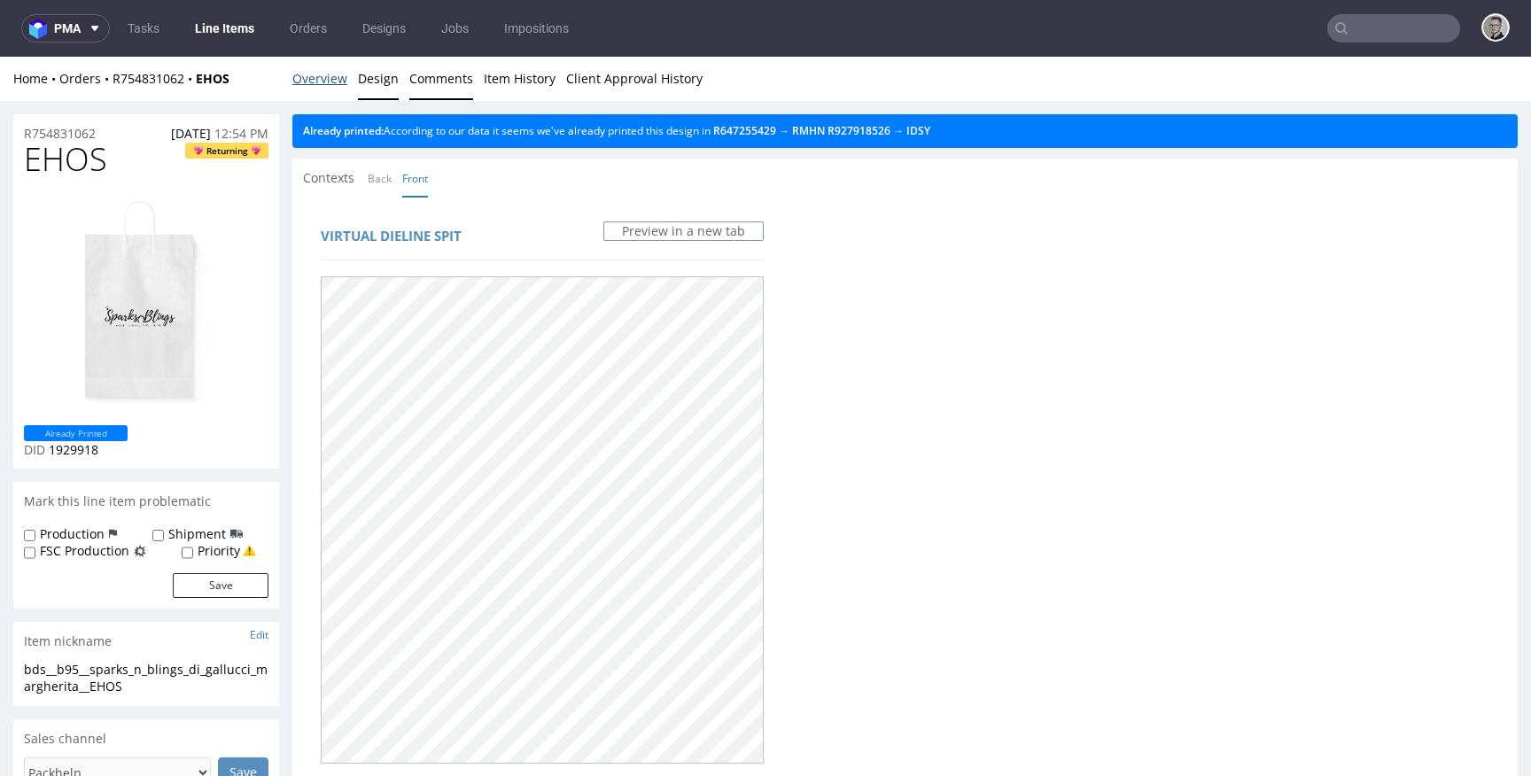
drag, startPoint x: 320, startPoint y: 84, endPoint x: 416, endPoint y: 65, distance: 98.5
click at [321, 84] on link "Overview" at bounding box center [319, 78] width 55 height 43
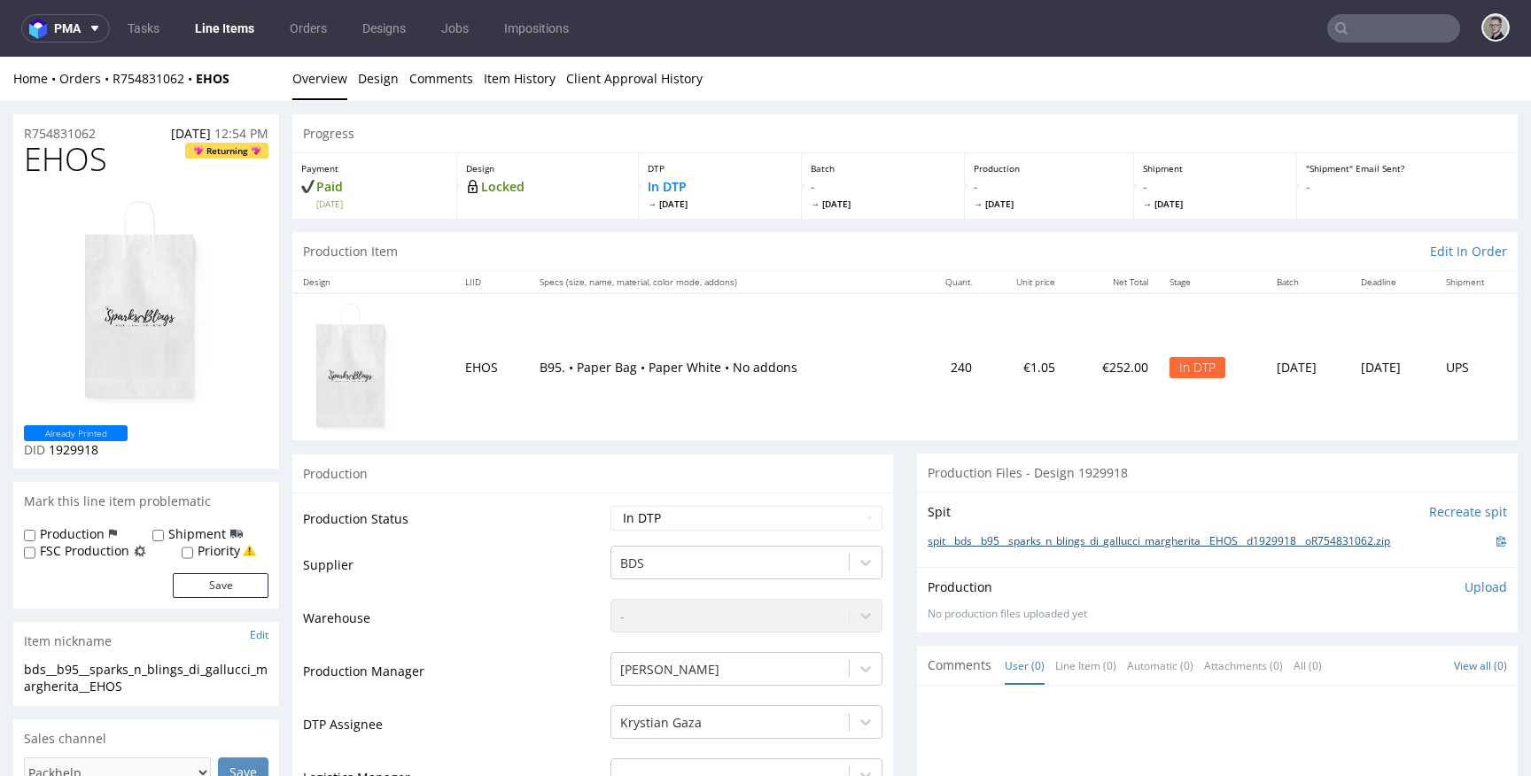
click at [1065, 539] on link "spit__bds__b95__sparks_n_blings_di_gallucci_margherita__EHOS__d1929918__oR75483…" at bounding box center [1159, 541] width 462 height 15
click at [96, 159] on span "EHOS" at bounding box center [65, 159] width 83 height 35
click at [1464, 593] on p "Upload" at bounding box center [1485, 587] width 43 height 18
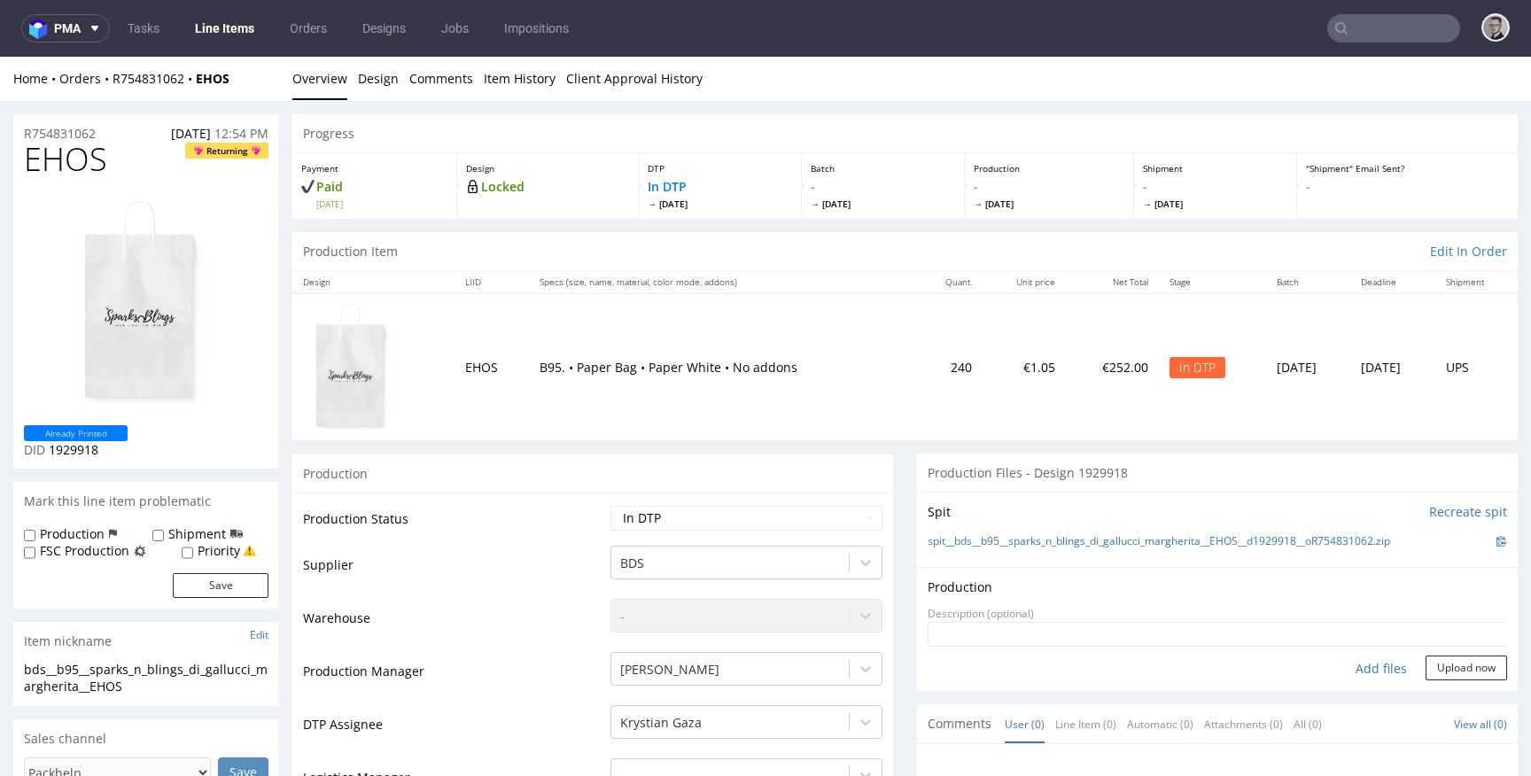
click at [1366, 662] on div "Add files" at bounding box center [1381, 669] width 89 height 27
type input "C:\fakepath\bds__b95__sparks_n_blings_di_gallucci_margherita__EHOS__d1929918__o…"
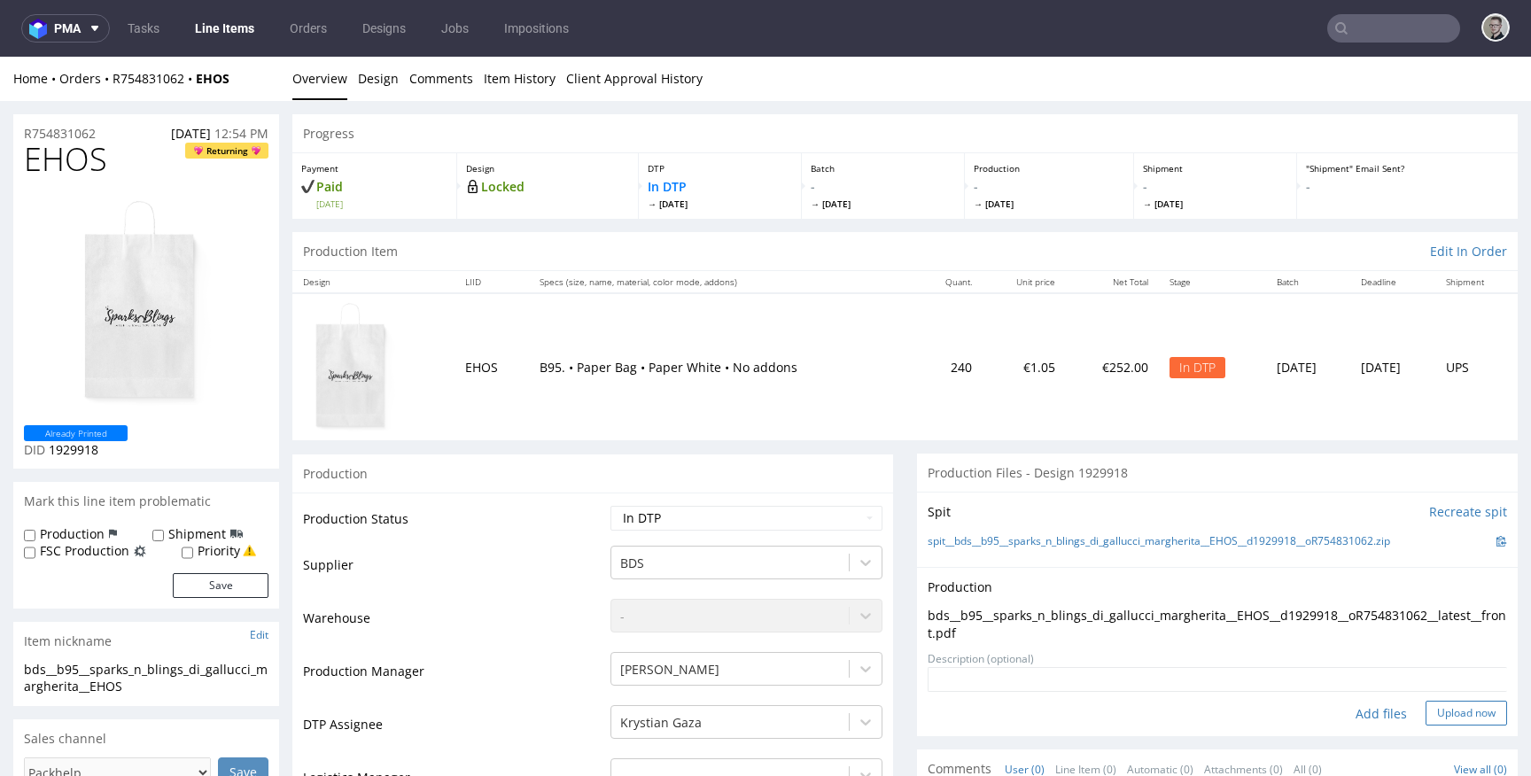
click at [1454, 705] on button "Upload now" at bounding box center [1465, 713] width 81 height 25
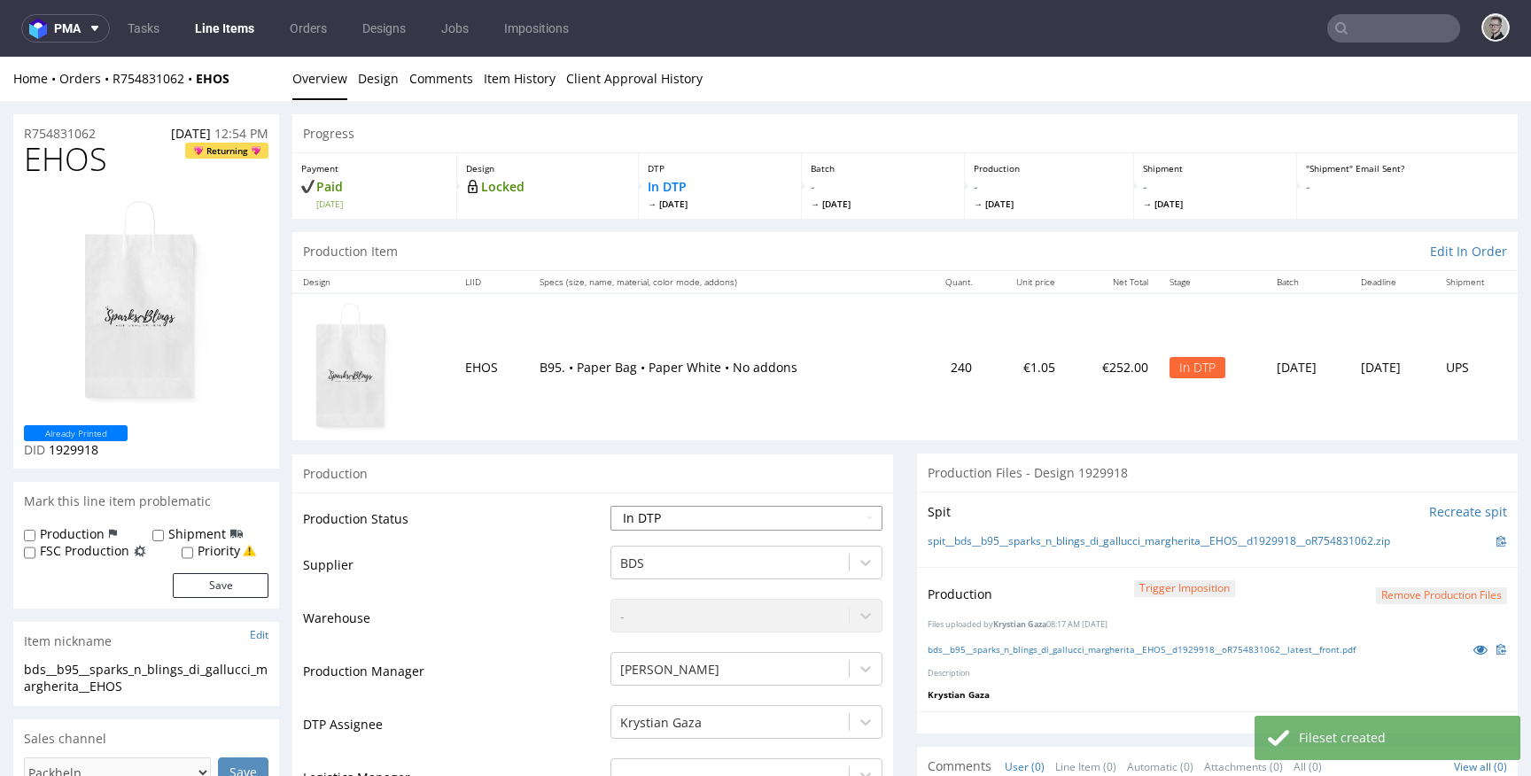
click at [766, 508] on select "Waiting for Artwork Waiting for Diecut Waiting for Mockup Waiting for DTP Waiti…" at bounding box center [746, 518] width 272 height 25
select select "dtp_production_ready"
click at [610, 506] on select "Waiting for Artwork Waiting for Diecut Waiting for Mockup Waiting for DTP Waiti…" at bounding box center [746, 518] width 272 height 25
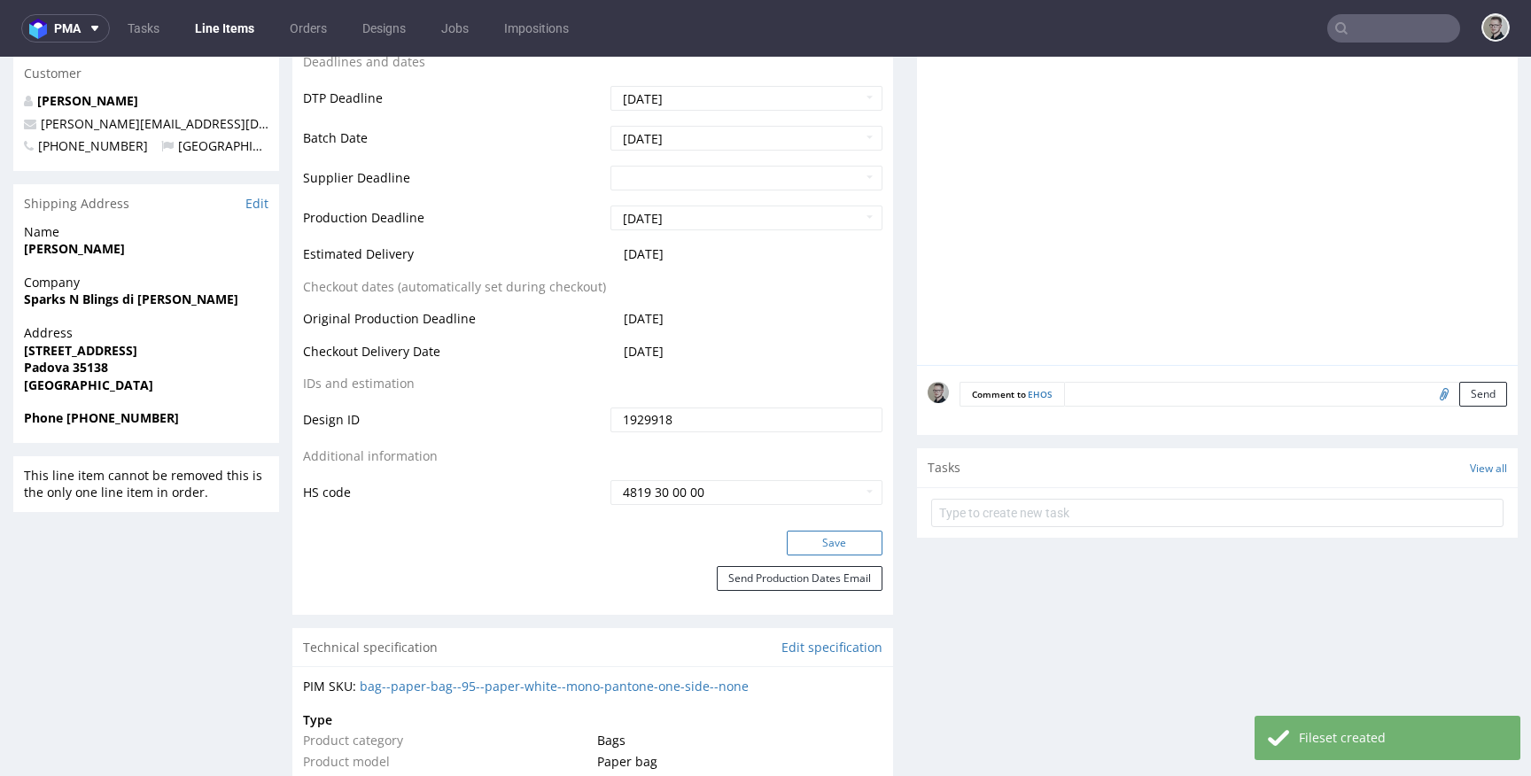
scroll to position [814, 0]
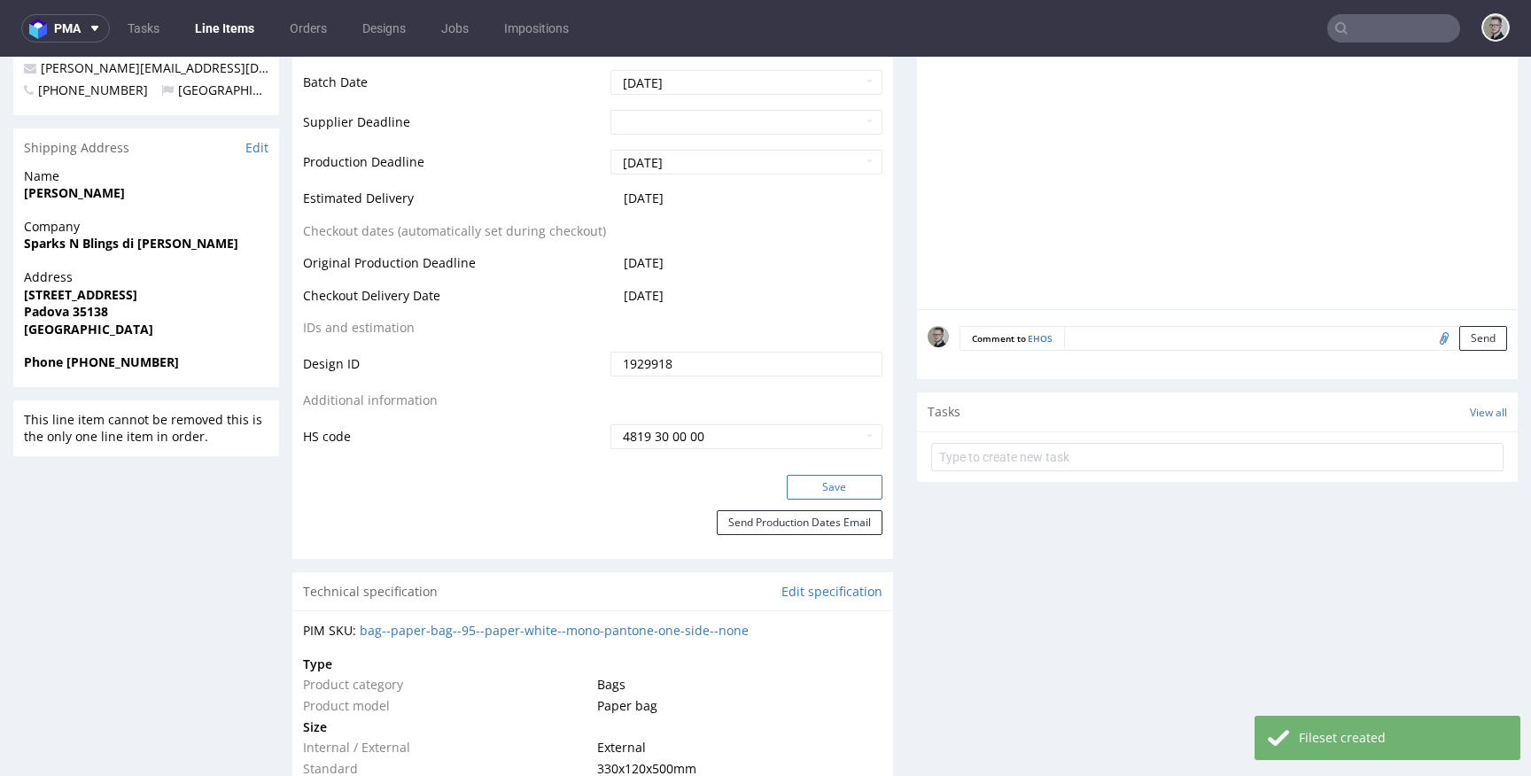
click at [836, 485] on button "Save" at bounding box center [835, 487] width 96 height 25
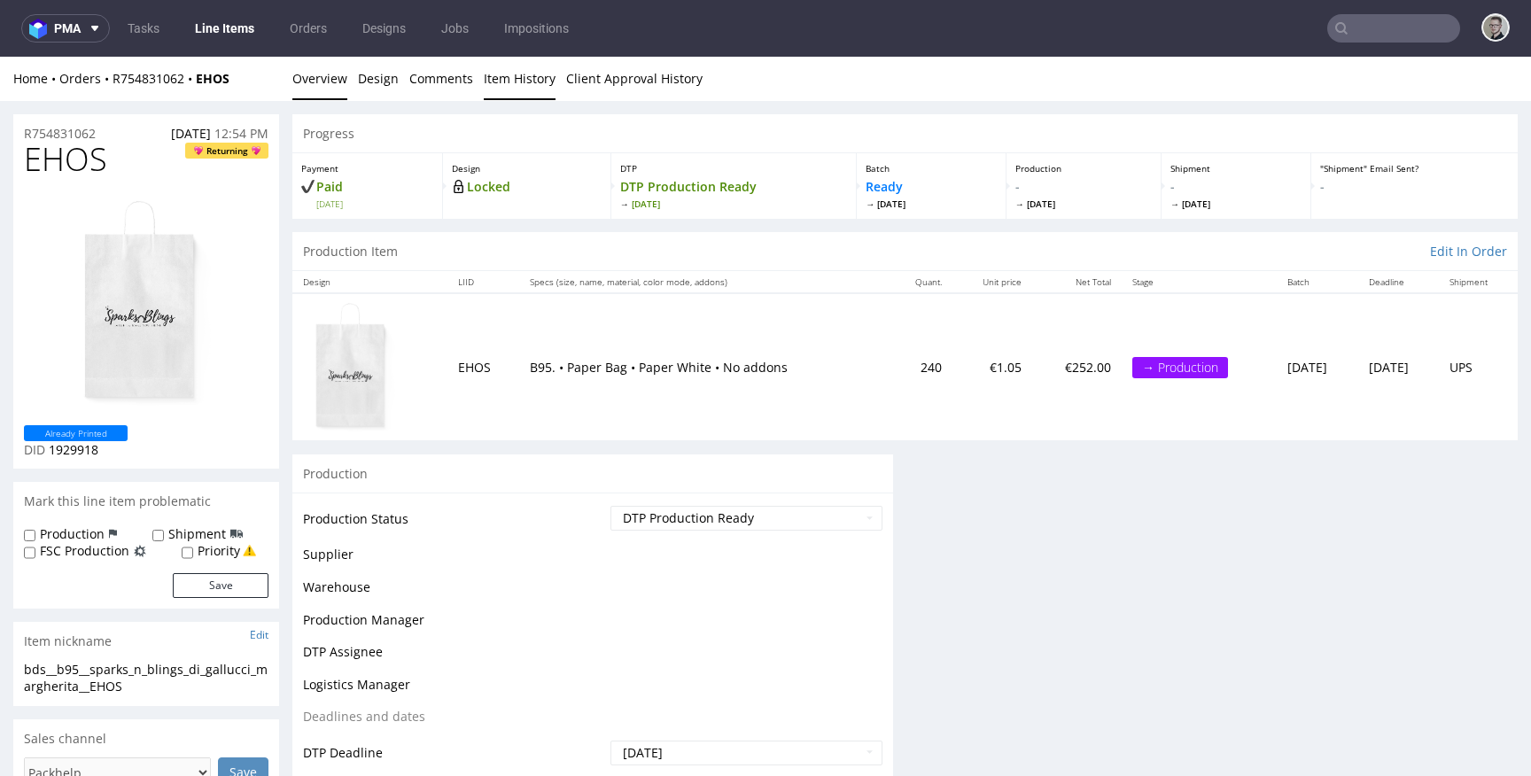
scroll to position [0, 0]
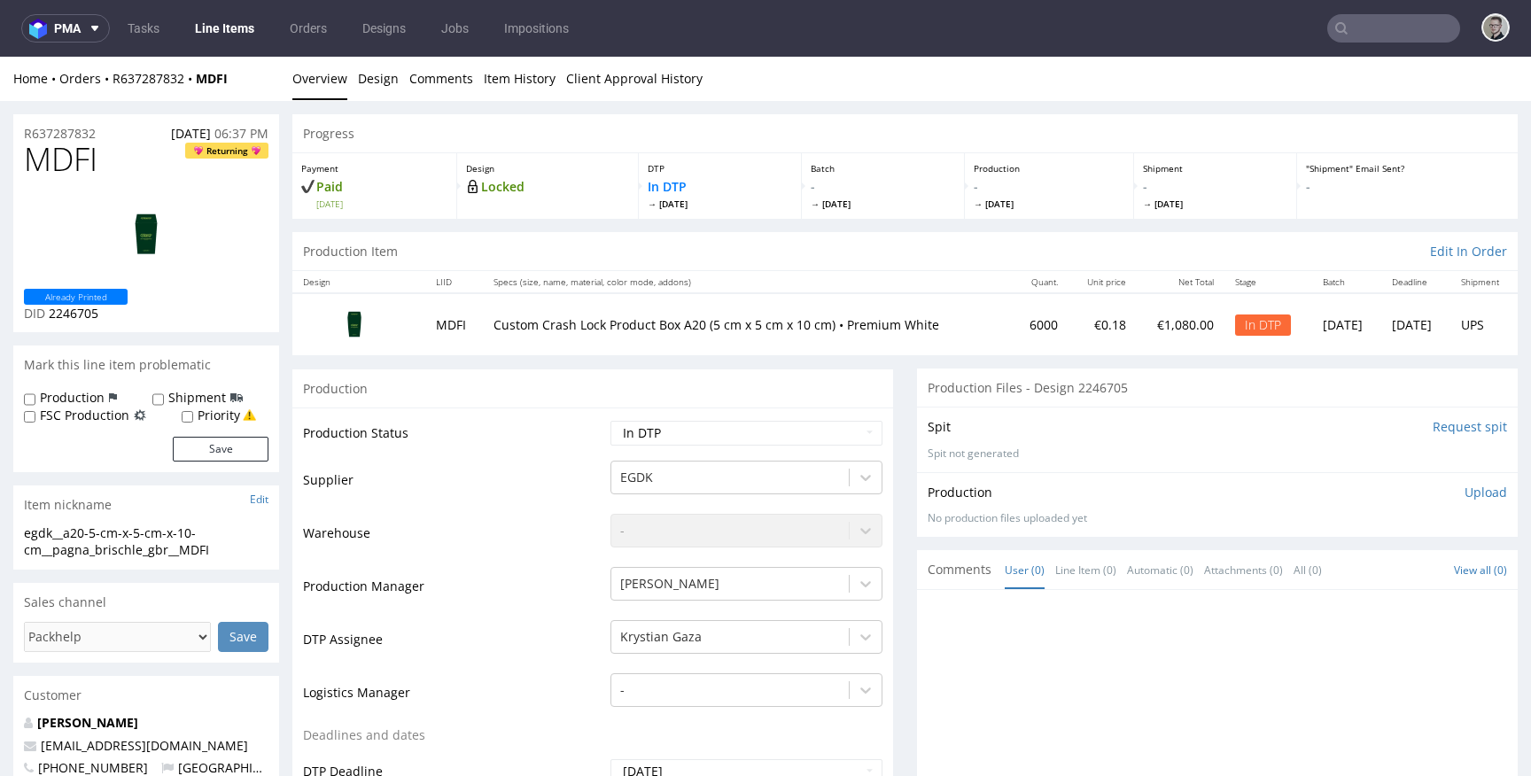
click at [1433, 429] on input "Request spit" at bounding box center [1469, 427] width 74 height 18
click at [409, 96] on link "Comments" at bounding box center [441, 78] width 64 height 43
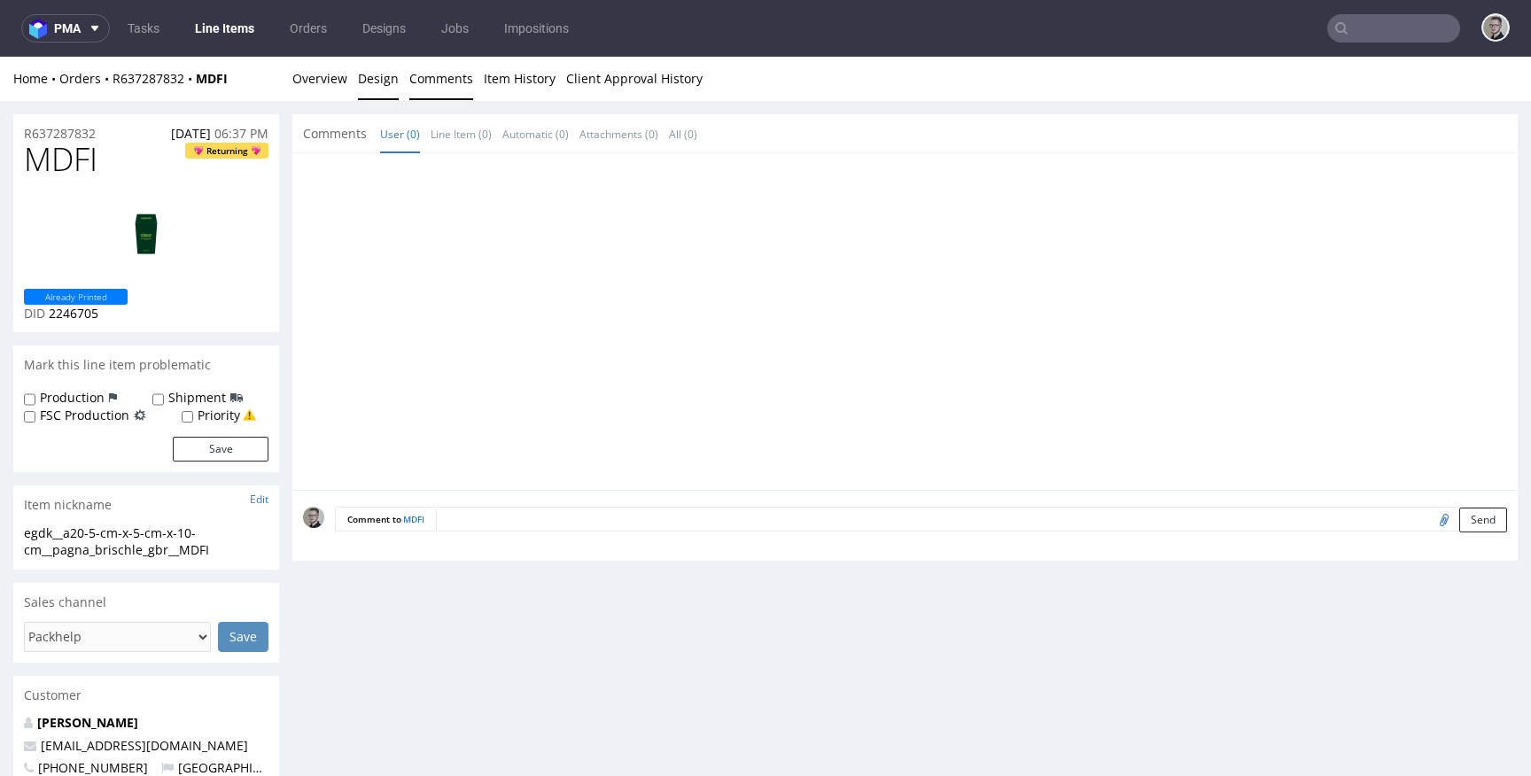
click at [392, 86] on link "Design" at bounding box center [378, 78] width 41 height 43
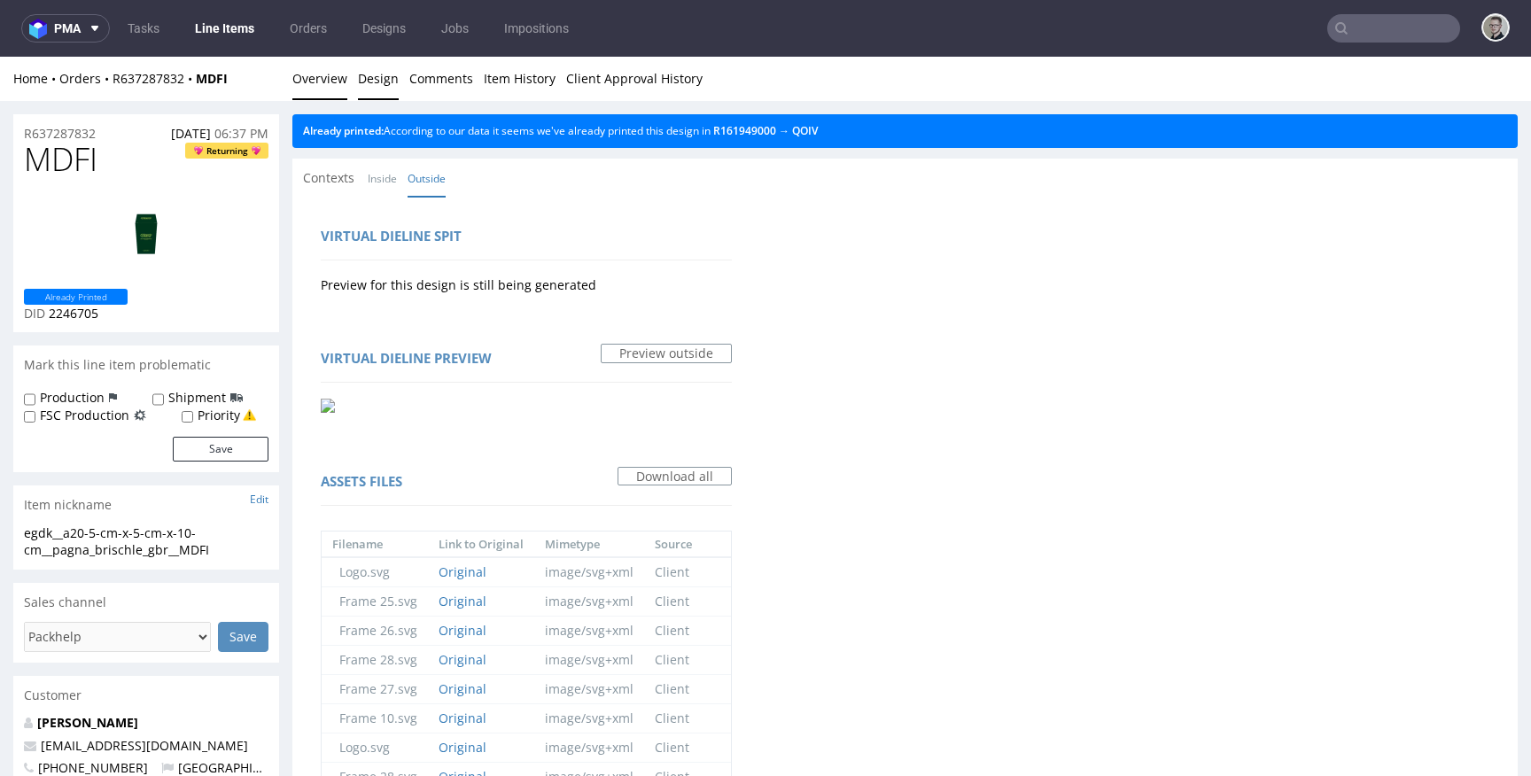
click at [305, 77] on link "Overview" at bounding box center [319, 78] width 55 height 43
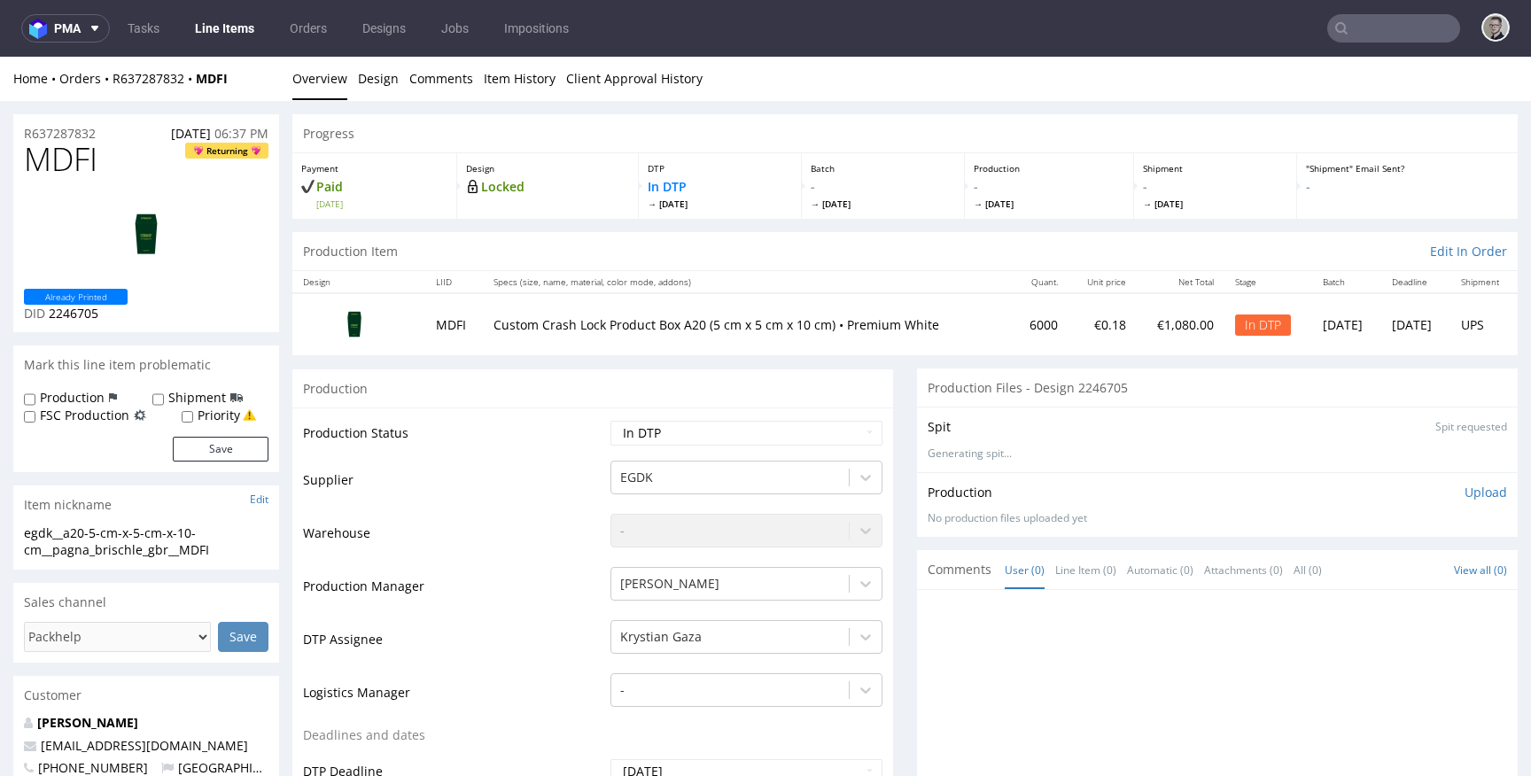
click at [104, 533] on div "egdk__a20-5-cm-x-5-cm-x-10-cm__pagna_brischle_gbr__MDFI" at bounding box center [146, 541] width 244 height 35
click at [103, 533] on div "egdk__a20-5-cm-x-5-cm-x-10-cm__pagna_brischle_gbr__MDFI" at bounding box center [146, 541] width 244 height 35
copy div "egdk__a20-5-cm-x-5-cm-x-10-cm__pagna_brischle_gbr__MDFI Update"
drag, startPoint x: 121, startPoint y: 131, endPoint x: 0, endPoint y: 137, distance: 121.5
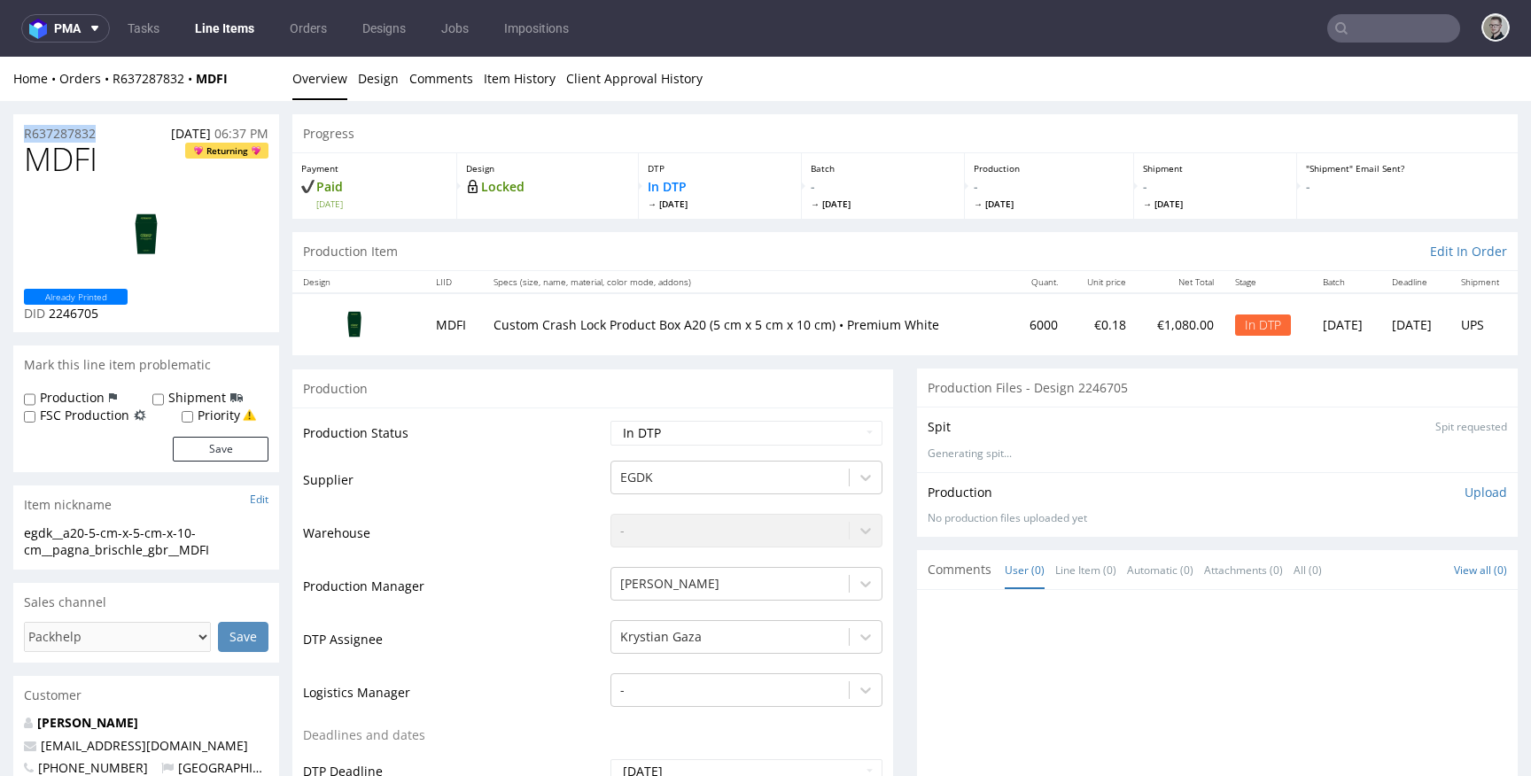
copy p "R637287832"
click at [53, 157] on span "MDFI" at bounding box center [61, 159] width 74 height 35
copy span "MDFI"
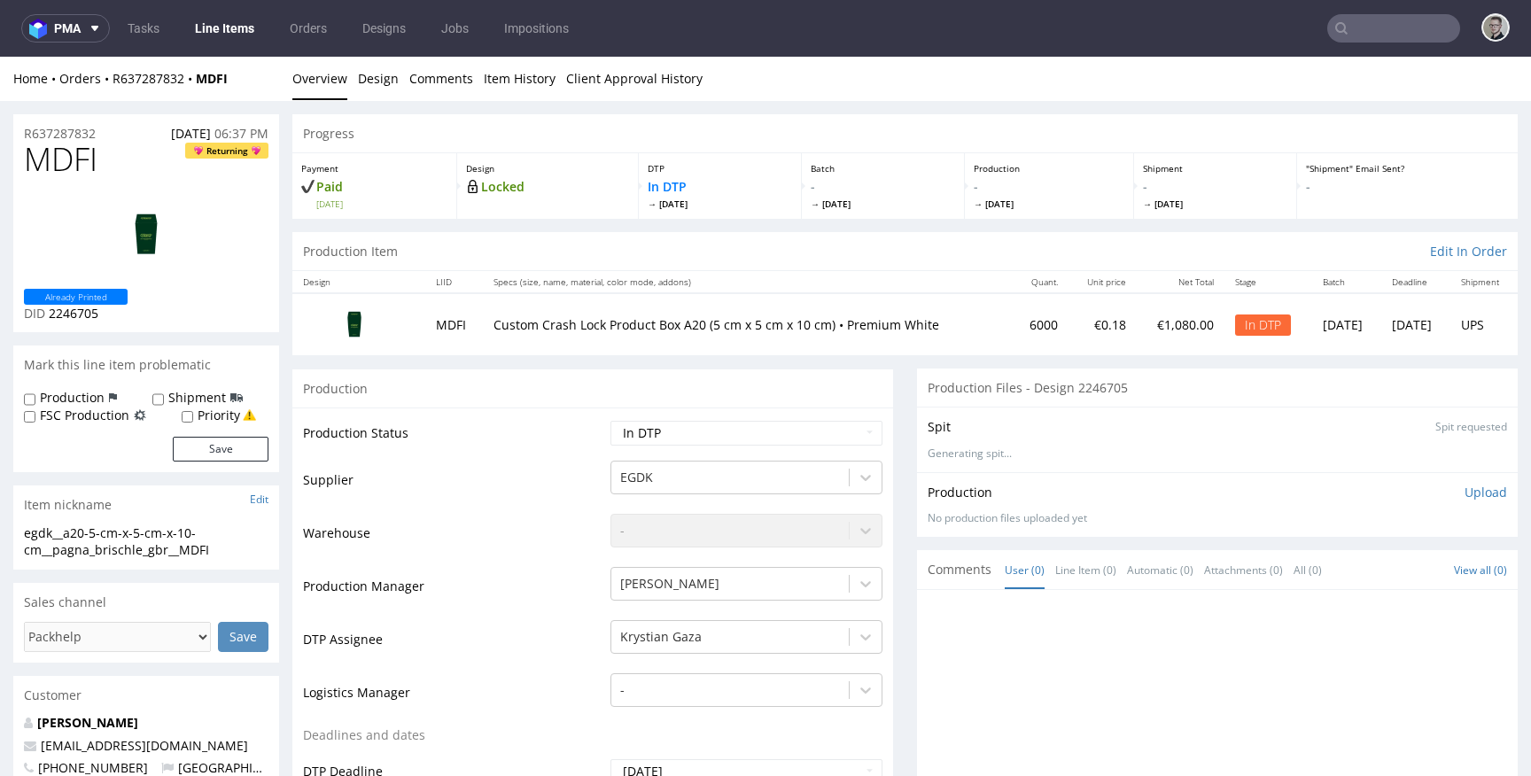
click at [1465, 502] on div "Production Upload No production files uploaded yet Description (optional) Add f…" at bounding box center [1217, 505] width 579 height 43
click at [1469, 493] on p "Upload" at bounding box center [1485, 493] width 43 height 18
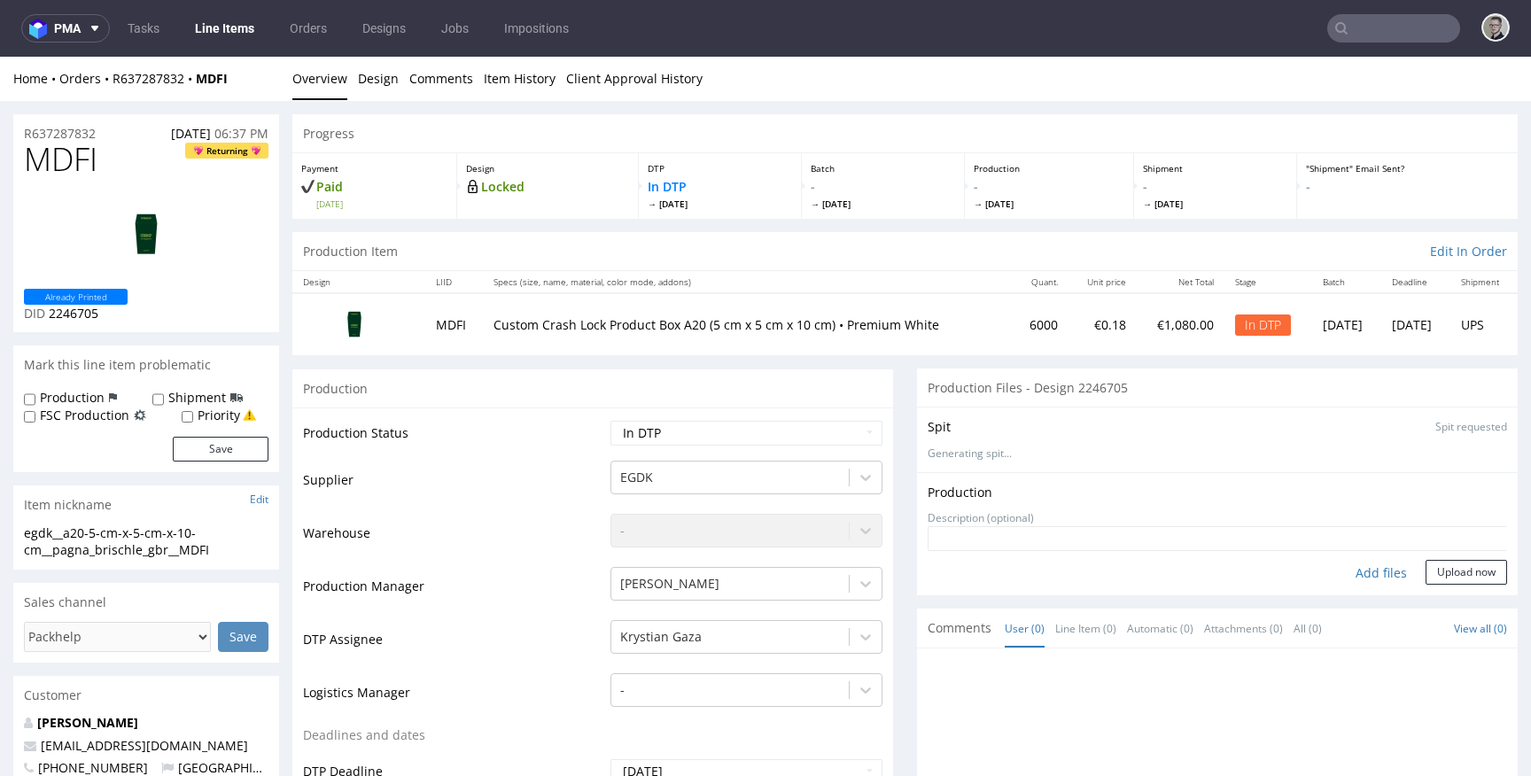
click at [1339, 580] on div "Add files" at bounding box center [1381, 573] width 89 height 27
type input "C:\fakepath\egdk__a20-5-cm-x-5-cm-x-10-cm__pagna_brischle_gbr__MDFI__d2246705__…"
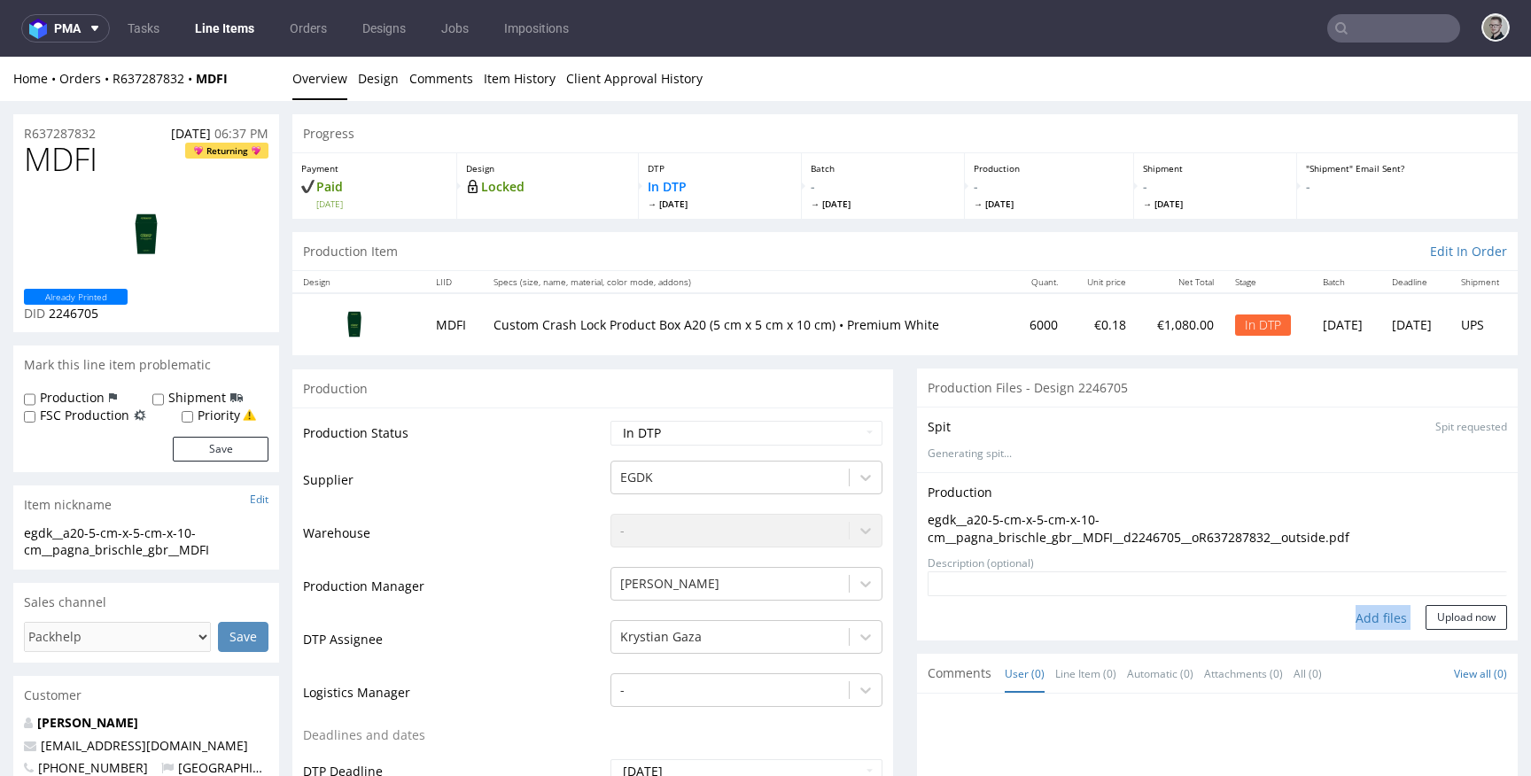
click at [1427, 601] on form "Add files Upload now" at bounding box center [1217, 600] width 579 height 58
click at [1435, 624] on button "Upload now" at bounding box center [1465, 617] width 81 height 25
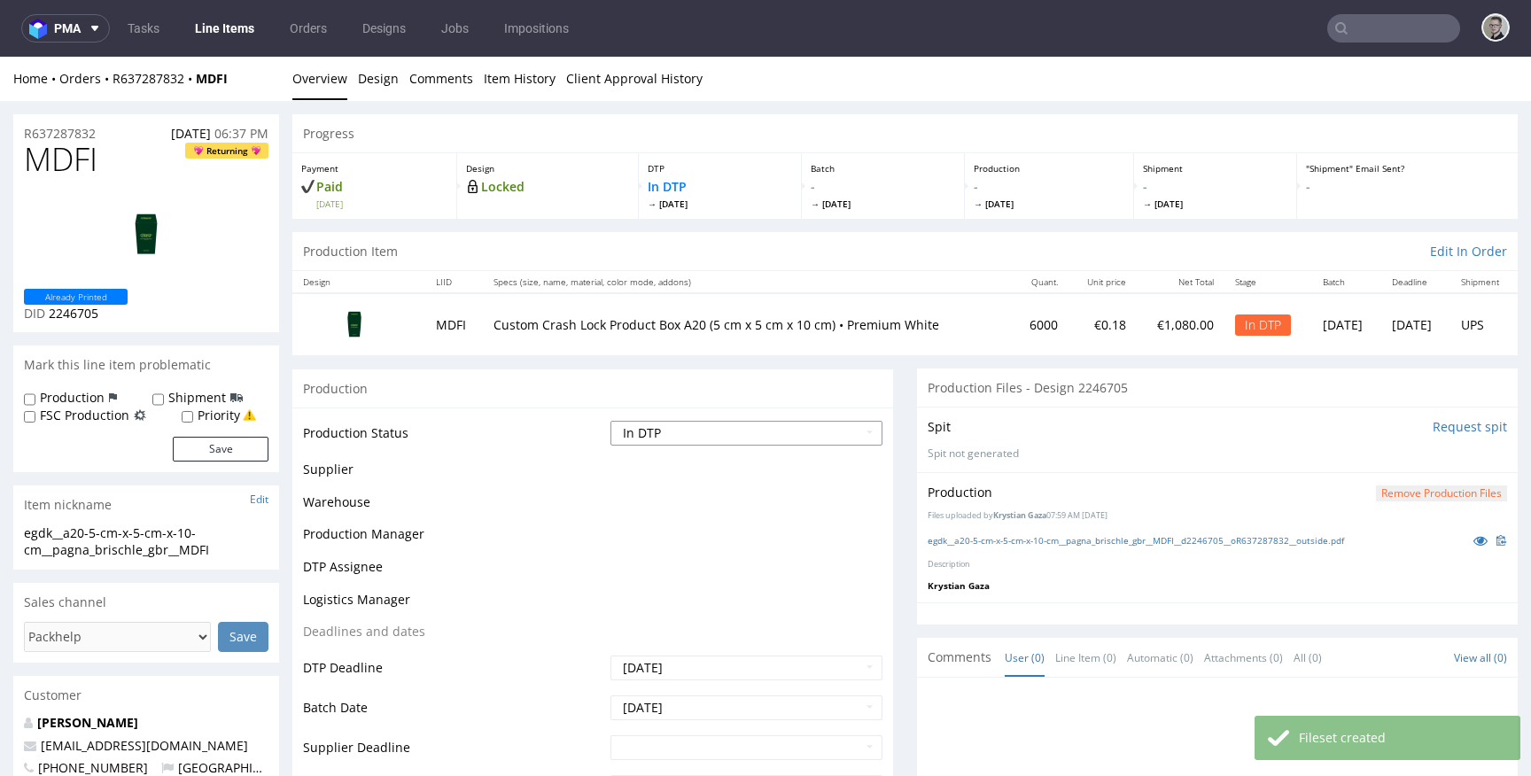
click at [785, 433] on select "Waiting for Artwork Waiting for Diecut Waiting for Mockup Waiting for DTP Waiti…" at bounding box center [746, 433] width 272 height 25
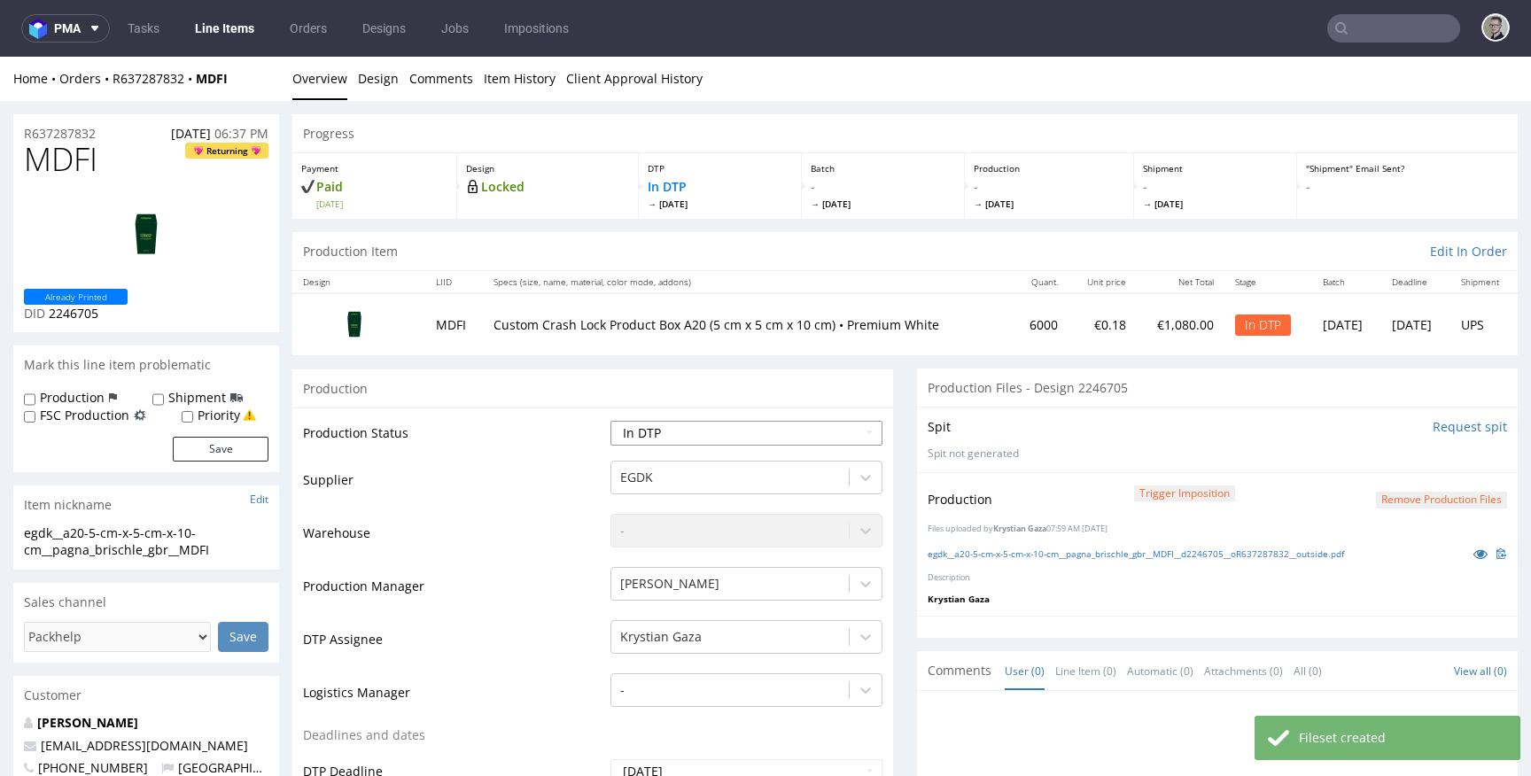
select select "dtp_production_ready"
click at [610, 421] on select "Waiting for Artwork Waiting for Diecut Waiting for Mockup Waiting for DTP Waiti…" at bounding box center [746, 433] width 272 height 25
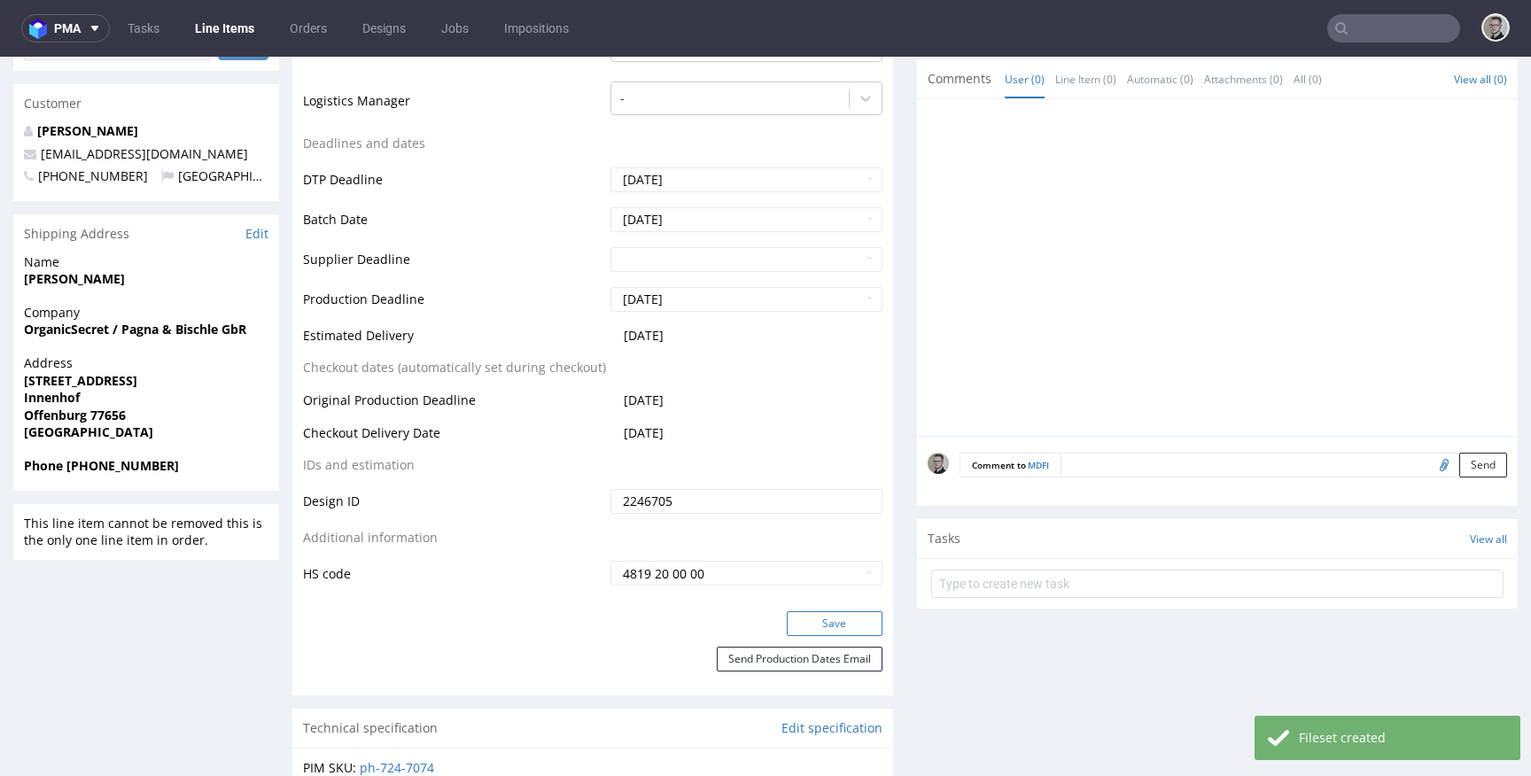
click at [857, 613] on button "Save" at bounding box center [835, 623] width 96 height 25
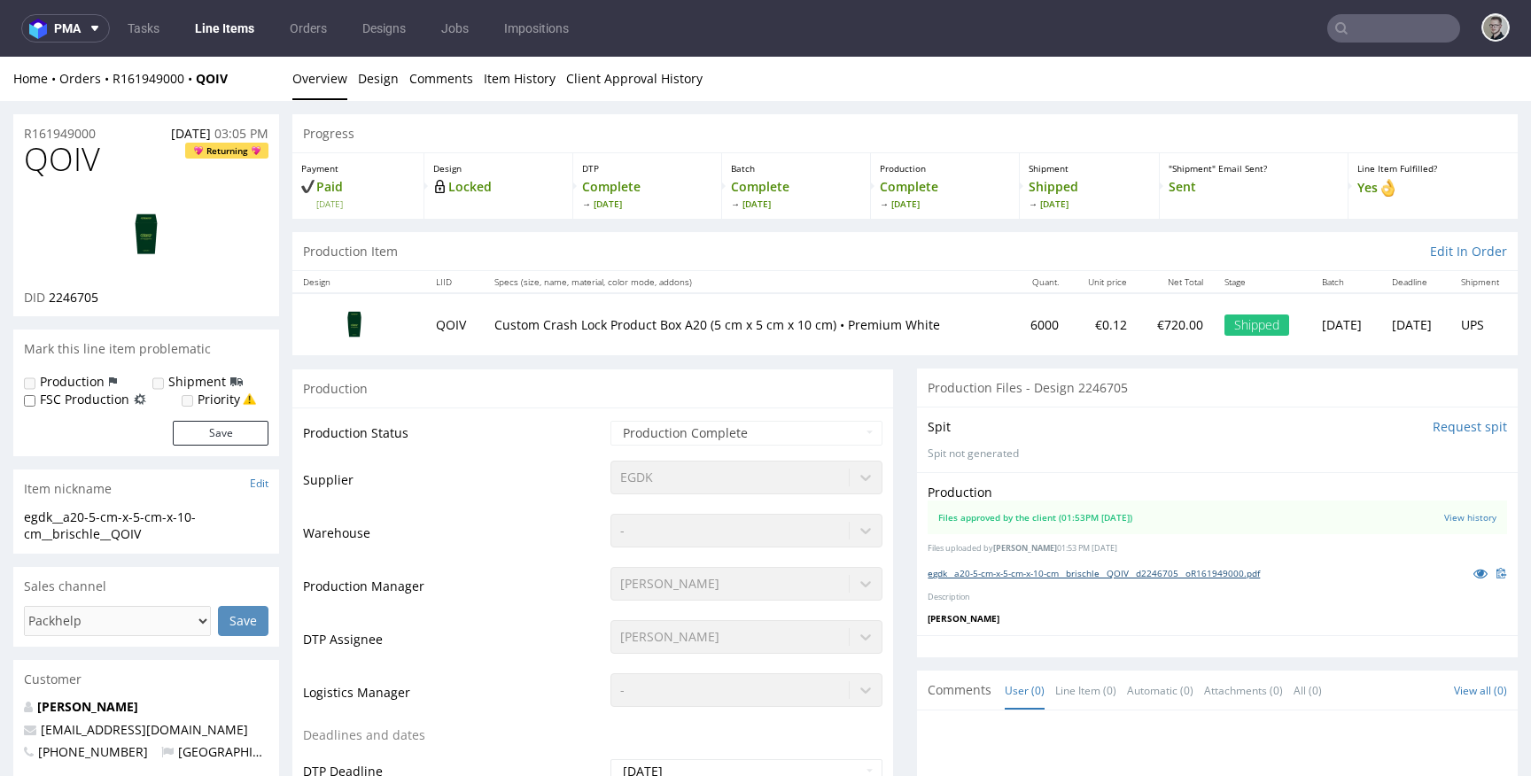
click at [1230, 568] on link "egdk__a20-5-cm-x-5-cm-x-10-cm__brischle__QOIV__d2246705__oR161949000.pdf" at bounding box center [1094, 573] width 332 height 12
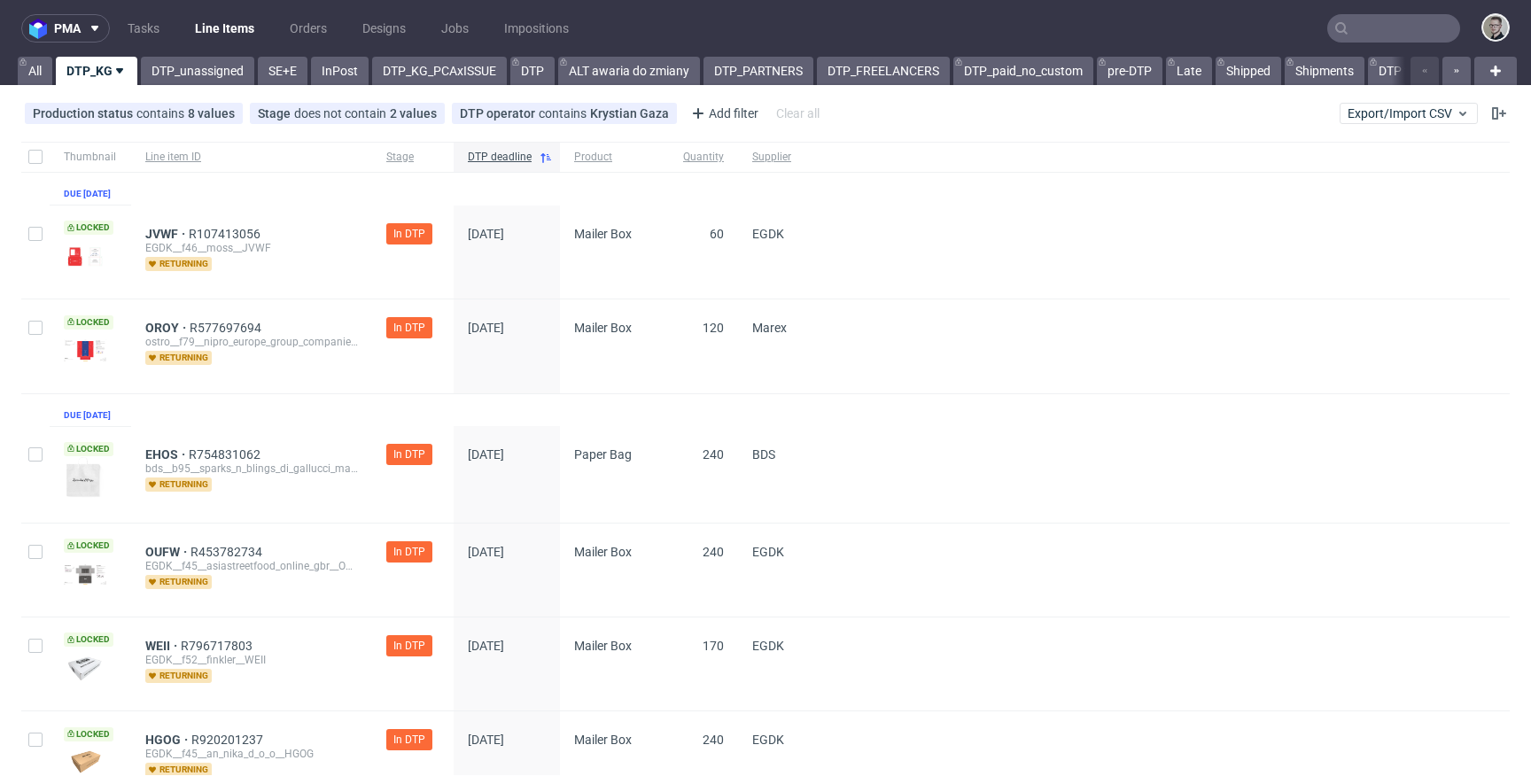
scroll to position [633, 0]
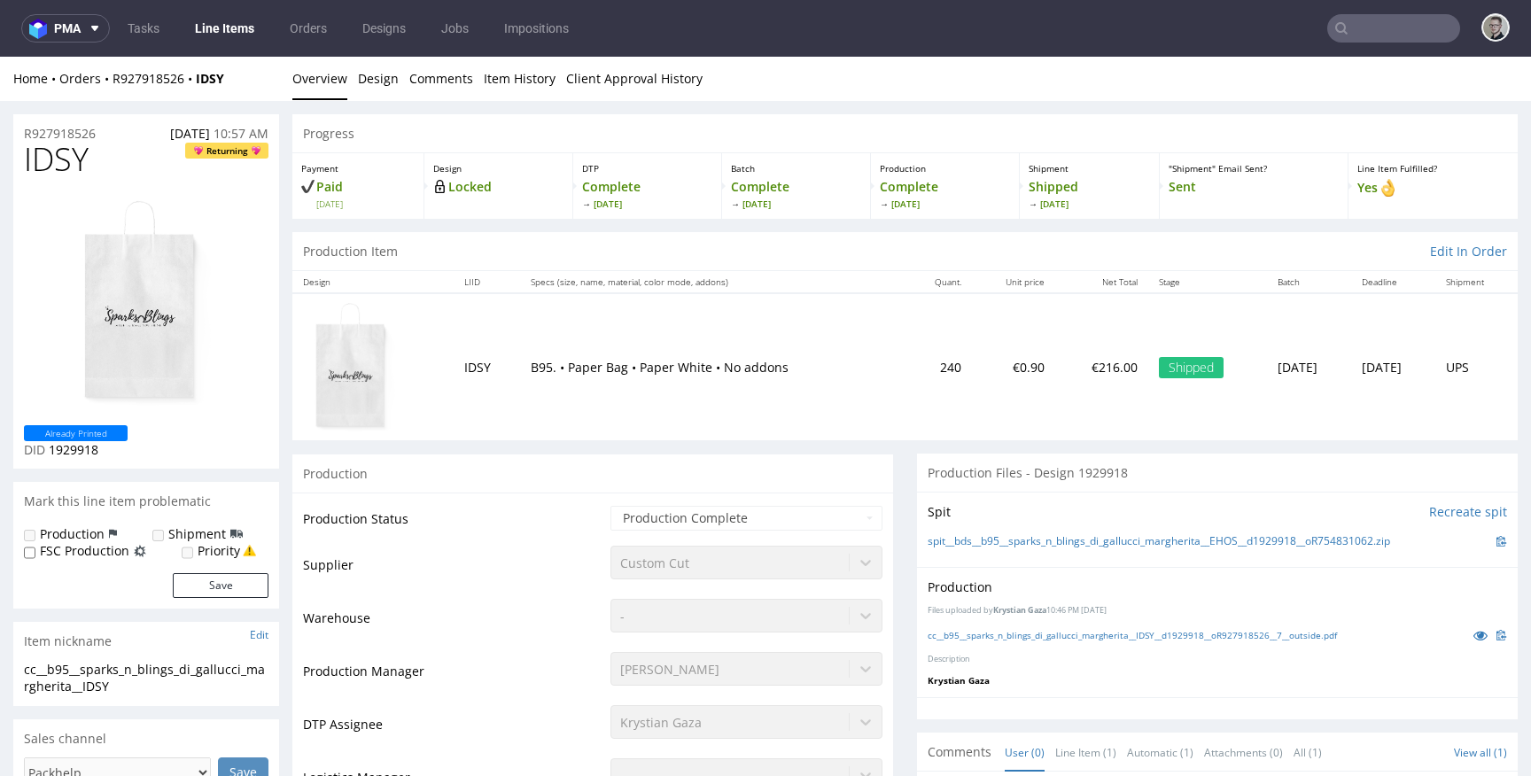
click at [1179, 647] on div "Production Files uploaded by Krystian Gaza 10:46 PM October 7th, 2024 cc__b95__…" at bounding box center [1217, 631] width 601 height 129
click at [1183, 642] on div "cc__b95__sparks_n_blings_di_gallucci_margherita__IDSY__d1929918__oR927918526__7…" at bounding box center [1217, 634] width 579 height 19
click at [1187, 635] on link "cc__b95__sparks_n_blings_di_gallucci_margherita__IDSY__d1929918__oR927918526__7…" at bounding box center [1132, 635] width 409 height 12
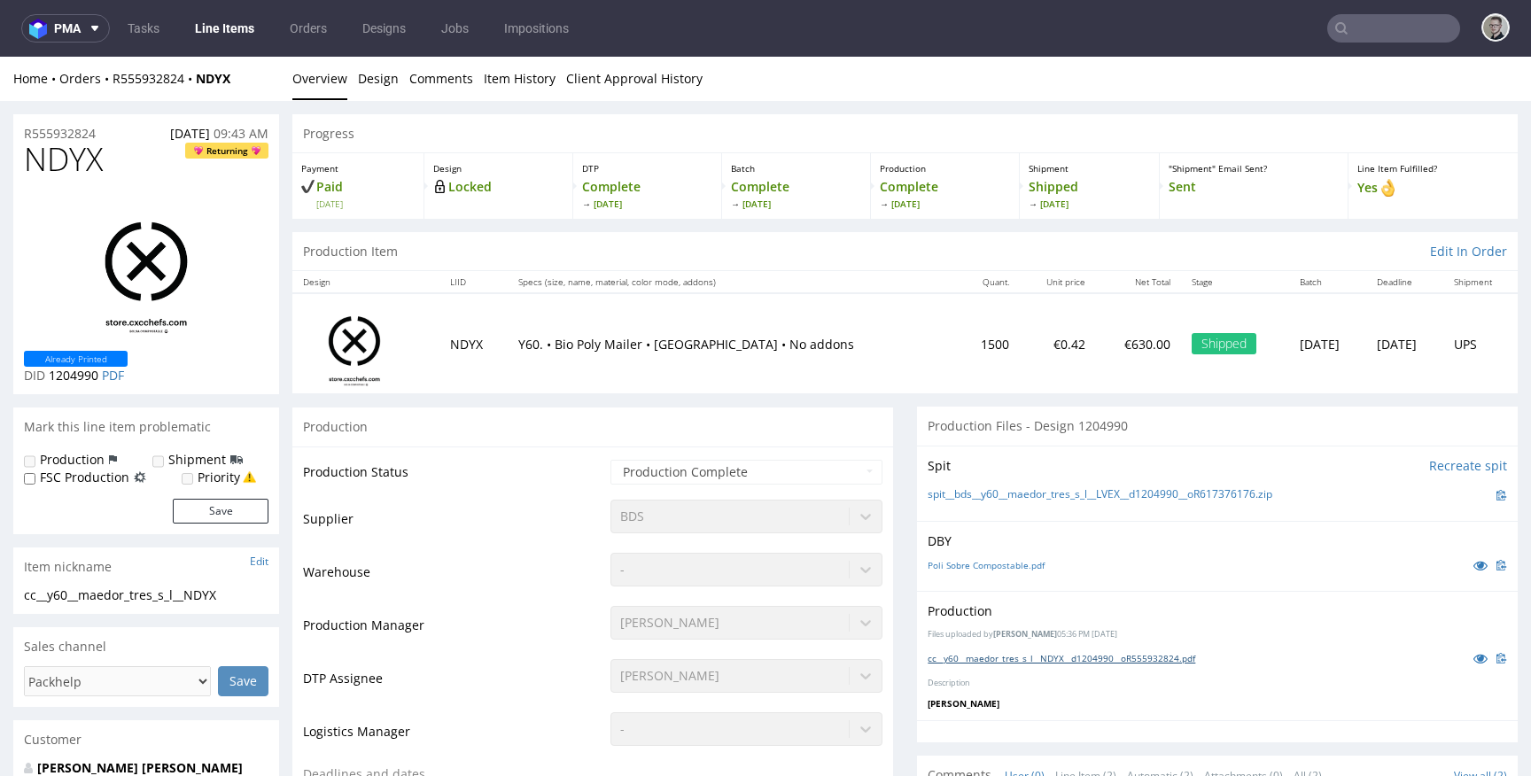
click at [1112, 659] on link "cc__y60__maedor_tres_s_l__NDYX__d1204990__oR555932824.pdf" at bounding box center [1062, 658] width 268 height 12
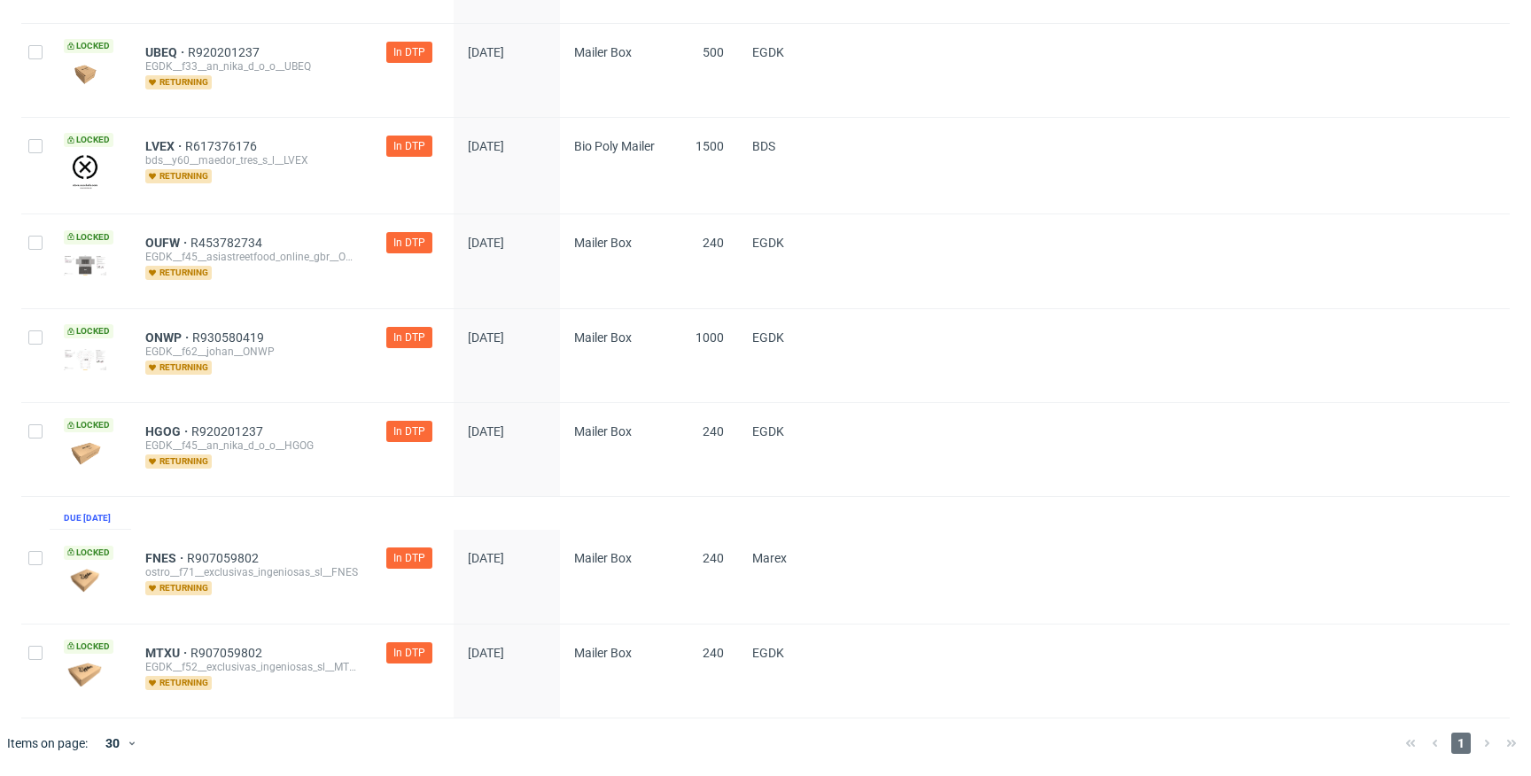
scroll to position [535, 0]
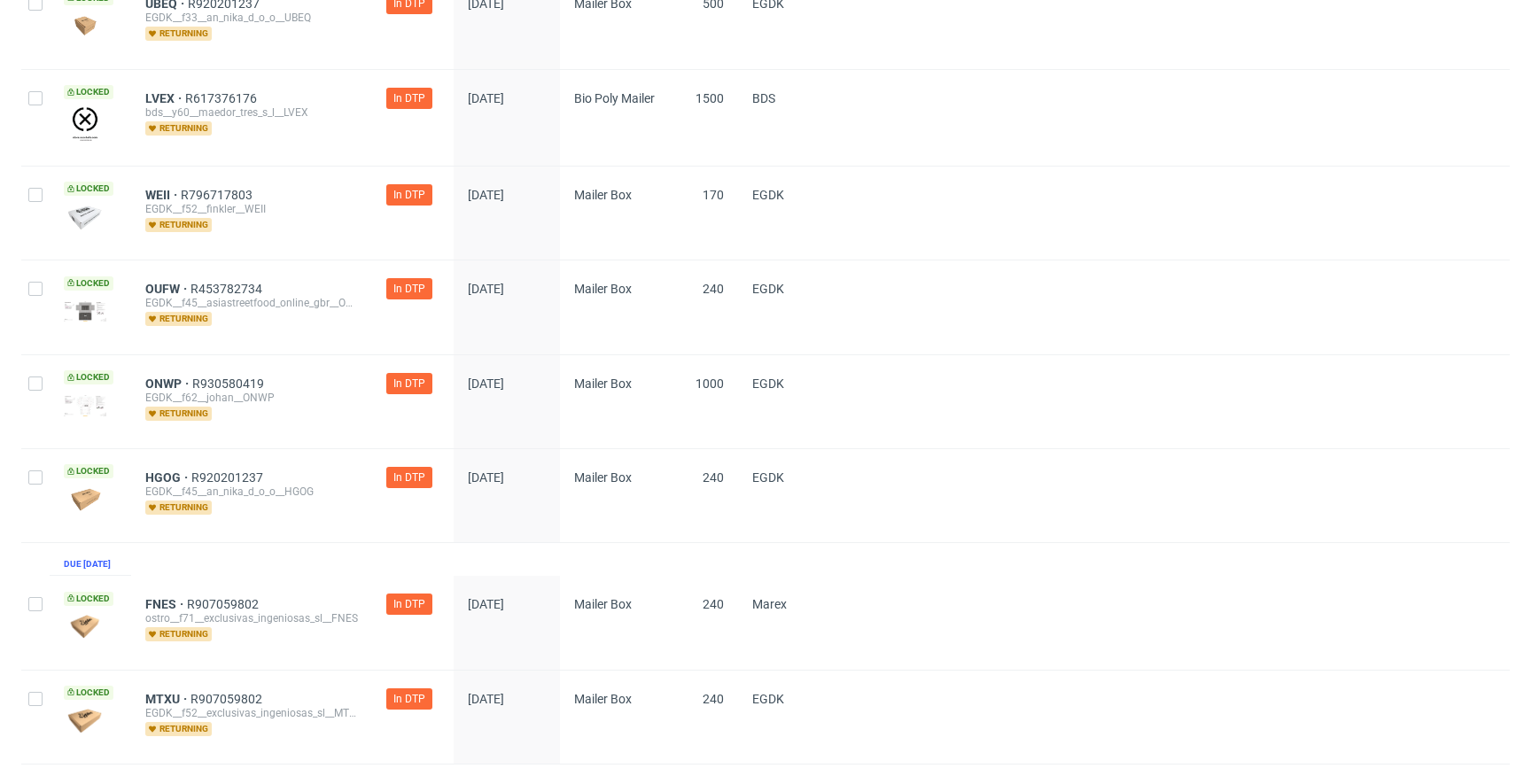
scroll to position [366, 0]
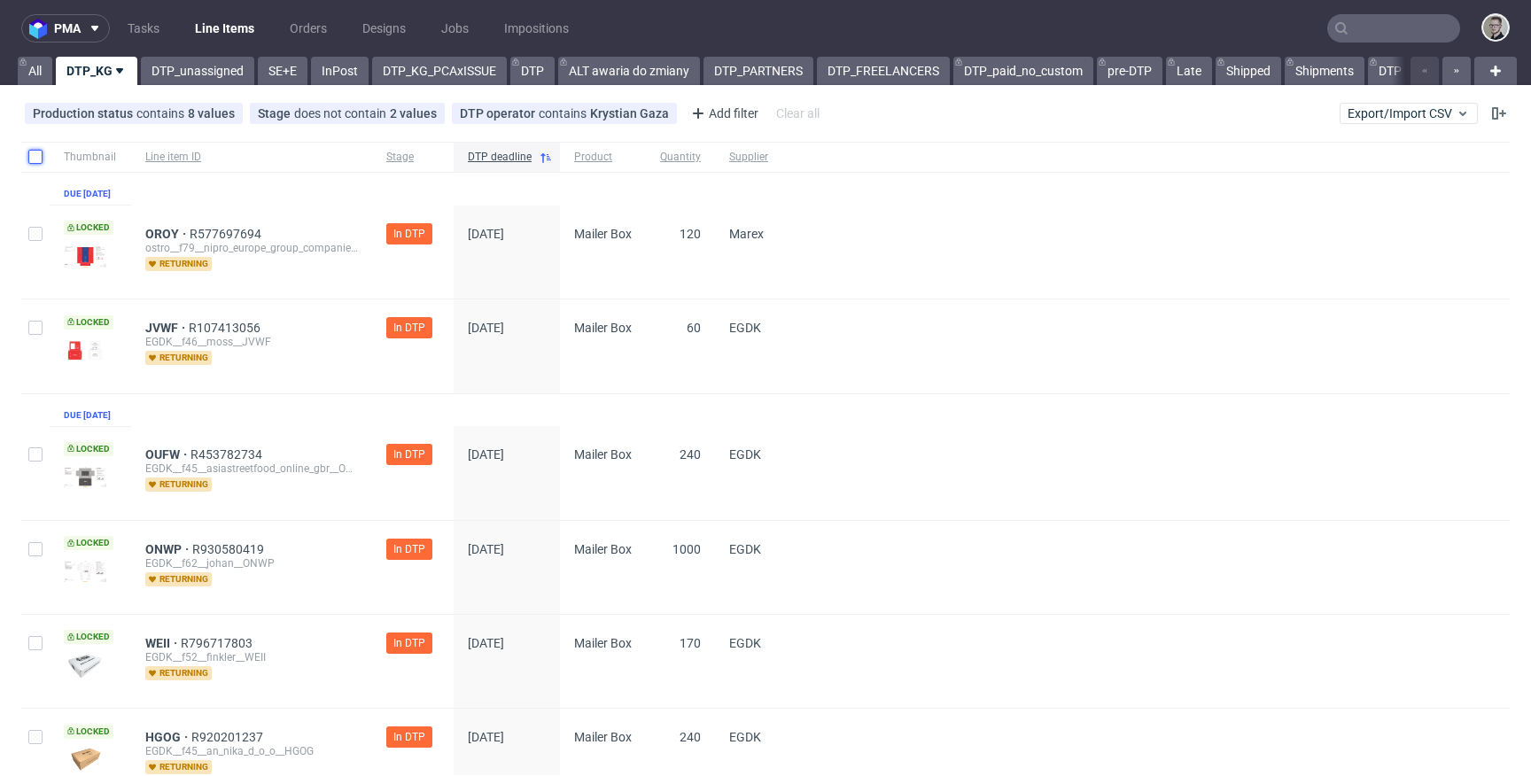
click at [30, 154] on input "checkbox" at bounding box center [35, 157] width 14 height 14
checkbox input "true"
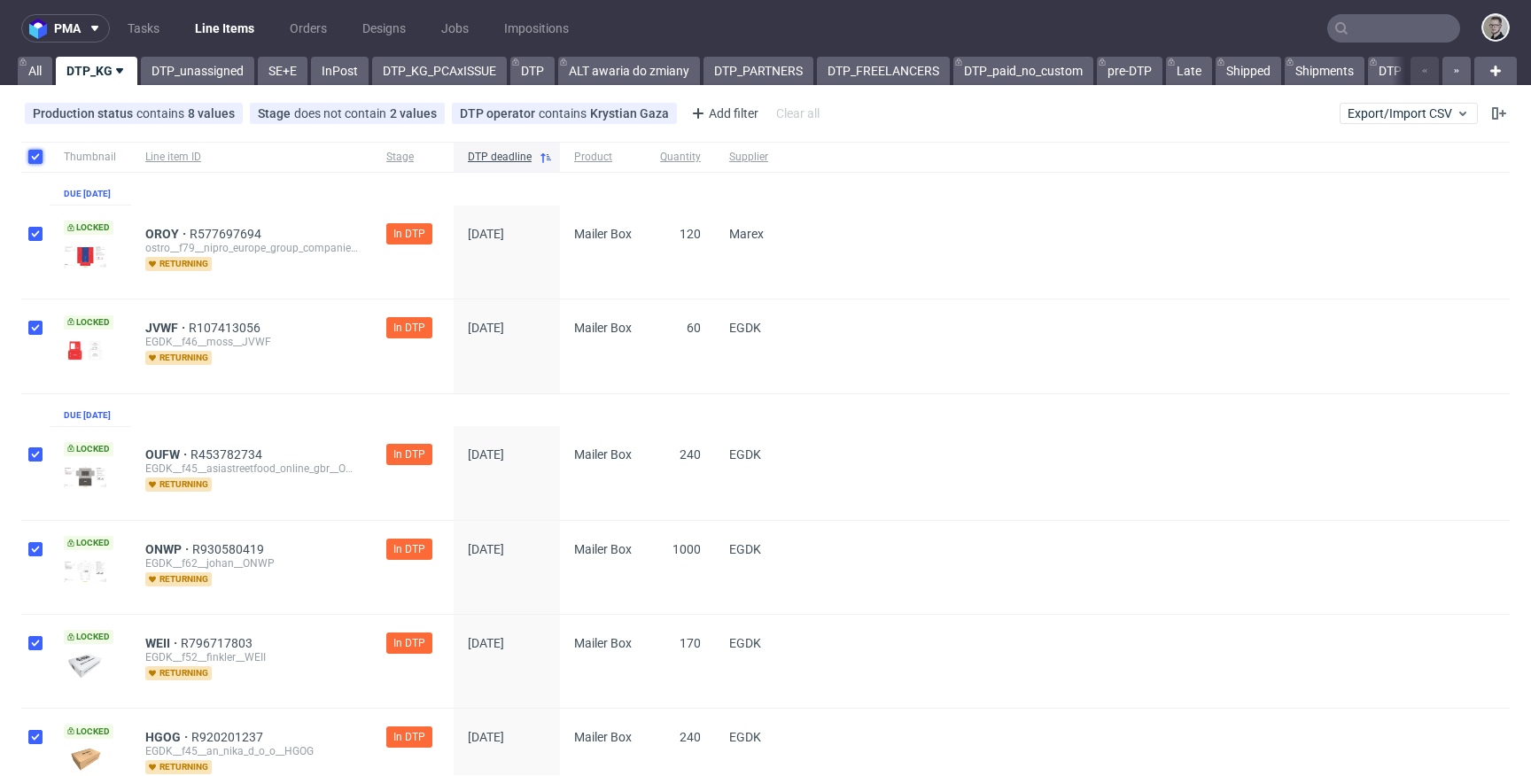
checkbox input "true"
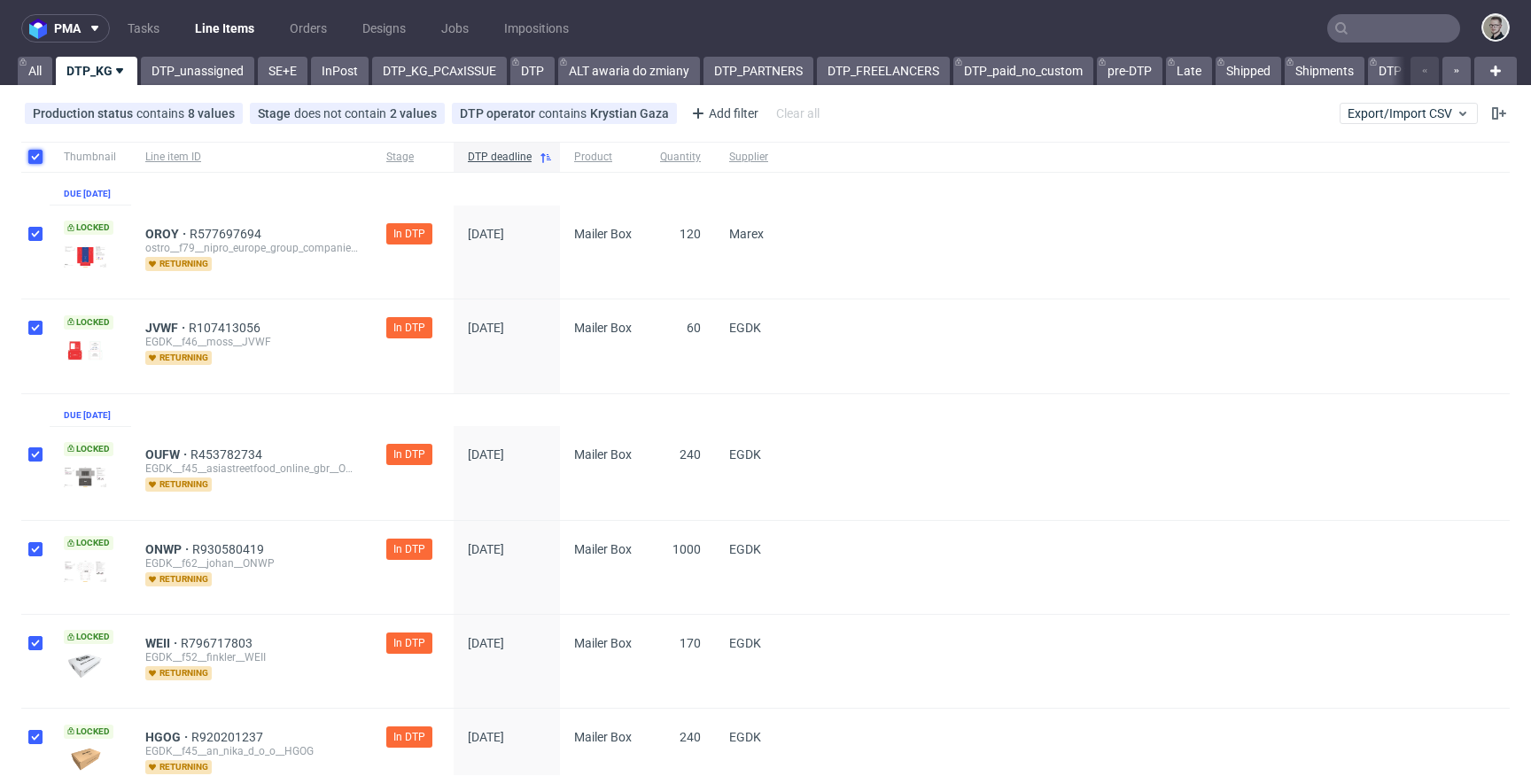
checkbox input "true"
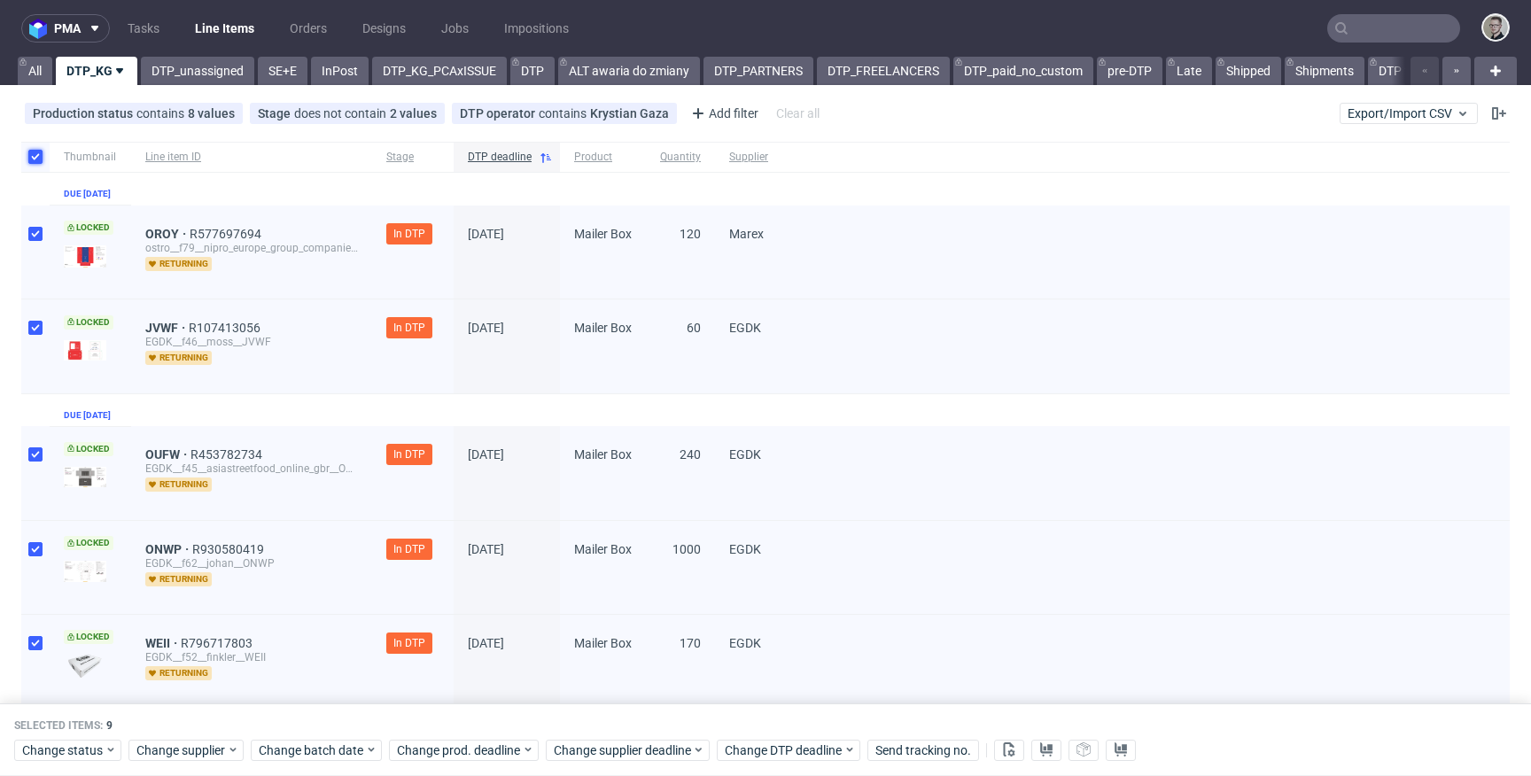
click at [40, 153] on input "checkbox" at bounding box center [35, 157] width 14 height 14
checkbox input "false"
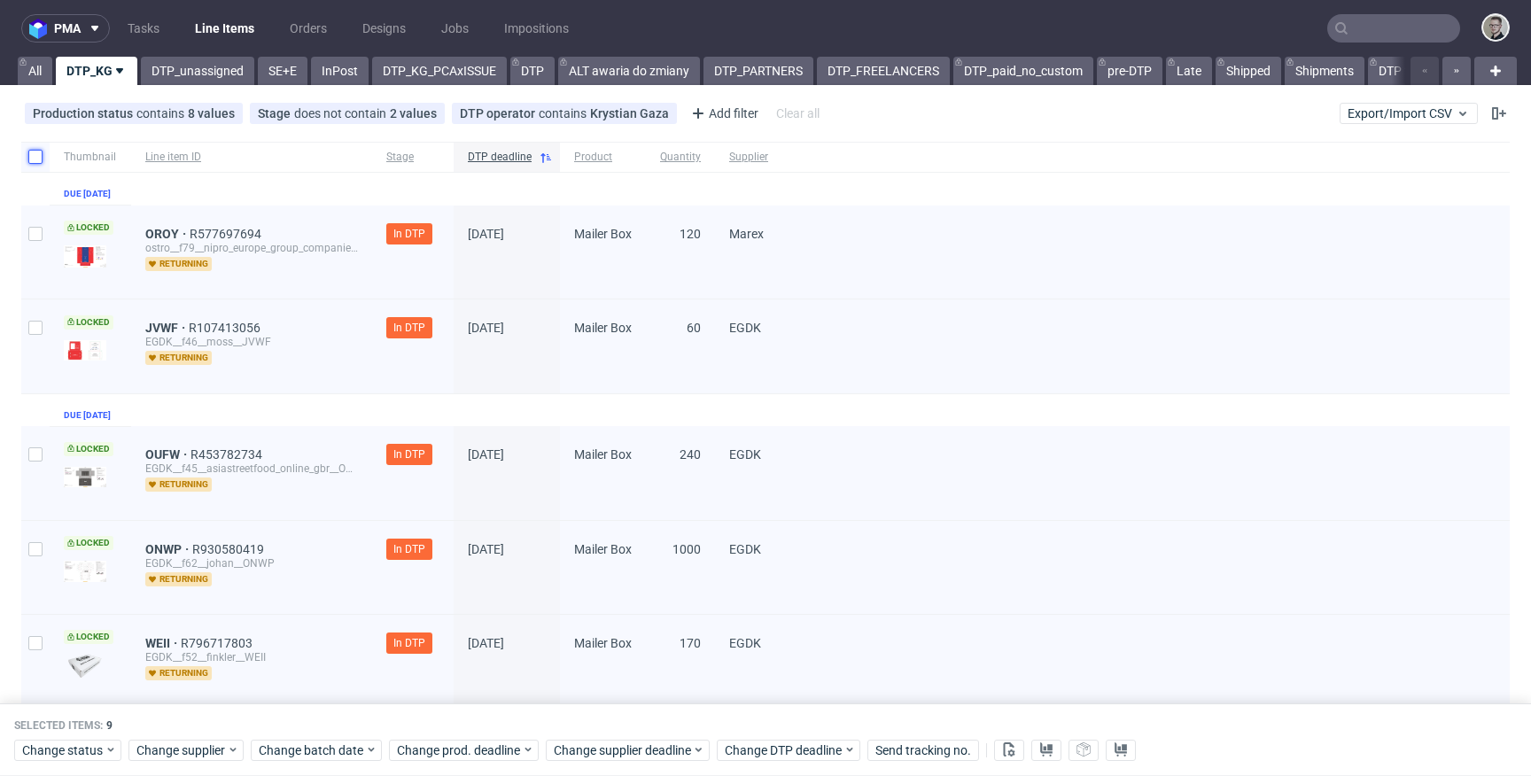
checkbox input "false"
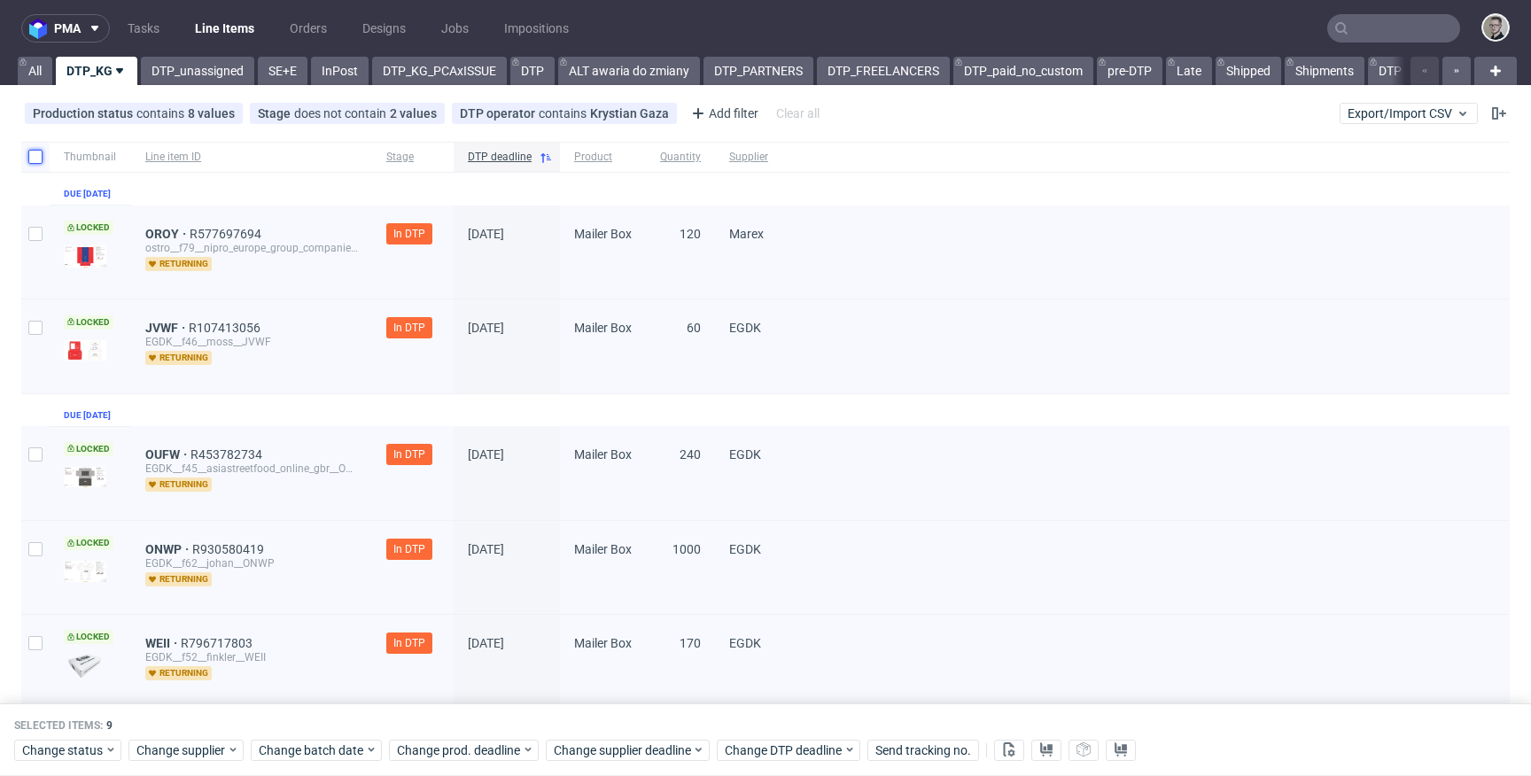
checkbox input "false"
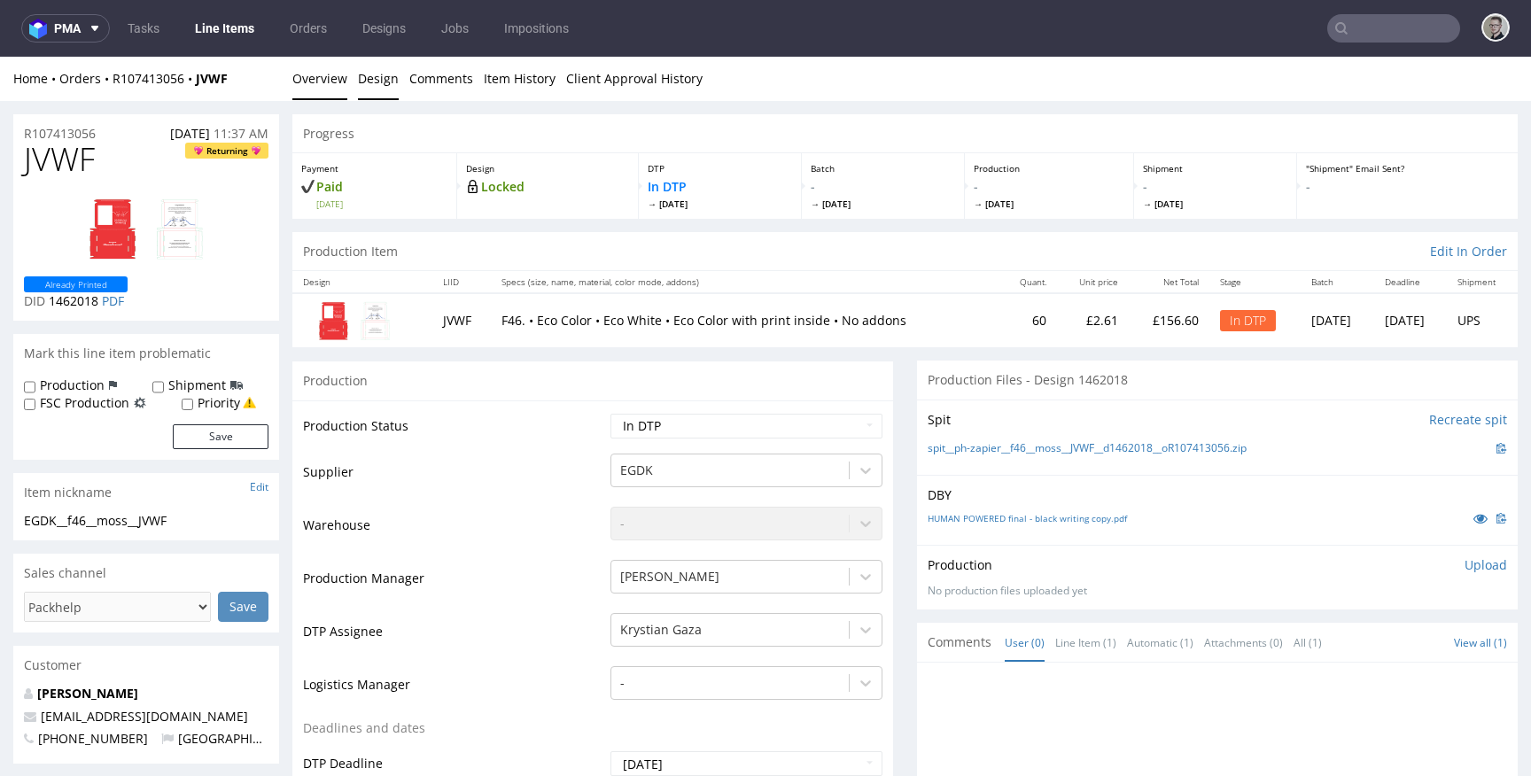
click at [378, 72] on link "Design" at bounding box center [378, 78] width 41 height 43
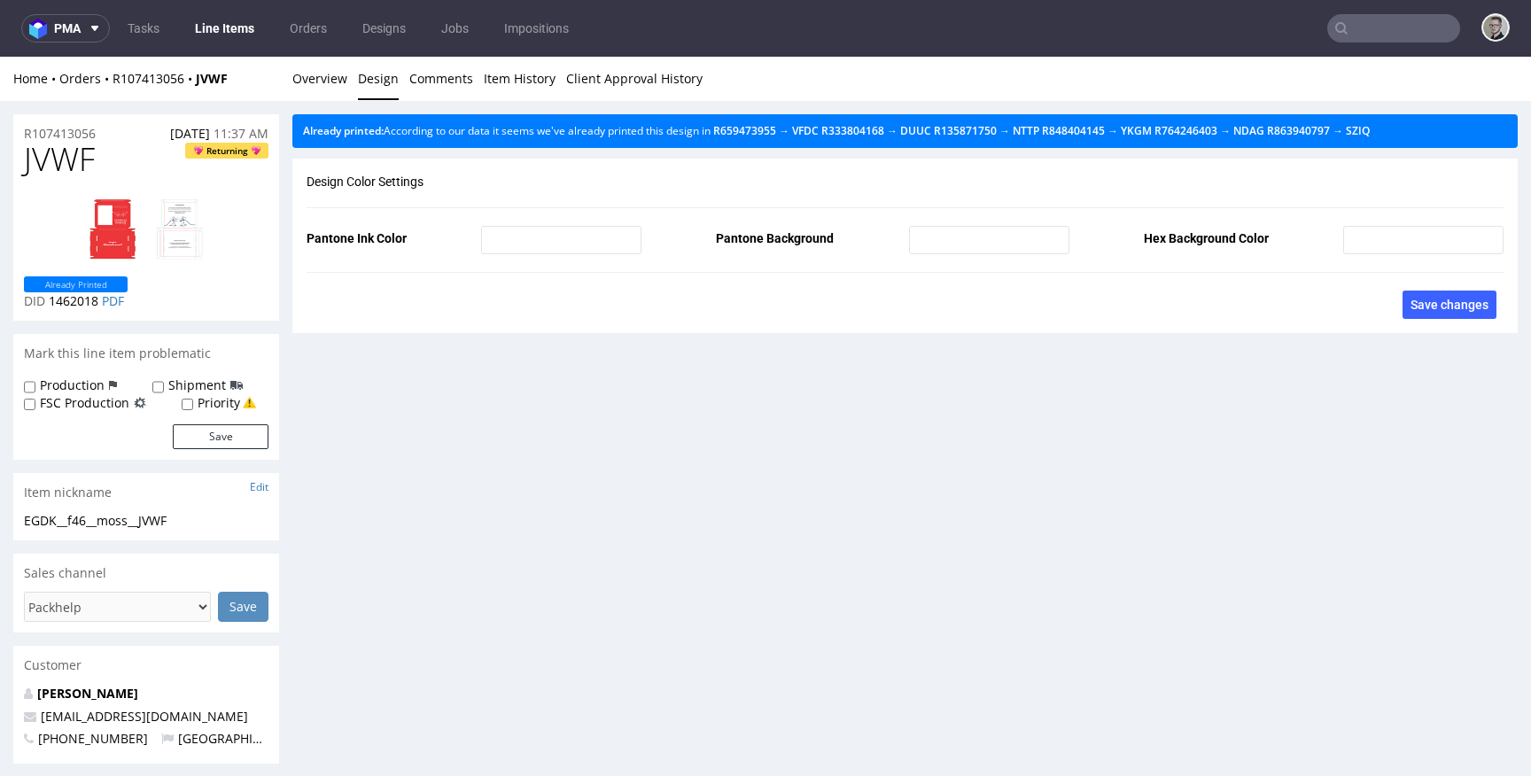
click at [347, 83] on li "Overview" at bounding box center [325, 79] width 66 height 18
drag, startPoint x: 339, startPoint y: 85, endPoint x: 400, endPoint y: 60, distance: 65.1
click at [340, 85] on link "Overview" at bounding box center [319, 78] width 55 height 43
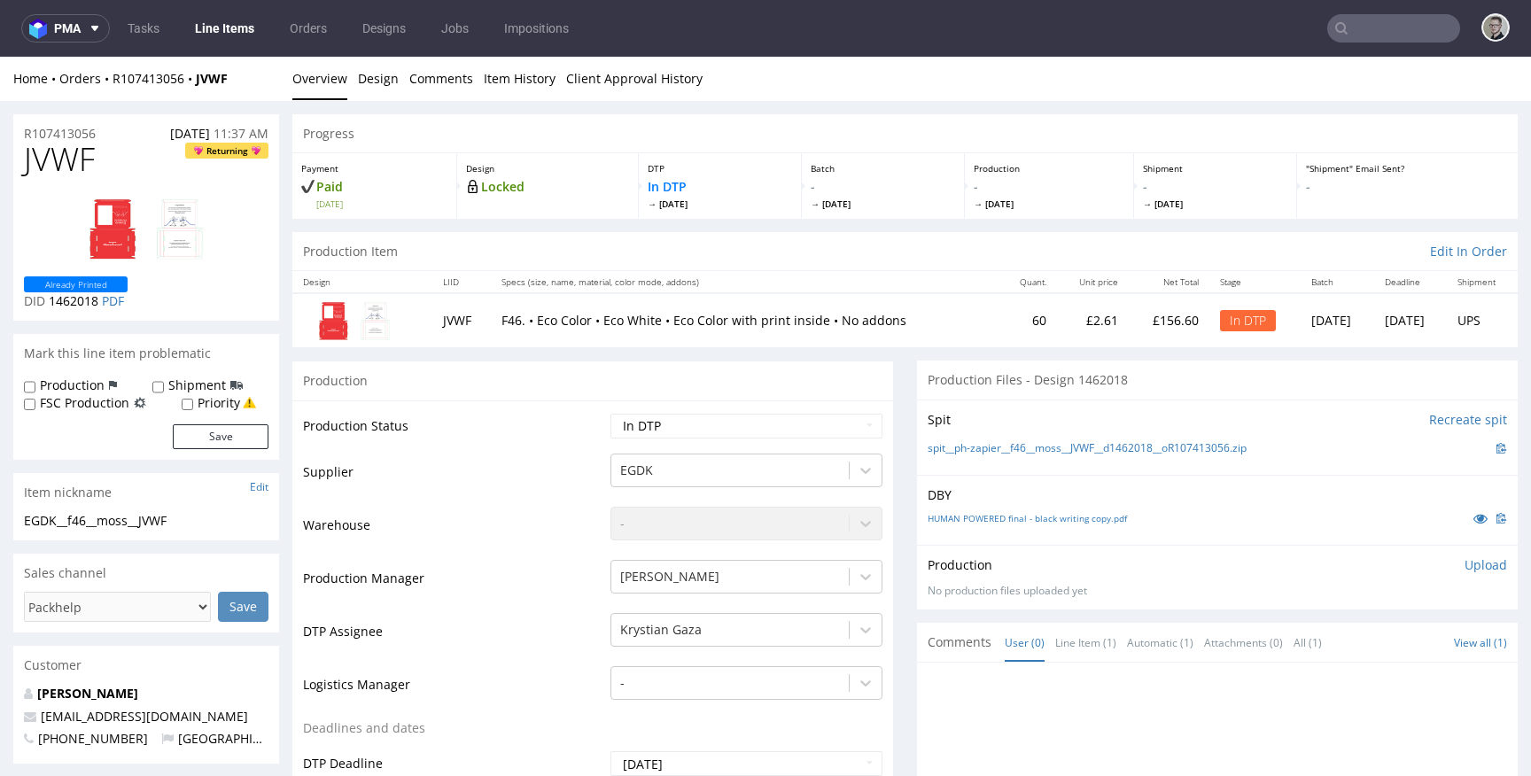
click at [1082, 439] on div "spit__ph-zapier__f46__moss__JVWF__d1462018__oR107413056.zip" at bounding box center [1217, 448] width 579 height 19
click at [1090, 451] on link "spit__ph-zapier__f46__moss__JVWF__d1462018__oR107413056.zip" at bounding box center [1087, 448] width 319 height 15
click at [1464, 564] on p "Upload" at bounding box center [1485, 565] width 43 height 18
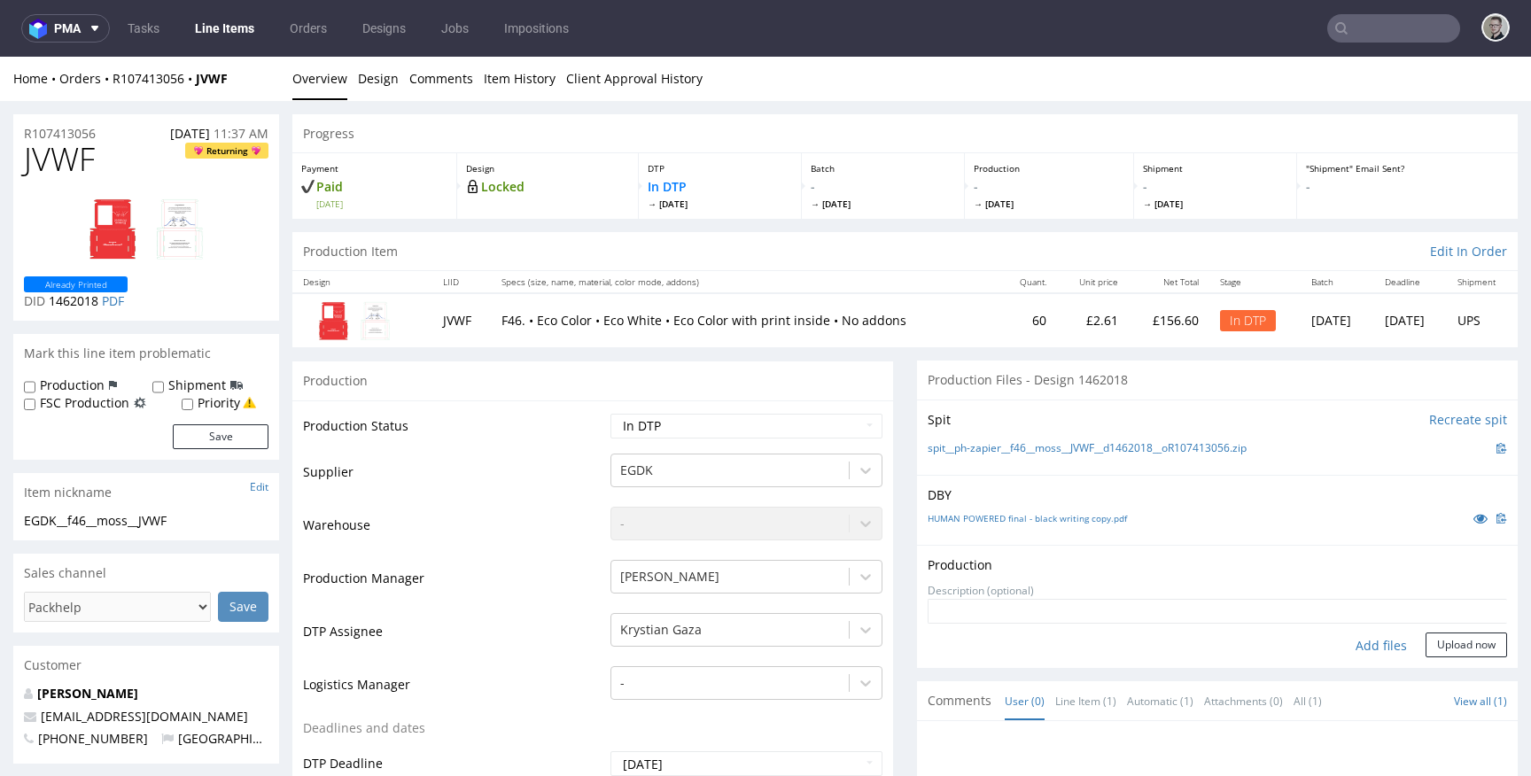
click at [1366, 645] on div "Add files" at bounding box center [1381, 646] width 89 height 27
type input "C:\fakepath\ph-zapier__f46__moss__JVWF__d1462018__oR107413056__latest__inside.p…"
click at [1448, 657] on form "Add files Upload now" at bounding box center [1217, 628] width 579 height 58
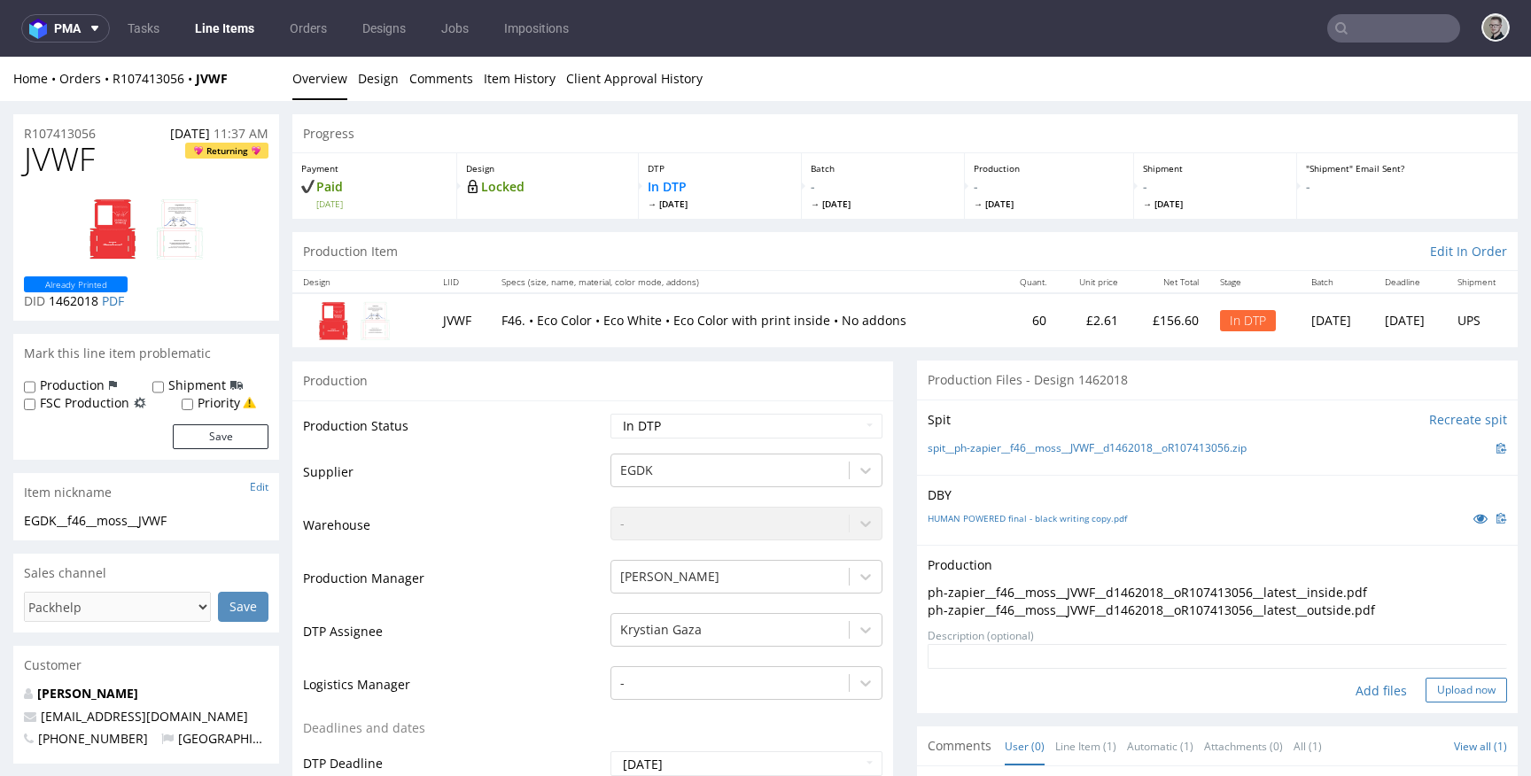
drag, startPoint x: 1443, startPoint y: 686, endPoint x: 1417, endPoint y: 676, distance: 27.5
click at [1443, 685] on button "Upload now" at bounding box center [1465, 690] width 81 height 25
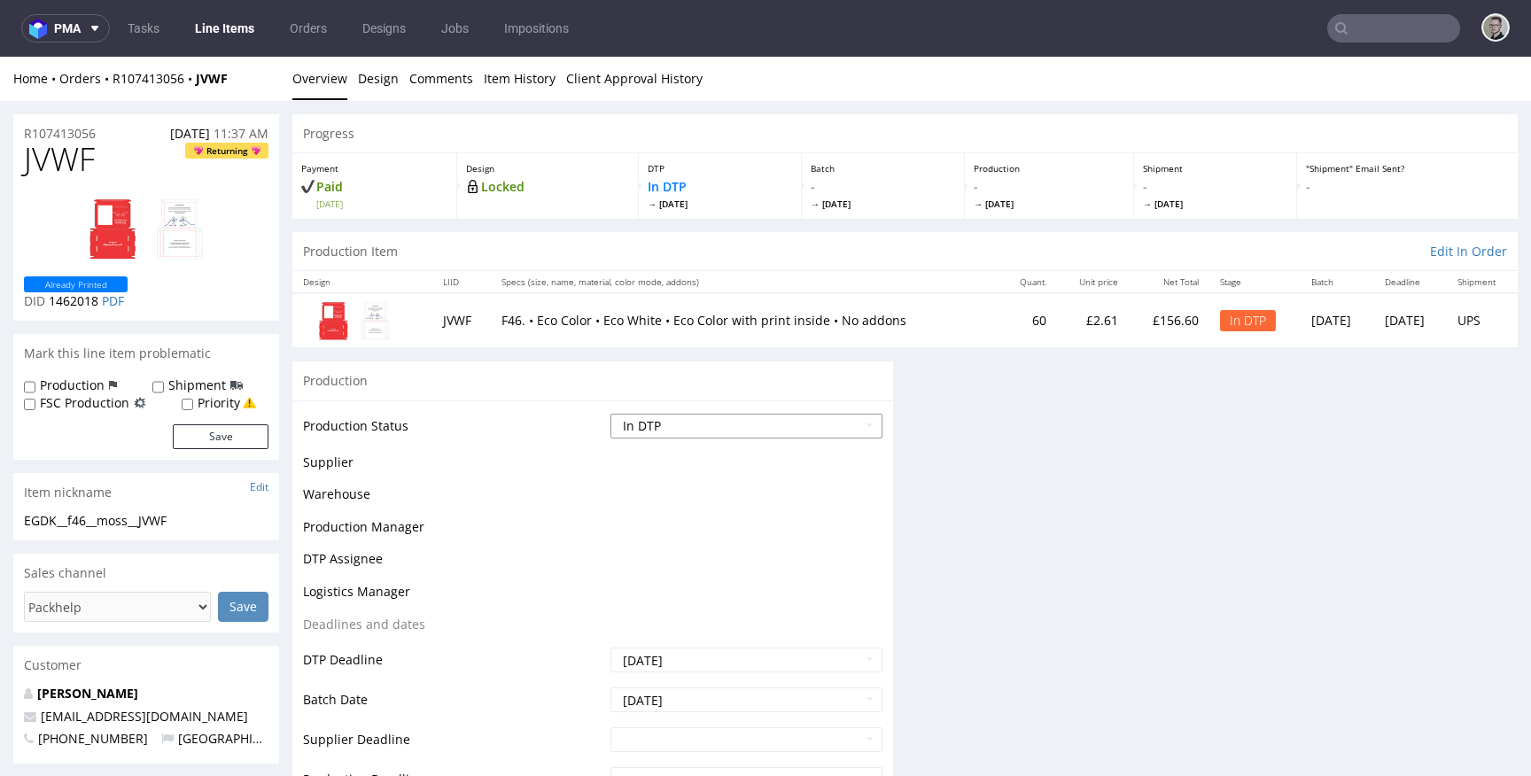
click at [710, 428] on select "Waiting for Artwork Waiting for Diecut Waiting for Mockup Waiting for DTP Waiti…" at bounding box center [746, 426] width 272 height 25
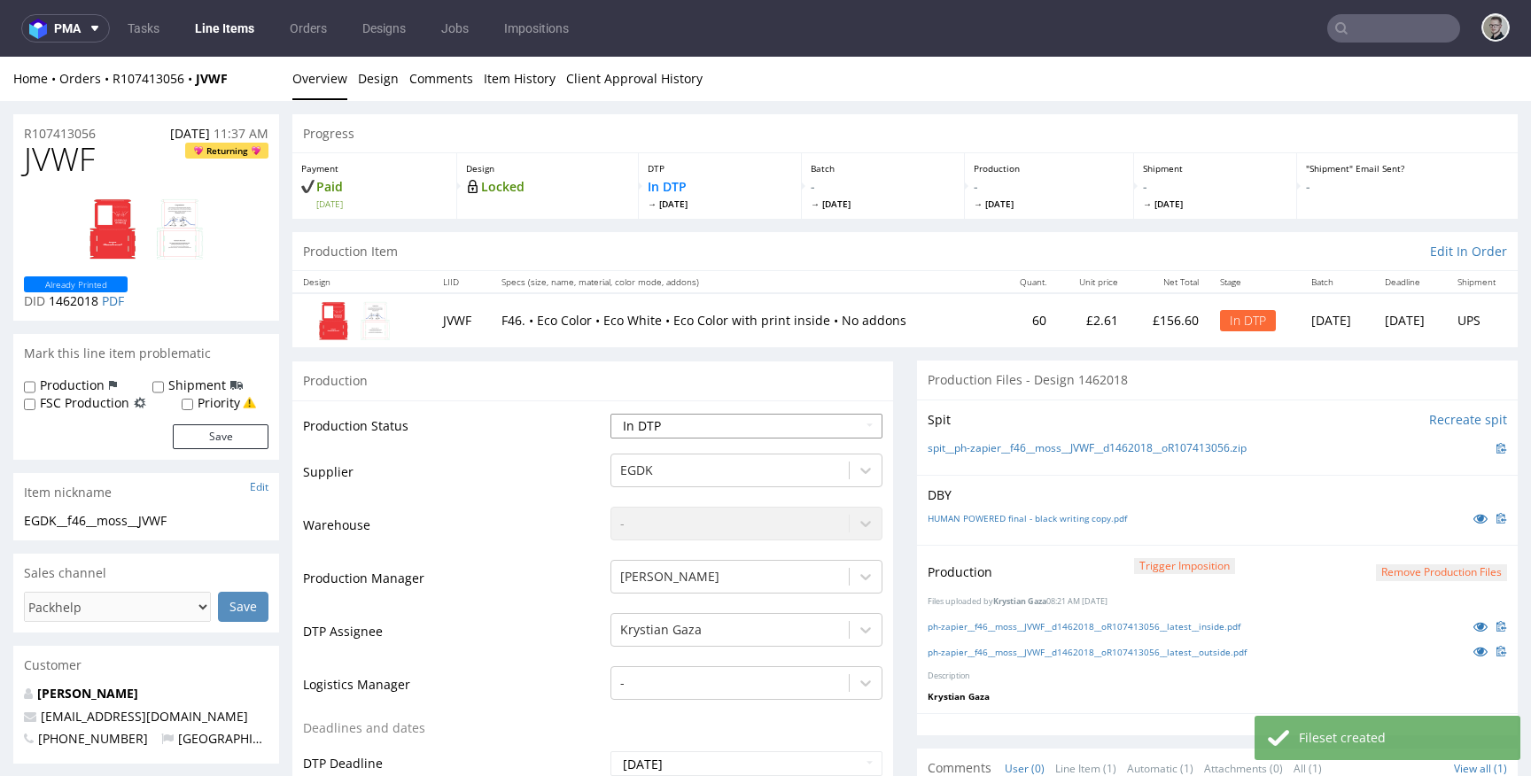
select select "dtp_production_ready"
click at [610, 414] on select "Waiting for Artwork Waiting for Diecut Waiting for Mockup Waiting for DTP Waiti…" at bounding box center [746, 426] width 272 height 25
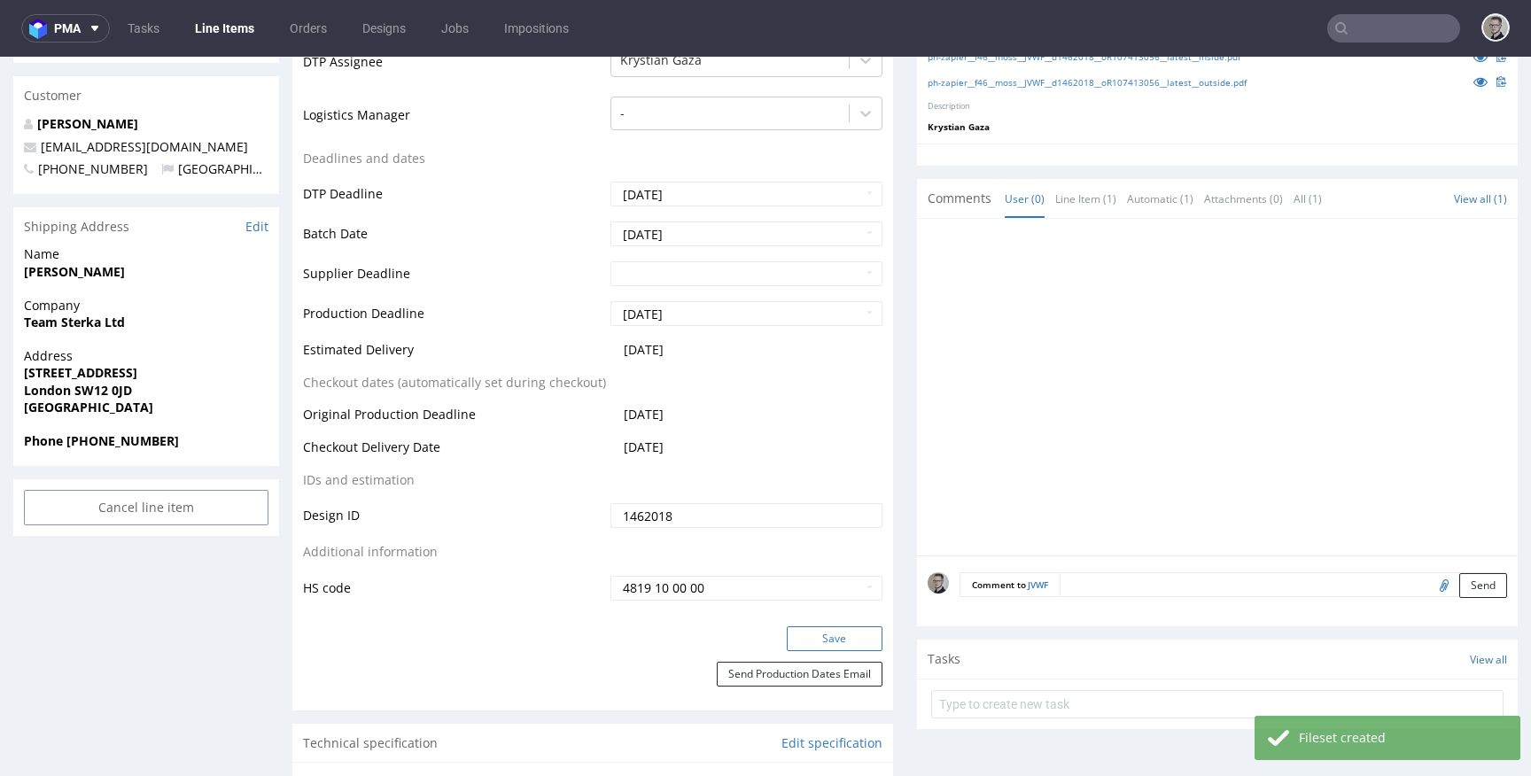
click at [853, 635] on button "Save" at bounding box center [835, 638] width 96 height 25
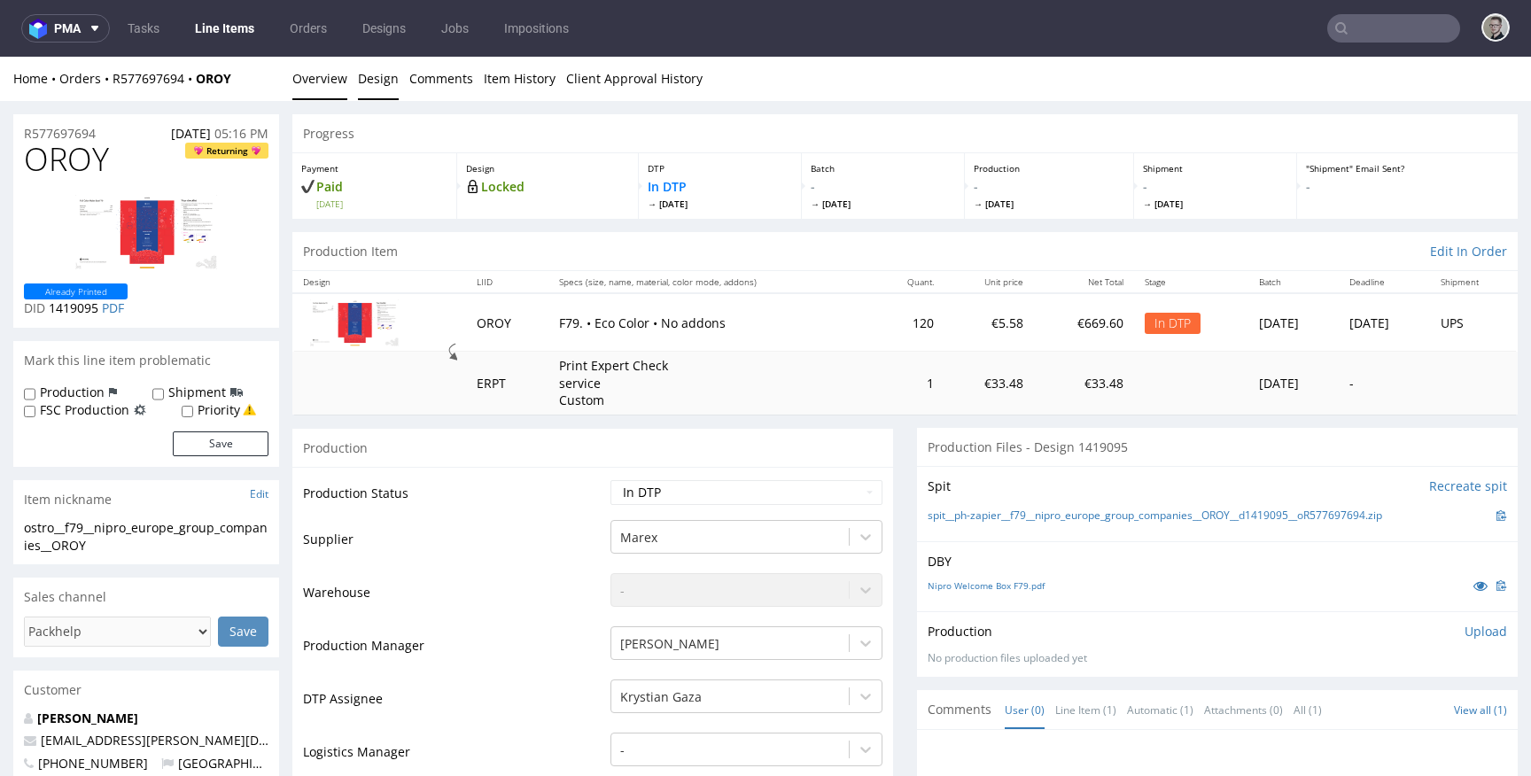
click at [384, 72] on link "Design" at bounding box center [378, 78] width 41 height 43
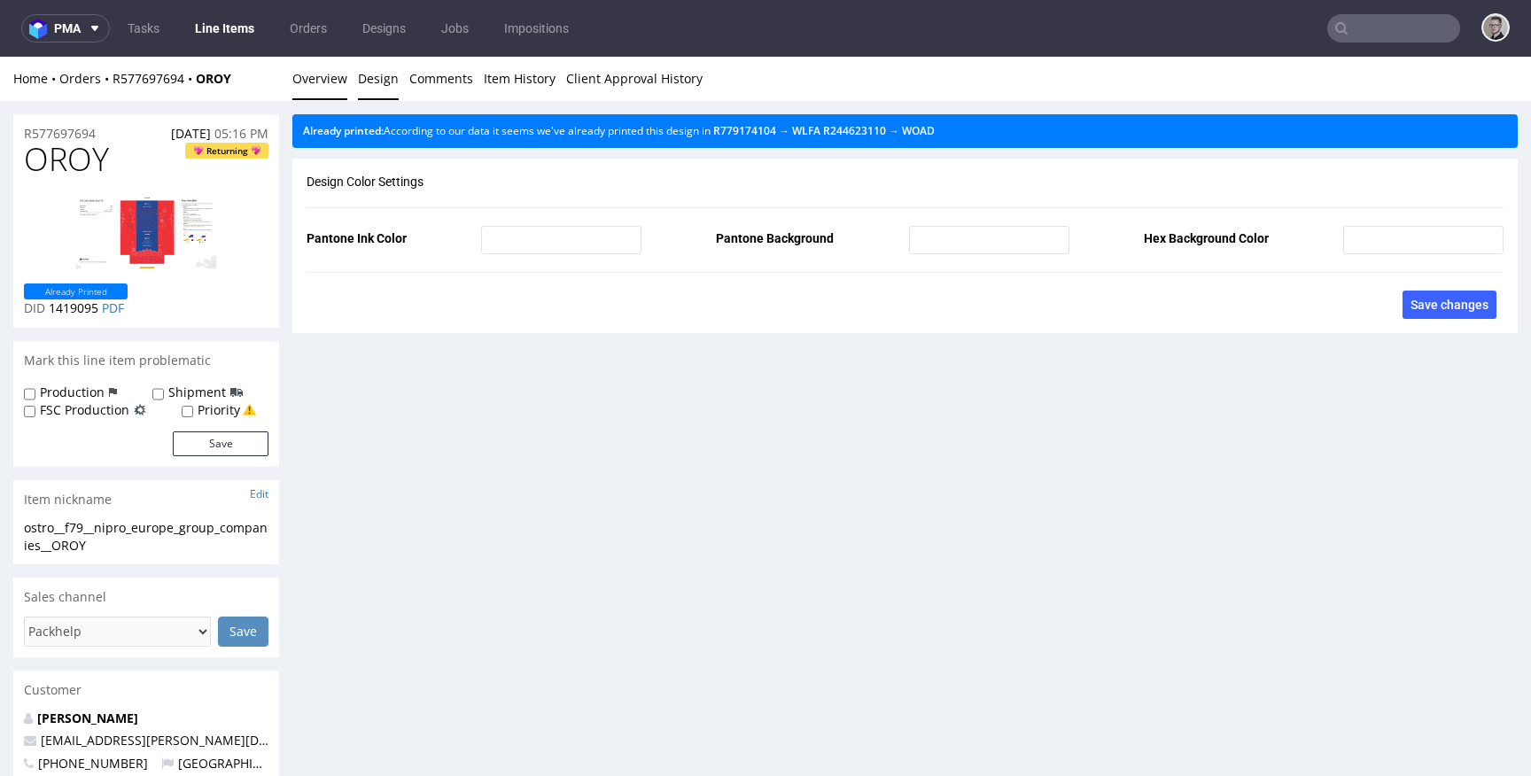
click at [318, 69] on link "Overview" at bounding box center [319, 78] width 55 height 43
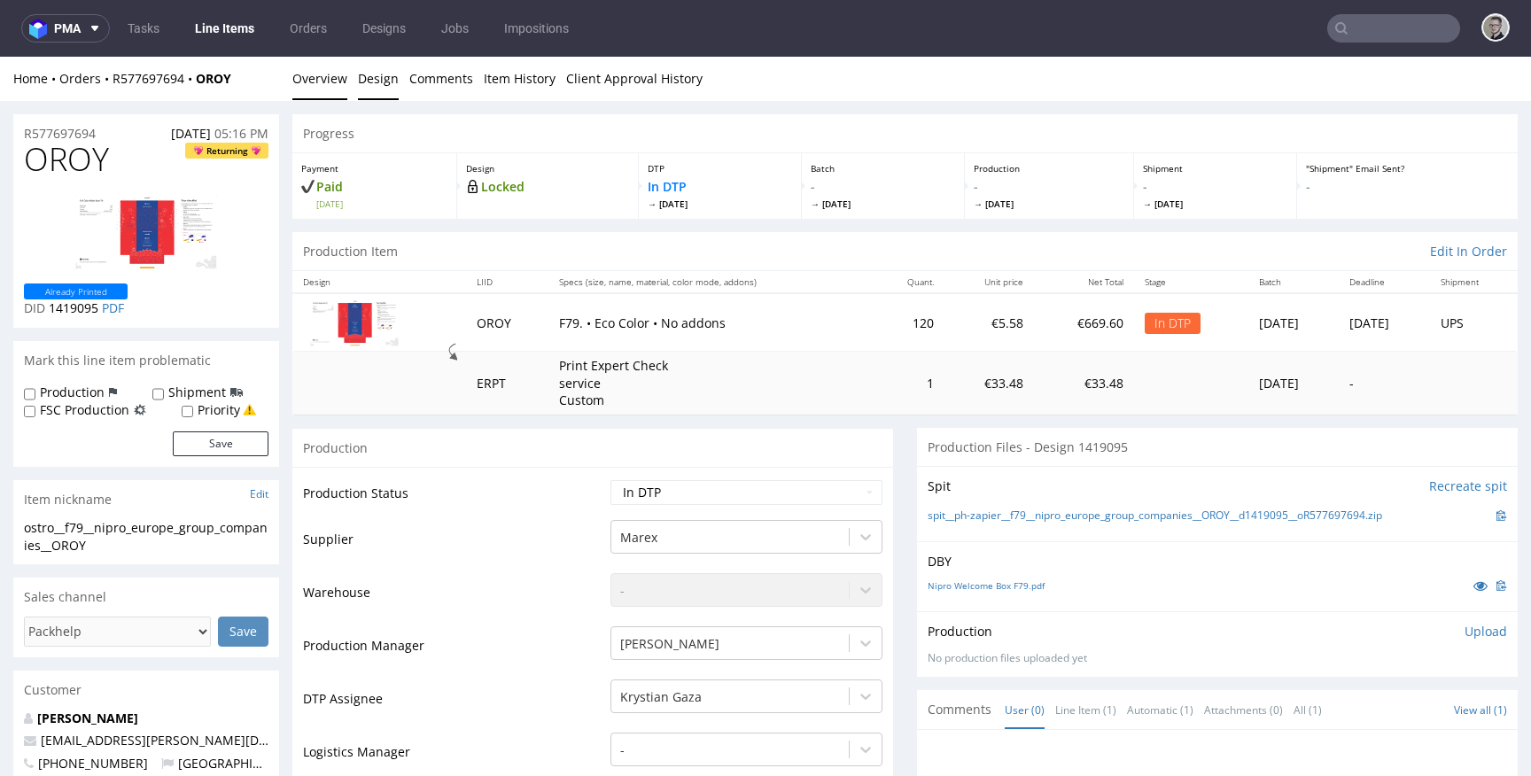
click at [378, 74] on link "Design" at bounding box center [378, 78] width 41 height 43
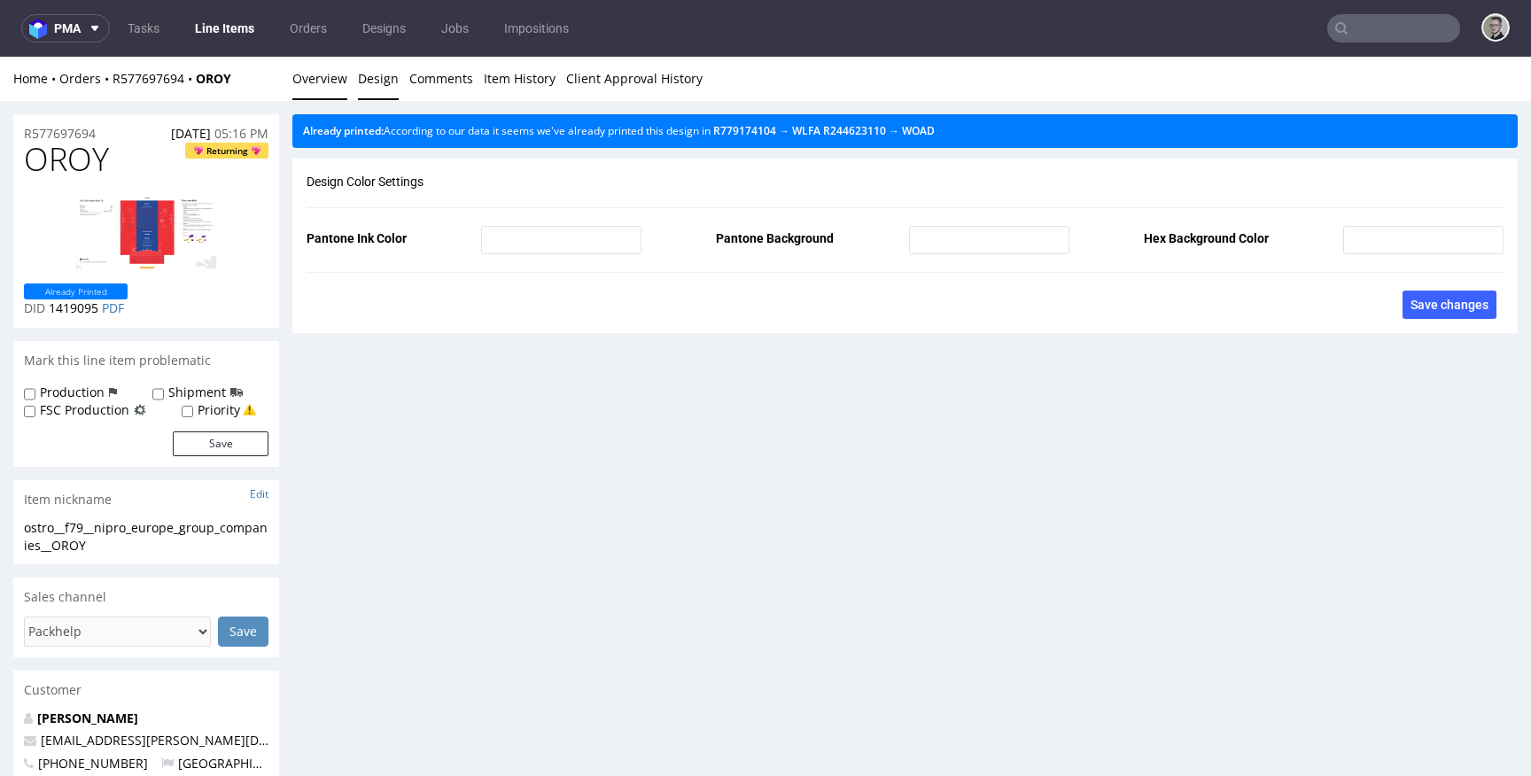
click at [333, 77] on link "Overview" at bounding box center [319, 78] width 55 height 43
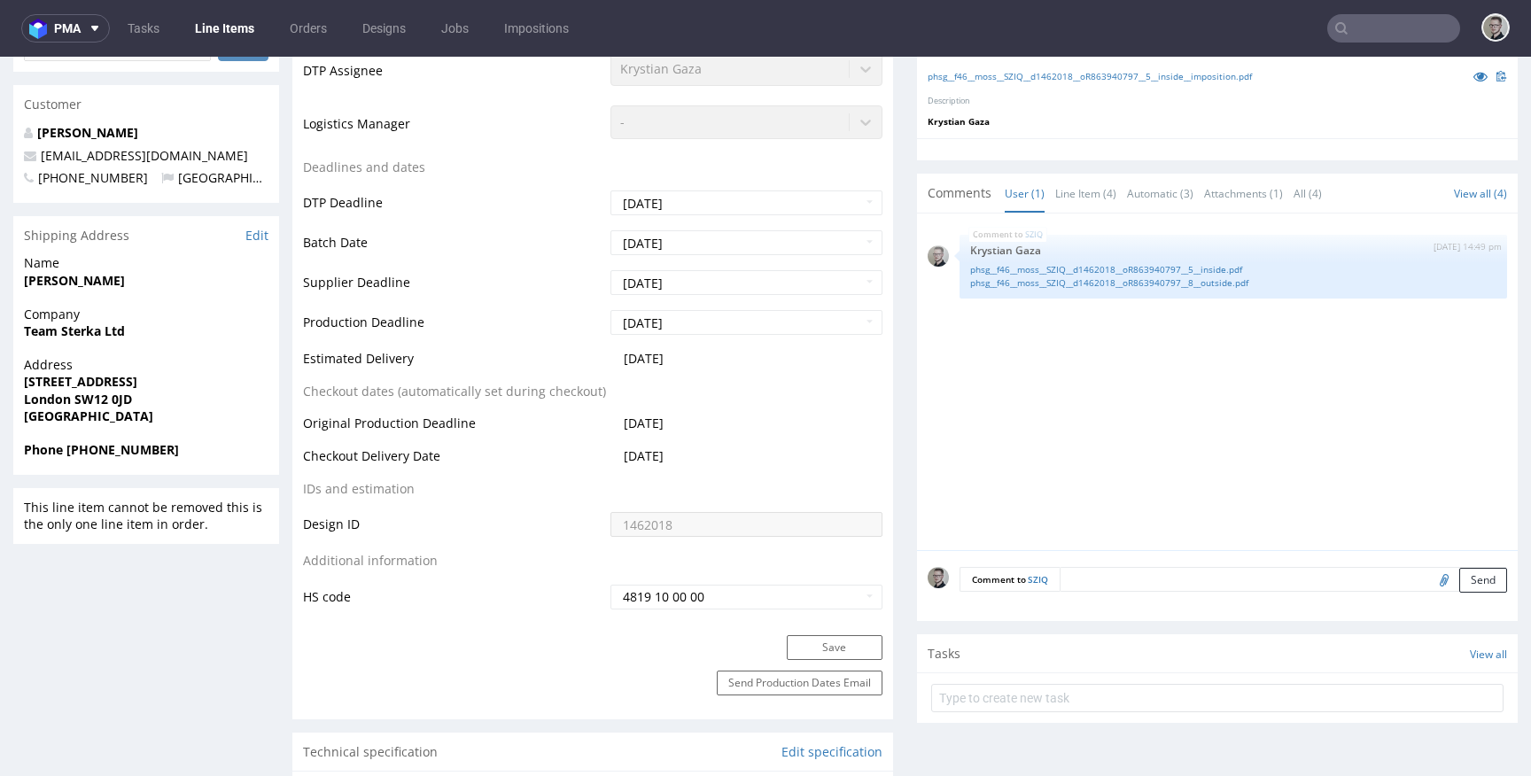
scroll to position [566, 0]
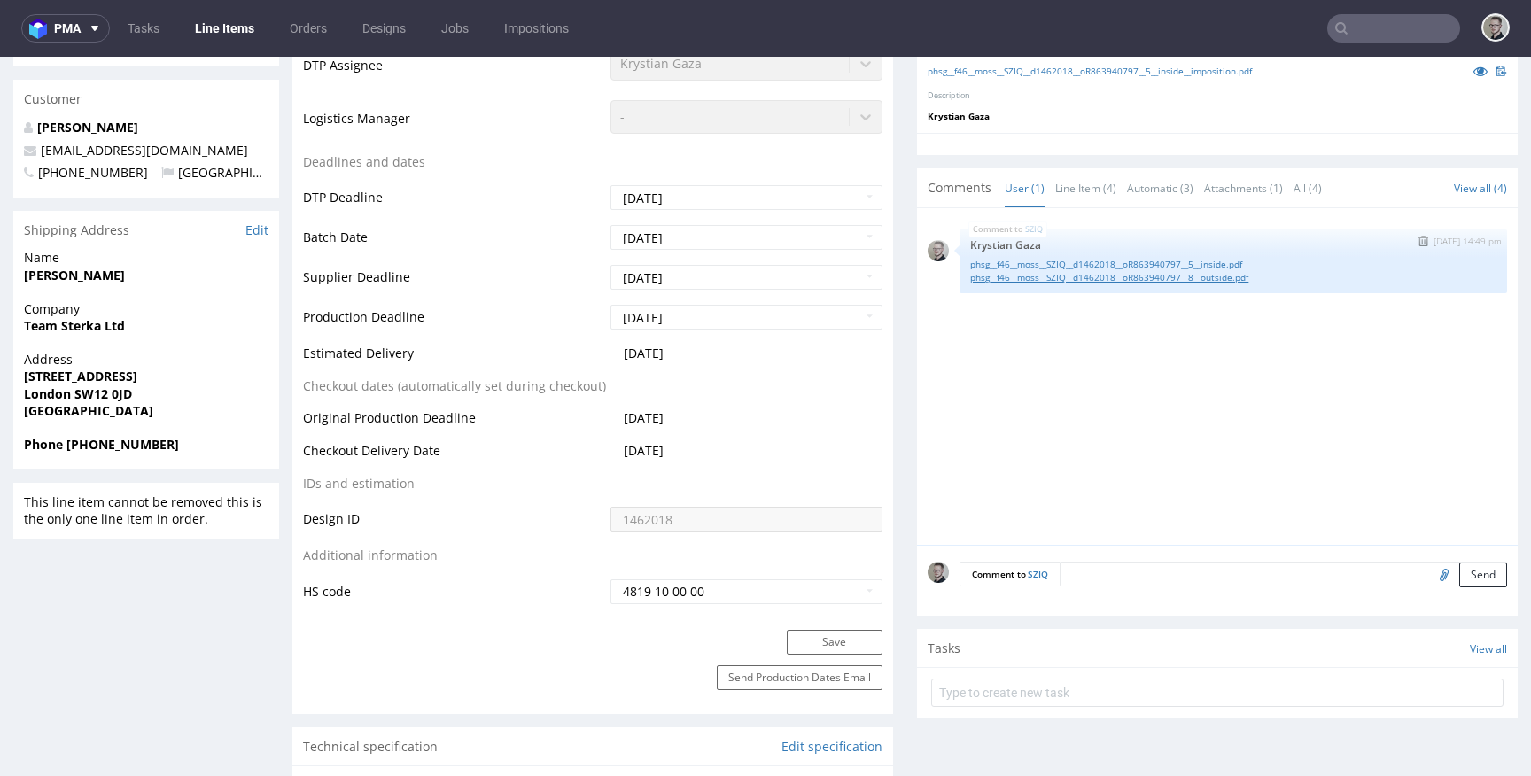
click at [1177, 277] on link "phsg__f46__moss__SZIQ__d1462018__oR863940797__8__outside.pdf" at bounding box center [1233, 277] width 526 height 13
click at [1198, 265] on link "phsg__f46__moss__SZIQ__d1462018__oR863940797__5__inside.pdf" at bounding box center [1233, 264] width 526 height 13
click at [1122, 287] on div "SZIQ 9th Oct 24 | 14:49 pm Krystian Gaza phsg__f46__moss__SZIQ__d1462018__oR863…" at bounding box center [1232, 261] width 547 height 64
click at [1138, 275] on link "phsg__f46__moss__SZIQ__d1462018__oR863940797__8__outside.pdf" at bounding box center [1233, 277] width 526 height 13
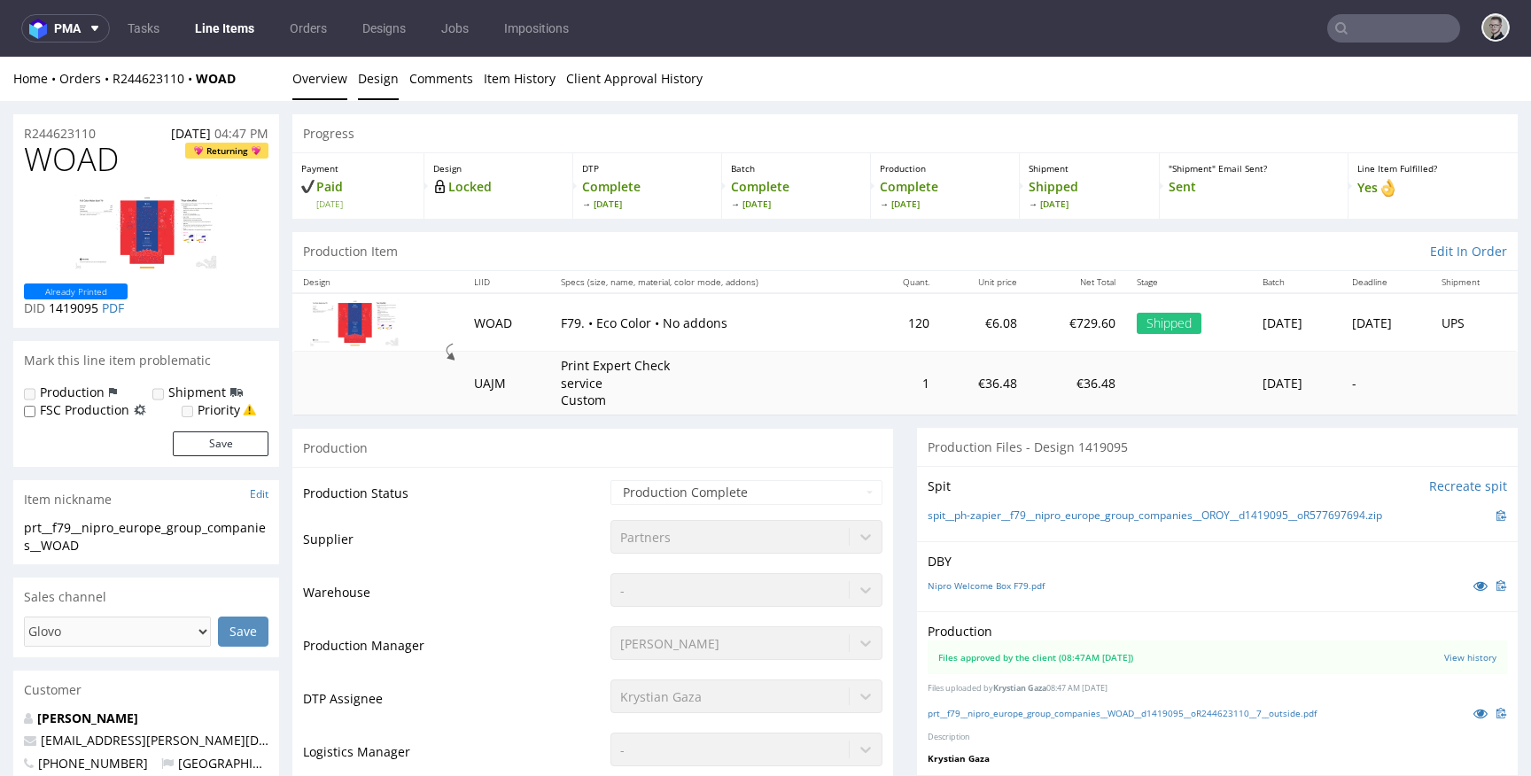
click at [379, 90] on link "Design" at bounding box center [378, 78] width 41 height 43
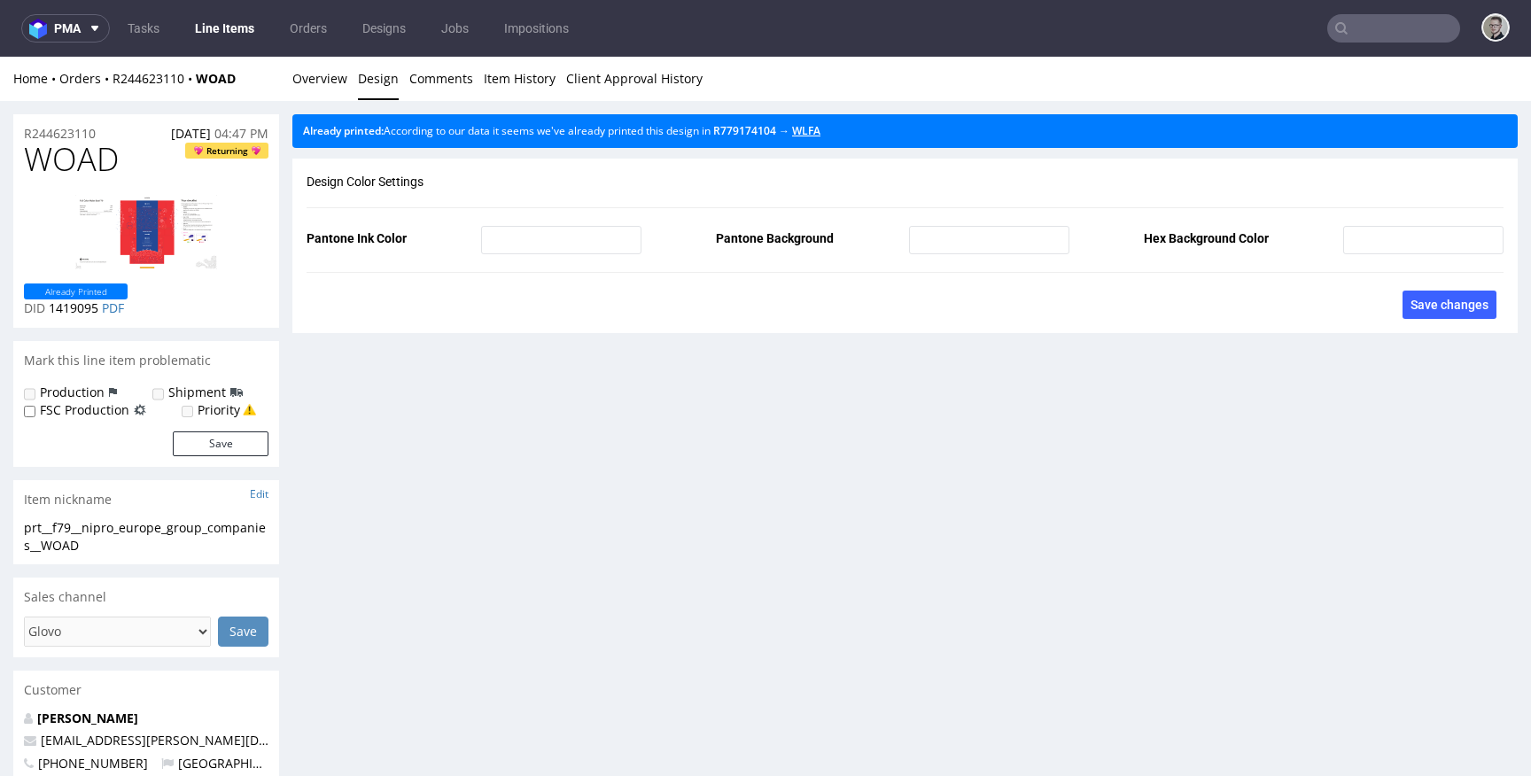
click at [819, 129] on link "WLFA" at bounding box center [806, 130] width 28 height 15
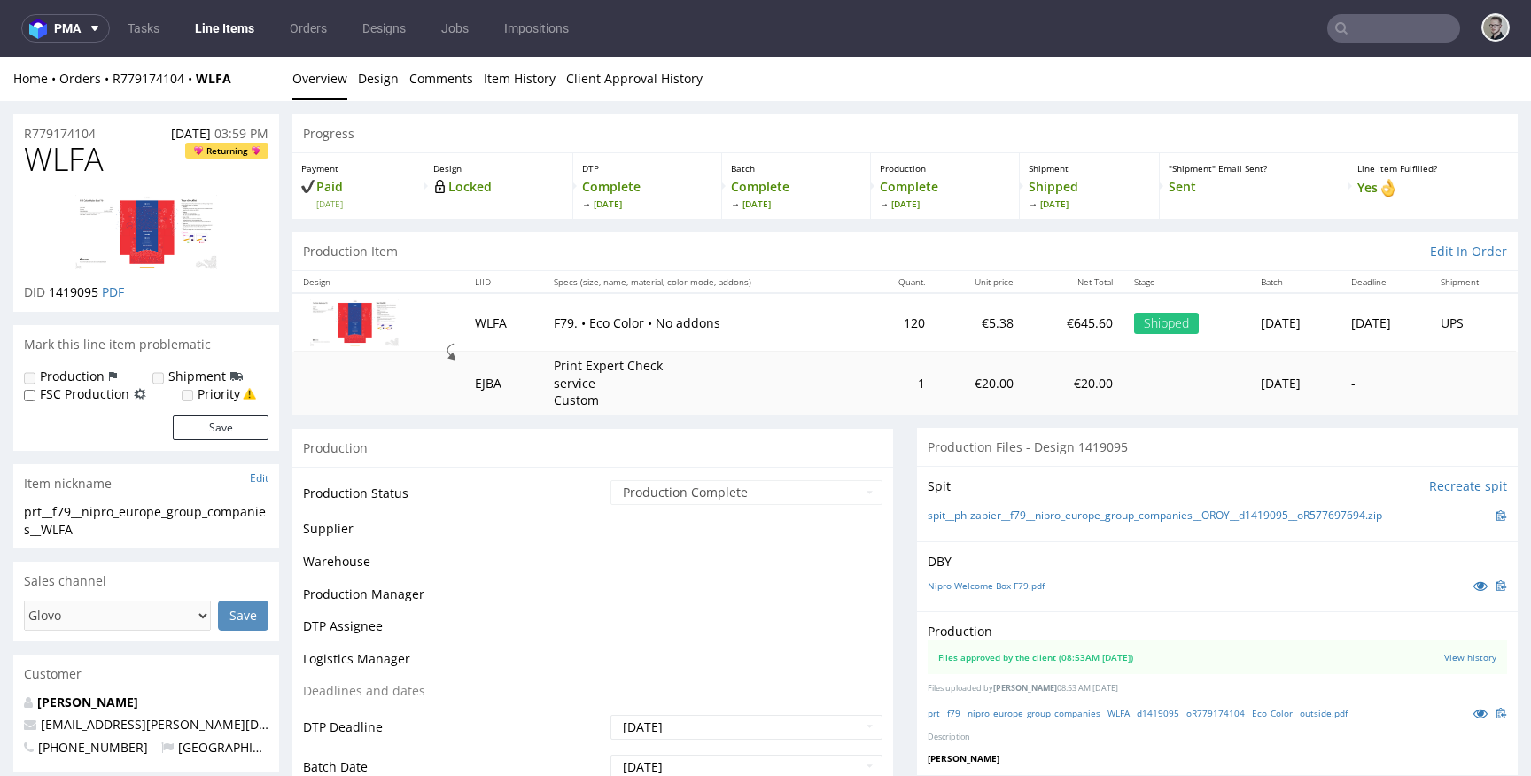
scroll to position [2, 0]
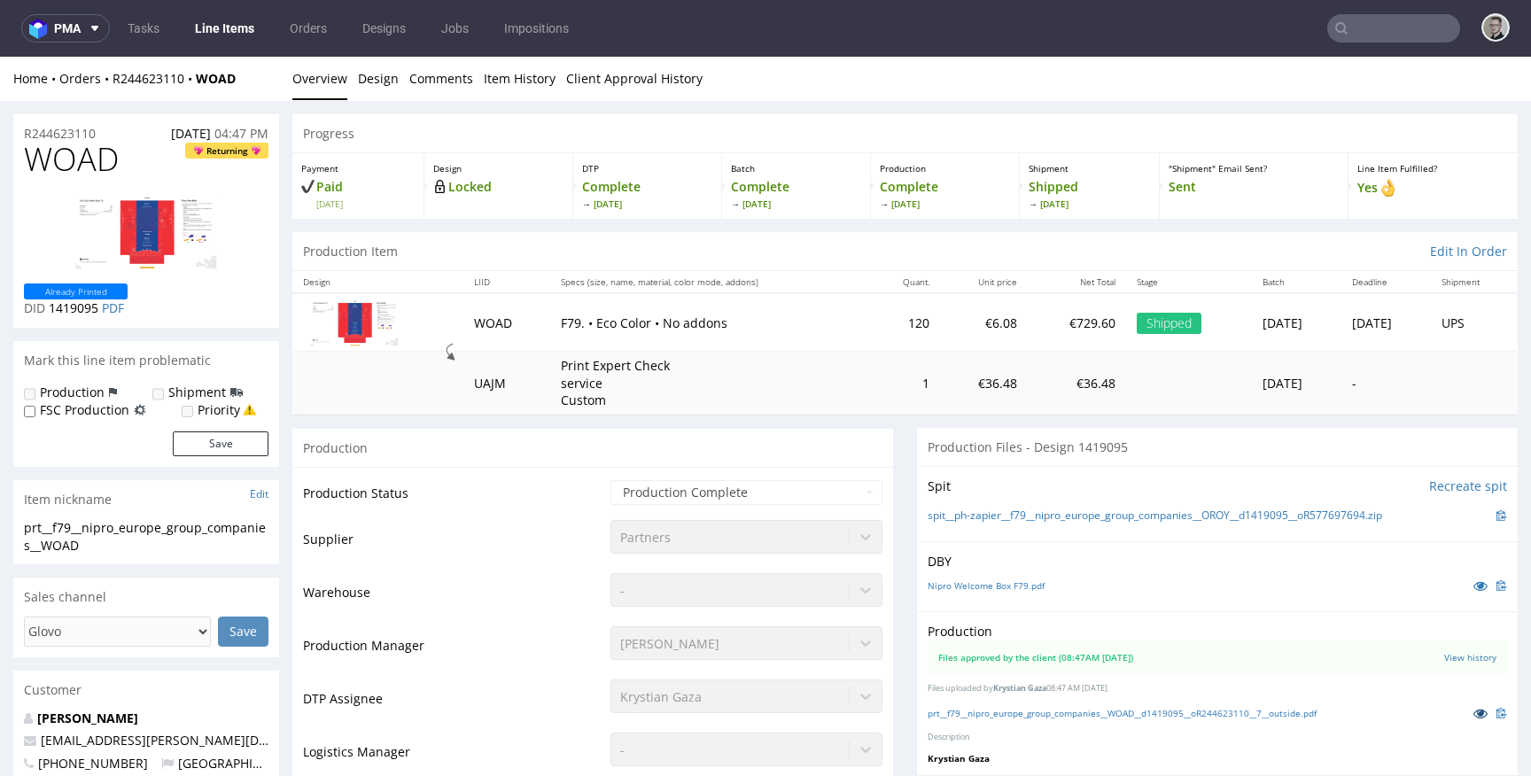
click at [1473, 719] on icon at bounding box center [1480, 713] width 14 height 12
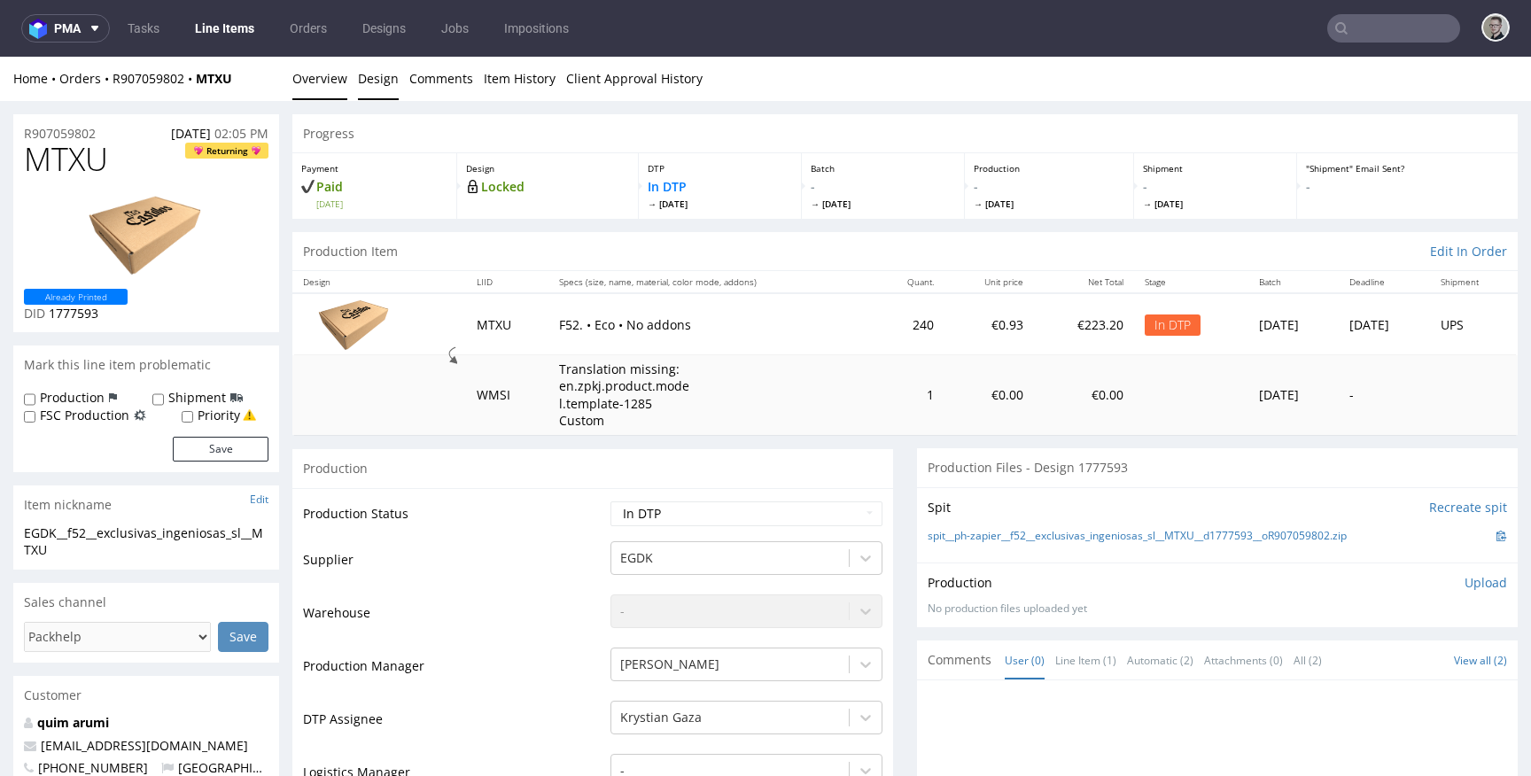
click at [378, 76] on link "Design" at bounding box center [378, 78] width 41 height 43
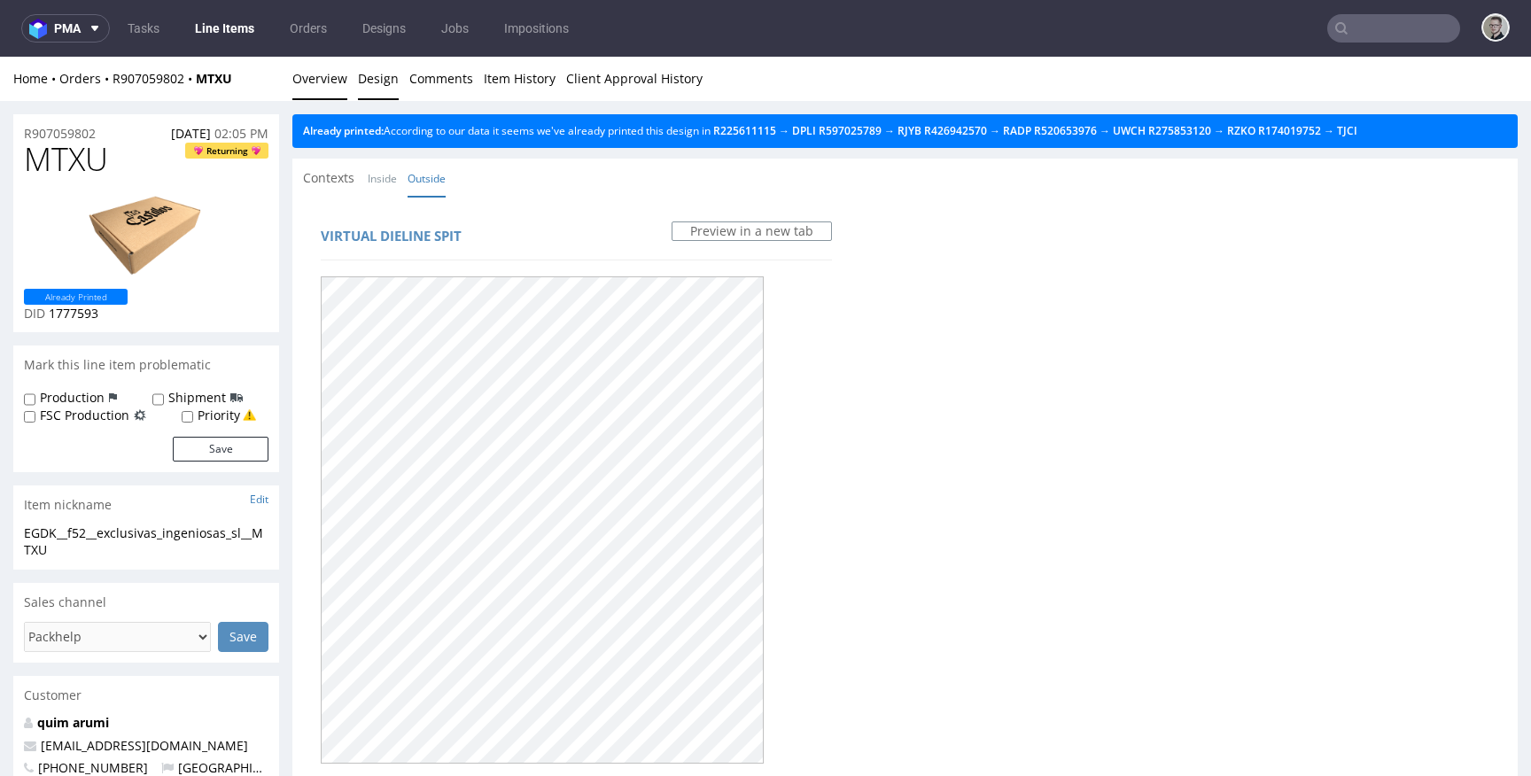
click at [309, 77] on link "Overview" at bounding box center [319, 78] width 55 height 43
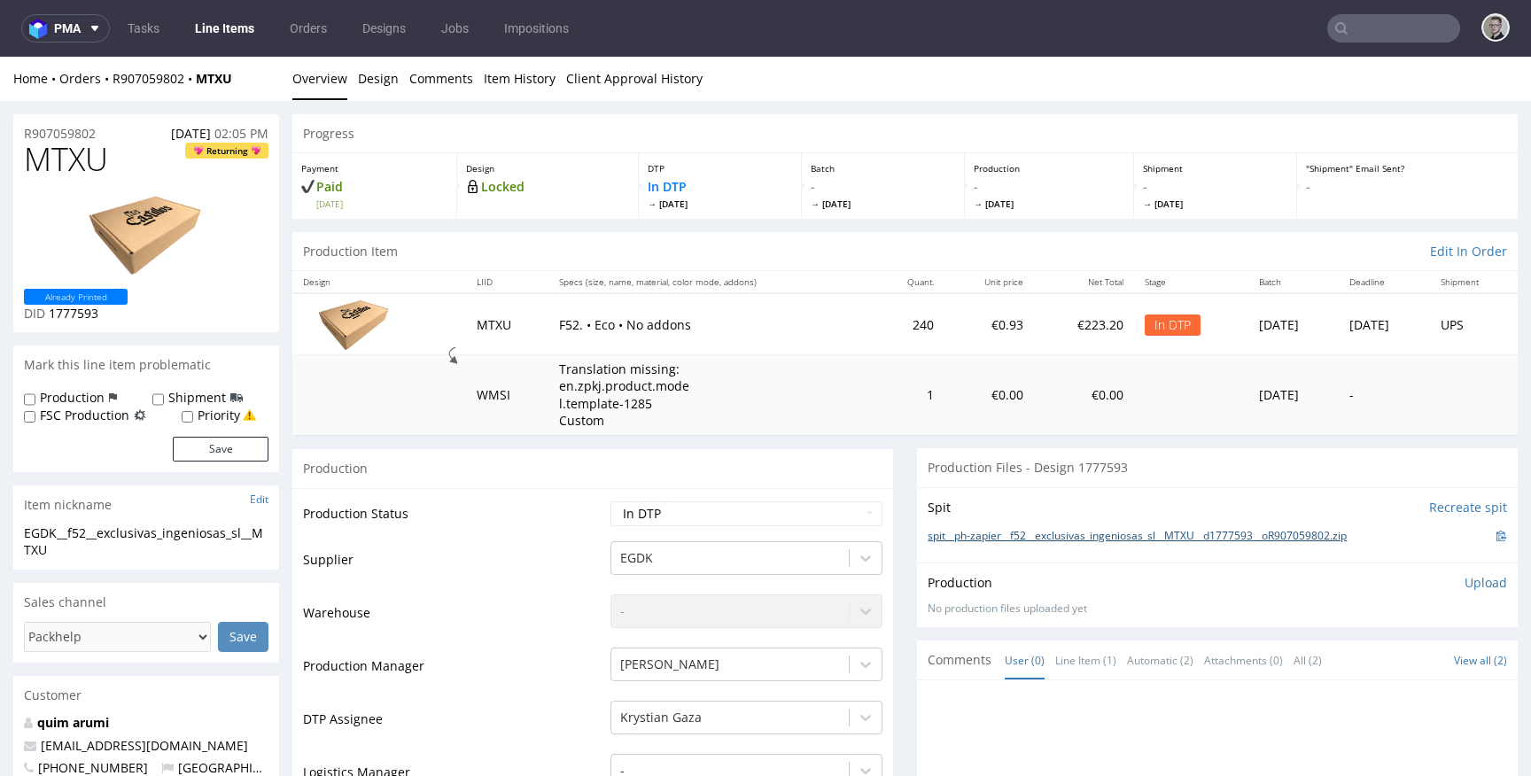
click at [1046, 542] on link "spit__ph-zapier__f52__exclusivas_ingeniosas_sl__MTXU__d1777593__oR907059802.zip" at bounding box center [1137, 536] width 419 height 15
click at [1464, 579] on p "Upload" at bounding box center [1485, 583] width 43 height 18
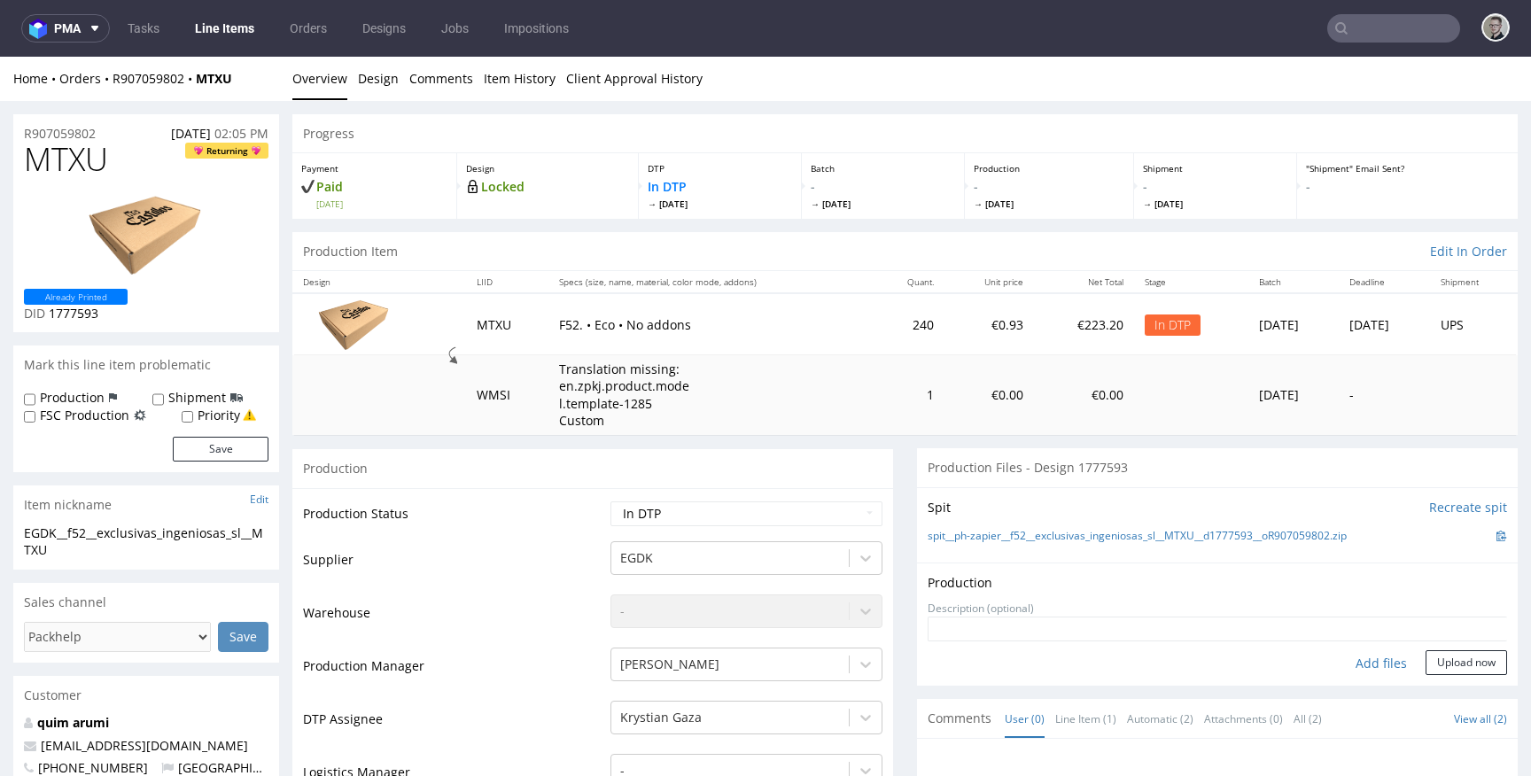
click at [1367, 660] on div "Add files" at bounding box center [1381, 663] width 89 height 27
type input "C:\fakepath\ph-zapier__f52__exclusivas_ingeniosas_sl__MTXU__d1777593__oR9070598…"
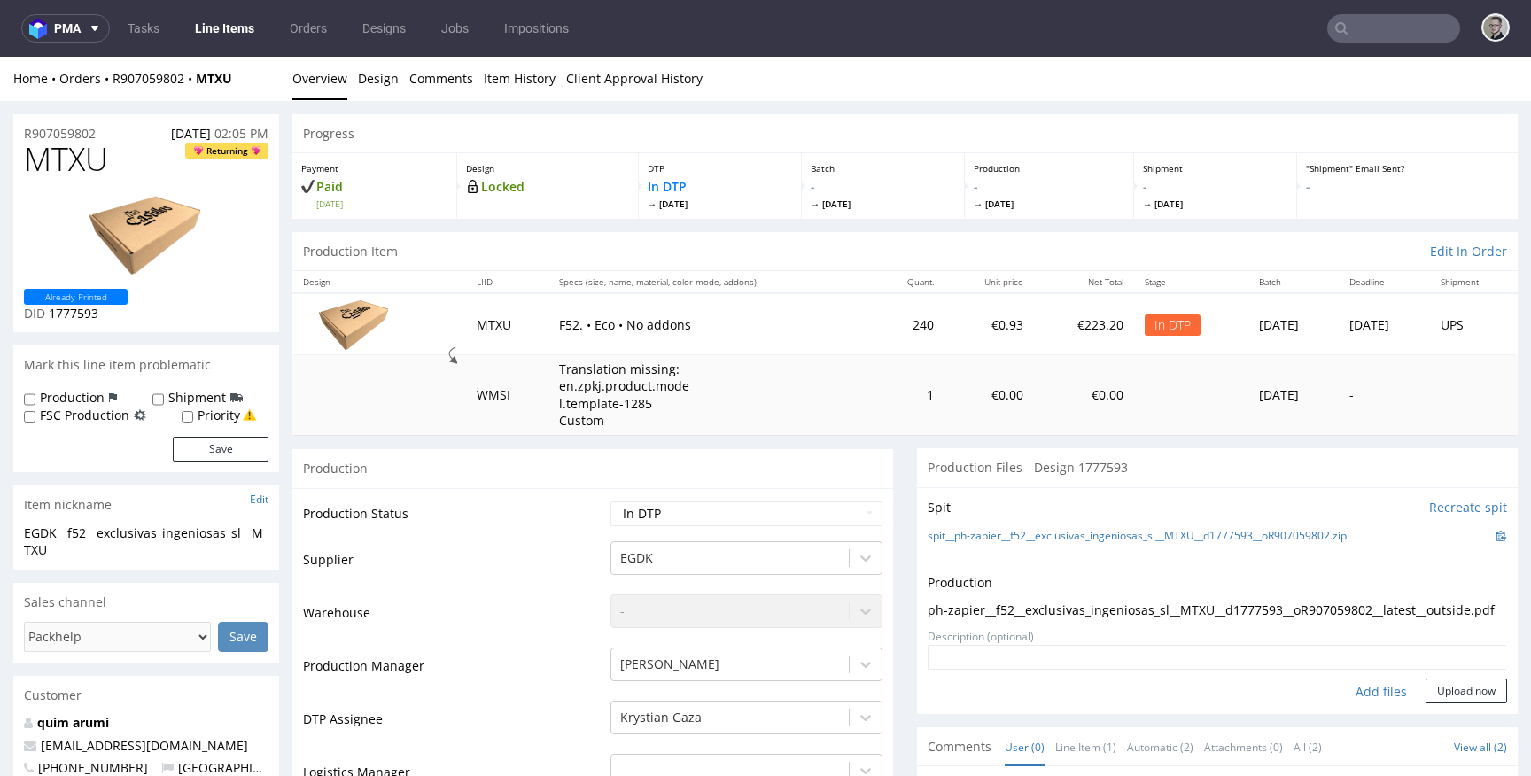
click at [1427, 691] on form "Add files Upload now" at bounding box center [1217, 674] width 579 height 58
click at [1432, 702] on button "Upload now" at bounding box center [1465, 691] width 81 height 25
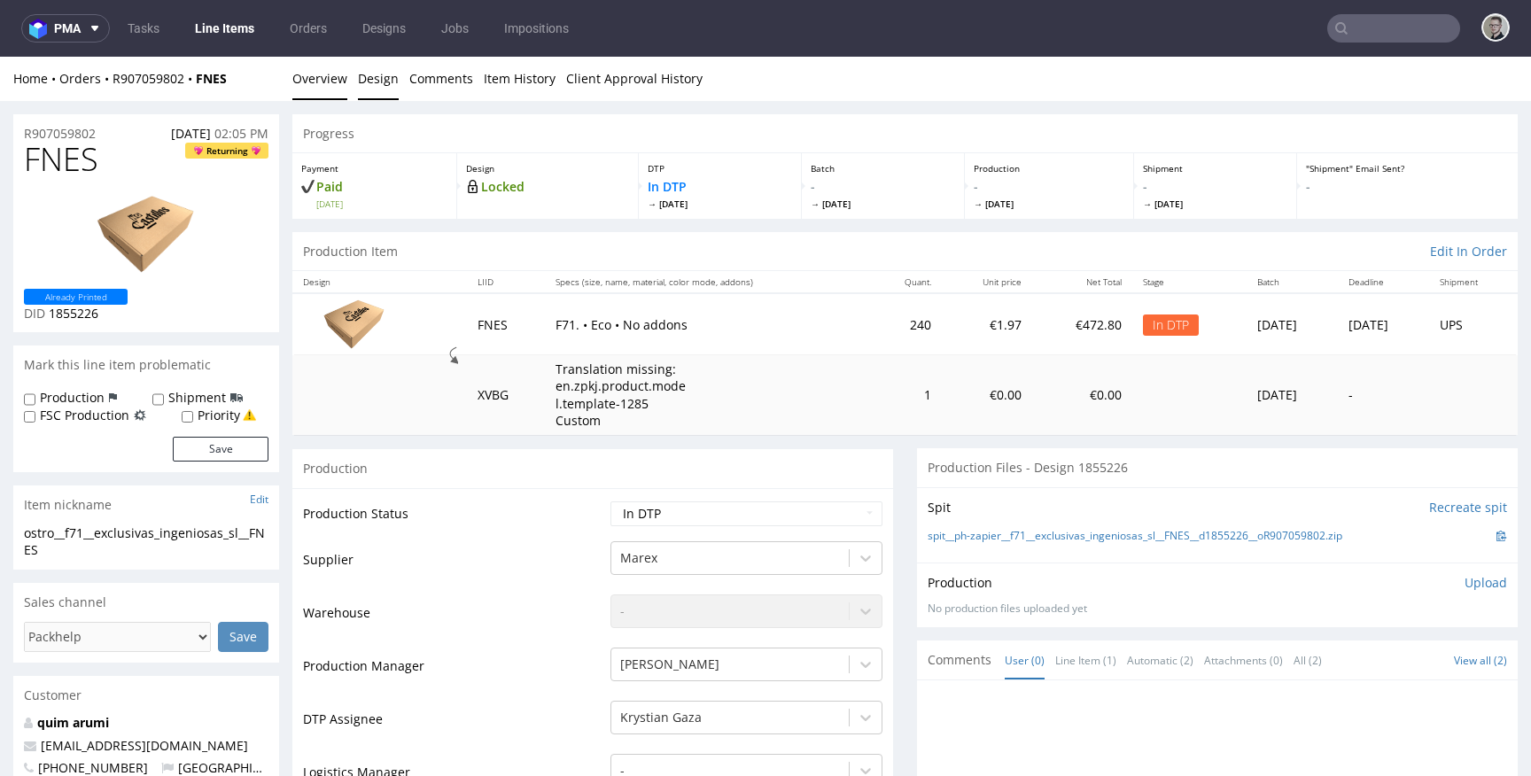
click at [376, 82] on link "Design" at bounding box center [378, 78] width 41 height 43
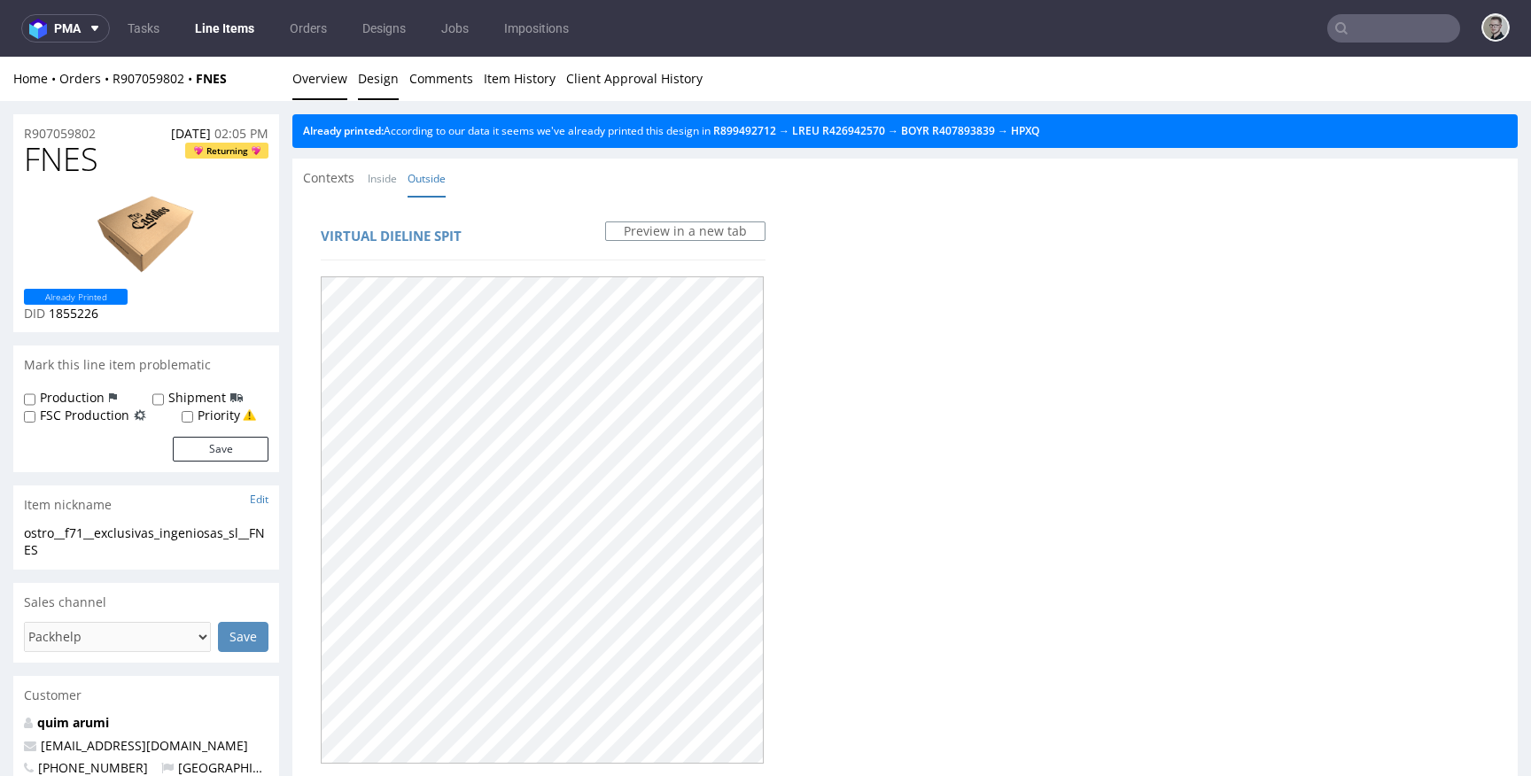
click at [306, 76] on link "Overview" at bounding box center [319, 78] width 55 height 43
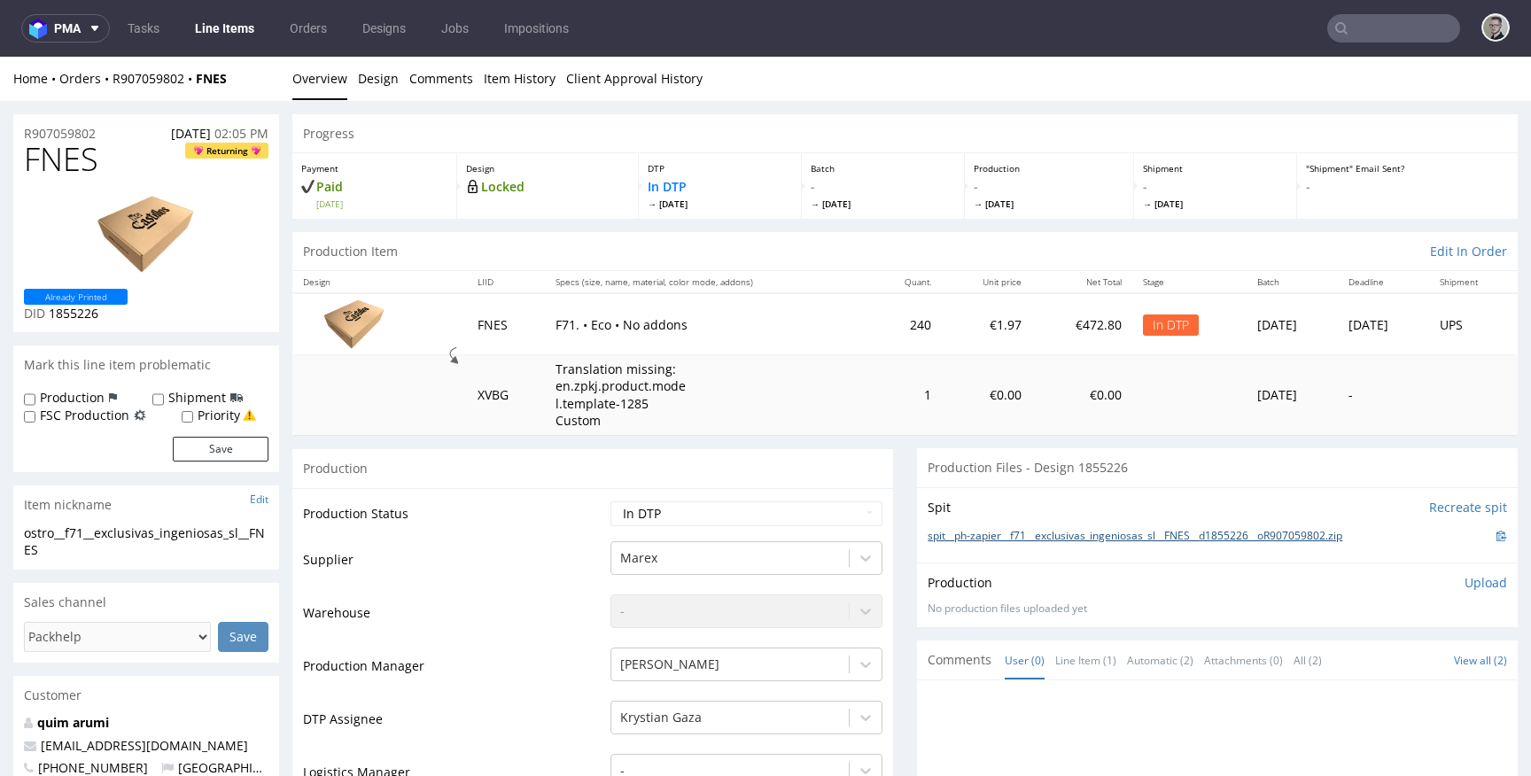
click at [1126, 539] on link "spit__ph-zapier__f71__exclusivas_ingeniosas_sl__FNES__d1855226__oR907059802.zip" at bounding box center [1135, 536] width 415 height 15
drag, startPoint x: 1454, startPoint y: 582, endPoint x: 1417, endPoint y: 605, distance: 43.0
click at [1464, 582] on p "Upload" at bounding box center [1485, 583] width 43 height 18
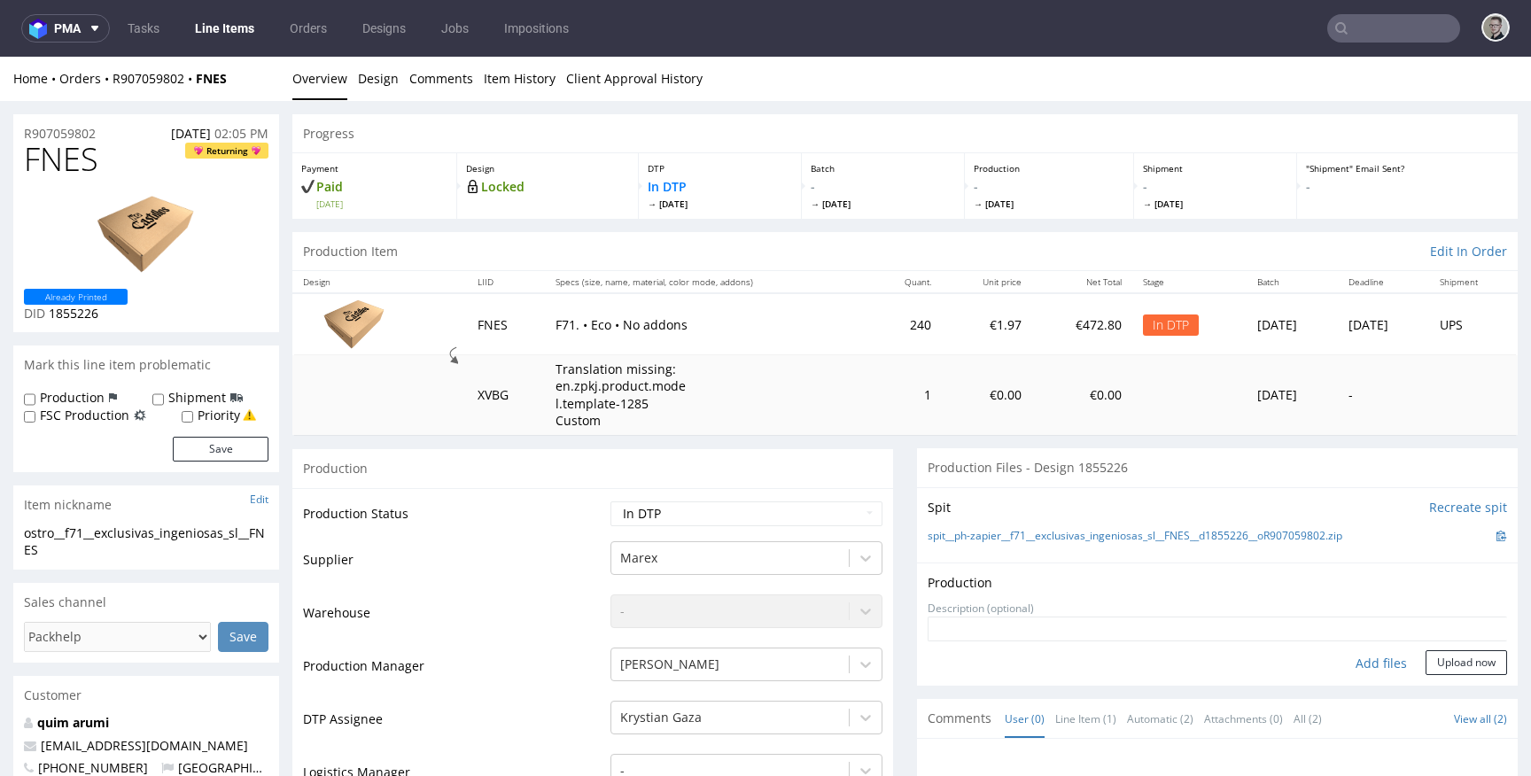
click at [1365, 668] on div "Add files" at bounding box center [1381, 663] width 89 height 27
type input "C:\fakepath\ph-zapier__f71__exclusivas_ingeniosas_sl__FNES__d1855226__oR9070598…"
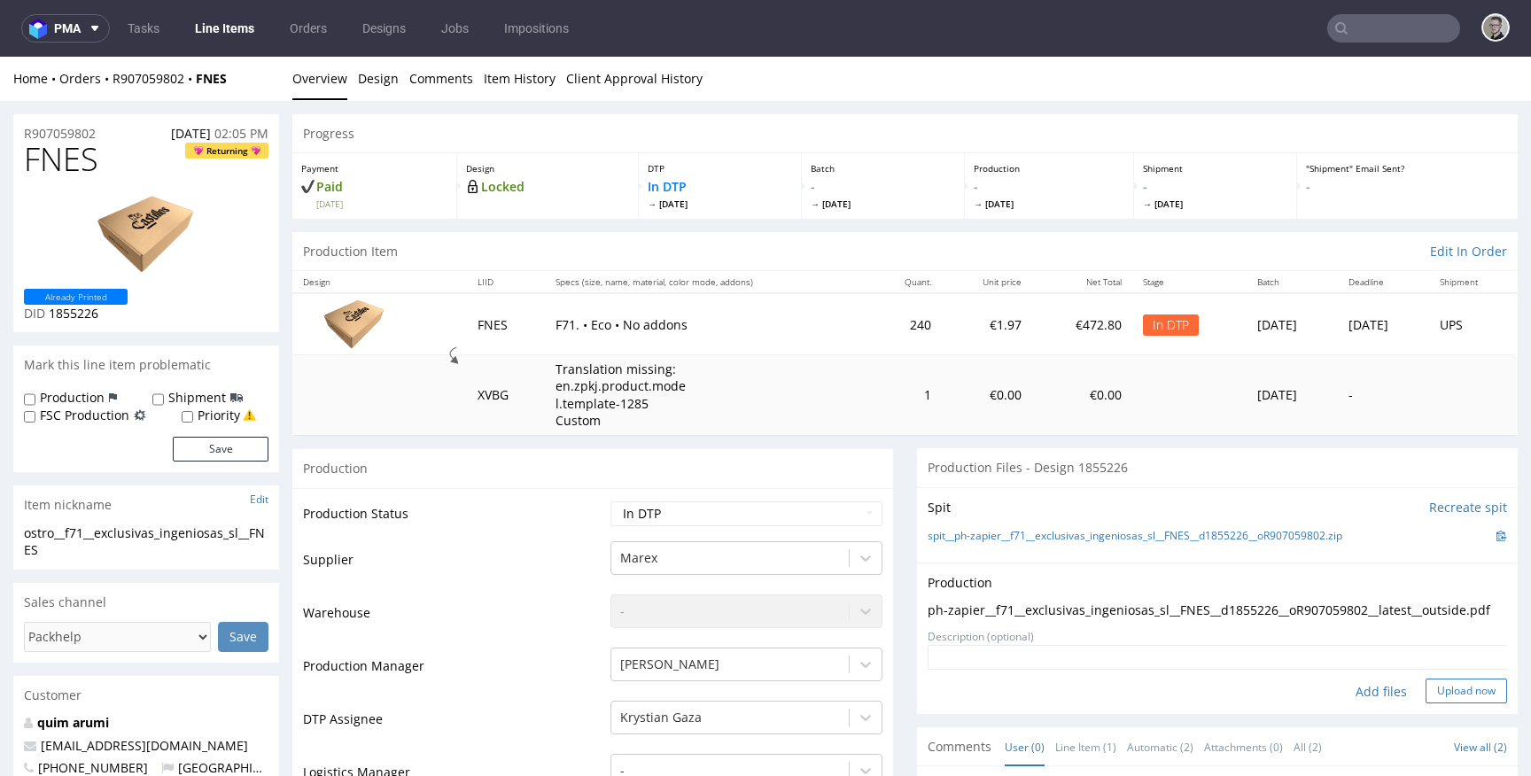
click at [1454, 693] on form "Add files Upload now" at bounding box center [1217, 674] width 579 height 58
click at [1449, 702] on button "Upload now" at bounding box center [1465, 691] width 81 height 25
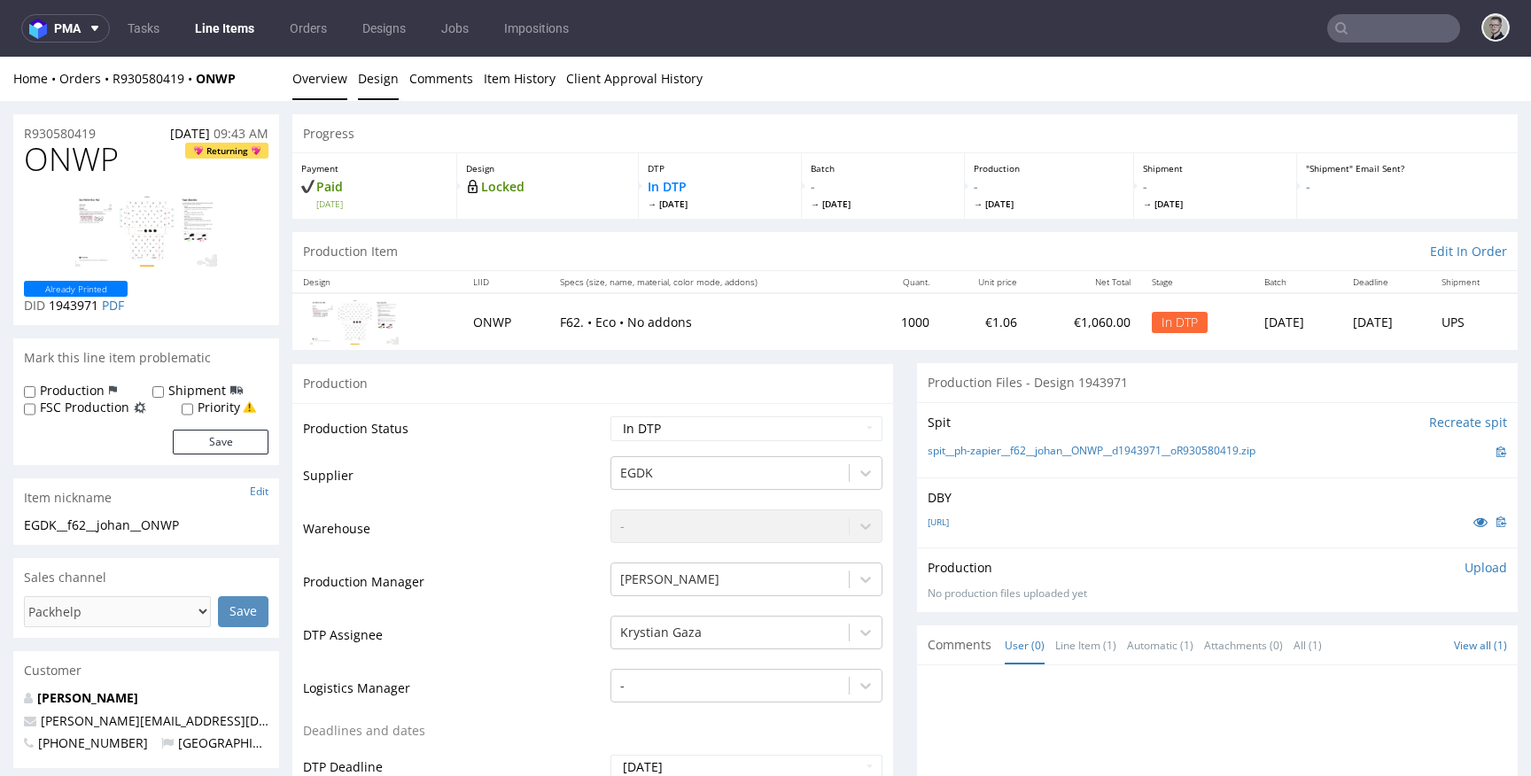
click at [368, 79] on link "Design" at bounding box center [378, 78] width 41 height 43
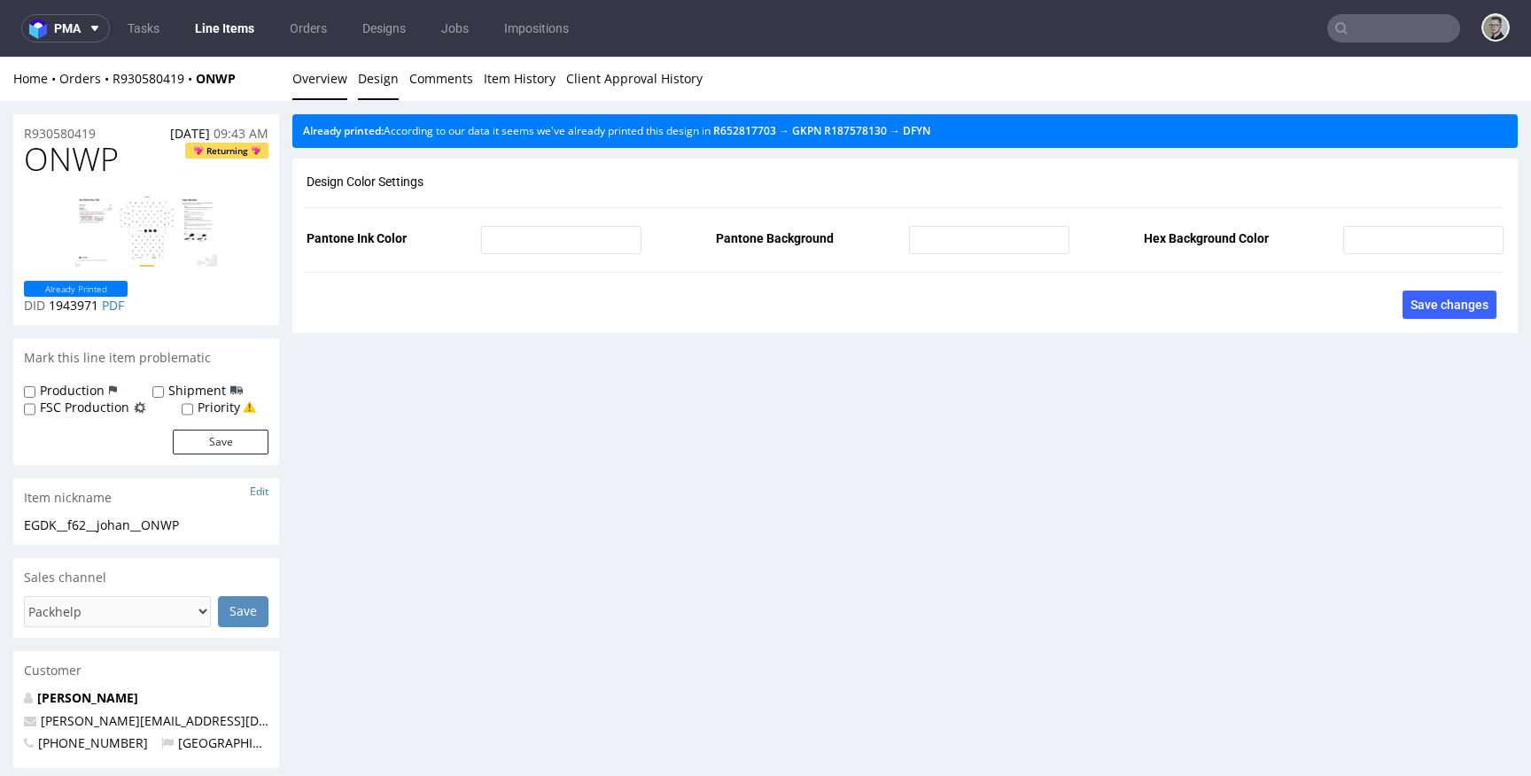
click at [337, 66] on link "Overview" at bounding box center [319, 78] width 55 height 43
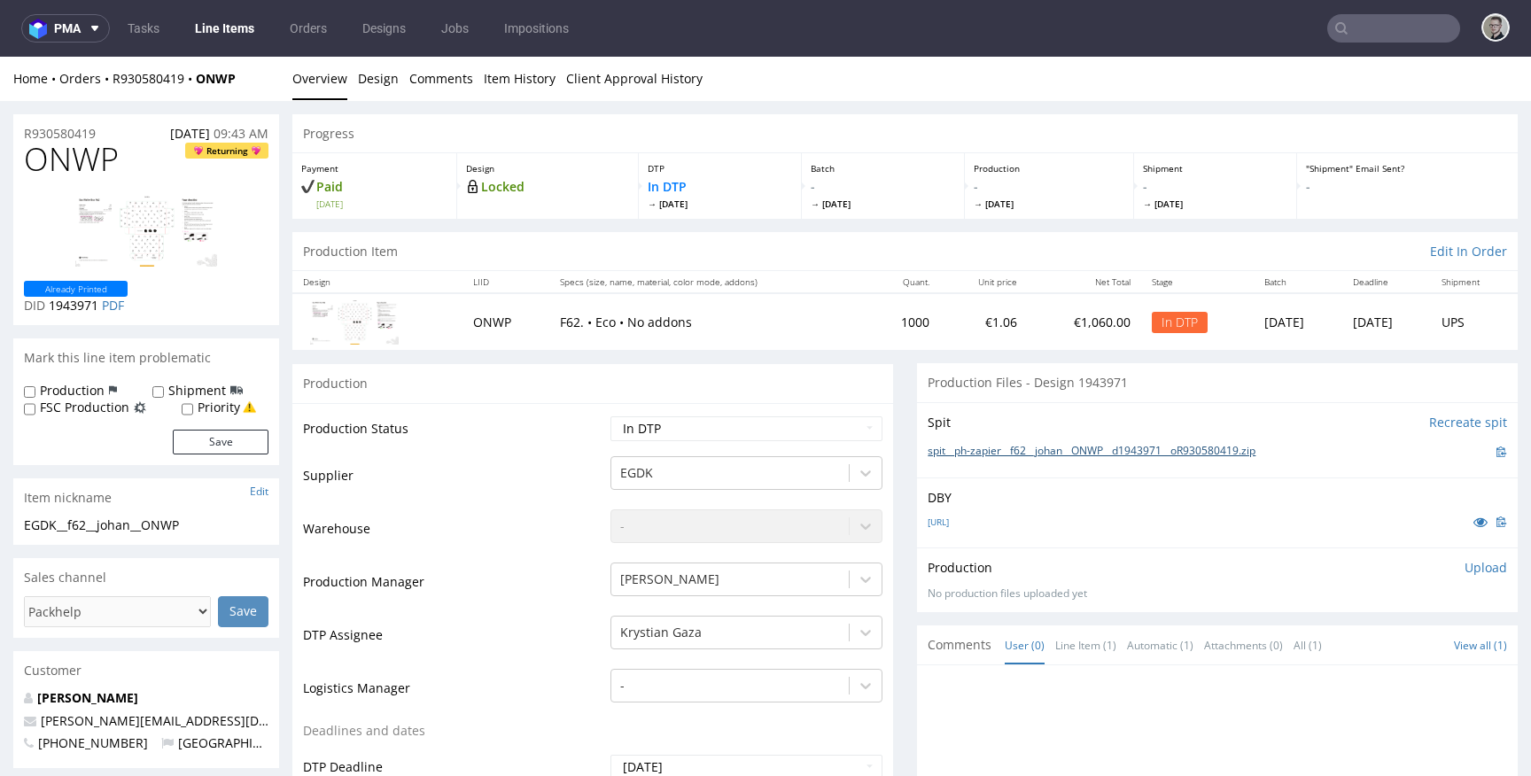
click at [1115, 446] on link "spit__ph-zapier__f62__johan__ONWP__d1943971__oR930580419.zip" at bounding box center [1092, 451] width 328 height 15
click at [1464, 566] on p "Upload" at bounding box center [1485, 568] width 43 height 18
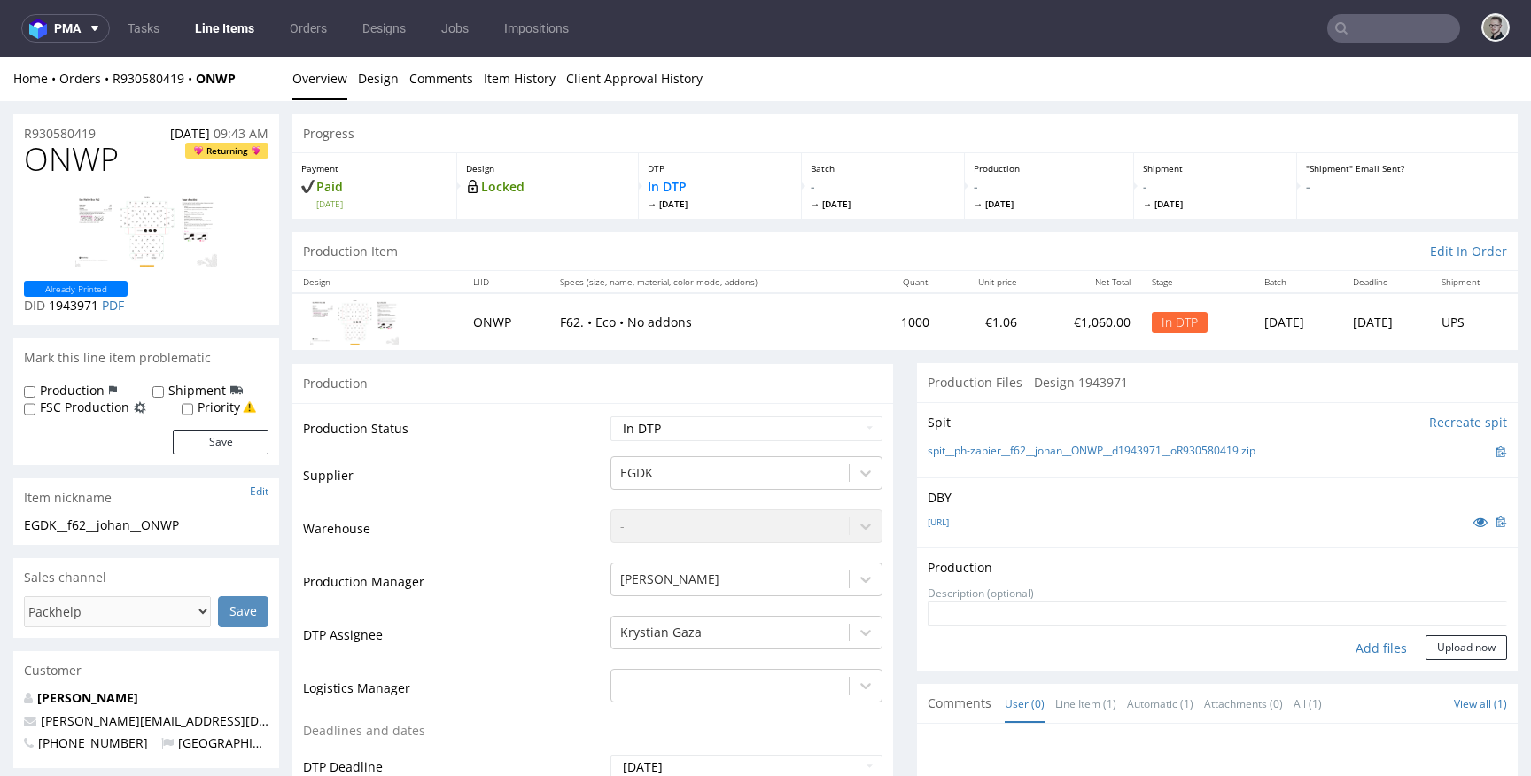
click at [1370, 650] on div "Add files" at bounding box center [1381, 648] width 89 height 27
type input "C:\fakepath\ph-zapier__f62__johan__ONWP__d1943971__oR930580419__latest__outside…"
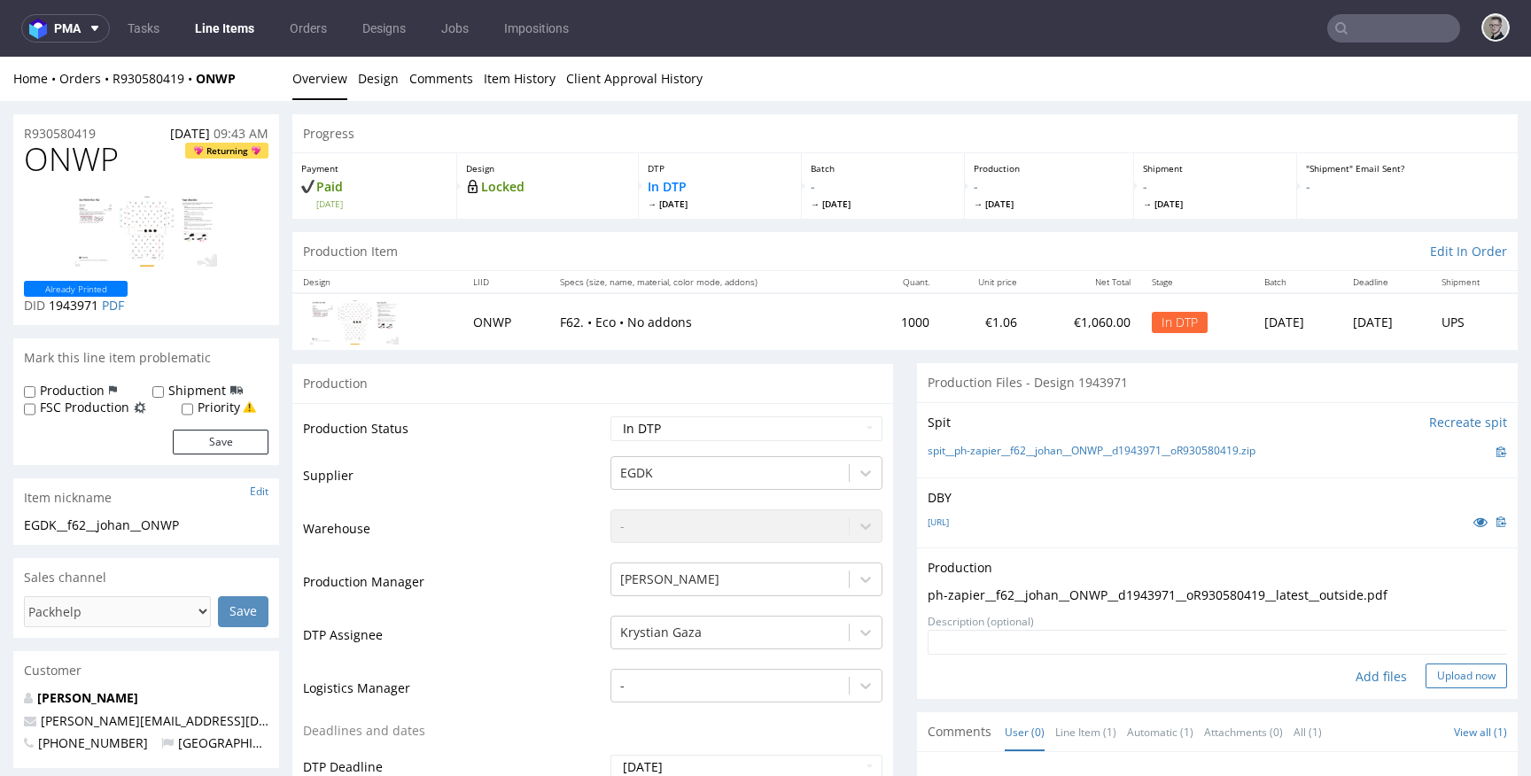
click at [1439, 673] on button "Upload now" at bounding box center [1465, 676] width 81 height 25
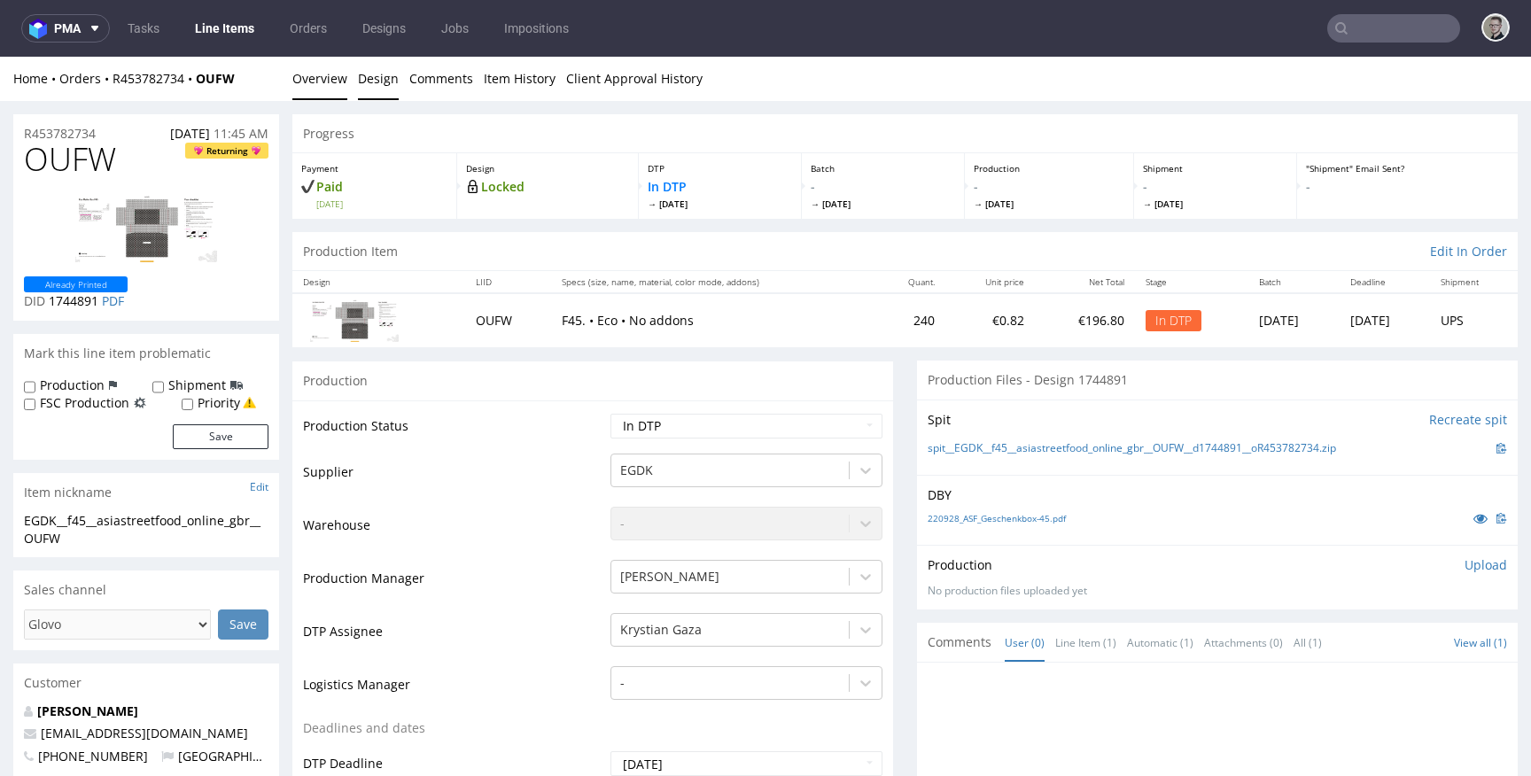
click at [366, 82] on link "Design" at bounding box center [378, 78] width 41 height 43
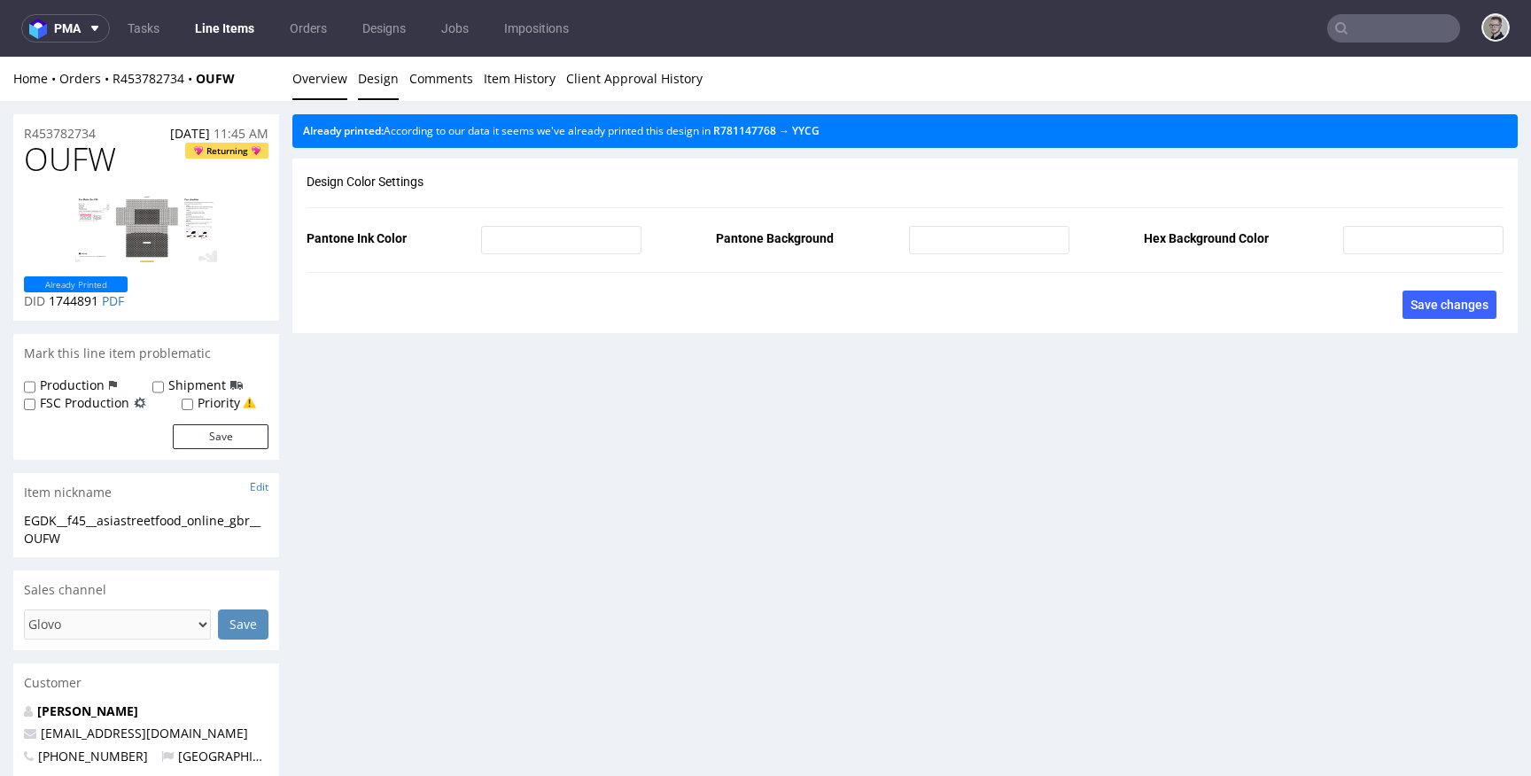
click at [312, 81] on link "Overview" at bounding box center [319, 78] width 55 height 43
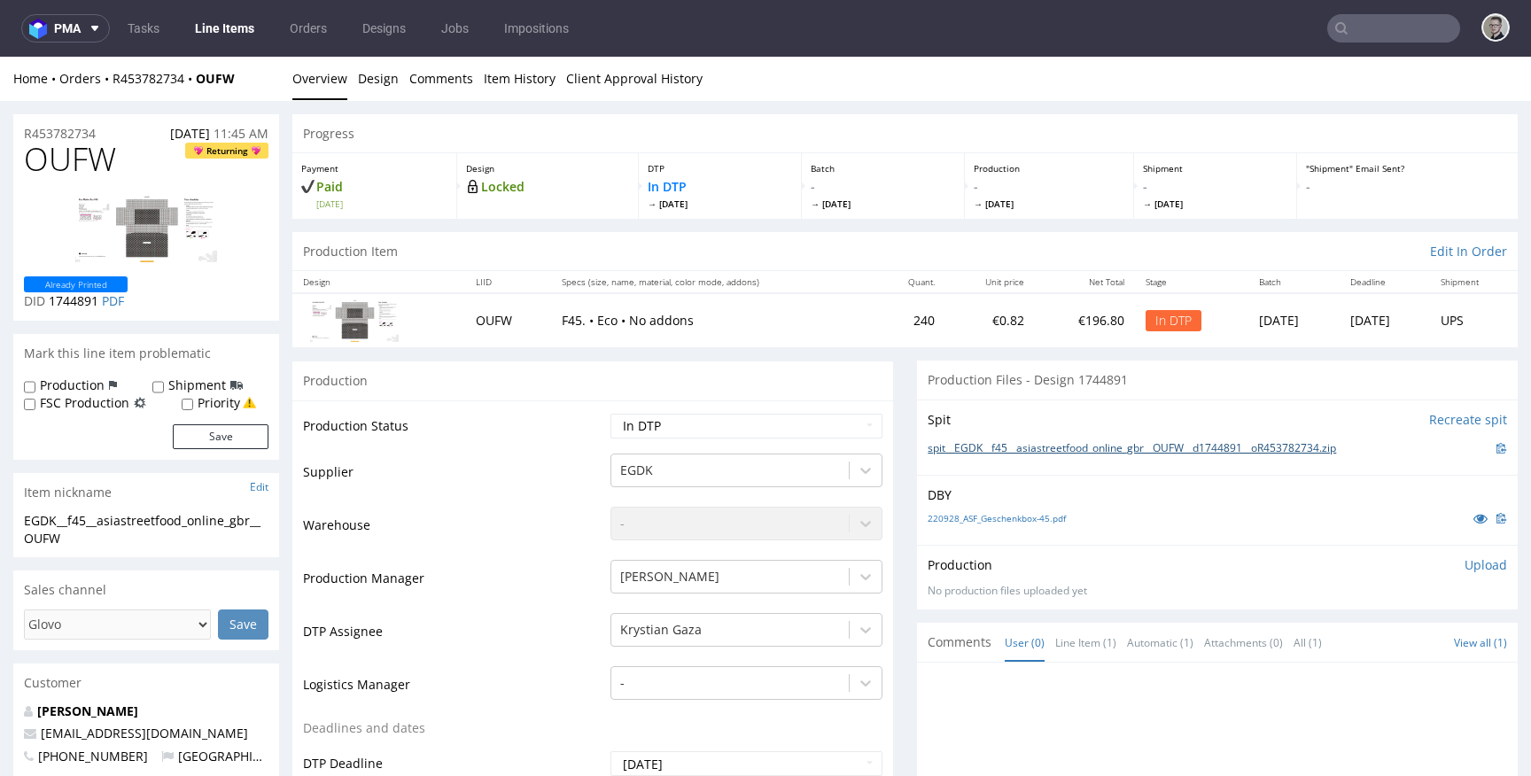
click at [1098, 444] on link "spit__EGDK__f45__asiastreetfood_online_gbr__OUFW__d1744891__oR453782734.zip" at bounding box center [1132, 448] width 408 height 15
click at [1470, 566] on p "Upload" at bounding box center [1485, 565] width 43 height 18
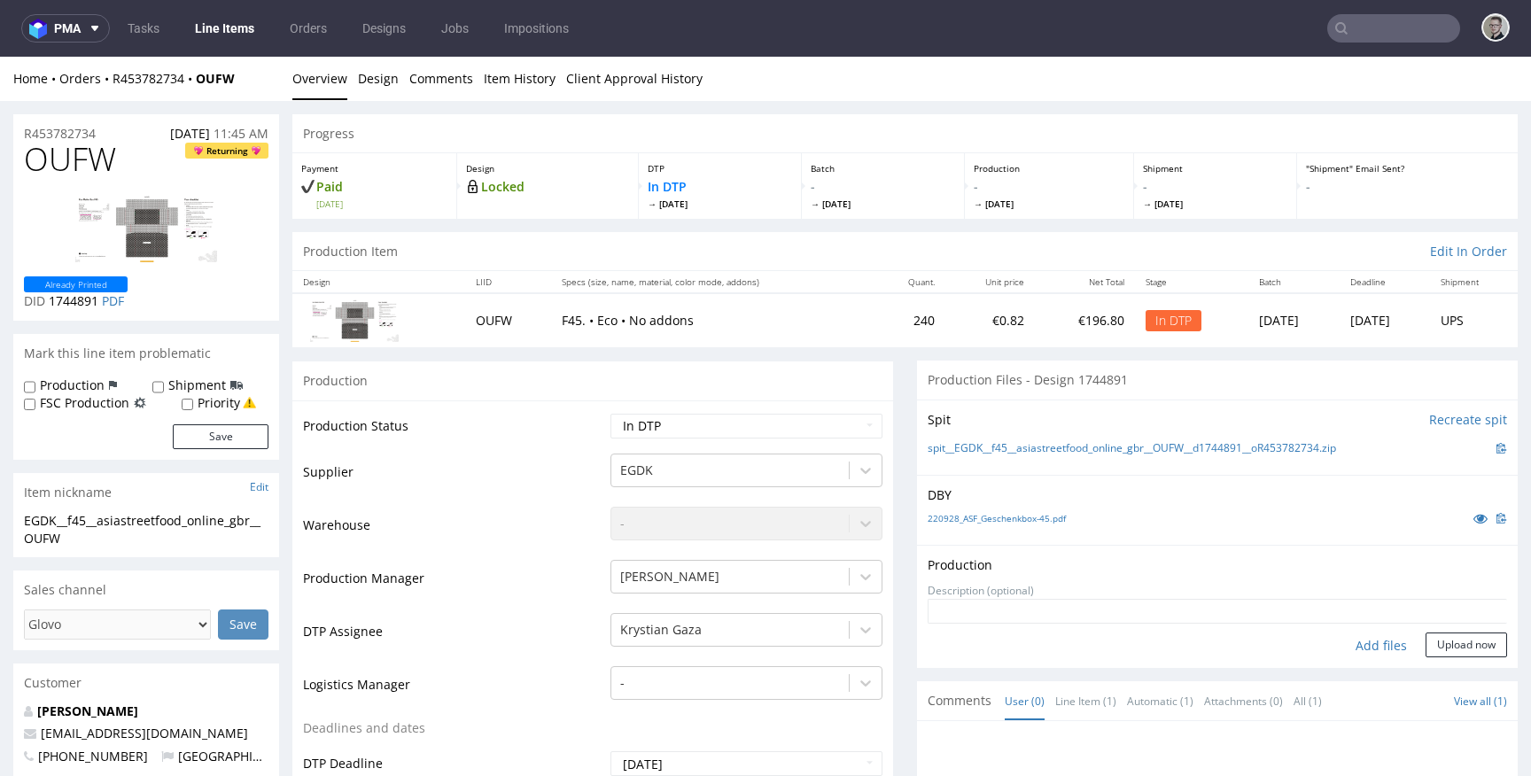
click at [1368, 646] on div "Add files" at bounding box center [1381, 646] width 89 height 27
type input "C:\fakepath\EGDK__f45__asiastreetfood_online_gbr__OUFW__d1744891__oR453782734__…"
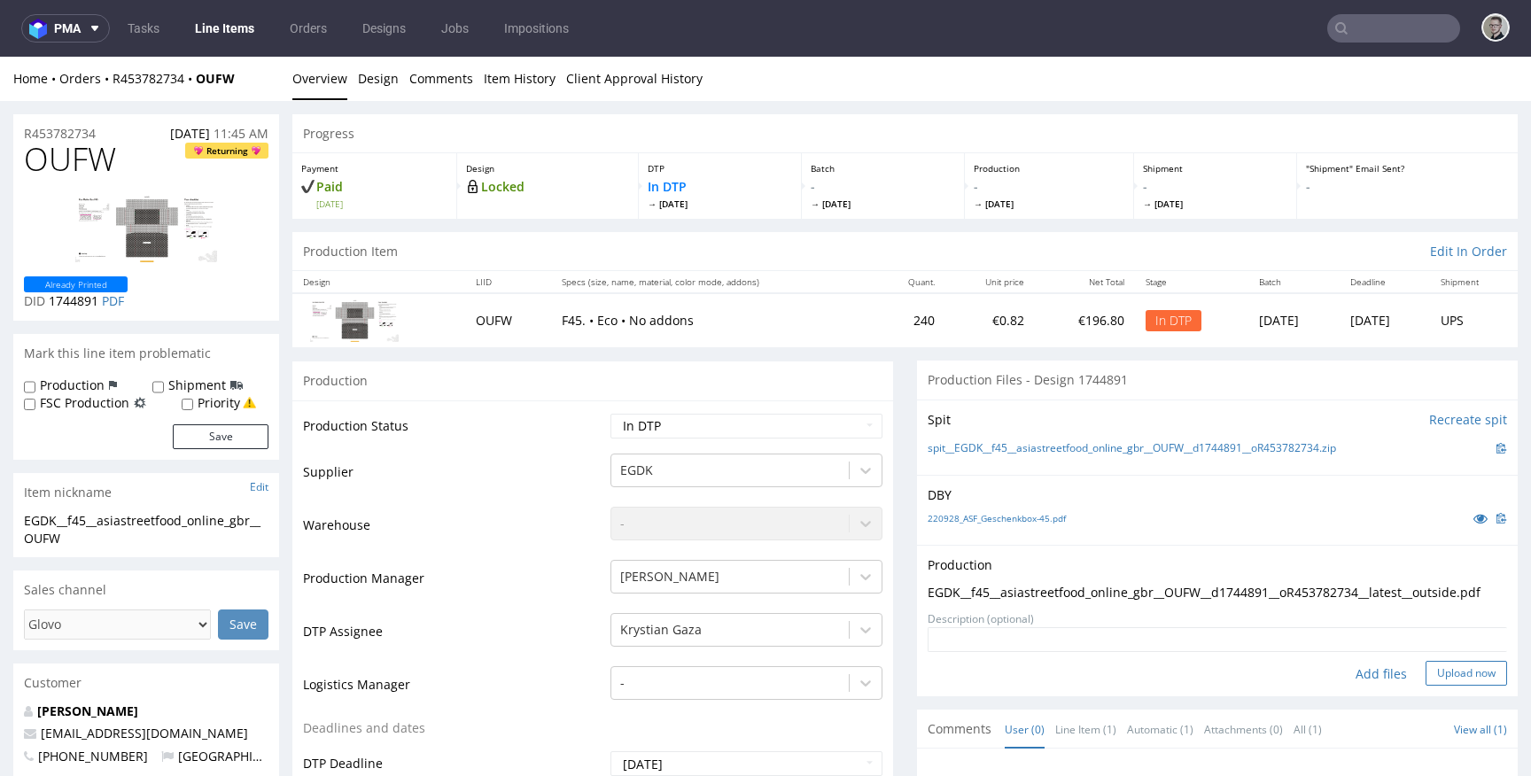
click at [1440, 683] on button "Upload now" at bounding box center [1465, 673] width 81 height 25
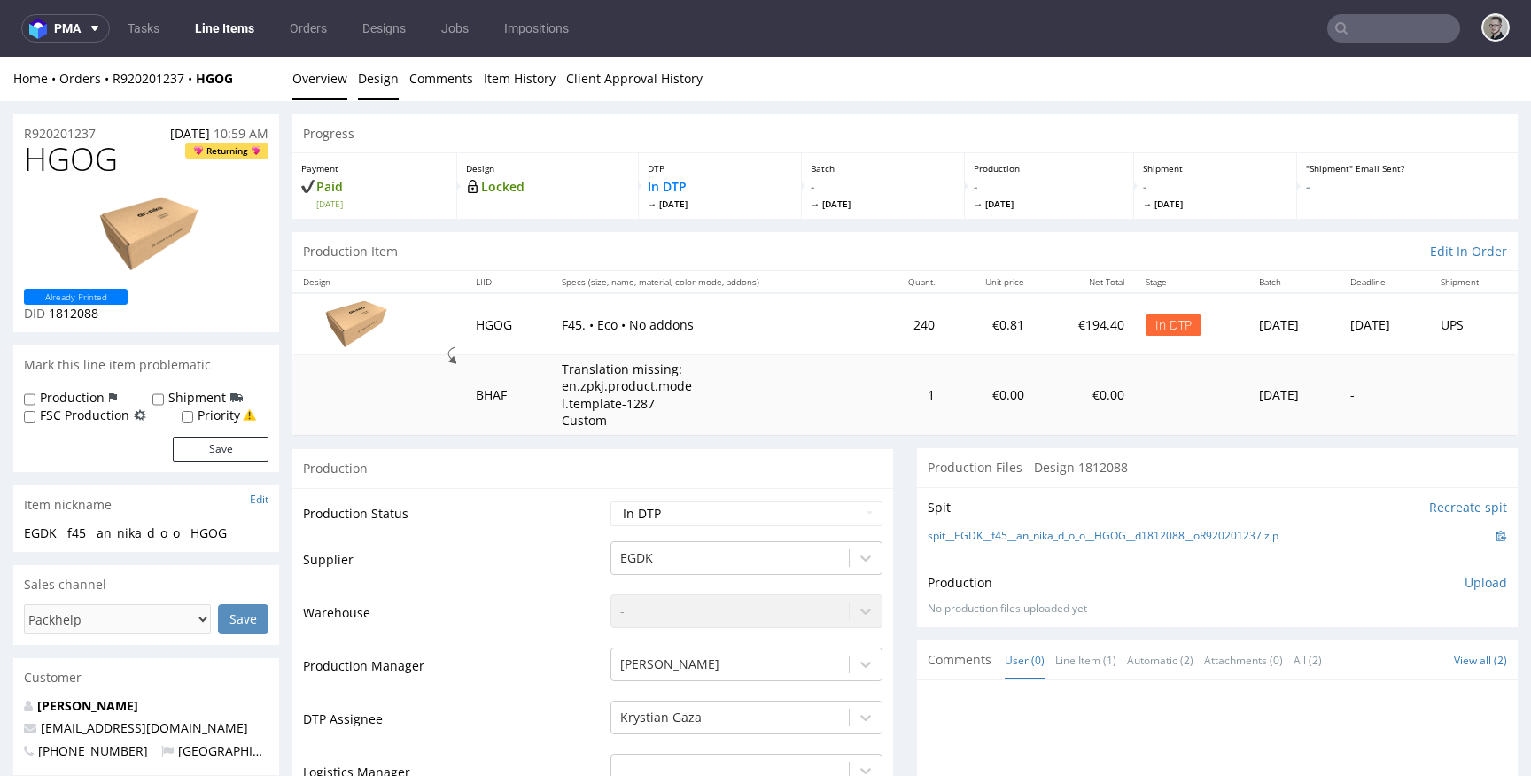
click at [372, 75] on link "Design" at bounding box center [378, 78] width 41 height 43
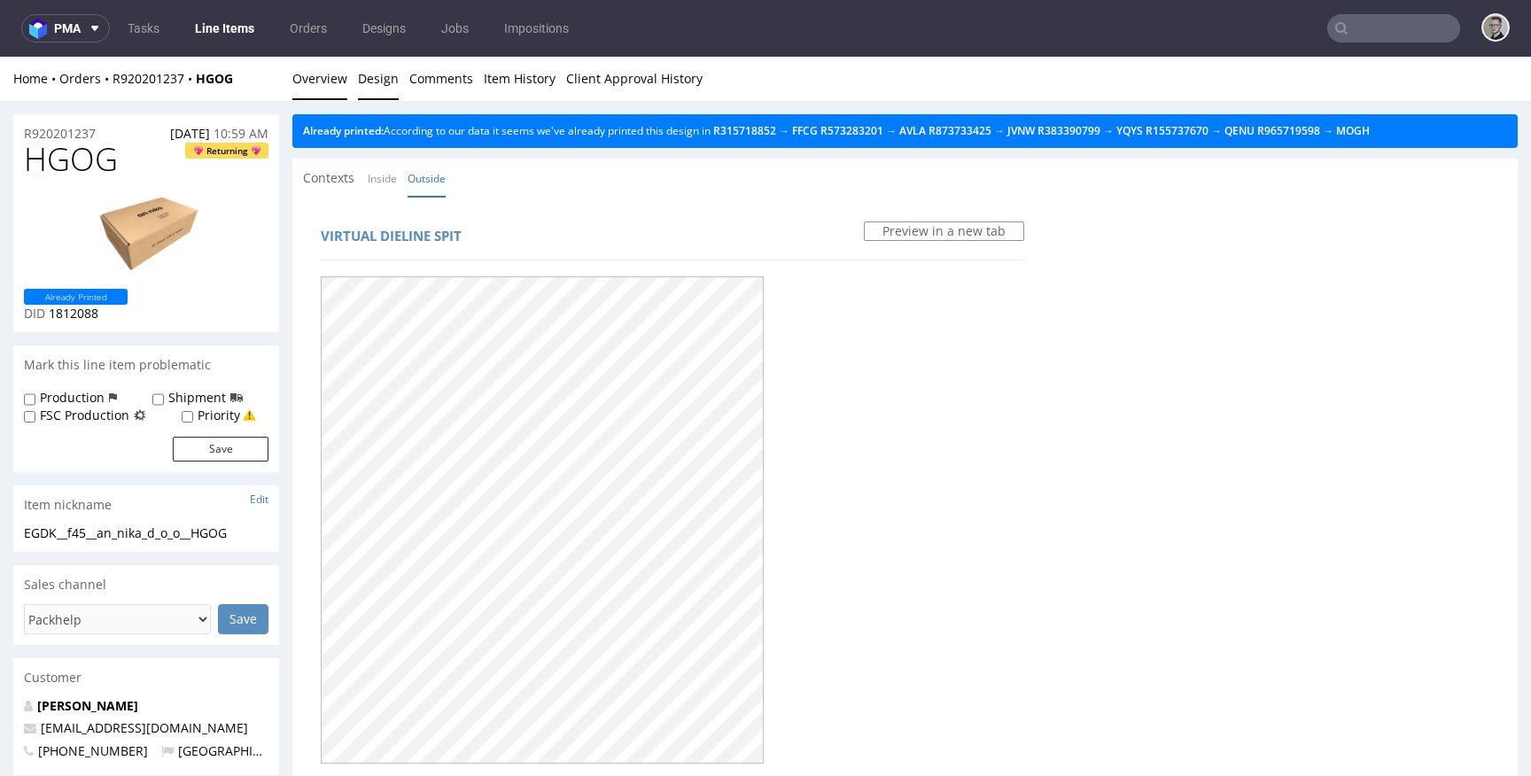
click at [298, 93] on link "Overview" at bounding box center [319, 78] width 55 height 43
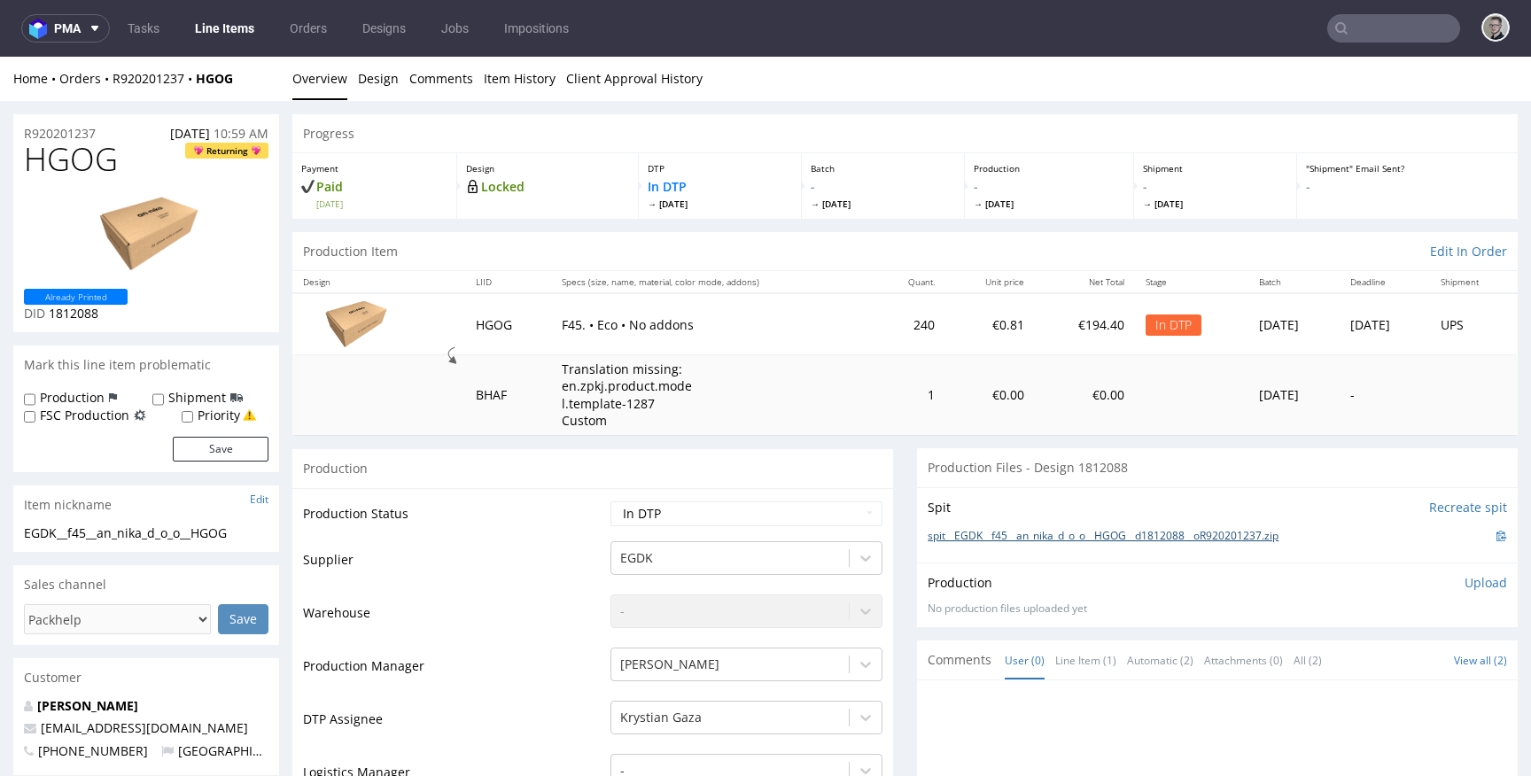
click at [1083, 535] on link "spit__EGDK__f45__an_nika_d_o_o__HGOG__d1812088__oR920201237.zip" at bounding box center [1103, 536] width 351 height 15
click at [1464, 584] on p "Upload" at bounding box center [1485, 583] width 43 height 18
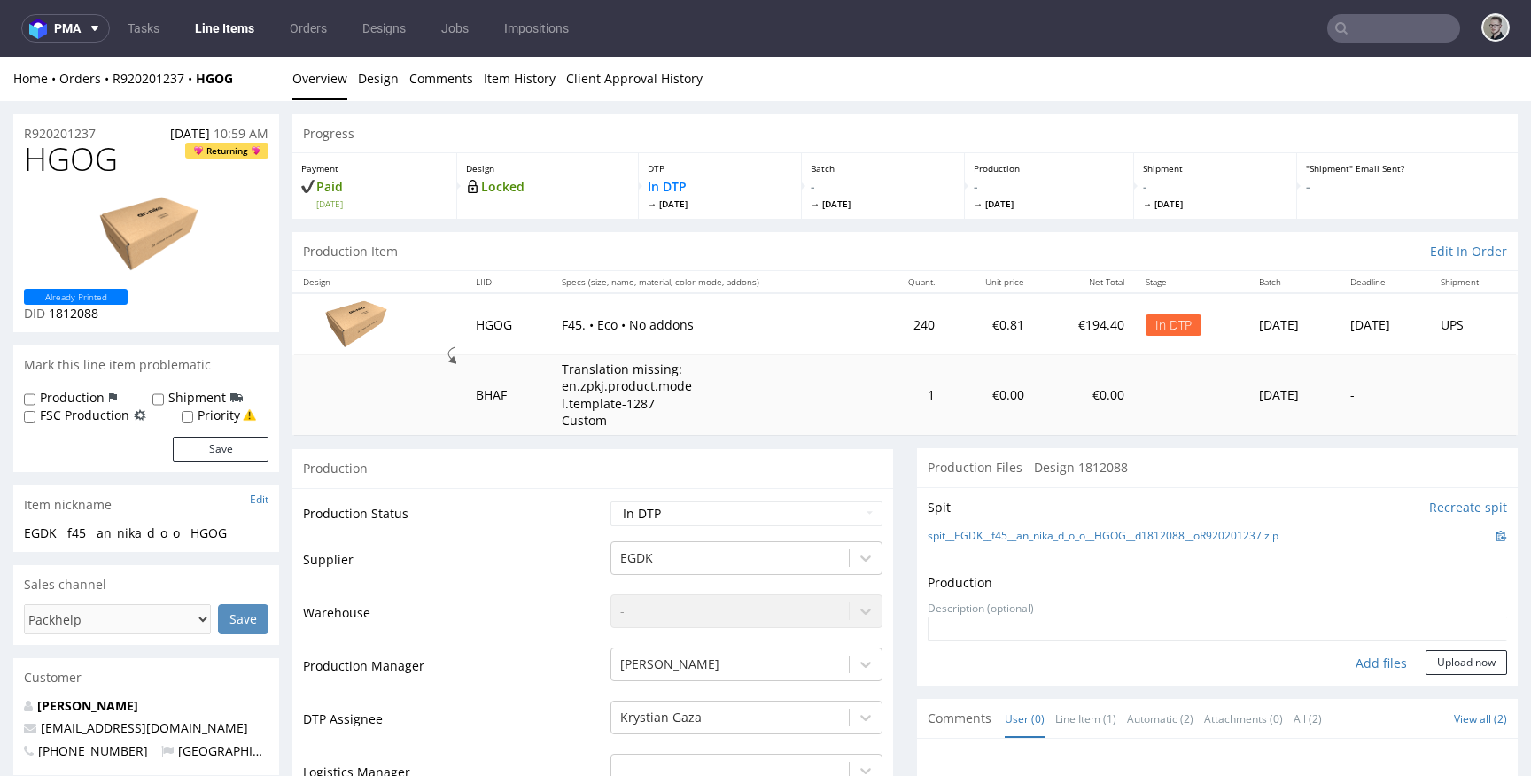
click at [1376, 664] on div "Add files" at bounding box center [1381, 663] width 89 height 27
type input "C:\fakepath\EGDK__f45__an_nika_d_o_o__HGOG__d1812088__oR920201237__latest__outs…"
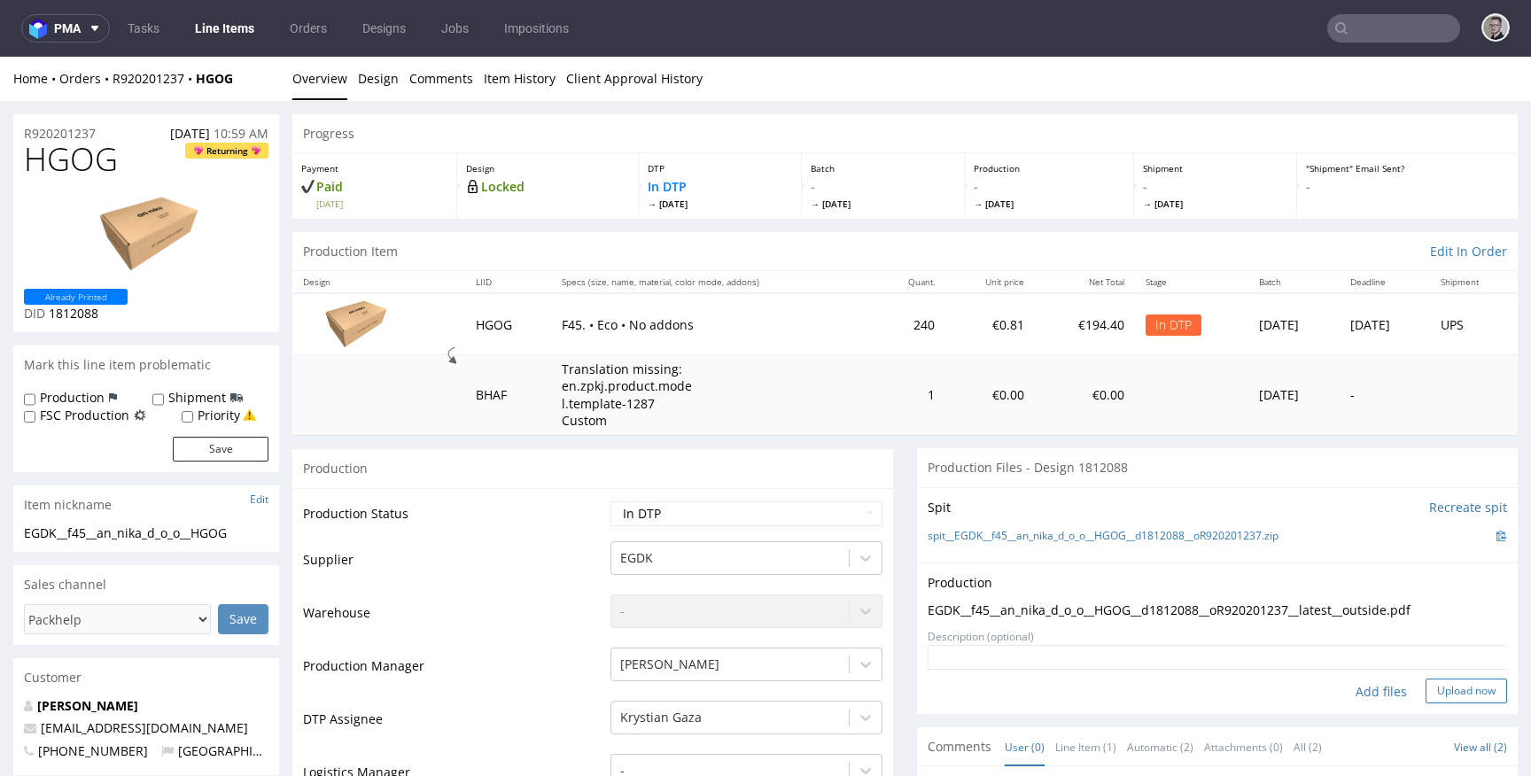
drag, startPoint x: 1436, startPoint y: 695, endPoint x: 1440, endPoint y: 677, distance: 18.9
click at [1436, 695] on button "Upload now" at bounding box center [1465, 691] width 81 height 25
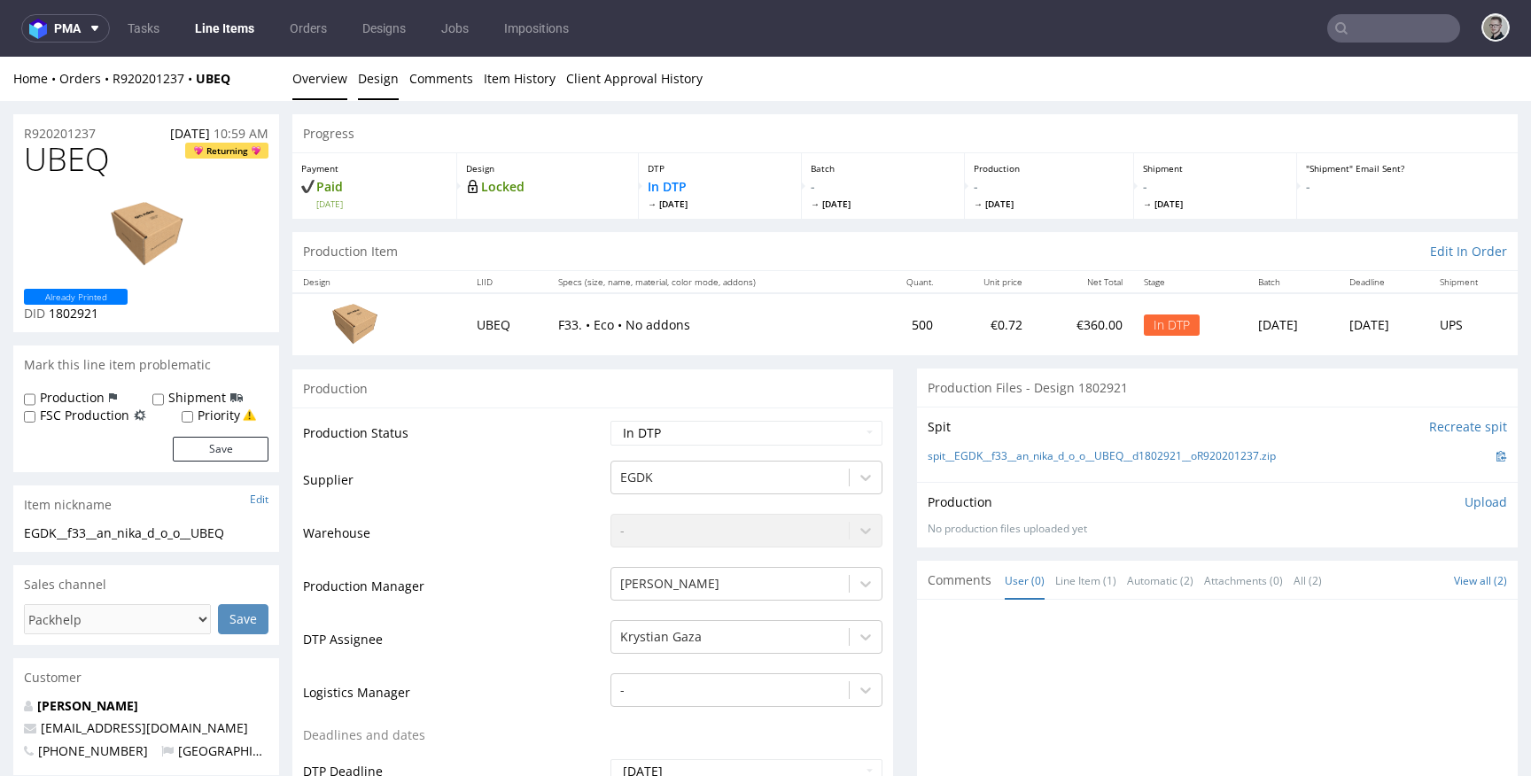
click at [376, 86] on link "Design" at bounding box center [378, 78] width 41 height 43
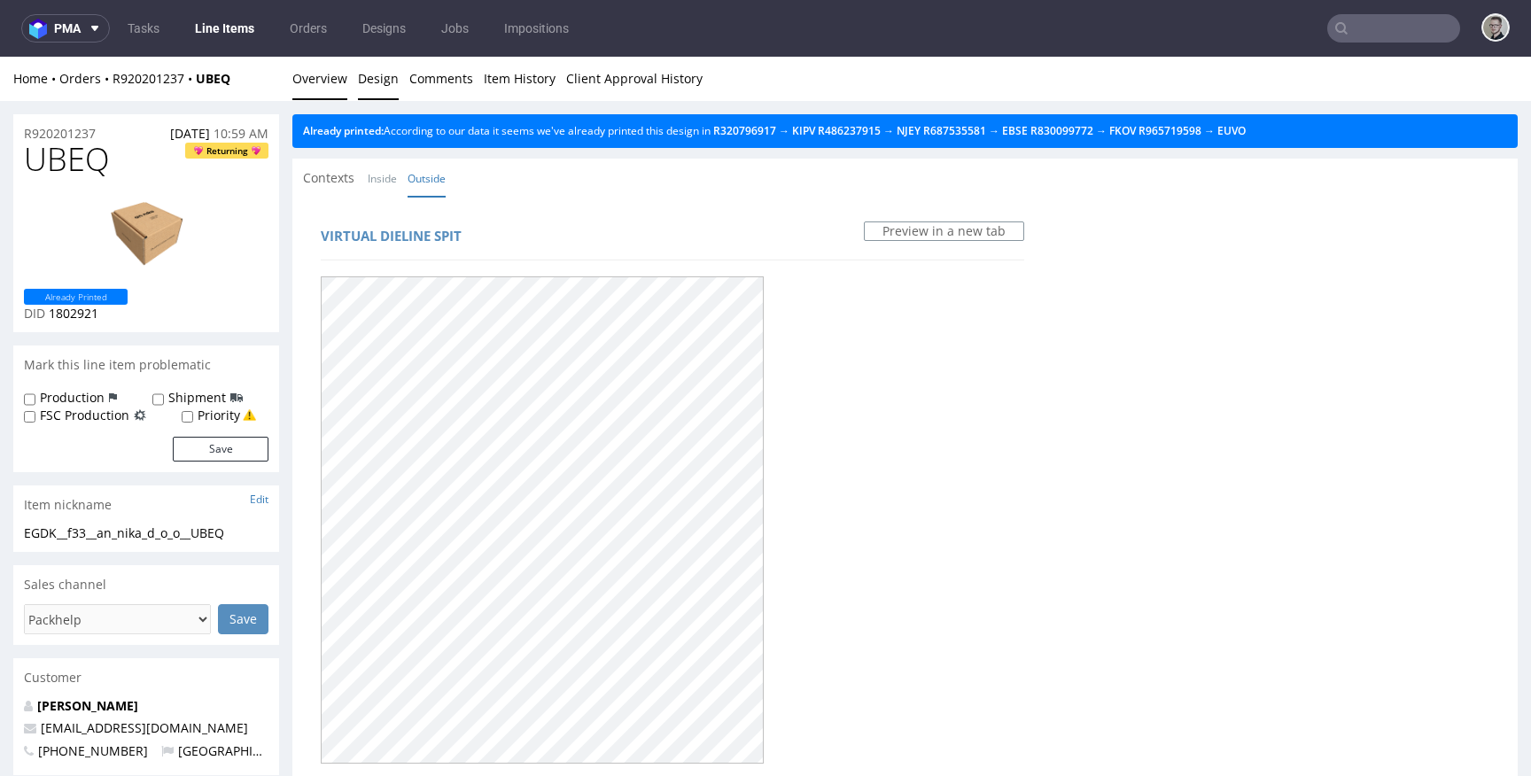
click at [322, 81] on link "Overview" at bounding box center [319, 78] width 55 height 43
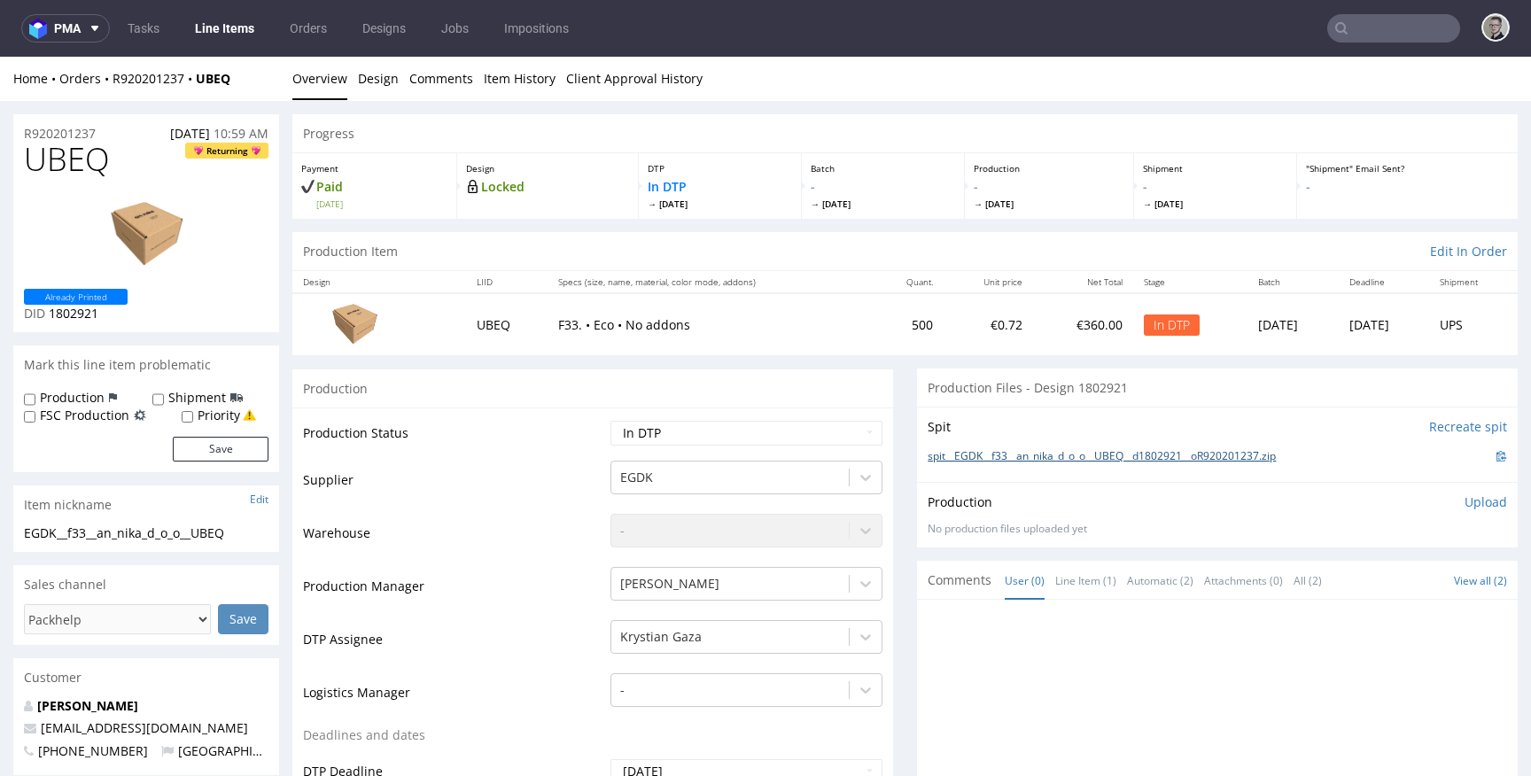
click at [1038, 461] on link "spit__EGDK__f33__an_nika_d_o_o__UBEQ__d1802921__oR920201237.zip" at bounding box center [1102, 456] width 348 height 15
click at [1464, 499] on p "Upload" at bounding box center [1485, 502] width 43 height 18
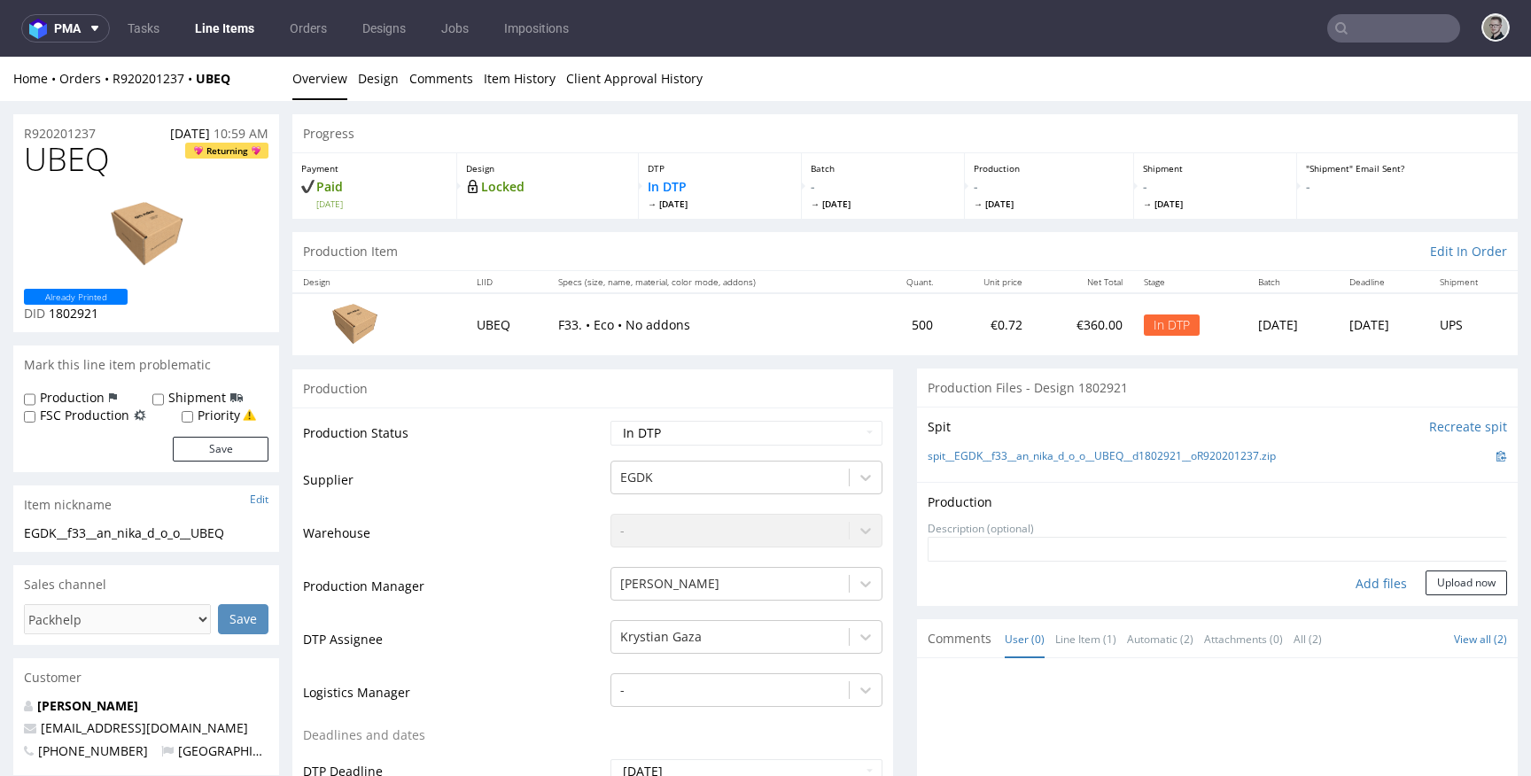
click at [1374, 581] on div "Add files" at bounding box center [1381, 583] width 89 height 27
type input "C:\fakepath\EGDK__f33__an_nika_d_o_o__UBEQ__d1802921__oR920201237__latest__outs…"
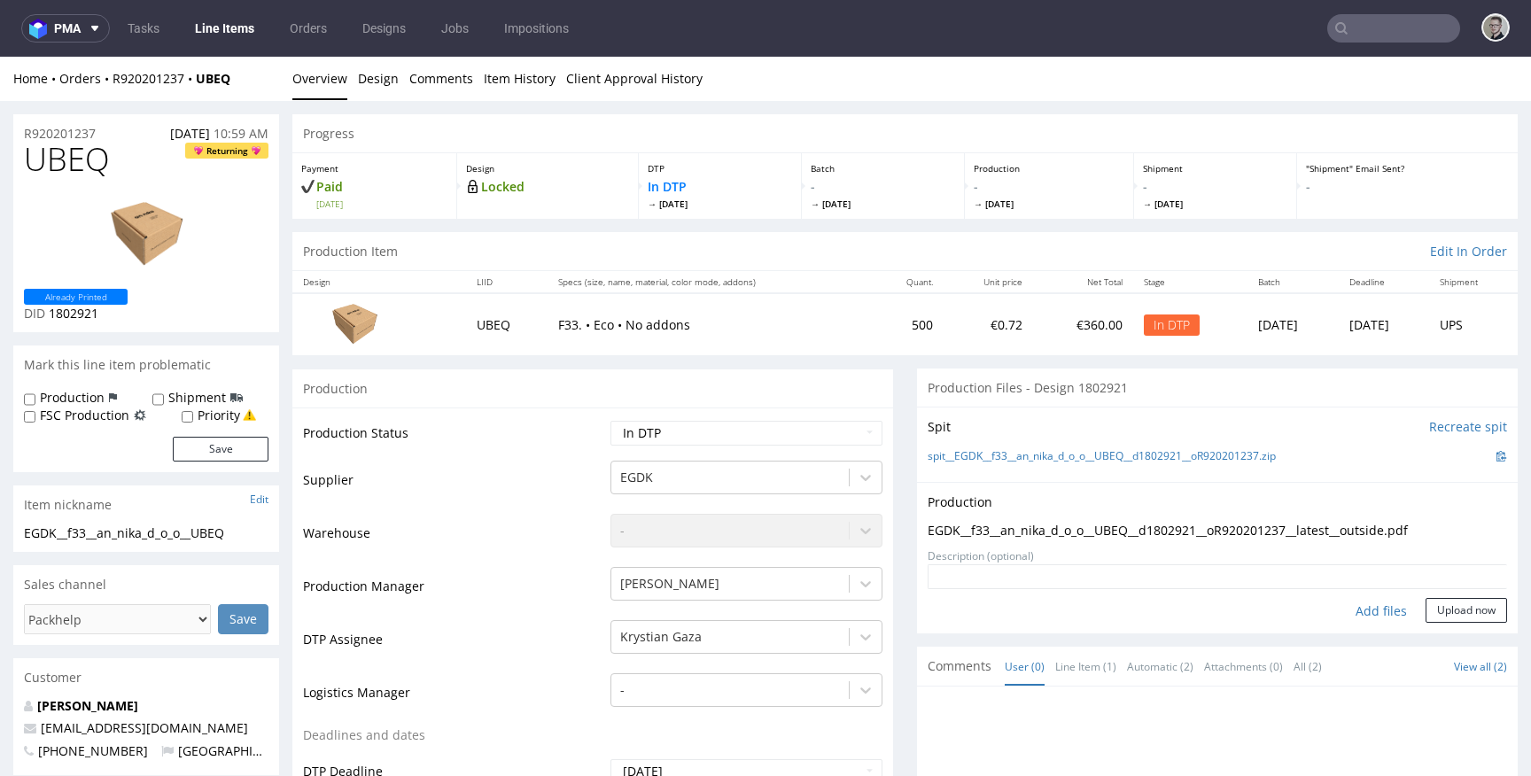
drag, startPoint x: 1428, startPoint y: 603, endPoint x: 1436, endPoint y: 596, distance: 10.7
click at [1428, 603] on button "Upload now" at bounding box center [1465, 610] width 81 height 25
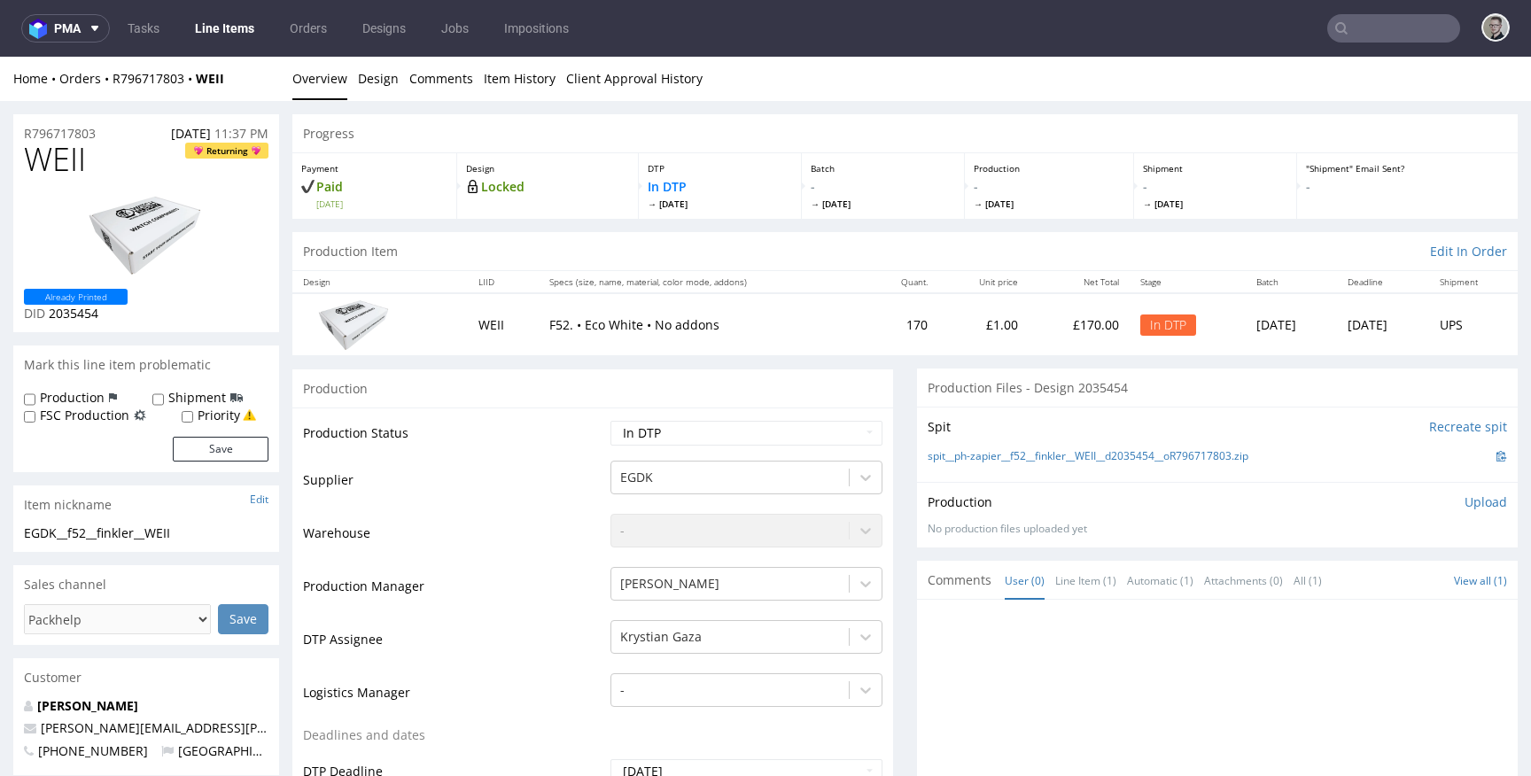
click at [564, 374] on div "Production" at bounding box center [592, 389] width 601 height 40
click at [378, 84] on link "Design" at bounding box center [378, 78] width 41 height 43
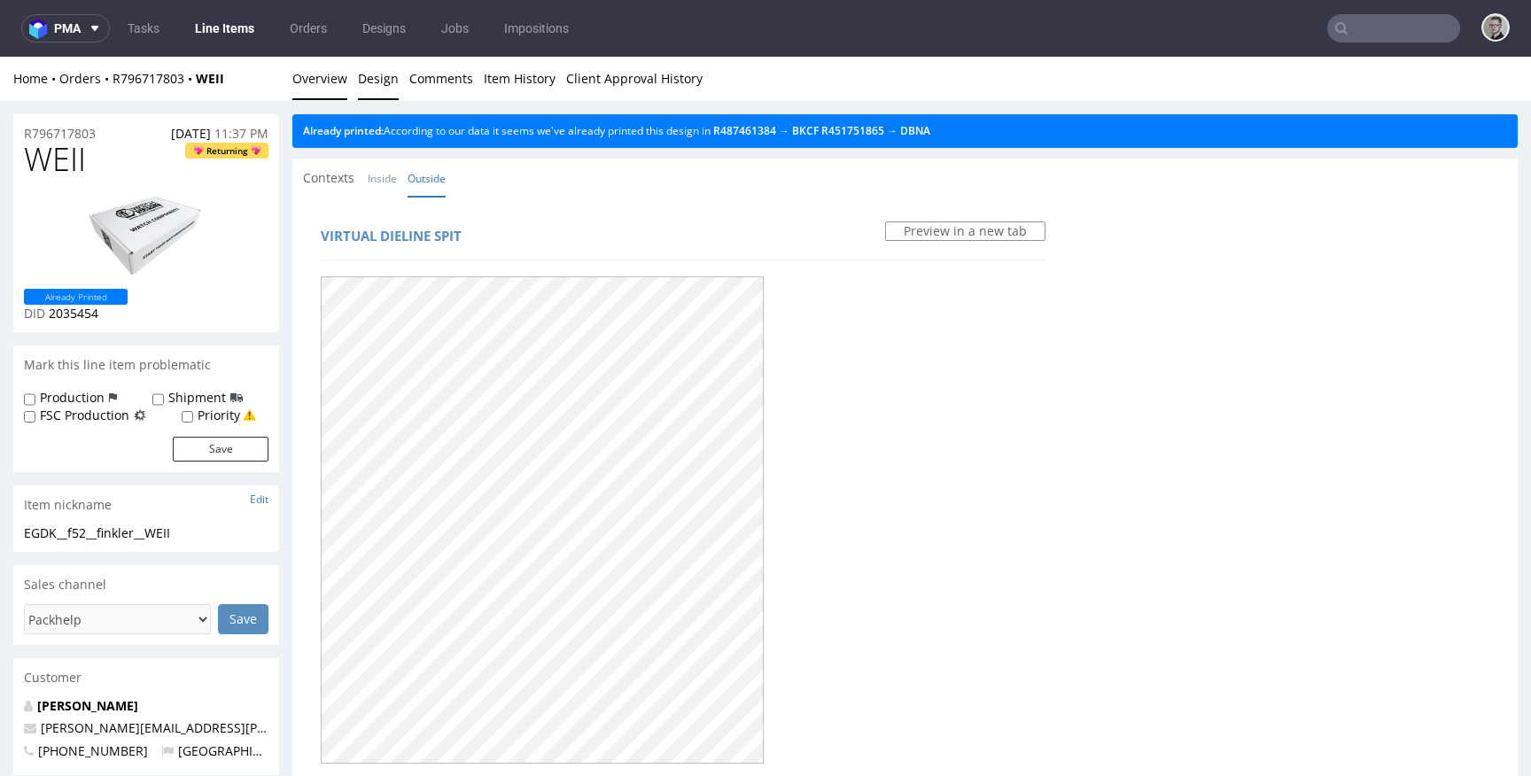
click at [327, 81] on link "Overview" at bounding box center [319, 78] width 55 height 43
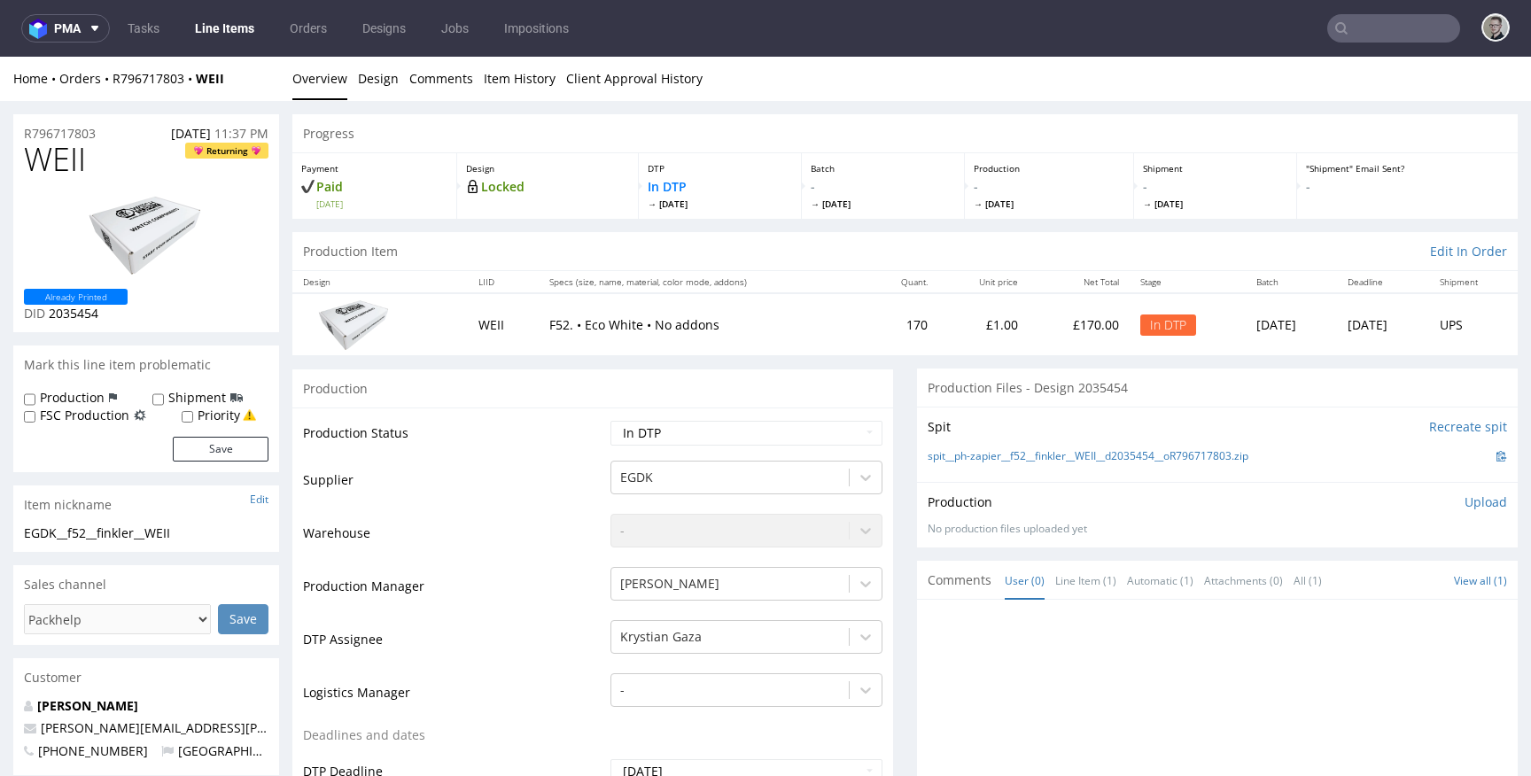
click at [1190, 447] on div "spit__ph-zapier__f52__finkler__WEII__d2035454__oR796717803.zip" at bounding box center [1217, 455] width 579 height 19
click at [1189, 461] on link "spit__ph-zapier__f52__finkler__WEII__d2035454__oR796717803.zip" at bounding box center [1088, 456] width 321 height 15
click at [1464, 505] on p "Upload" at bounding box center [1485, 502] width 43 height 18
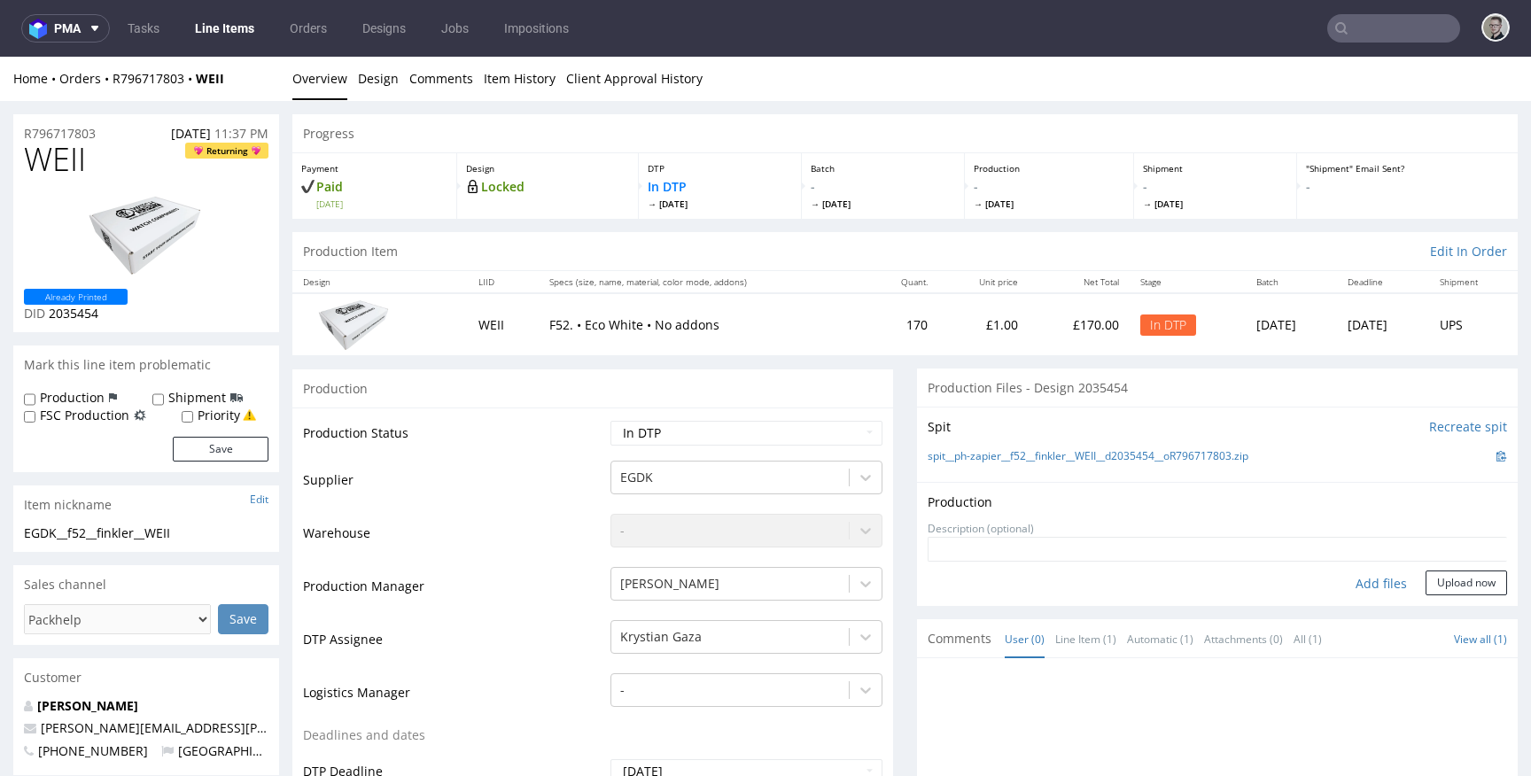
click at [1344, 581] on div "Add files" at bounding box center [1381, 583] width 89 height 27
type input "C:\fakepath\ph-zapier__f52__finkler__WEII__d2035454__oR796717803__latest__outsi…"
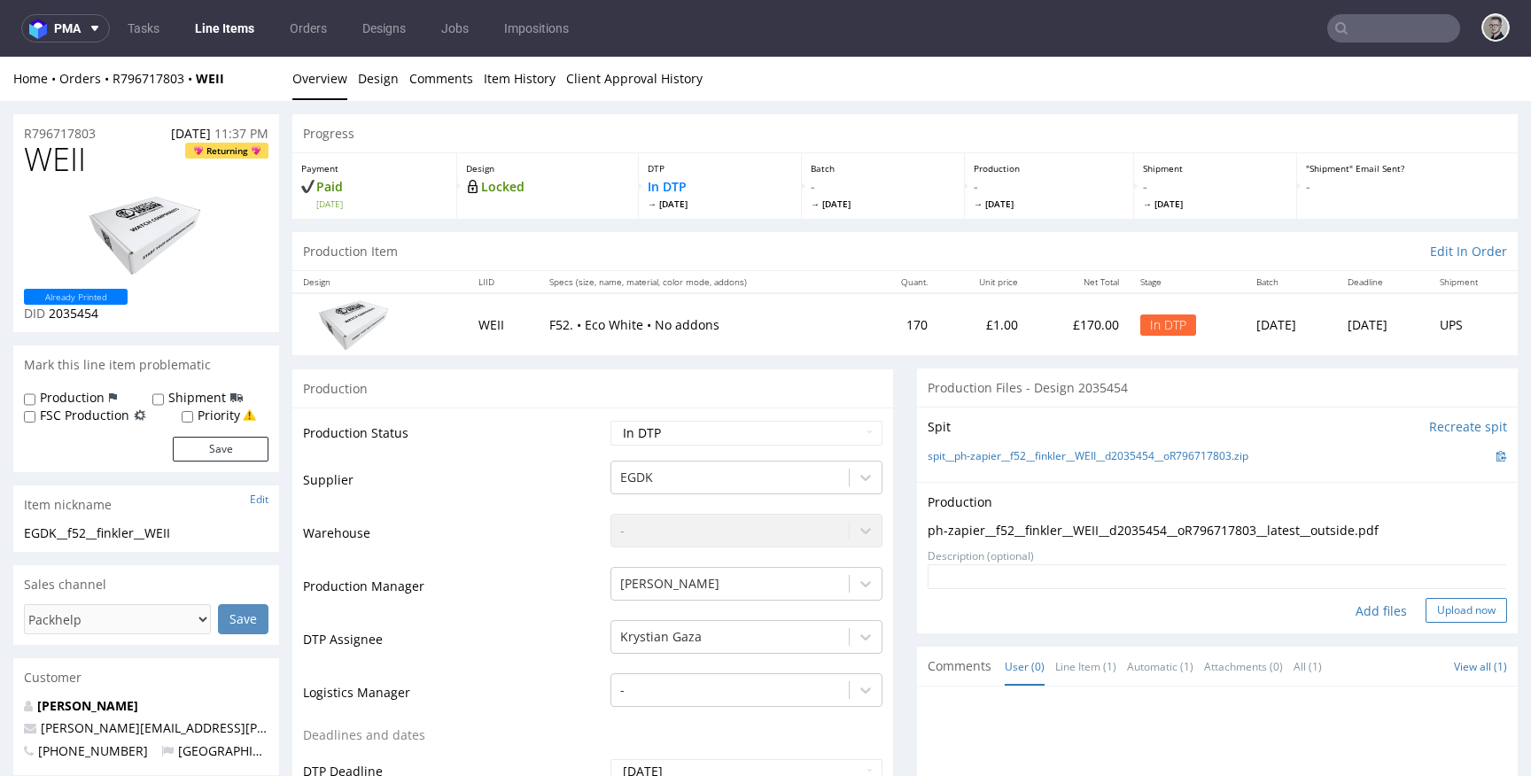
click at [1440, 615] on button "Upload now" at bounding box center [1465, 610] width 81 height 25
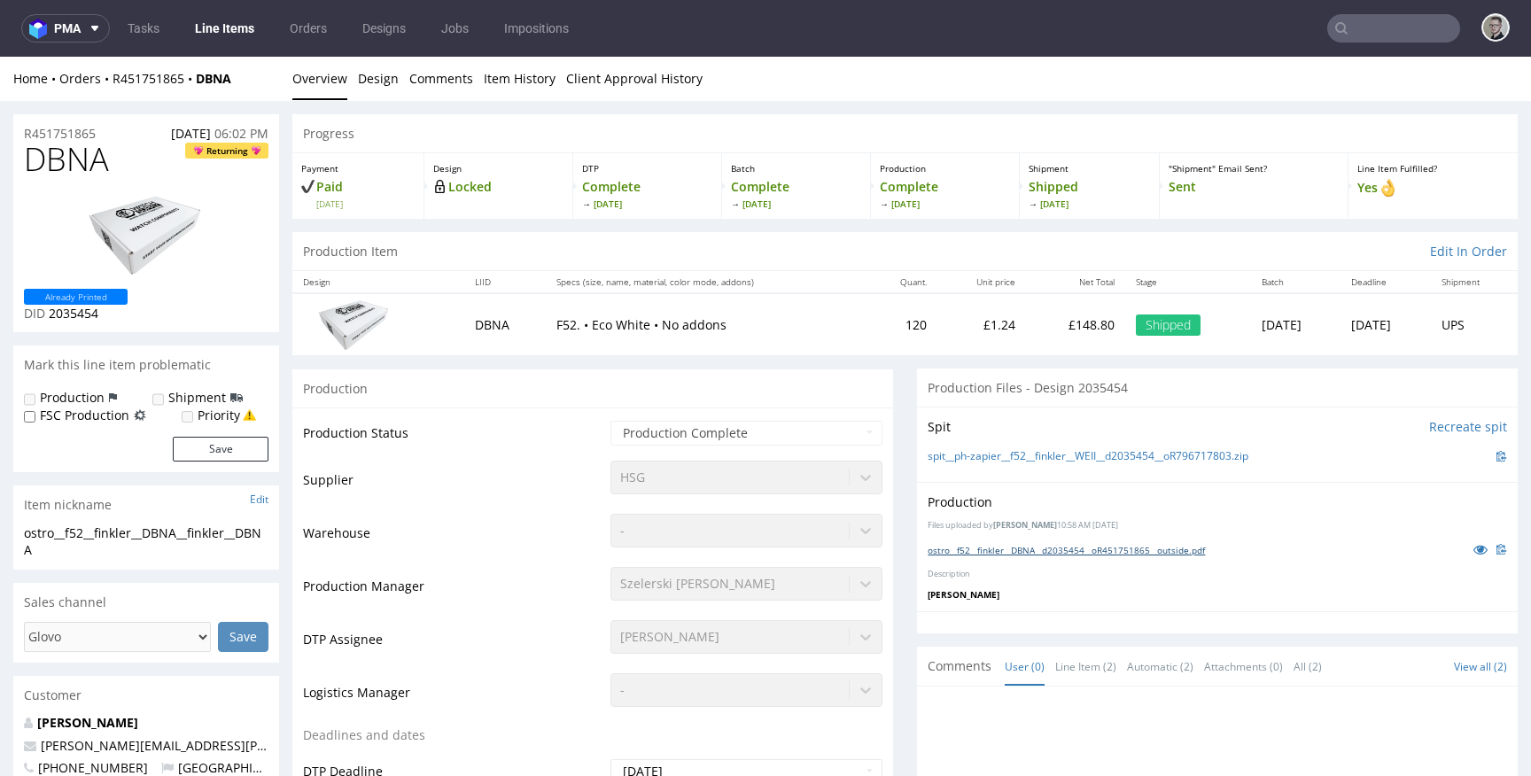
click at [1101, 549] on link "ostro__f52__finkler__DBNA__d2035454__oR451751865__outside.pdf" at bounding box center [1066, 550] width 277 height 12
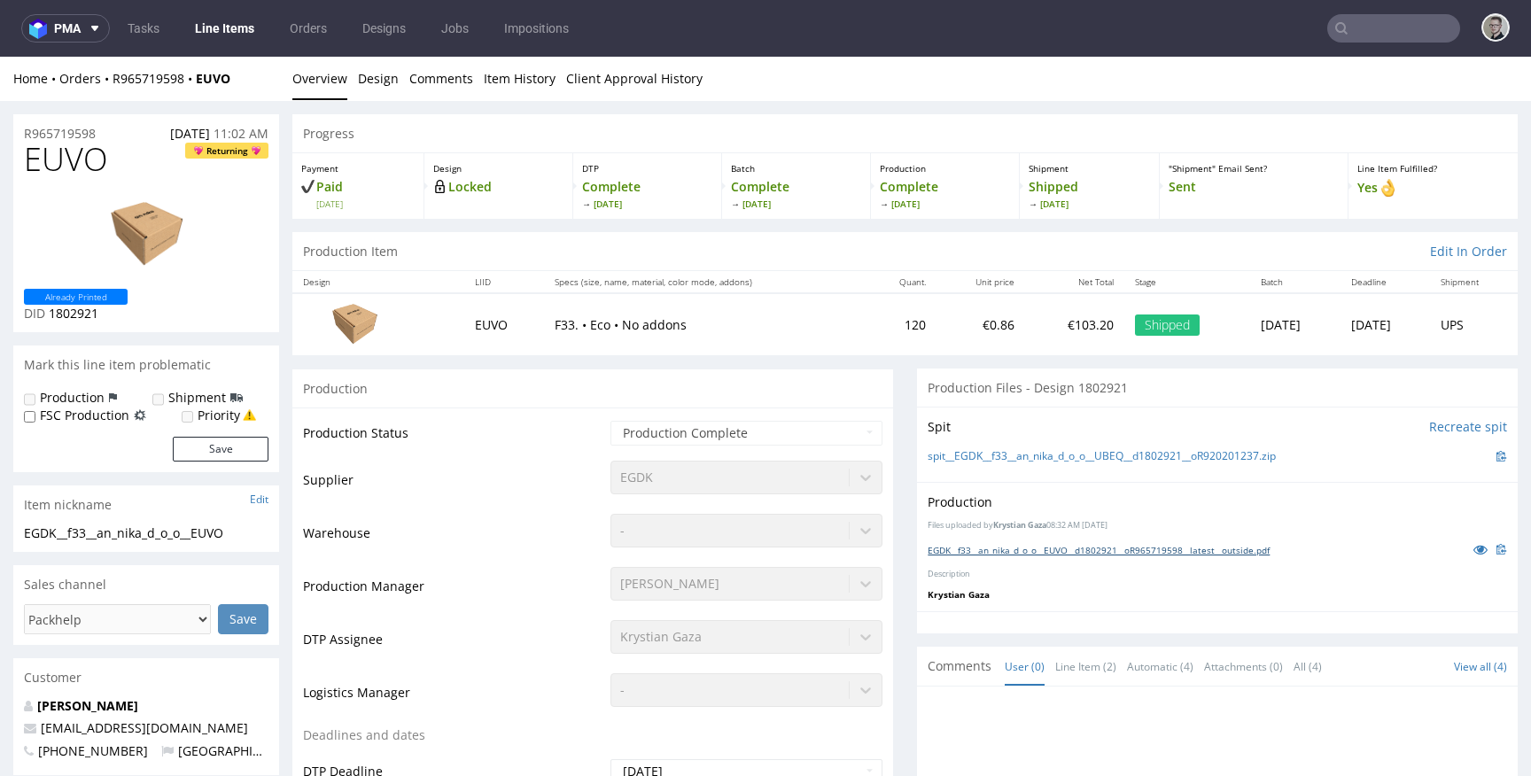
click at [1059, 548] on link "EGDK__f33__an_nika_d_o_o__EUVO__d1802921__oR965719598__latest__outside.pdf" at bounding box center [1099, 550] width 342 height 12
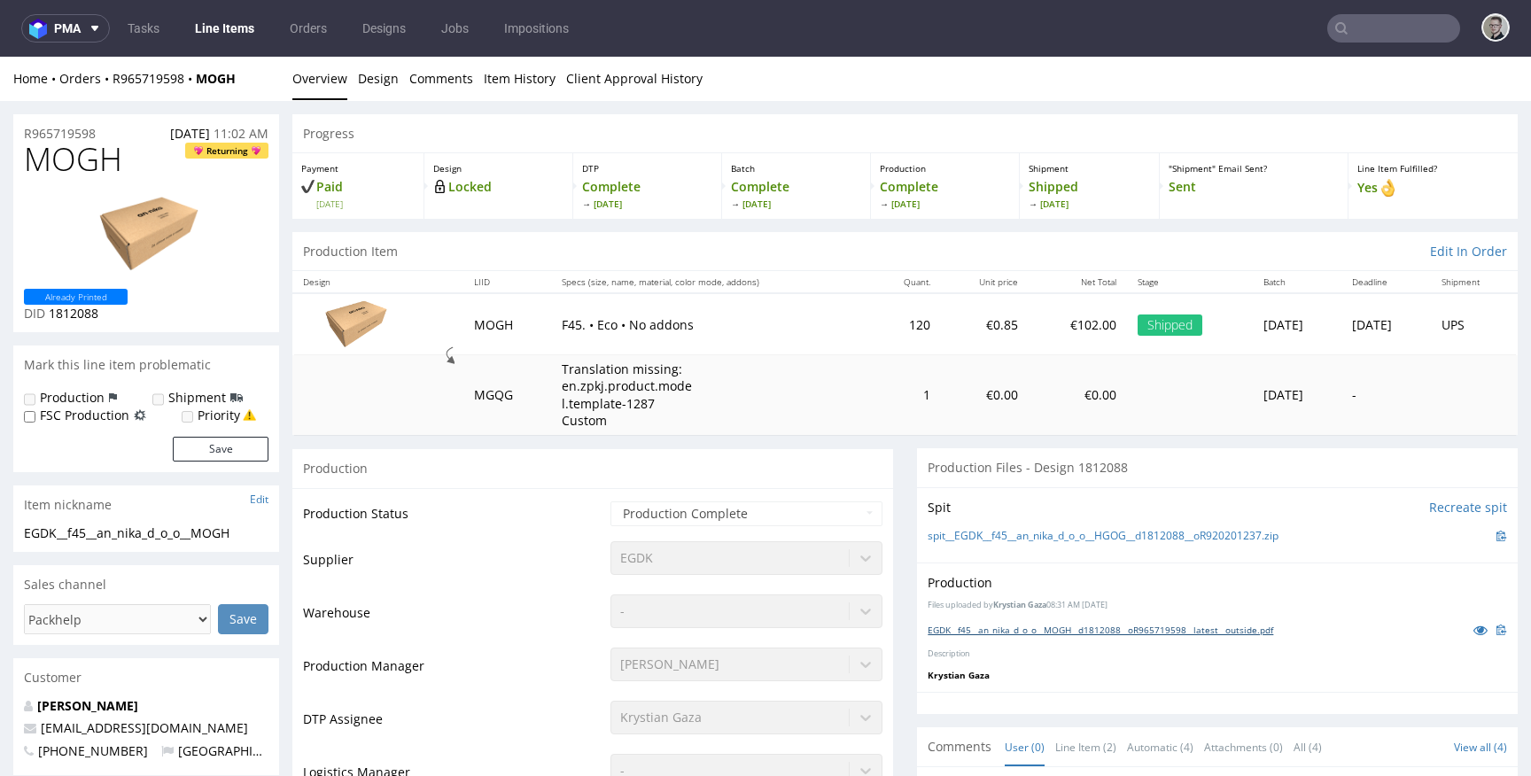
click at [1177, 629] on link "EGDK__f45__an_nika_d_o_o__MOGH__d1812088__oR965719598__latest__outside.pdf" at bounding box center [1100, 630] width 345 height 12
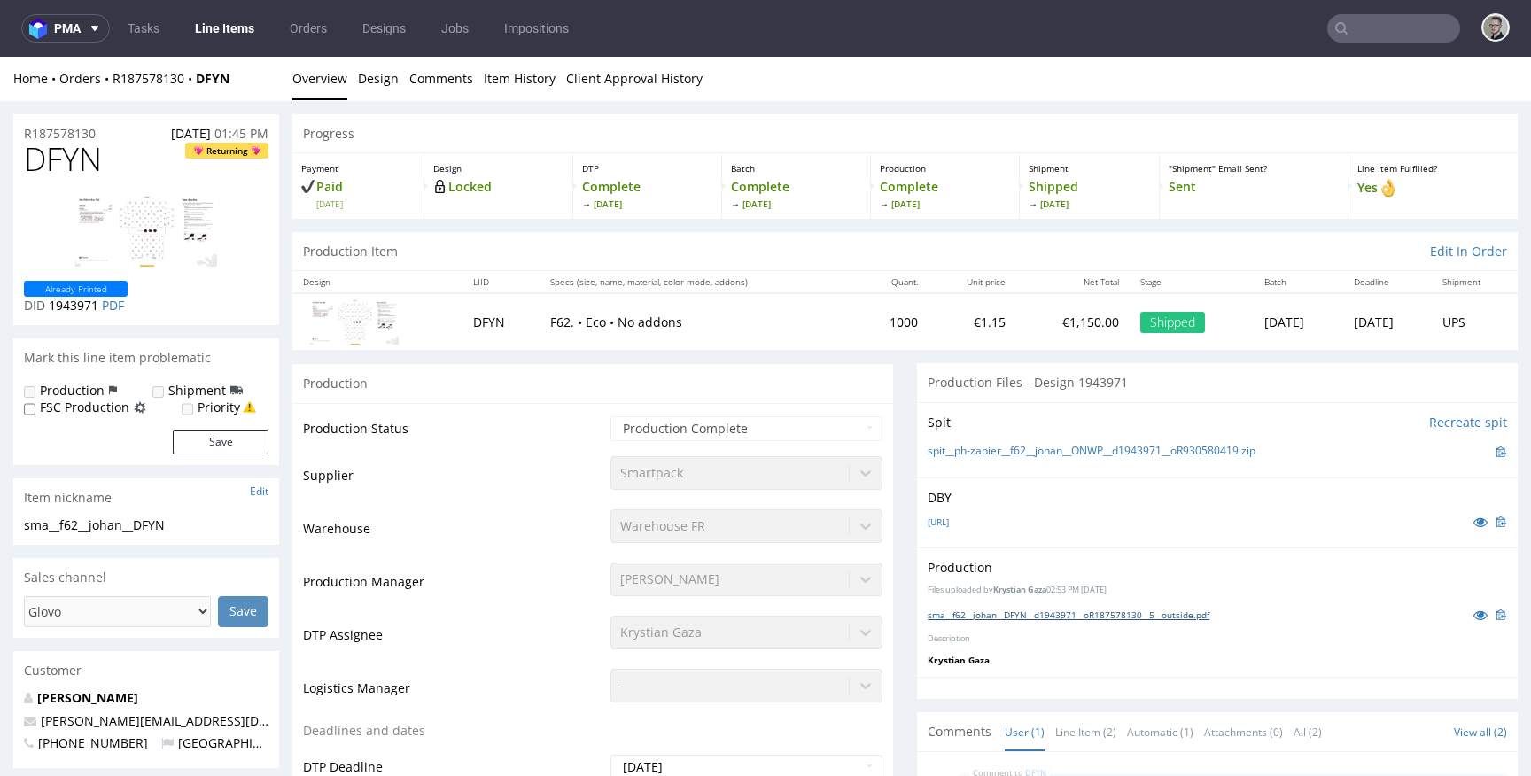
click at [1074, 609] on link "sma__f62__johan__DFYN__d1943971__oR187578130__5__outside.pdf" at bounding box center [1069, 615] width 282 height 12
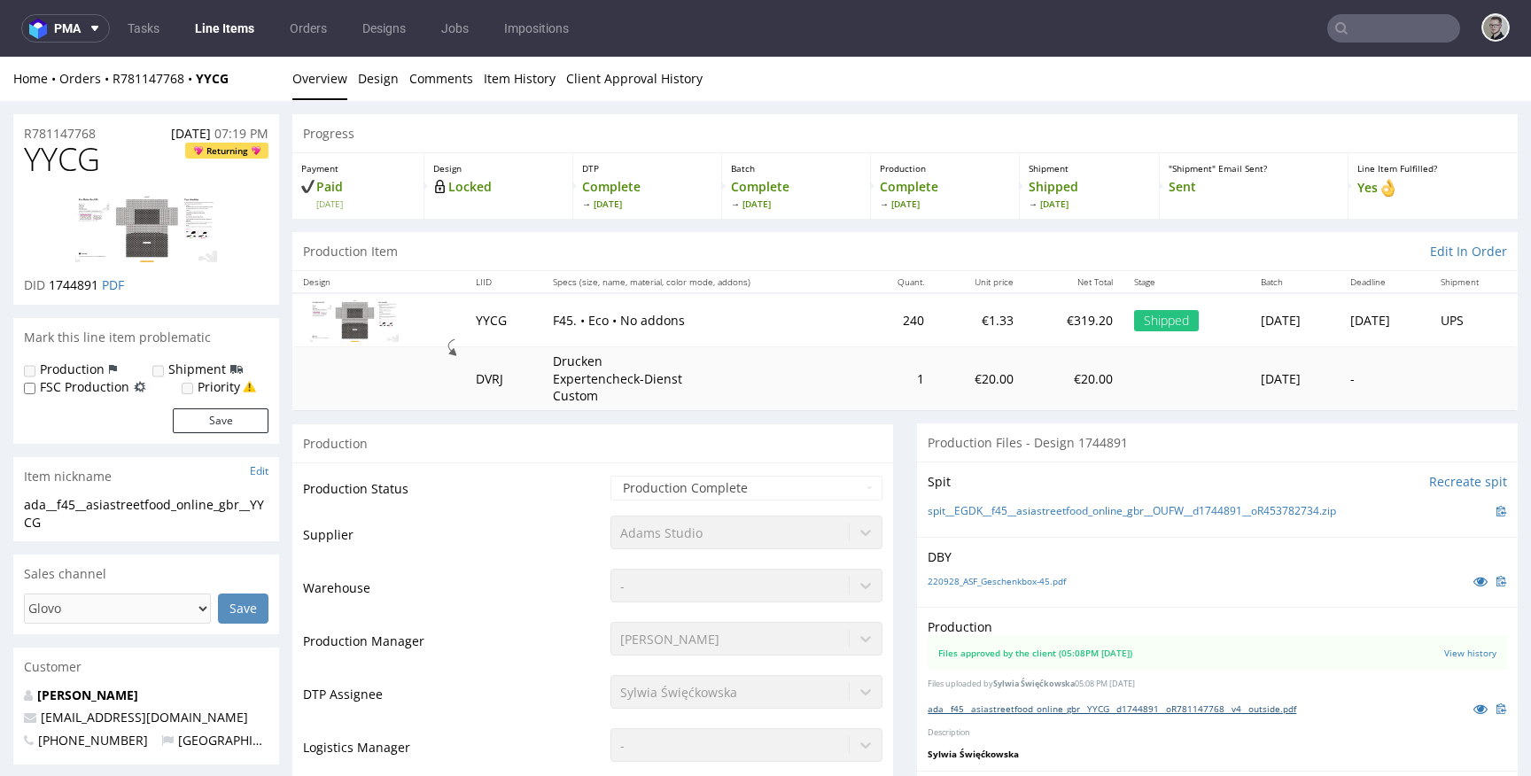
click at [1238, 703] on link "ada__f45__asiastreetfood_online_gbr__YYCG__d1744891__oR781147768__v4__outside.p…" at bounding box center [1112, 708] width 369 height 12
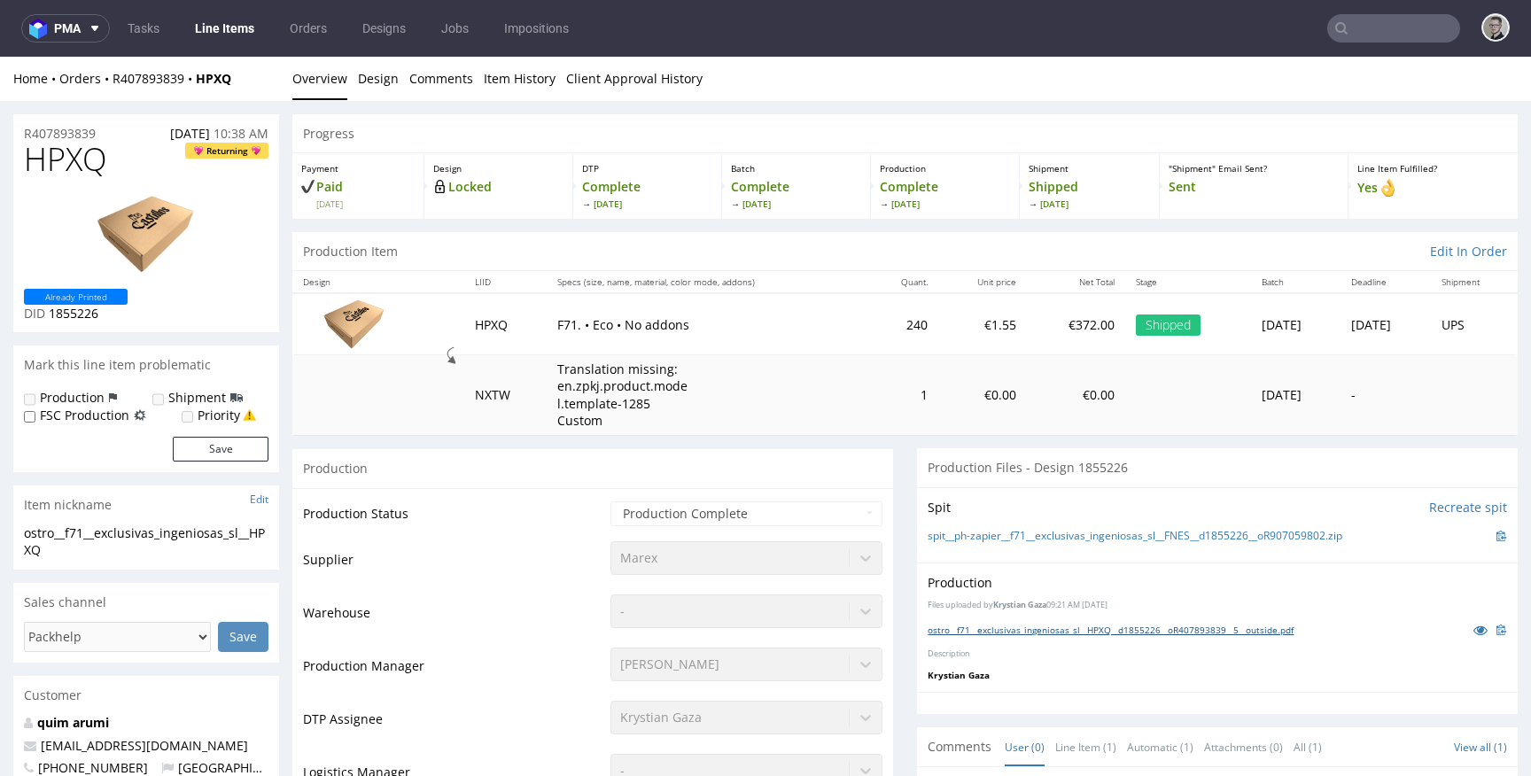
click at [1173, 628] on link "ostro__f71__exclusivas_ingeniosas_sl__HPXQ__d1855226__oR407893839__5__outside.p…" at bounding box center [1111, 630] width 366 height 12
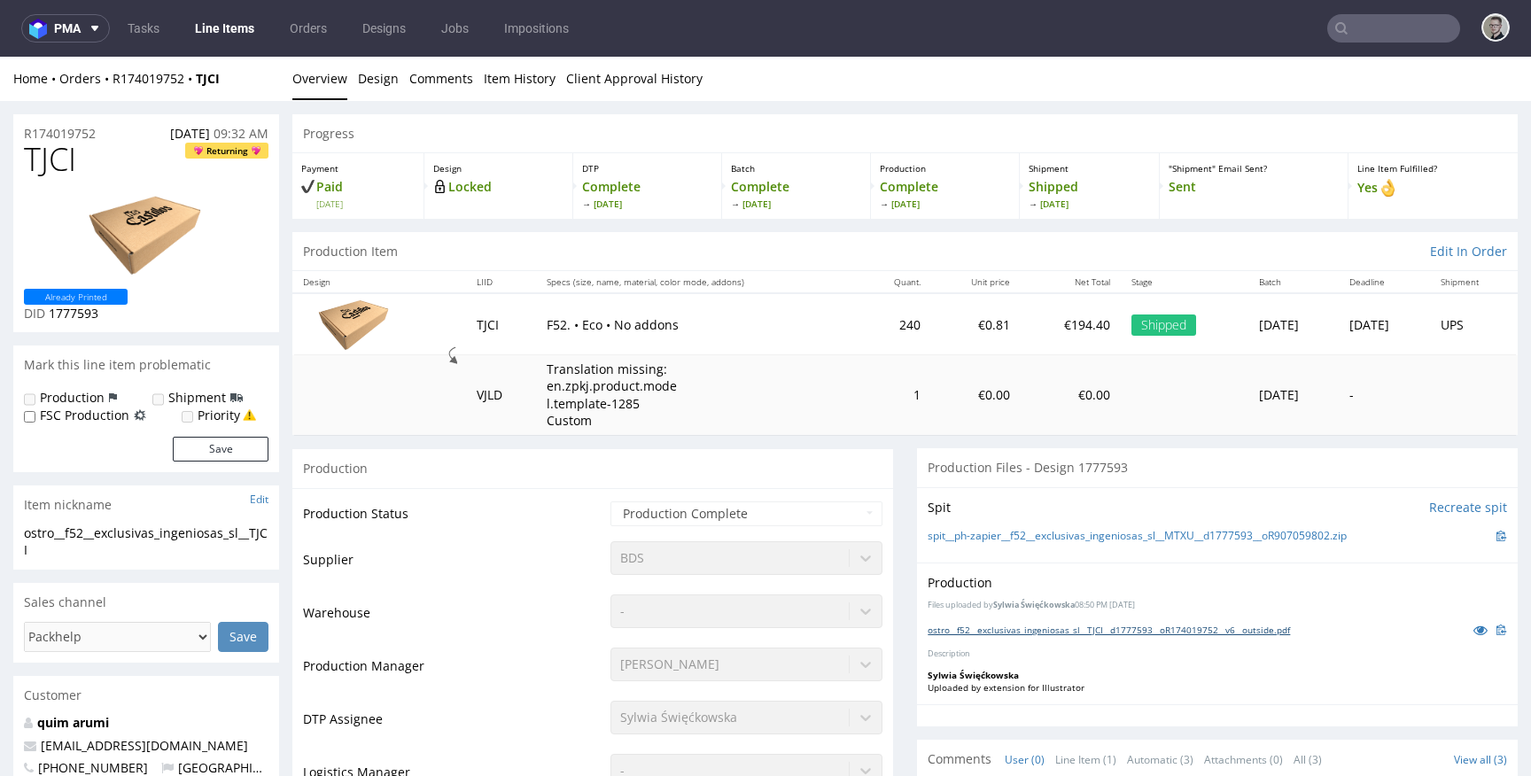
click at [1021, 635] on link "ostro__f52__exclusivas_ingeniosas_sl__TJCI__d1777593__oR174019752__v6__outside.…" at bounding box center [1109, 630] width 362 height 12
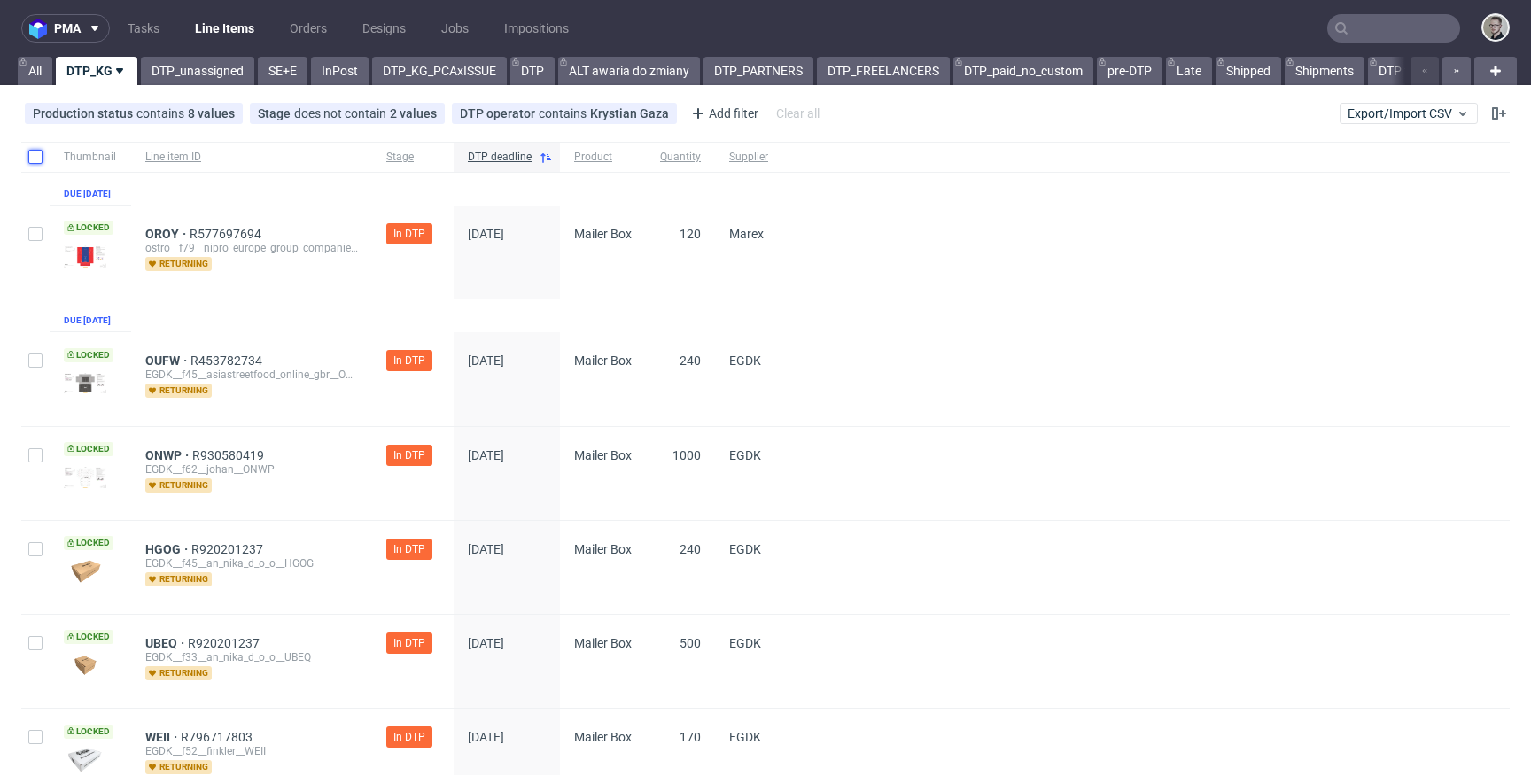
click at [37, 162] on input "checkbox" at bounding box center [35, 157] width 14 height 14
checkbox input "true"
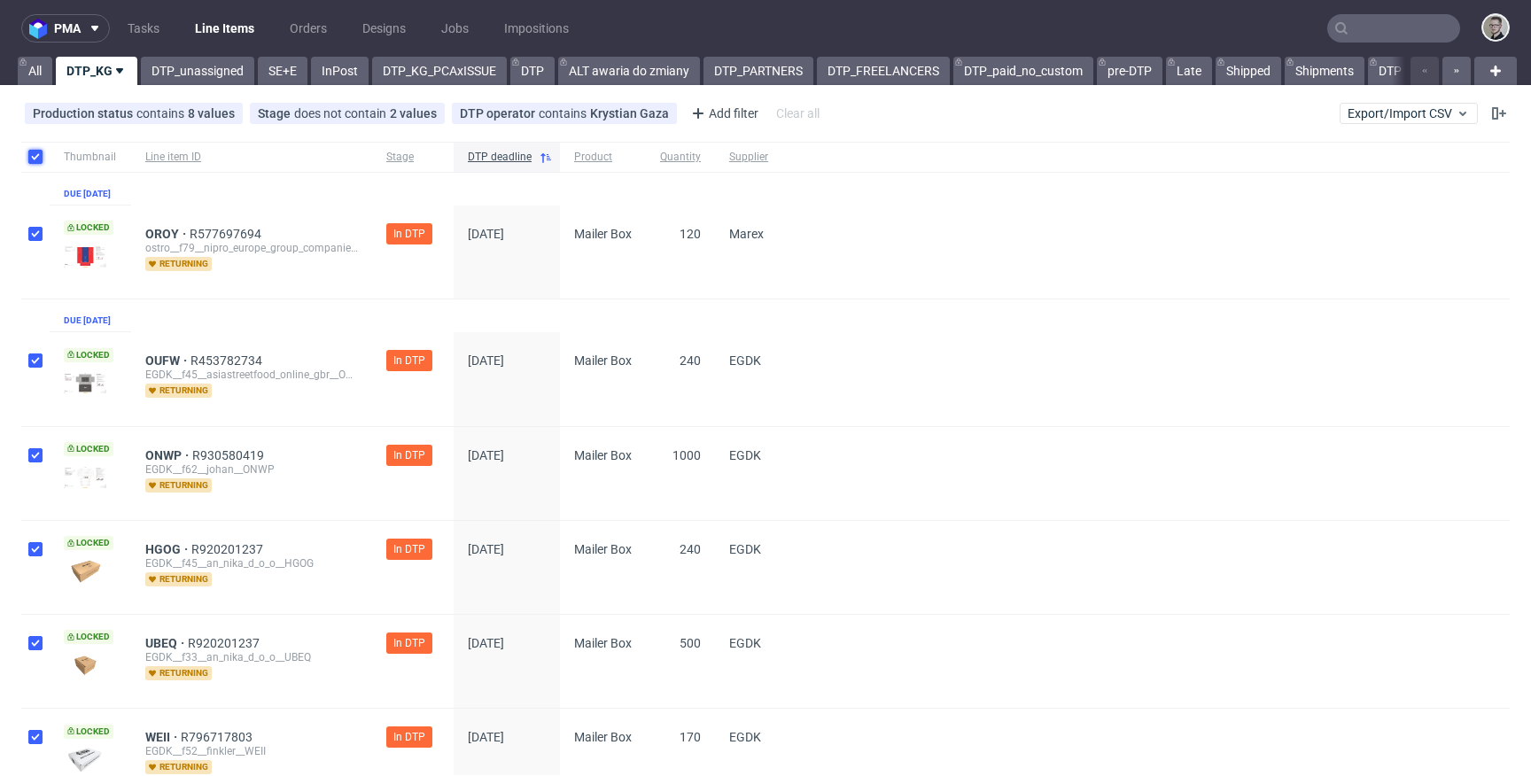
checkbox input "true"
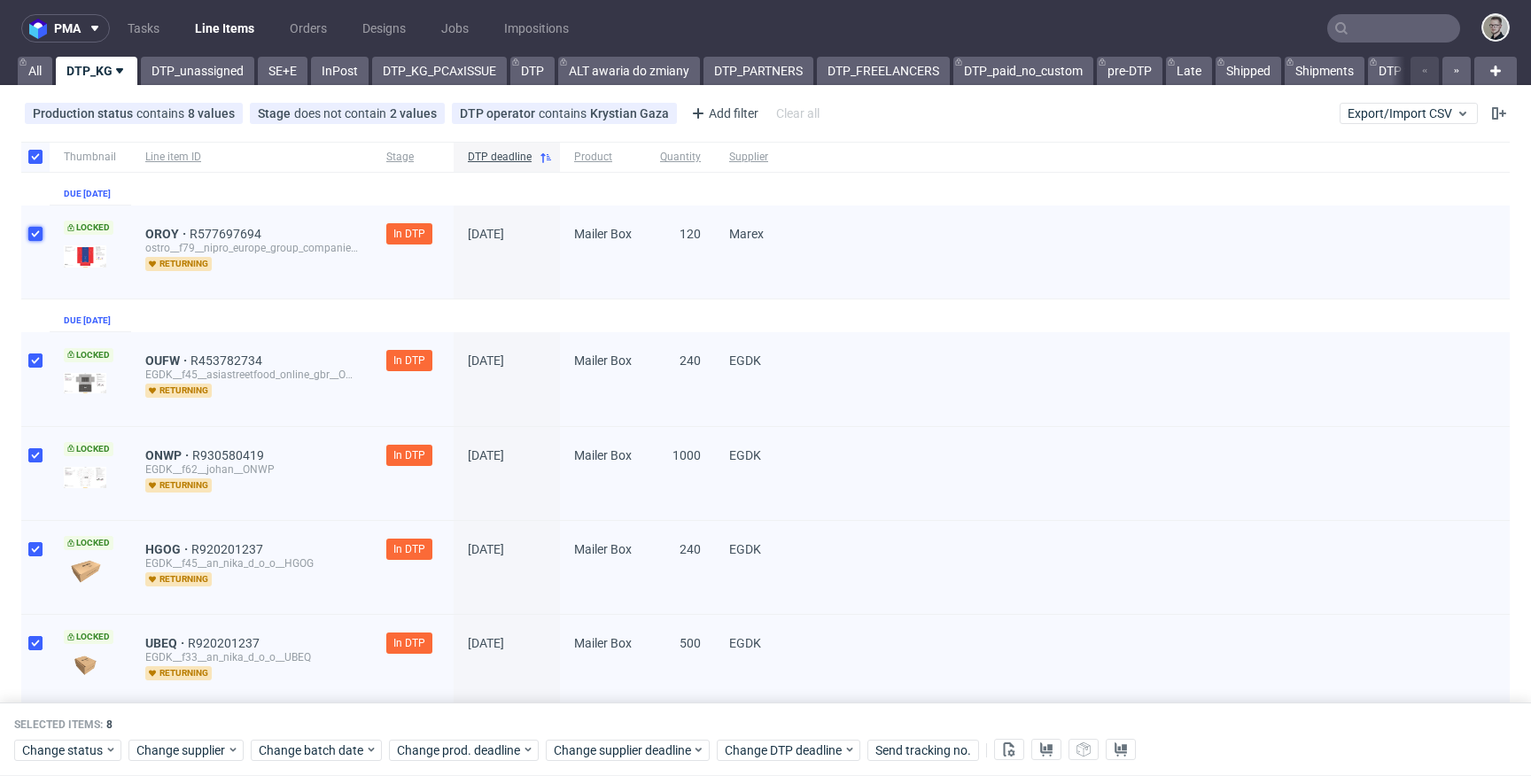
click at [39, 241] on input "checkbox" at bounding box center [35, 234] width 14 height 14
checkbox input "false"
click at [67, 750] on span "Change status" at bounding box center [63, 750] width 82 height 18
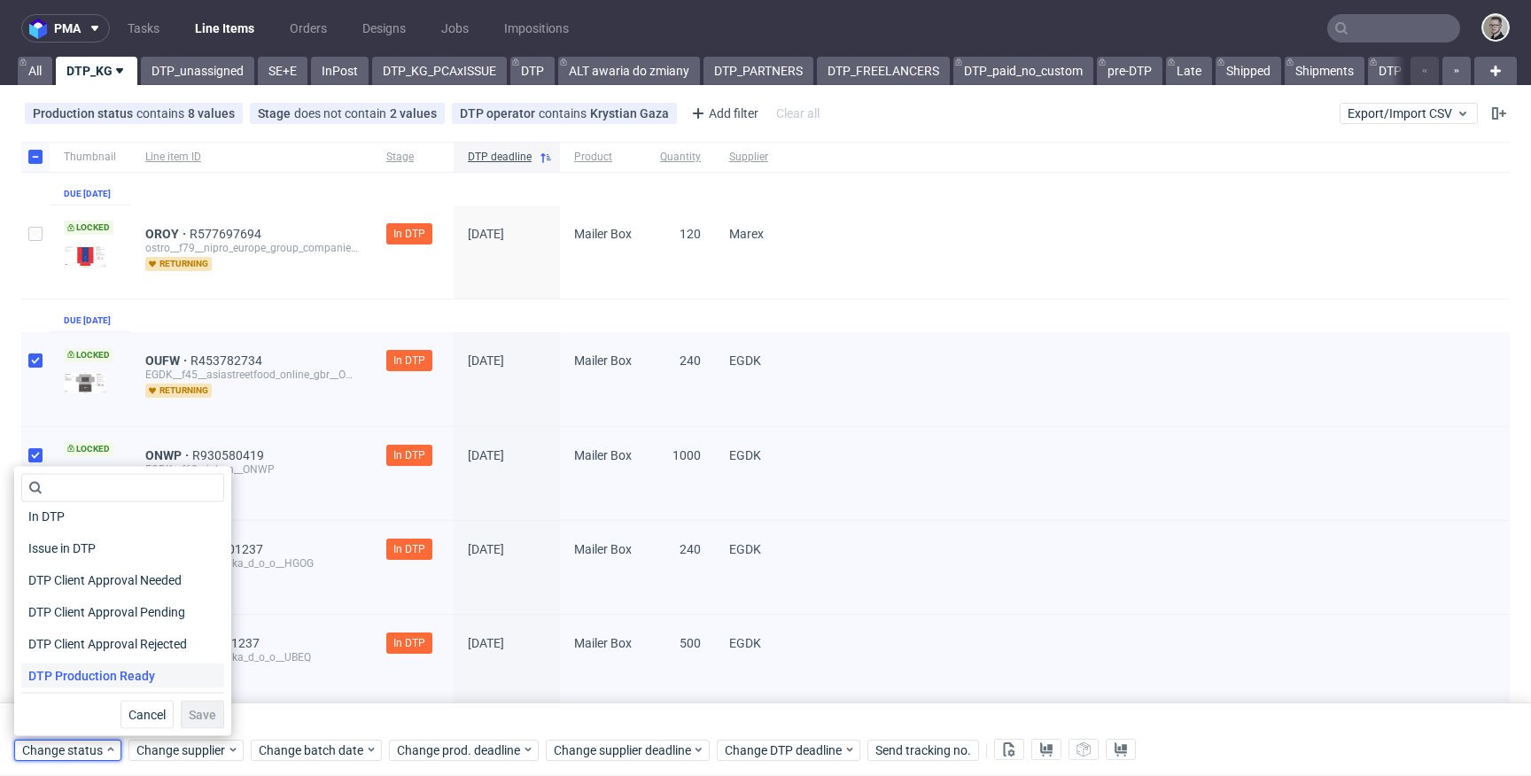
scroll to position [108, 0]
click at [154, 641] on span "DTP Production Ready" at bounding box center [91, 640] width 141 height 25
click at [215, 720] on div "Waiting for DTP Waiting for DTP Double Check In DTP Issue in DTP DTP Client App…" at bounding box center [122, 601] width 217 height 269
click at [203, 716] on span "Save" at bounding box center [202, 715] width 27 height 12
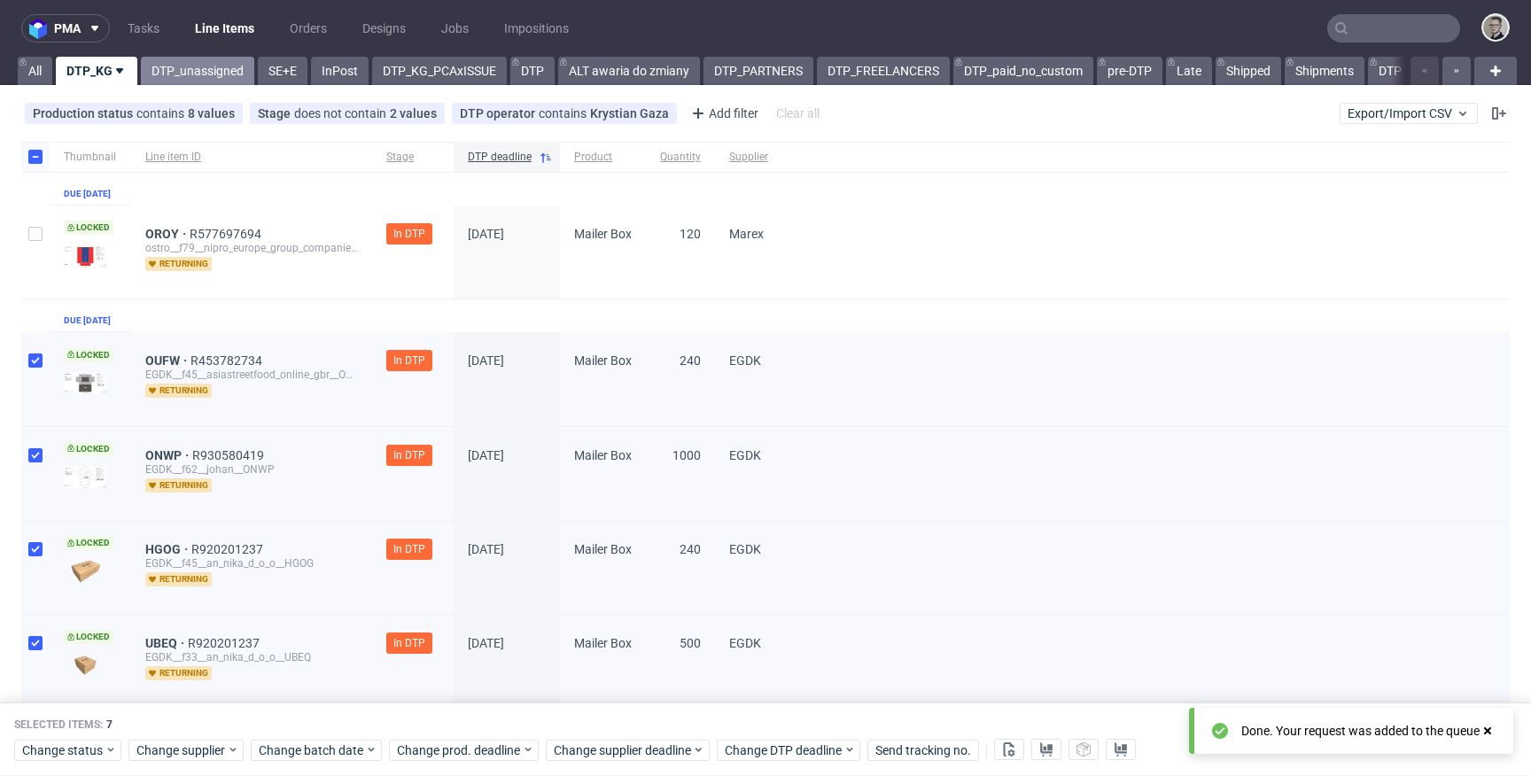
click at [186, 66] on link "DTP_unassigned" at bounding box center [197, 71] width 113 height 28
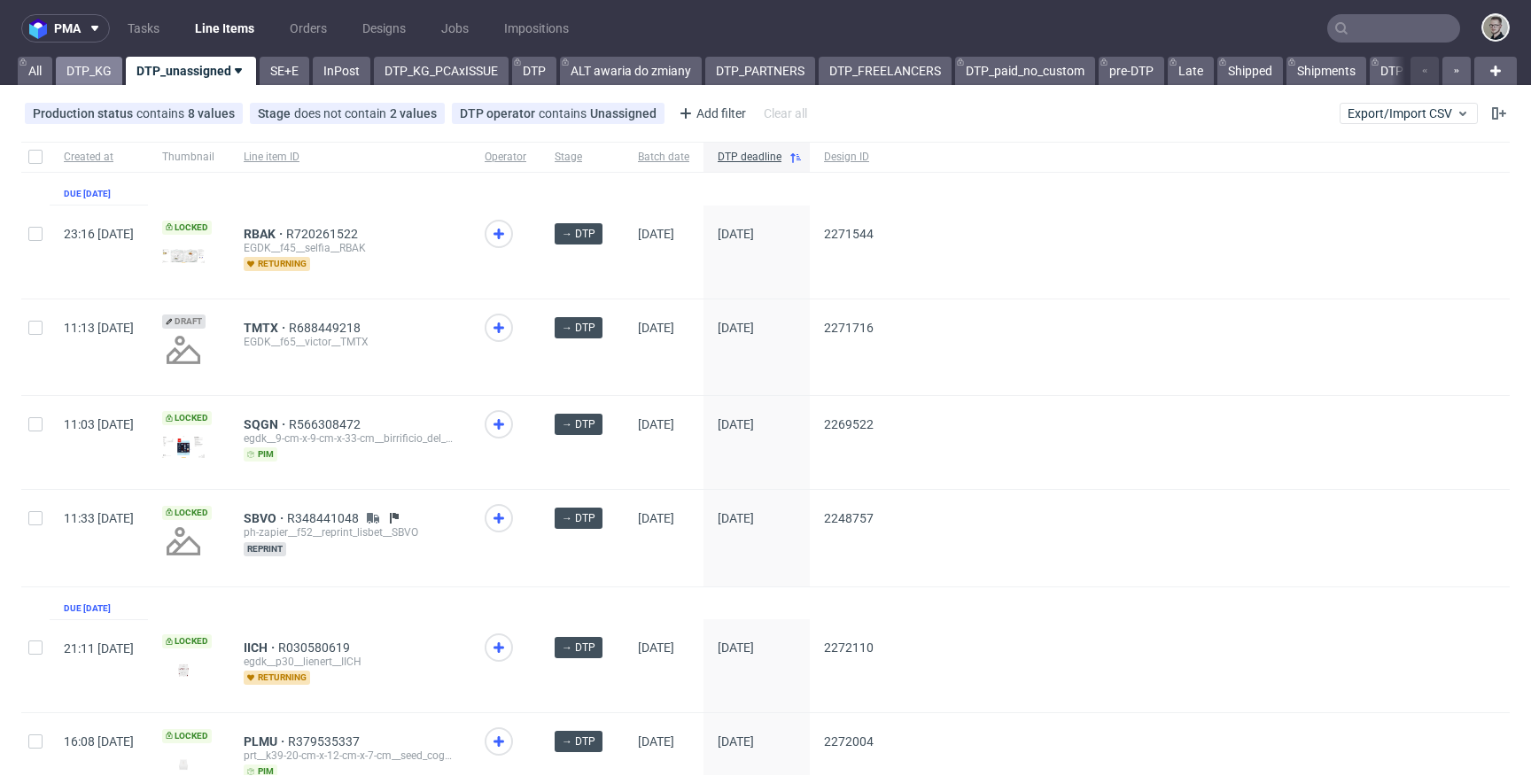
click at [91, 79] on link "DTP_KG" at bounding box center [89, 71] width 66 height 28
